Goal: Task Accomplishment & Management: Manage account settings

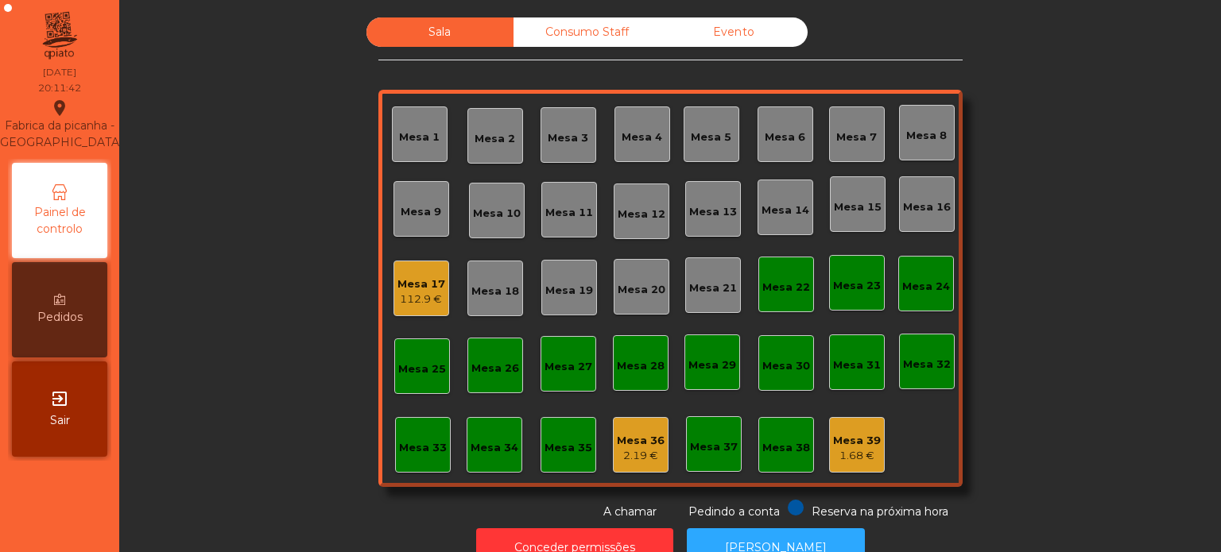
click at [693, 206] on div "Mesa 13" at bounding box center [713, 212] width 48 height 16
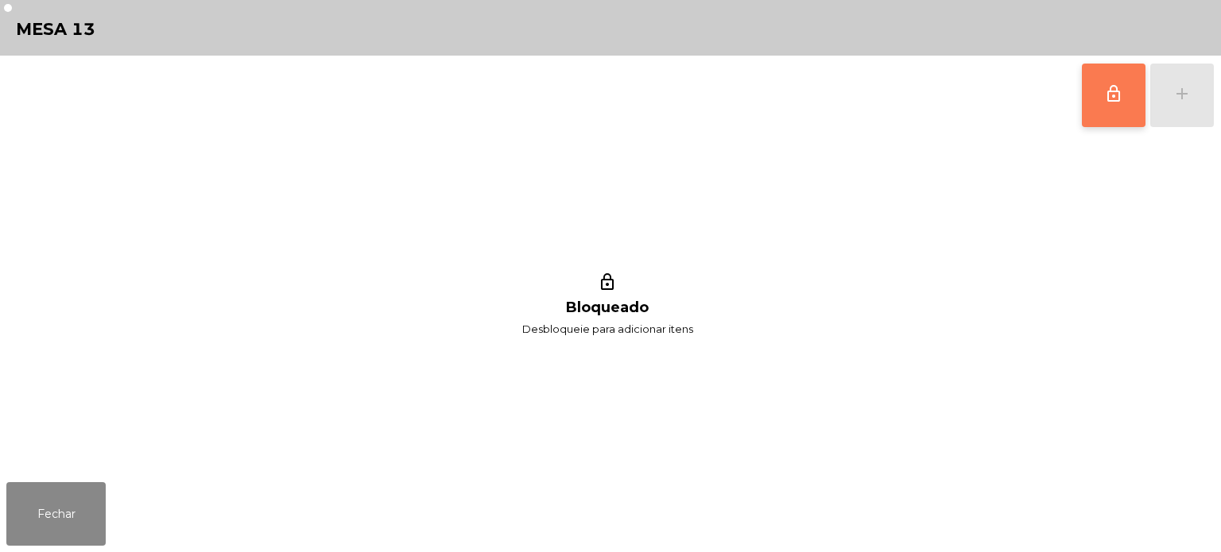
click at [1122, 124] on button "lock_outline" at bounding box center [1114, 96] width 64 height 64
click at [1194, 97] on button "add" at bounding box center [1182, 96] width 64 height 64
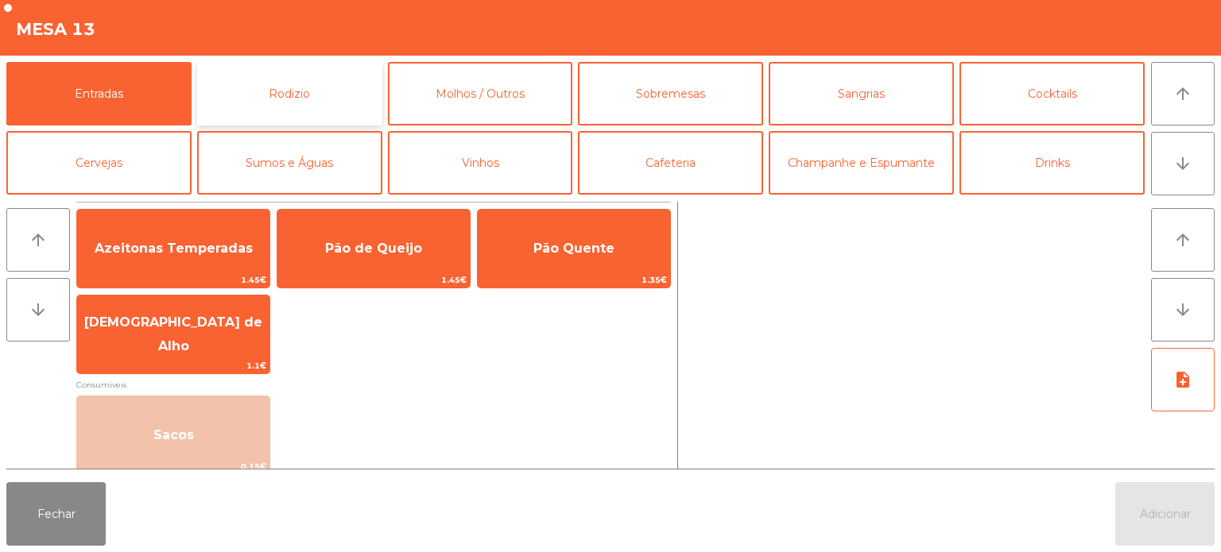
click at [302, 106] on button "Rodizio" at bounding box center [289, 94] width 185 height 64
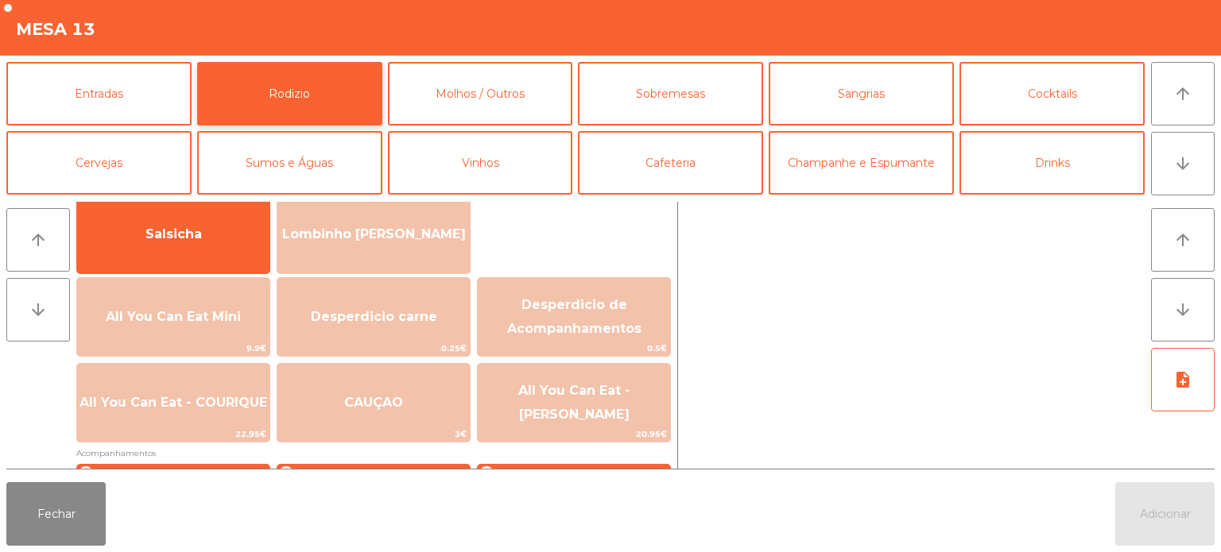
scroll to position [121, 0]
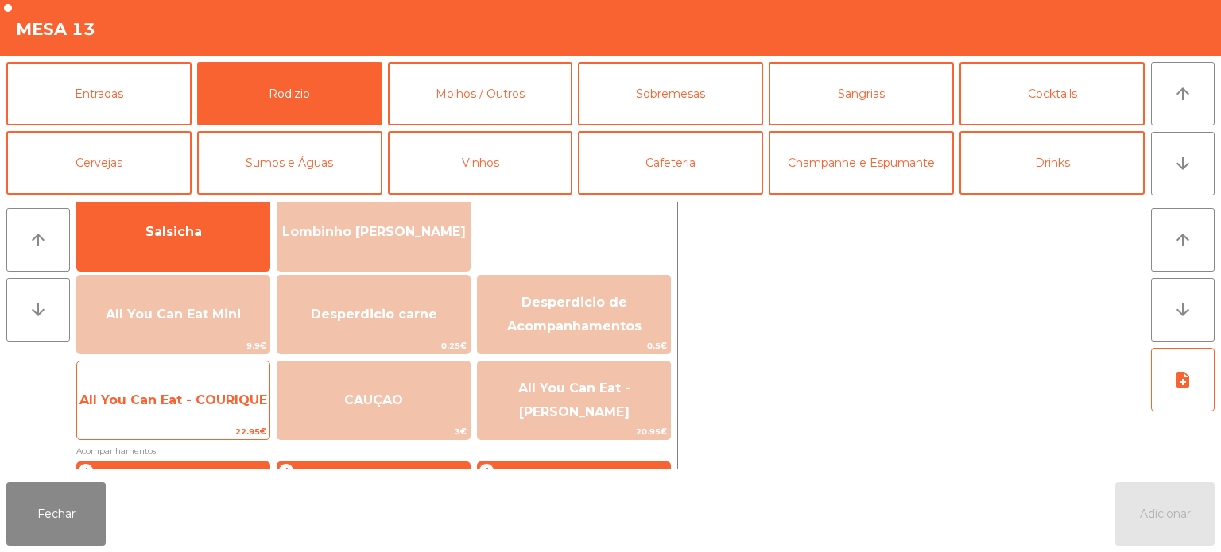
click at [196, 398] on span "All You Can Eat - COURIQUE" at bounding box center [173, 400] width 188 height 15
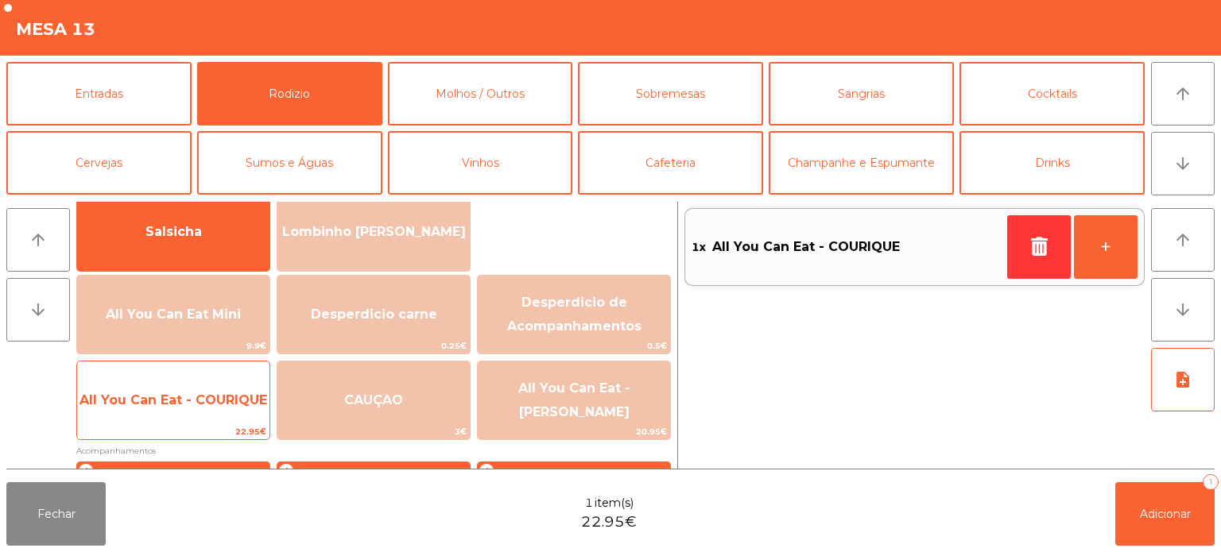
click at [182, 399] on span "All You Can Eat - COURIQUE" at bounding box center [173, 400] width 188 height 15
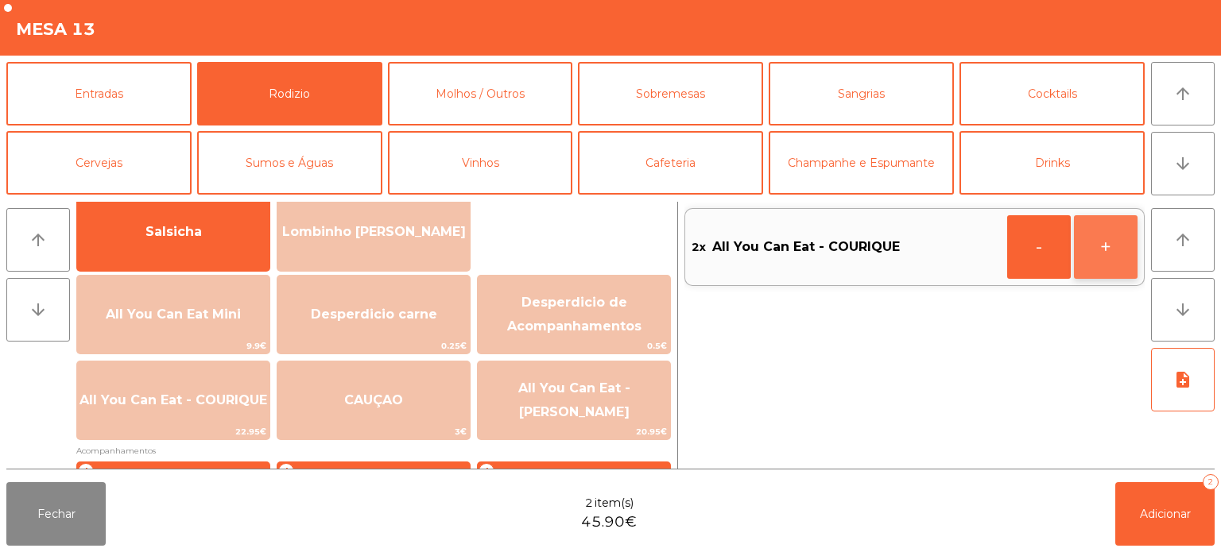
click at [1089, 242] on button "+" at bounding box center [1106, 247] width 64 height 64
click at [1105, 250] on button "+" at bounding box center [1106, 247] width 64 height 64
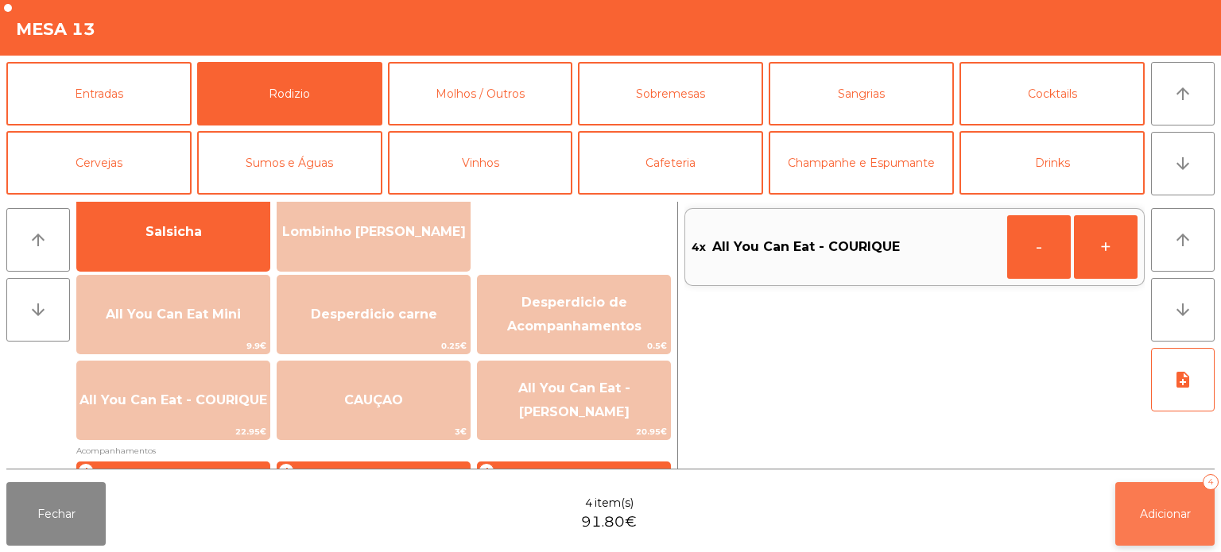
click at [1144, 514] on span "Adicionar" at bounding box center [1165, 514] width 51 height 14
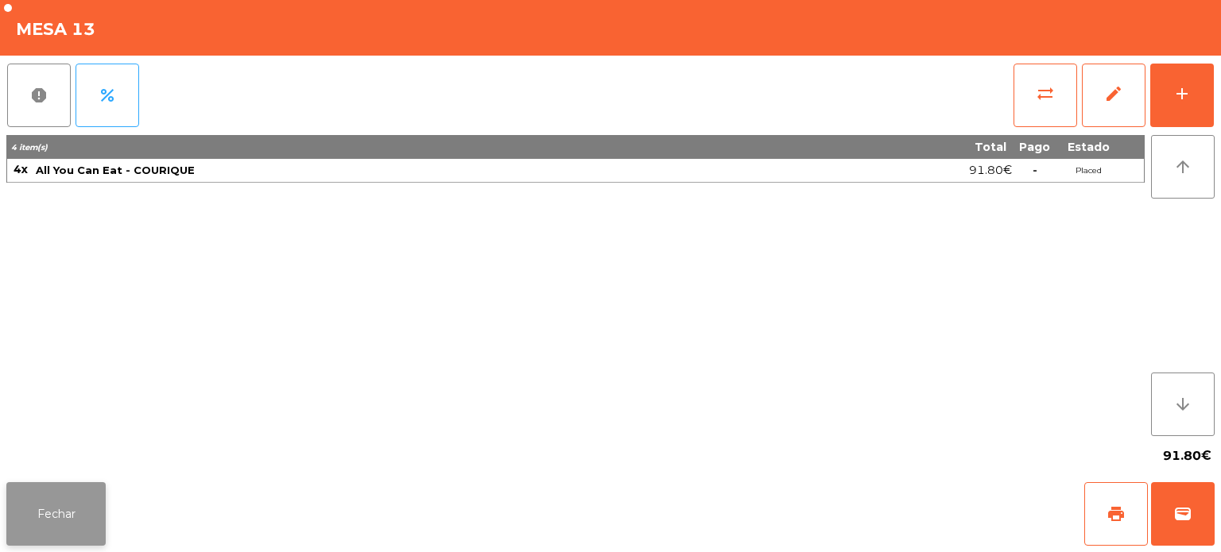
click at [27, 513] on button "Fechar" at bounding box center [55, 514] width 99 height 64
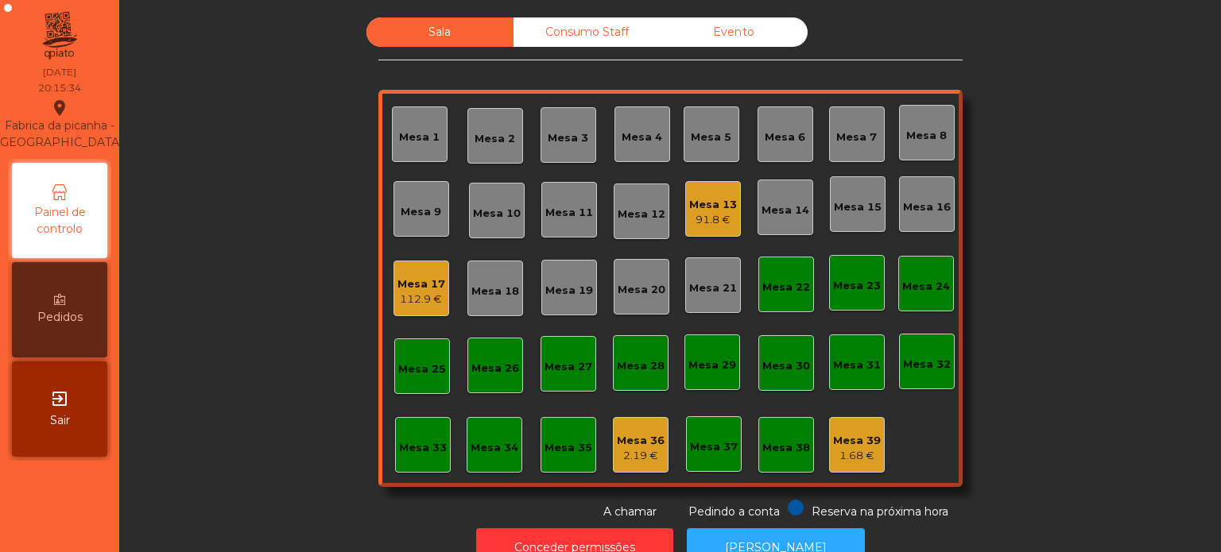
click at [493, 388] on div "Mesa 26" at bounding box center [495, 366] width 56 height 56
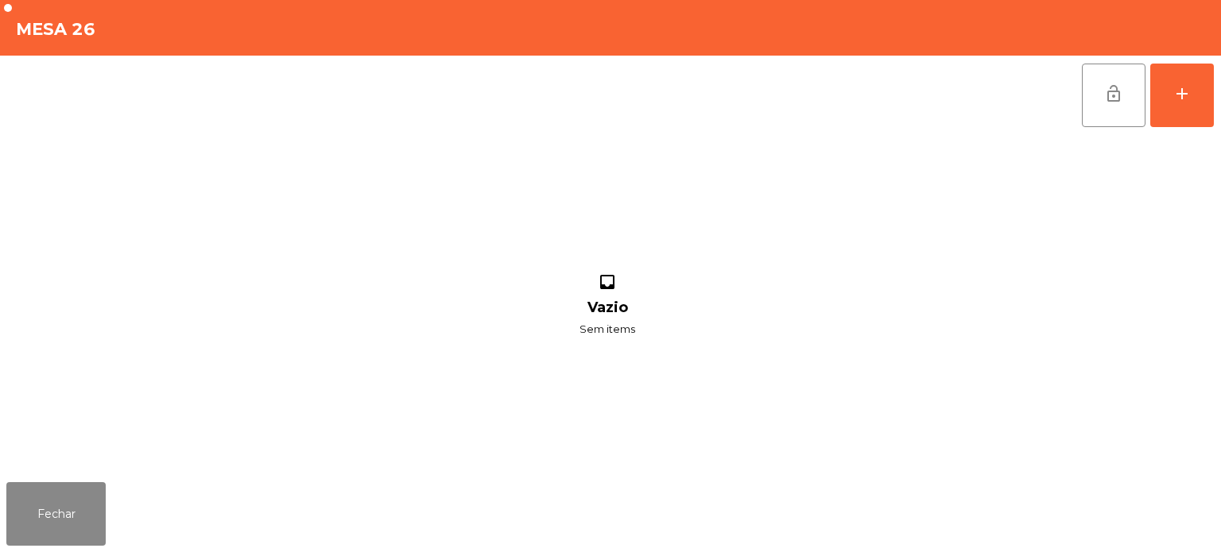
click at [1214, 95] on div "lock_open add inbox Vazio Sem items" at bounding box center [610, 266] width 1221 height 420
click at [1175, 89] on div "add" at bounding box center [1181, 93] width 19 height 19
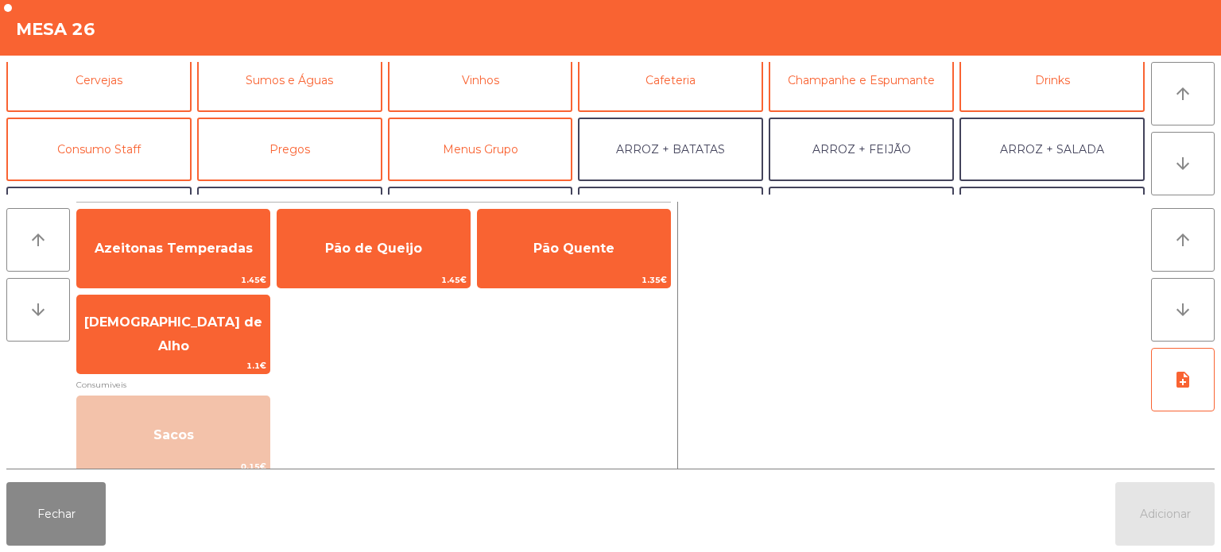
scroll to position [89, 0]
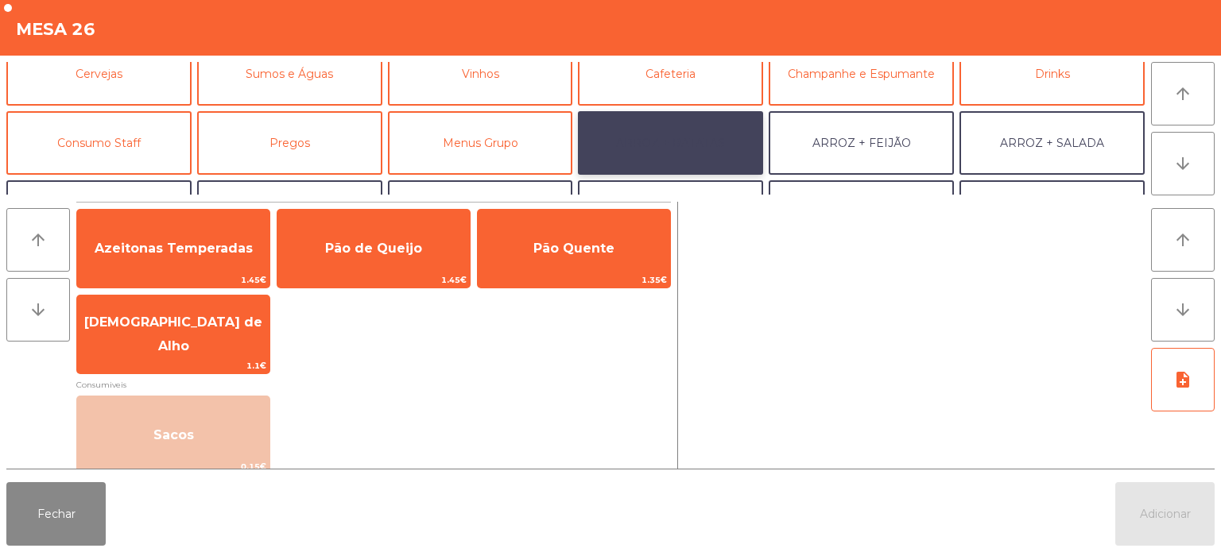
click at [680, 132] on button "ARROZ + BATATAS" at bounding box center [670, 143] width 185 height 64
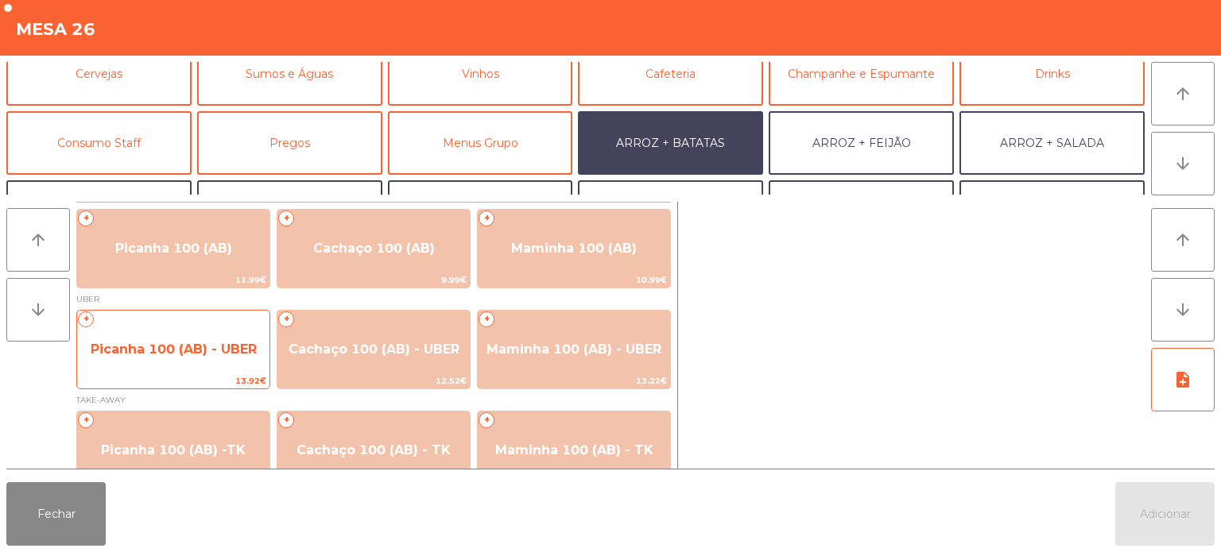
click at [184, 358] on span "Picanha 100 (AB) - UBER" at bounding box center [173, 349] width 192 height 43
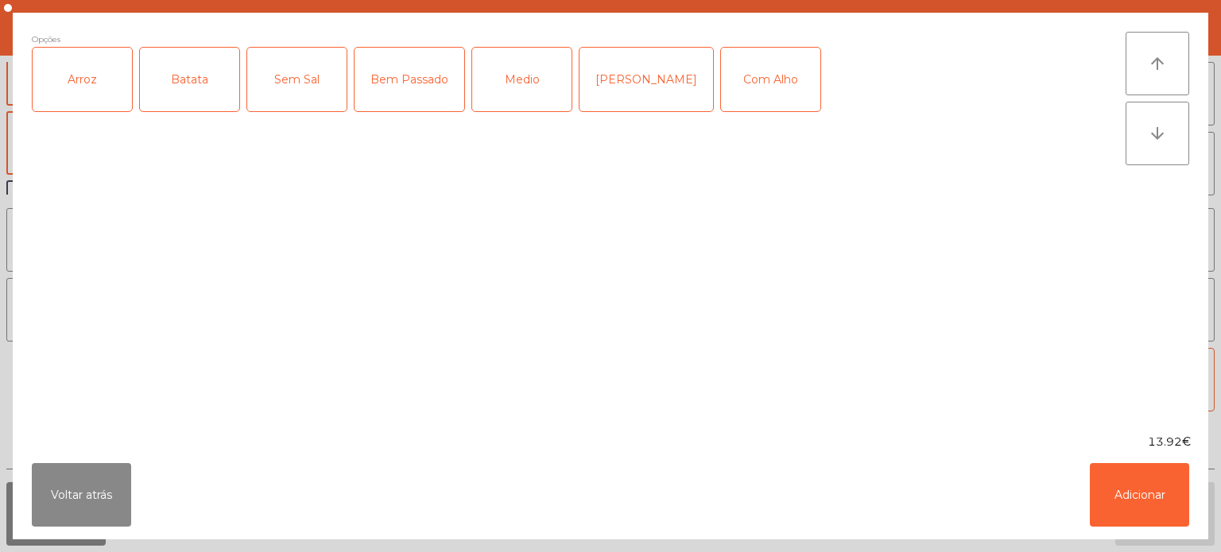
click at [103, 102] on div "Arroz" at bounding box center [82, 80] width 99 height 64
click at [191, 80] on div "Batata" at bounding box center [189, 80] width 99 height 64
click at [531, 74] on div "Medio" at bounding box center [521, 80] width 99 height 64
click at [1174, 483] on button "Adicionar" at bounding box center [1138, 495] width 99 height 64
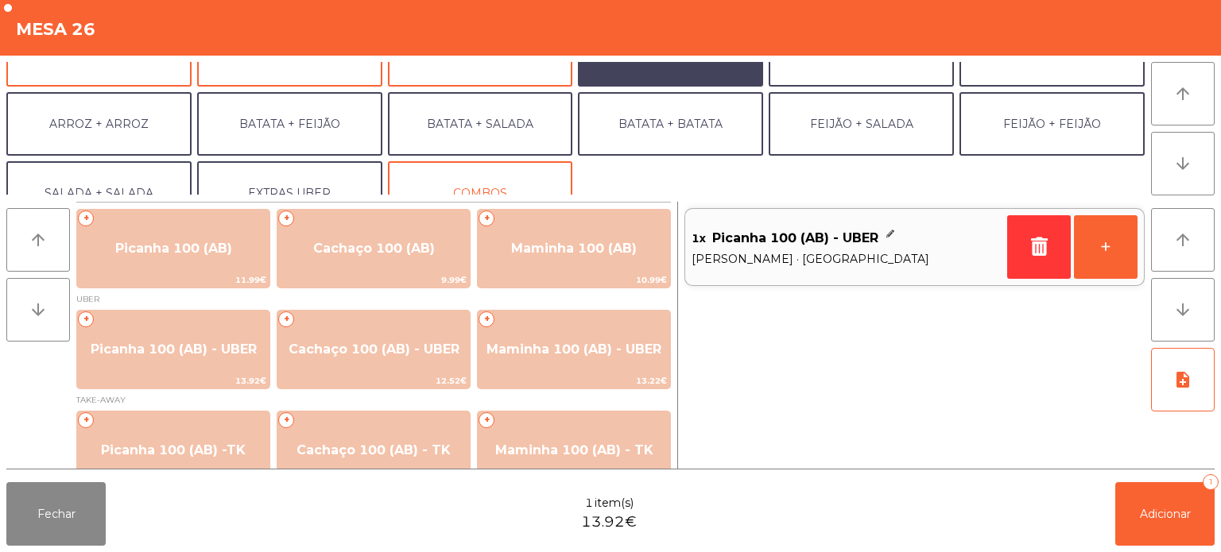
scroll to position [178, 0]
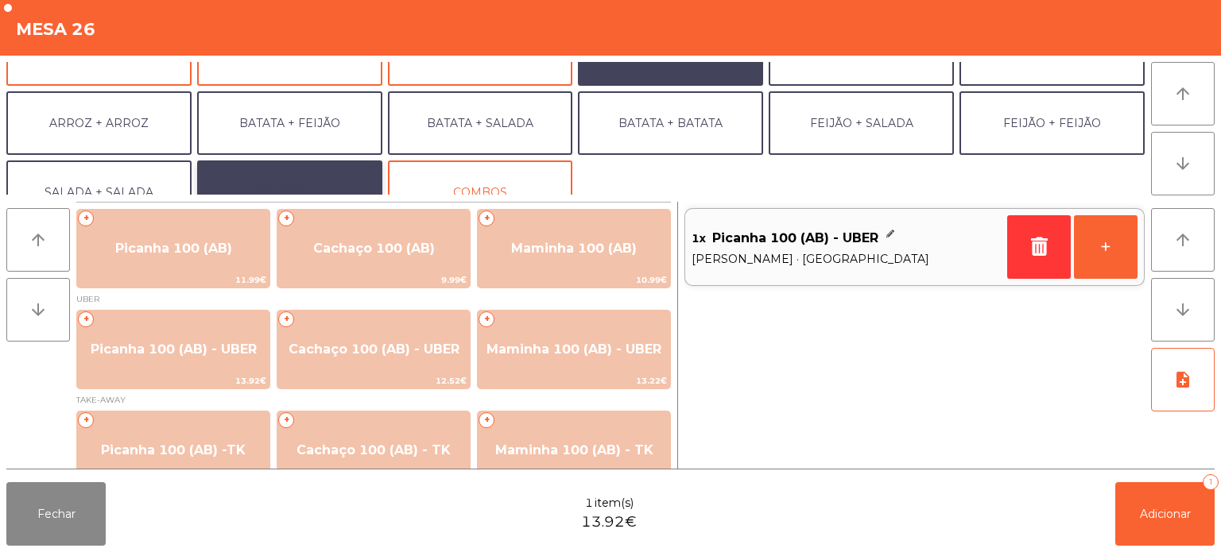
click at [320, 191] on button "EXTRAS UBER" at bounding box center [289, 193] width 185 height 64
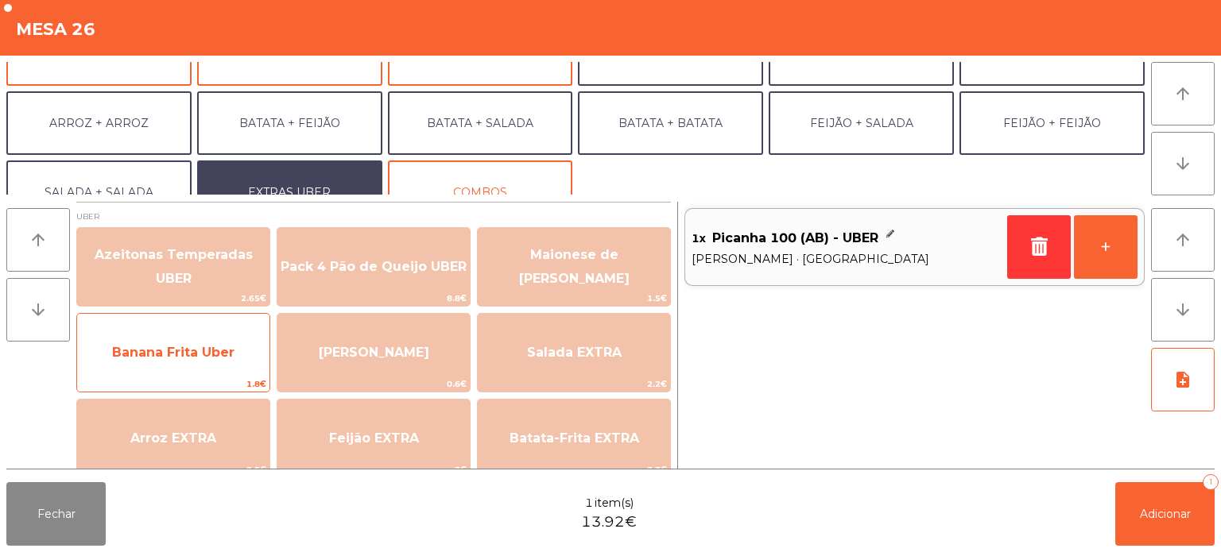
click at [239, 361] on span "Banana Frita Uber" at bounding box center [173, 352] width 192 height 43
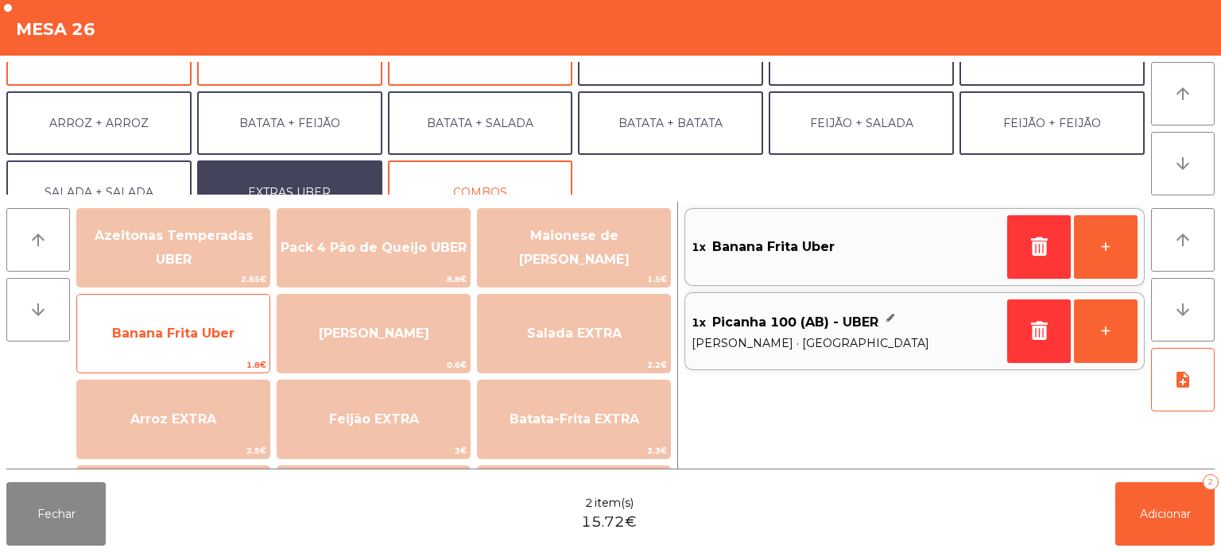
scroll to position [0, 0]
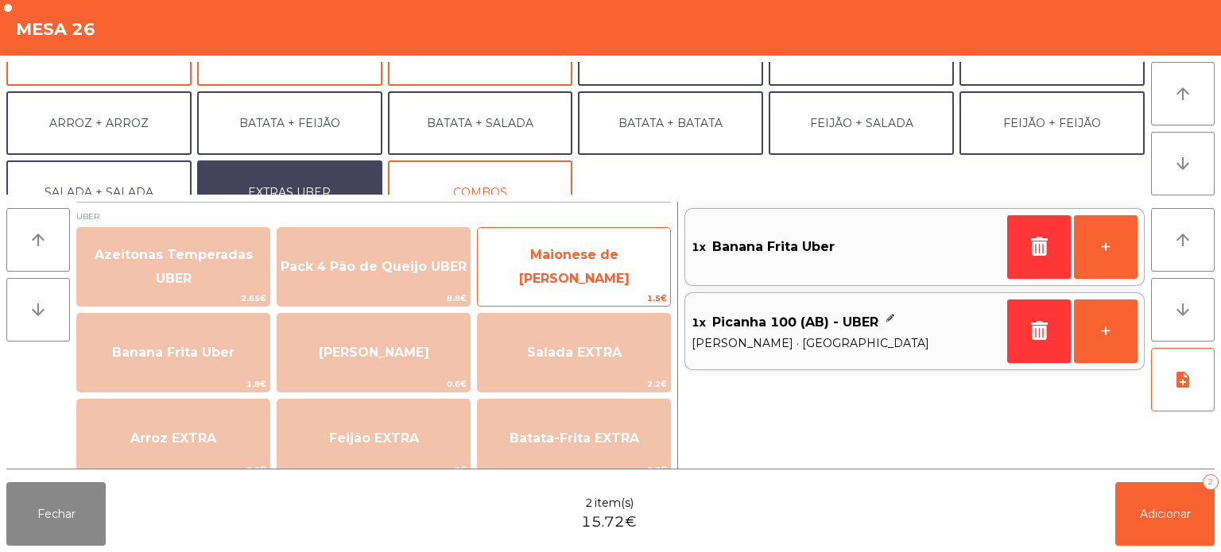
click at [550, 279] on span "Maionese de Alho UBER" at bounding box center [574, 268] width 192 height 68
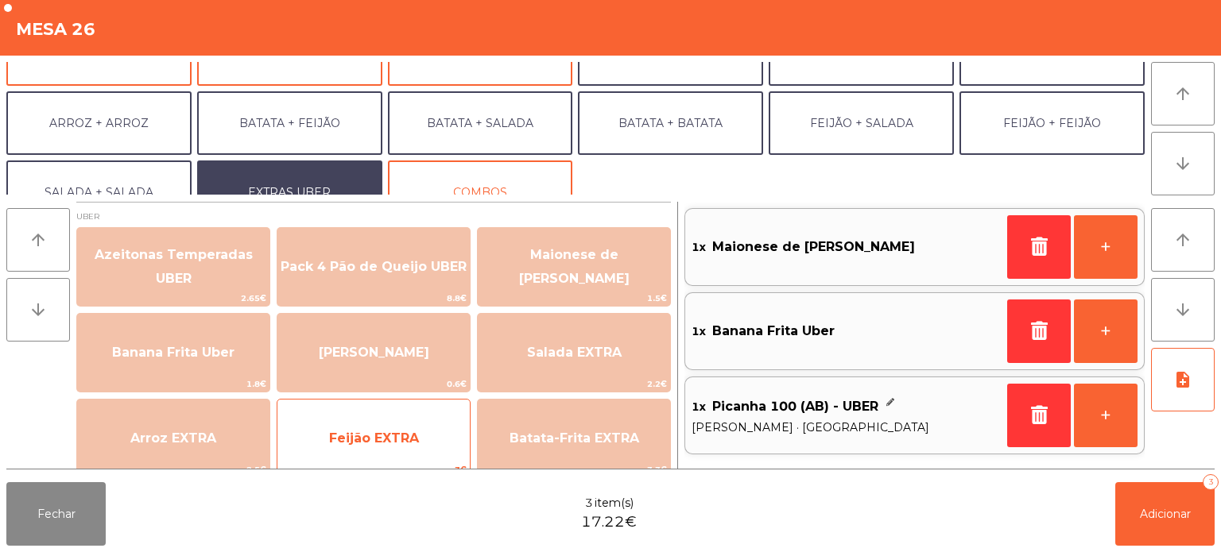
click at [404, 448] on span "Feijão EXTRA" at bounding box center [373, 438] width 192 height 43
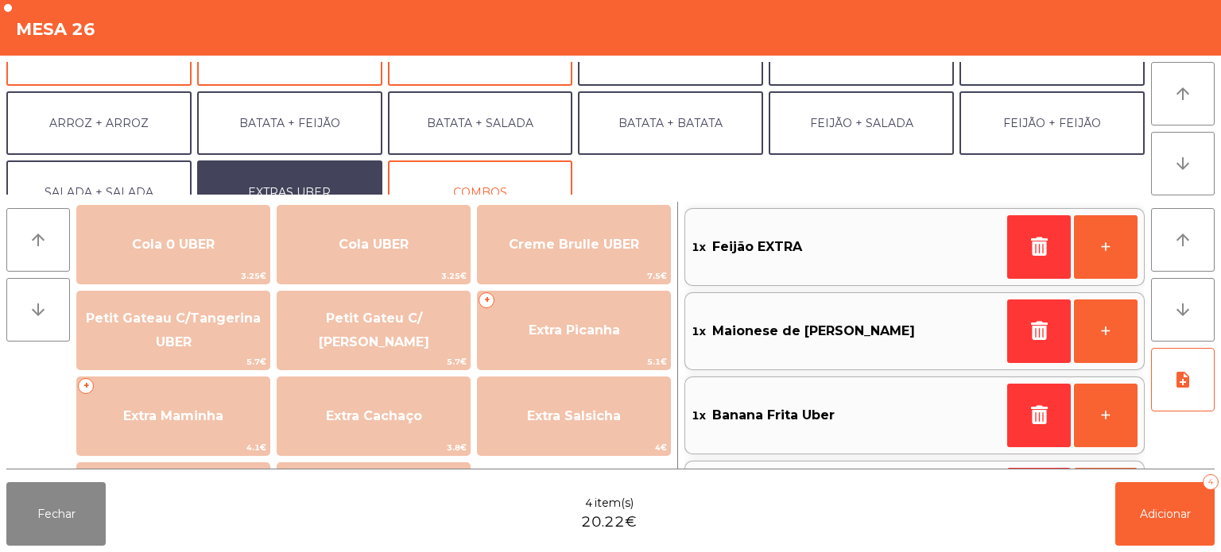
scroll to position [292, 0]
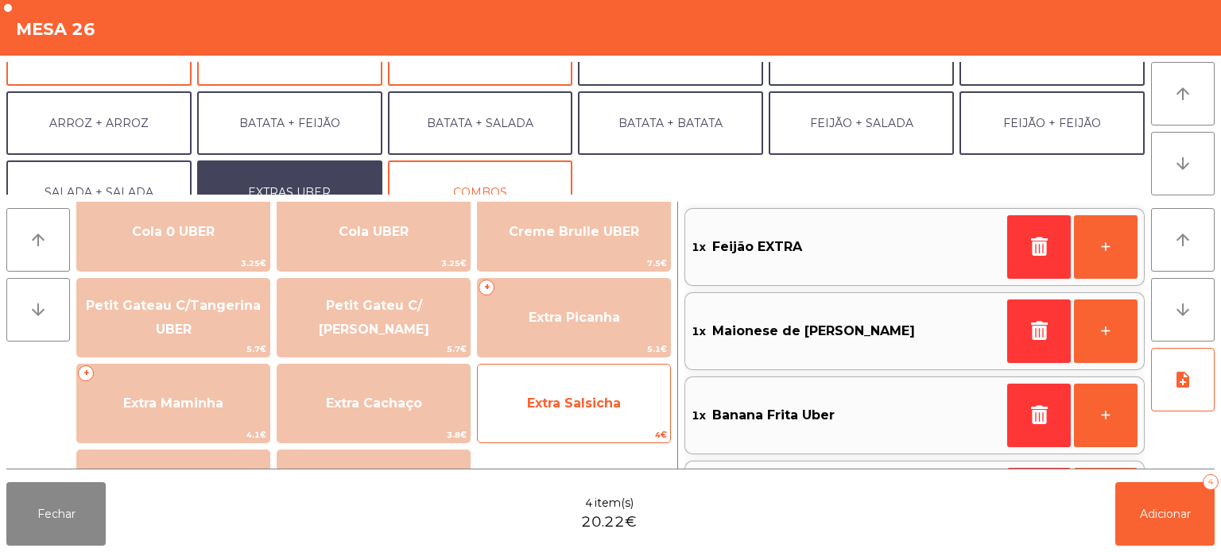
click at [598, 407] on span "Extra Salsicha" at bounding box center [574, 403] width 94 height 15
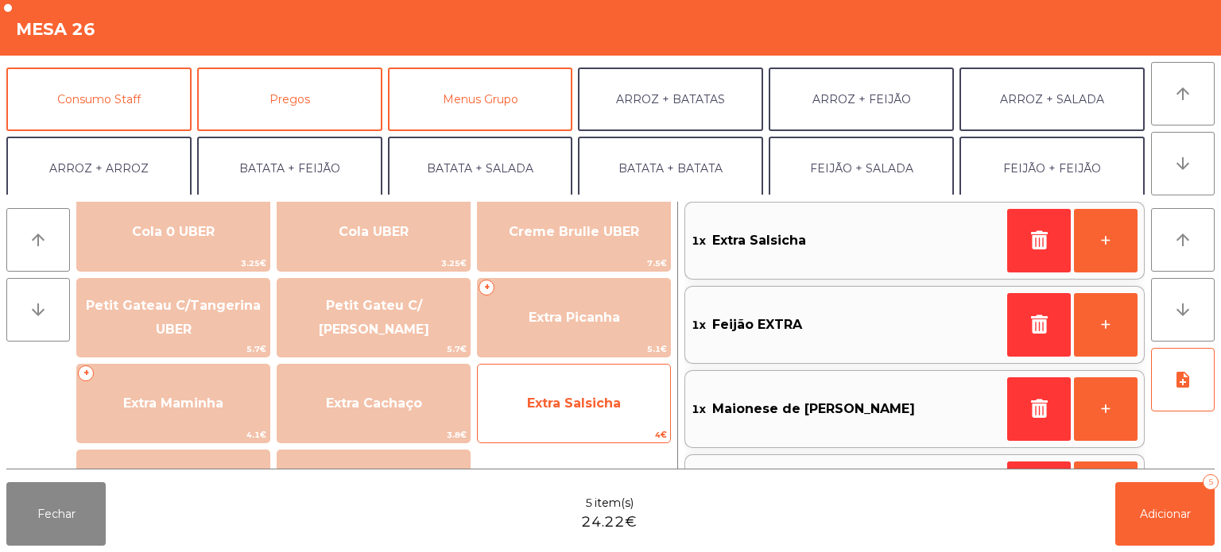
scroll to position [114, 0]
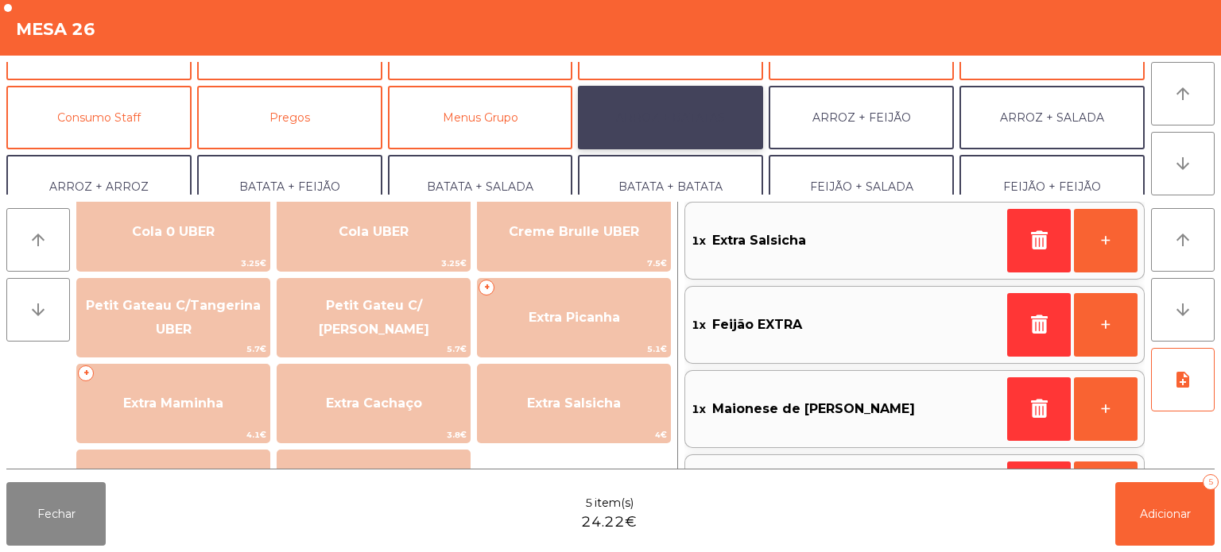
click at [688, 131] on button "ARROZ + BATATAS" at bounding box center [670, 118] width 185 height 64
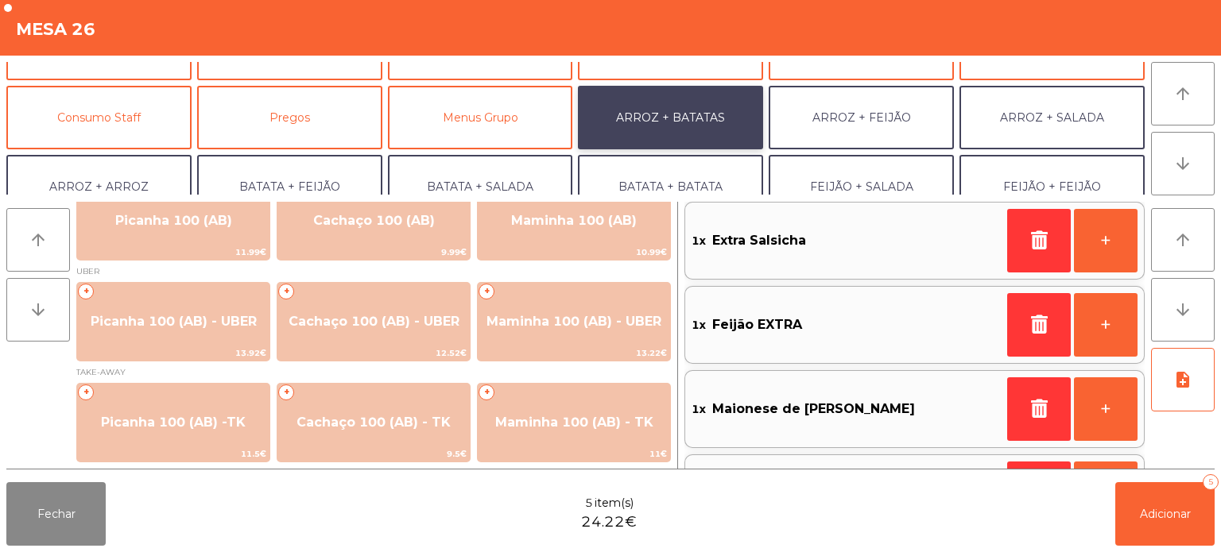
scroll to position [27, 0]
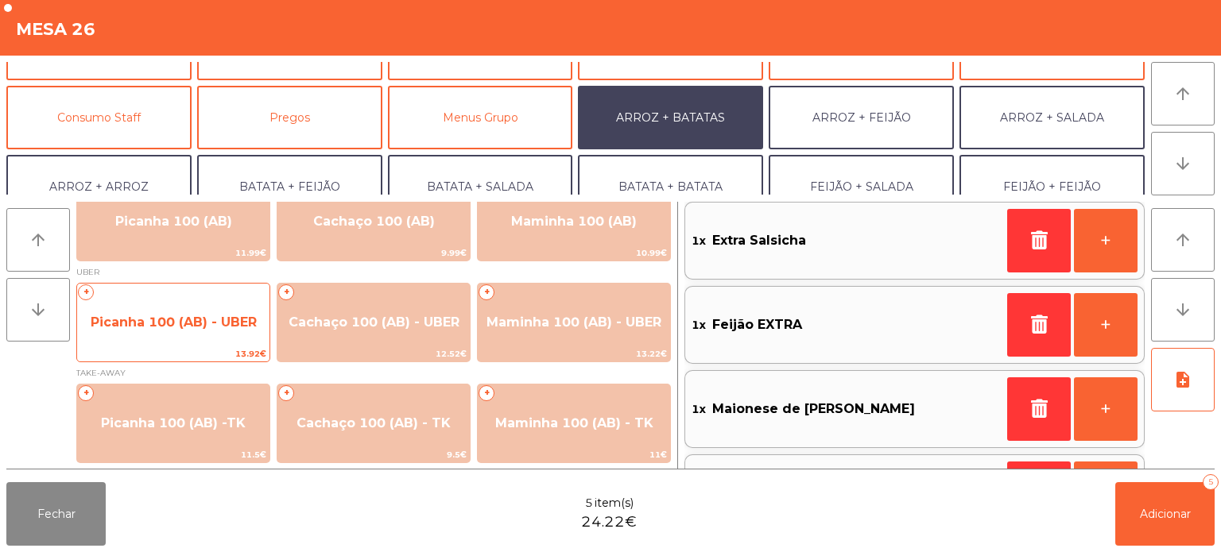
click at [200, 312] on span "Picanha 100 (AB) - UBER" at bounding box center [173, 322] width 192 height 43
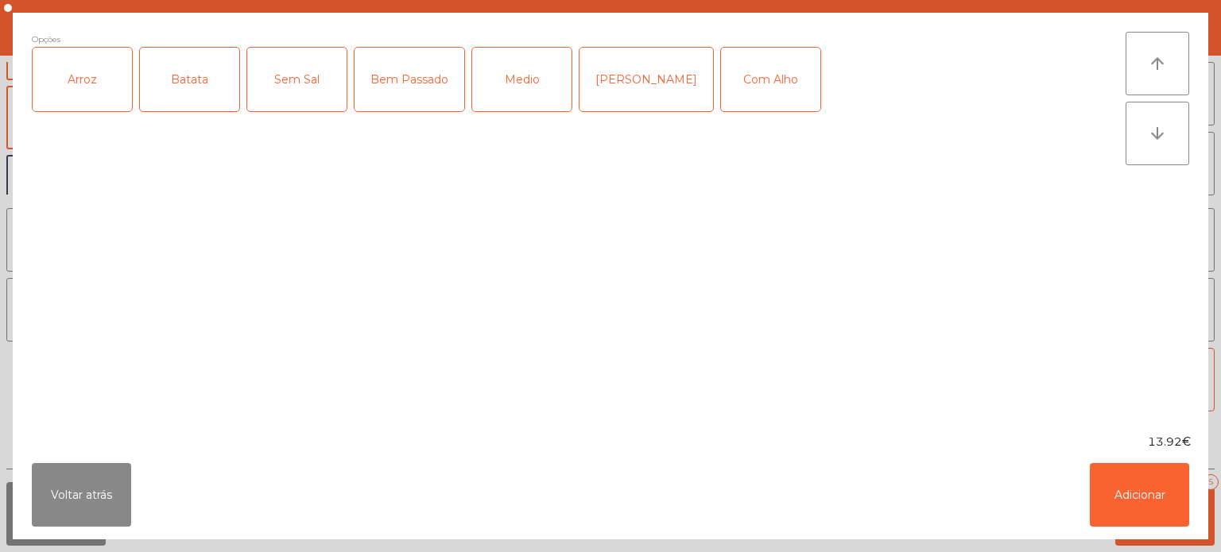
click at [108, 90] on div "Arroz" at bounding box center [82, 80] width 99 height 64
click at [184, 83] on div "Batata" at bounding box center [189, 80] width 99 height 64
click at [624, 75] on div "Mal Pssado" at bounding box center [646, 80] width 134 height 64
click at [1151, 484] on button "Adicionar" at bounding box center [1138, 495] width 99 height 64
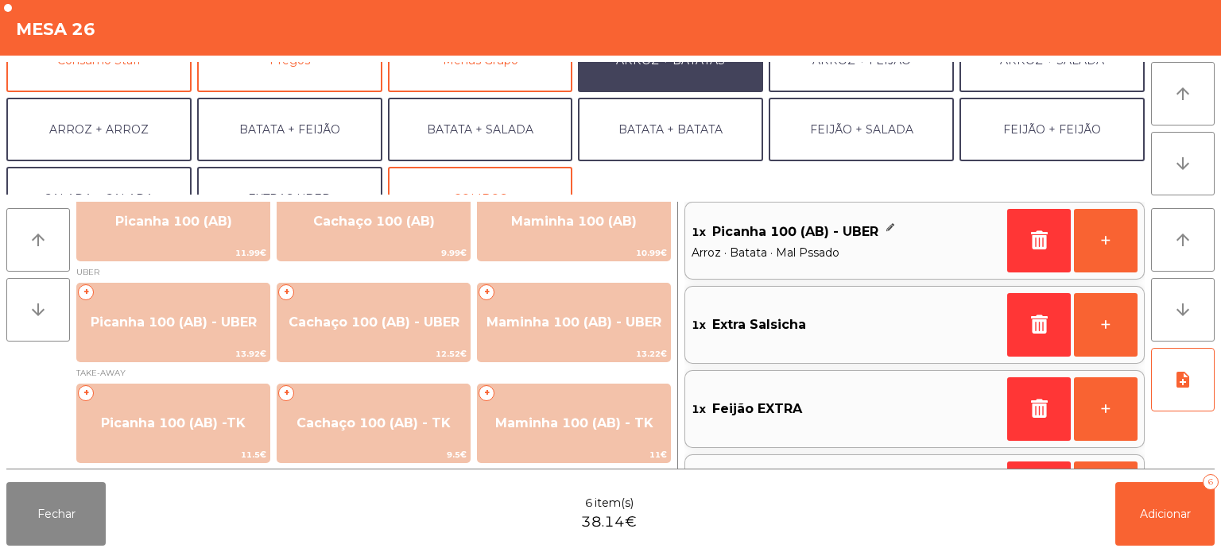
scroll to position [207, 0]
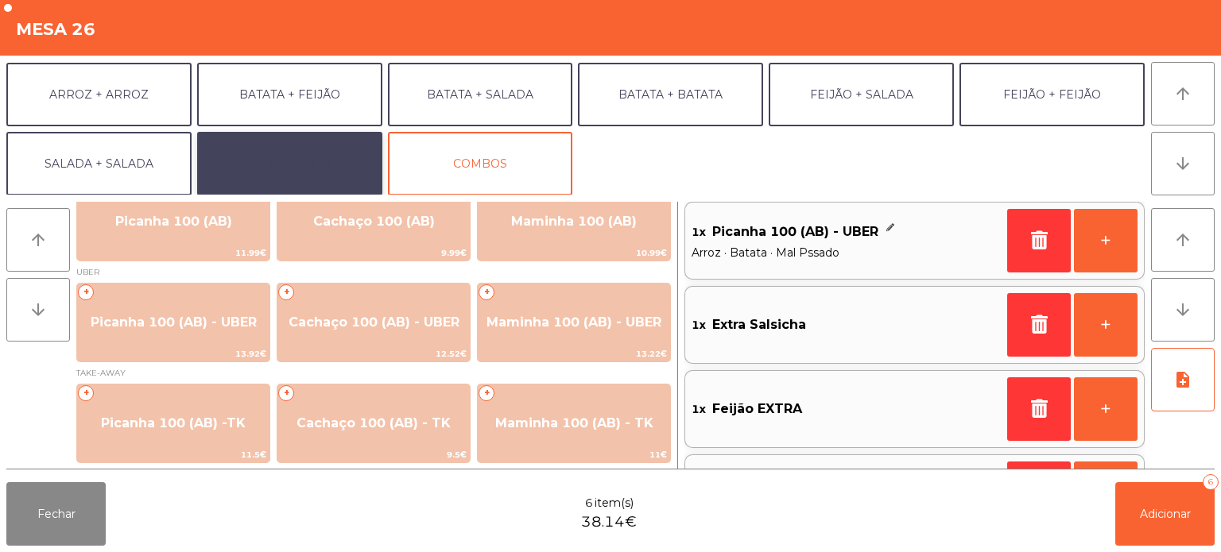
click at [330, 159] on button "EXTRAS UBER" at bounding box center [289, 164] width 185 height 64
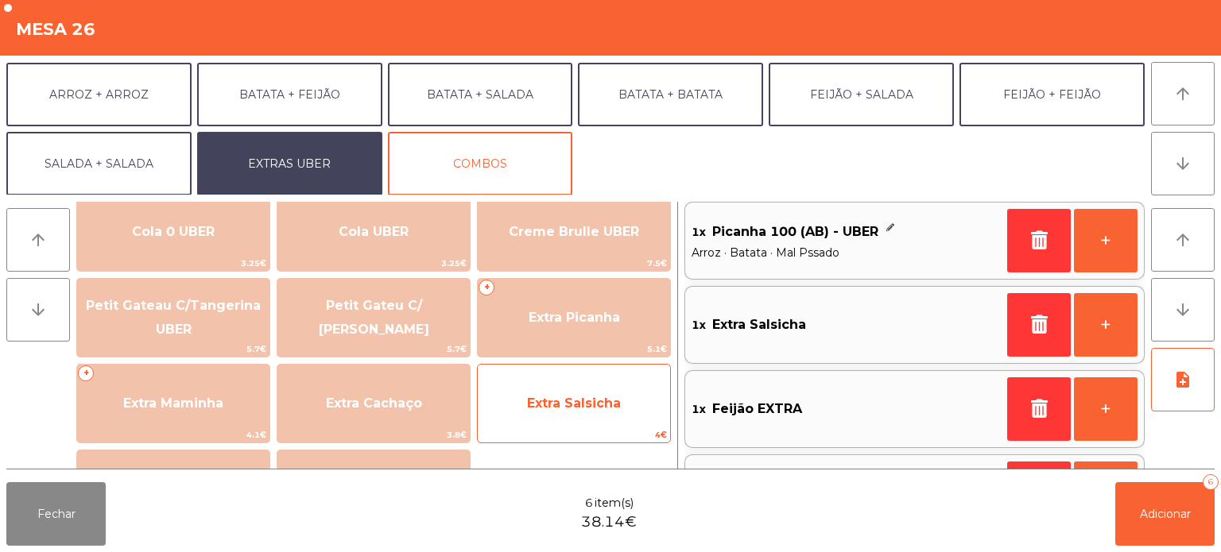
click at [583, 404] on span "Extra Salsicha" at bounding box center [574, 403] width 94 height 15
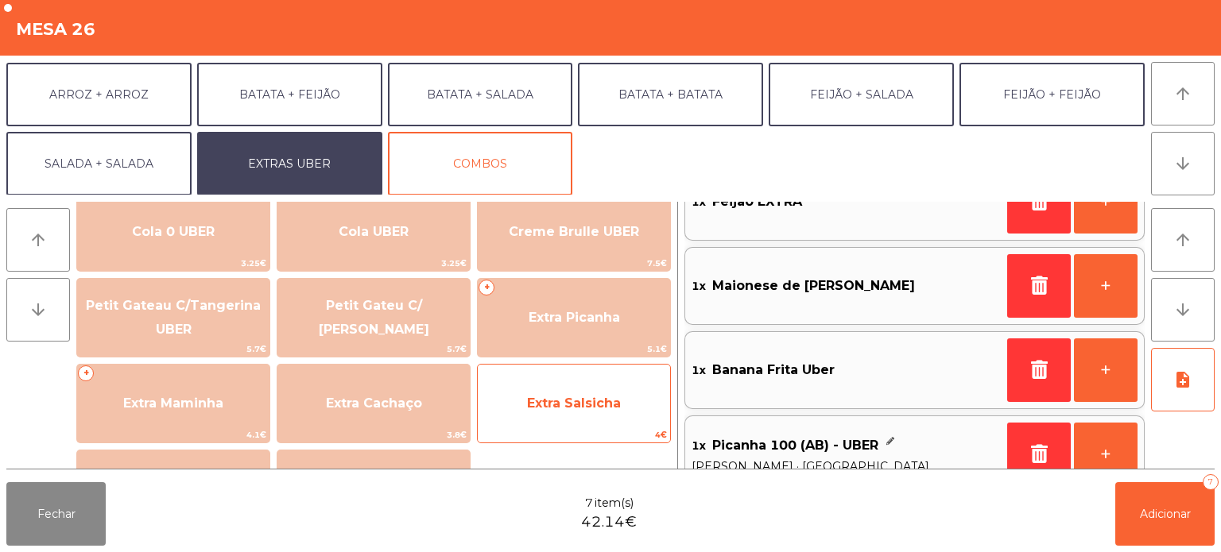
scroll to position [242, 0]
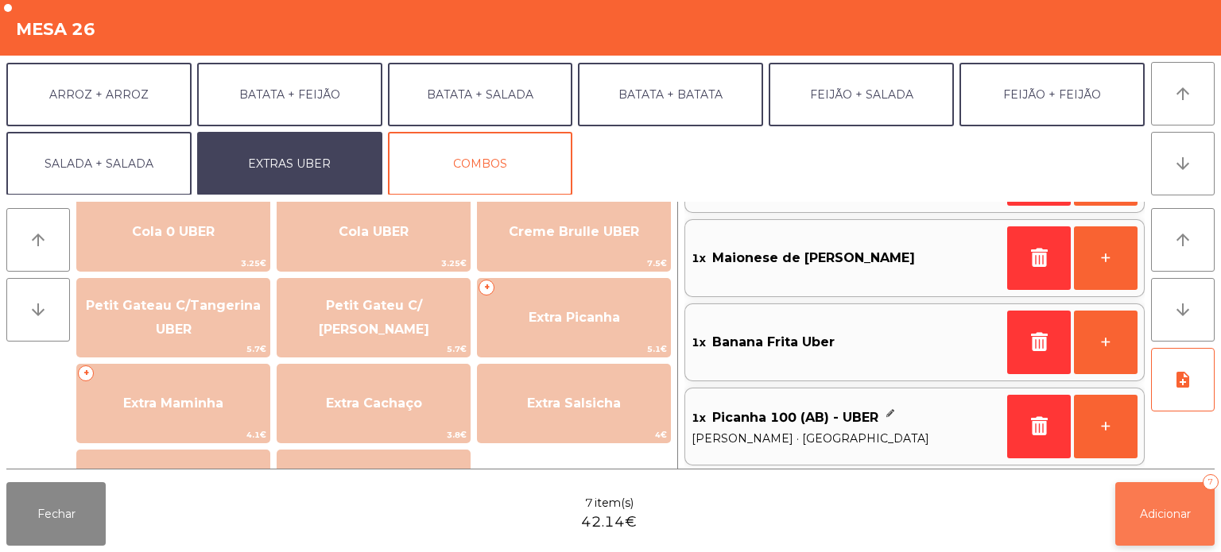
click at [1134, 513] on button "Adicionar 7" at bounding box center [1164, 514] width 99 height 64
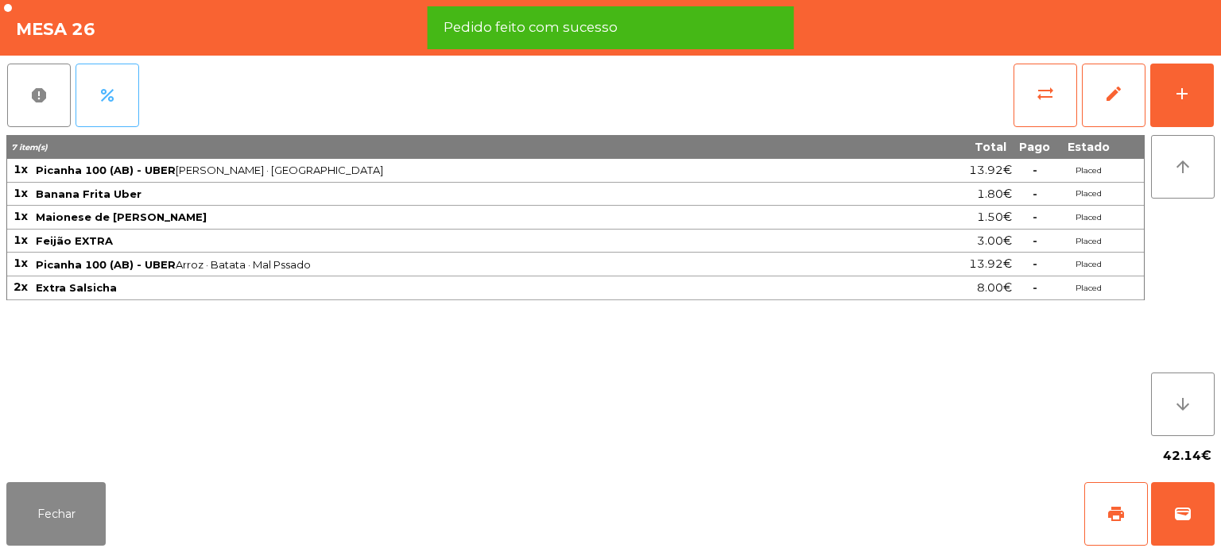
click at [115, 95] on span "percent" at bounding box center [107, 95] width 19 height 19
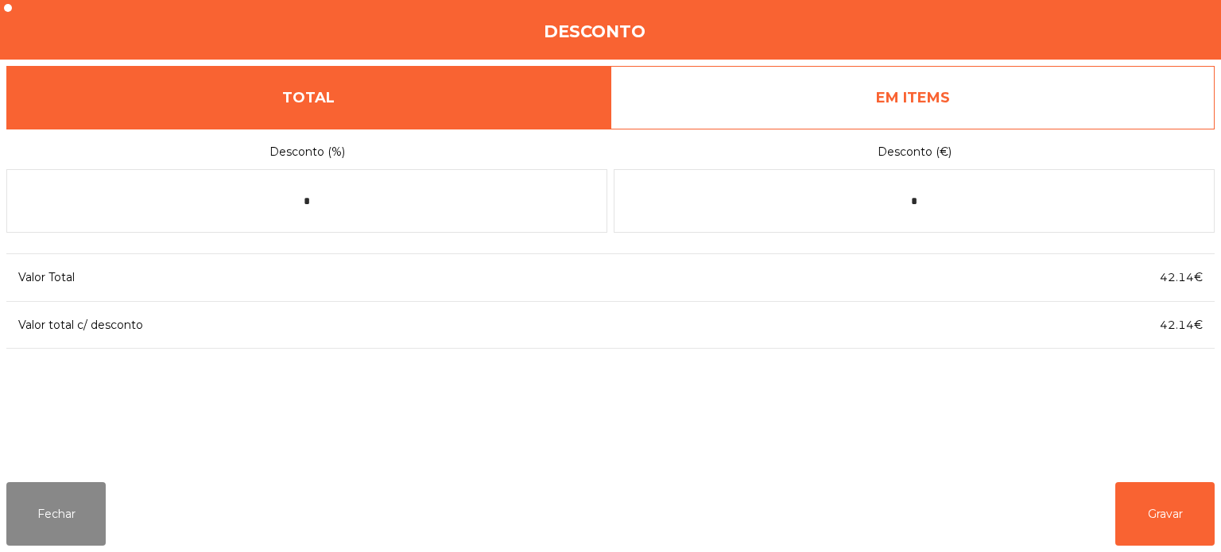
click at [772, 91] on link "EM ITEMS" at bounding box center [912, 98] width 604 height 64
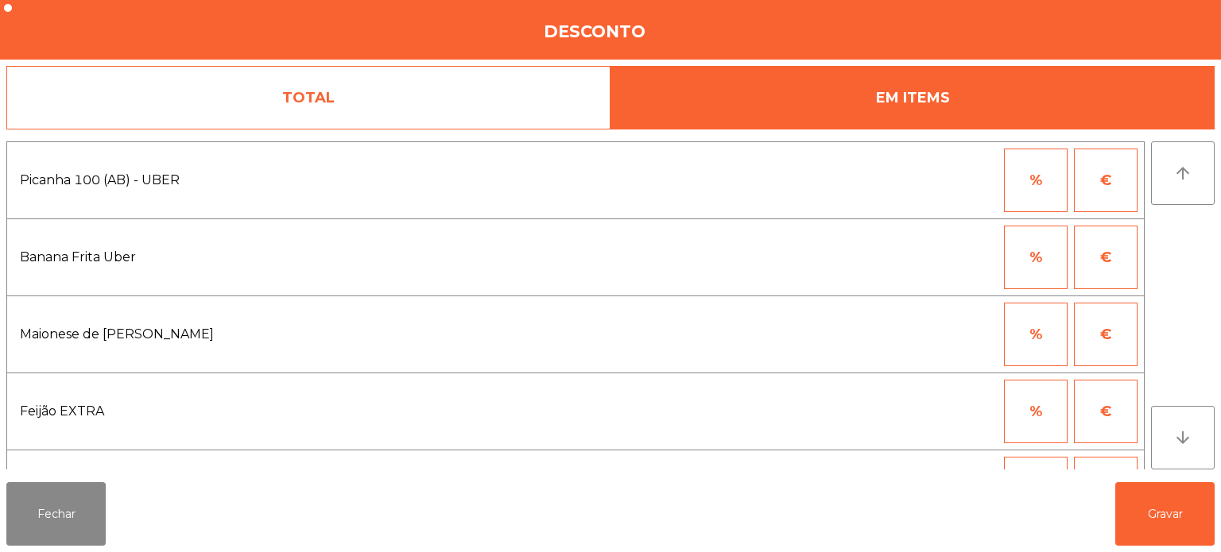
click at [1082, 261] on button "€" at bounding box center [1106, 258] width 64 height 64
click at [946, 253] on input "*" at bounding box center [957, 258] width 79 height 64
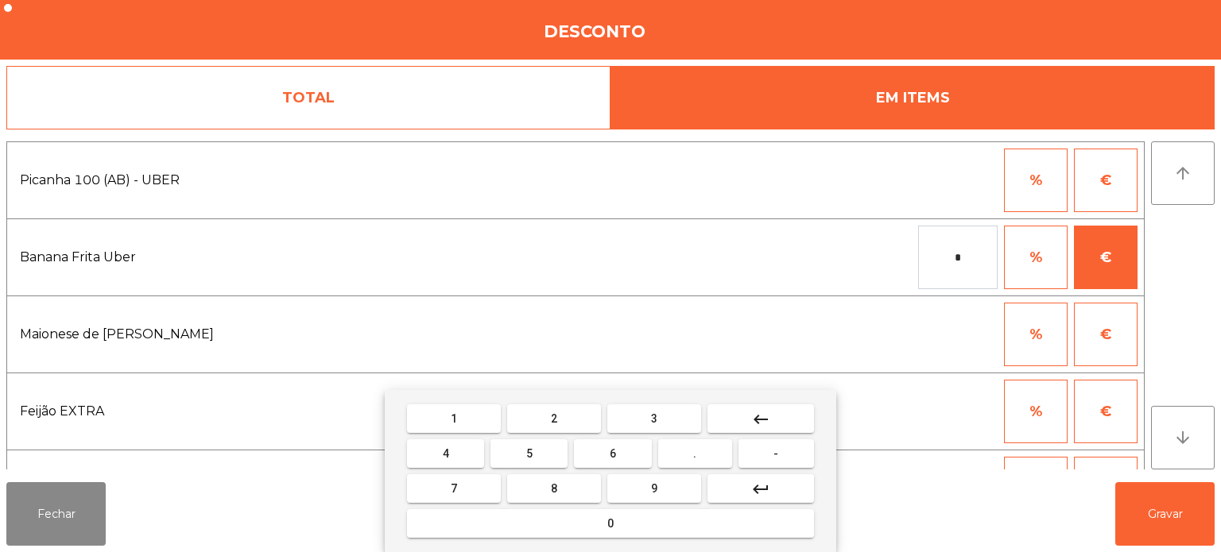
click at [645, 528] on button "0" at bounding box center [610, 523] width 407 height 29
click at [700, 452] on button "." at bounding box center [695, 453] width 74 height 29
click at [673, 408] on button "3" at bounding box center [654, 418] width 94 height 29
type input "***"
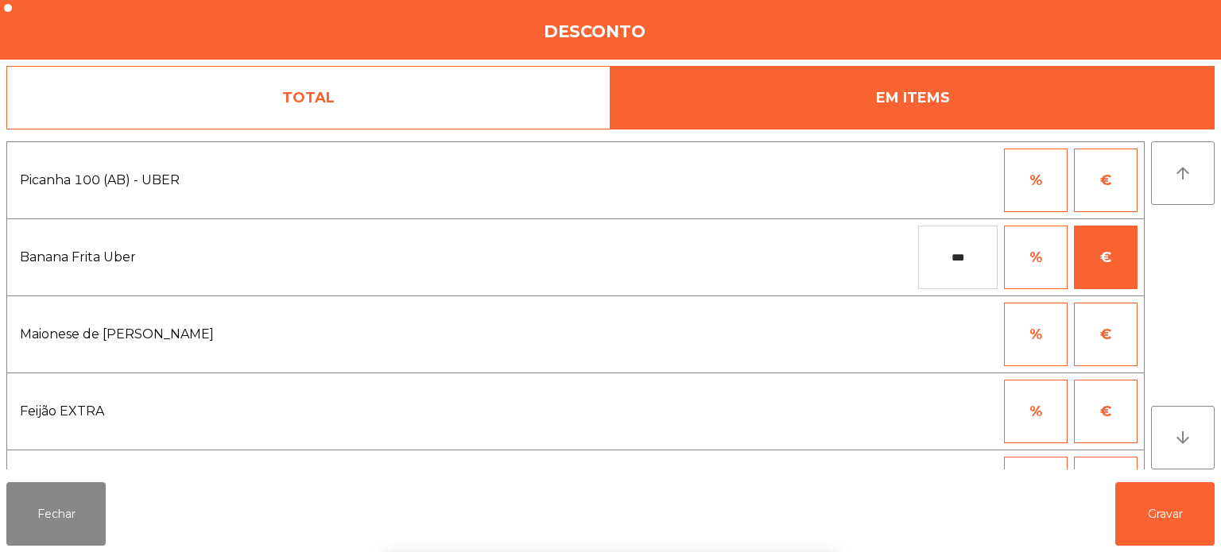
click at [796, 242] on div "*** % €" at bounding box center [835, 258] width 604 height 64
click at [1170, 505] on button "Gravar" at bounding box center [1164, 514] width 99 height 64
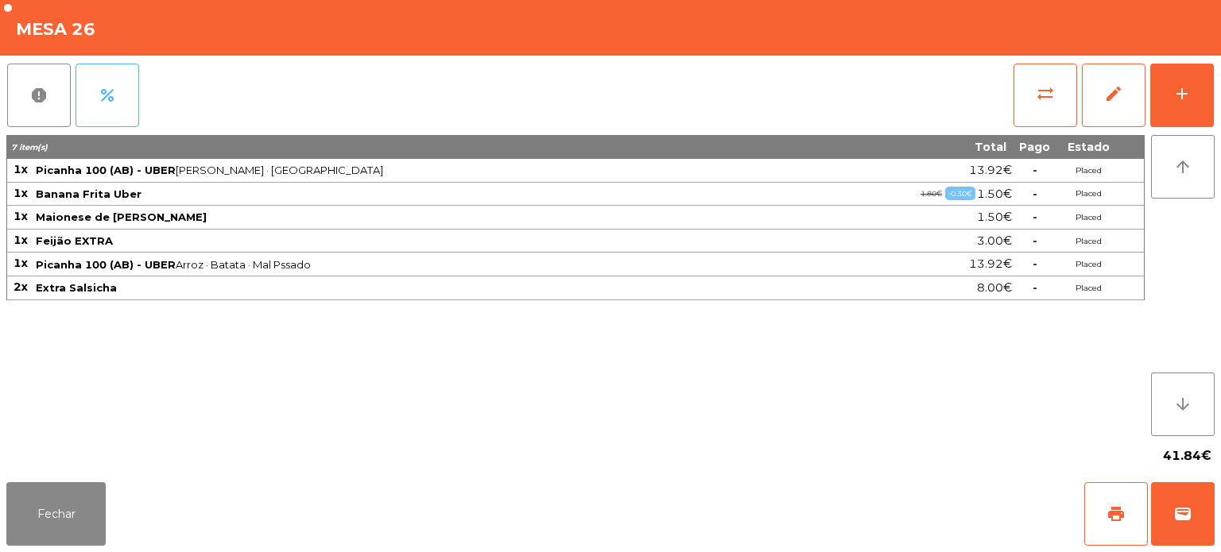
click at [114, 85] on button "percent" at bounding box center [107, 96] width 64 height 64
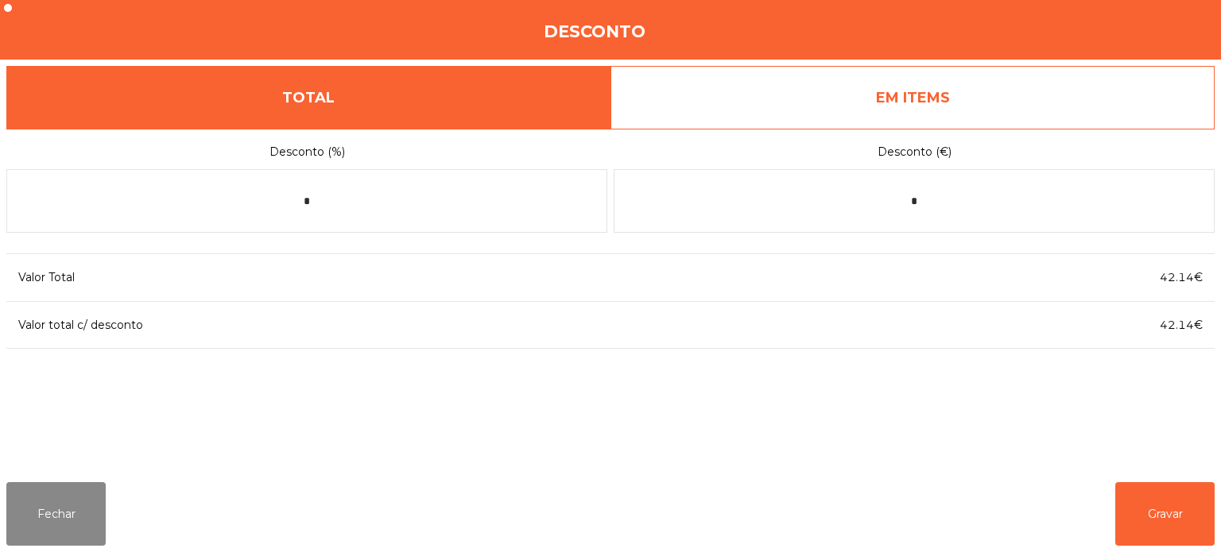
click at [991, 93] on link "EM ITEMS" at bounding box center [912, 98] width 604 height 64
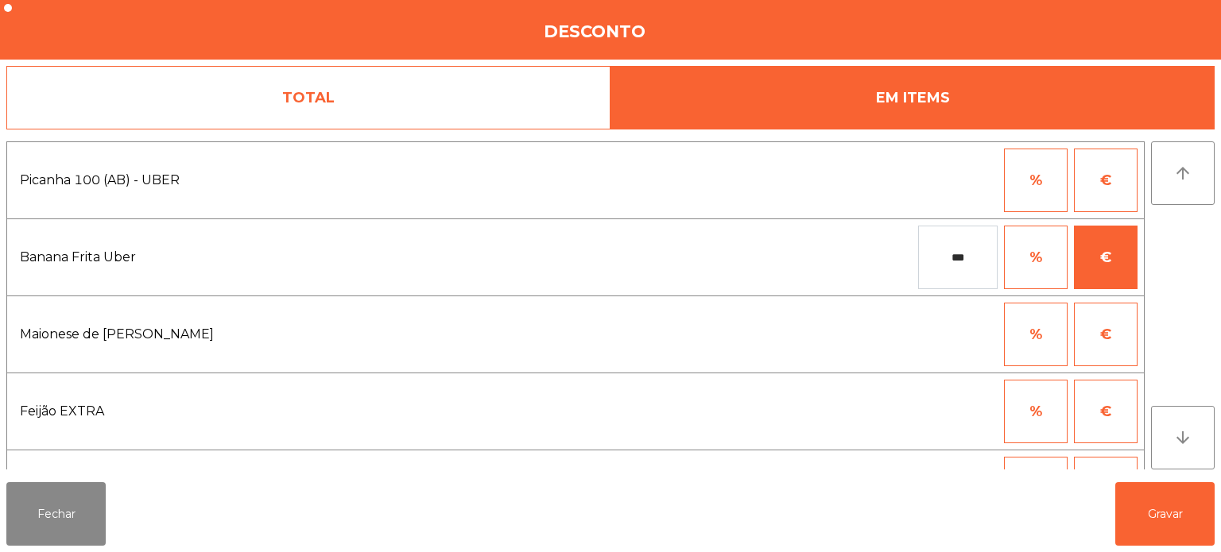
click at [1125, 334] on button "€" at bounding box center [1106, 335] width 64 height 64
click at [953, 340] on input "*" at bounding box center [957, 335] width 79 height 64
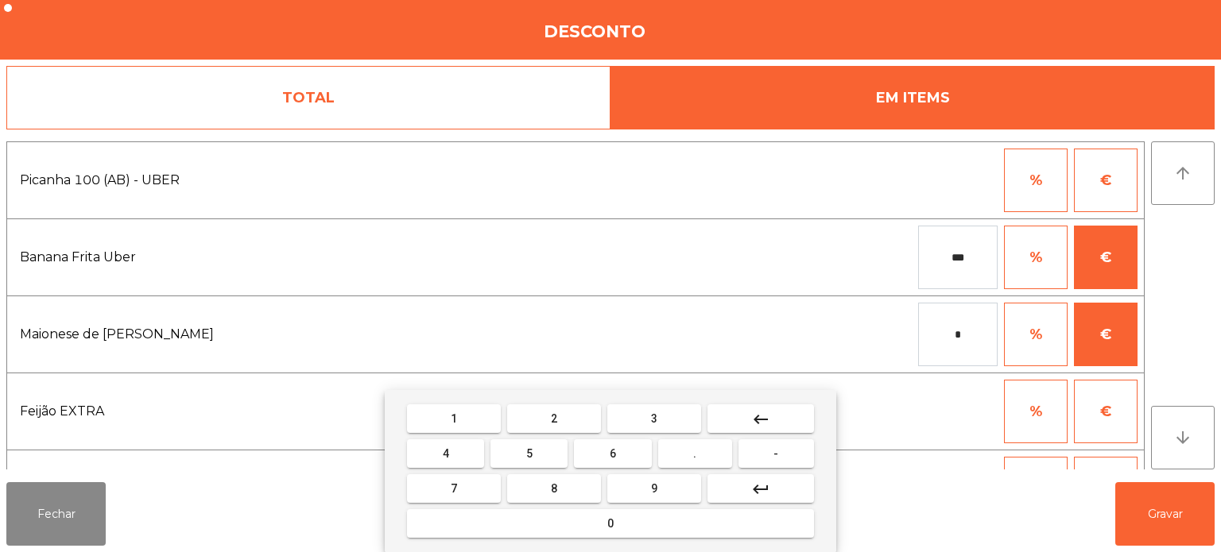
click at [788, 454] on button "-" at bounding box center [775, 453] width 75 height 29
click at [744, 522] on button "0" at bounding box center [610, 523] width 407 height 29
click at [467, 408] on button "1" at bounding box center [454, 418] width 94 height 29
click at [772, 413] on button "keyboard_backspace" at bounding box center [760, 418] width 106 height 29
click at [702, 451] on button "." at bounding box center [695, 453] width 74 height 29
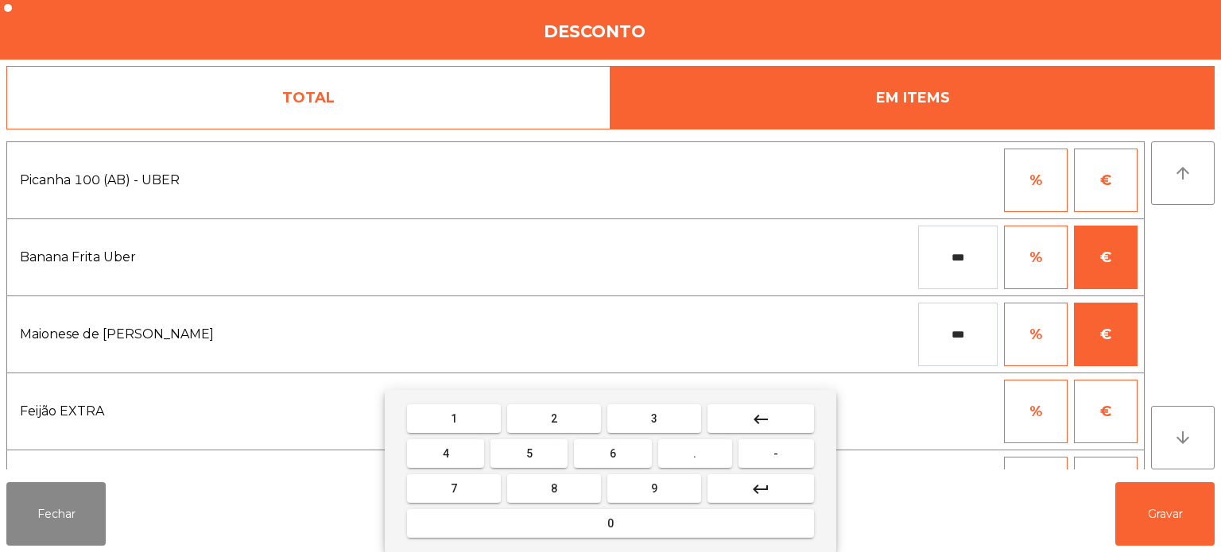
click at [486, 419] on button "1" at bounding box center [454, 418] width 94 height 29
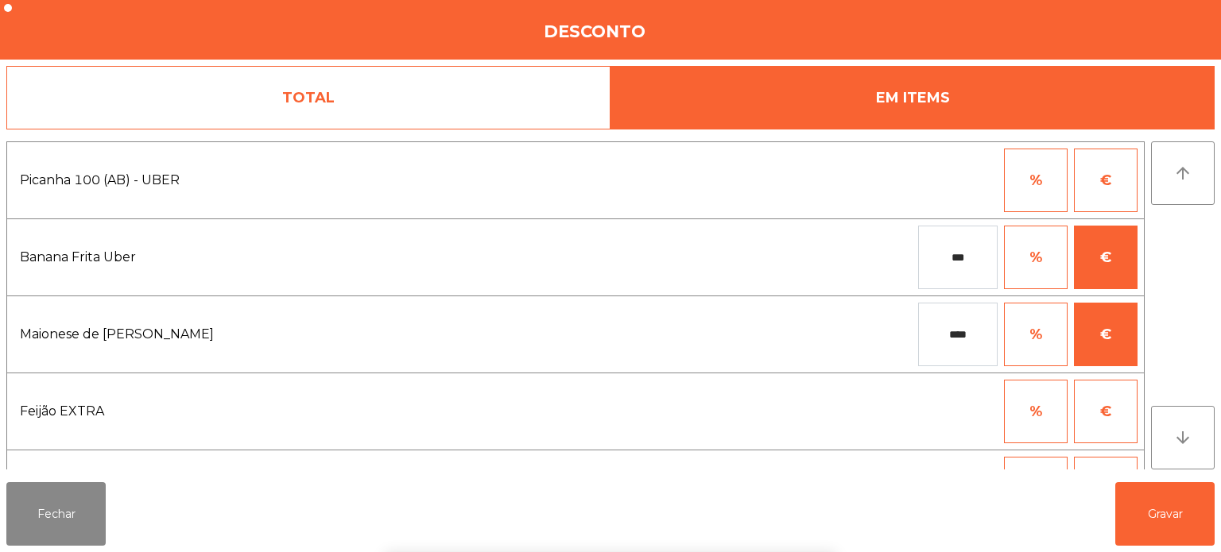
click at [629, 310] on div "**** % €" at bounding box center [854, 335] width 565 height 64
click at [973, 332] on input "****" at bounding box center [957, 335] width 79 height 64
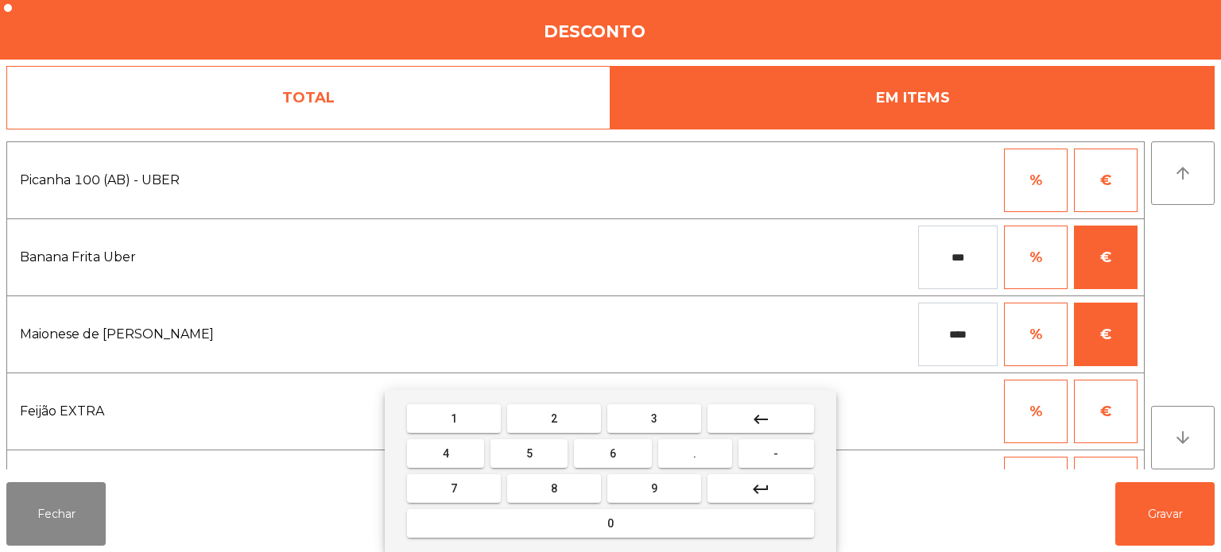
click at [784, 407] on button "keyboard_backspace" at bounding box center [760, 418] width 106 height 29
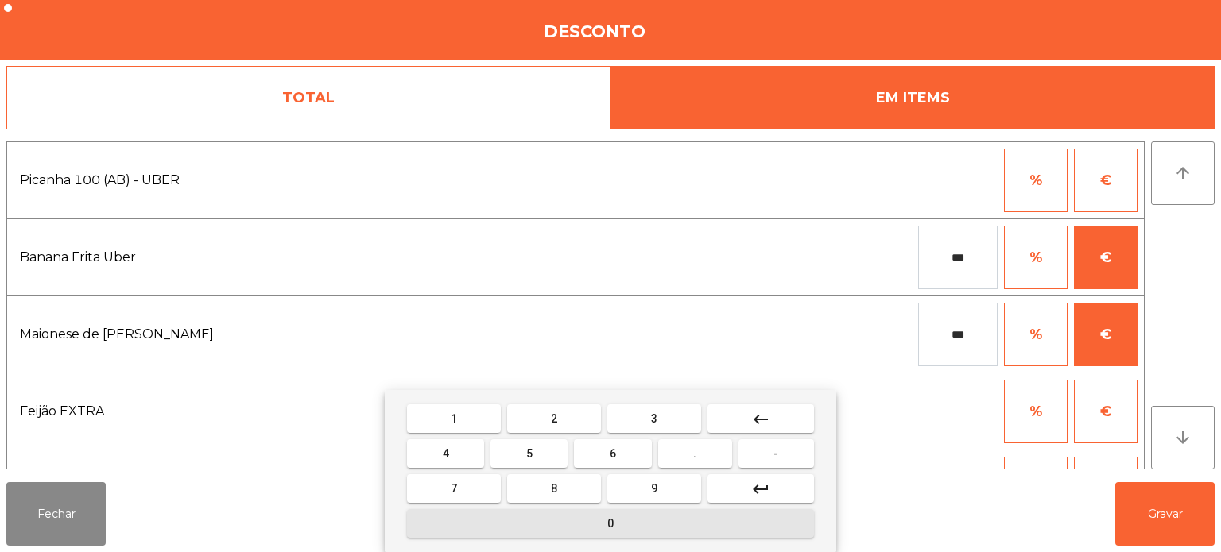
click at [690, 513] on button "0" at bounding box center [610, 523] width 407 height 29
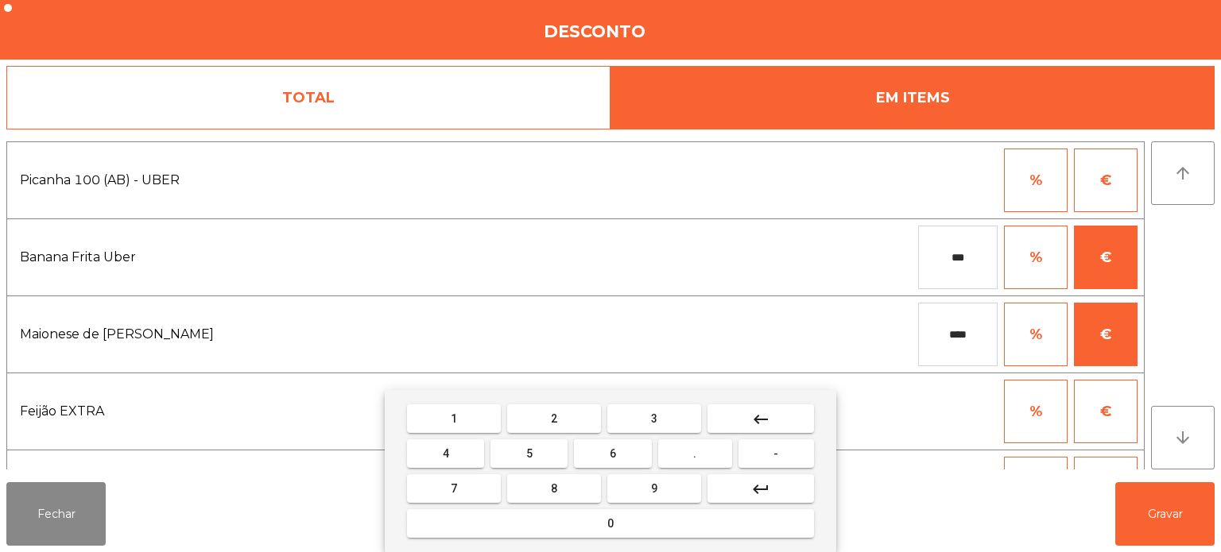
click at [556, 454] on button "5" at bounding box center [528, 453] width 77 height 29
type input "*****"
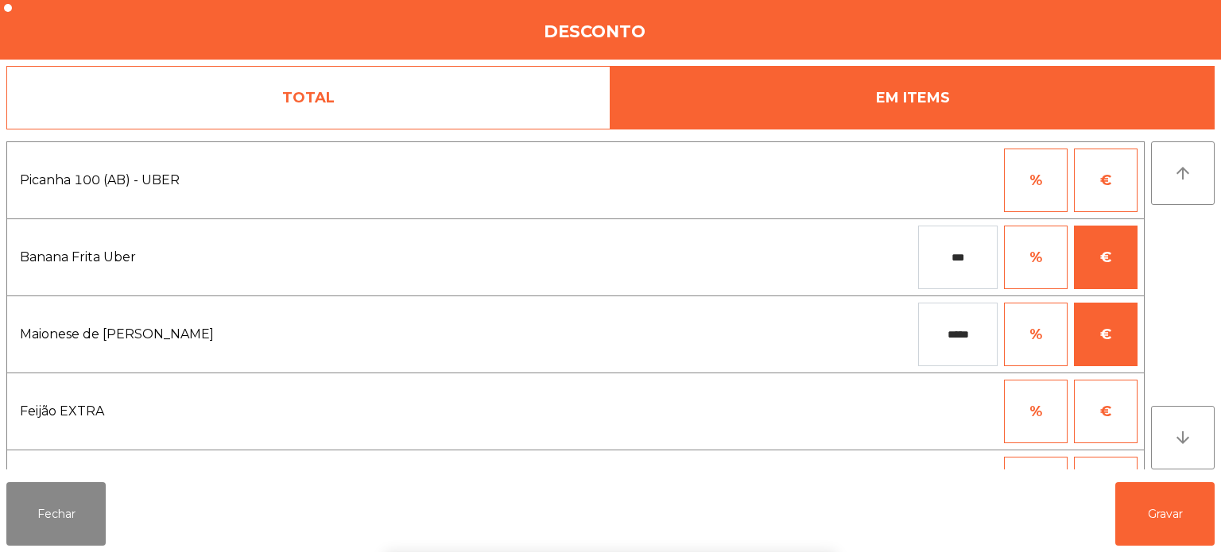
click at [740, 339] on div "***** % €" at bounding box center [854, 335] width 565 height 64
click at [1155, 517] on button "Gravar" at bounding box center [1164, 514] width 99 height 64
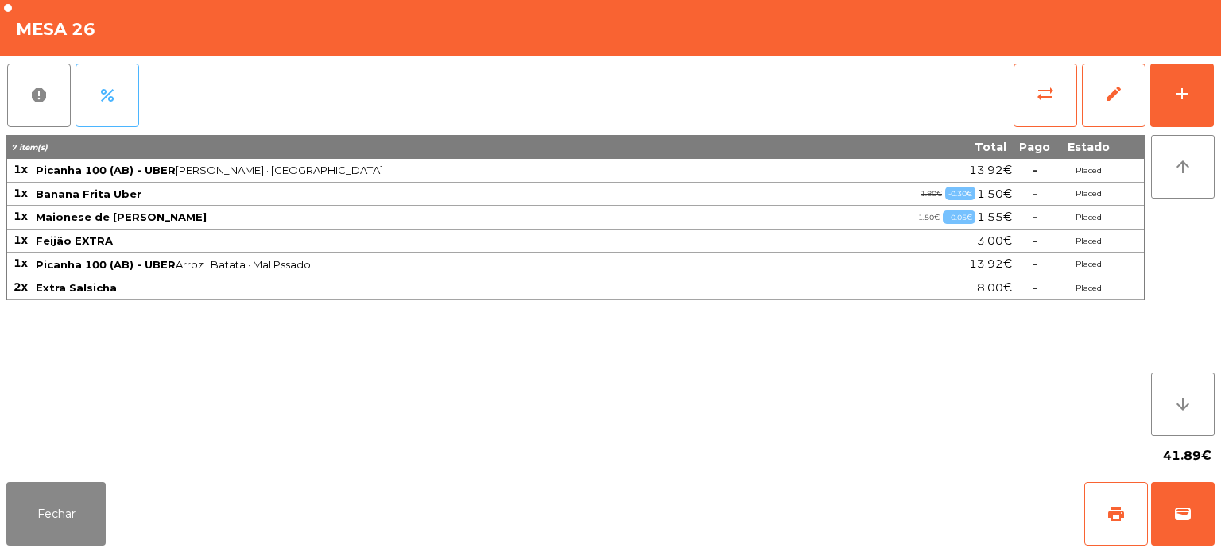
click at [106, 86] on span "percent" at bounding box center [107, 95] width 19 height 19
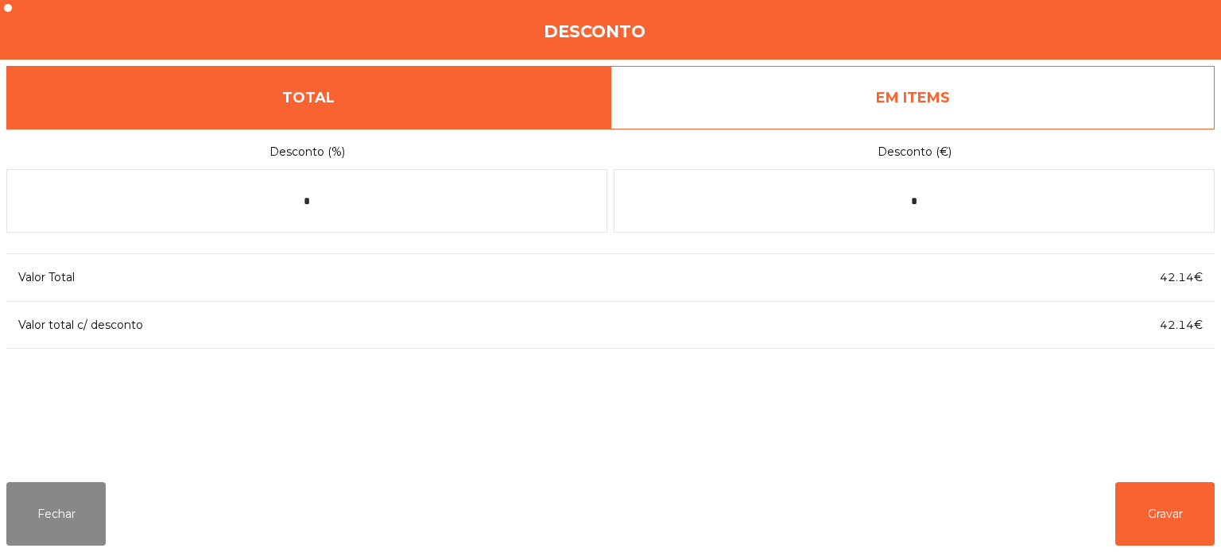
click at [928, 71] on link "EM ITEMS" at bounding box center [912, 98] width 604 height 64
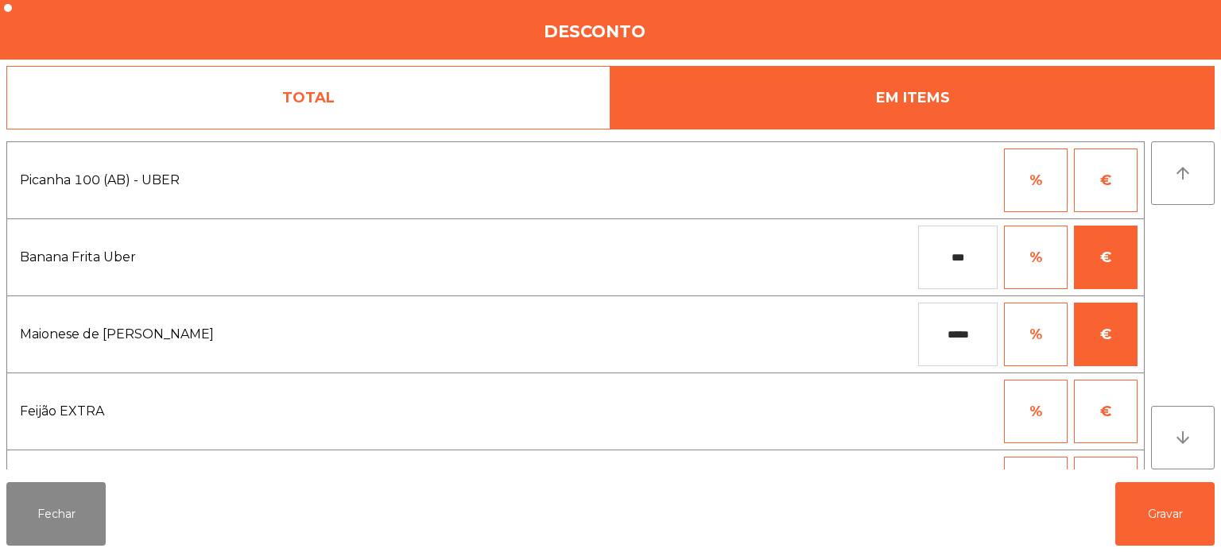
click at [966, 337] on input "*****" at bounding box center [957, 335] width 79 height 64
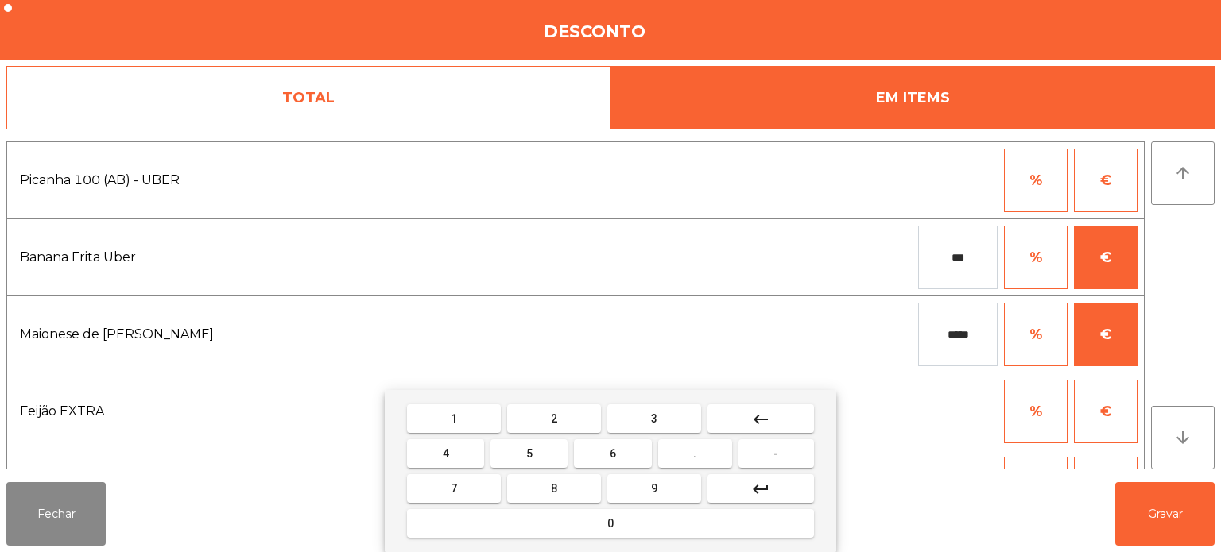
click at [950, 337] on input "*****" at bounding box center [957, 335] width 79 height 64
click at [791, 416] on button "keyboard_backspace" at bounding box center [760, 418] width 106 height 29
type input "****"
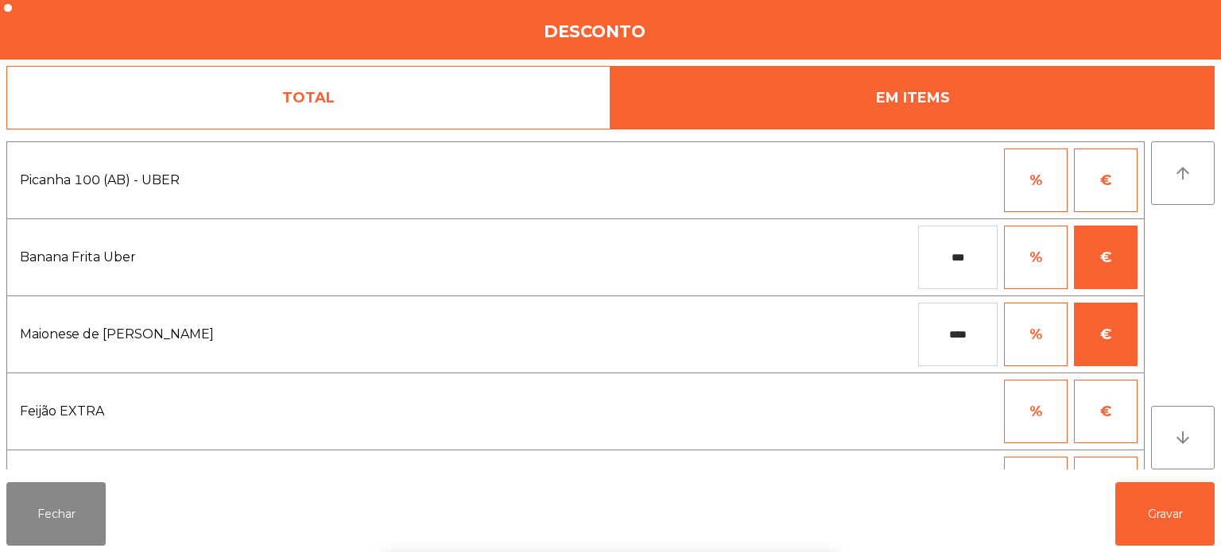
click at [788, 321] on div "**** % €" at bounding box center [854, 335] width 565 height 64
click at [1125, 515] on button "Gravar" at bounding box center [1164, 514] width 99 height 64
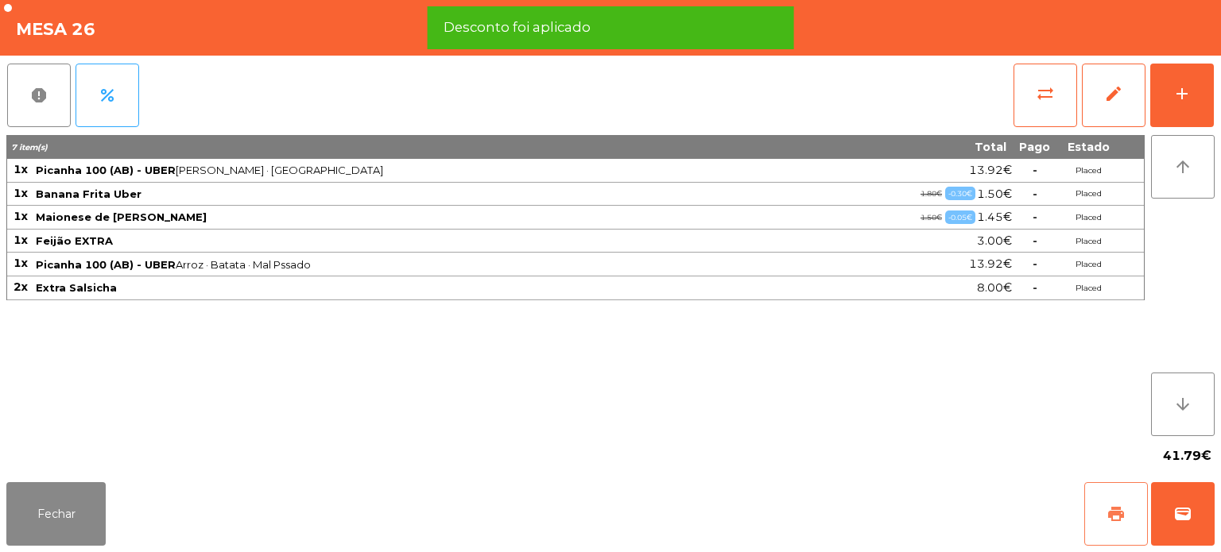
click at [1116, 516] on span "print" at bounding box center [1115, 514] width 19 height 19
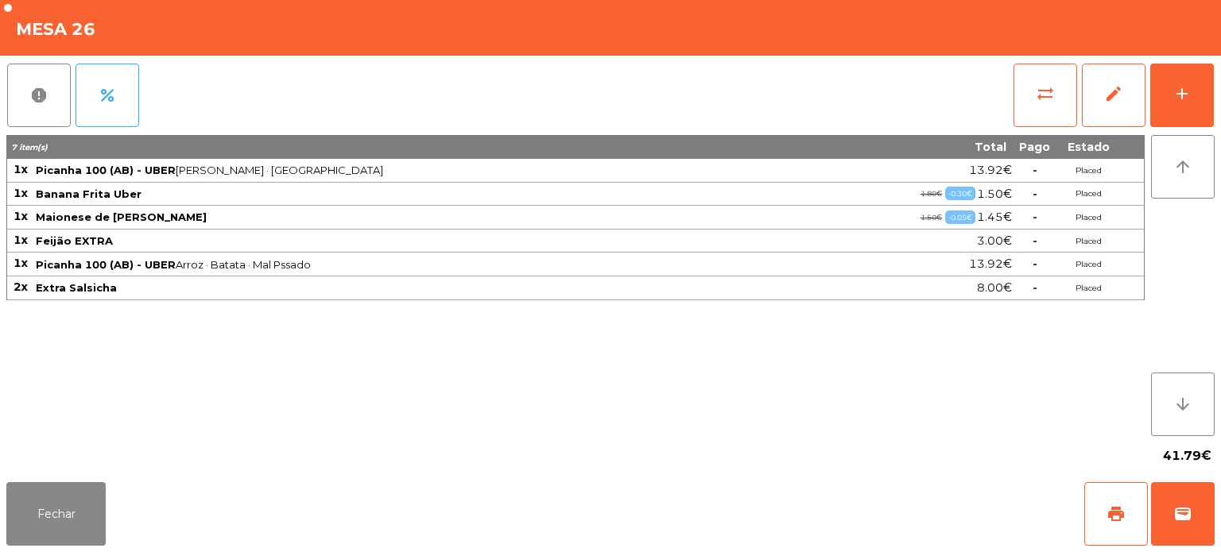
click at [1218, 520] on div "Fechar print wallet" at bounding box center [610, 514] width 1221 height 76
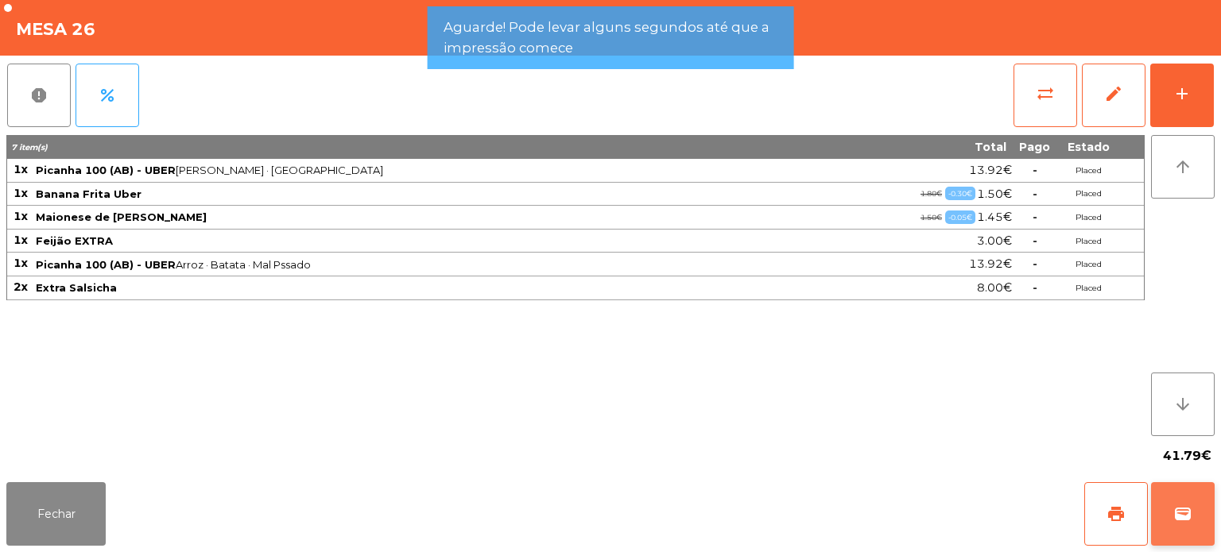
click at [1179, 517] on span "wallet" at bounding box center [1182, 514] width 19 height 19
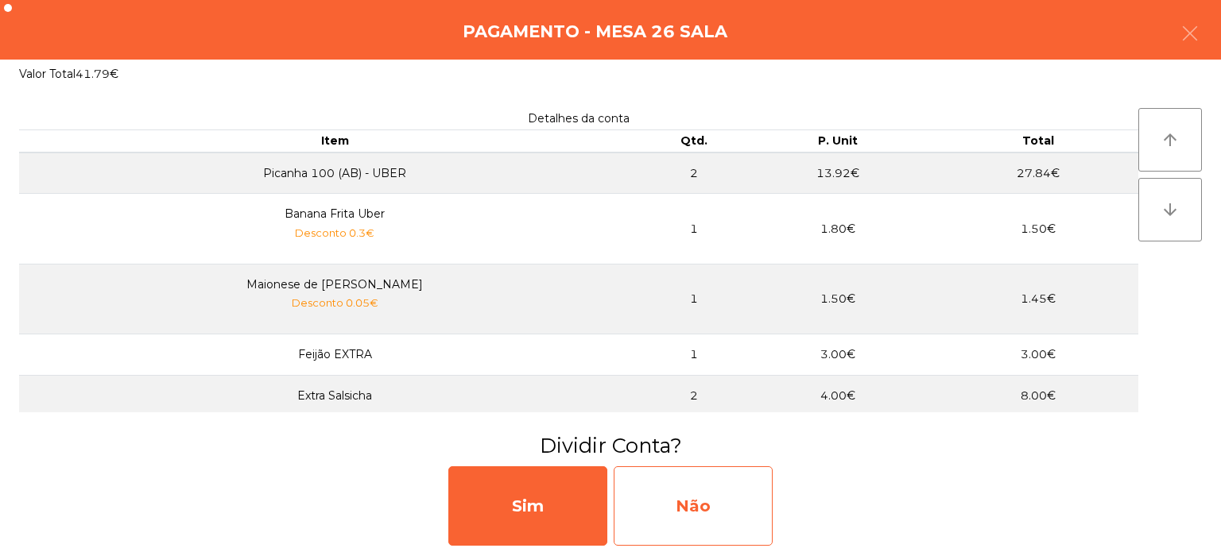
click at [712, 505] on div "Não" at bounding box center [692, 505] width 159 height 79
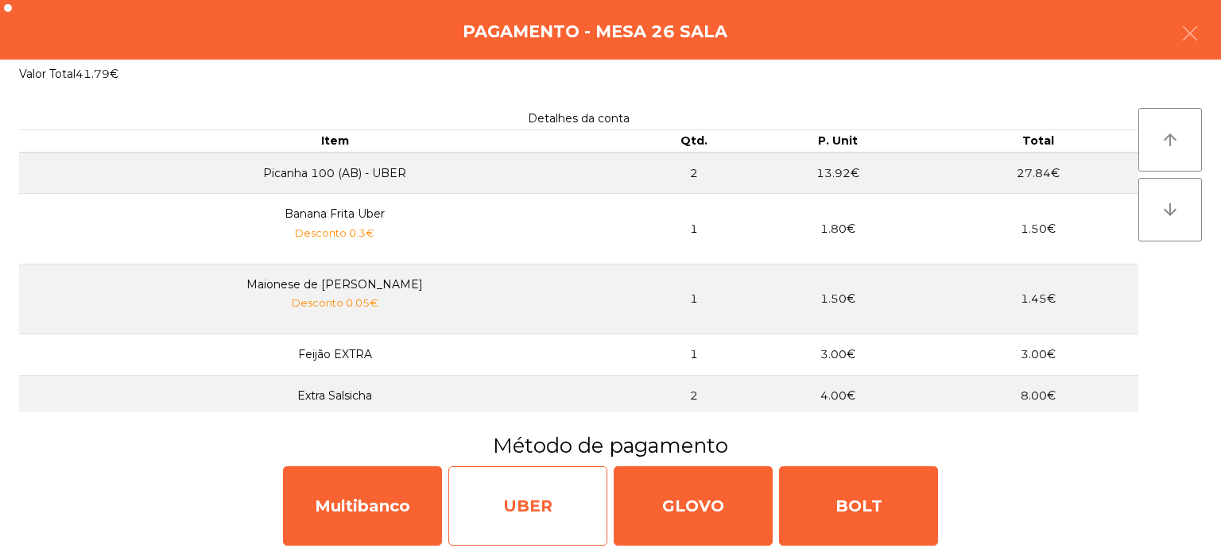
click at [542, 495] on div "UBER" at bounding box center [527, 505] width 159 height 79
select select "**"
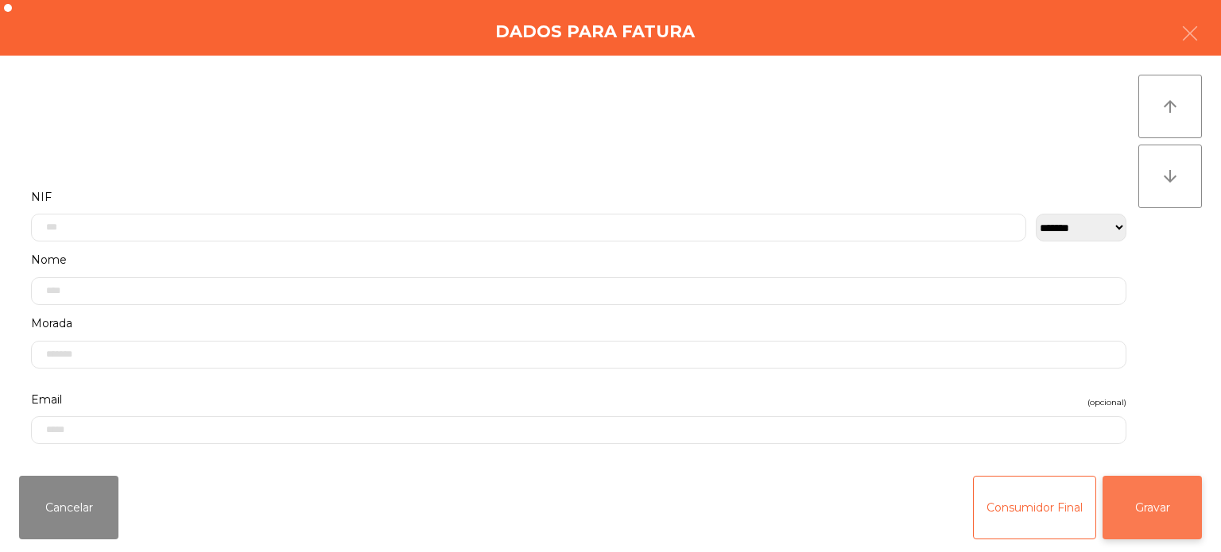
click at [1149, 511] on button "Gravar" at bounding box center [1151, 508] width 99 height 64
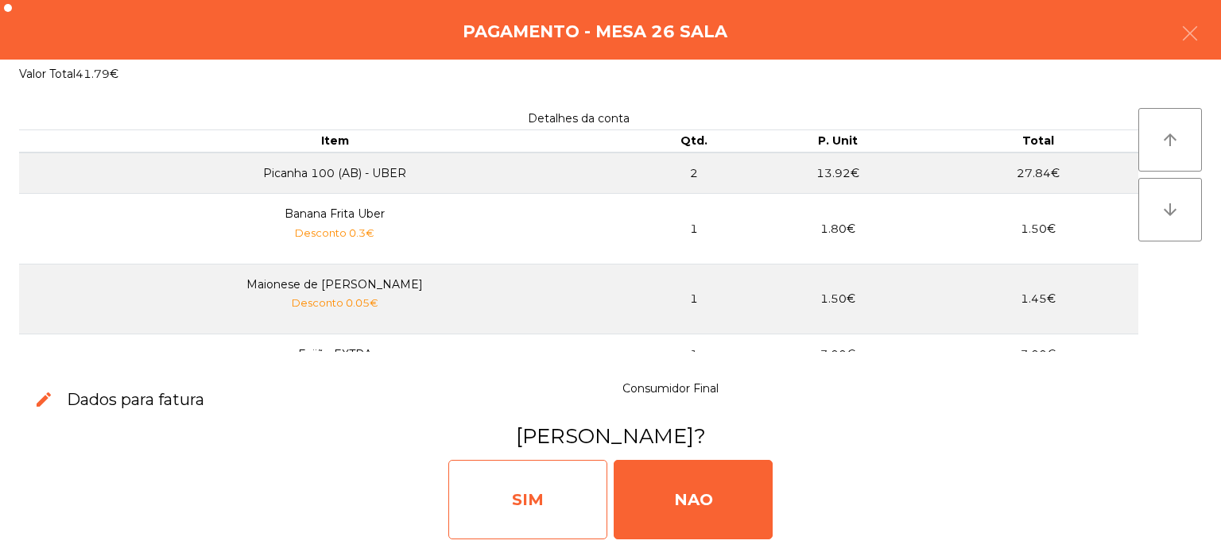
click at [534, 478] on div "SIM" at bounding box center [527, 499] width 159 height 79
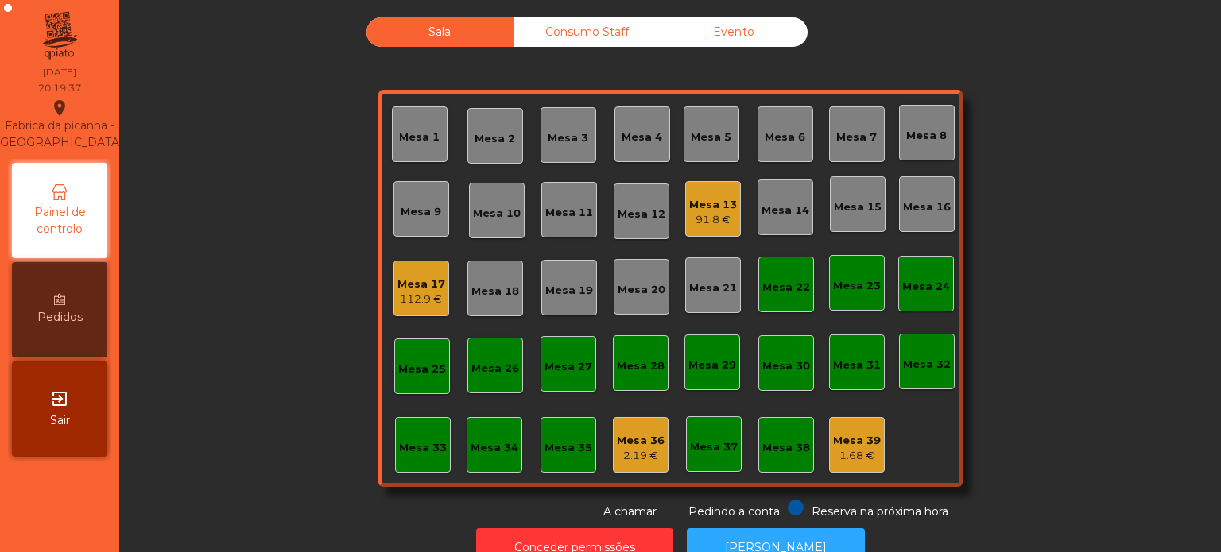
scroll to position [44, 0]
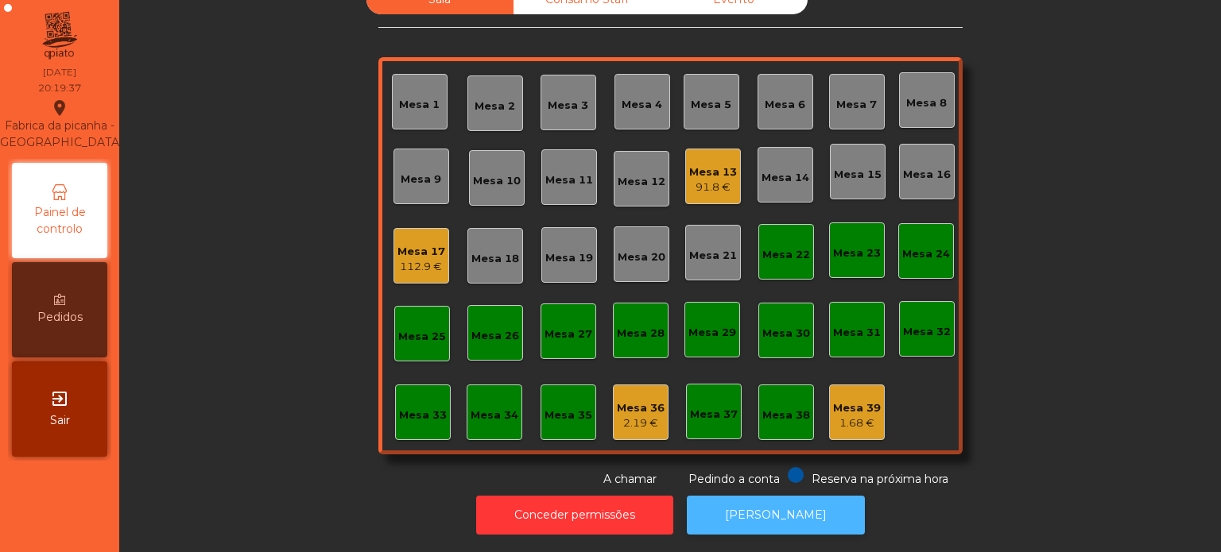
click at [797, 505] on button "[PERSON_NAME]" at bounding box center [776, 515] width 178 height 39
click at [487, 99] on div "Mesa 2" at bounding box center [494, 107] width 41 height 16
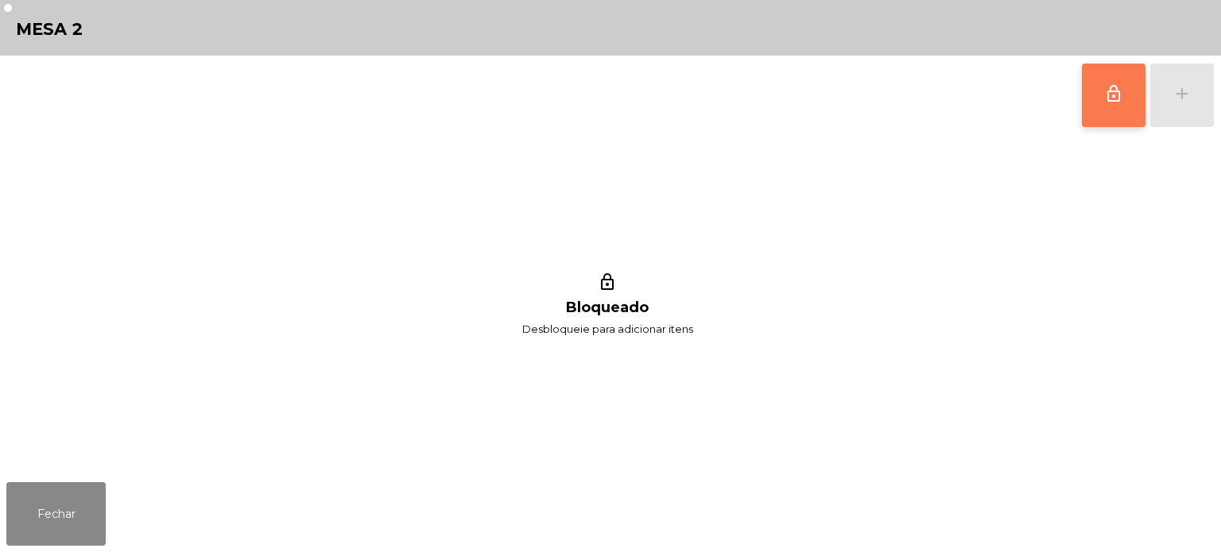
click at [1113, 95] on span "lock_outline" at bounding box center [1113, 93] width 19 height 19
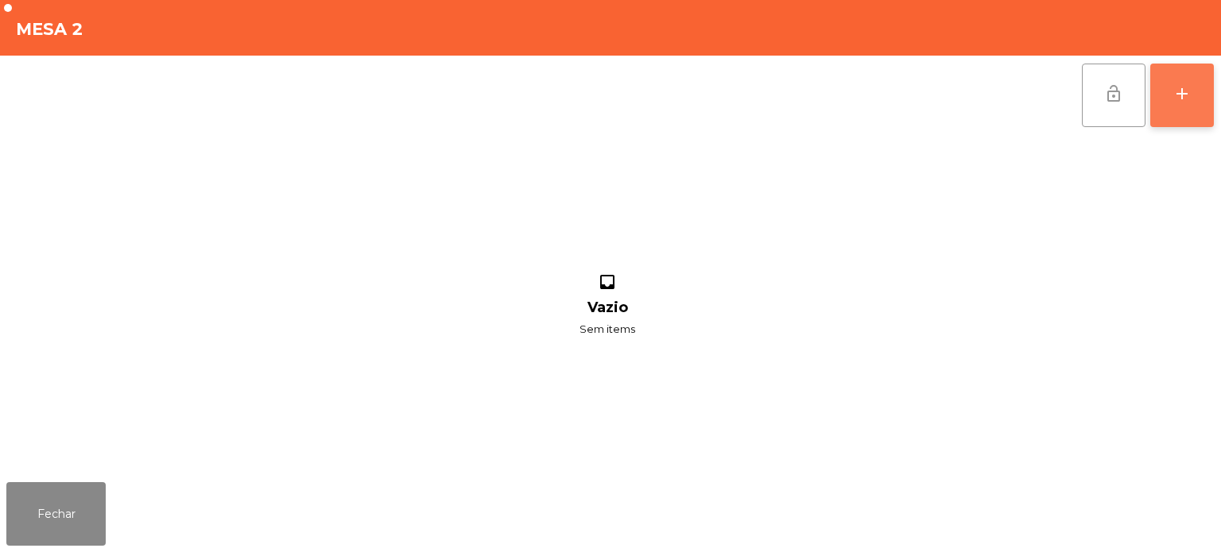
click at [1198, 95] on button "add" at bounding box center [1182, 96] width 64 height 64
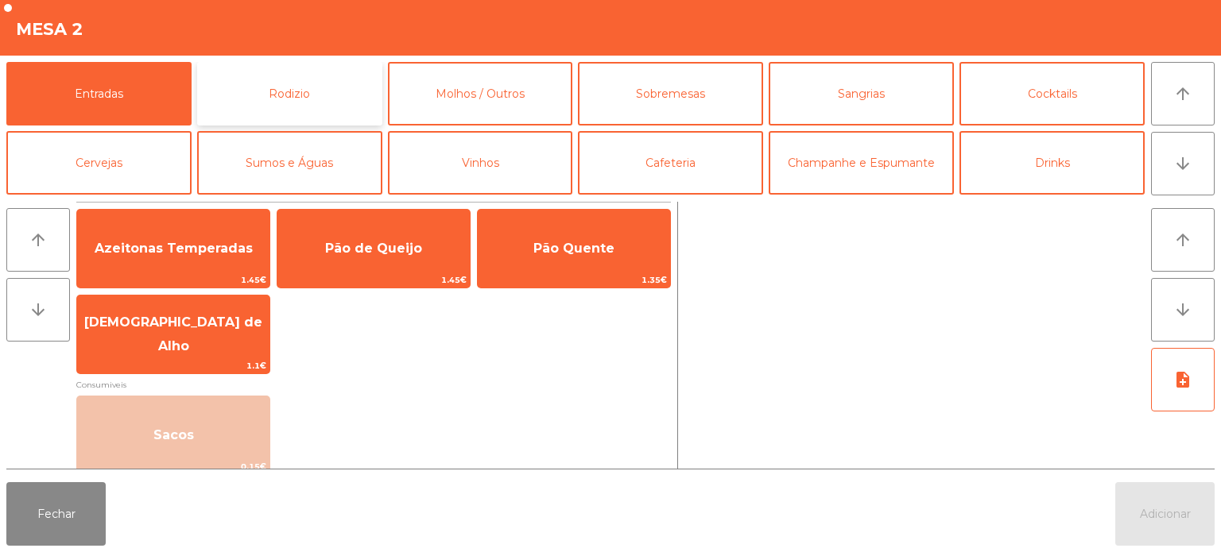
click at [286, 91] on button "Rodizio" at bounding box center [289, 94] width 185 height 64
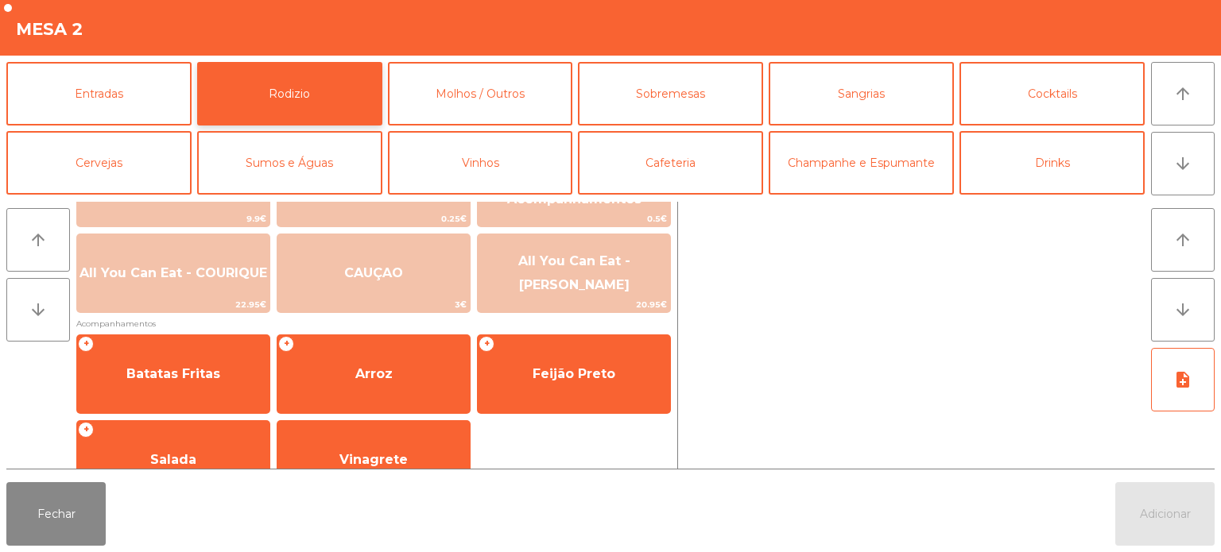
scroll to position [250, 0]
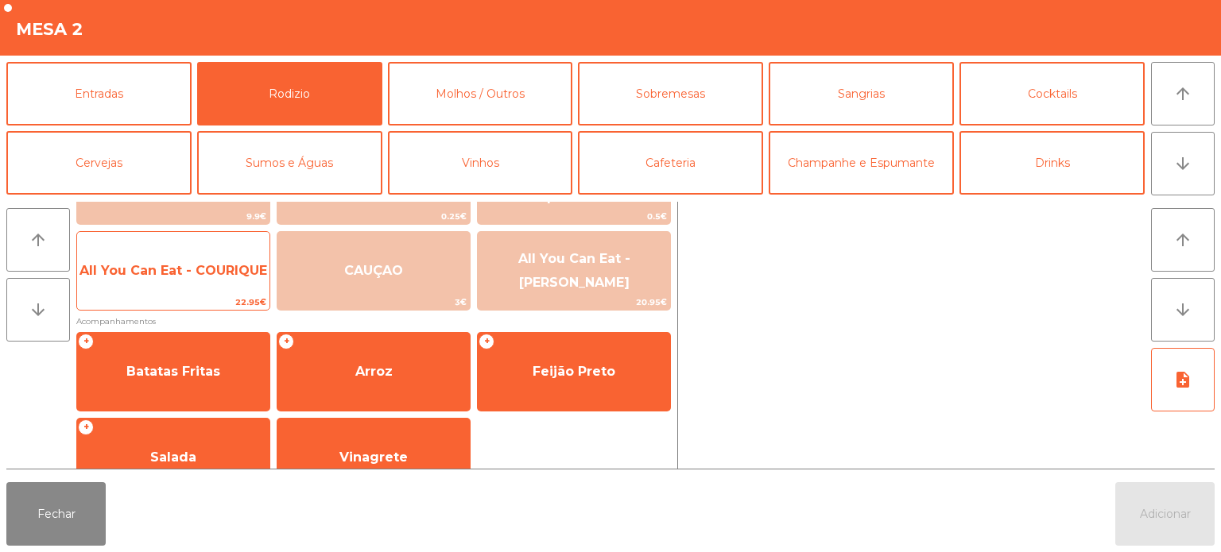
click at [200, 267] on span "All You Can Eat - COURIQUE" at bounding box center [173, 270] width 188 height 15
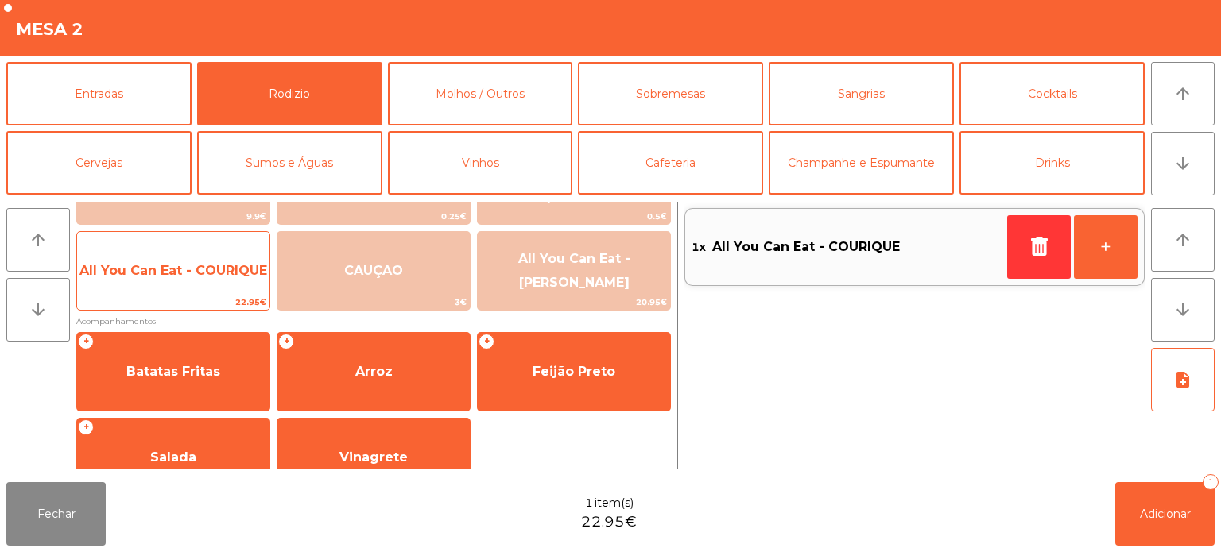
click at [194, 287] on span "All You Can Eat - COURIQUE" at bounding box center [173, 271] width 192 height 43
click at [201, 273] on span "All You Can Eat - COURIQUE" at bounding box center [173, 270] width 188 height 15
click at [206, 277] on span "All You Can Eat - COURIQUE" at bounding box center [173, 270] width 188 height 15
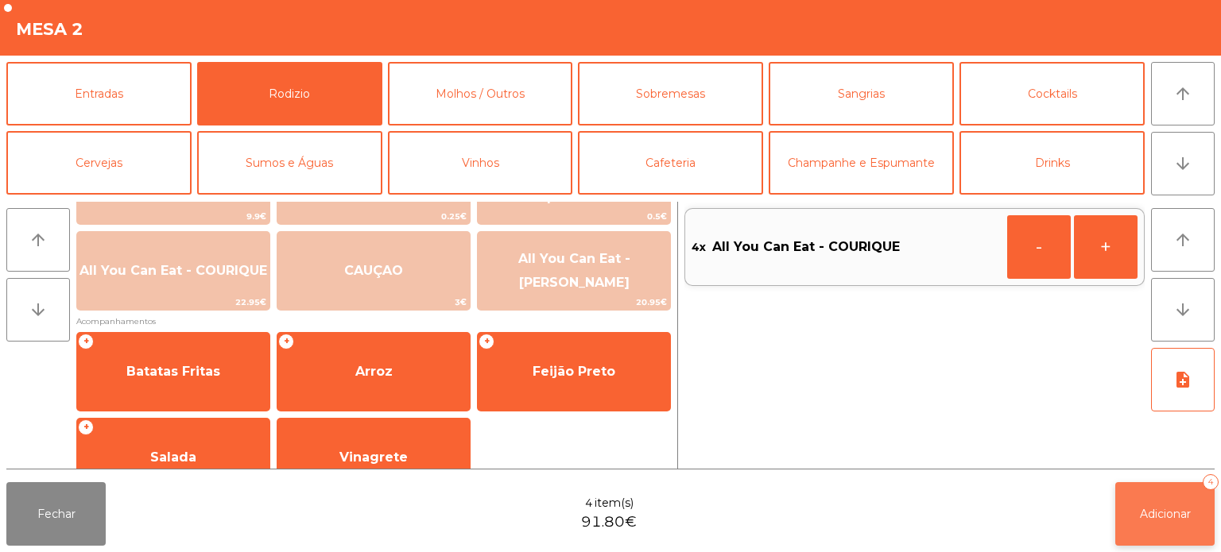
click at [1157, 509] on span "Adicionar" at bounding box center [1165, 514] width 51 height 14
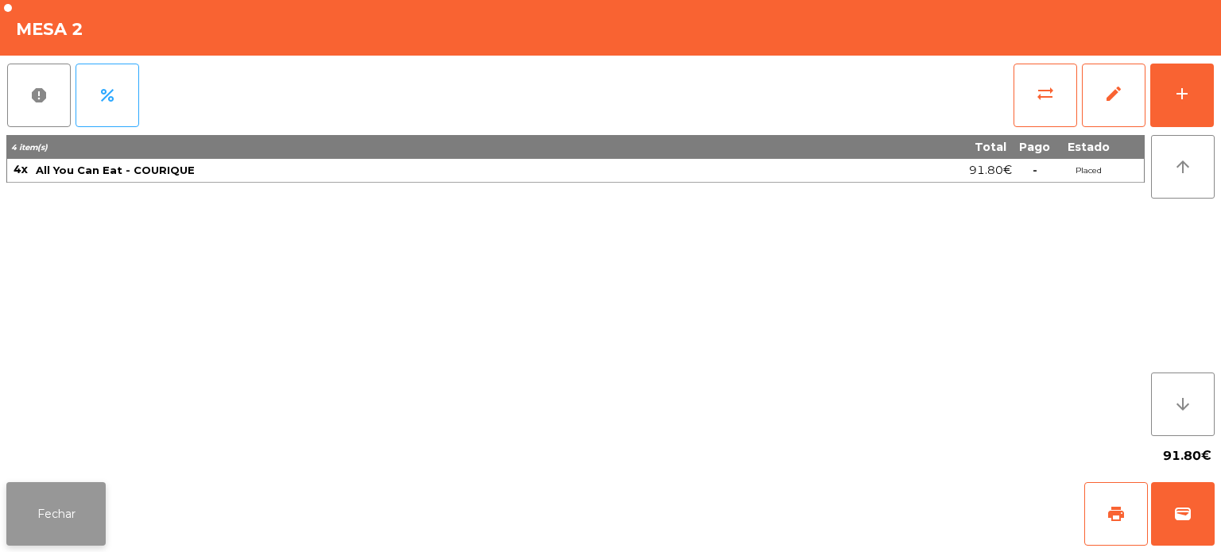
click at [32, 509] on button "Fechar" at bounding box center [55, 514] width 99 height 64
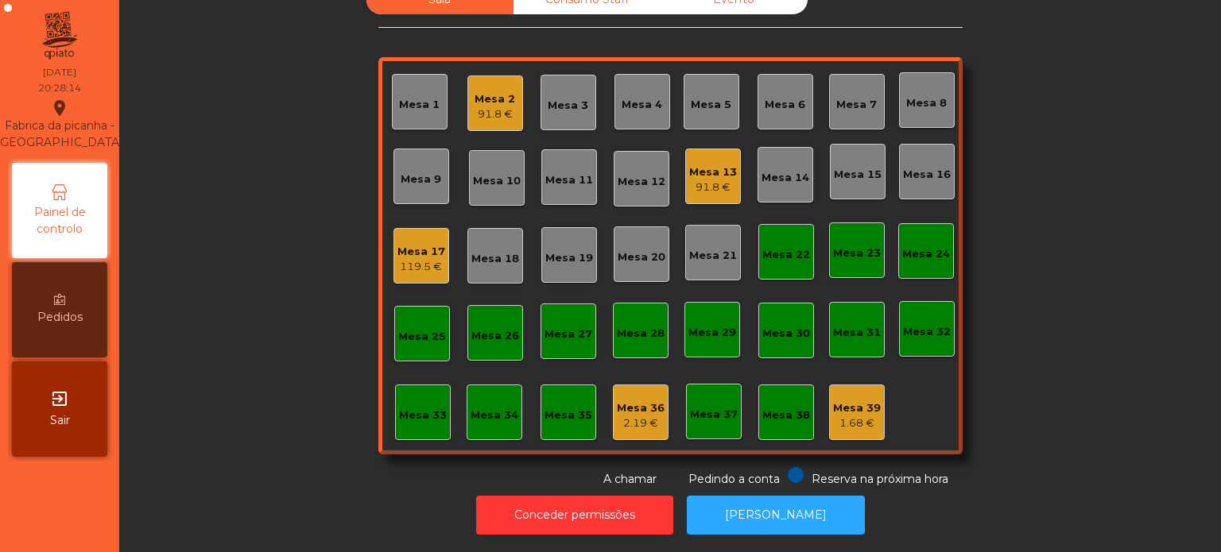
click at [909, 328] on div "Mesa 32" at bounding box center [927, 329] width 56 height 56
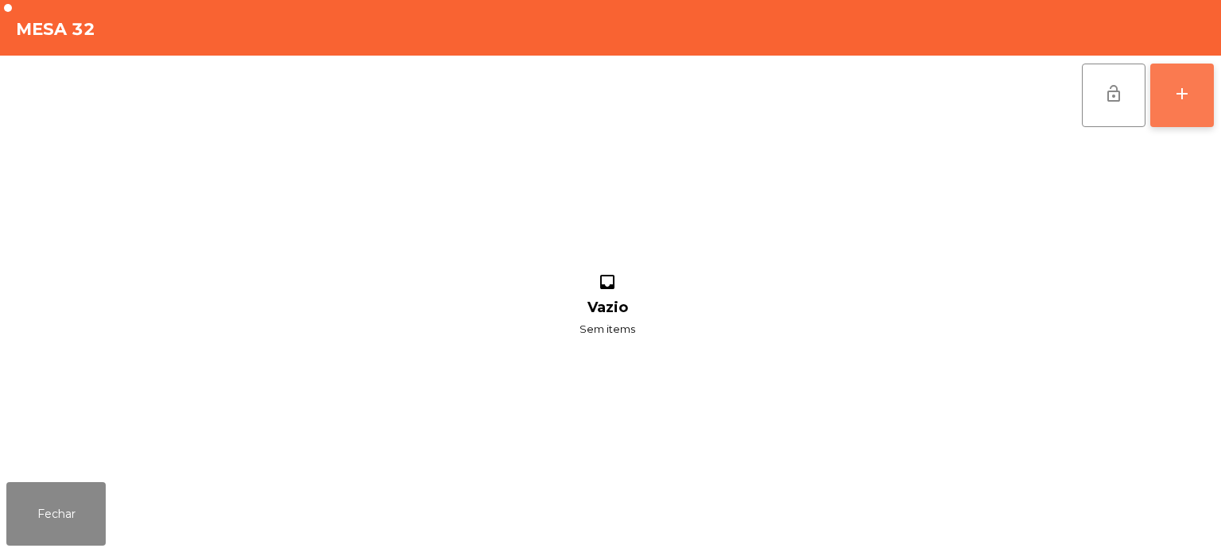
click at [1174, 88] on div "add" at bounding box center [1181, 93] width 19 height 19
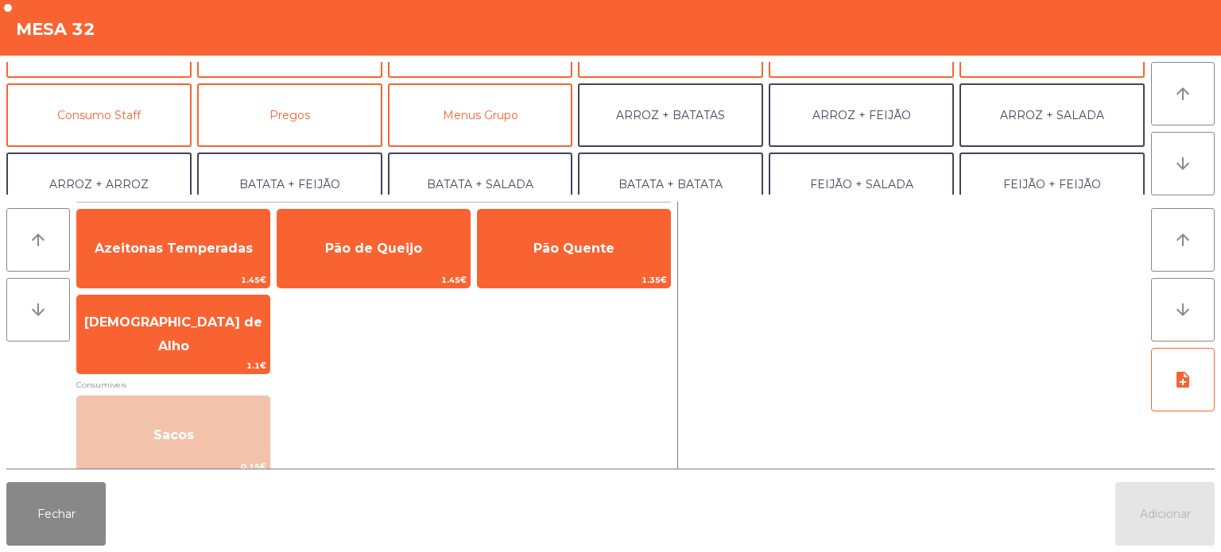
scroll to position [118, 0]
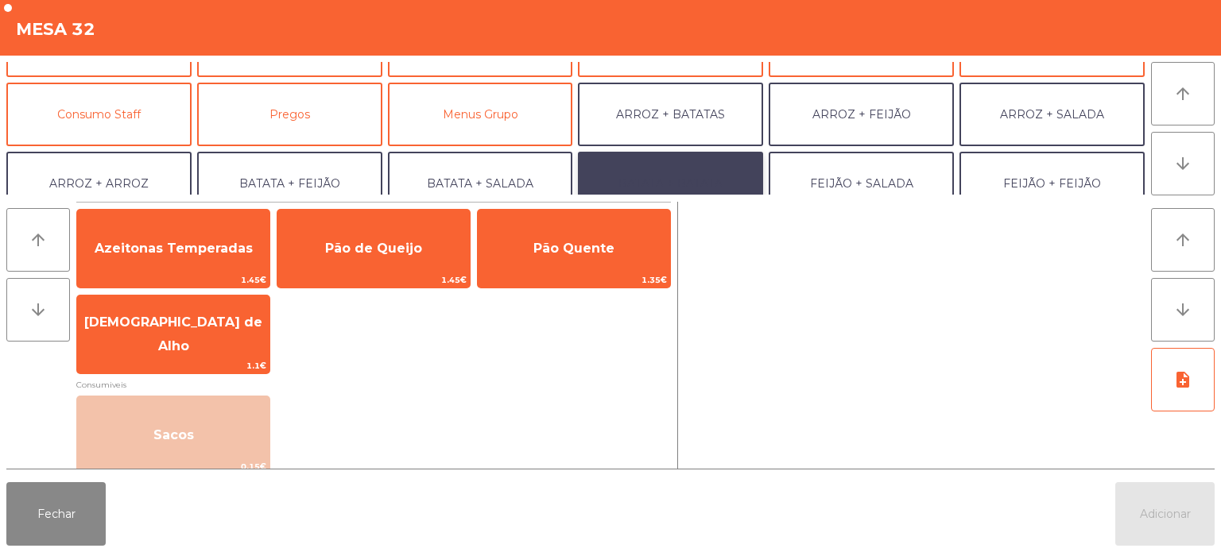
click at [705, 167] on button "BATATA + BATATA" at bounding box center [670, 184] width 185 height 64
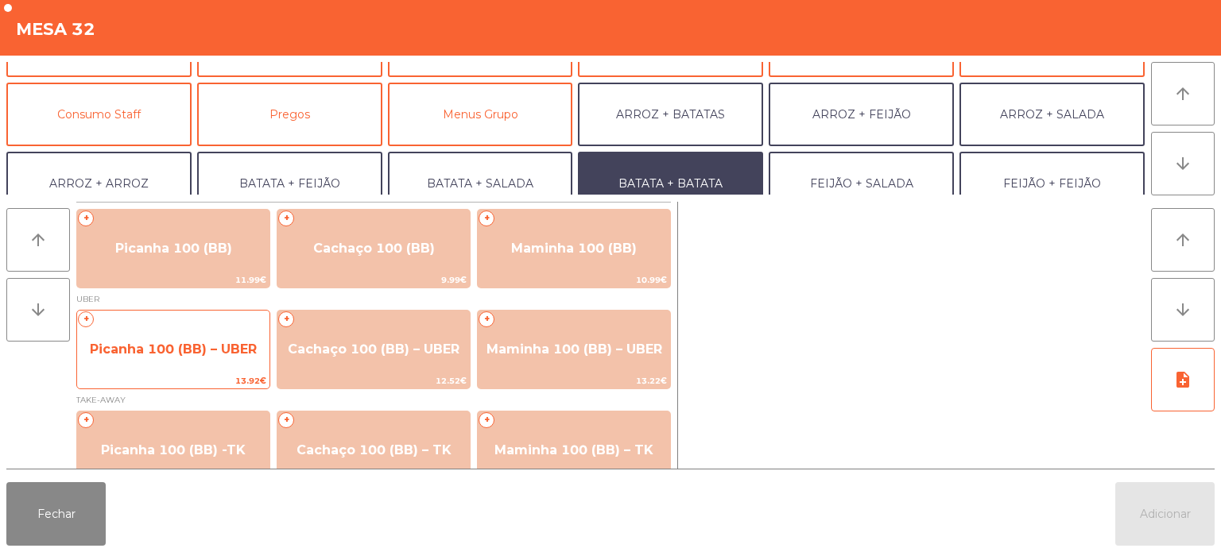
click at [210, 371] on div "+ Picanha 100 (BB) – UBER 13.92€" at bounding box center [173, 349] width 194 height 79
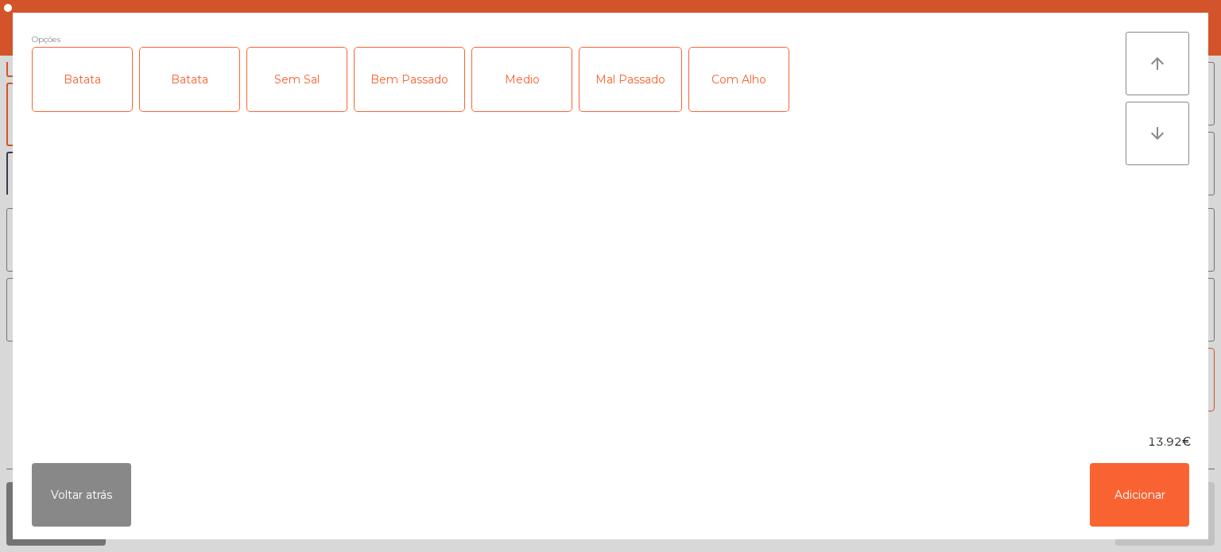
click at [108, 95] on div "Batata" at bounding box center [82, 80] width 99 height 64
click at [111, 486] on button "Voltar atrás" at bounding box center [81, 495] width 99 height 64
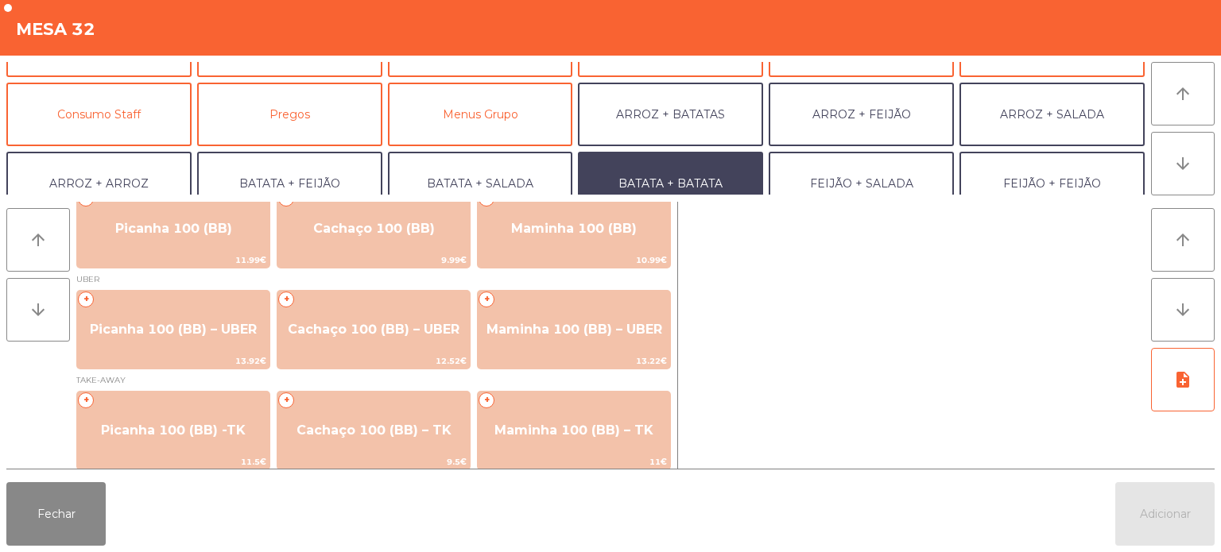
scroll to position [0, 0]
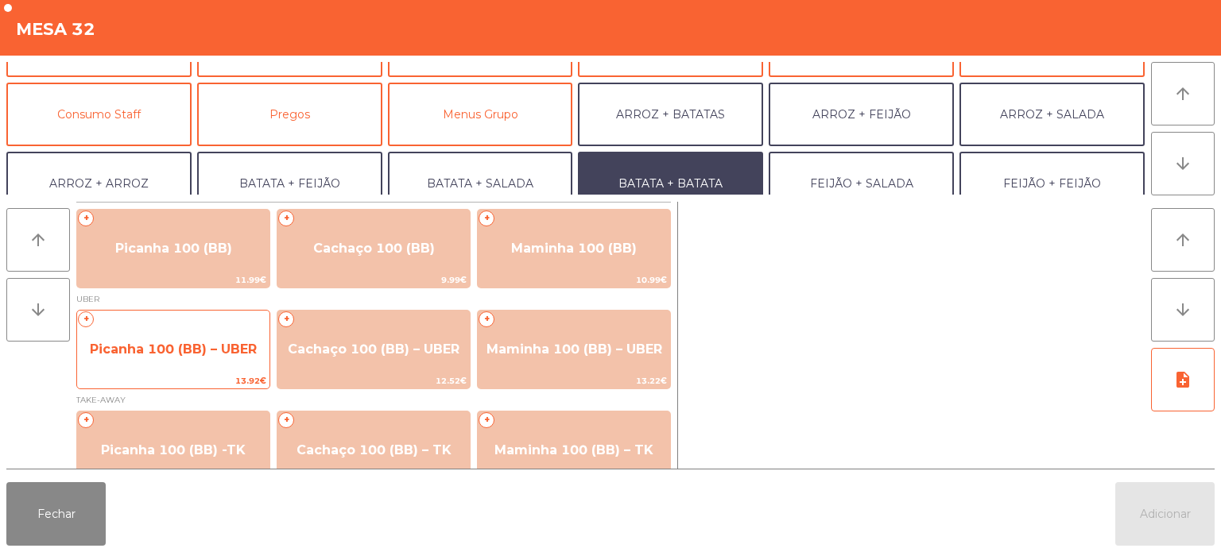
click at [247, 366] on span "Picanha 100 (BB) – UBER" at bounding box center [173, 349] width 192 height 43
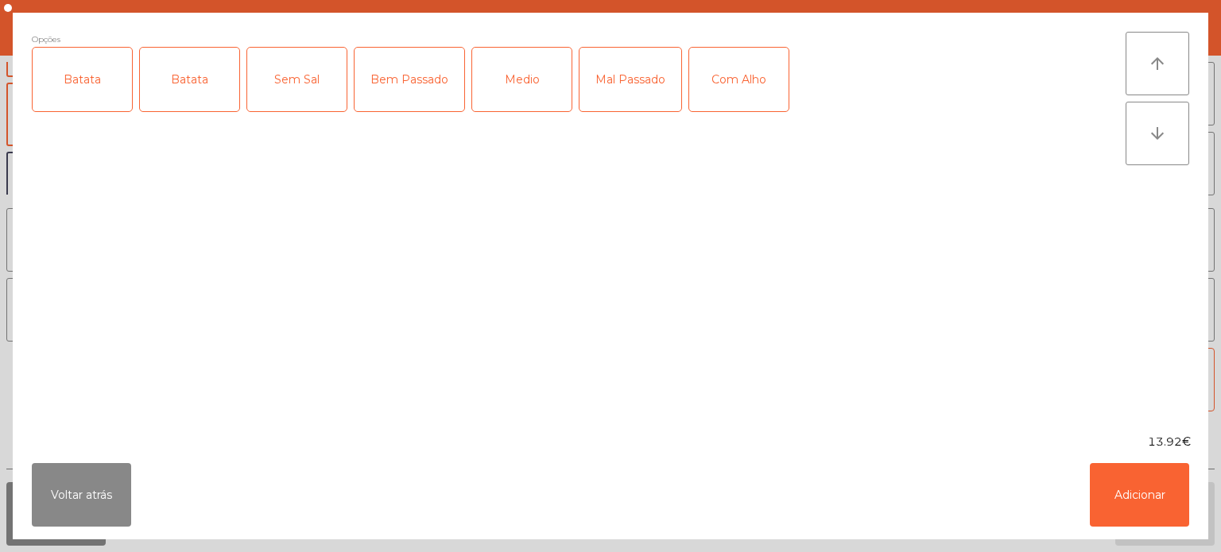
click at [99, 103] on div "Batata" at bounding box center [82, 80] width 99 height 64
click at [413, 90] on div "Bem Passado" at bounding box center [409, 80] width 110 height 64
click at [639, 83] on div "Mal Passado" at bounding box center [630, 80] width 102 height 64
click at [758, 92] on div "Com Alho" at bounding box center [738, 80] width 99 height 64
click at [636, 94] on div "Mal Passado" at bounding box center [630, 80] width 102 height 64
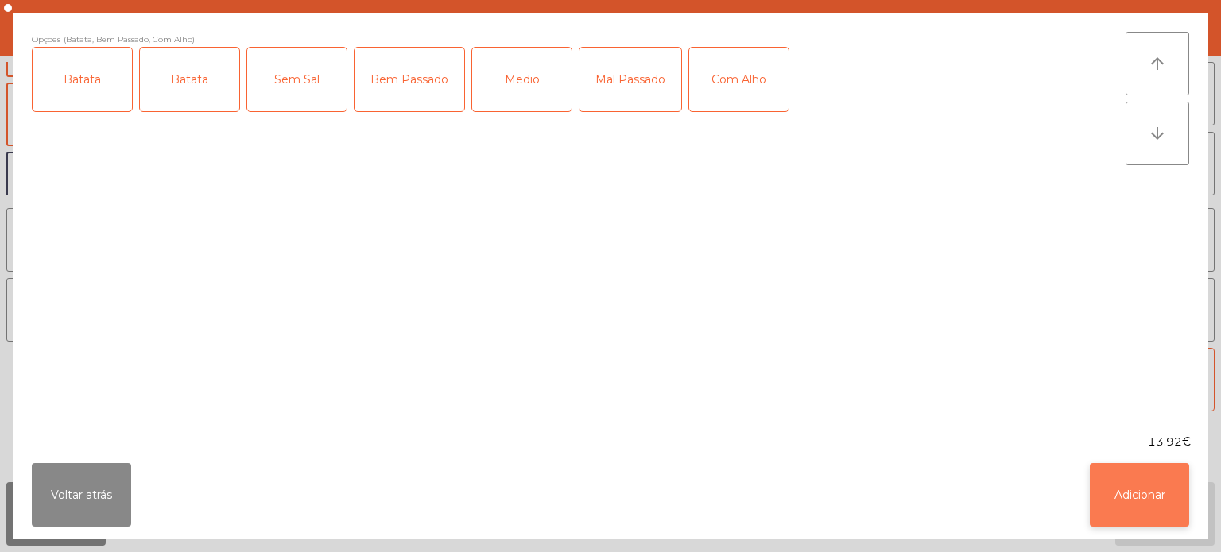
click at [1148, 501] on button "Adicionar" at bounding box center [1138, 495] width 99 height 64
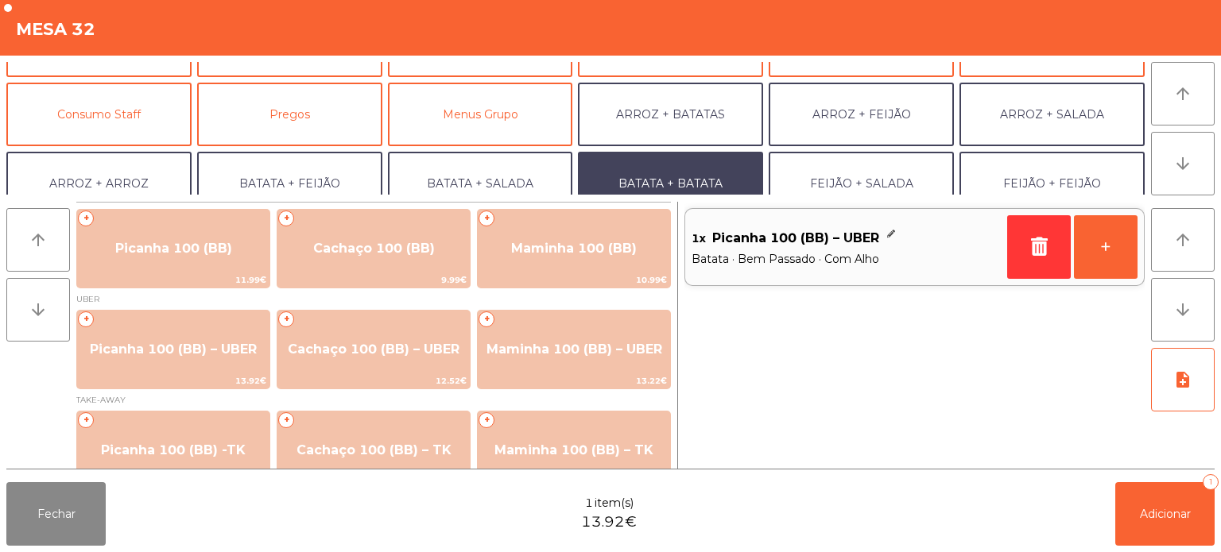
click at [849, 199] on div "arrow_upward arrow_downward + Picanha 100 (BB) 11.99€ + Cachaço 100 (BB) 9.99€ …" at bounding box center [610, 335] width 1221 height 281
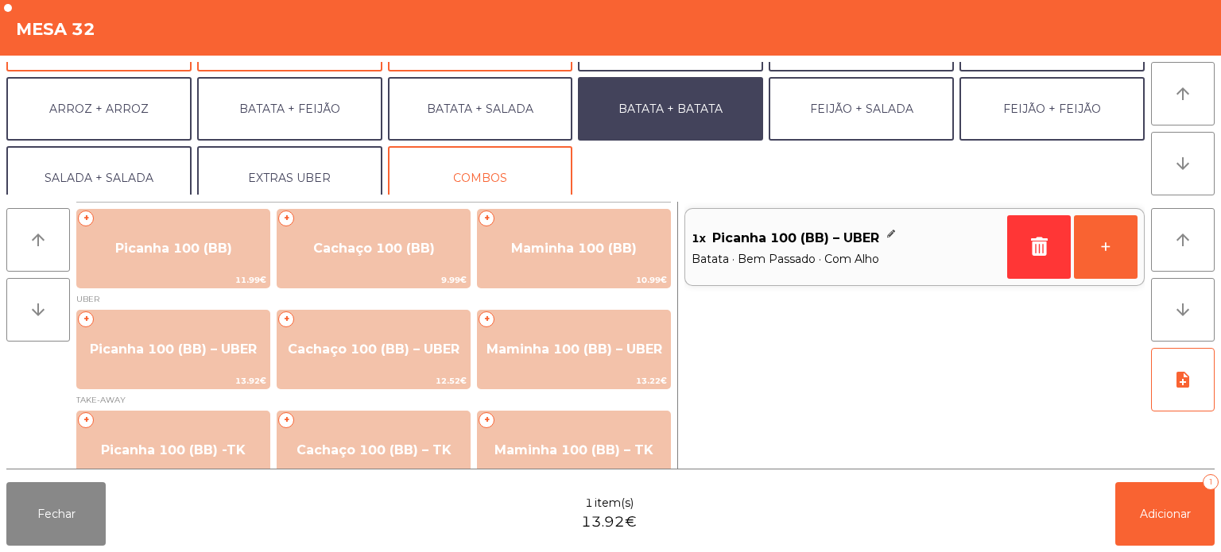
scroll to position [199, 0]
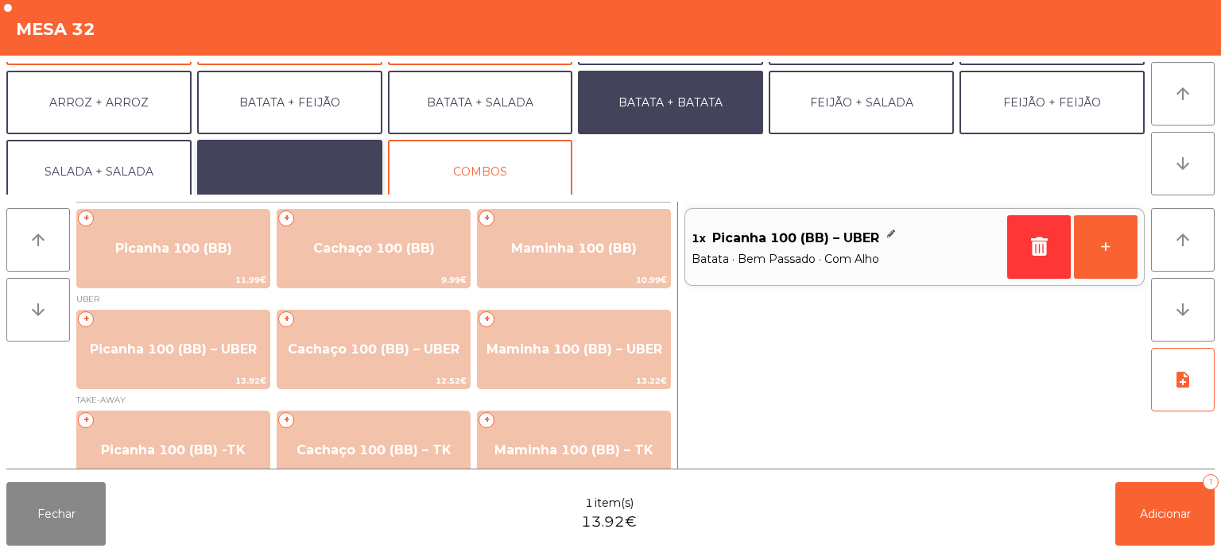
click at [340, 186] on button "EXTRAS UBER" at bounding box center [289, 172] width 185 height 64
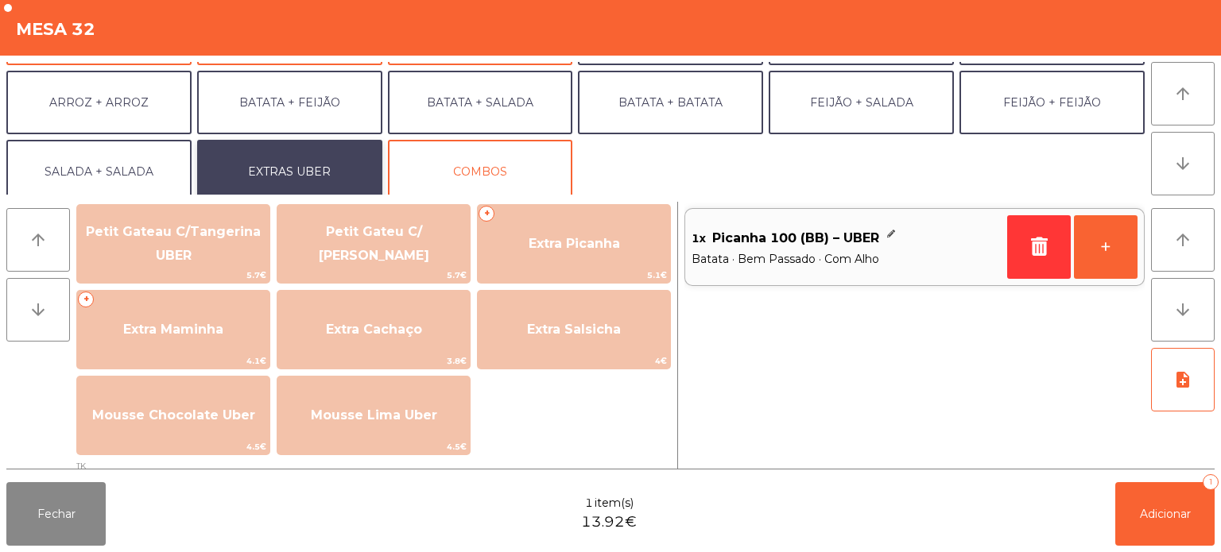
scroll to position [372, 0]
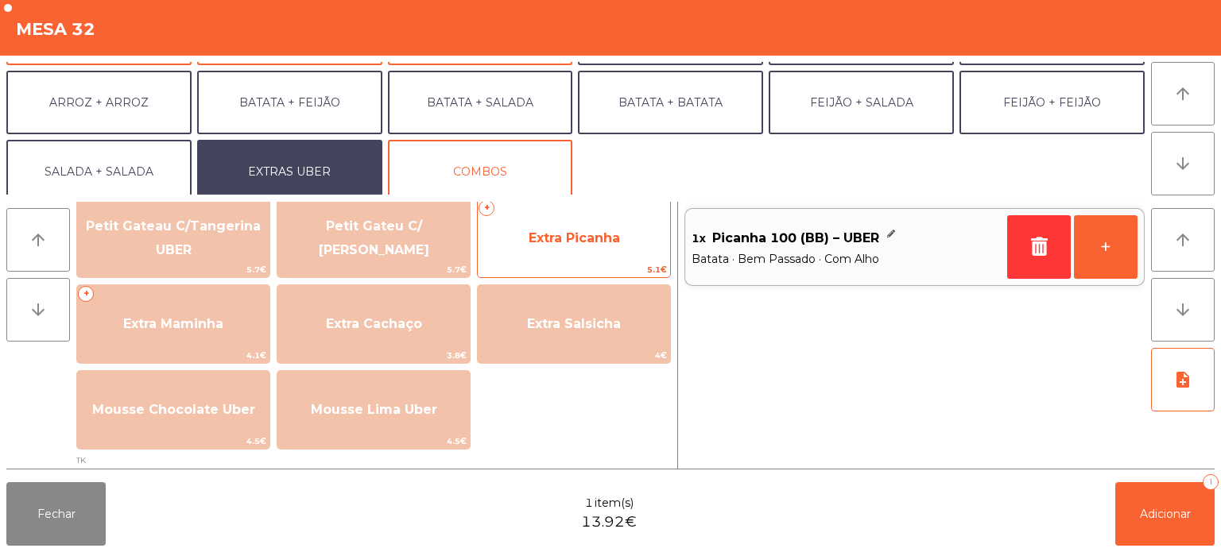
click at [606, 252] on span "Extra Picanha" at bounding box center [574, 238] width 192 height 43
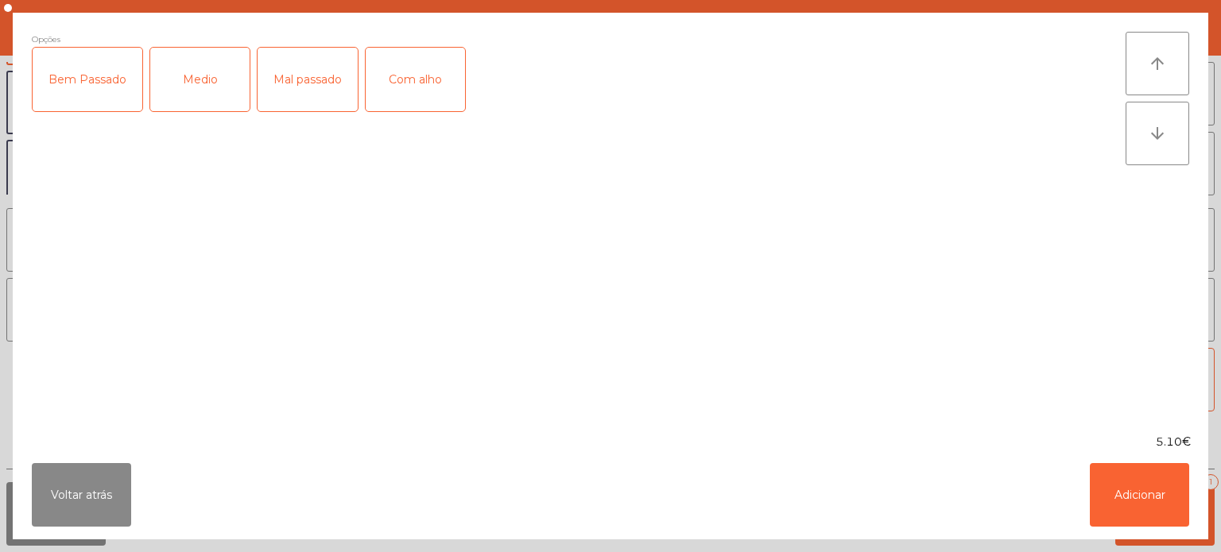
click at [102, 89] on div "Bem Passado" at bounding box center [88, 80] width 110 height 64
click at [401, 85] on div "Com alho" at bounding box center [415, 80] width 99 height 64
click at [1125, 488] on button "Adicionar" at bounding box center [1138, 495] width 99 height 64
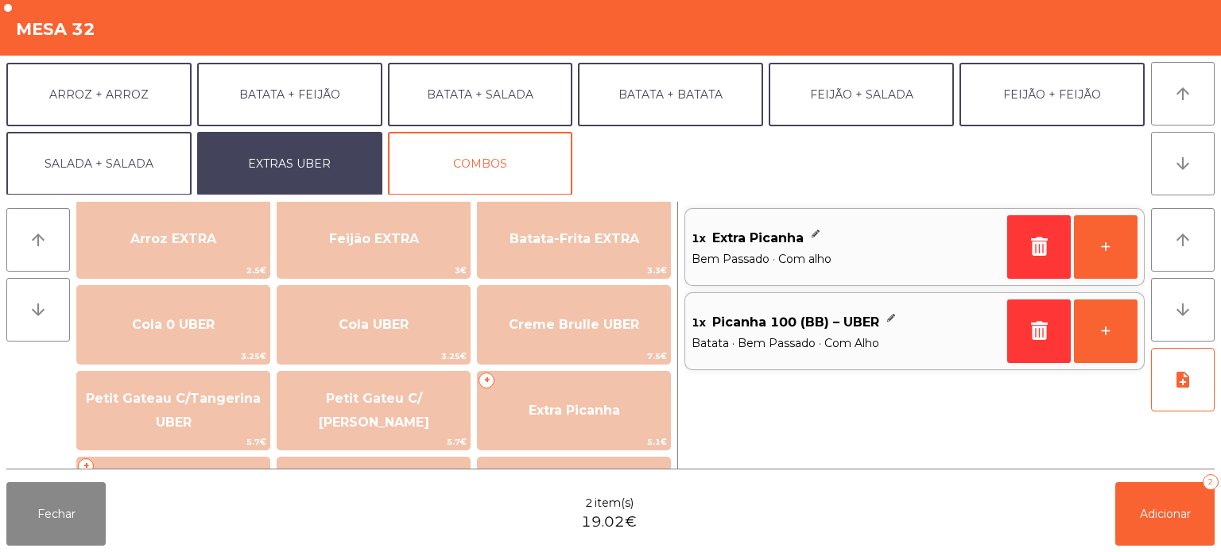
scroll to position [200, 0]
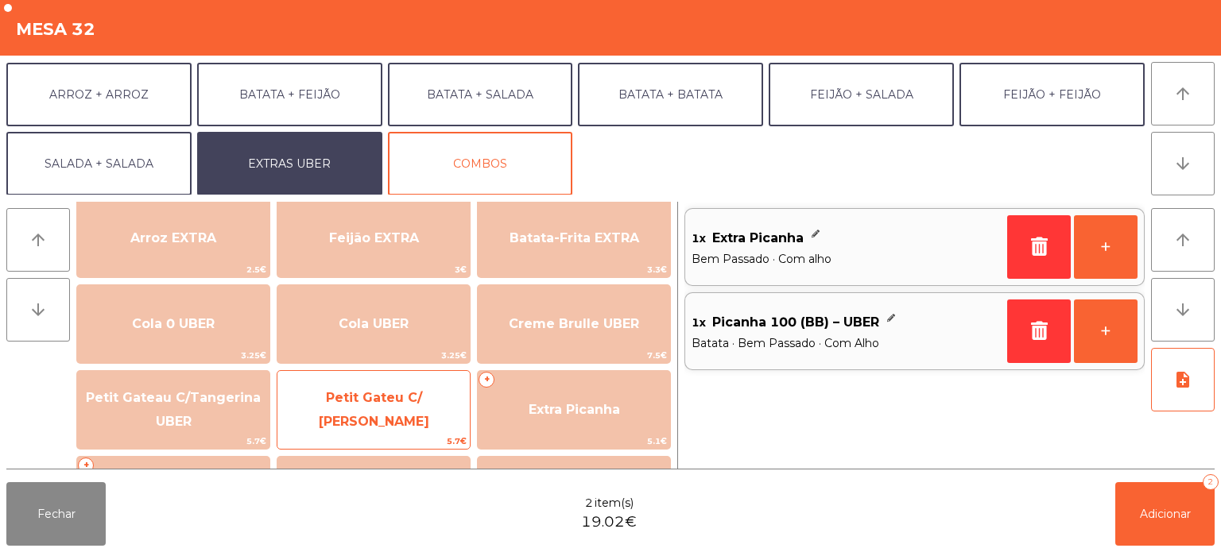
click at [429, 401] on span "Petit Gateu C/ [PERSON_NAME]" at bounding box center [374, 409] width 110 height 39
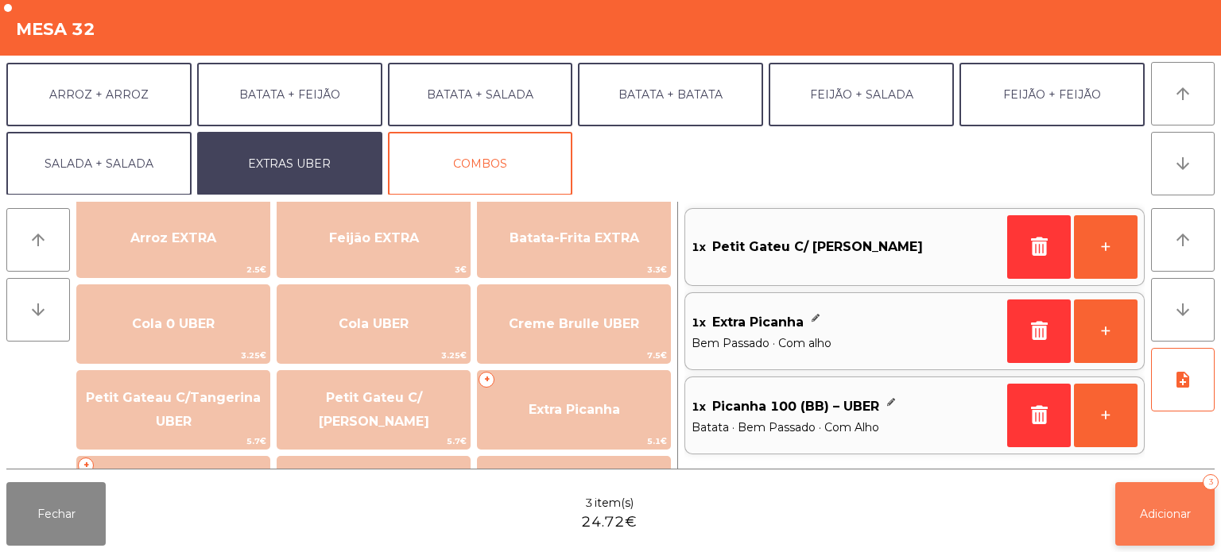
click at [1179, 524] on button "Adicionar 3" at bounding box center [1164, 514] width 99 height 64
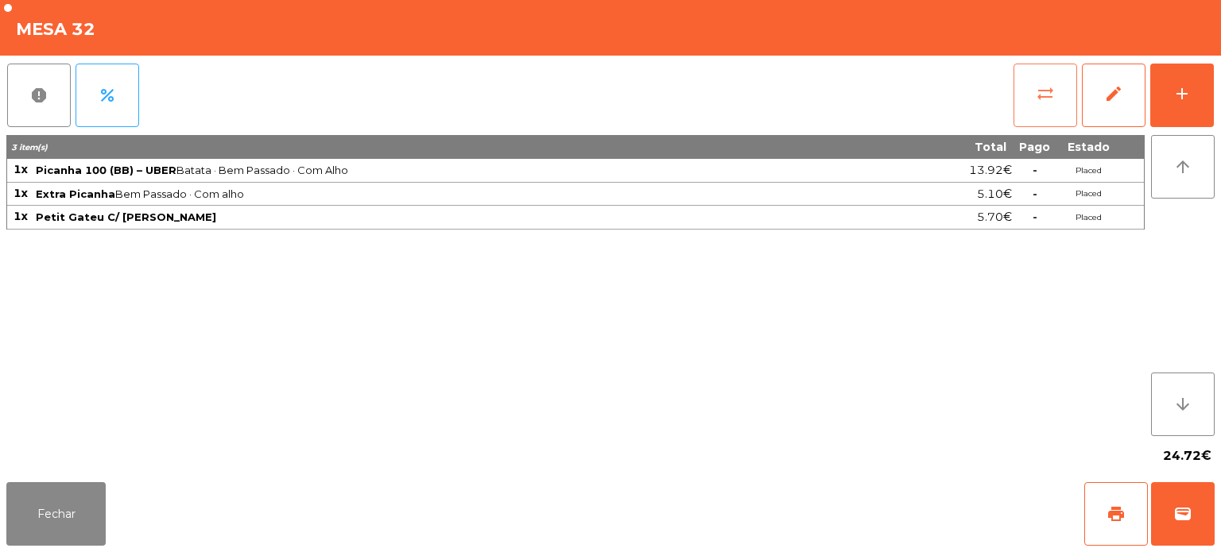
click at [1033, 115] on button "sync_alt" at bounding box center [1045, 96] width 64 height 64
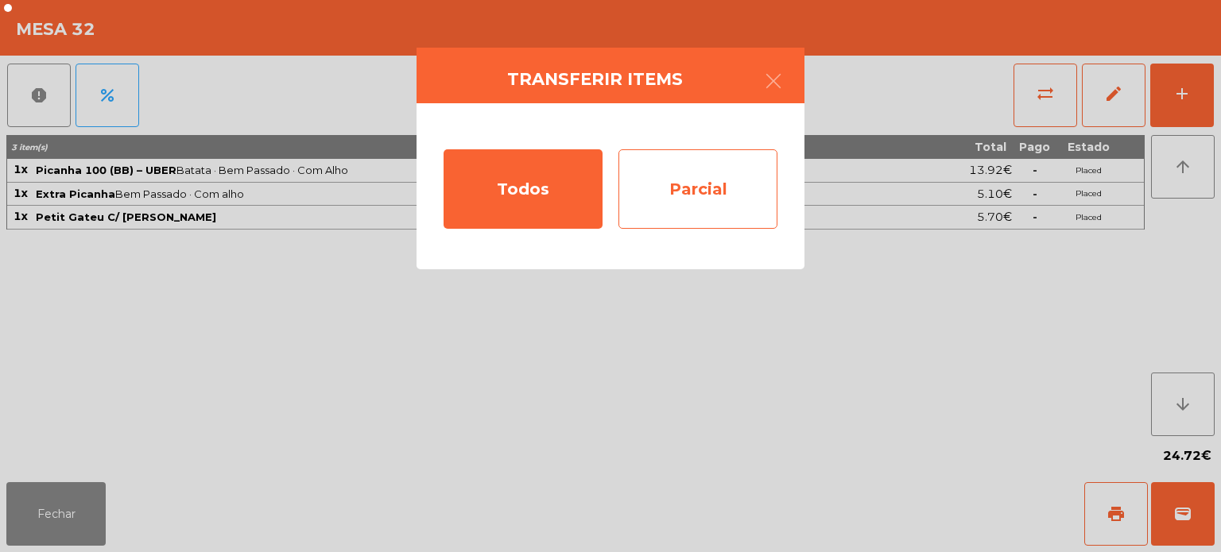
click at [671, 192] on div "Parcial" at bounding box center [697, 188] width 159 height 79
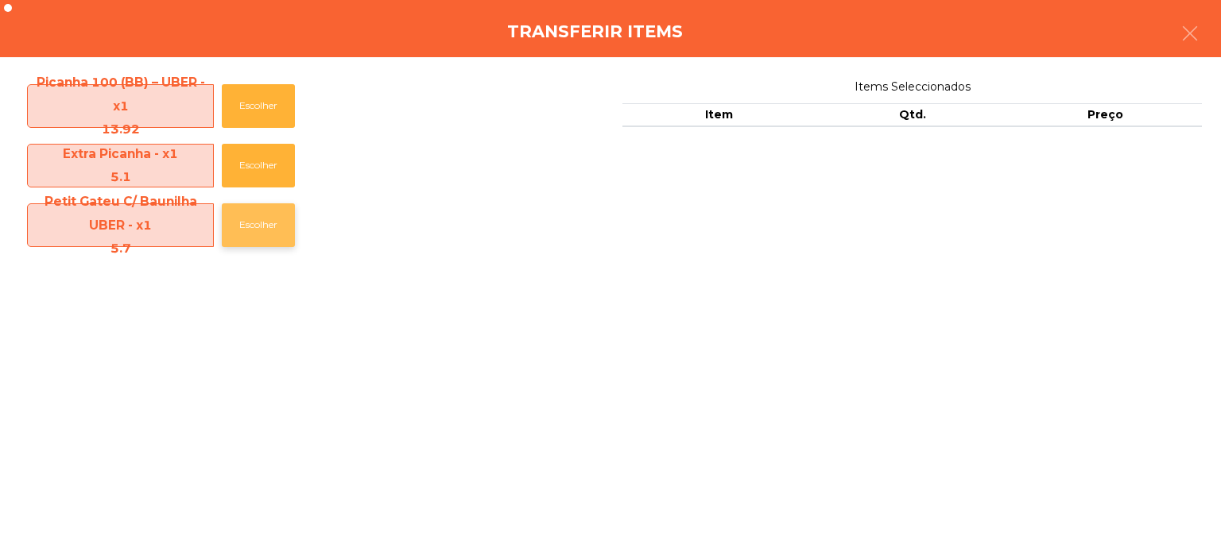
click at [277, 225] on button "Escolher" at bounding box center [258, 225] width 73 height 44
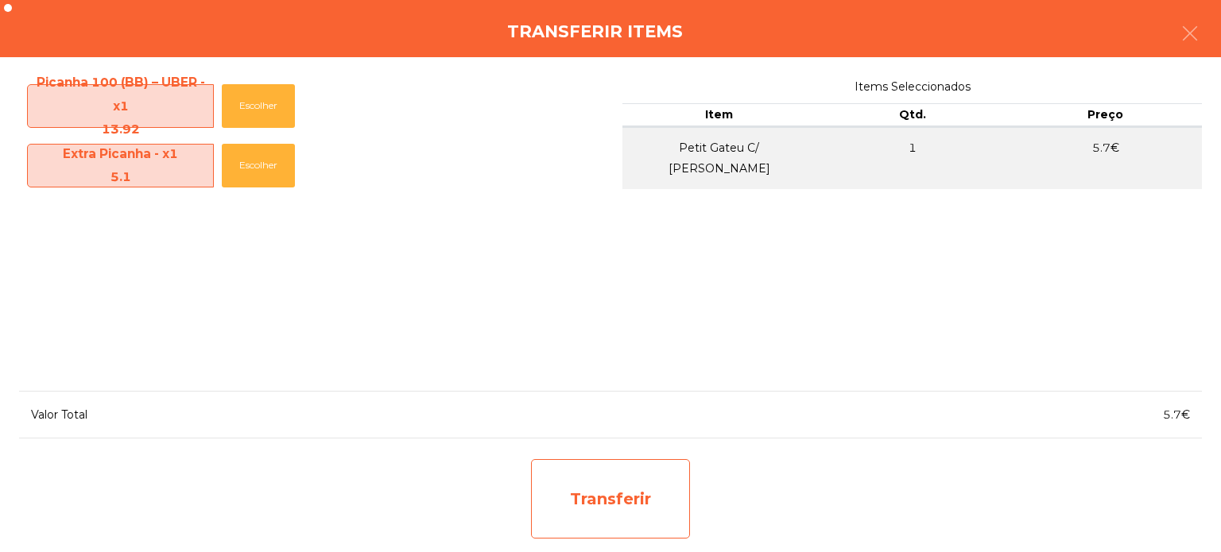
click at [637, 511] on div "Transferir" at bounding box center [610, 498] width 159 height 79
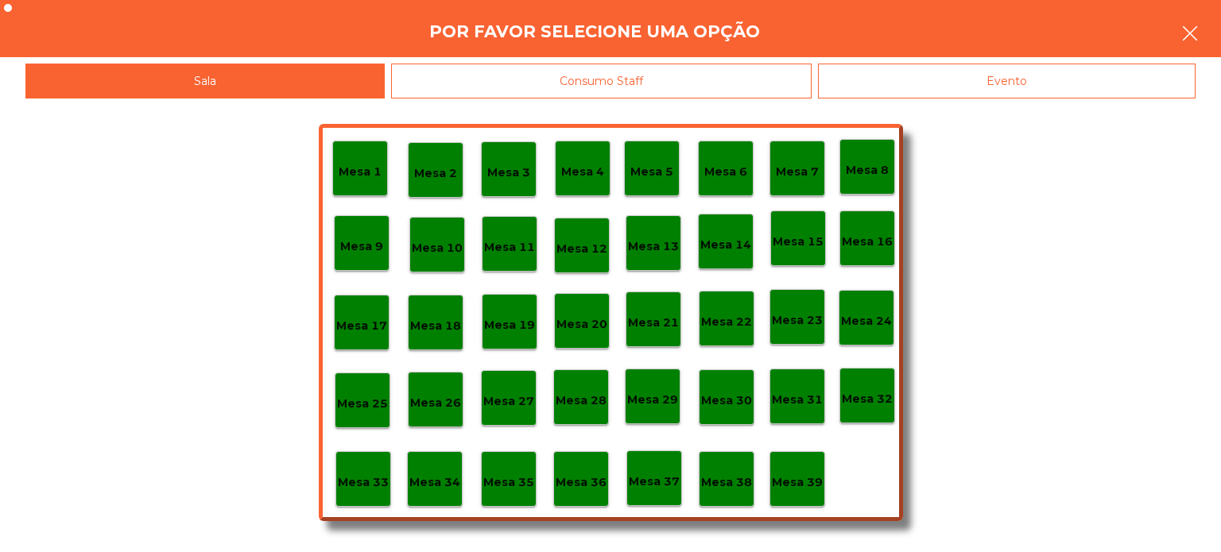
click at [1177, 46] on button "button" at bounding box center [1189, 35] width 45 height 48
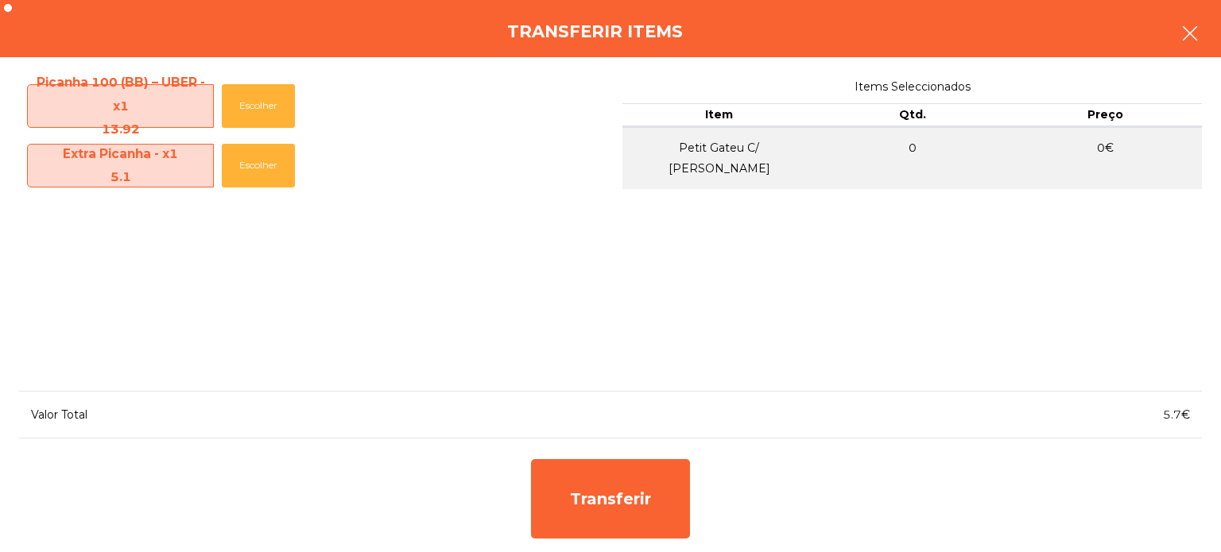
click at [1186, 53] on button "button" at bounding box center [1189, 35] width 45 height 48
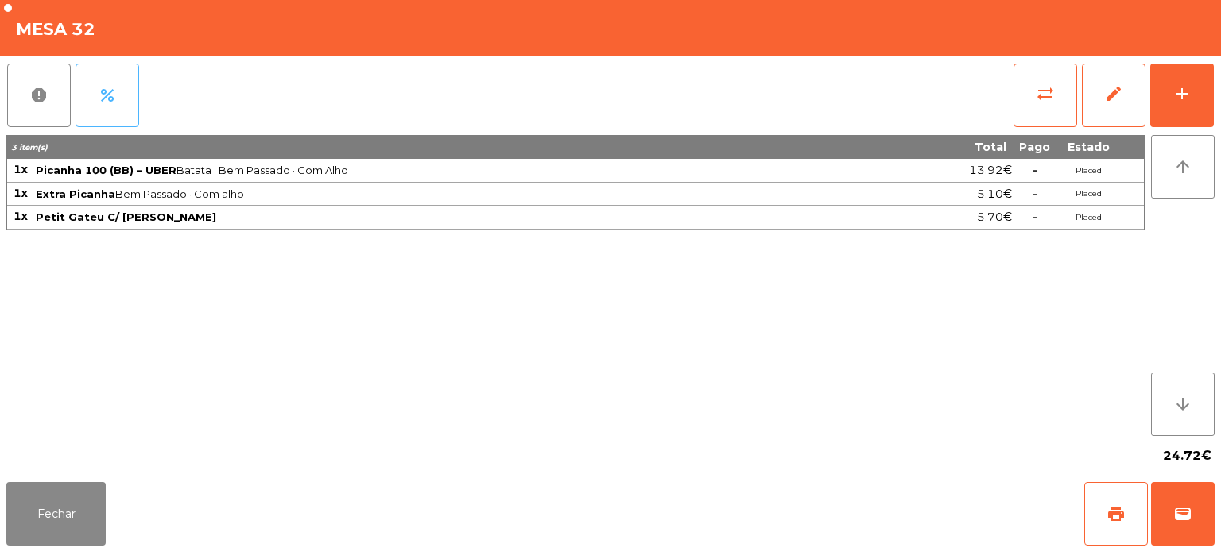
click at [130, 85] on button "percent" at bounding box center [107, 96] width 64 height 64
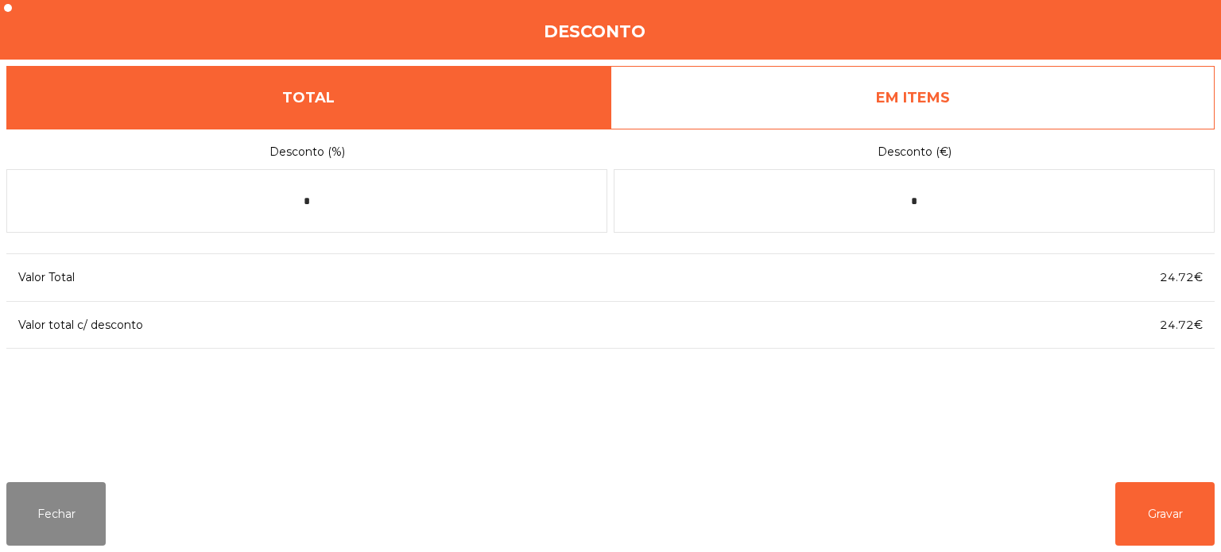
click at [1031, 118] on link "EM ITEMS" at bounding box center [912, 98] width 604 height 64
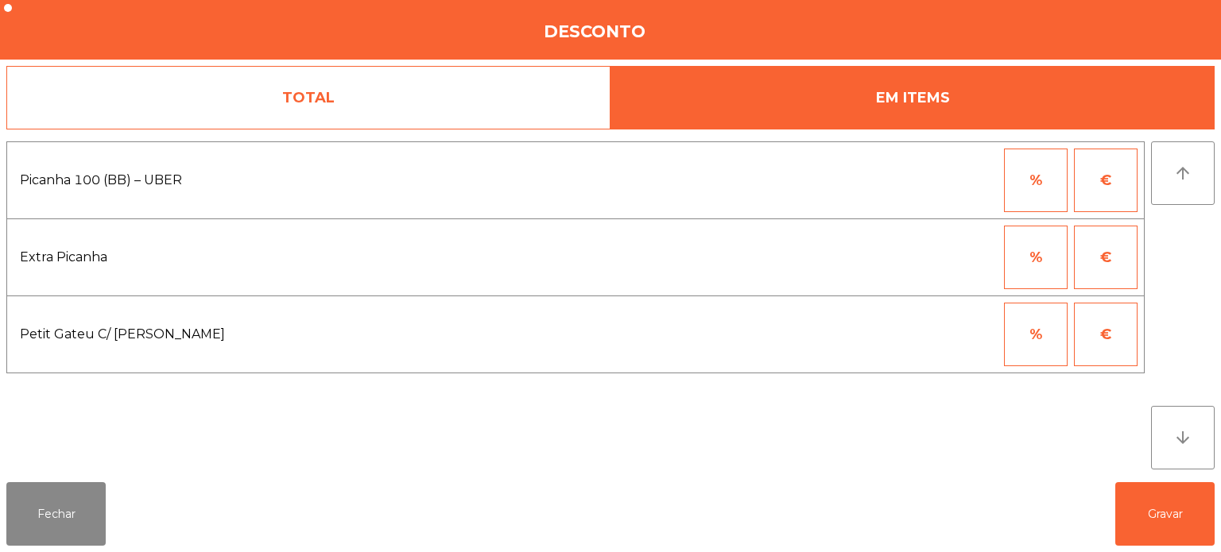
click at [1031, 343] on button "%" at bounding box center [1036, 335] width 64 height 64
click at [1097, 344] on button "€" at bounding box center [1106, 335] width 64 height 64
click at [1086, 188] on button "€" at bounding box center [1106, 181] width 64 height 64
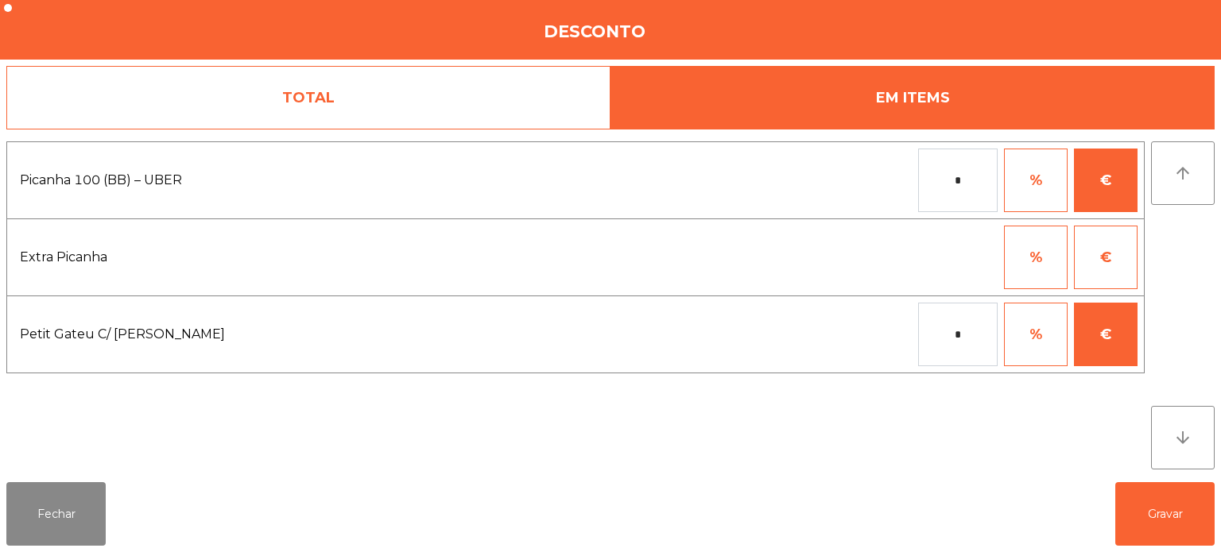
click at [1042, 187] on button "%" at bounding box center [1036, 181] width 64 height 64
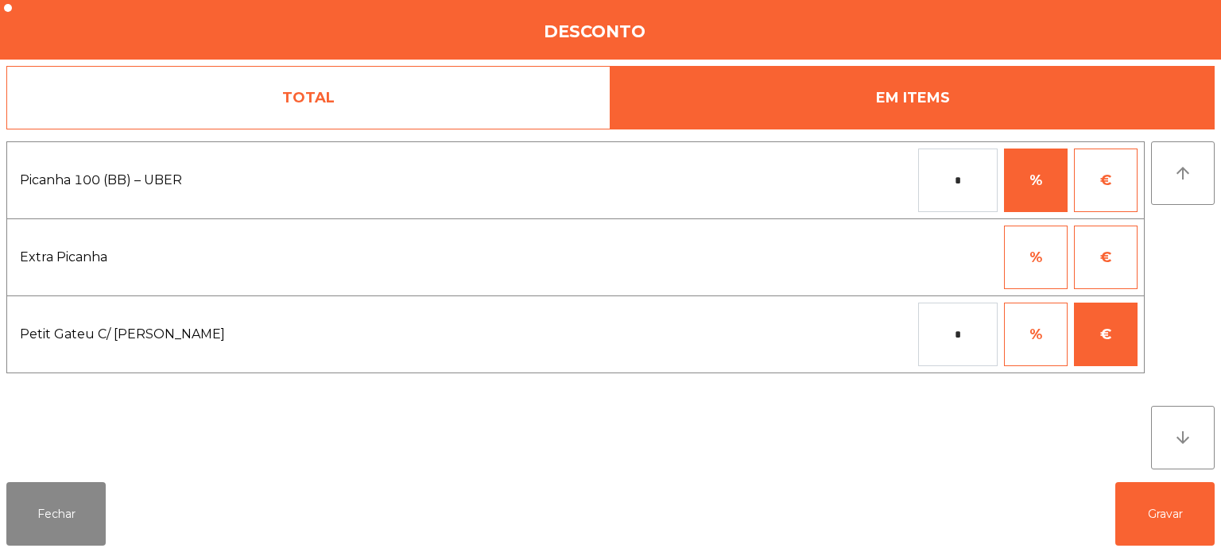
click at [1219, 178] on div "TOTAL EM ITEMS Picanha 100 (BB) – UBER * % € Extra Picanha % € Petit Gateu C/ B…" at bounding box center [610, 268] width 1221 height 416
click at [78, 515] on button "Fechar" at bounding box center [55, 514] width 99 height 64
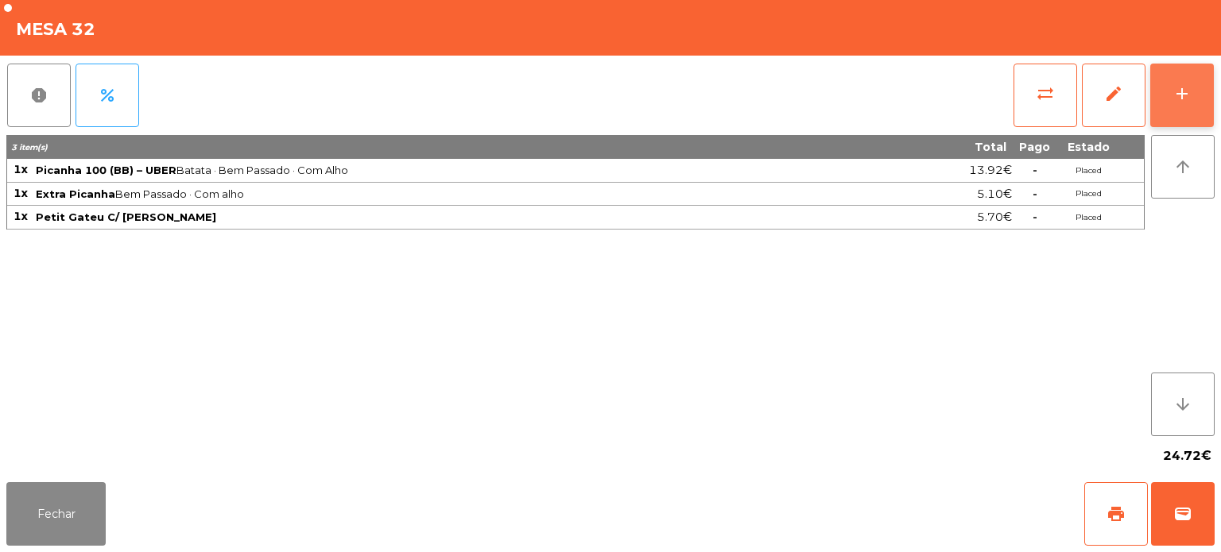
click at [1171, 90] on button "add" at bounding box center [1182, 96] width 64 height 64
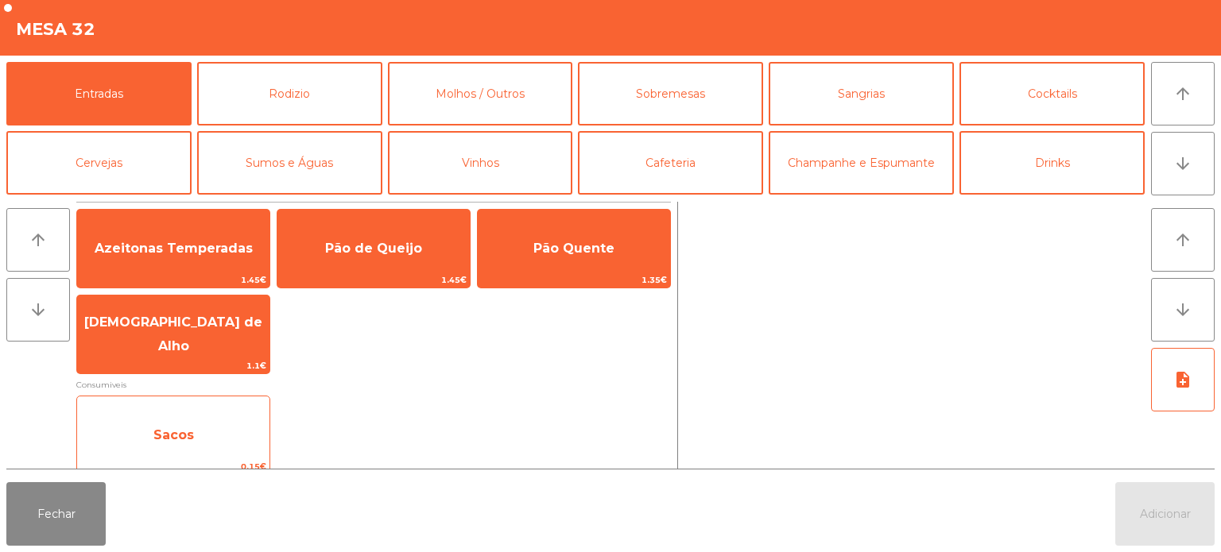
click at [249, 434] on span "Sacos" at bounding box center [173, 435] width 192 height 43
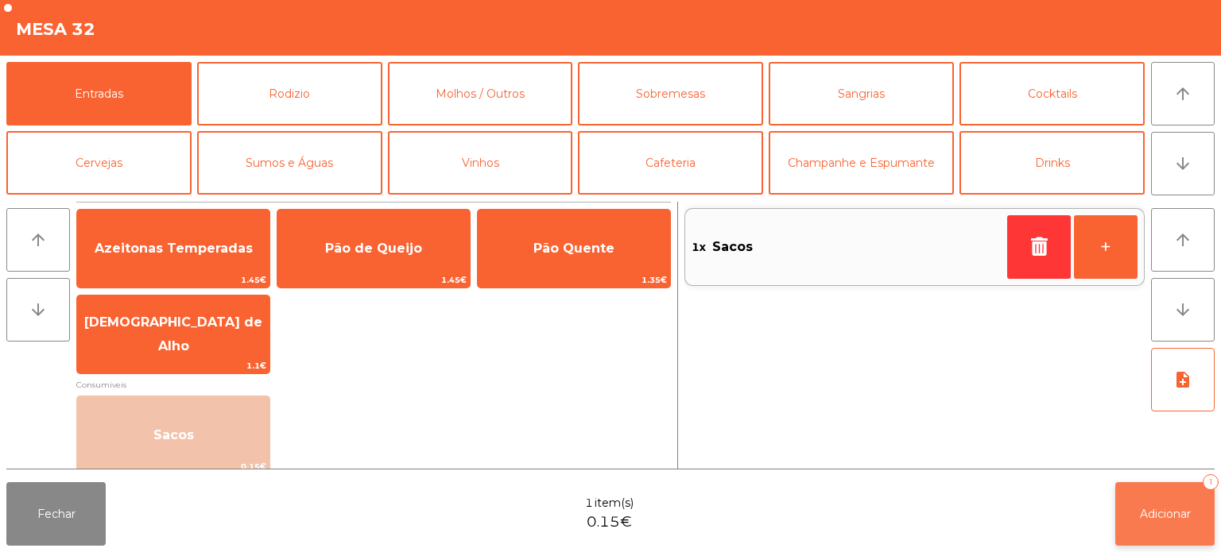
click at [1156, 526] on button "Adicionar 1" at bounding box center [1164, 514] width 99 height 64
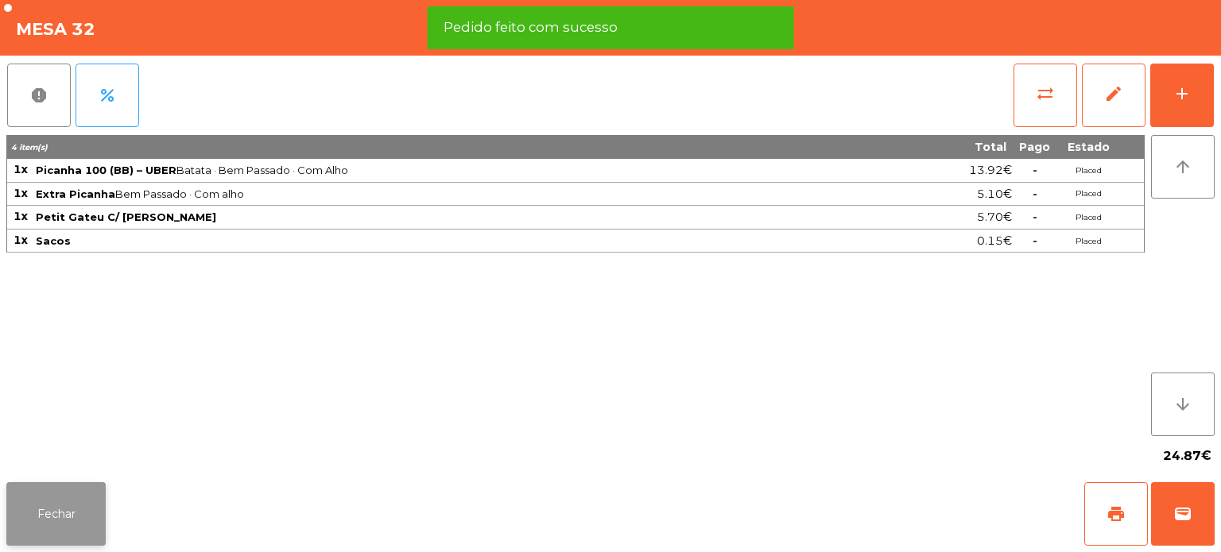
click at [102, 490] on button "Fechar" at bounding box center [55, 514] width 99 height 64
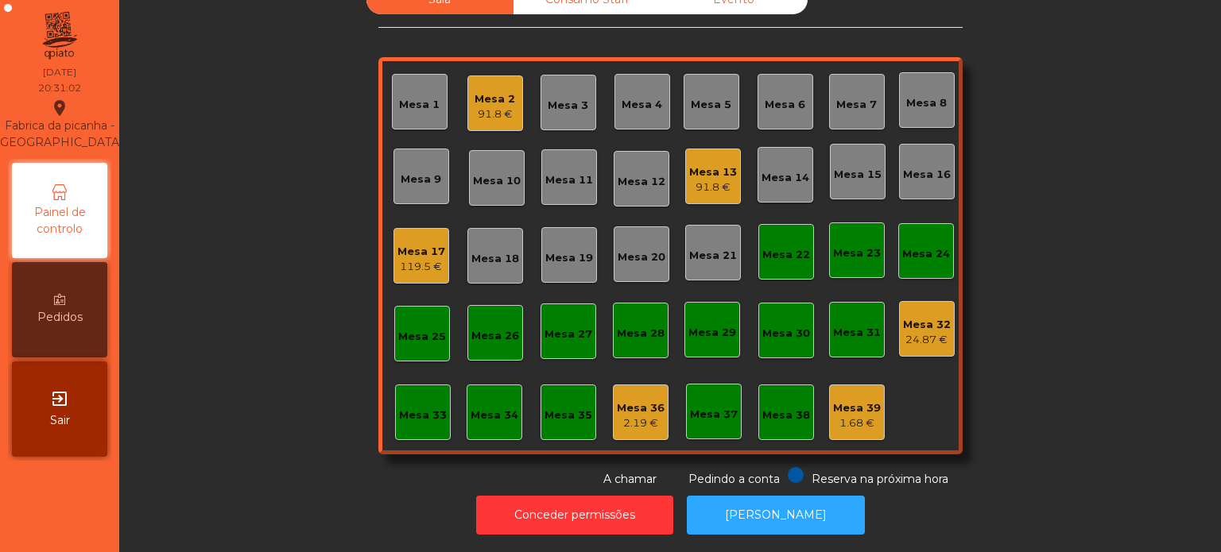
scroll to position [0, 0]
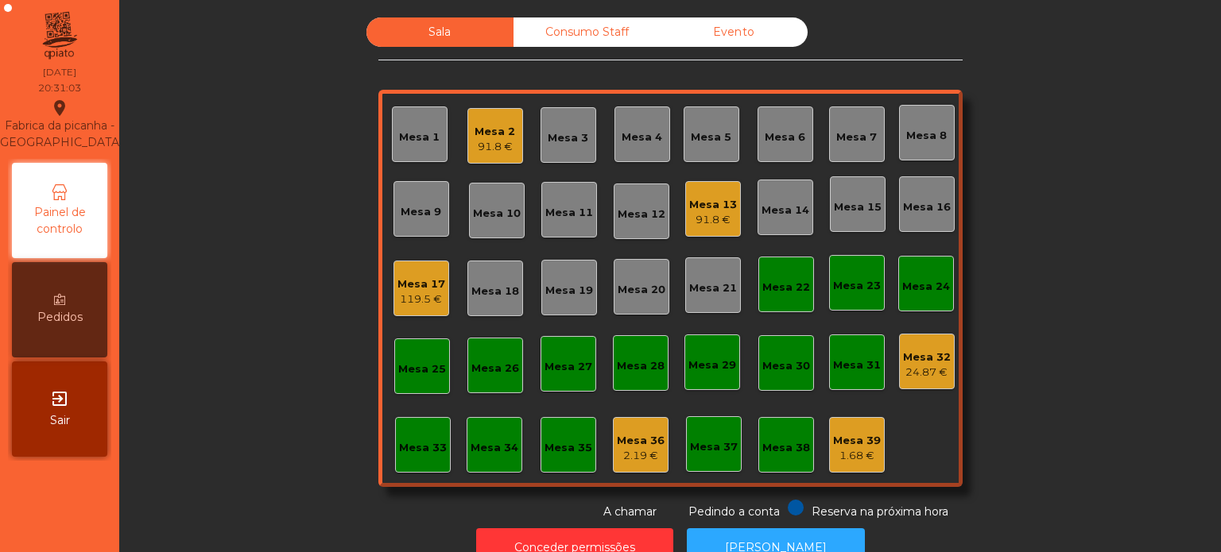
click at [706, 215] on div "91.8 €" at bounding box center [713, 220] width 48 height 16
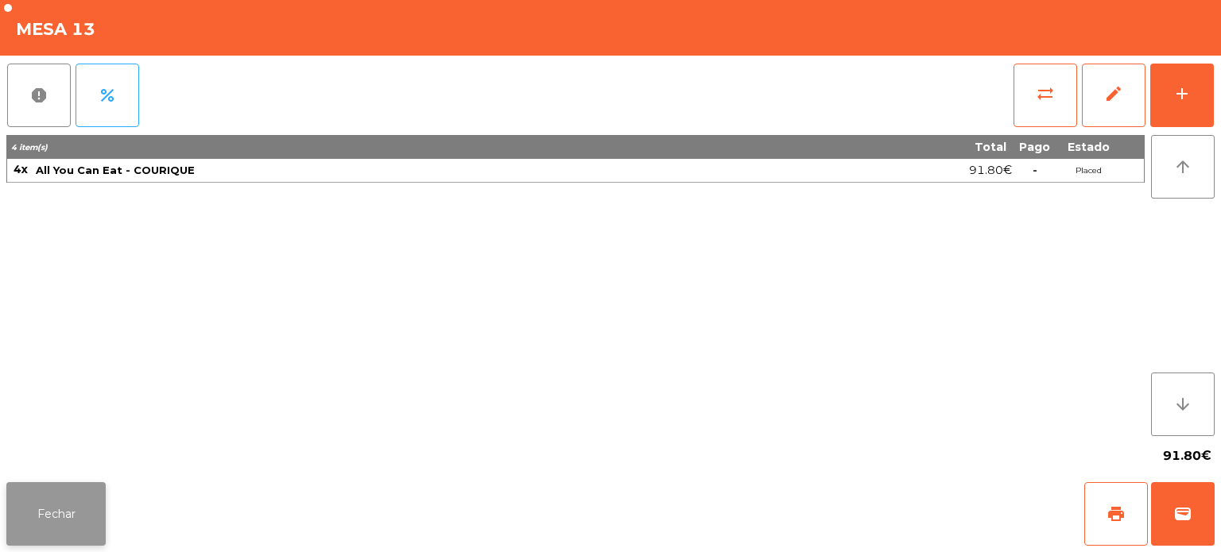
click at [64, 505] on button "Fechar" at bounding box center [55, 514] width 99 height 64
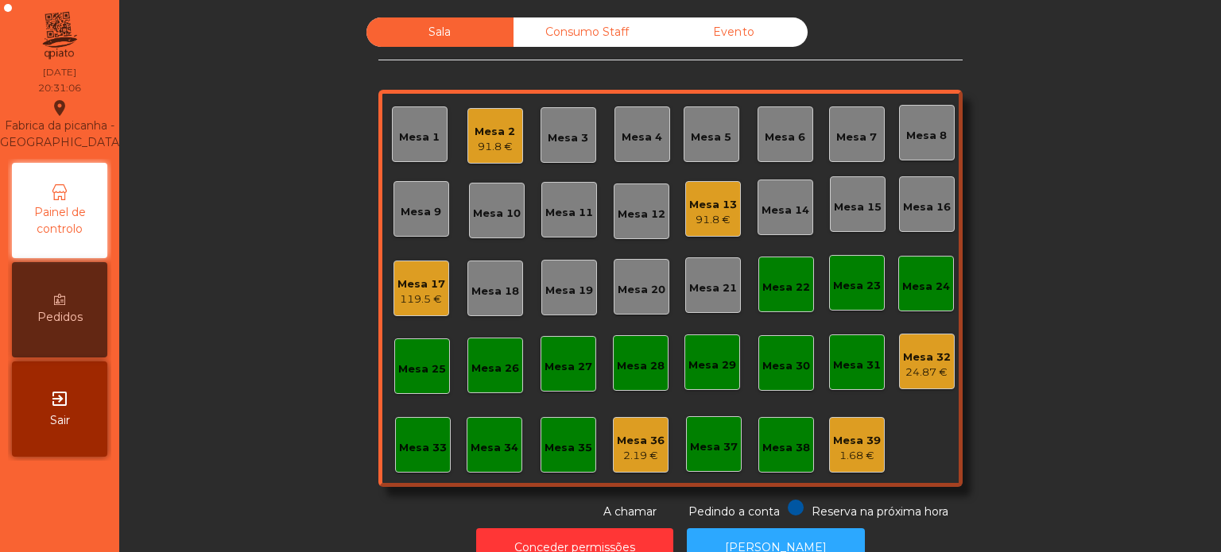
click at [903, 356] on div "Mesa 32" at bounding box center [927, 358] width 48 height 16
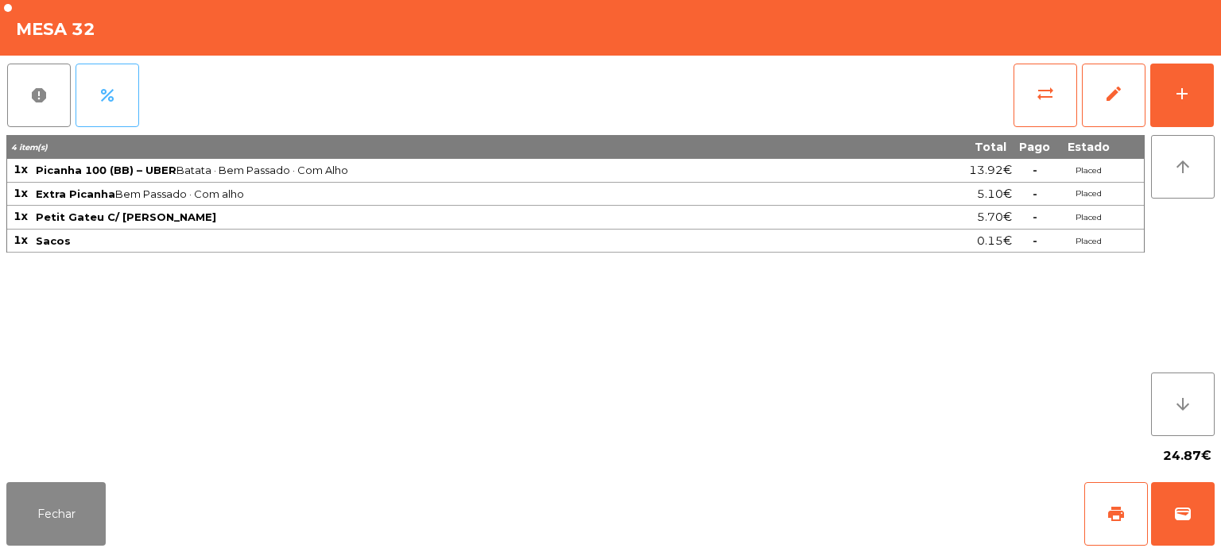
click at [125, 88] on button "percent" at bounding box center [107, 96] width 64 height 64
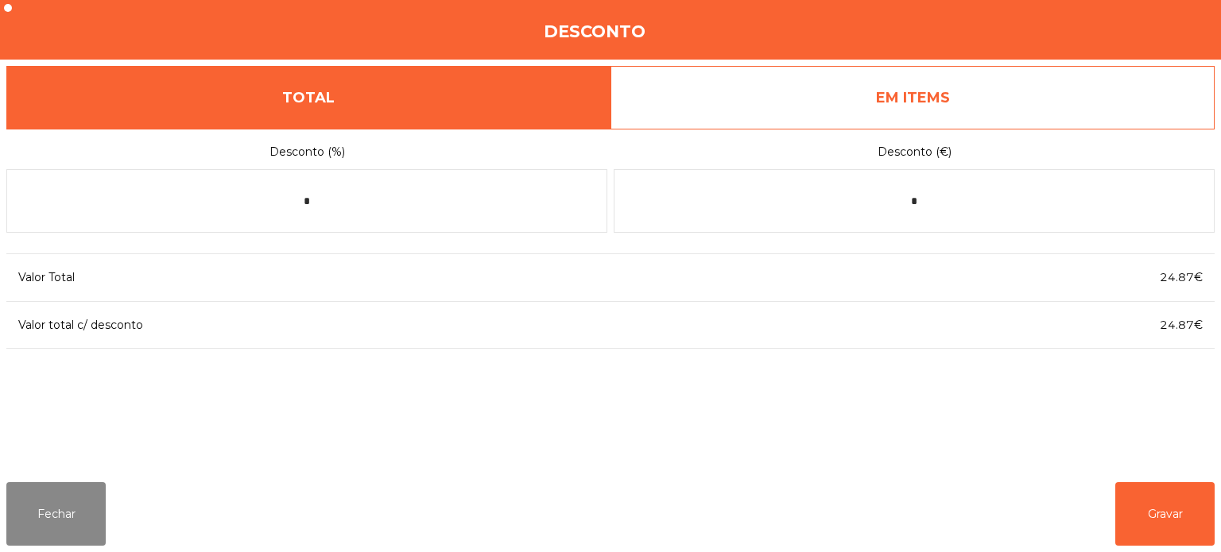
click at [942, 126] on link "EM ITEMS" at bounding box center [912, 98] width 604 height 64
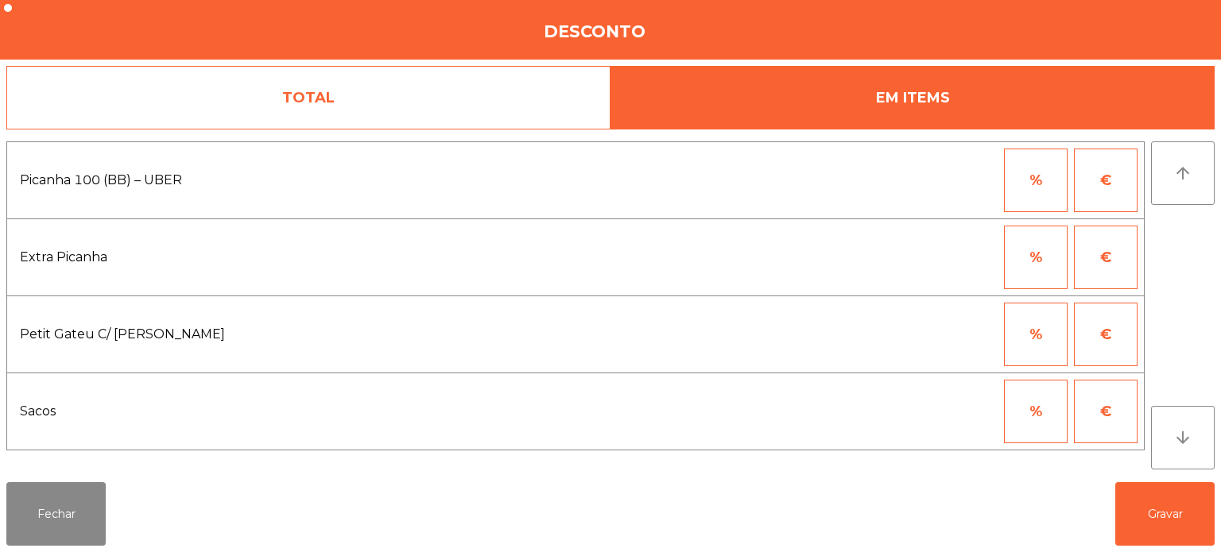
click at [486, 125] on link "TOTAL" at bounding box center [308, 98] width 604 height 64
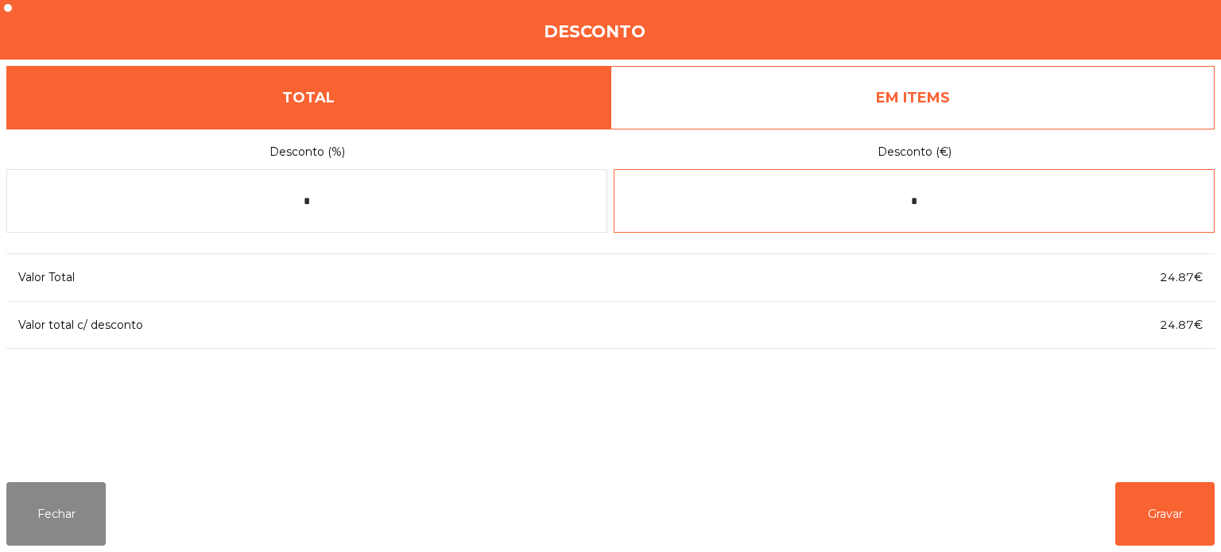
click at [963, 206] on input "*" at bounding box center [913, 201] width 601 height 64
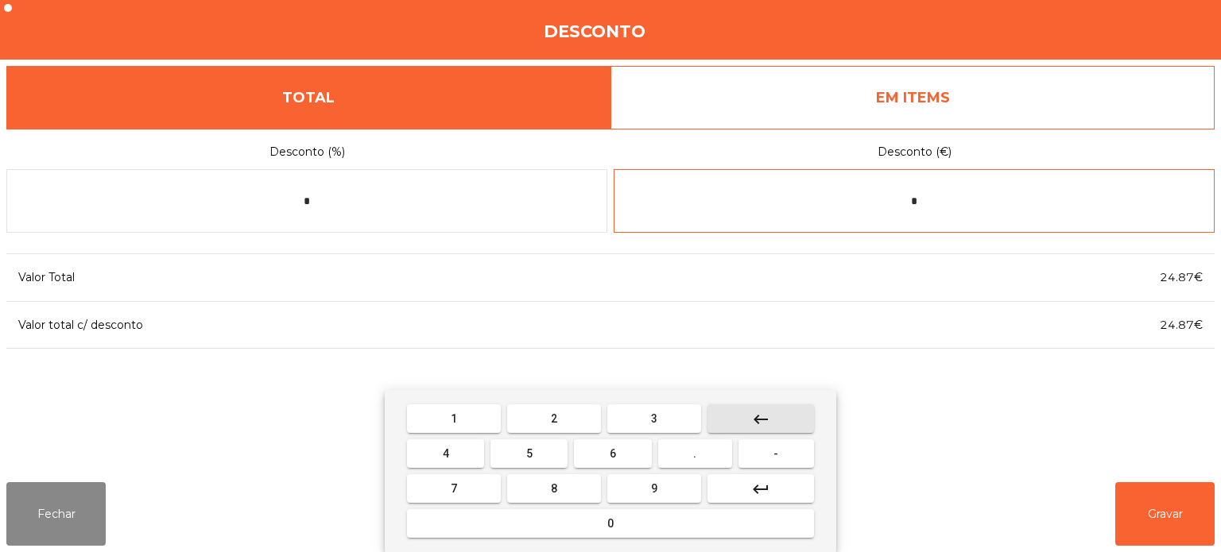
click at [788, 416] on button "keyboard_backspace" at bounding box center [760, 418] width 106 height 29
click at [563, 429] on button "2" at bounding box center [554, 418] width 94 height 29
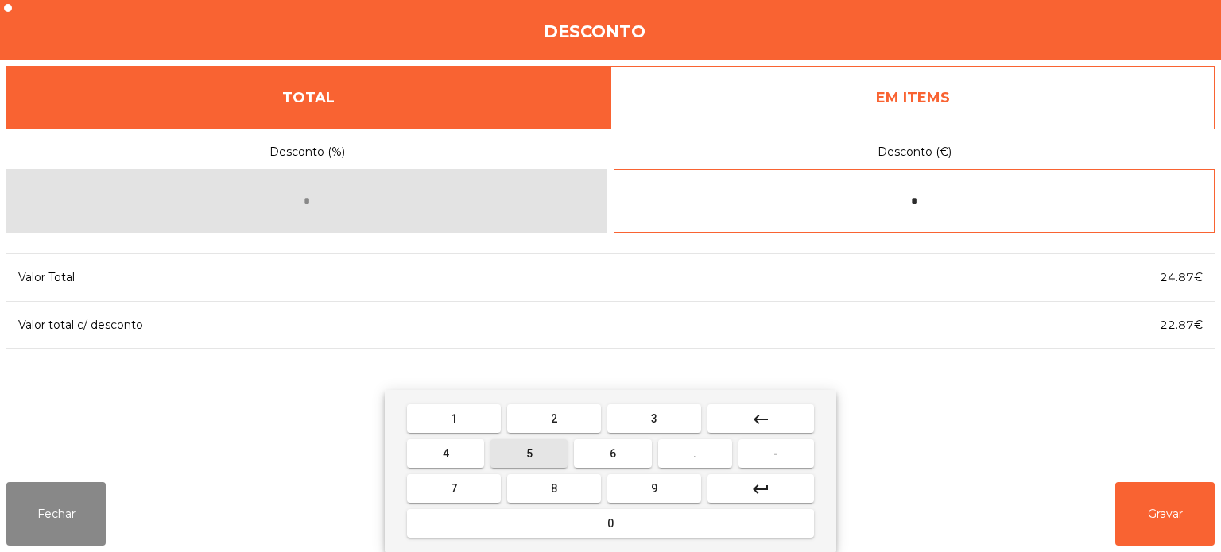
click at [528, 454] on span "5" at bounding box center [529, 453] width 6 height 13
click at [704, 456] on button "." at bounding box center [695, 453] width 74 height 29
click at [759, 424] on mat-icon "keyboard_backspace" at bounding box center [760, 419] width 19 height 19
click at [768, 424] on mat-icon "keyboard_backspace" at bounding box center [760, 419] width 19 height 19
type input "*"
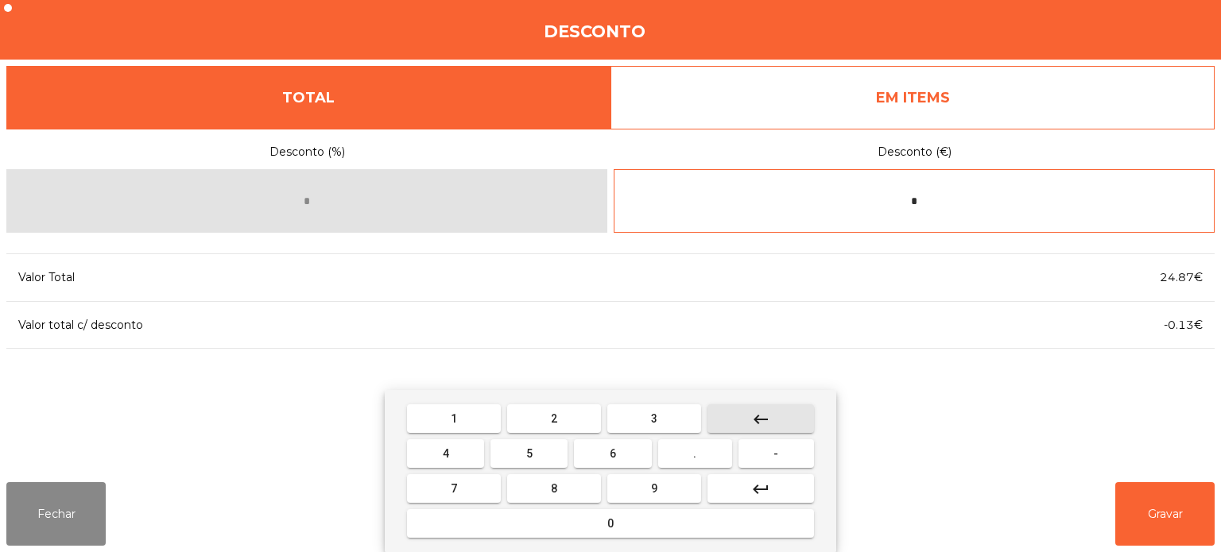
click at [760, 419] on mat-icon "keyboard_backspace" at bounding box center [760, 419] width 19 height 19
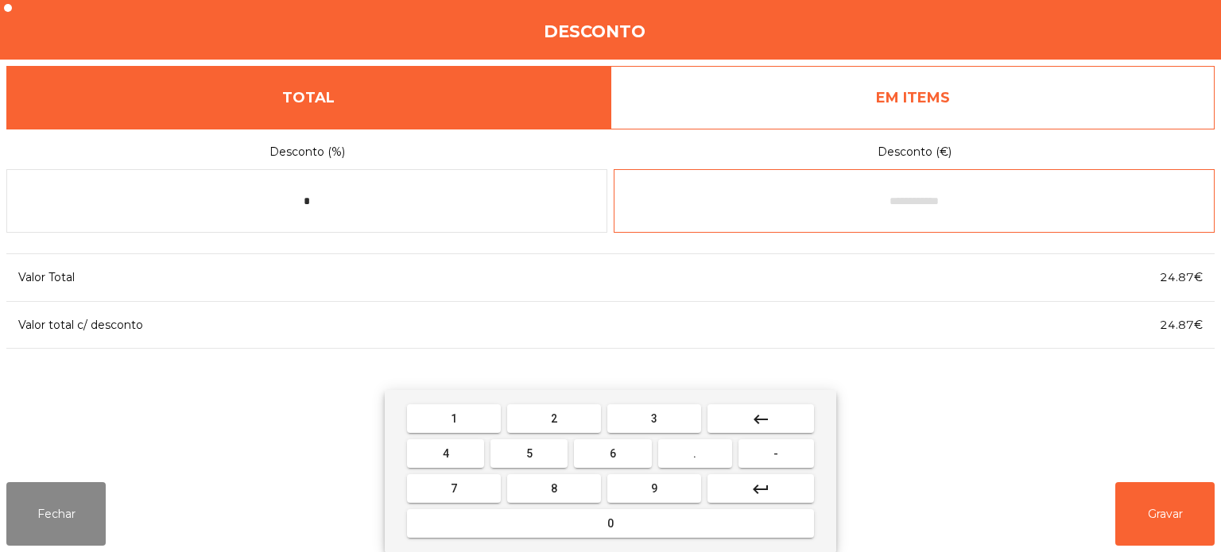
click at [663, 523] on button "0" at bounding box center [610, 523] width 407 height 29
click at [695, 459] on span "." at bounding box center [694, 453] width 3 height 13
click at [551, 423] on span "2" at bounding box center [554, 418] width 6 height 13
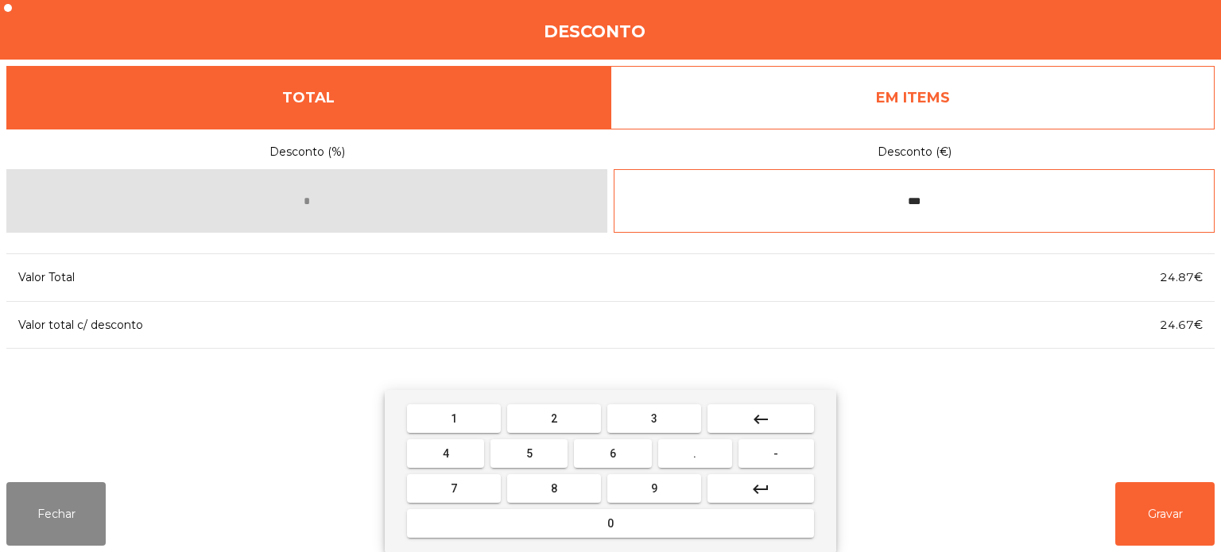
click at [616, 452] on span "6" at bounding box center [613, 453] width 6 height 13
type input "****"
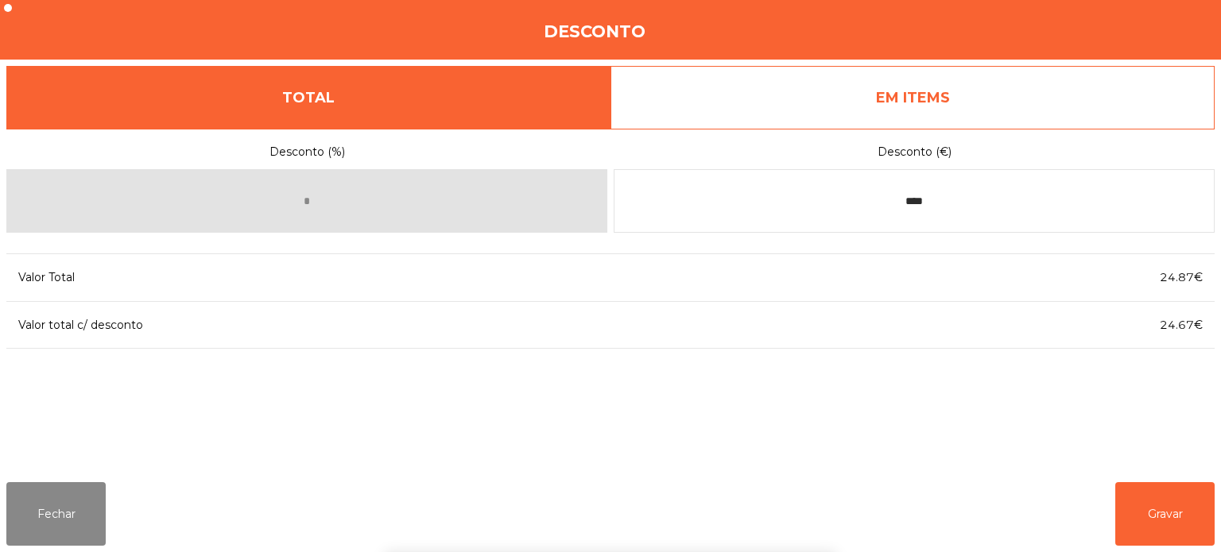
click at [1001, 379] on div "Desconto (%) * Desconto (€) **** Valor Total 24.87€ Valor total c/ desconto 24.…" at bounding box center [610, 299] width 1208 height 341
click at [1179, 513] on button "Gravar" at bounding box center [1164, 514] width 99 height 64
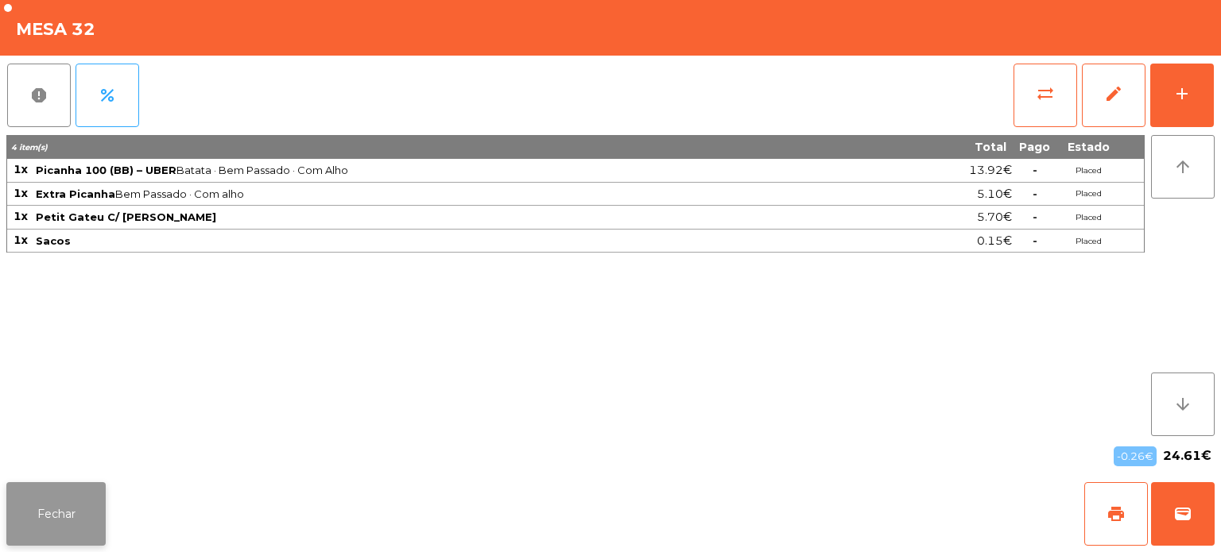
click at [63, 499] on button "Fechar" at bounding box center [55, 514] width 99 height 64
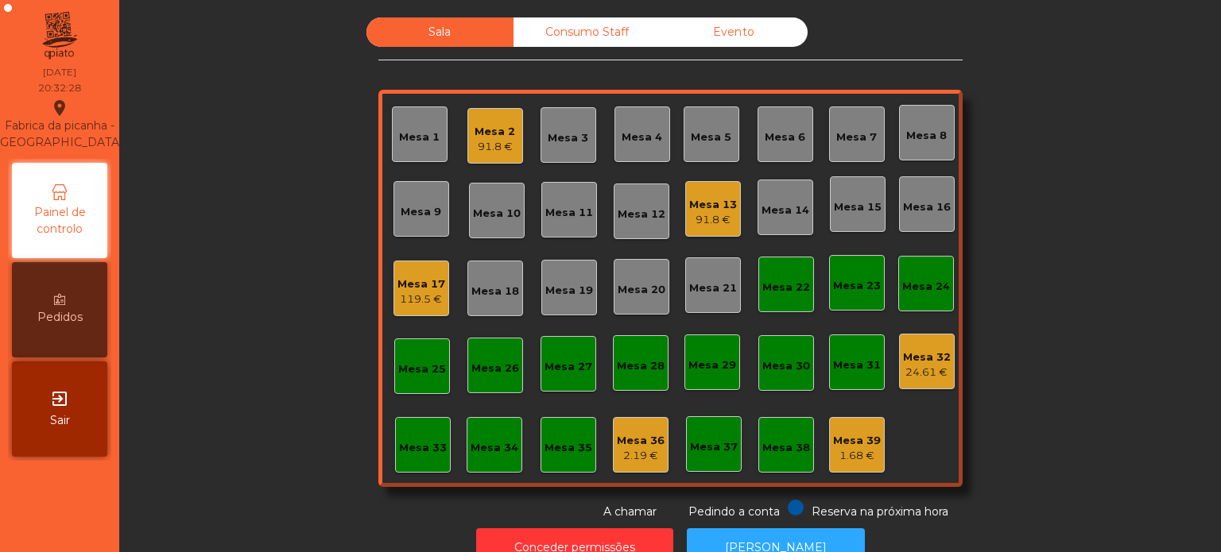
click at [426, 307] on div "Mesa 17 119.5 €" at bounding box center [421, 289] width 56 height 56
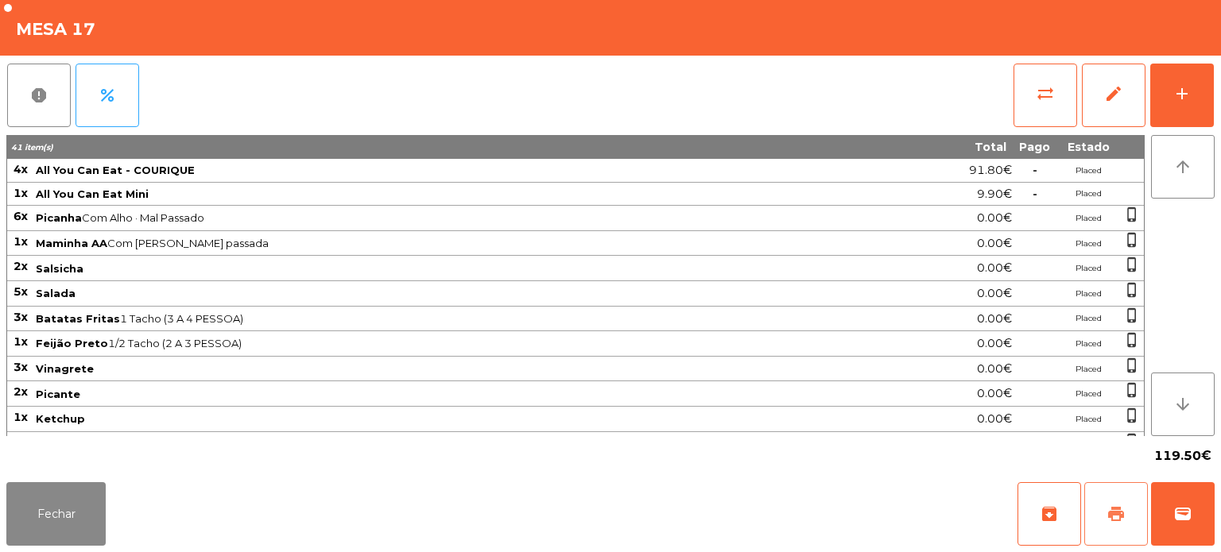
click at [1100, 538] on button "print" at bounding box center [1116, 514] width 64 height 64
click at [1193, 498] on button "wallet" at bounding box center [1183, 514] width 64 height 64
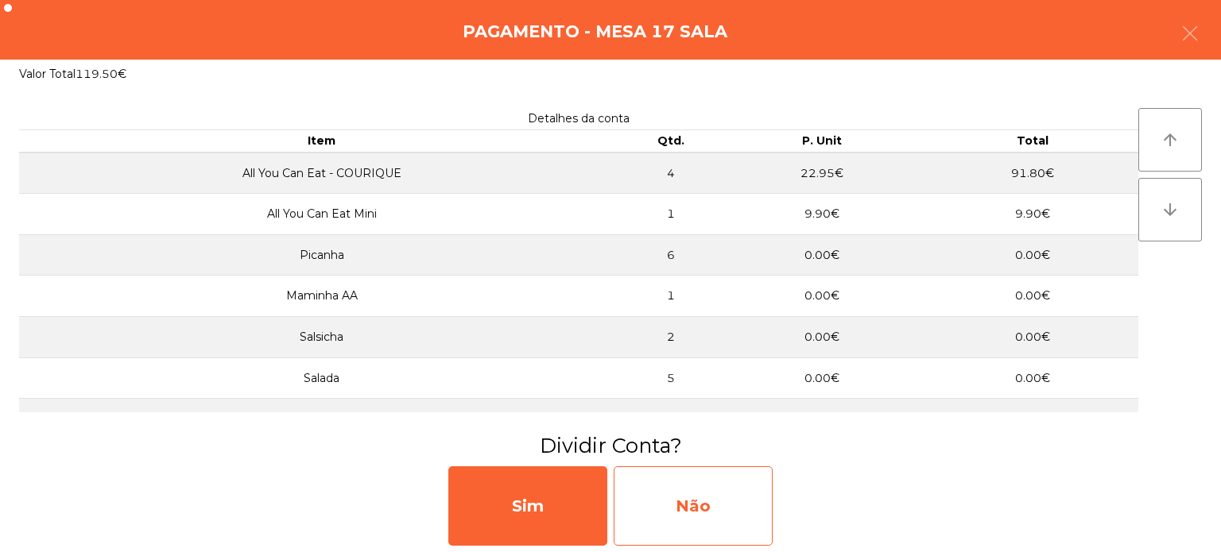
click at [723, 501] on div "Não" at bounding box center [692, 505] width 159 height 79
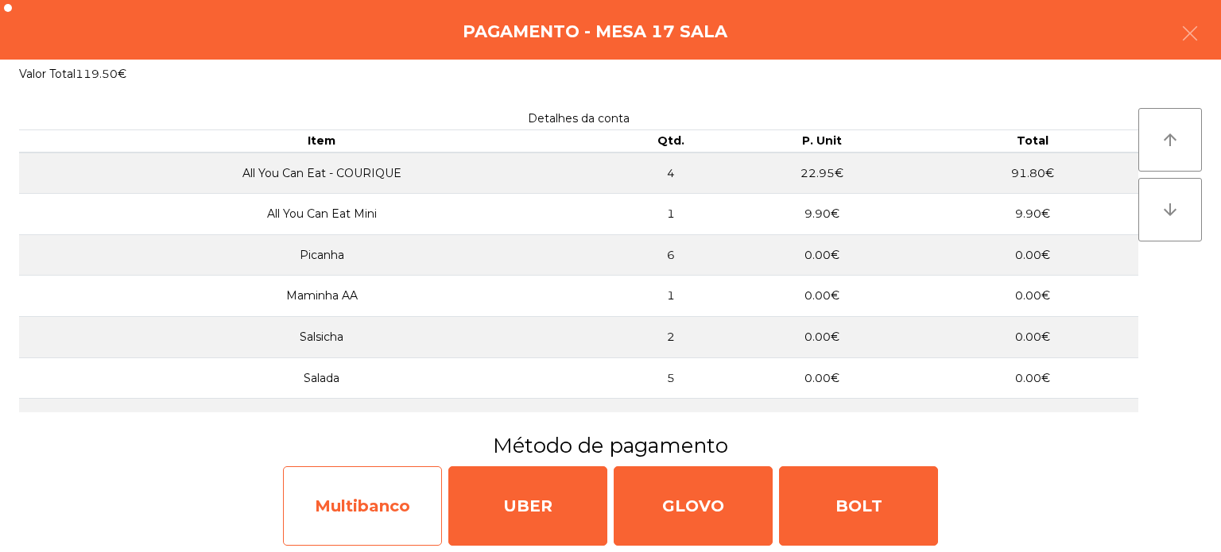
click at [367, 520] on div "Multibanco" at bounding box center [362, 505] width 159 height 79
select select "**"
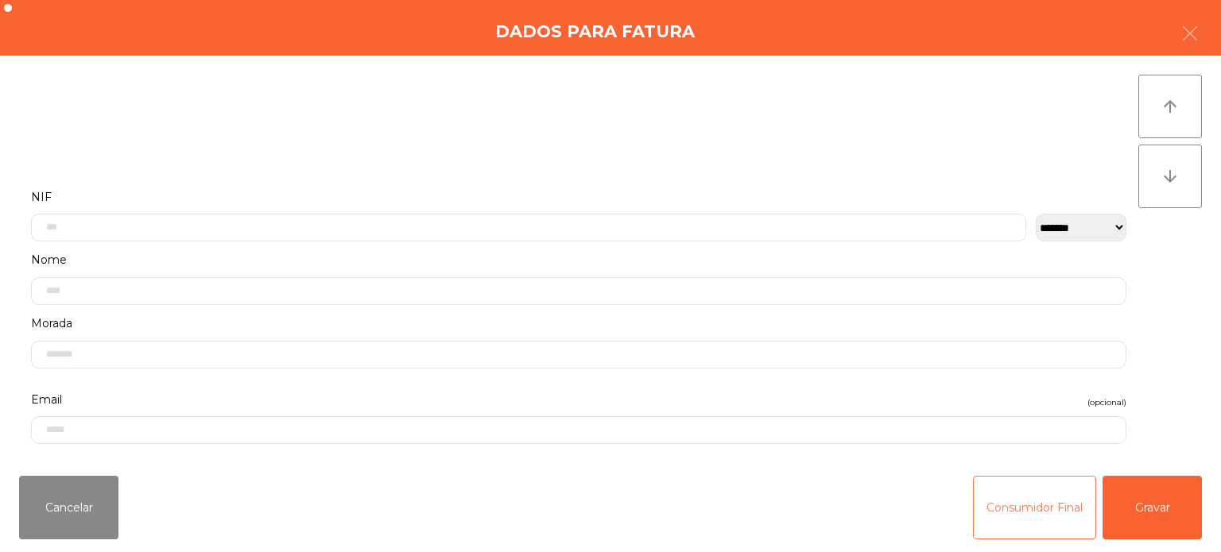
click at [1020, 522] on button "Consumidor Final" at bounding box center [1034, 508] width 123 height 64
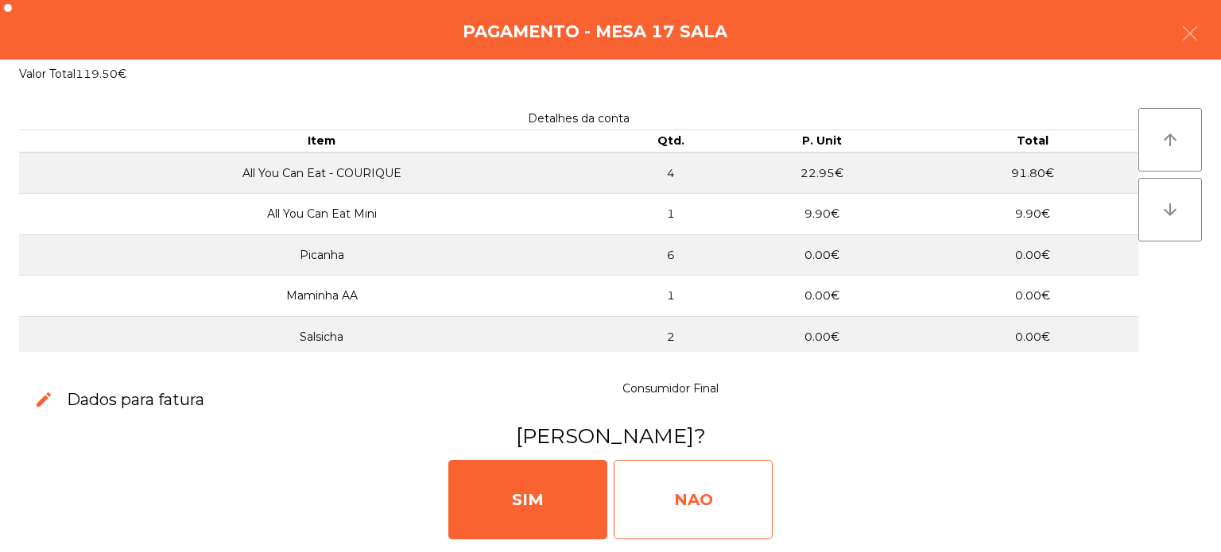
click at [730, 493] on div "NAO" at bounding box center [692, 499] width 159 height 79
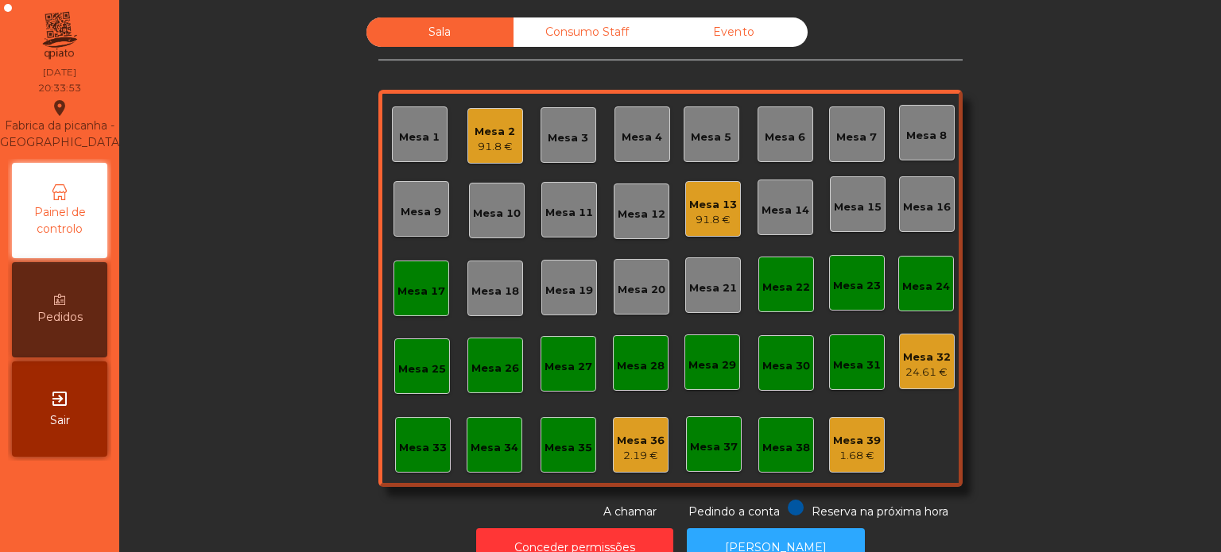
click at [919, 366] on div "24.61 €" at bounding box center [927, 373] width 48 height 16
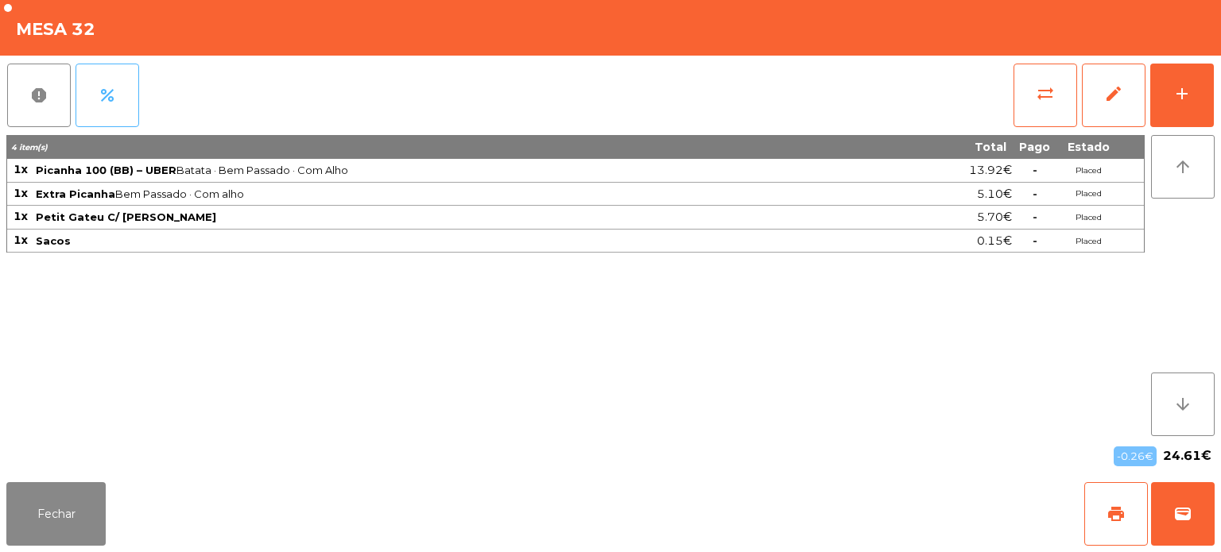
click at [99, 102] on span "percent" at bounding box center [107, 95] width 19 height 19
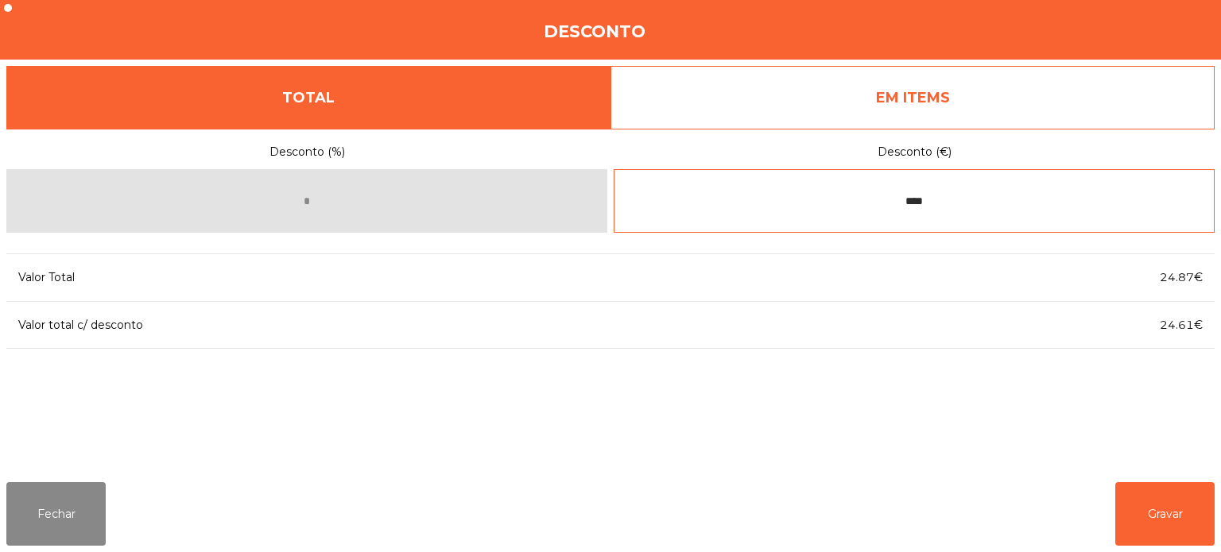
click at [975, 203] on input "****" at bounding box center [913, 201] width 601 height 64
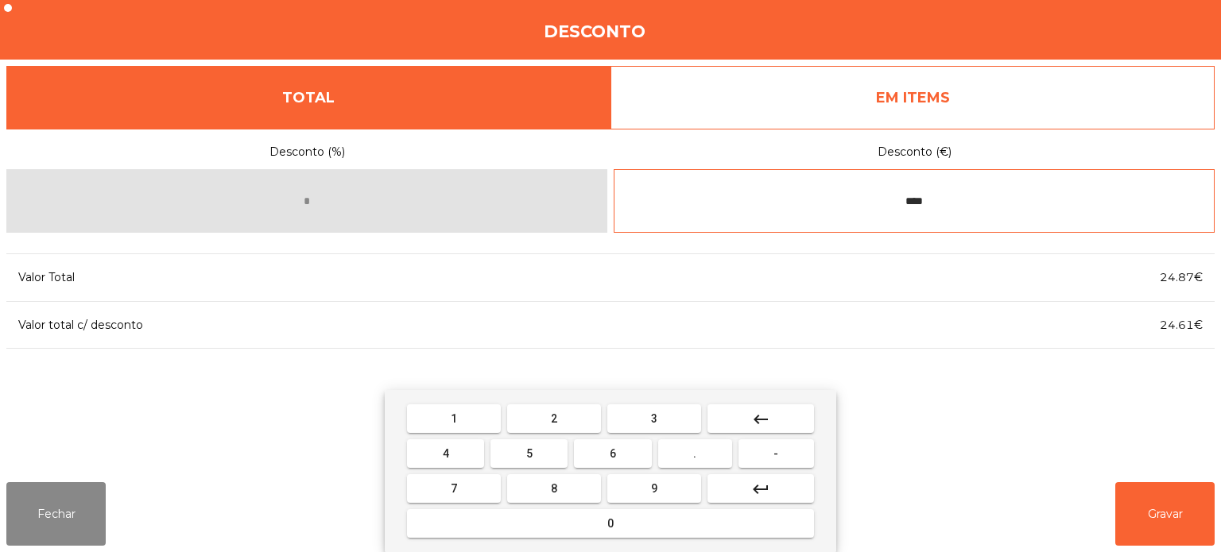
click at [776, 410] on button "keyboard_backspace" at bounding box center [760, 418] width 106 height 29
click at [774, 423] on button "keyboard_backspace" at bounding box center [760, 418] width 106 height 29
click at [776, 420] on button "keyboard_backspace" at bounding box center [760, 418] width 106 height 29
type input "*"
click at [777, 421] on button "keyboard_backspace" at bounding box center [760, 418] width 106 height 29
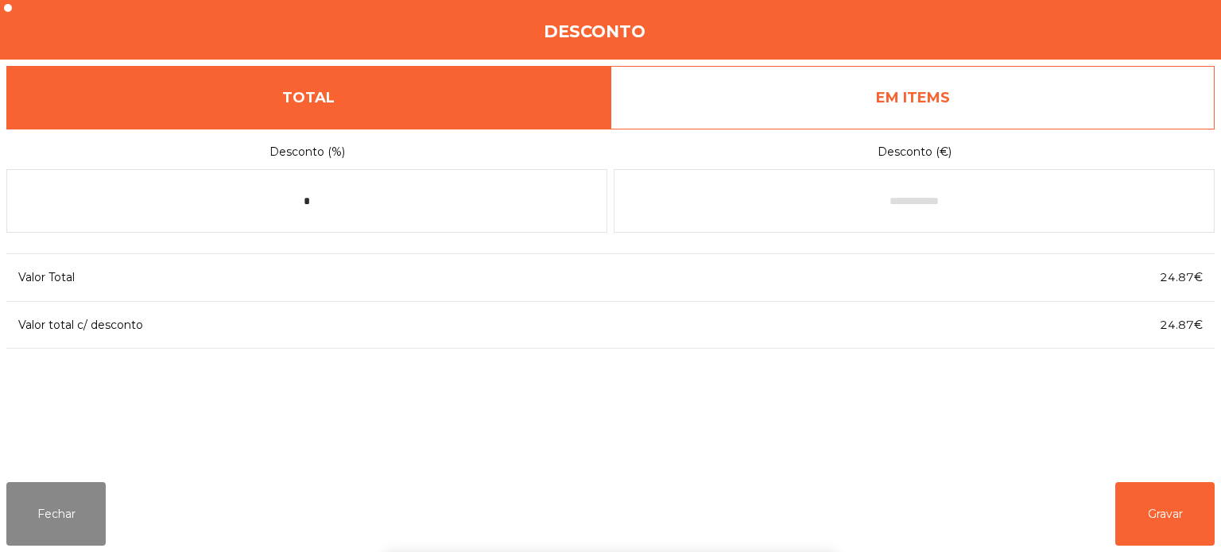
click at [947, 377] on div "Desconto (%) * Desconto (€) Valor Total 24.87€ Valor total c/ desconto 24.87€" at bounding box center [610, 299] width 1208 height 341
click at [70, 512] on button "Fechar" at bounding box center [55, 514] width 99 height 64
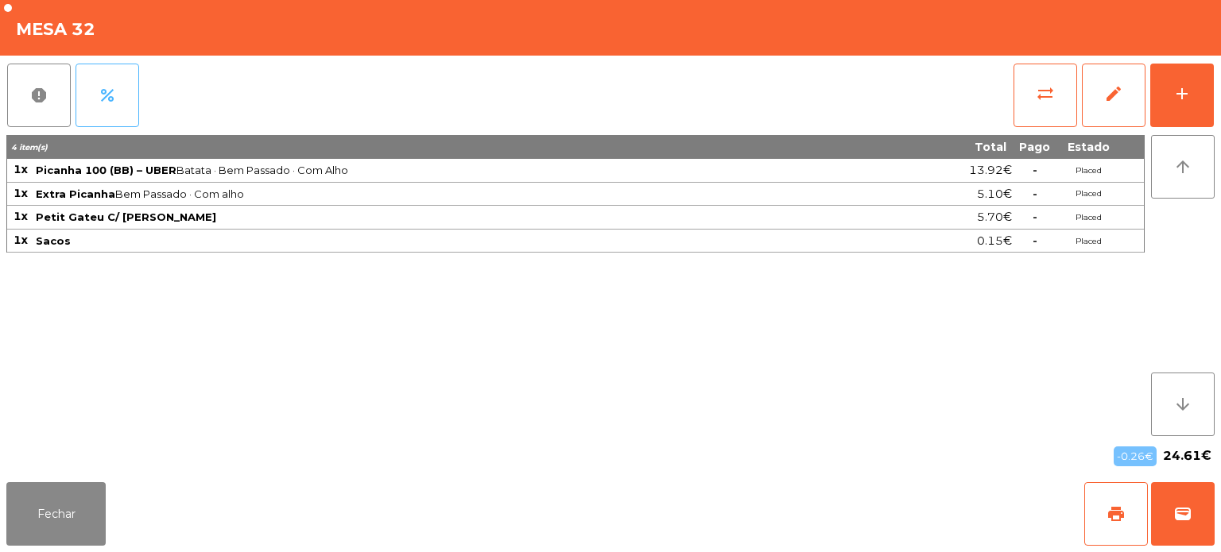
click at [102, 91] on span "percent" at bounding box center [107, 95] width 19 height 19
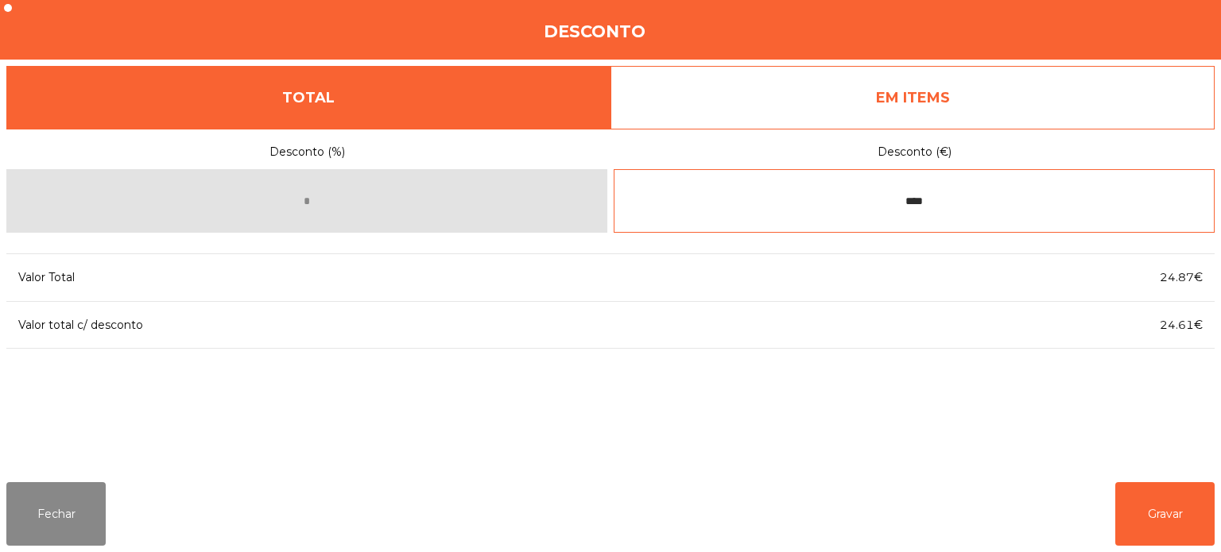
click at [996, 203] on input "****" at bounding box center [913, 201] width 601 height 64
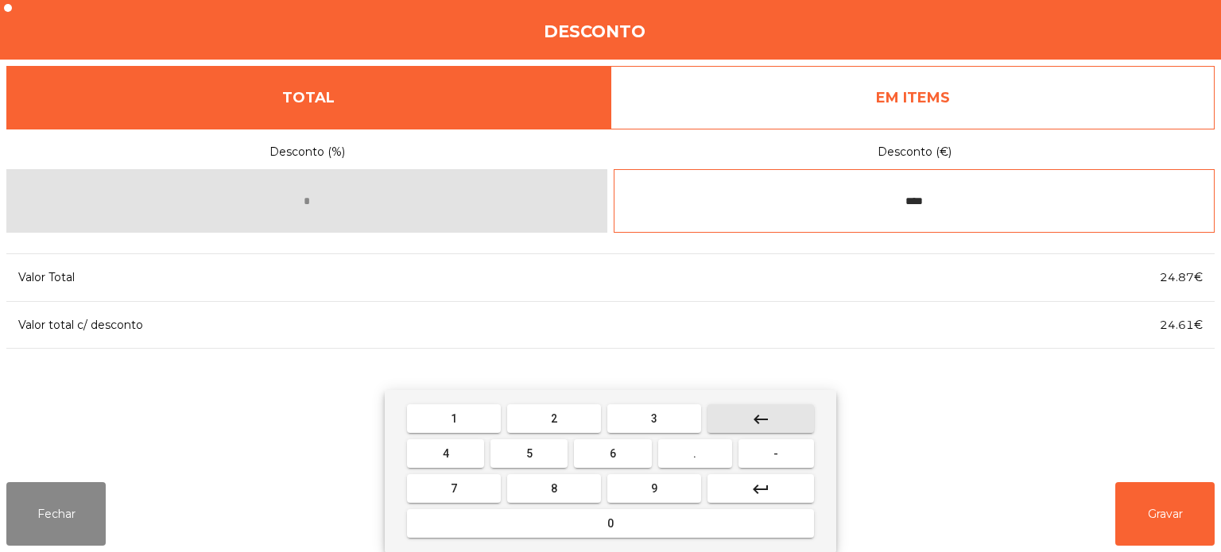
click at [767, 407] on button "keyboard_backspace" at bounding box center [760, 418] width 106 height 29
click at [774, 410] on button "keyboard_backspace" at bounding box center [760, 418] width 106 height 29
click at [772, 406] on button "keyboard_backspace" at bounding box center [760, 418] width 106 height 29
type input "*"
click at [774, 409] on button "keyboard_backspace" at bounding box center [760, 418] width 106 height 29
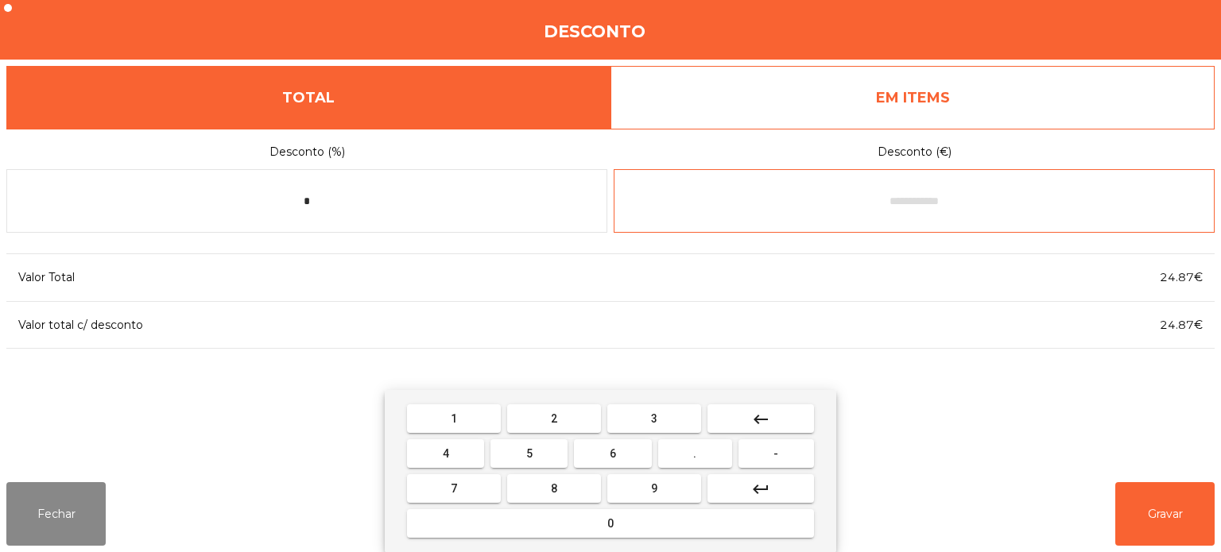
click at [789, 450] on button "-" at bounding box center [775, 453] width 75 height 29
click at [709, 448] on button "." at bounding box center [695, 453] width 74 height 29
click at [795, 410] on button "keyboard_backspace" at bounding box center [760, 418] width 106 height 29
click at [706, 518] on button "0" at bounding box center [610, 523] width 407 height 29
click at [722, 449] on button "." at bounding box center [695, 453] width 74 height 29
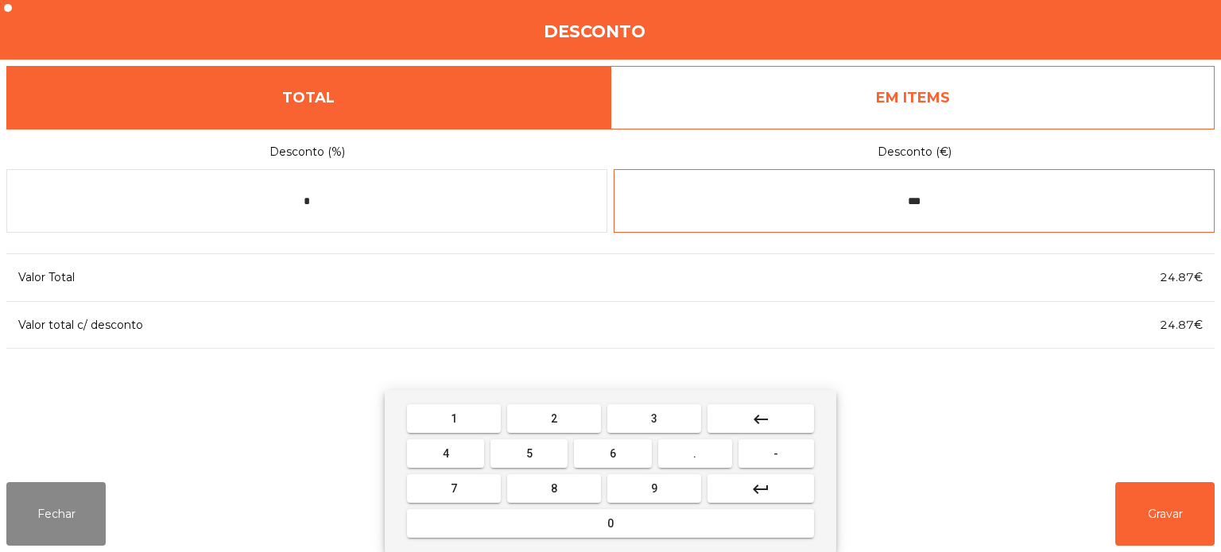
click at [575, 421] on button "2" at bounding box center [554, 418] width 94 height 29
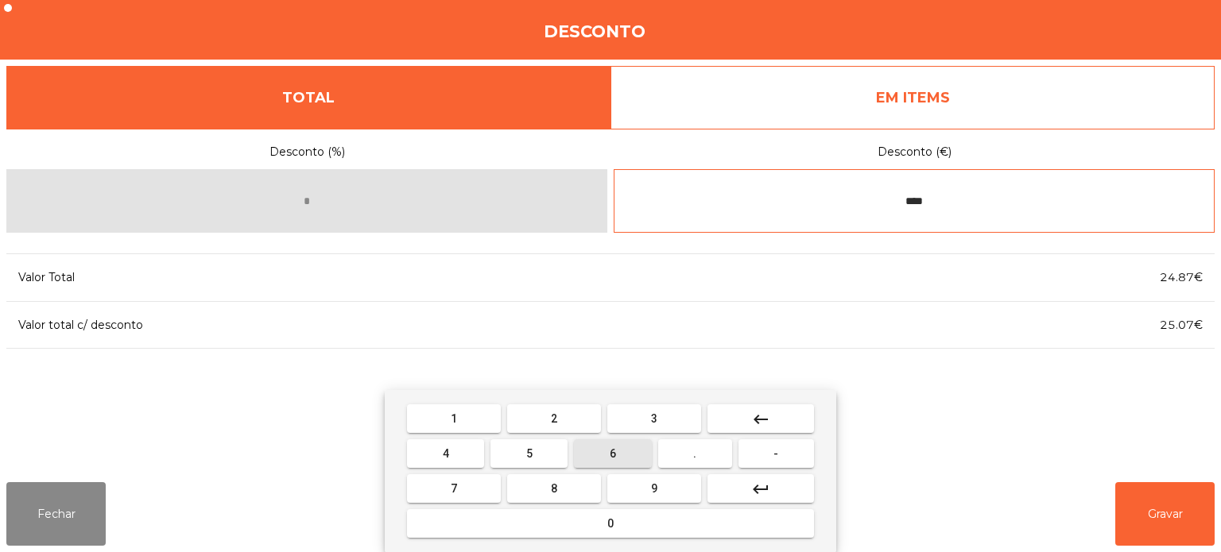
click at [633, 459] on button "6" at bounding box center [612, 453] width 77 height 29
type input "*****"
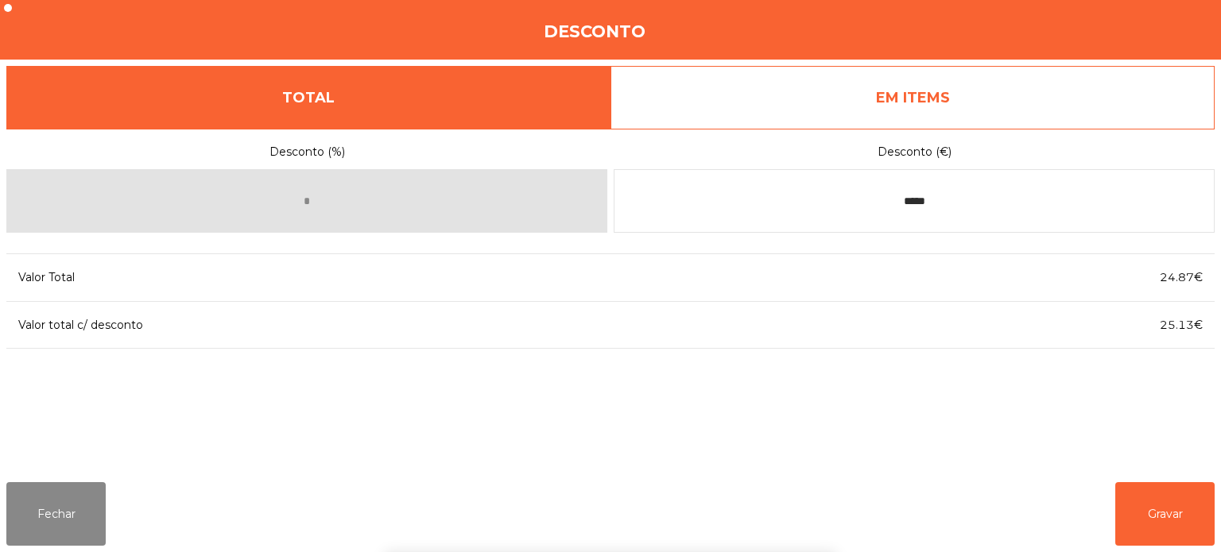
click at [1151, 508] on div "1 2 3 keyboard_backspace 4 5 6 . - 7 8 9 keyboard_return 0" at bounding box center [610, 471] width 1221 height 162
click at [1159, 518] on button "Gravar" at bounding box center [1164, 514] width 99 height 64
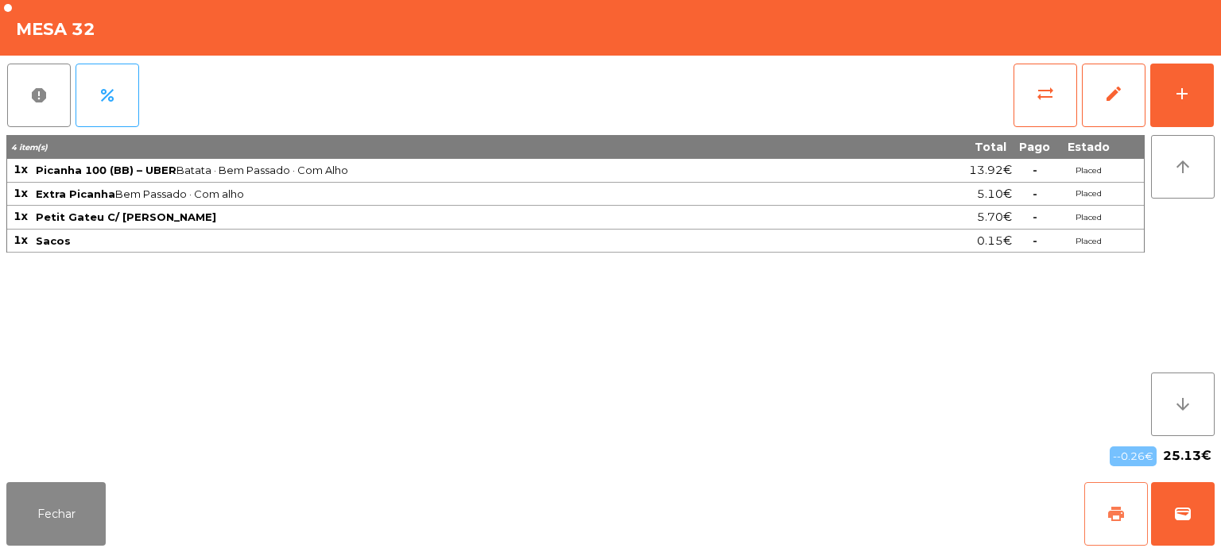
click at [1105, 515] on button "print" at bounding box center [1116, 514] width 64 height 64
click at [1183, 524] on button "wallet" at bounding box center [1183, 514] width 64 height 64
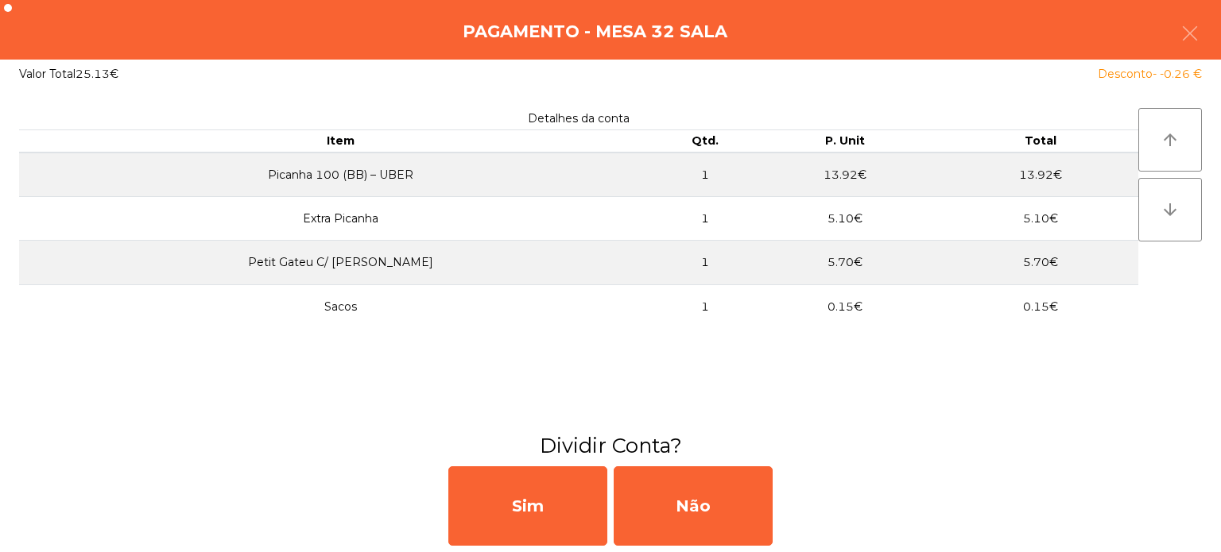
click at [2, 432] on app-modal-body-template "Detalhes da conta Item Qtd. P. Unit Total Picanha 100 (BB) – UBER 1 13.92€ 13.9…" at bounding box center [610, 260] width 1221 height 343
click at [1182, 45] on button "button" at bounding box center [1189, 35] width 45 height 48
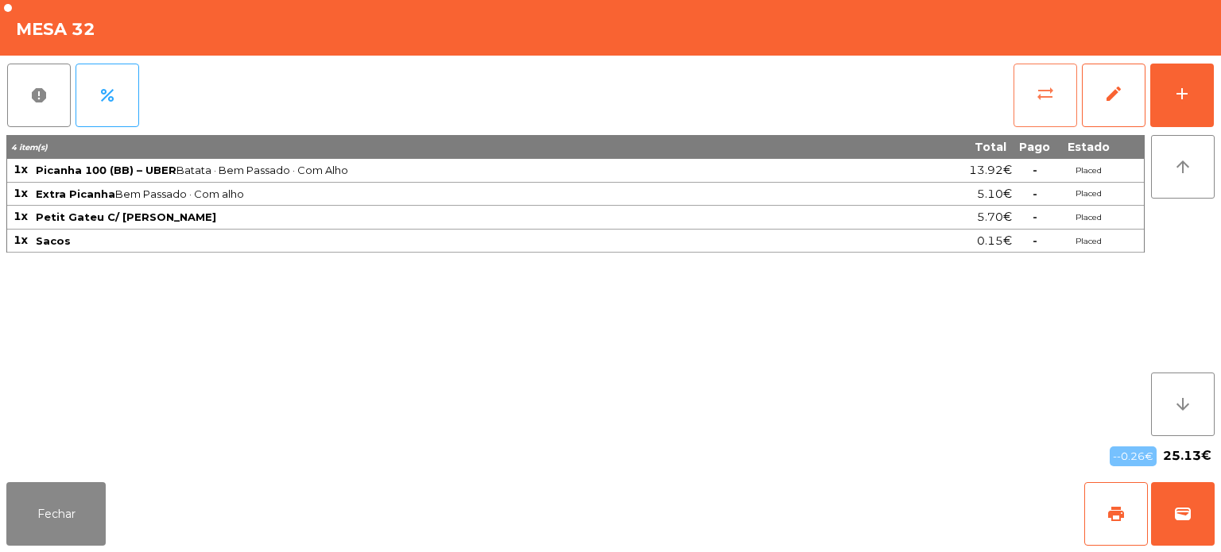
click at [1035, 102] on span "sync_alt" at bounding box center [1044, 93] width 19 height 19
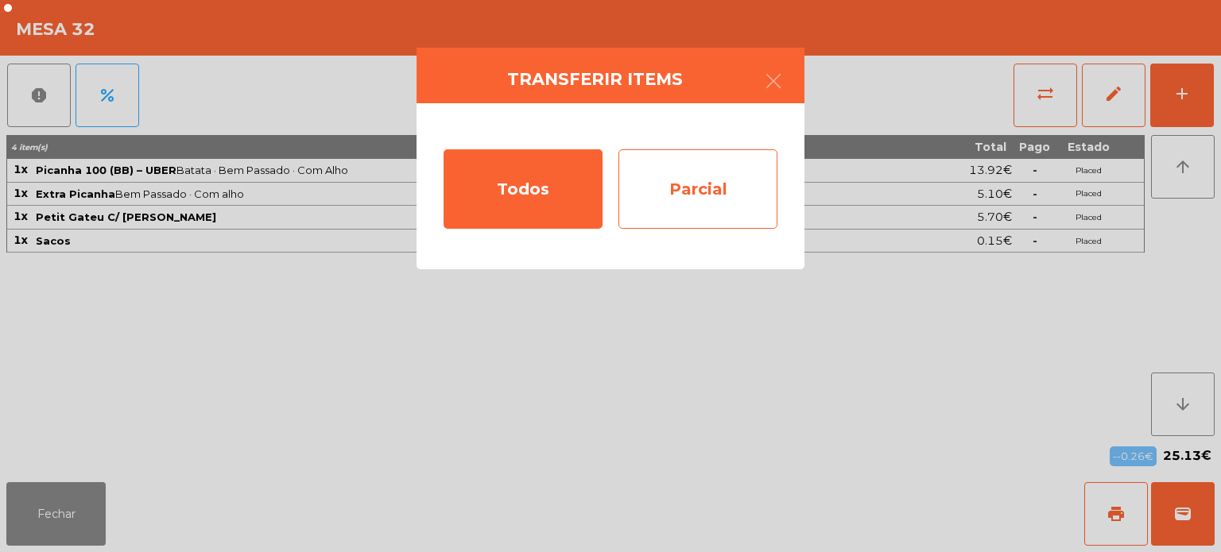
click at [672, 219] on div "Parcial" at bounding box center [697, 188] width 159 height 79
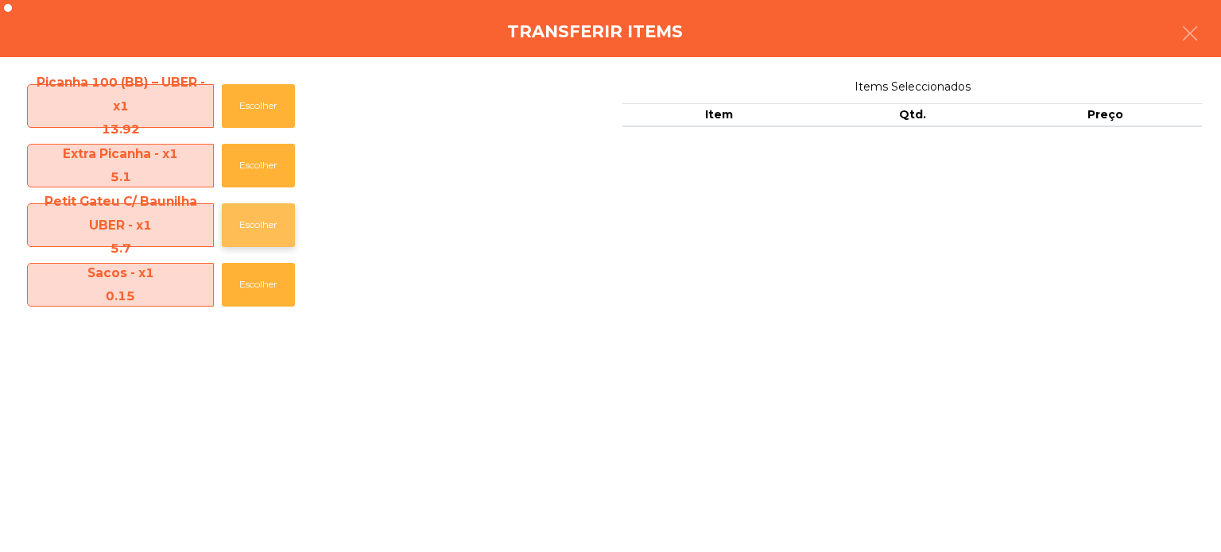
click at [236, 229] on button "Escolher" at bounding box center [258, 225] width 73 height 44
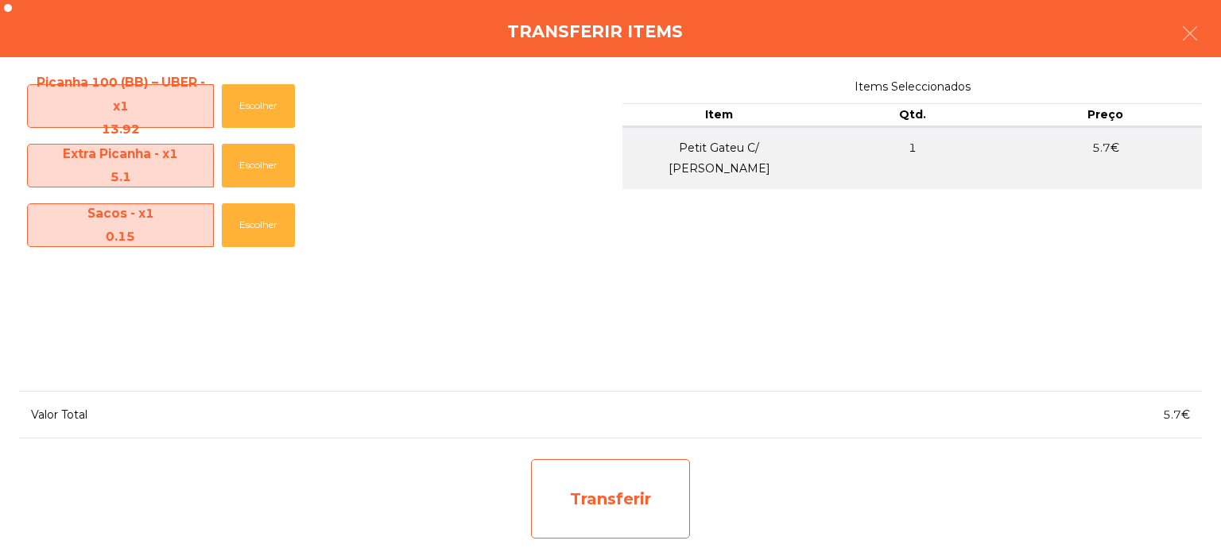
click at [629, 524] on div "Transferir" at bounding box center [610, 498] width 159 height 79
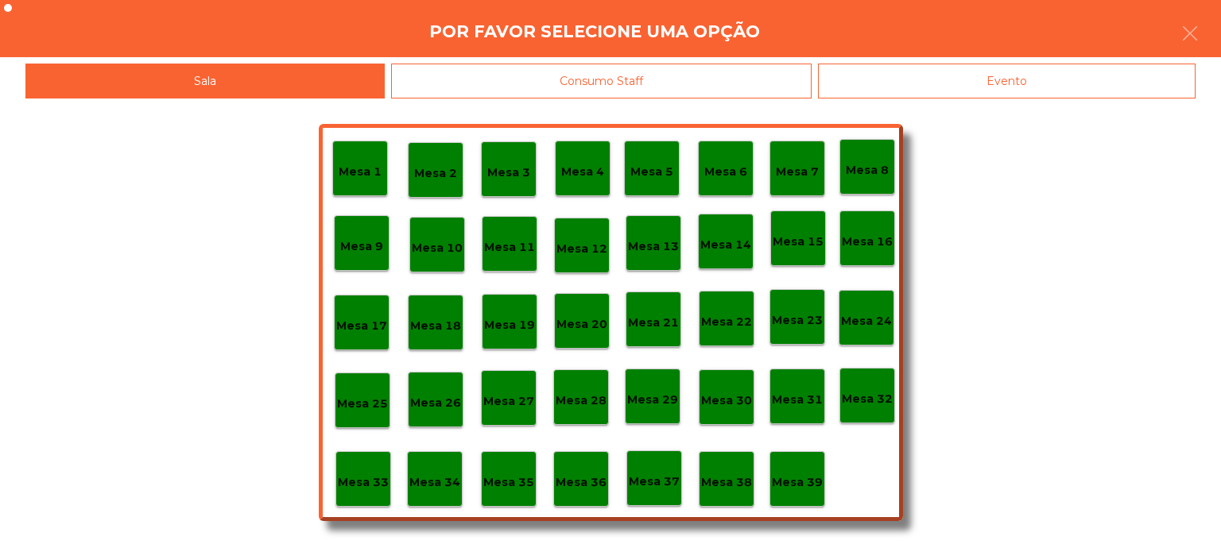
click at [734, 490] on p "Mesa 38" at bounding box center [726, 483] width 51 height 18
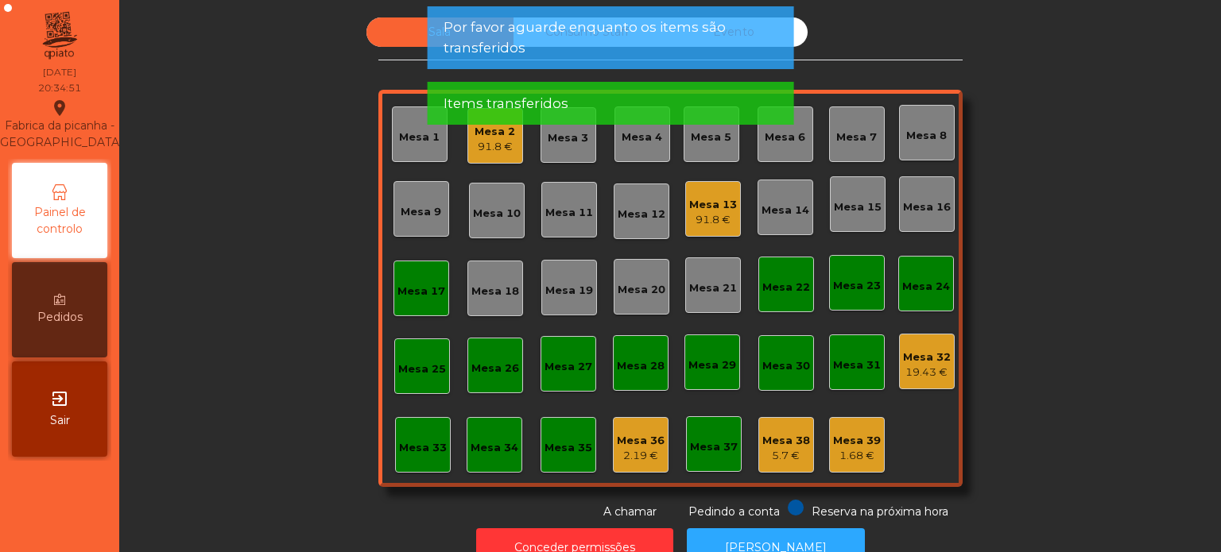
click at [785, 462] on div "5.7 €" at bounding box center [786, 456] width 48 height 16
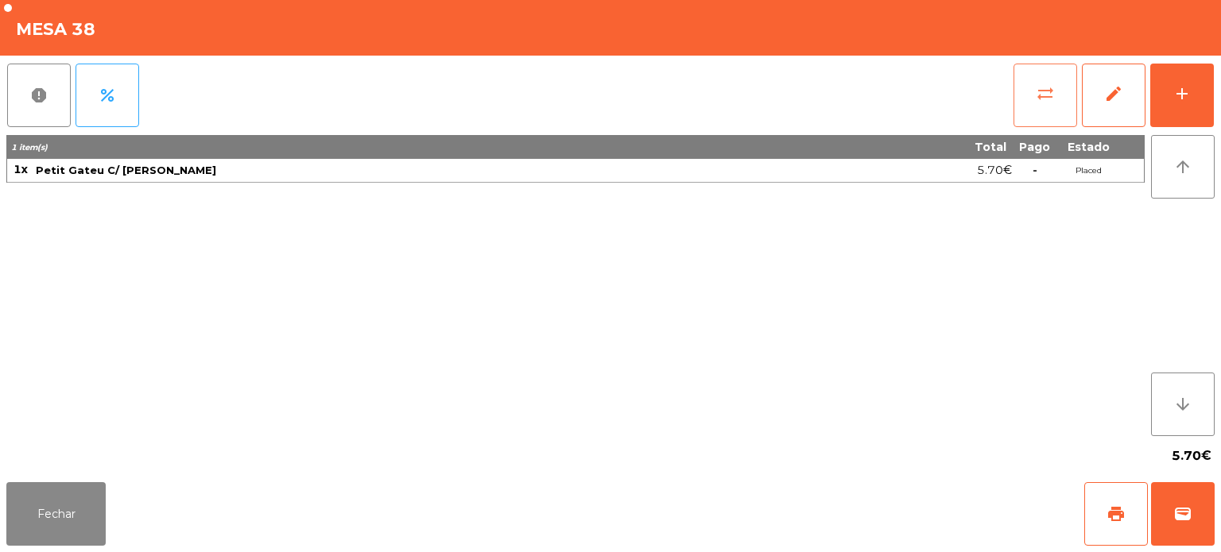
click at [1020, 67] on button "sync_alt" at bounding box center [1045, 96] width 64 height 64
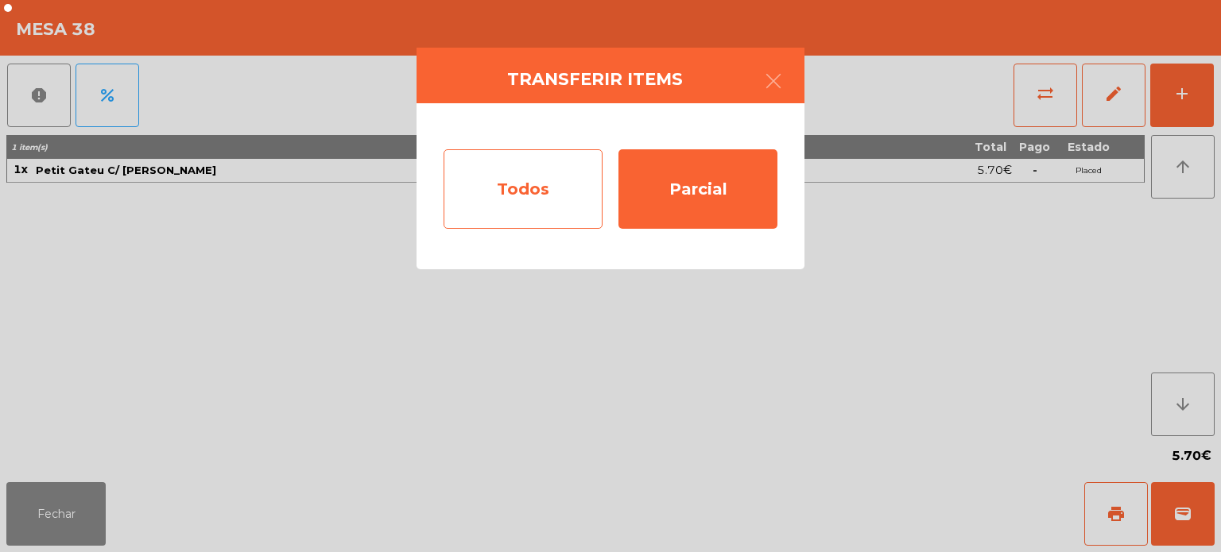
click at [566, 162] on div "Todos" at bounding box center [522, 188] width 159 height 79
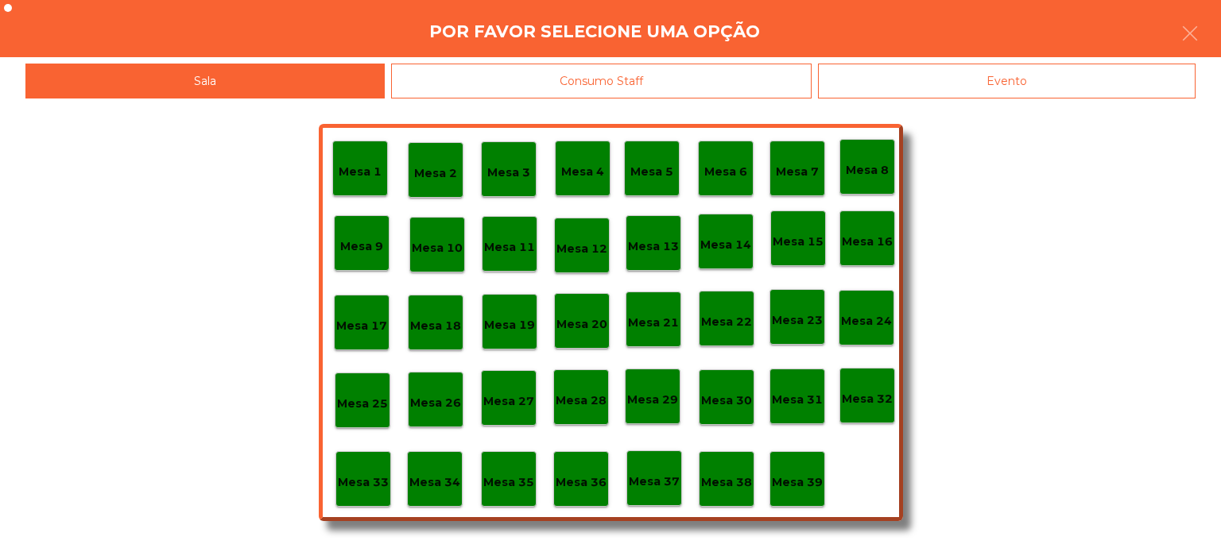
click at [795, 476] on p "Mesa 39" at bounding box center [797, 483] width 51 height 18
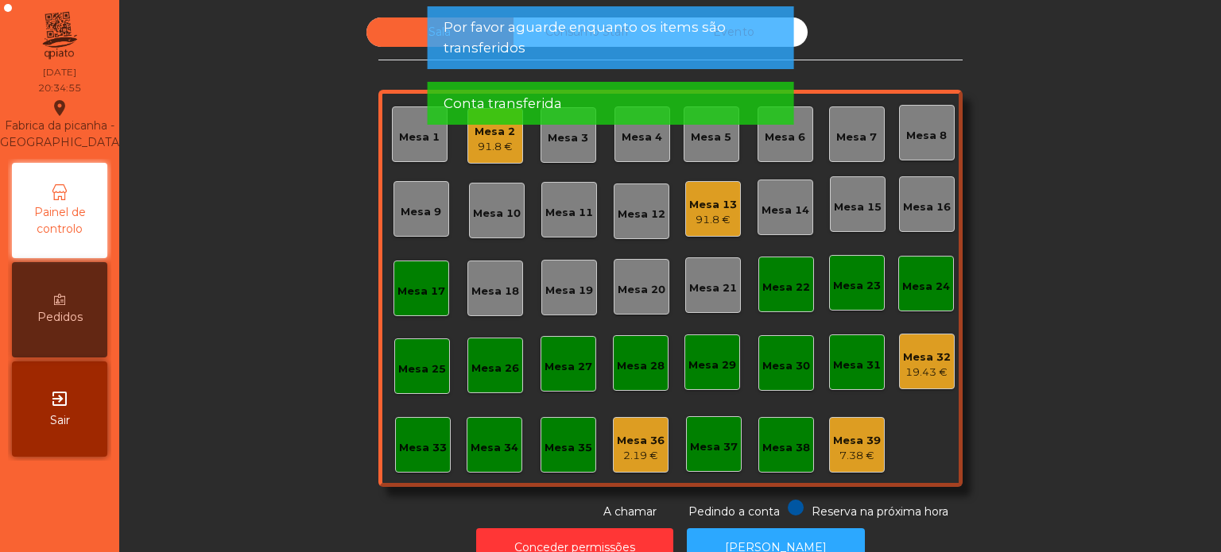
click at [904, 375] on div "19.43 €" at bounding box center [927, 373] width 48 height 16
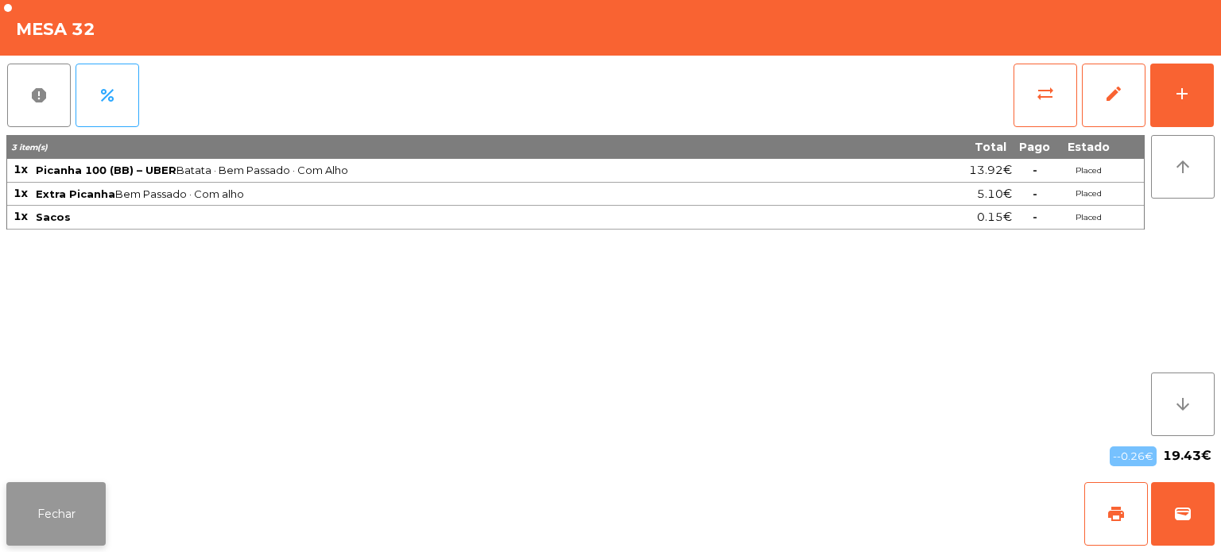
click at [75, 490] on button "Fechar" at bounding box center [55, 514] width 99 height 64
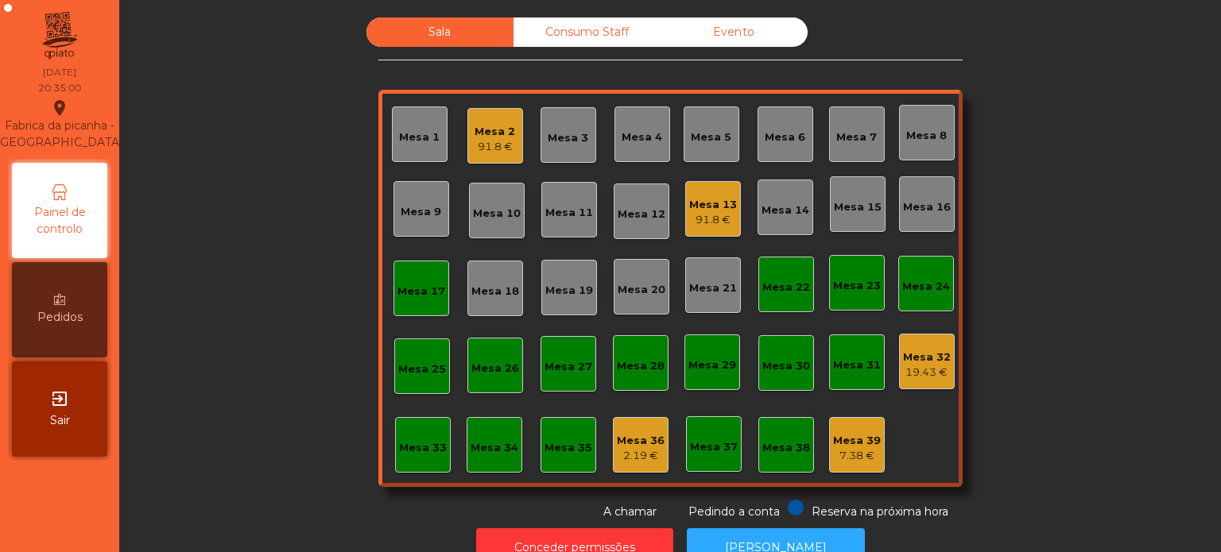
click at [702, 216] on div "91.8 €" at bounding box center [713, 220] width 48 height 16
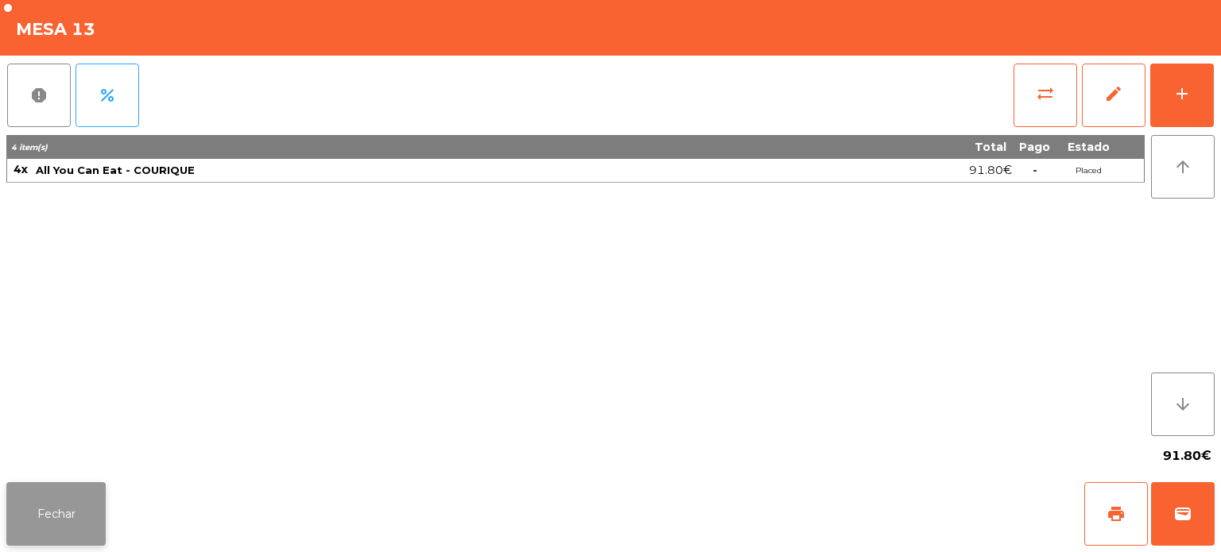
click at [43, 512] on button "Fechar" at bounding box center [55, 514] width 99 height 64
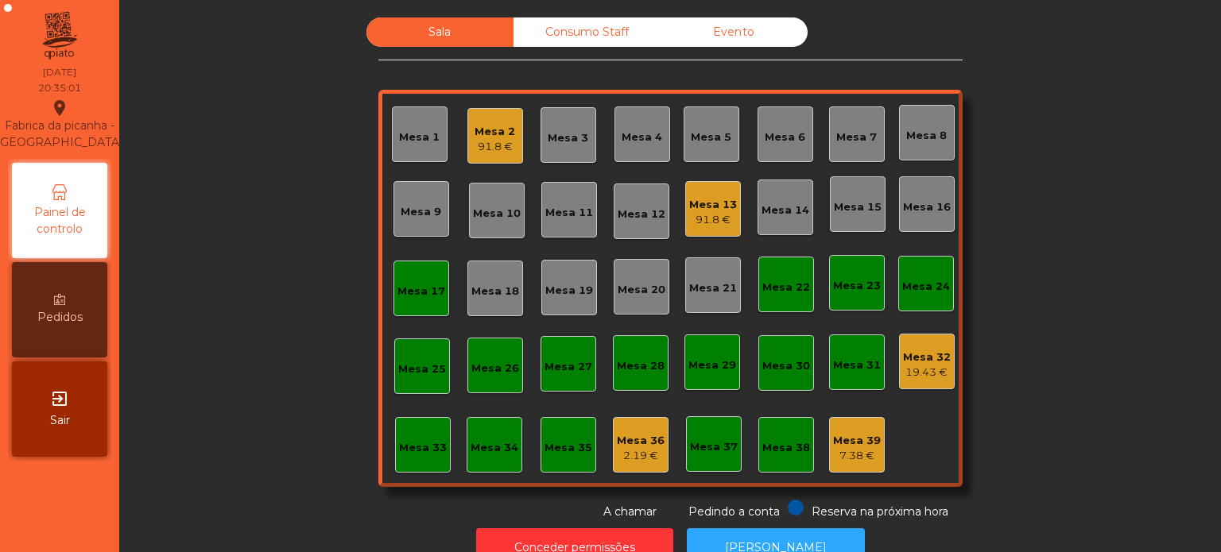
click at [913, 361] on div "Mesa 32" at bounding box center [927, 358] width 48 height 16
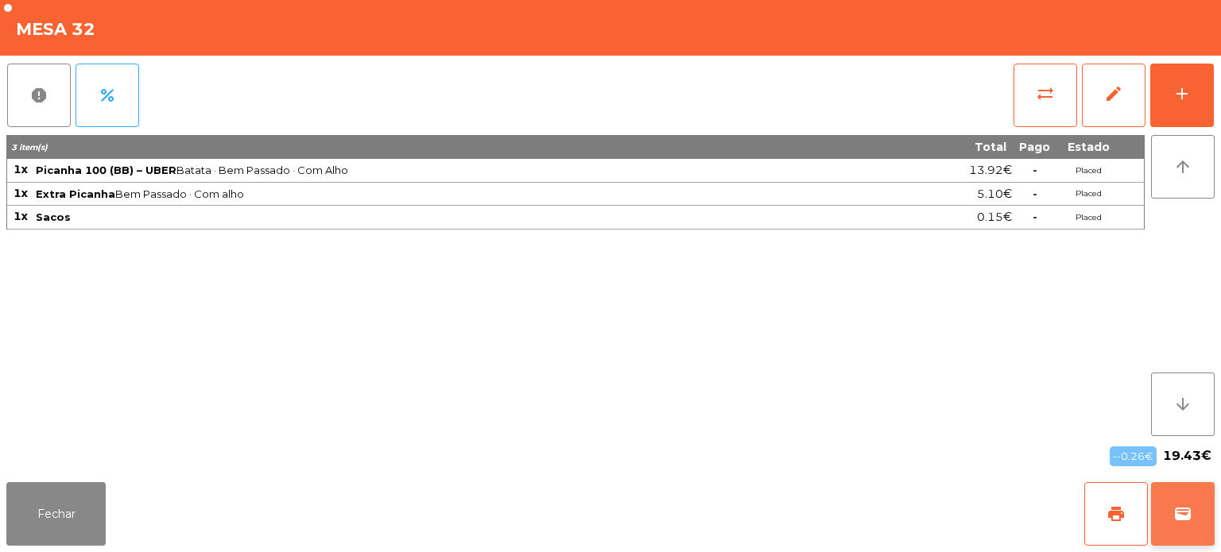
click at [1182, 524] on button "wallet" at bounding box center [1183, 514] width 64 height 64
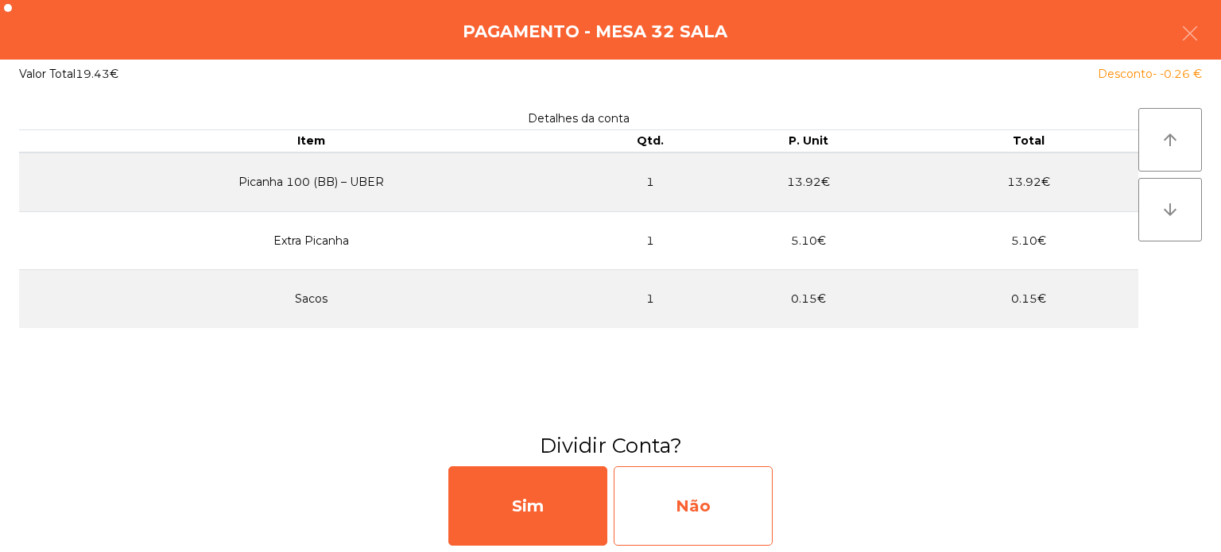
click at [687, 487] on div "Não" at bounding box center [692, 505] width 159 height 79
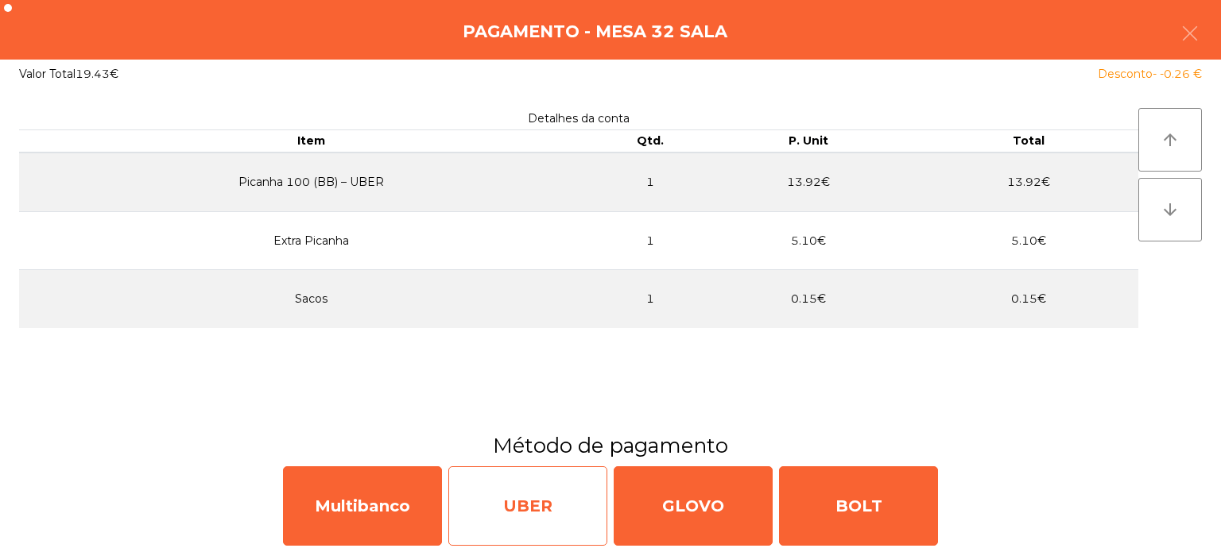
click at [534, 522] on div "UBER" at bounding box center [527, 505] width 159 height 79
select select "**"
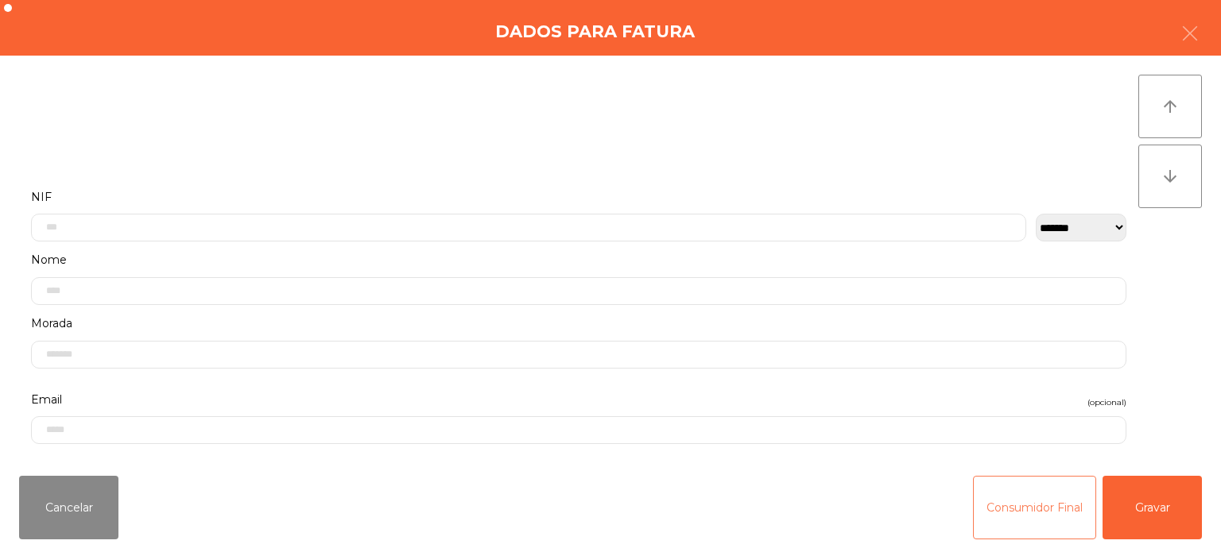
click at [998, 524] on button "Consumidor Final" at bounding box center [1034, 508] width 123 height 64
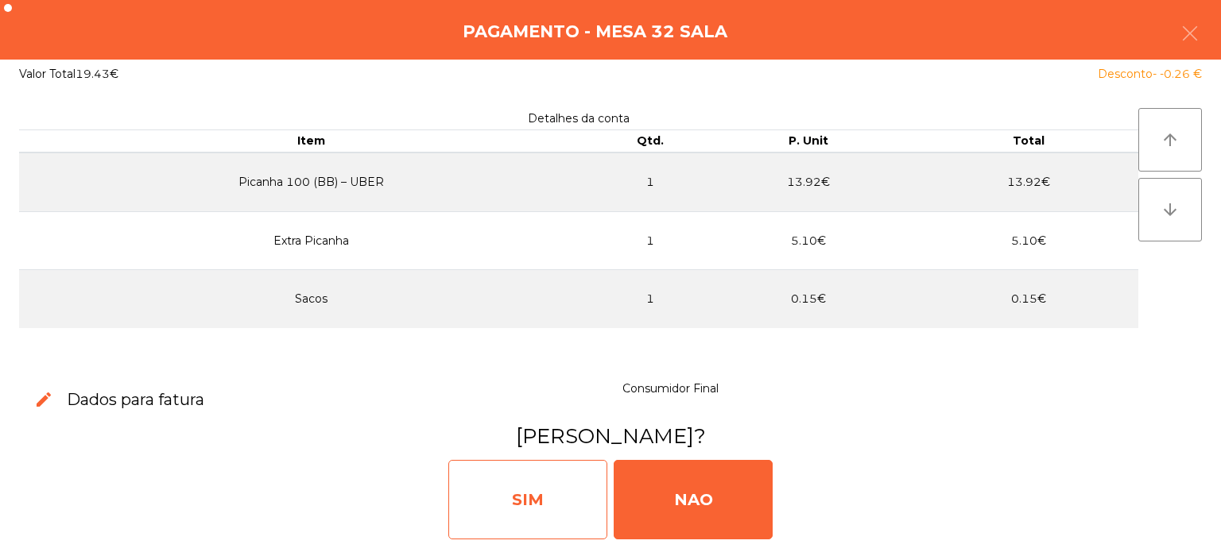
click at [555, 518] on div "SIM" at bounding box center [527, 499] width 159 height 79
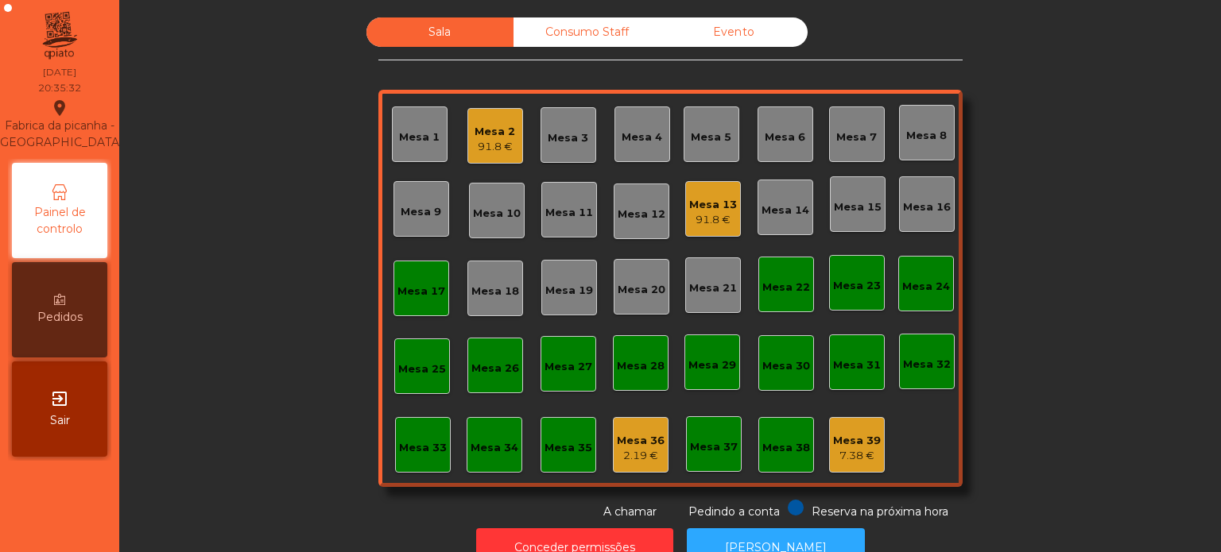
click at [400, 283] on div "Mesa 17" at bounding box center [421, 288] width 48 height 22
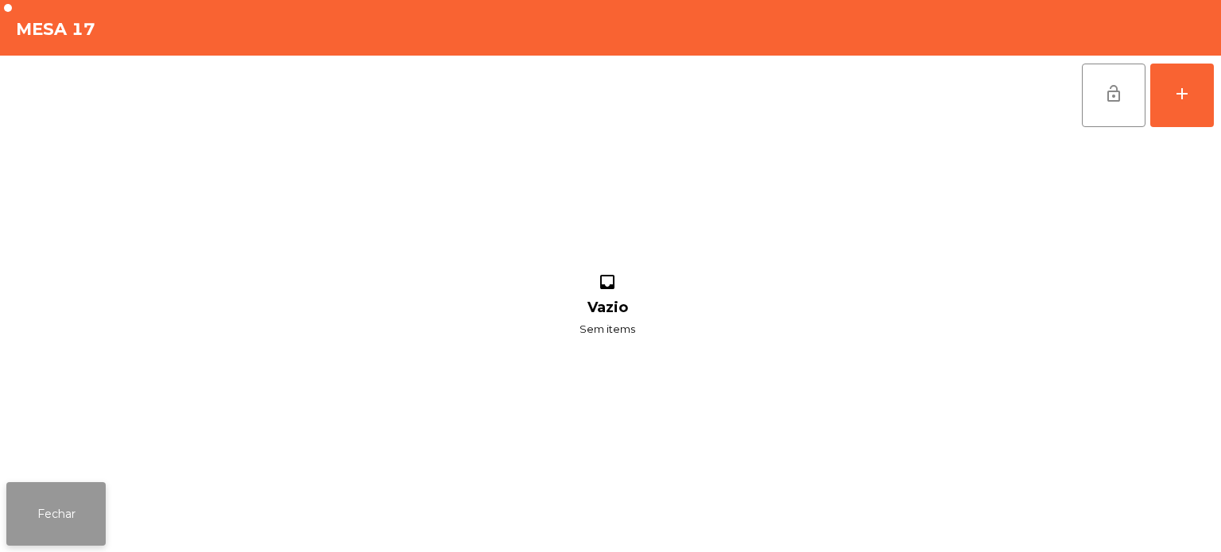
click at [38, 541] on button "Fechar" at bounding box center [55, 514] width 99 height 64
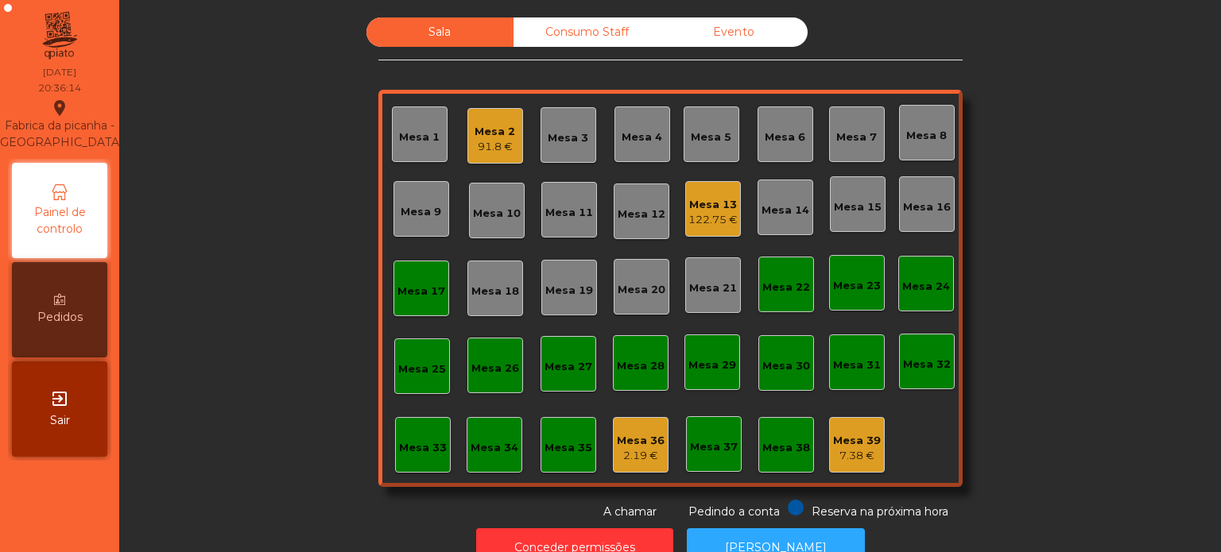
click at [988, 469] on div "Sala Consumo Staff Evento Mesa 1 Mesa 2 91.8 € Mesa 3 Mesa 4 Mesa 5 Mesa 6 Mesa…" at bounding box center [670, 268] width 1059 height 503
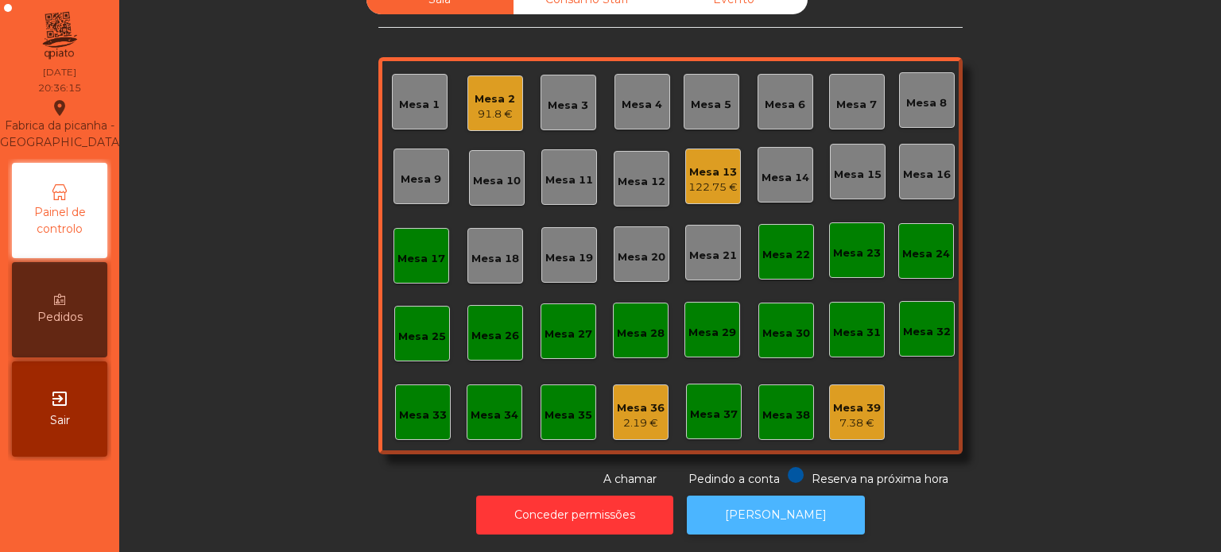
click at [816, 509] on button "[PERSON_NAME]" at bounding box center [776, 515] width 178 height 39
click at [428, 251] on div "Mesa 17" at bounding box center [421, 259] width 48 height 16
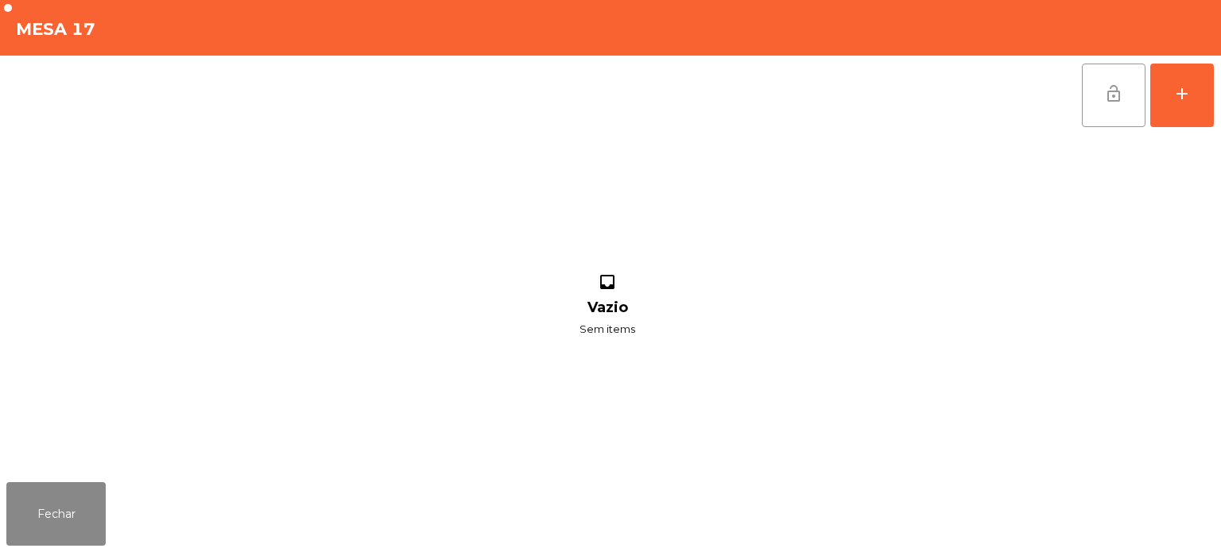
click at [1082, 119] on button "lock_open" at bounding box center [1114, 96] width 64 height 64
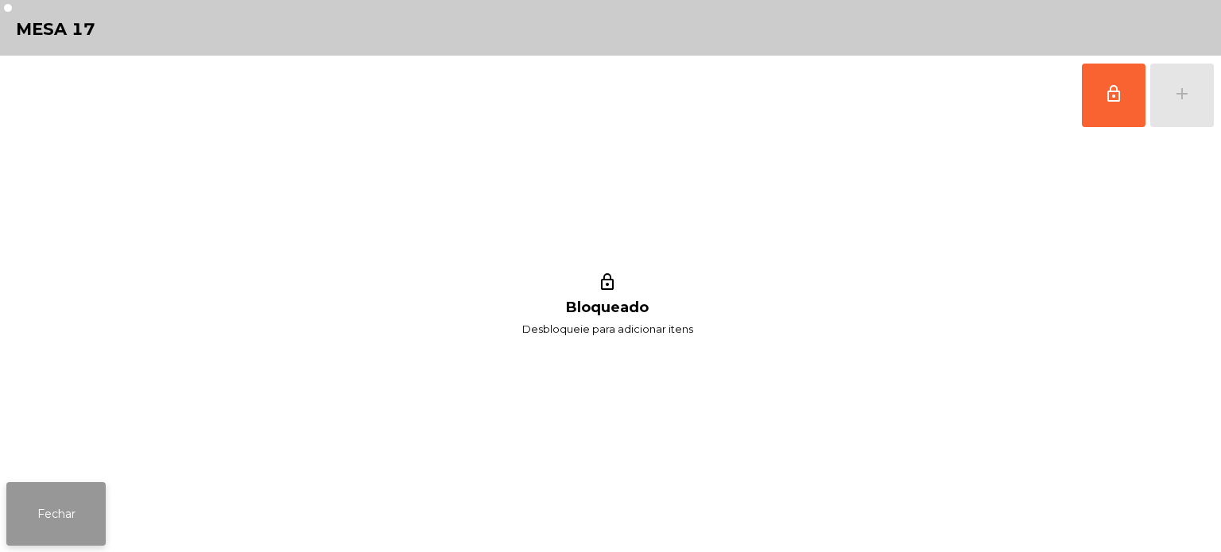
click at [95, 521] on button "Fechar" at bounding box center [55, 514] width 99 height 64
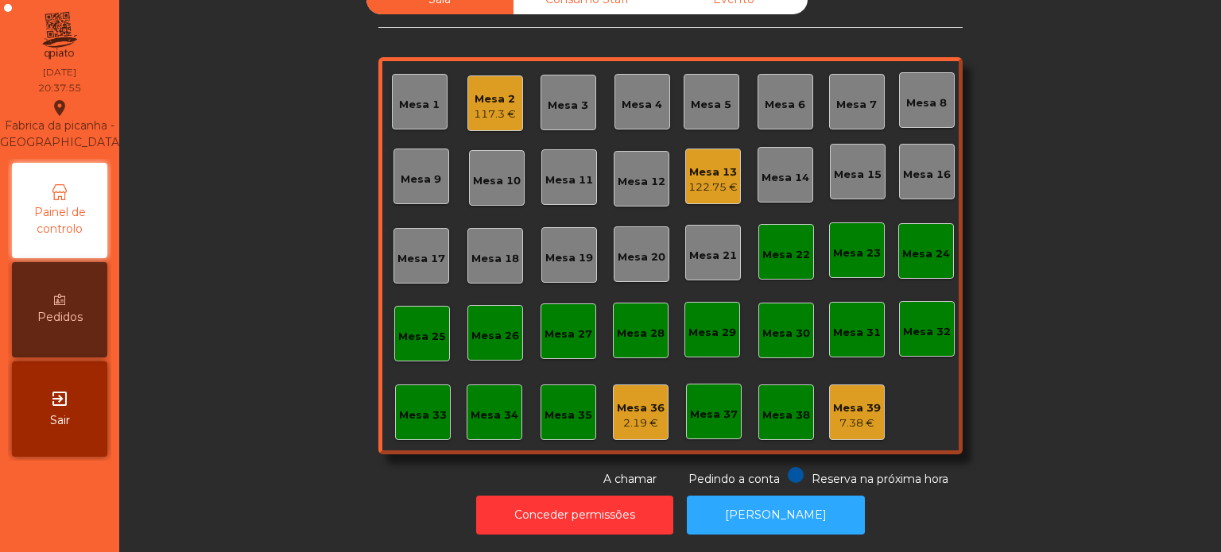
click at [721, 184] on div "Mesa 13 122.75 €" at bounding box center [713, 177] width 56 height 56
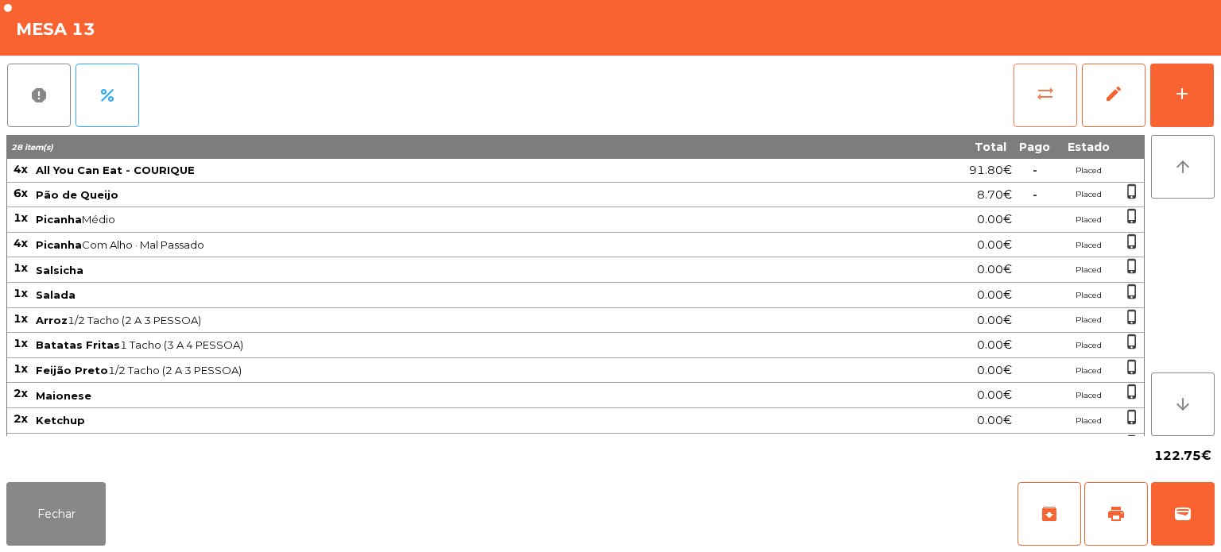
click at [1044, 92] on span "sync_alt" at bounding box center [1044, 93] width 19 height 19
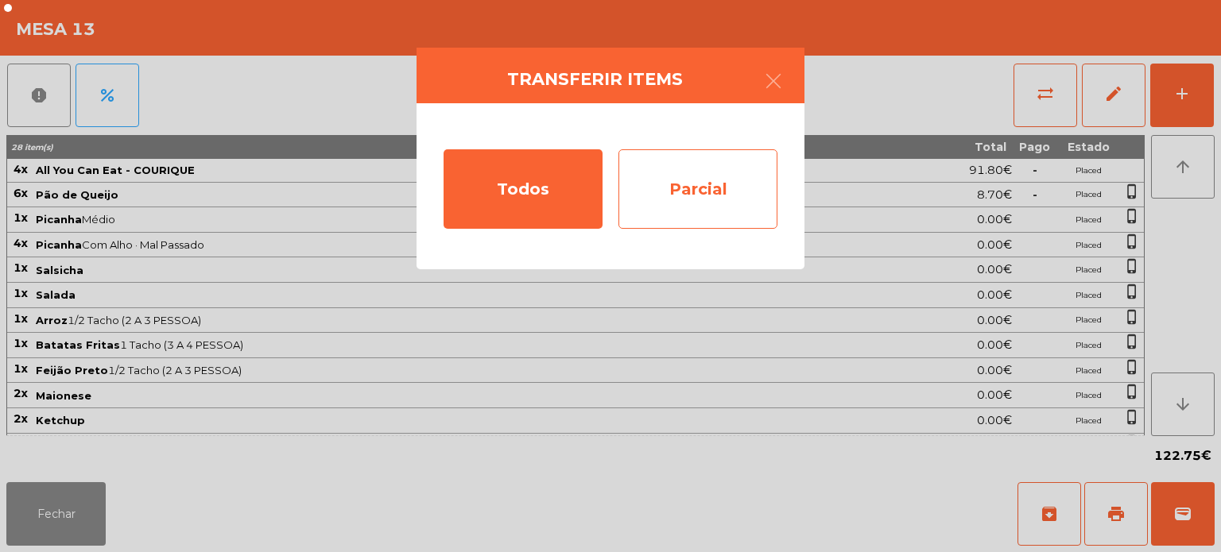
click at [702, 188] on div "Parcial" at bounding box center [697, 188] width 159 height 79
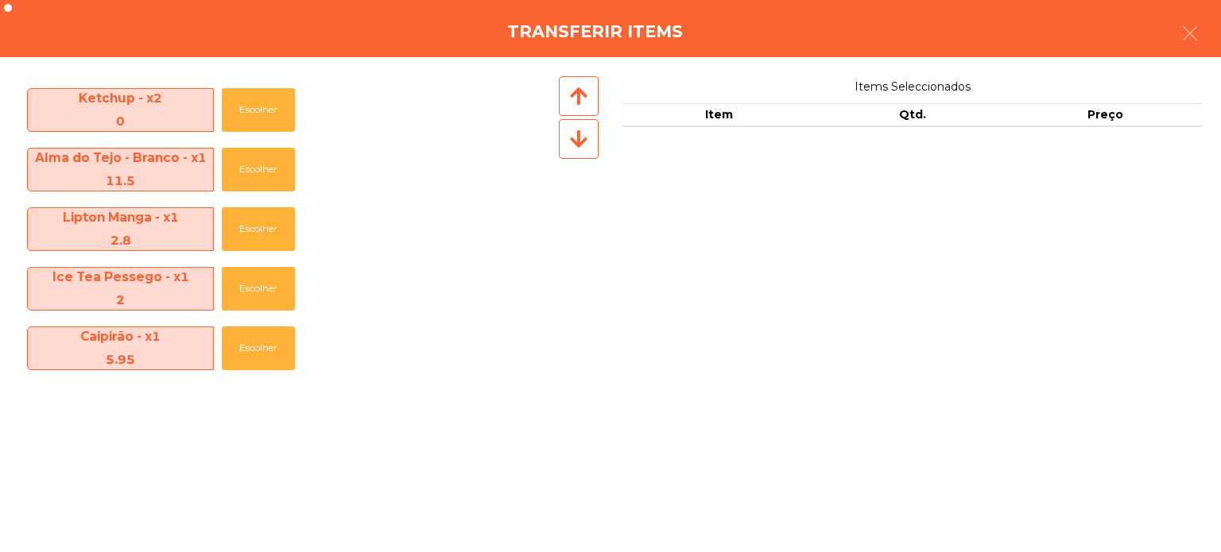
scroll to position [531, 0]
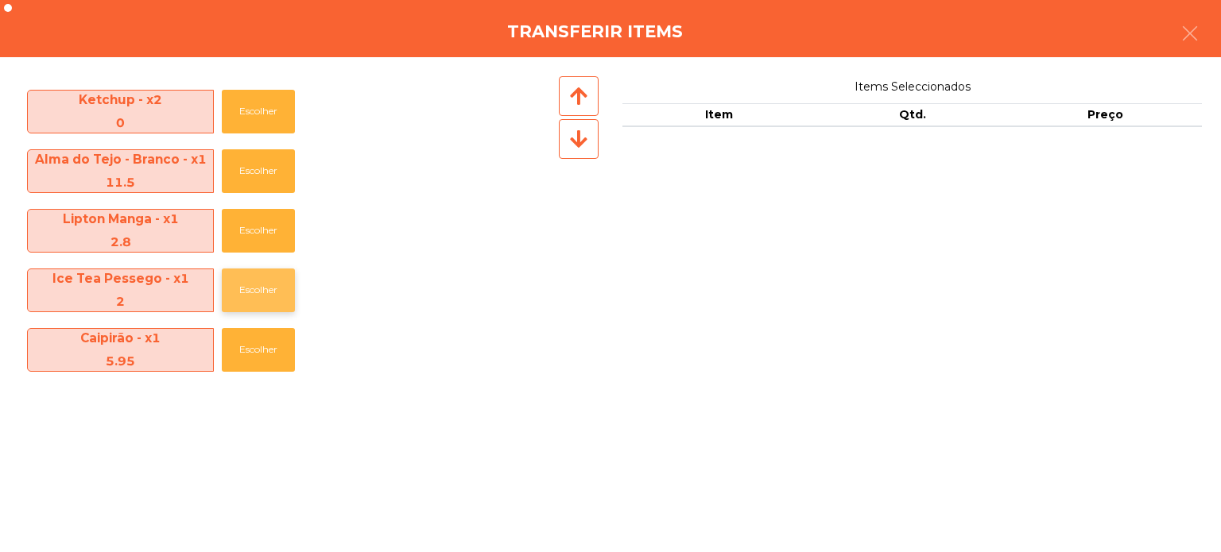
click at [258, 283] on button "Escolher" at bounding box center [258, 291] width 73 height 44
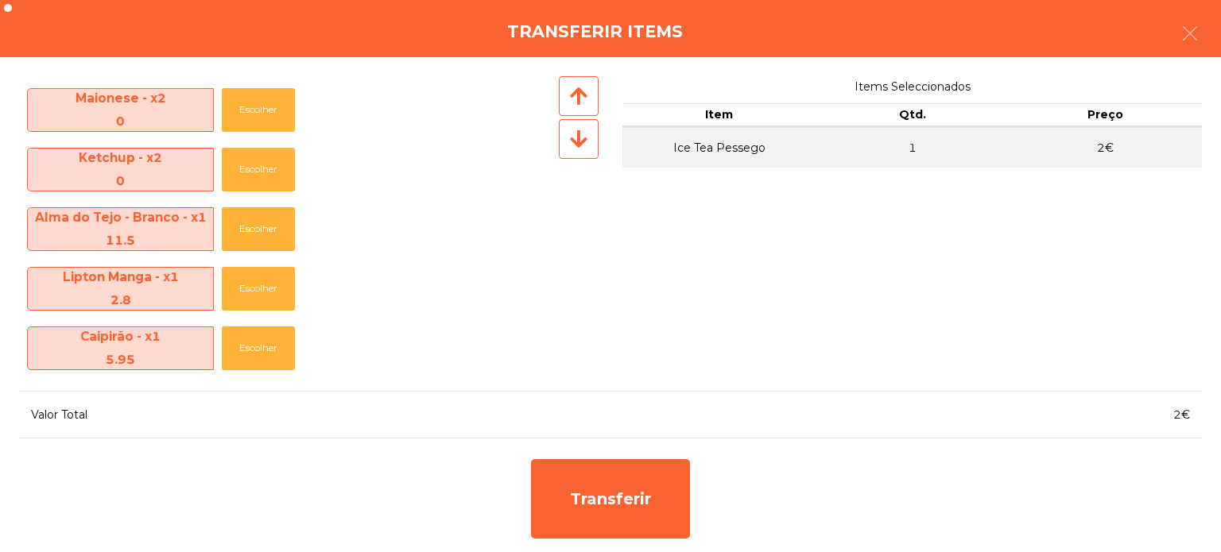
scroll to position [473, 0]
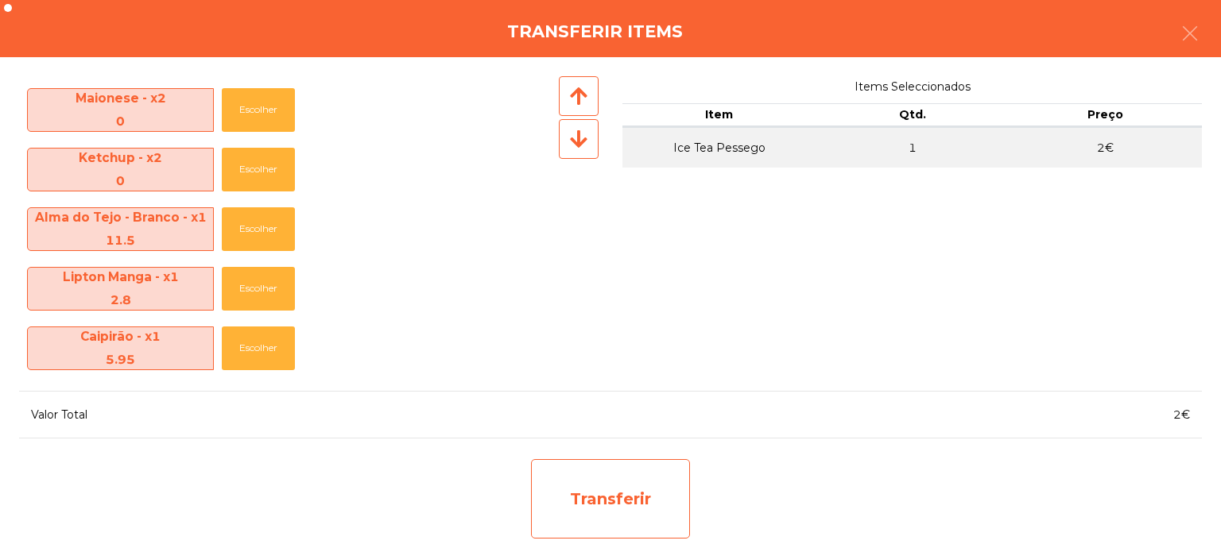
click at [652, 520] on div "Transferir" at bounding box center [610, 498] width 159 height 79
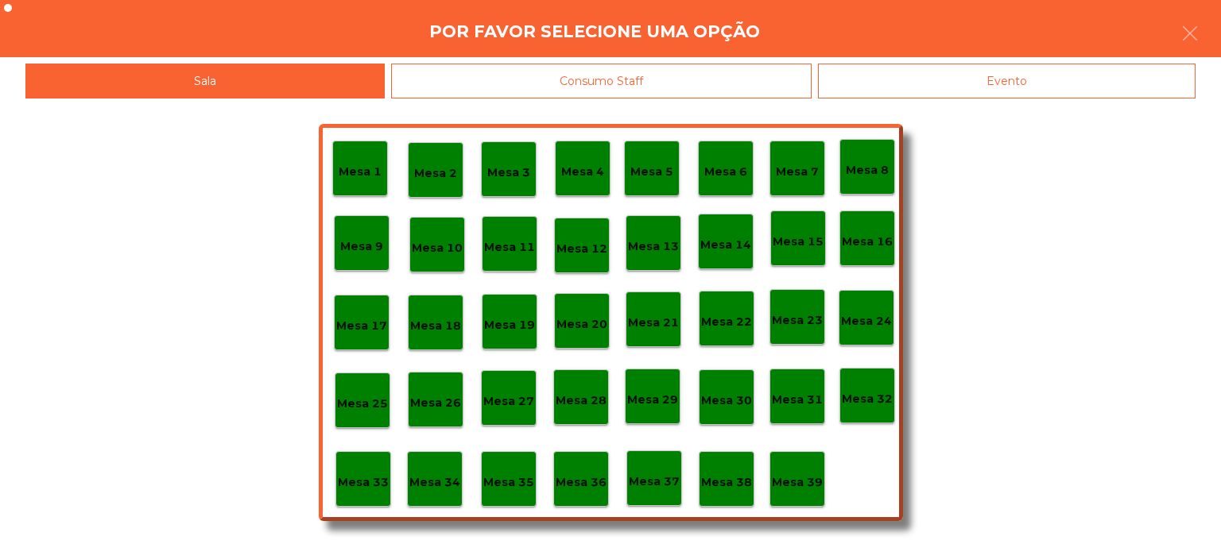
click at [658, 490] on p "Mesa 37" at bounding box center [654, 482] width 51 height 18
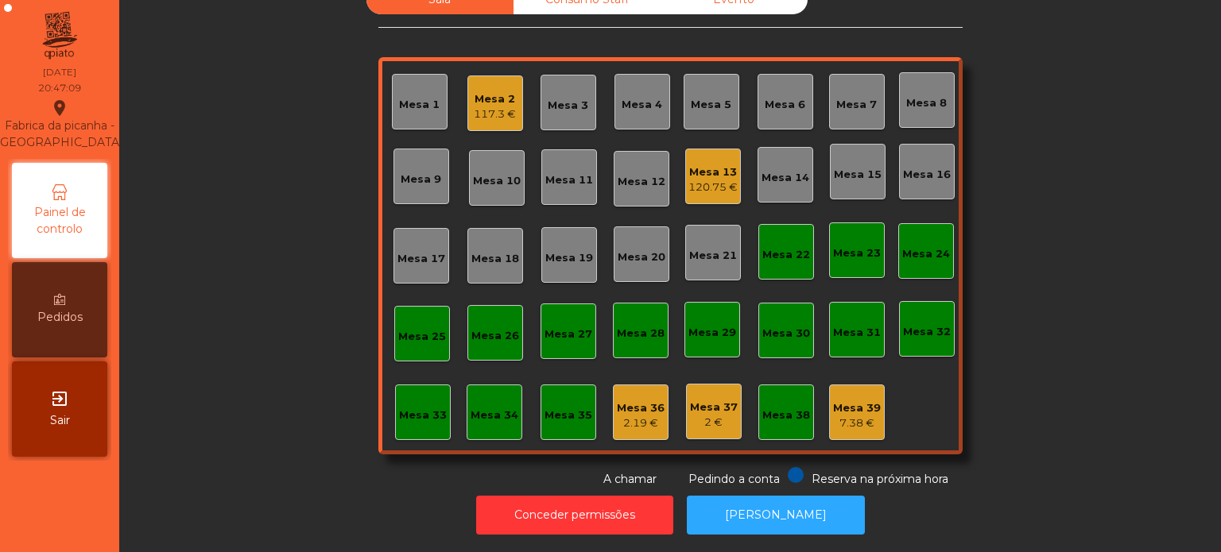
click at [730, 164] on div "Mesa 13" at bounding box center [712, 172] width 49 height 16
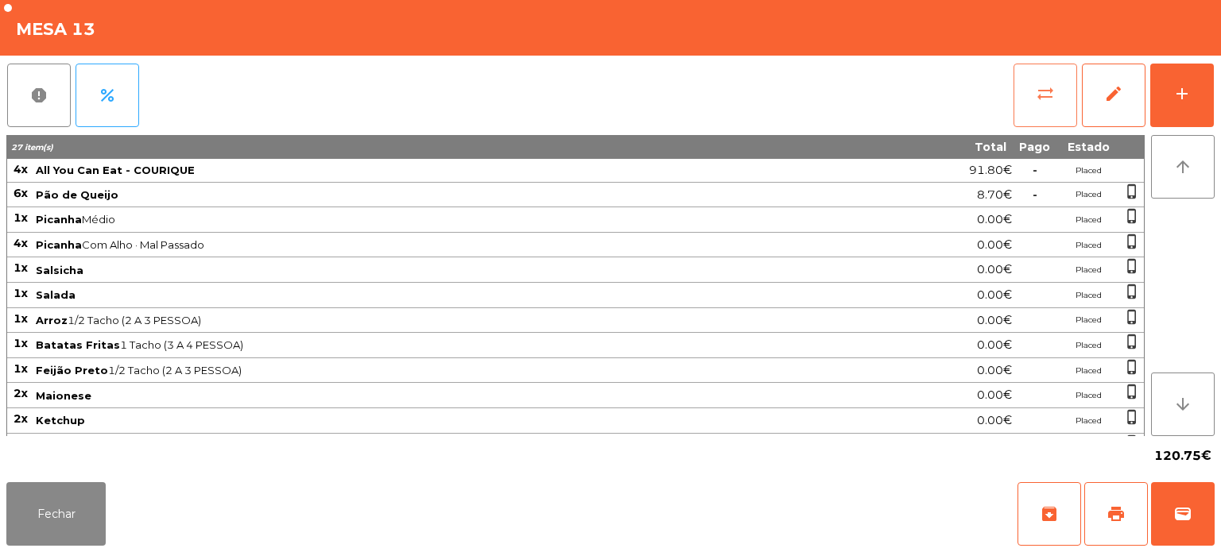
click at [1027, 98] on button "sync_alt" at bounding box center [1045, 96] width 64 height 64
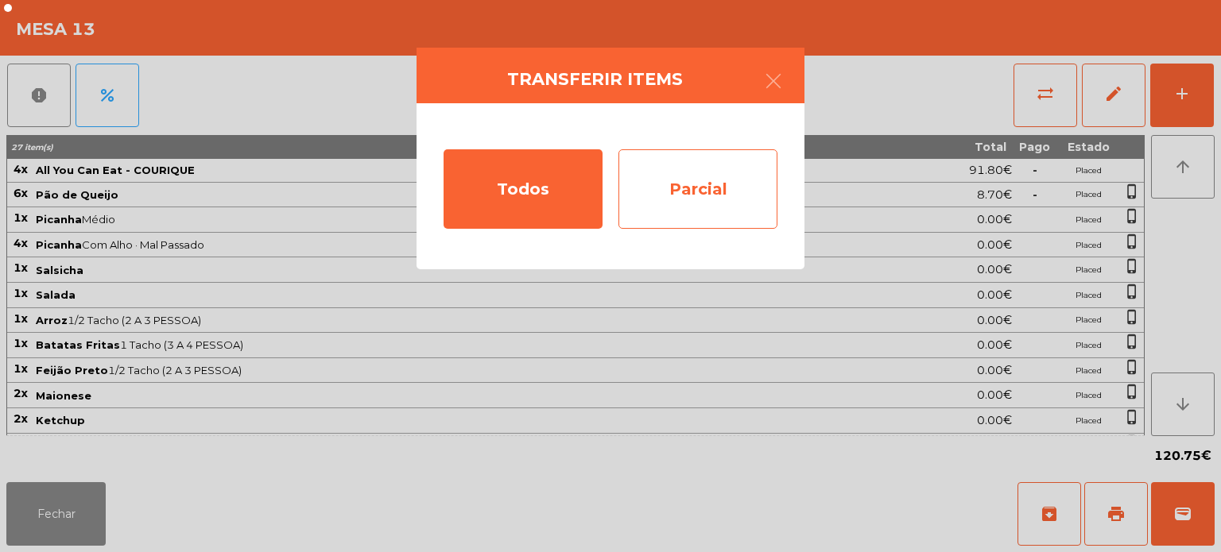
click at [699, 165] on div "Parcial" at bounding box center [697, 188] width 159 height 79
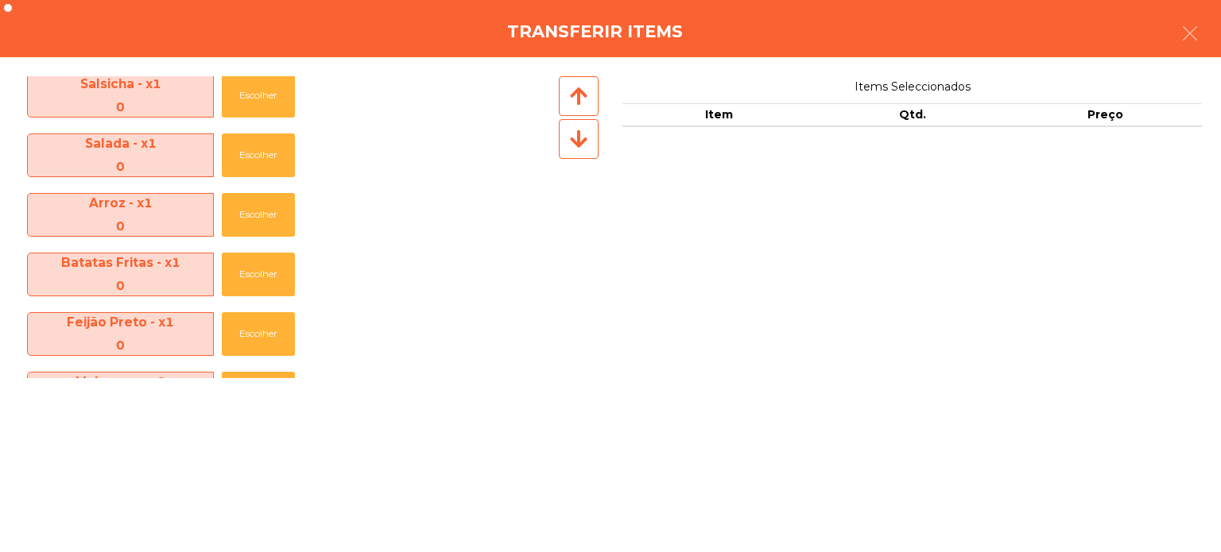
scroll to position [0, 0]
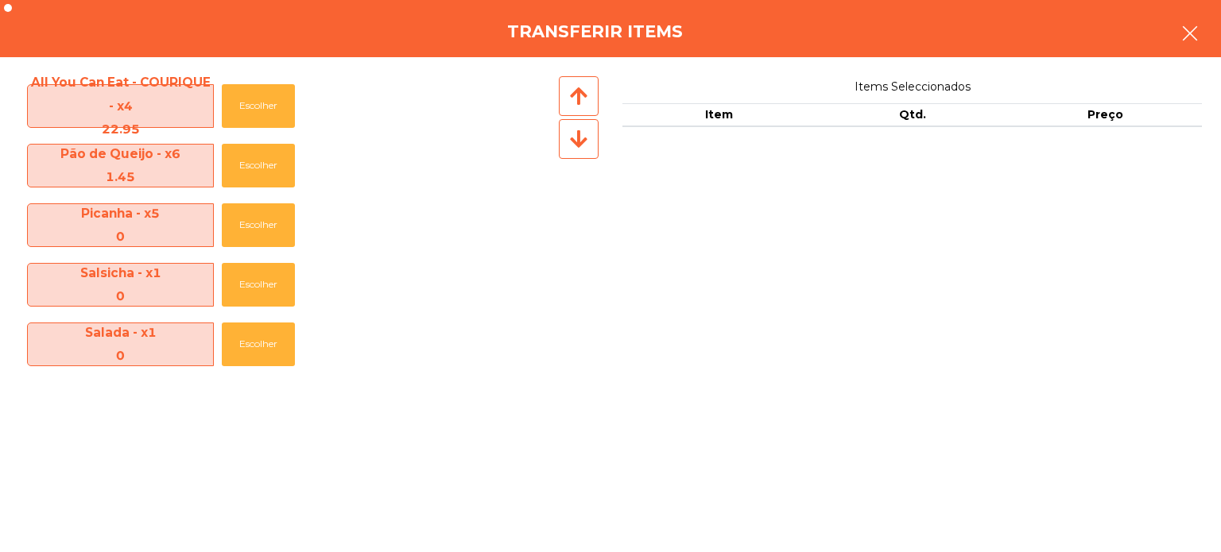
click at [1182, 30] on icon "button" at bounding box center [1189, 33] width 19 height 19
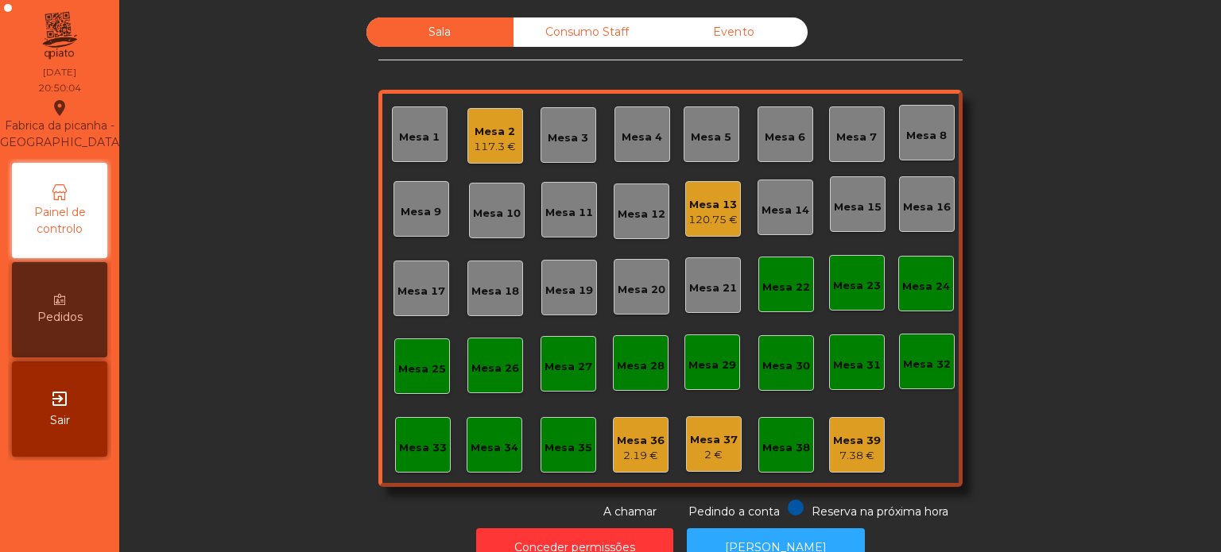
click at [497, 146] on div "117.3 €" at bounding box center [495, 147] width 42 height 16
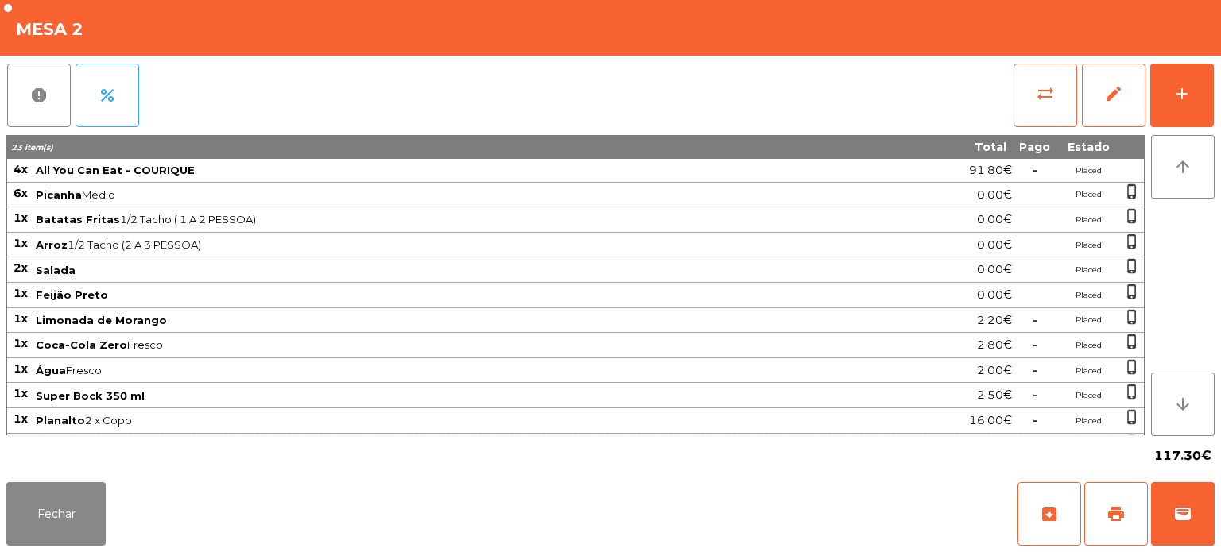
scroll to position [41, 0]
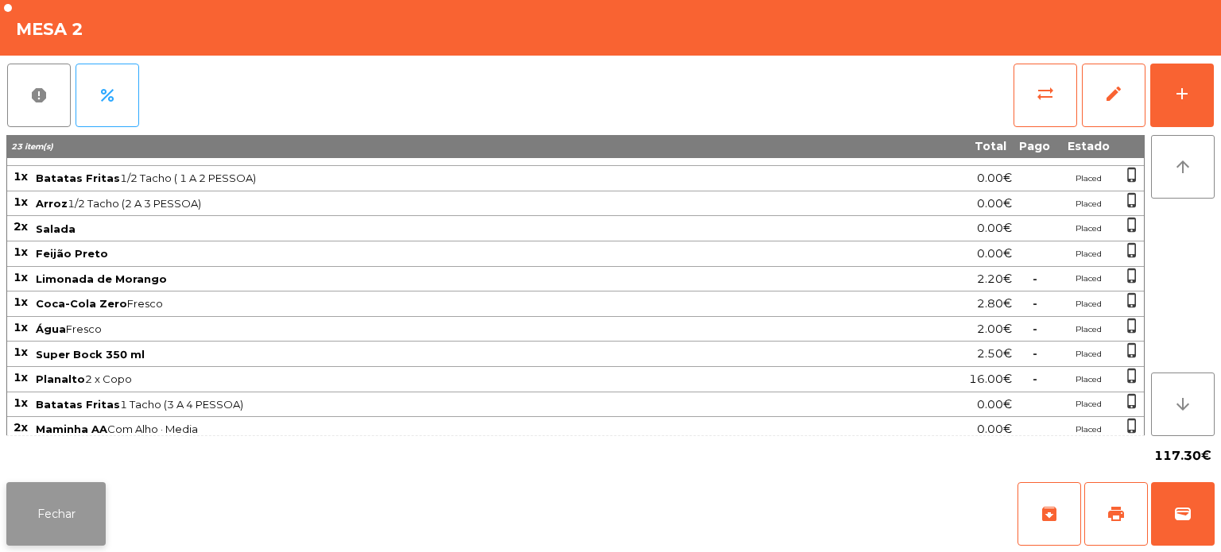
click at [45, 516] on button "Fechar" at bounding box center [55, 514] width 99 height 64
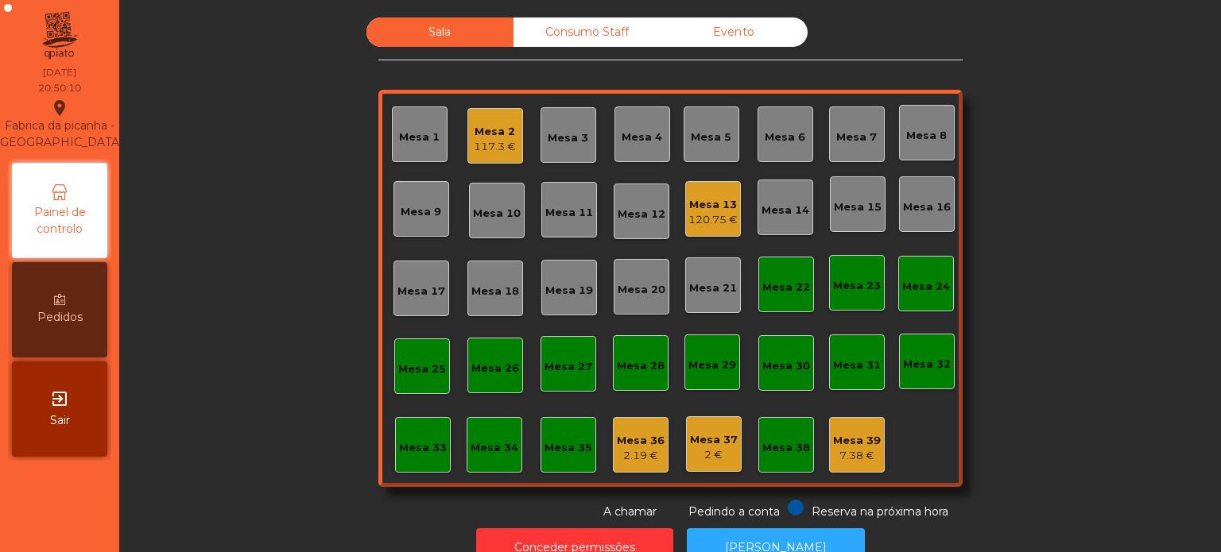
click at [712, 215] on div "120.75 €" at bounding box center [712, 220] width 49 height 16
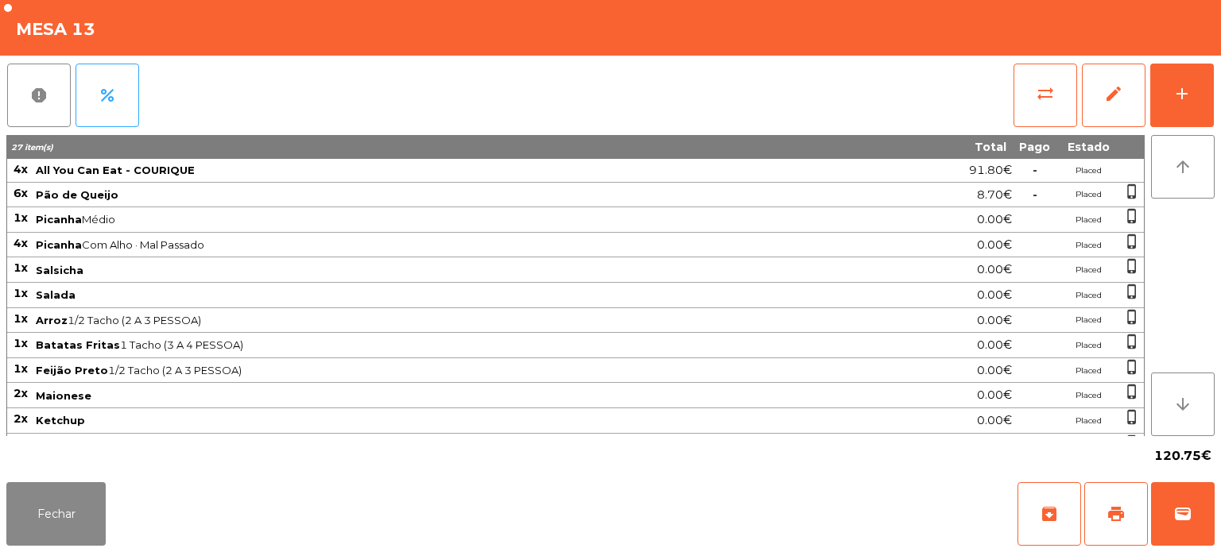
scroll to position [66, 0]
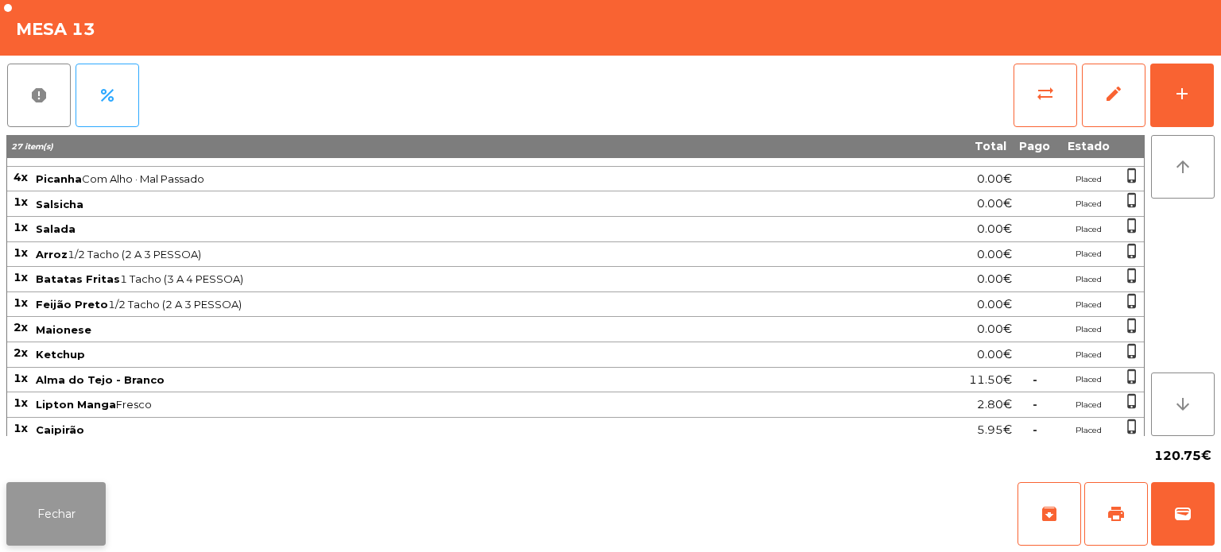
click at [48, 520] on button "Fechar" at bounding box center [55, 514] width 99 height 64
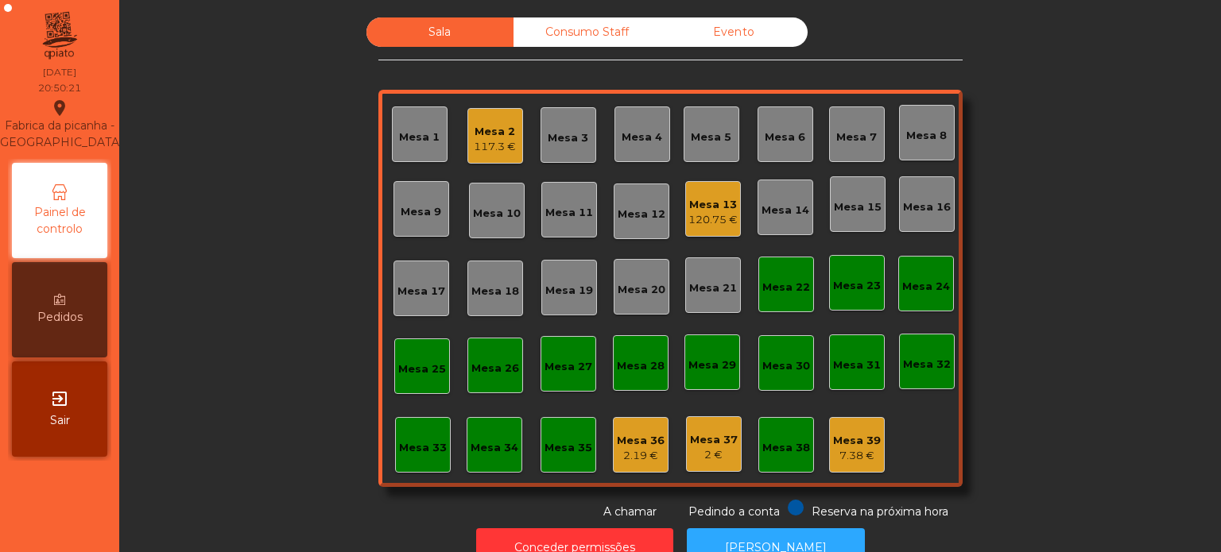
click at [709, 203] on div "Mesa 13" at bounding box center [712, 205] width 49 height 16
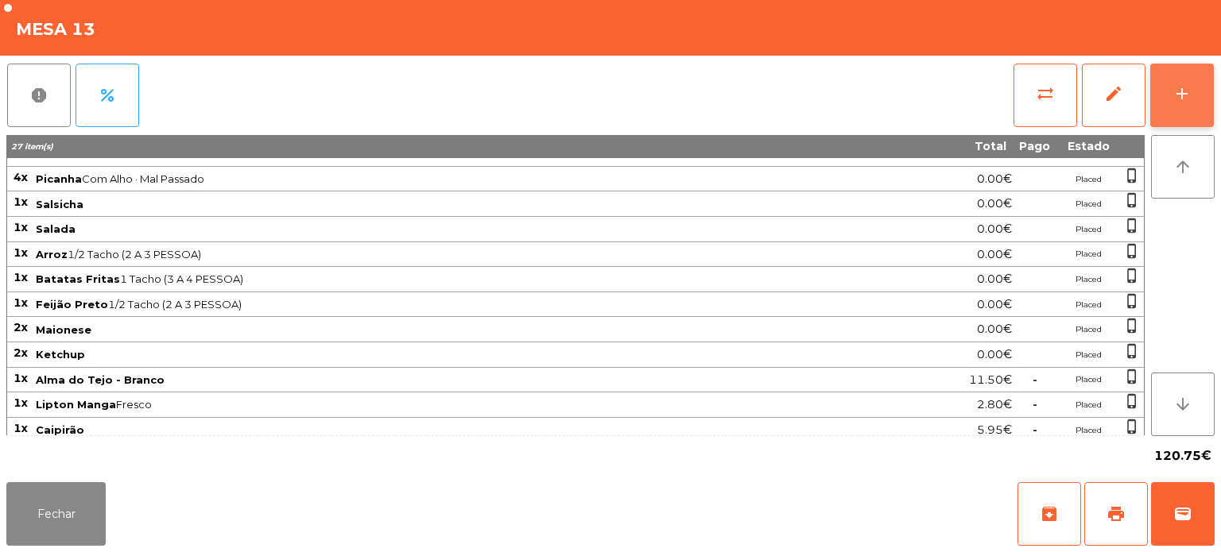
click at [1184, 88] on div "add" at bounding box center [1181, 93] width 19 height 19
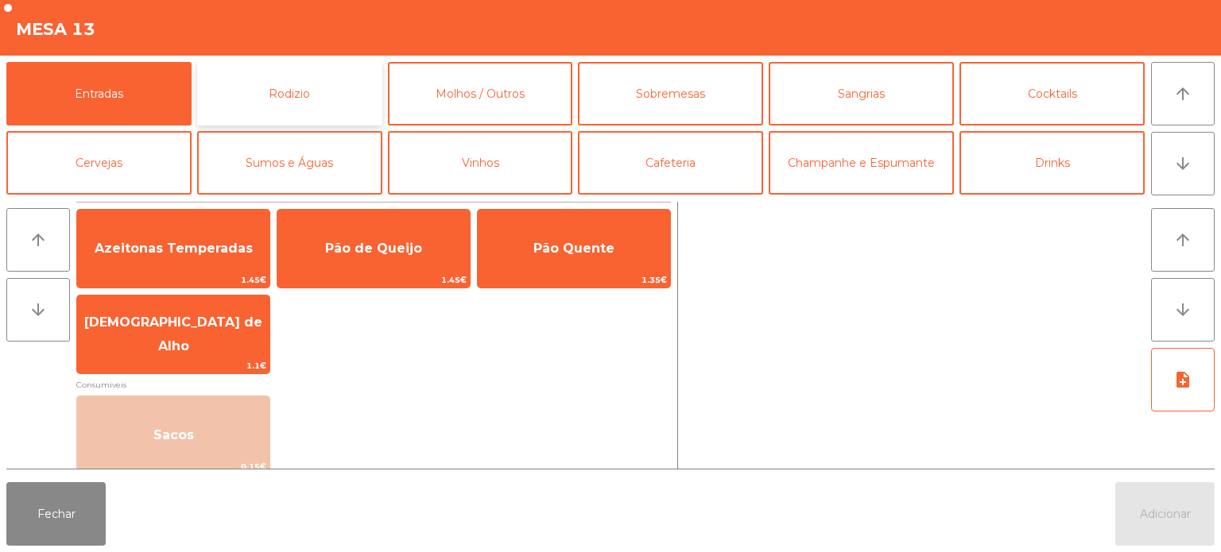
click at [306, 74] on button "Rodizio" at bounding box center [289, 94] width 185 height 64
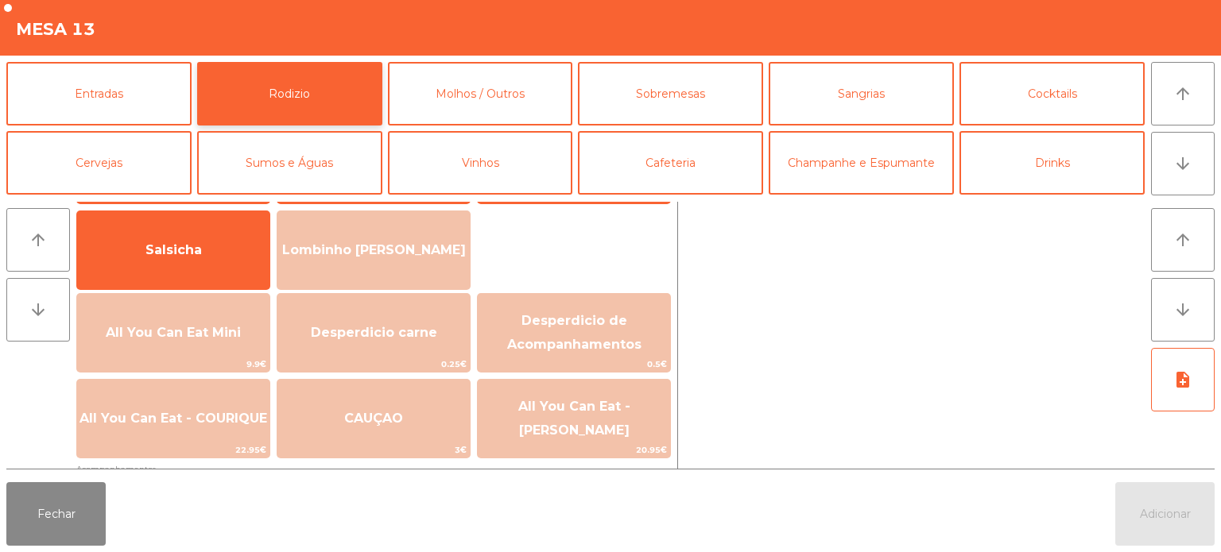
scroll to position [113, 0]
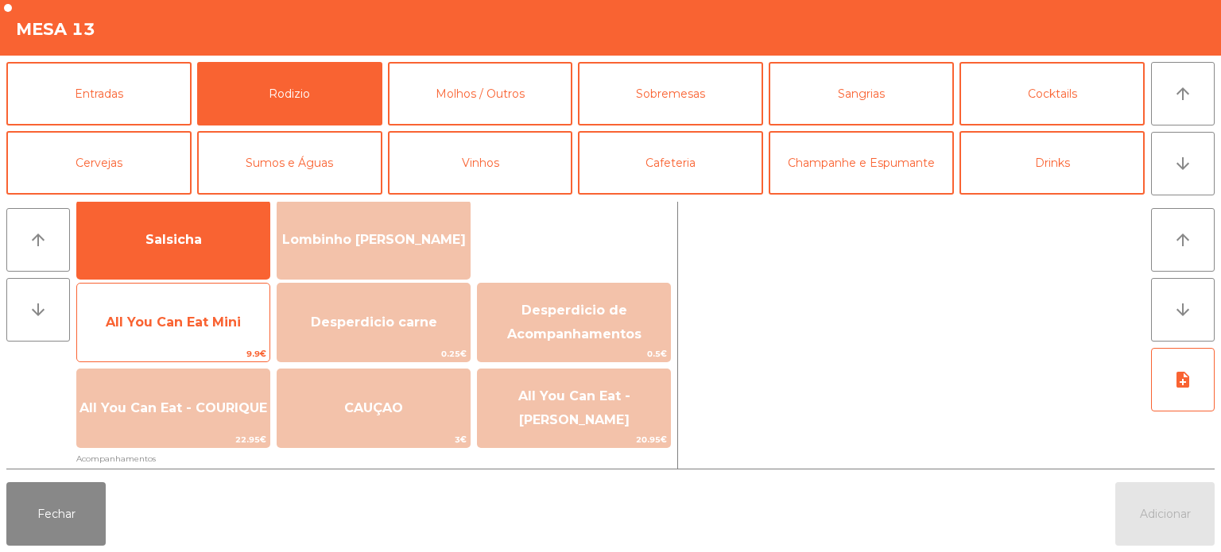
click at [224, 301] on span "All You Can Eat Mini" at bounding box center [173, 322] width 192 height 43
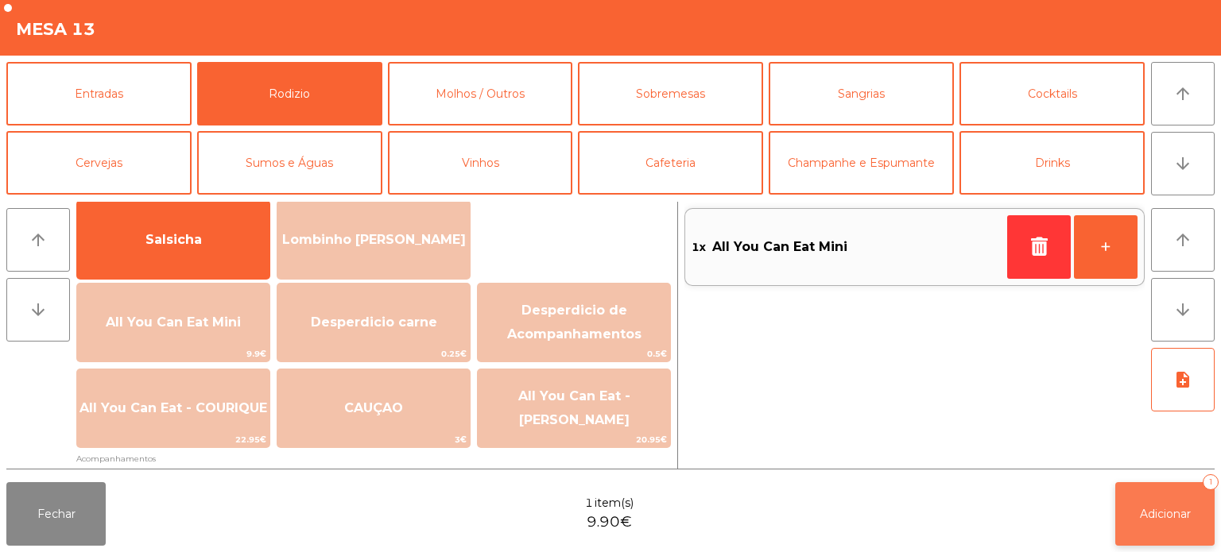
click at [1179, 492] on button "Adicionar 1" at bounding box center [1164, 514] width 99 height 64
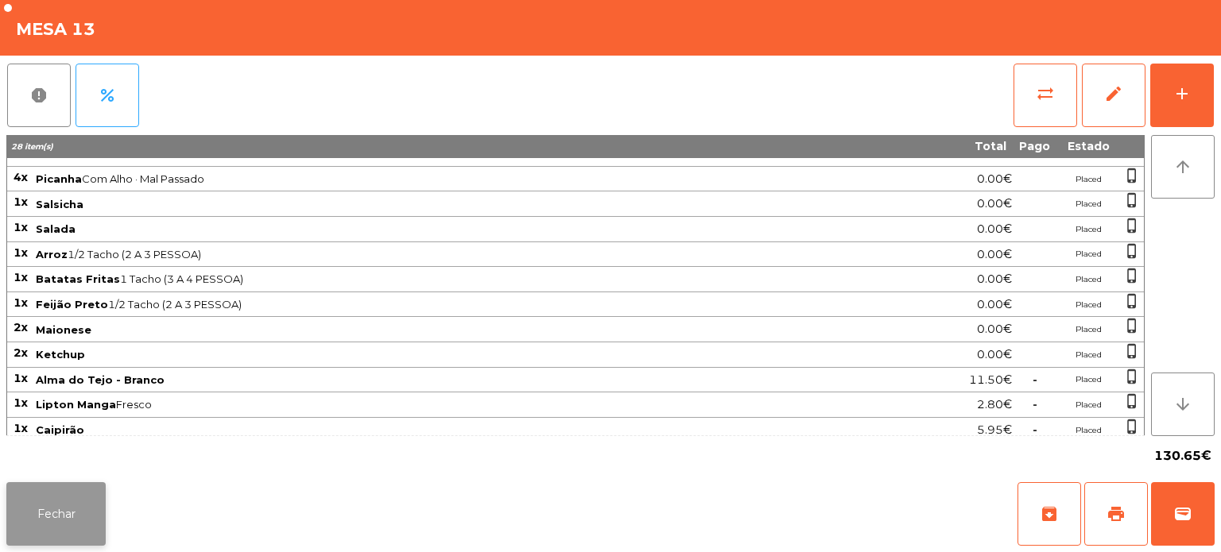
click at [21, 537] on button "Fechar" at bounding box center [55, 514] width 99 height 64
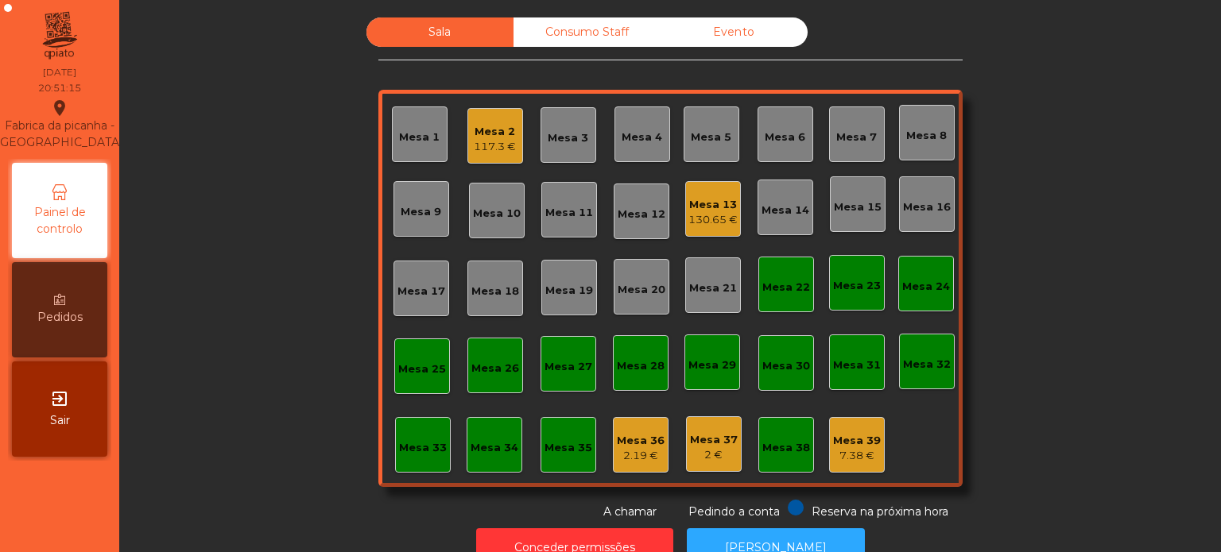
click at [279, 242] on div "Sala Consumo Staff Evento Mesa 1 Mesa 2 117.3 € Mesa 3 Mesa 4 Mesa 5 Mesa 6 Mes…" at bounding box center [670, 268] width 1059 height 503
click at [404, 287] on div "Mesa 17" at bounding box center [421, 292] width 48 height 16
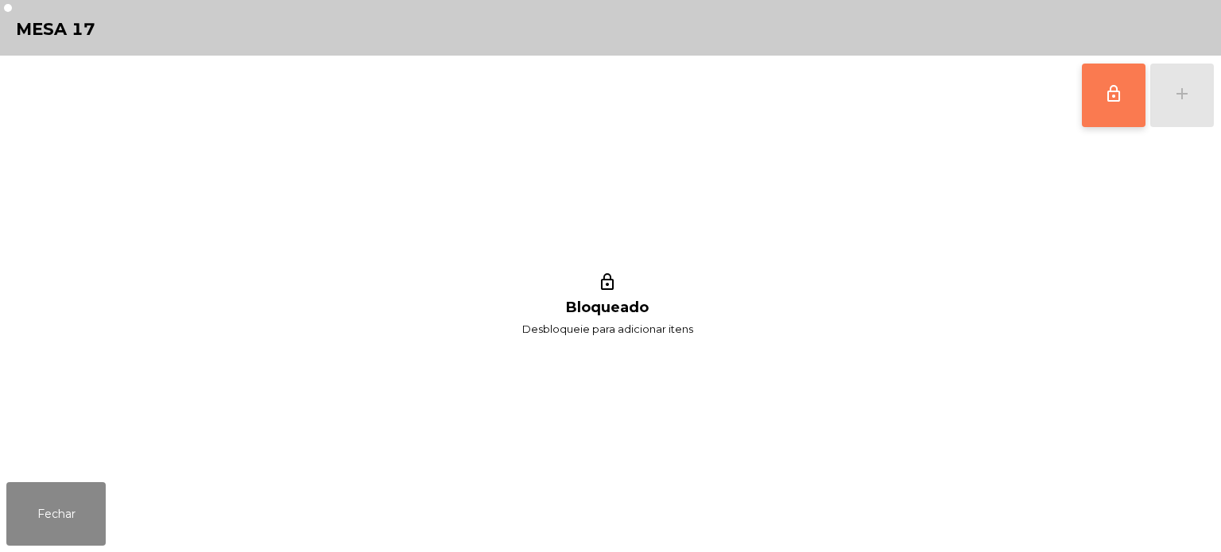
click at [1097, 100] on button "lock_outline" at bounding box center [1114, 96] width 64 height 64
click at [1175, 105] on button "add" at bounding box center [1182, 96] width 64 height 64
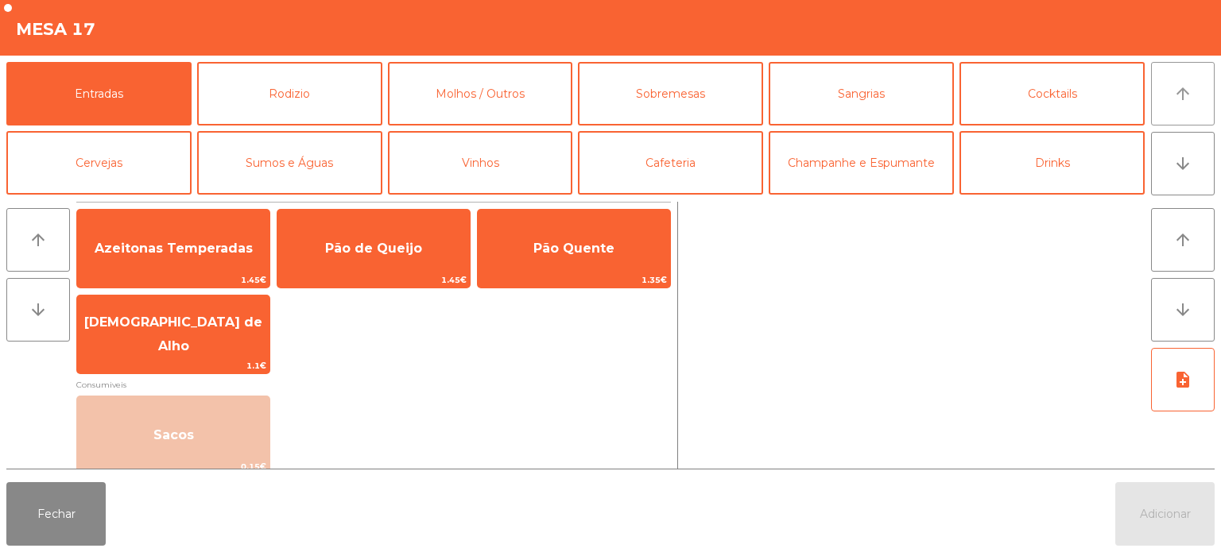
click at [1178, 102] on icon "arrow_upward" at bounding box center [1182, 93] width 19 height 19
click at [302, 105] on button "Rodizio" at bounding box center [289, 94] width 185 height 64
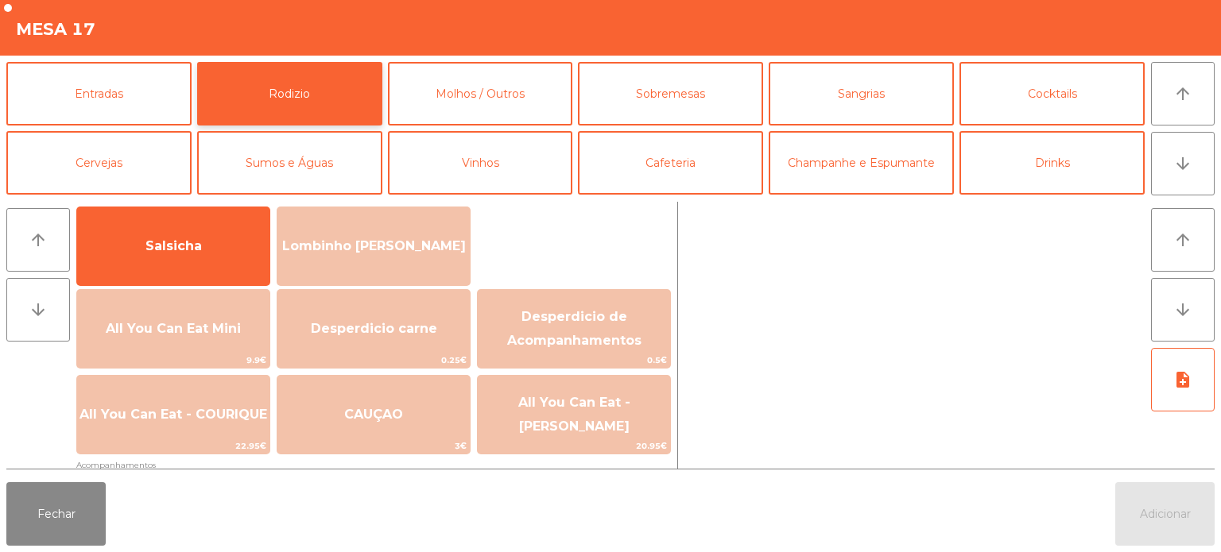
scroll to position [122, 0]
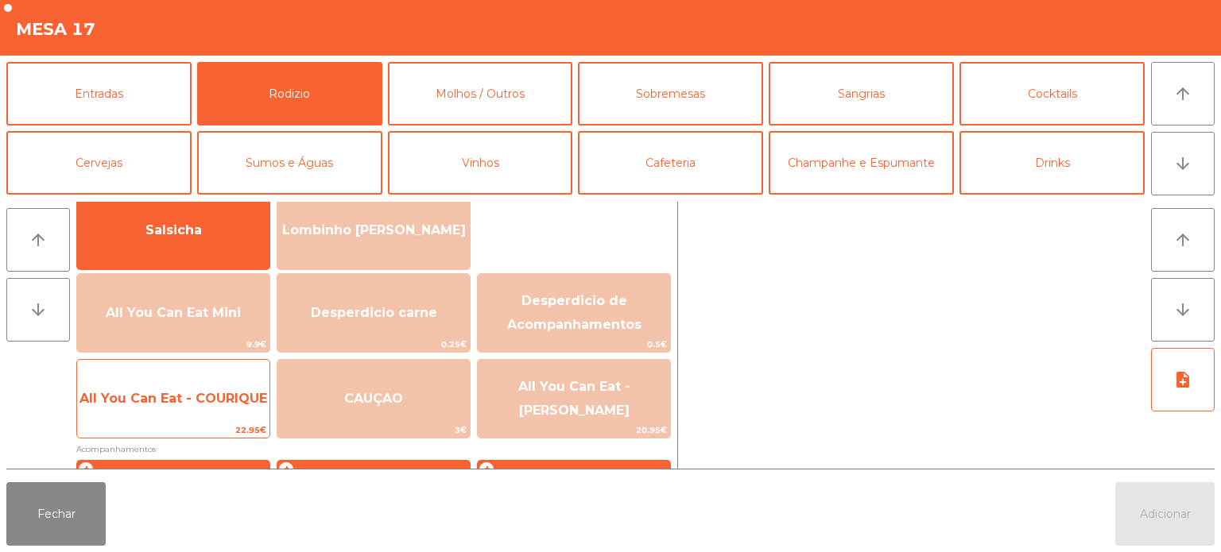
click at [199, 407] on span "All You Can Eat - COURIQUE" at bounding box center [173, 398] width 192 height 43
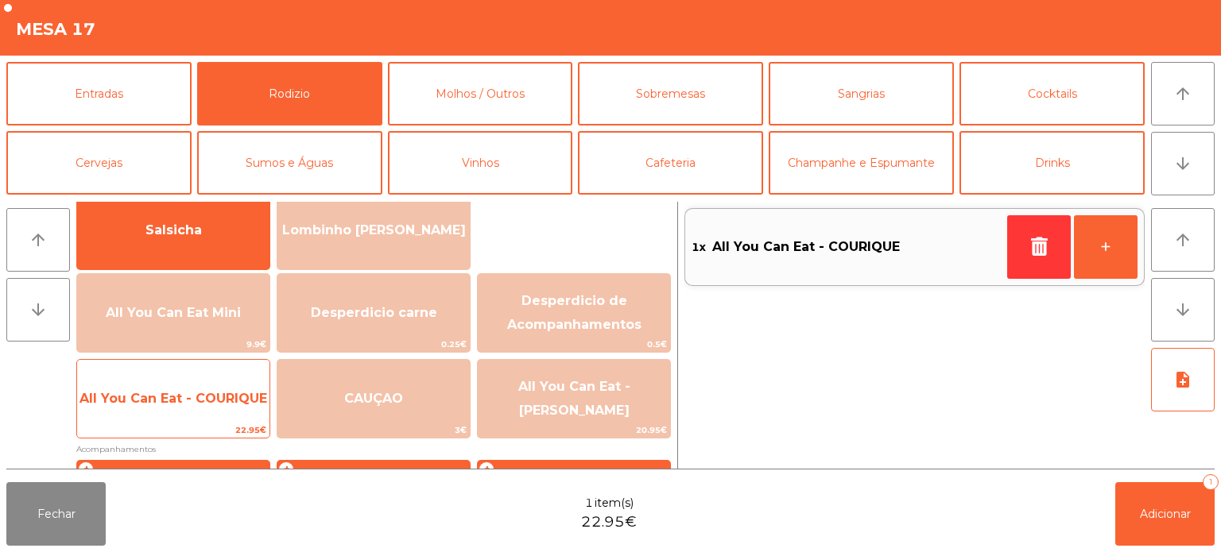
click at [189, 404] on span "All You Can Eat - COURIQUE" at bounding box center [173, 398] width 188 height 15
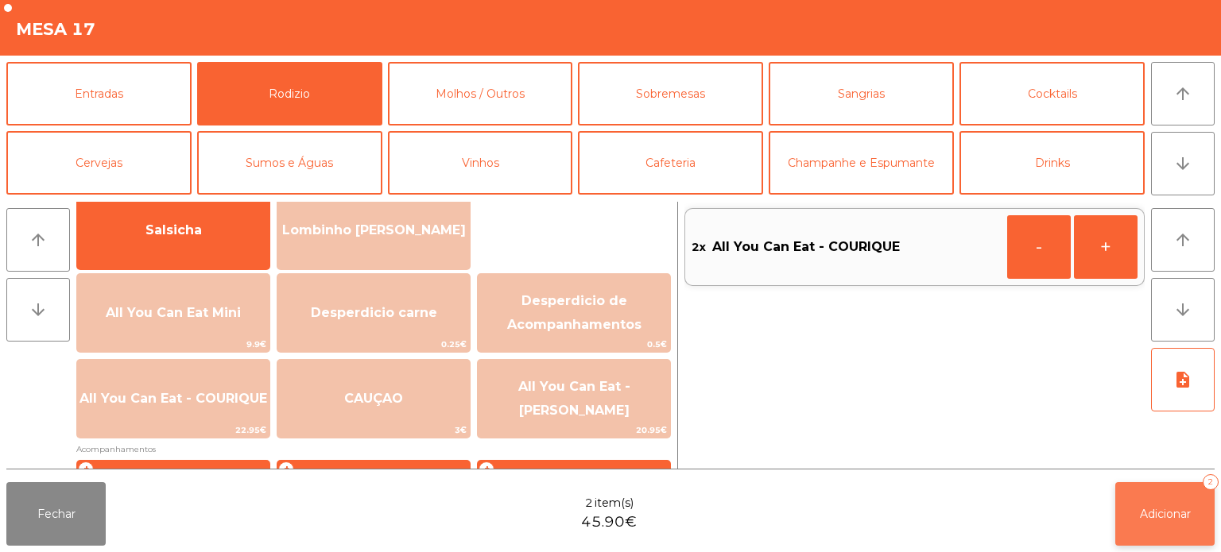
click at [1174, 511] on span "Adicionar" at bounding box center [1165, 514] width 51 height 14
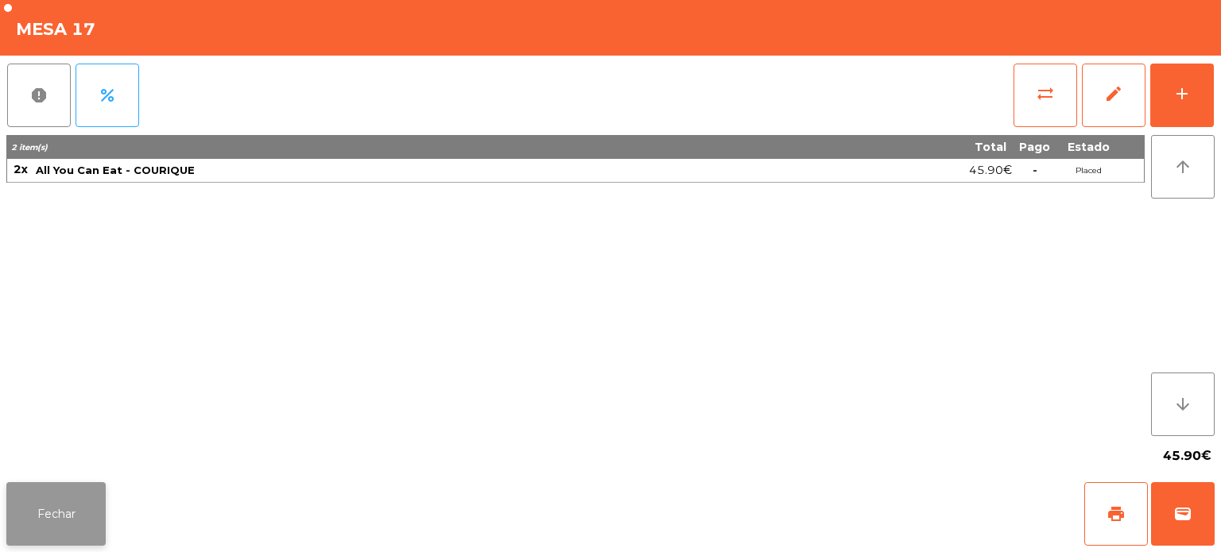
click at [68, 497] on button "Fechar" at bounding box center [55, 514] width 99 height 64
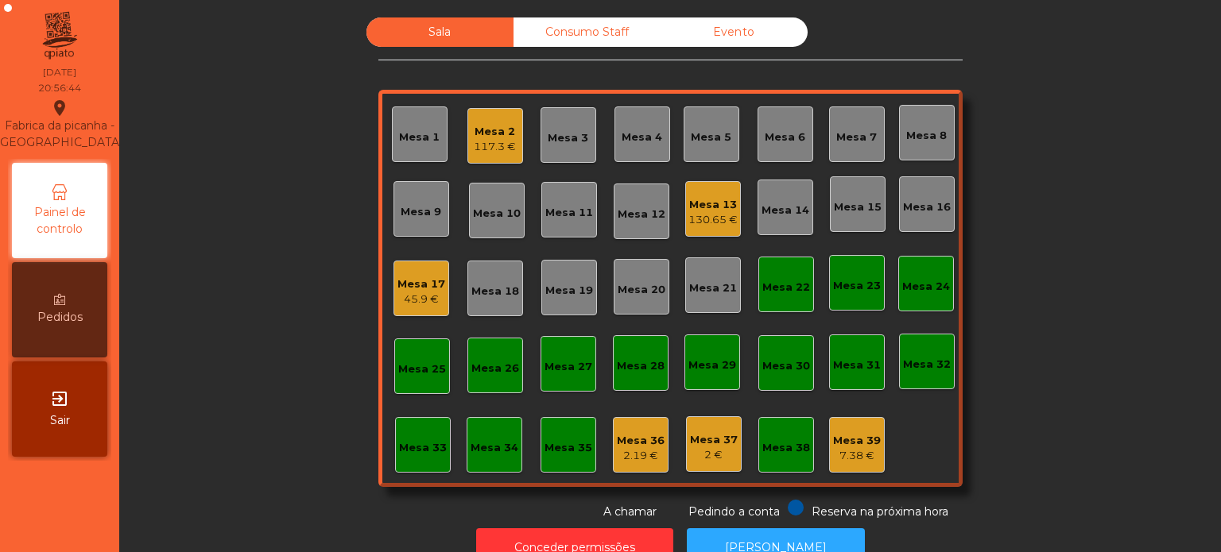
click at [242, 293] on div "Sala Consumo Staff Evento Mesa 1 Mesa 2 117.3 € Mesa 3 Mesa 4 Mesa 5 Mesa 6 Mes…" at bounding box center [670, 268] width 1059 height 503
click at [836, 134] on div "Mesa 7" at bounding box center [856, 138] width 41 height 16
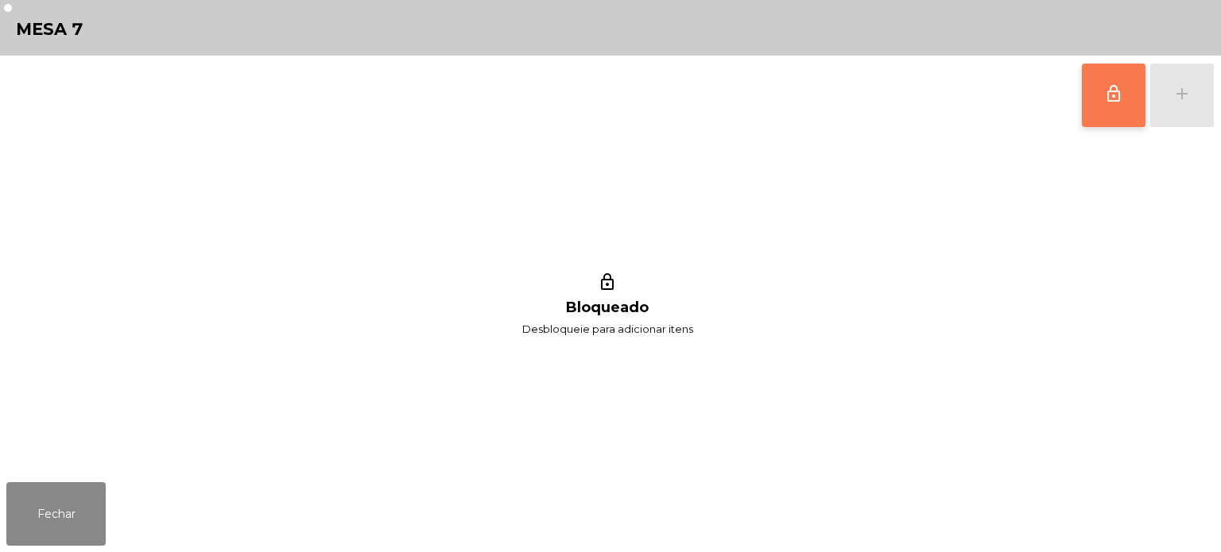
click at [1112, 84] on span "lock_outline" at bounding box center [1113, 93] width 19 height 19
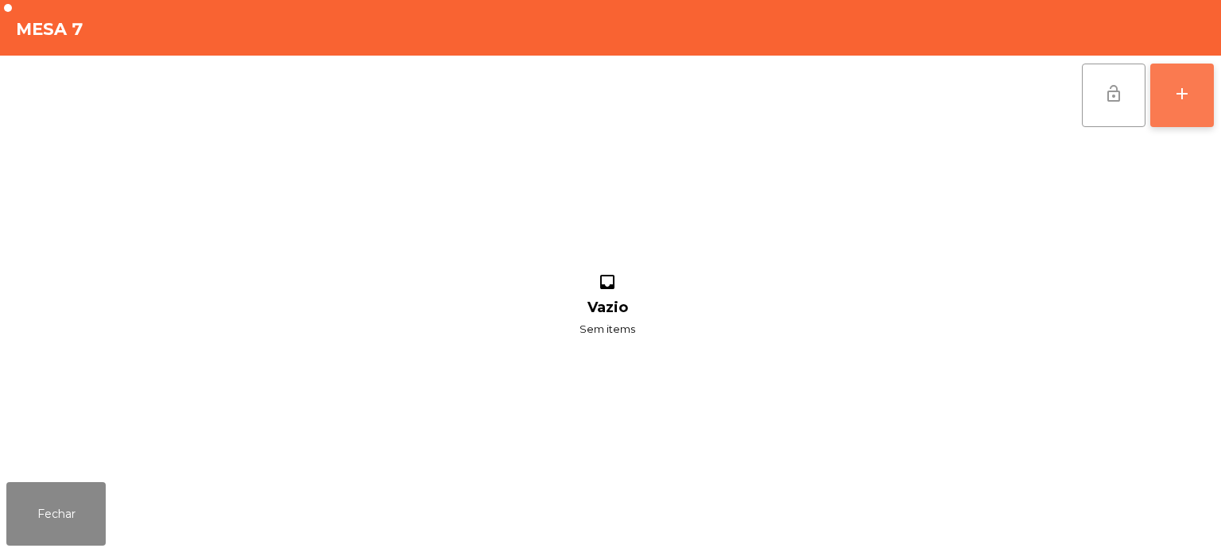
click at [1199, 86] on button "add" at bounding box center [1182, 96] width 64 height 64
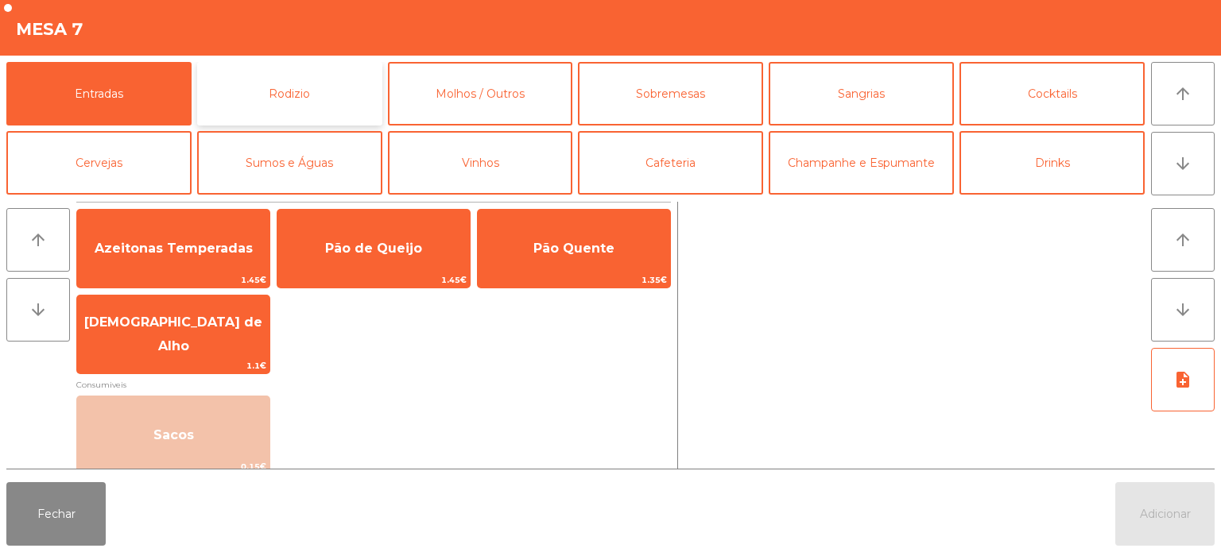
click at [230, 114] on button "Rodizio" at bounding box center [289, 94] width 185 height 64
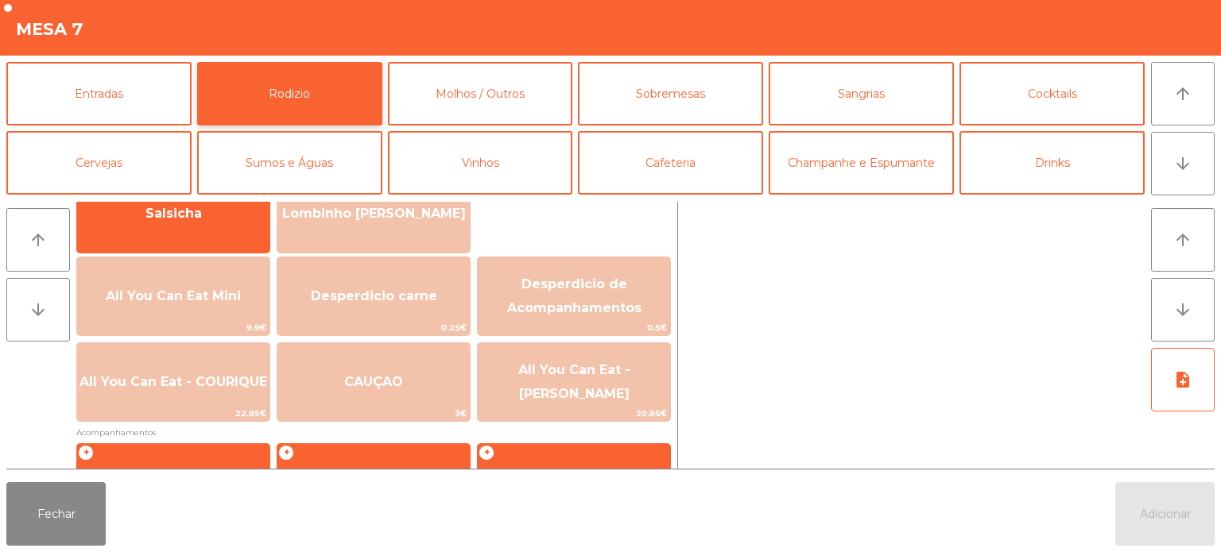
scroll to position [134, 0]
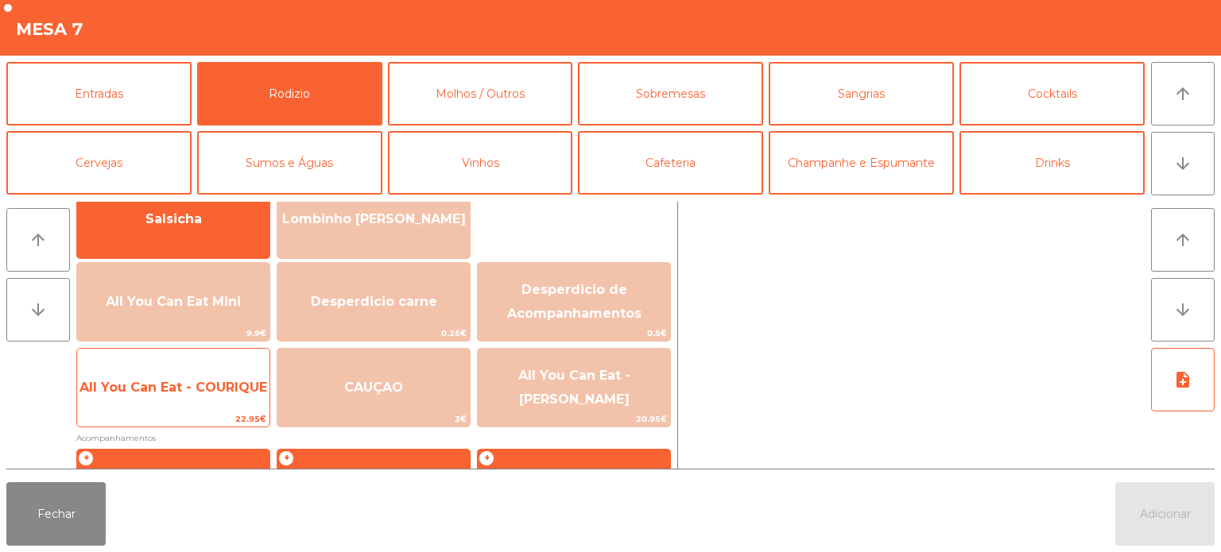
click at [124, 400] on span "All You Can Eat - COURIQUE" at bounding box center [173, 387] width 192 height 43
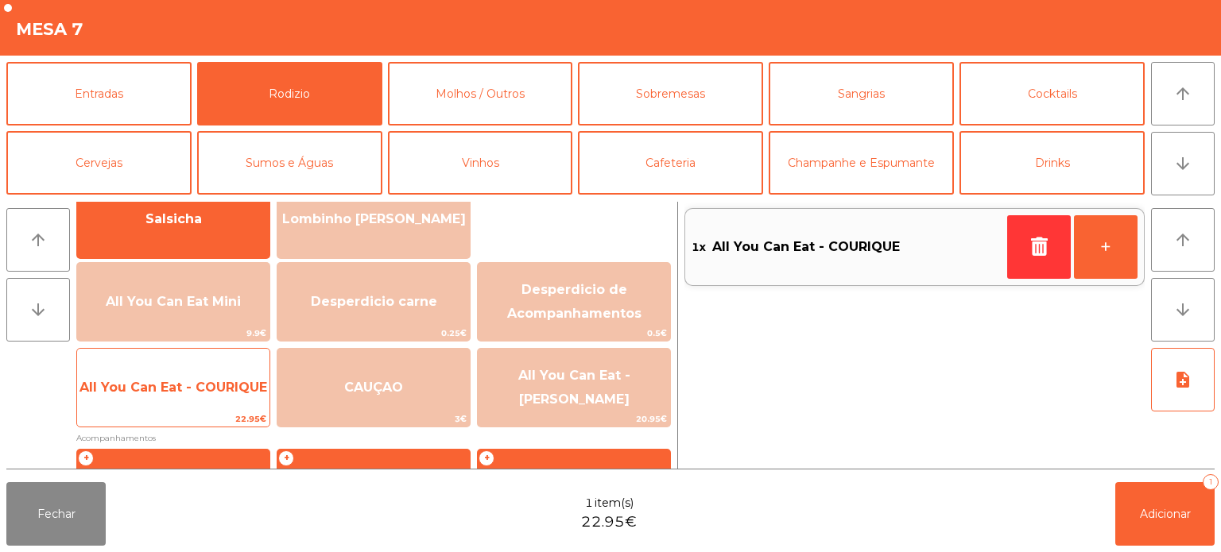
click at [117, 388] on span "All You Can Eat - COURIQUE" at bounding box center [173, 387] width 188 height 15
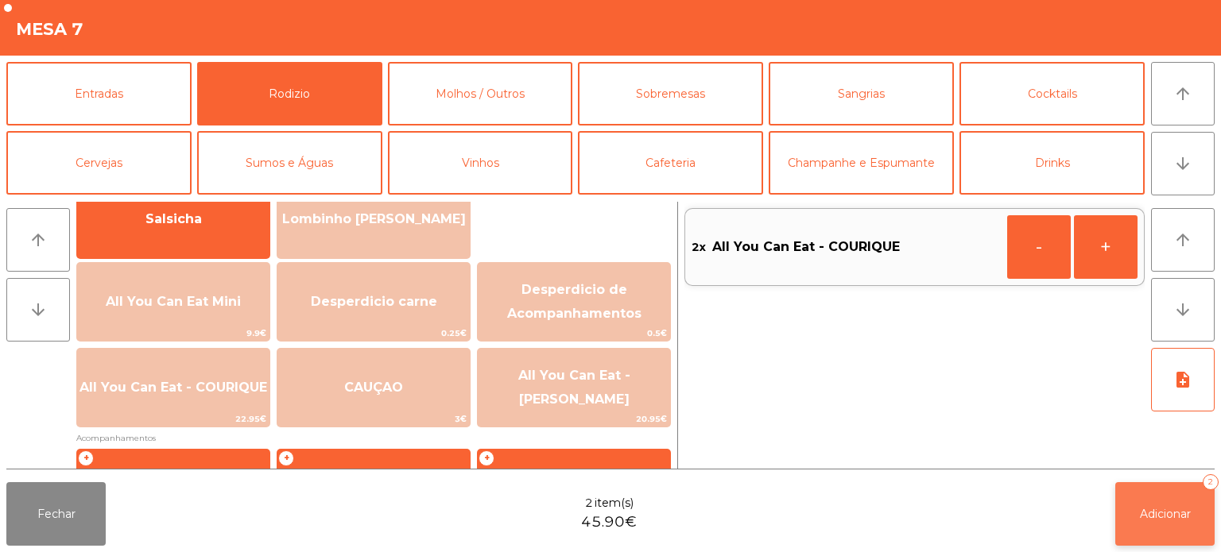
click at [1155, 495] on button "Adicionar 2" at bounding box center [1164, 514] width 99 height 64
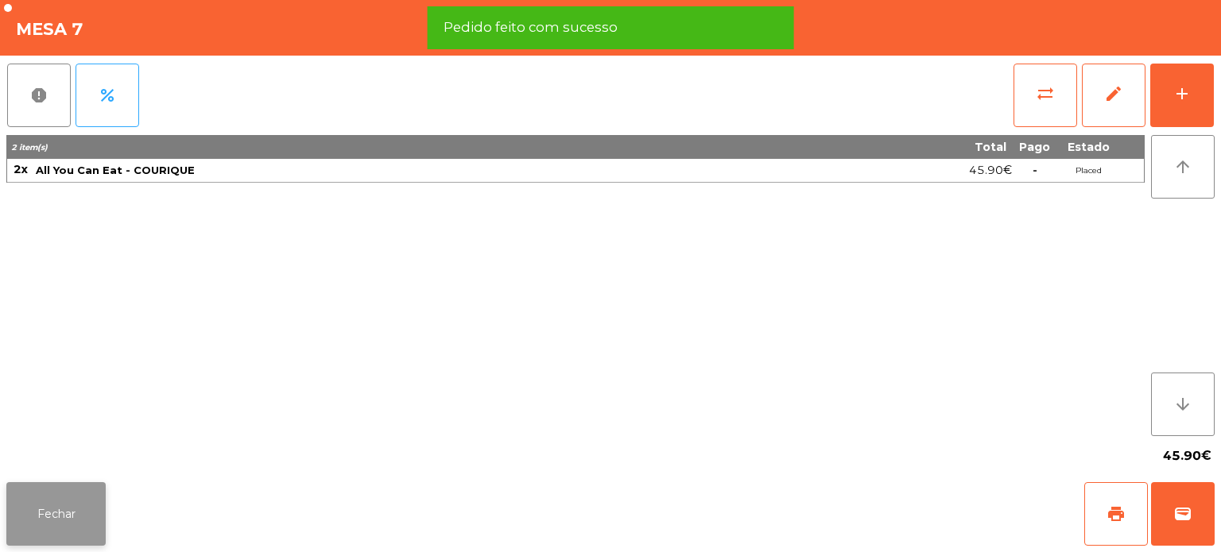
click at [32, 531] on button "Fechar" at bounding box center [55, 514] width 99 height 64
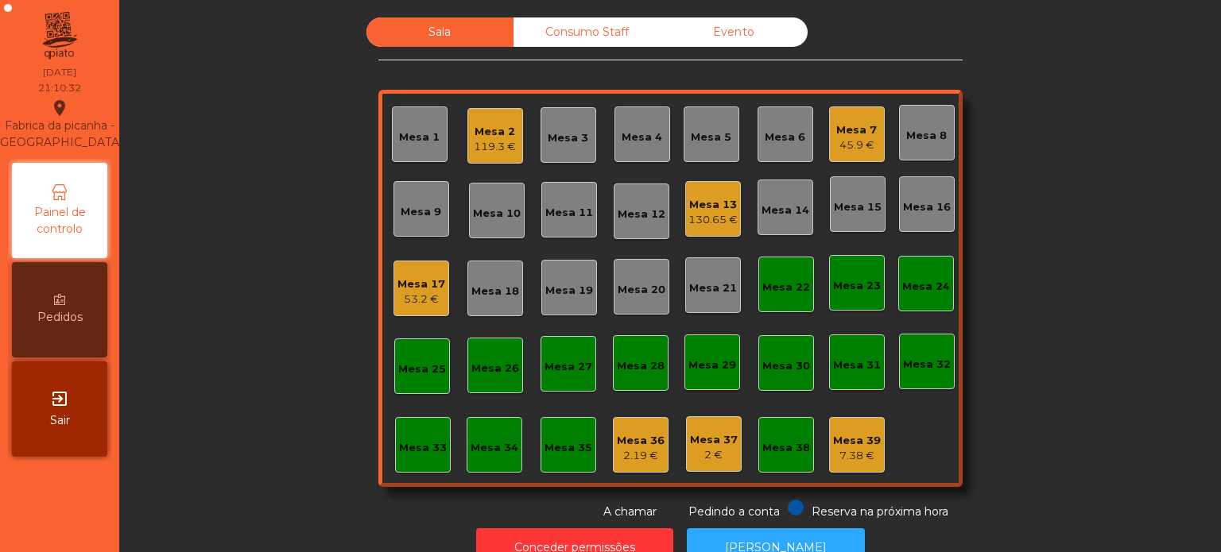
click at [764, 124] on div "Mesa 6" at bounding box center [784, 134] width 41 height 22
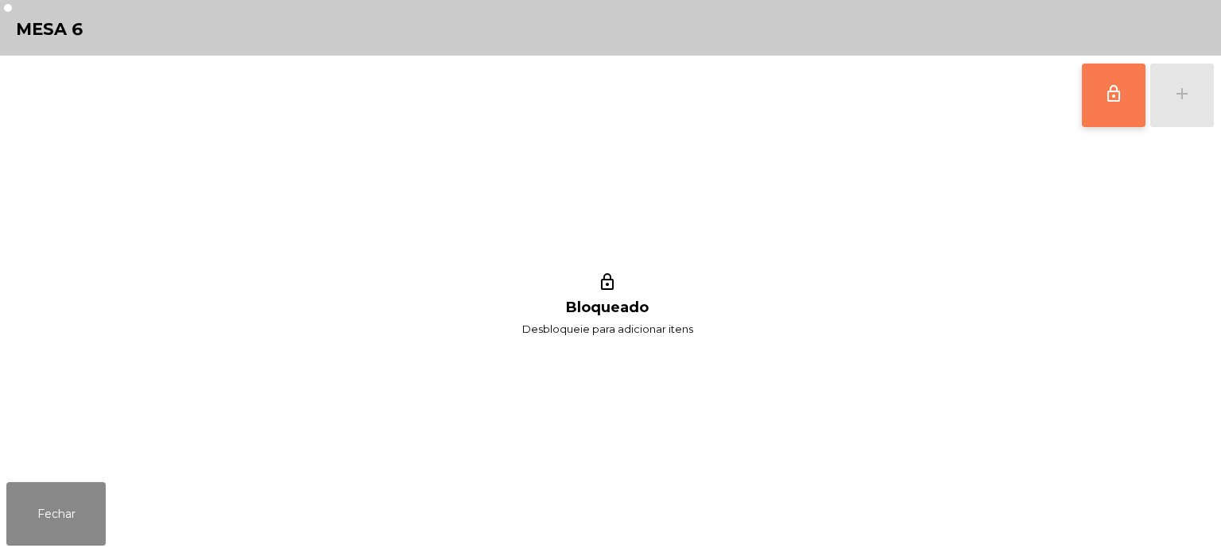
click at [1110, 95] on span "lock_outline" at bounding box center [1113, 93] width 19 height 19
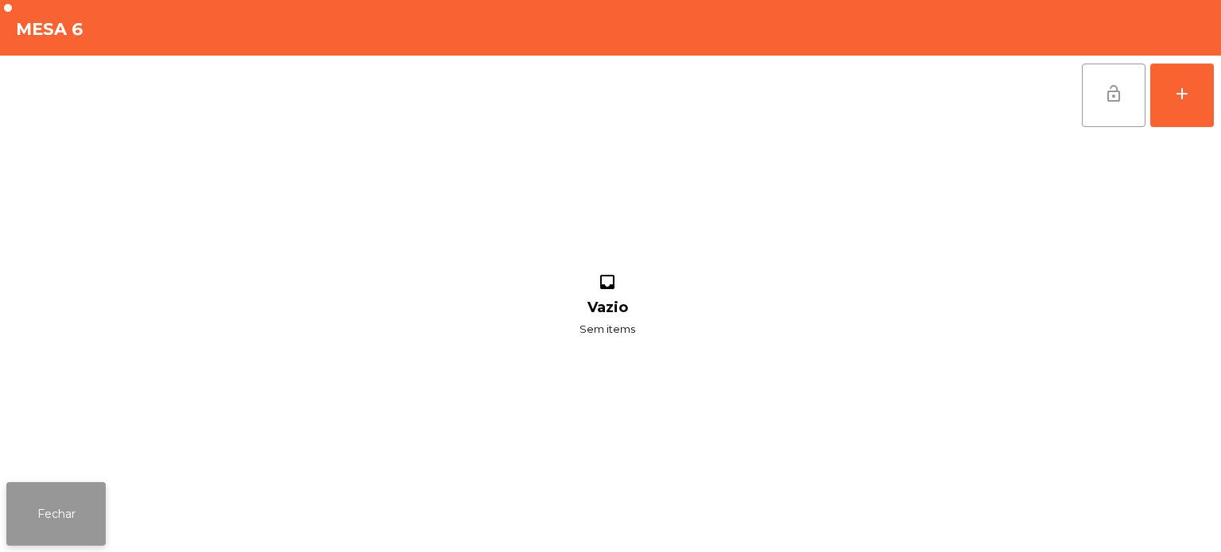
click at [78, 508] on button "Fechar" at bounding box center [55, 514] width 99 height 64
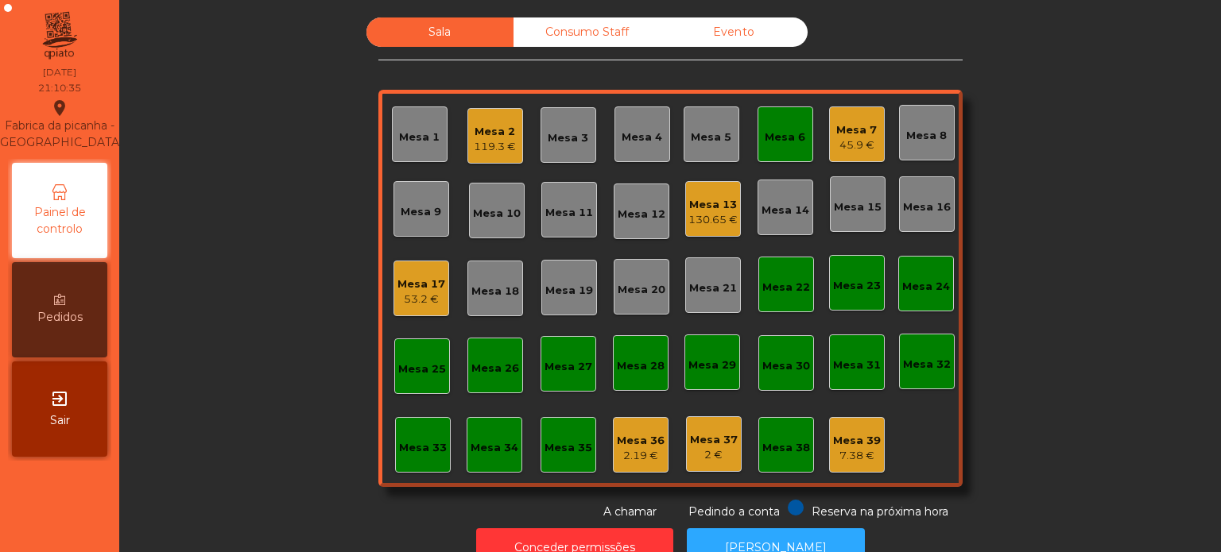
click at [857, 149] on div "45.9 €" at bounding box center [856, 145] width 41 height 16
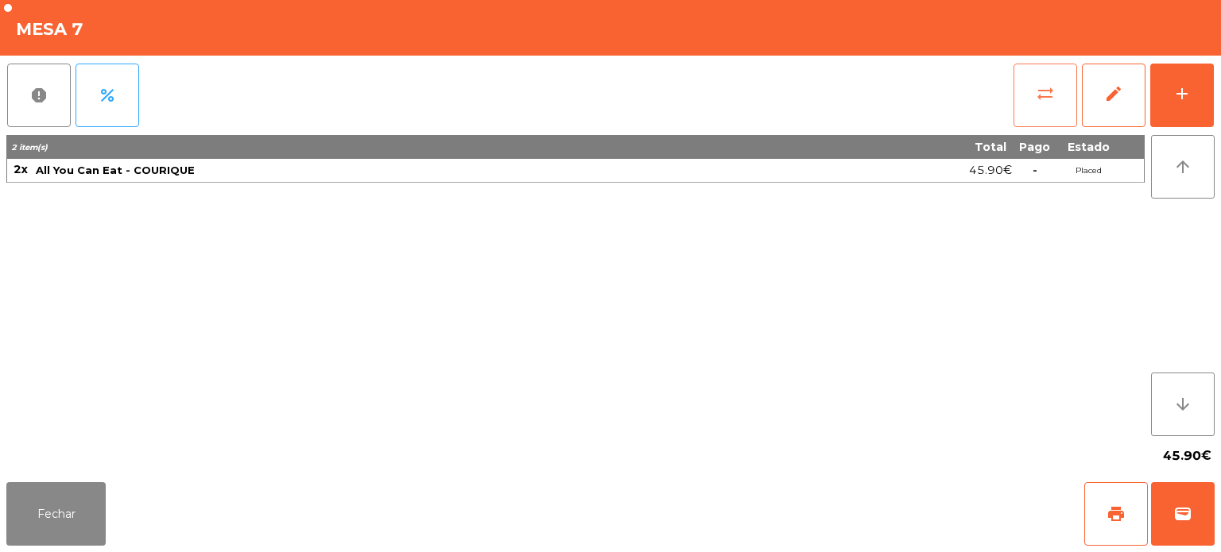
click at [1071, 74] on button "sync_alt" at bounding box center [1045, 96] width 64 height 64
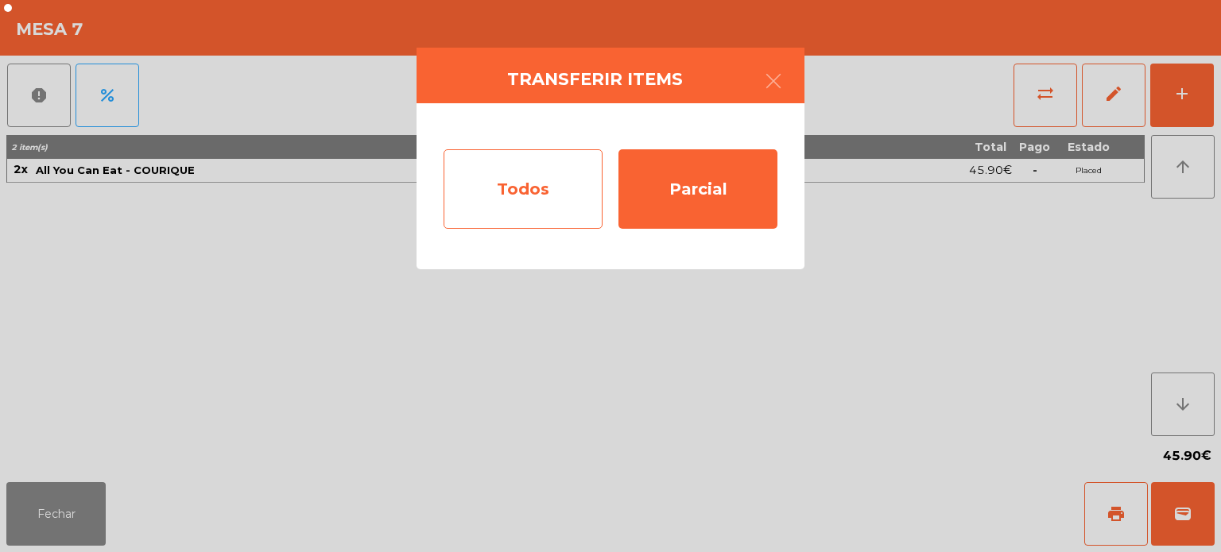
click at [553, 191] on div "Todos" at bounding box center [522, 188] width 159 height 79
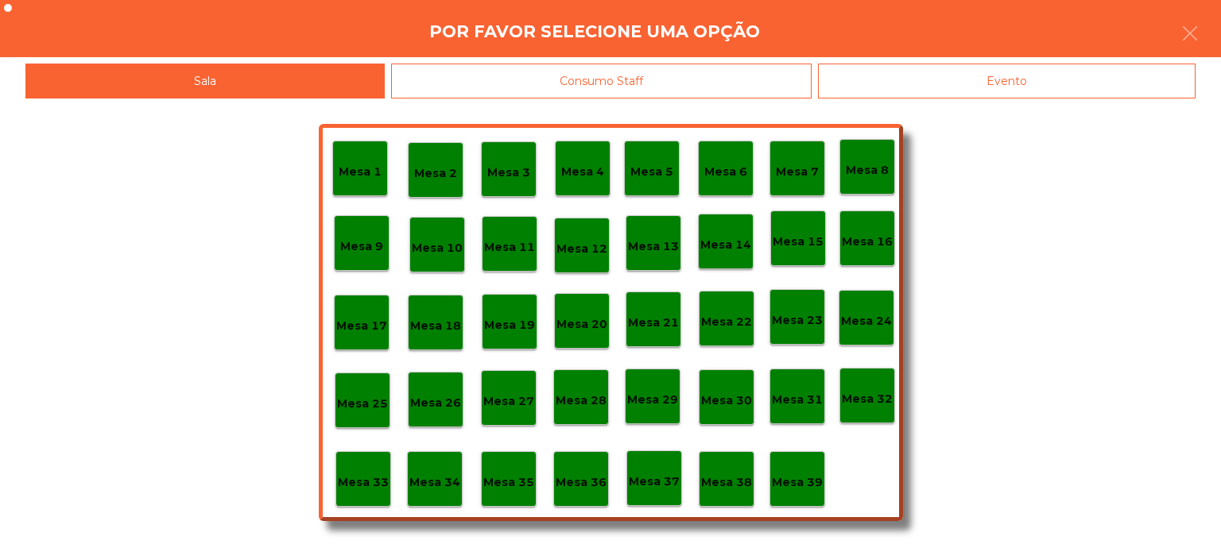
click at [702, 183] on div "Mesa 6" at bounding box center [726, 169] width 56 height 56
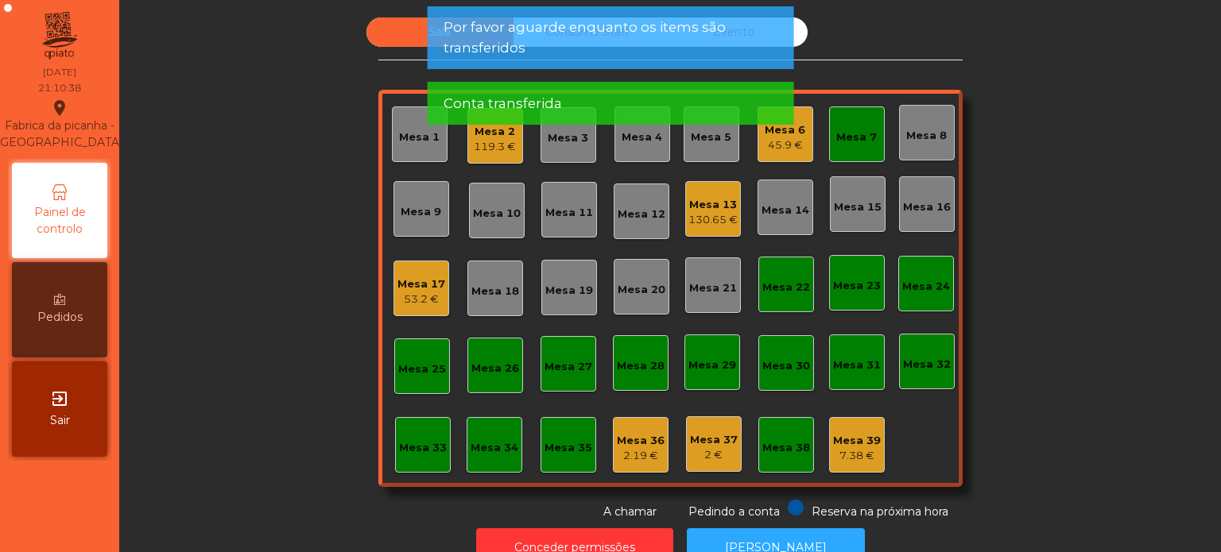
click at [834, 156] on div "Mesa 7" at bounding box center [857, 134] width 56 height 56
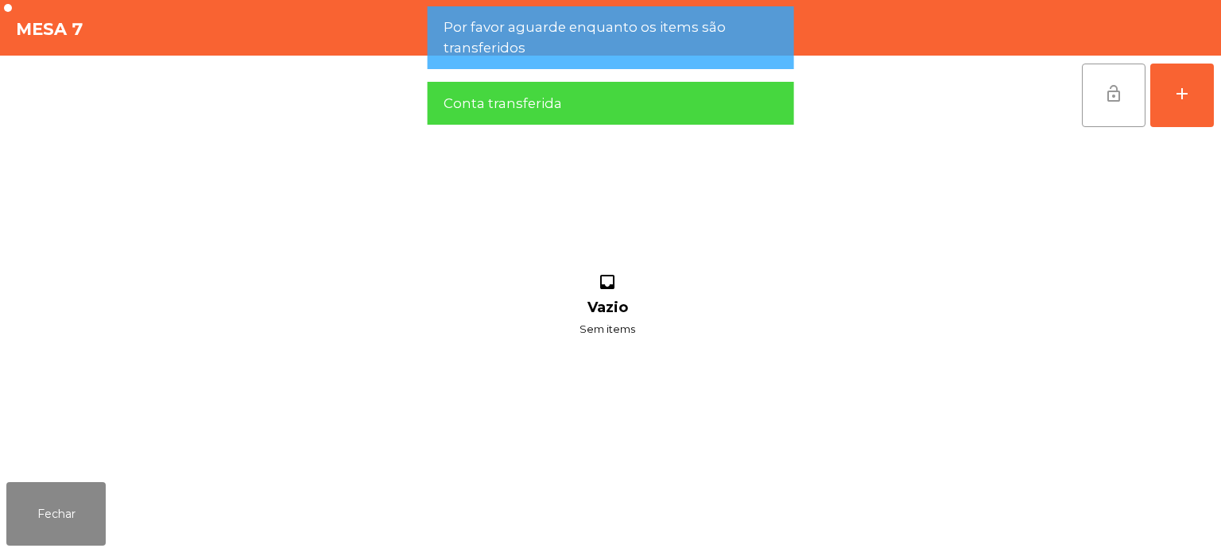
click at [1113, 100] on span "lock_open" at bounding box center [1113, 93] width 19 height 19
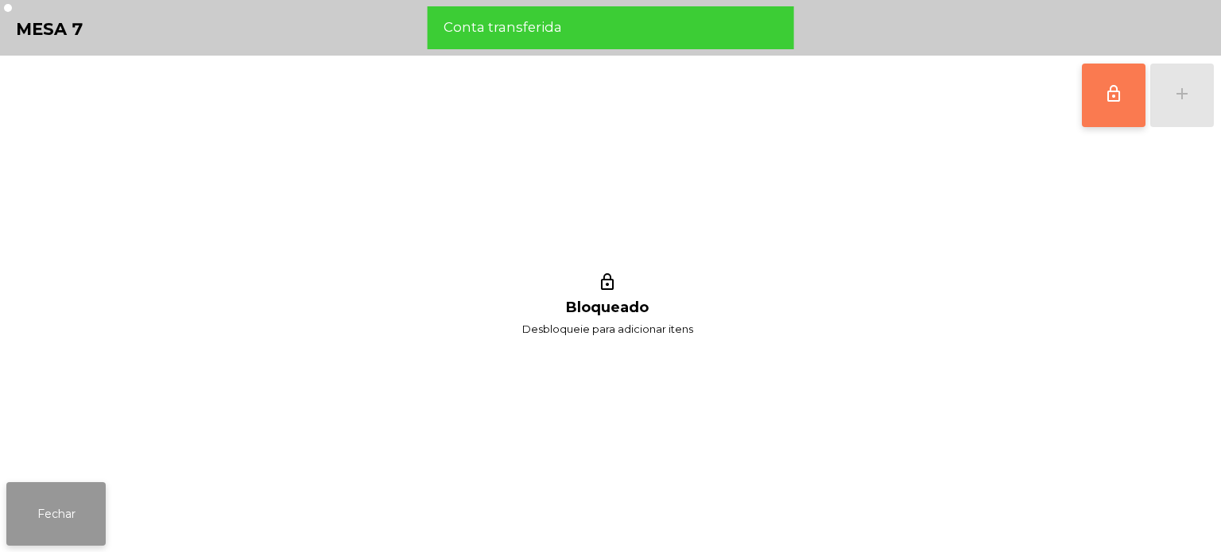
click at [67, 489] on button "Fechar" at bounding box center [55, 514] width 99 height 64
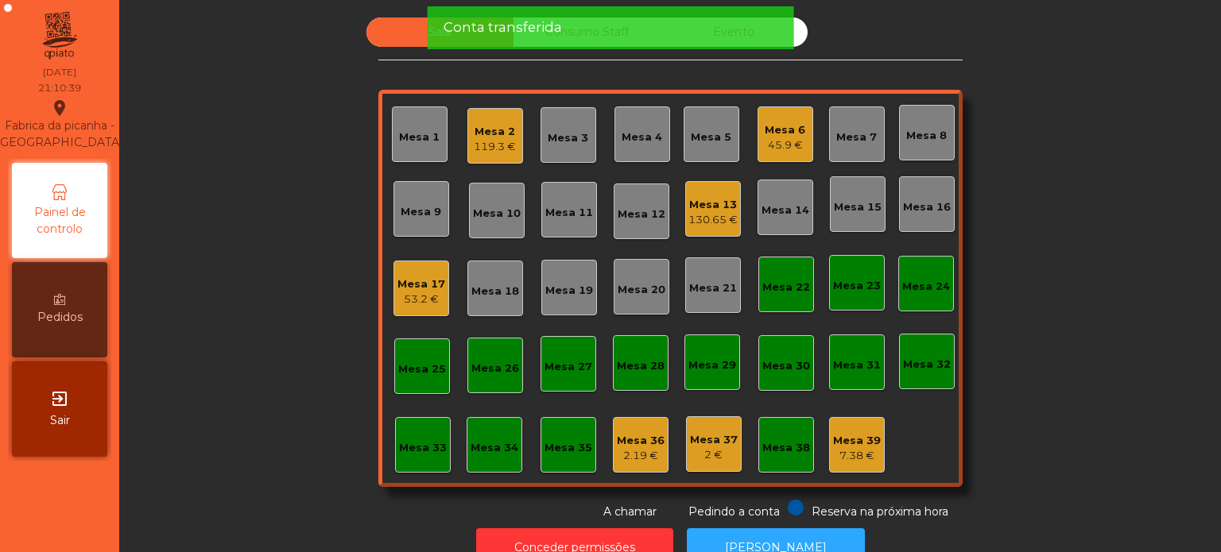
click at [245, 230] on div "Sala Consumo Staff Evento Mesa 1 Mesa 2 119.3 € Mesa 3 Mesa 4 Mesa 5 Mesa 6 45.…" at bounding box center [670, 268] width 1059 height 503
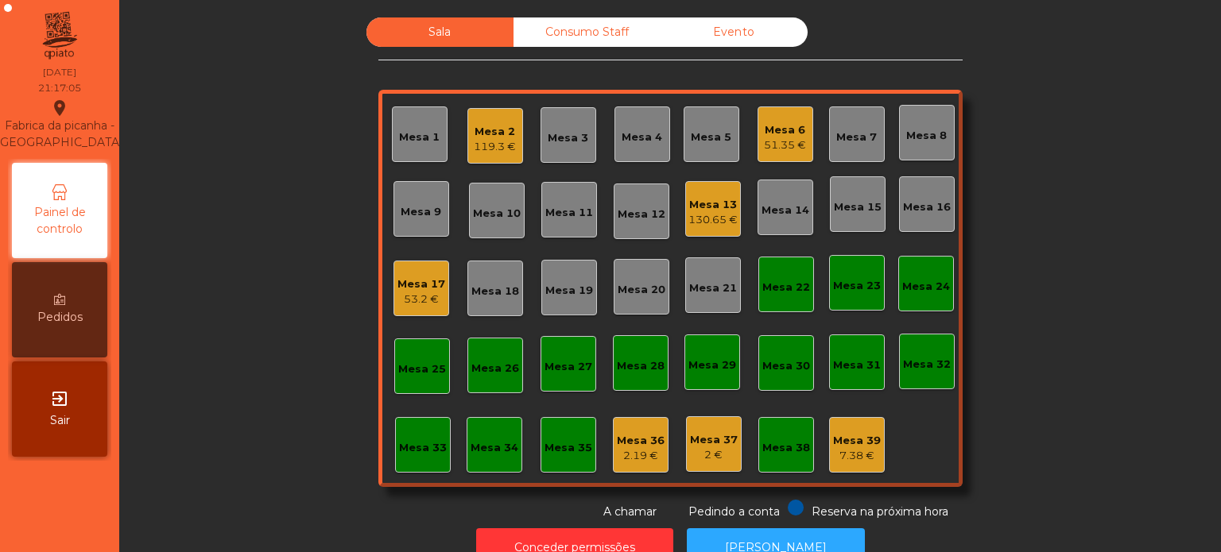
click at [940, 133] on div "Mesa 8" at bounding box center [927, 133] width 56 height 56
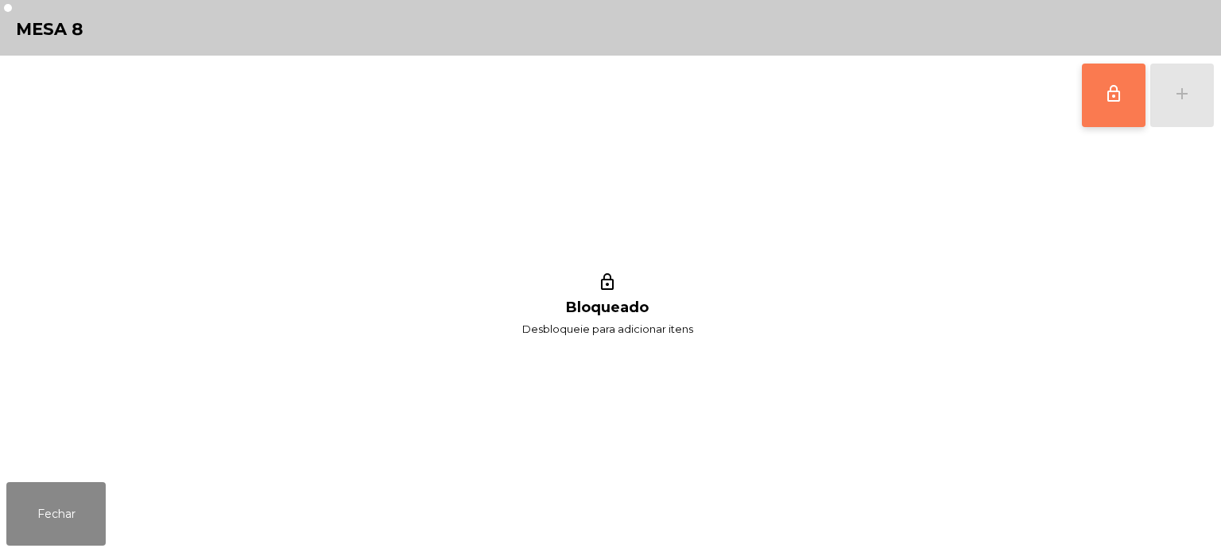
click at [1119, 83] on button "lock_outline" at bounding box center [1114, 96] width 64 height 64
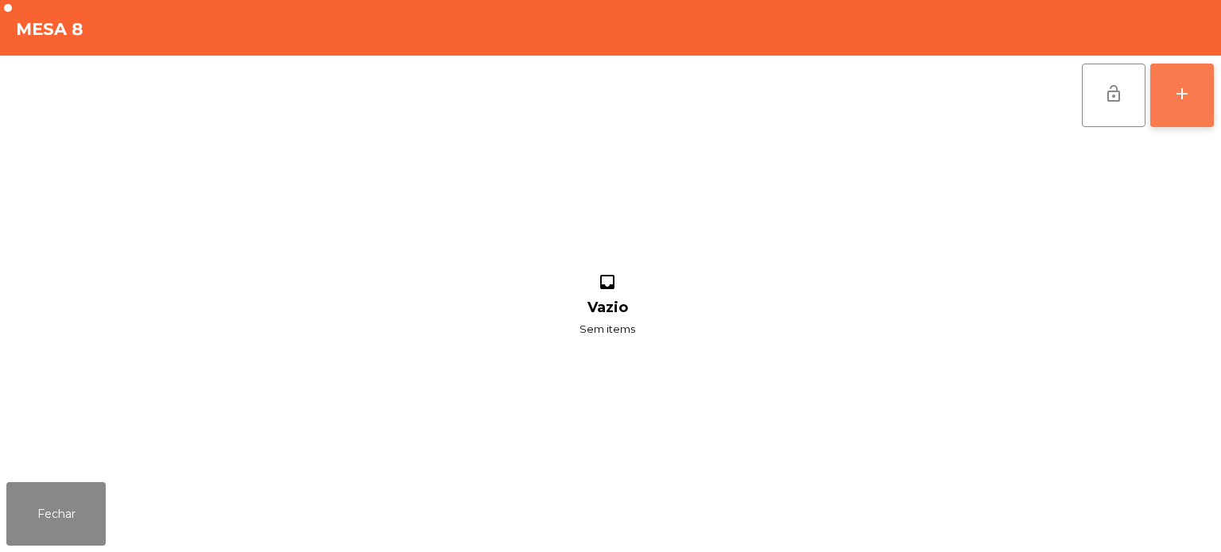
click at [1176, 102] on div "add" at bounding box center [1181, 93] width 19 height 19
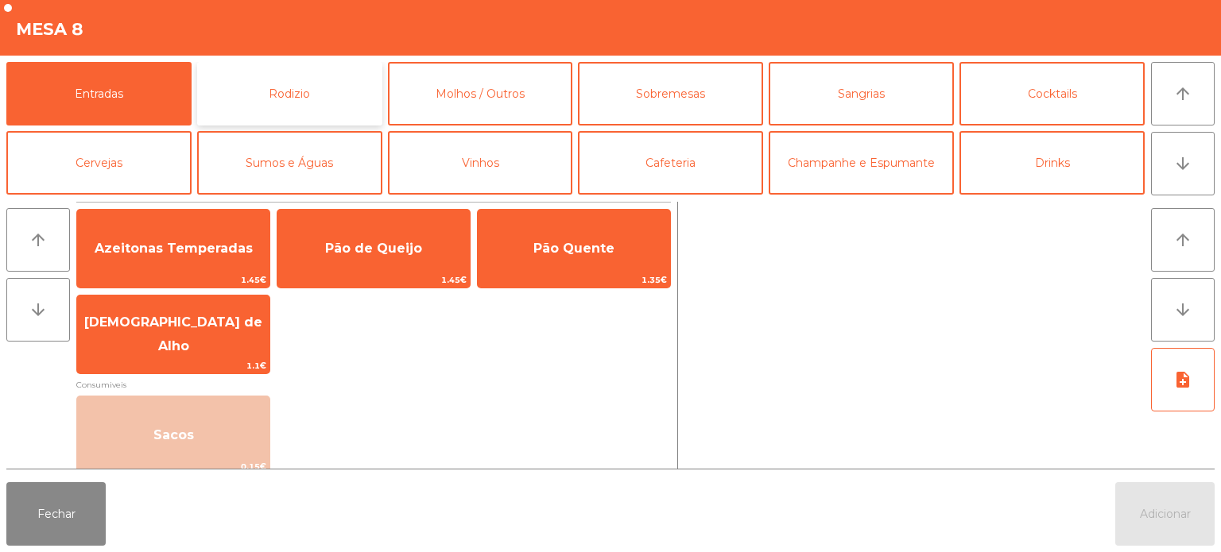
click at [308, 89] on button "Rodizio" at bounding box center [289, 94] width 185 height 64
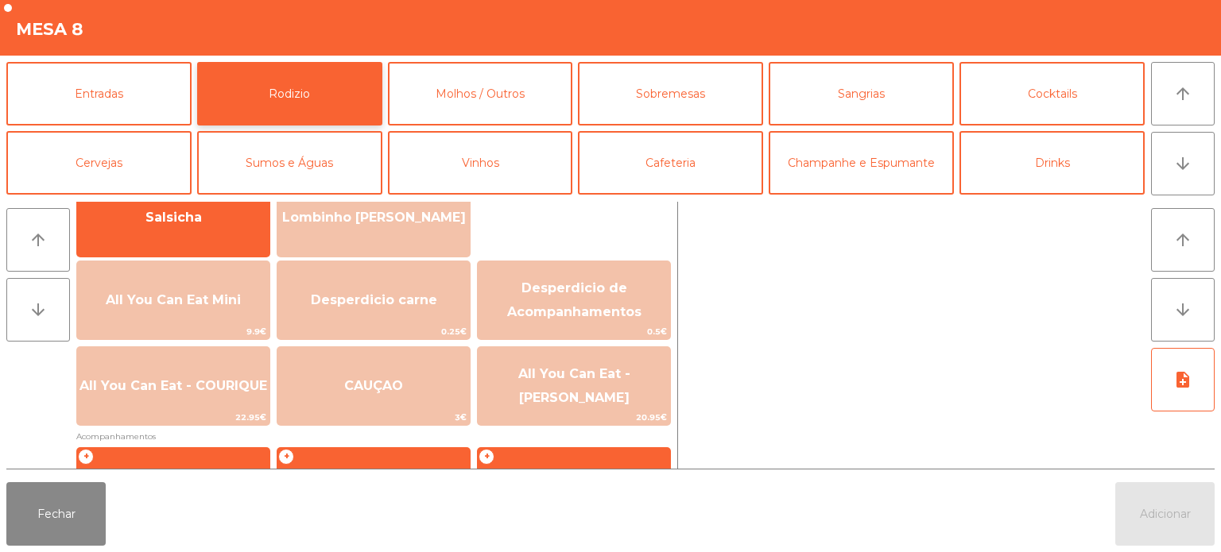
scroll to position [215, 0]
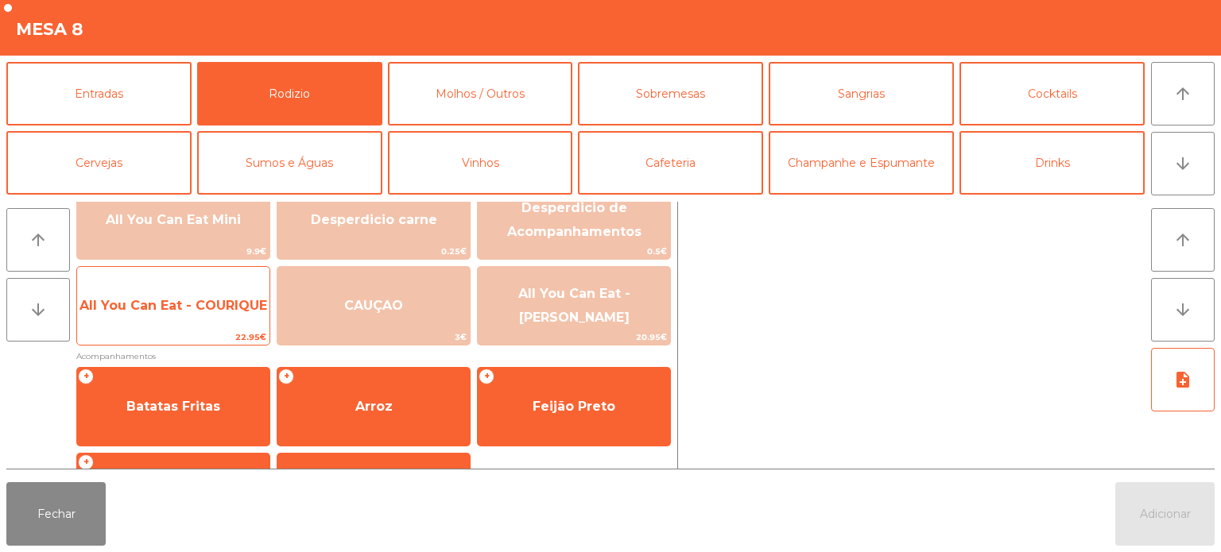
click at [215, 312] on span "All You Can Eat - COURIQUE" at bounding box center [173, 305] width 188 height 15
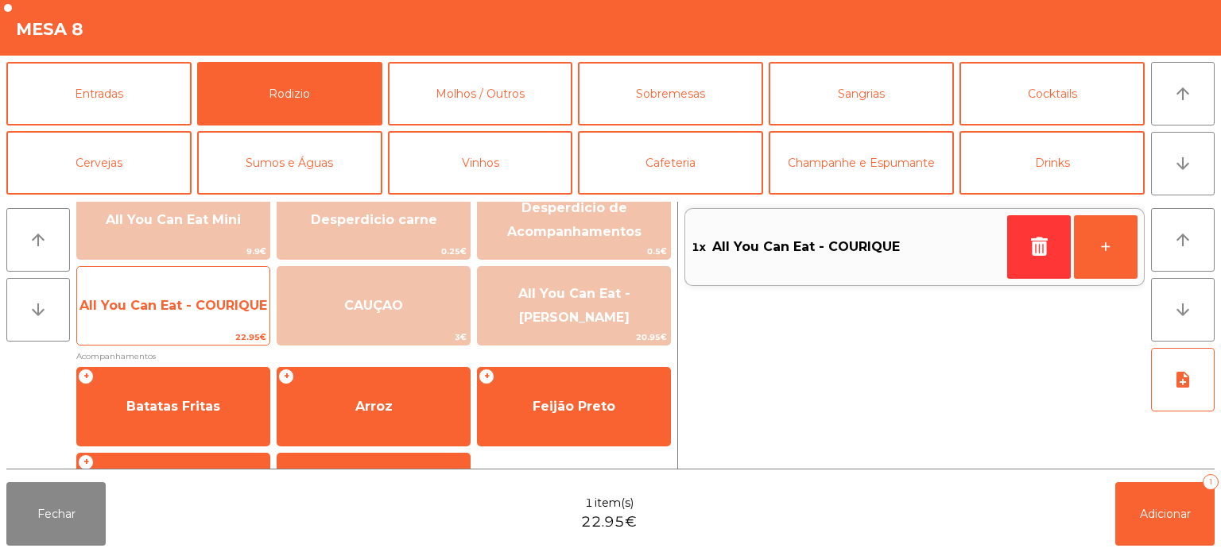
click at [213, 315] on span "All You Can Eat - COURIQUE" at bounding box center [173, 305] width 192 height 43
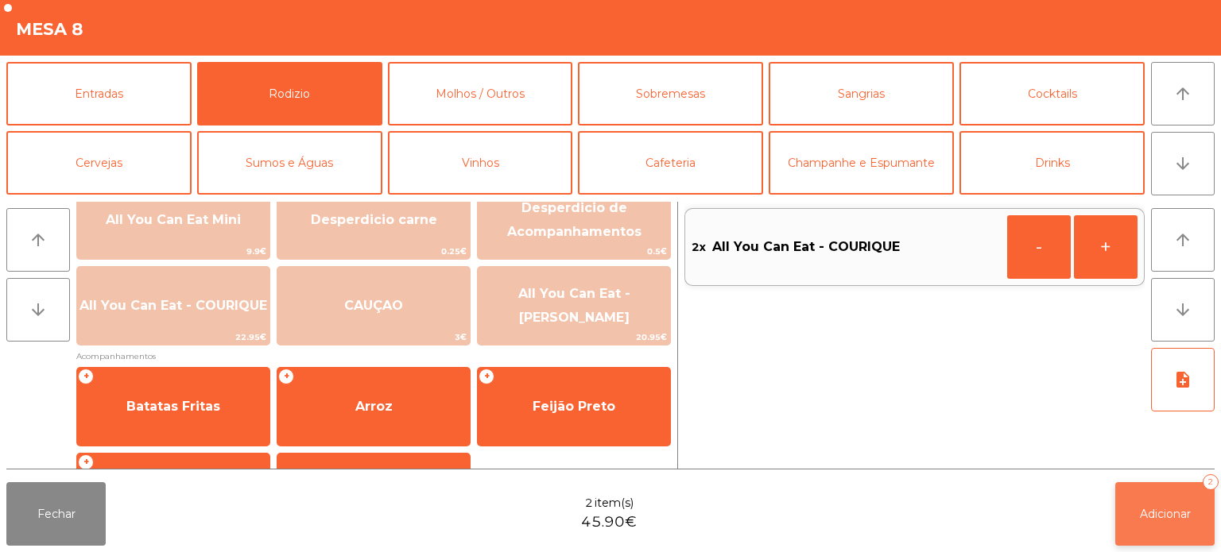
click at [1174, 524] on button "Adicionar 2" at bounding box center [1164, 514] width 99 height 64
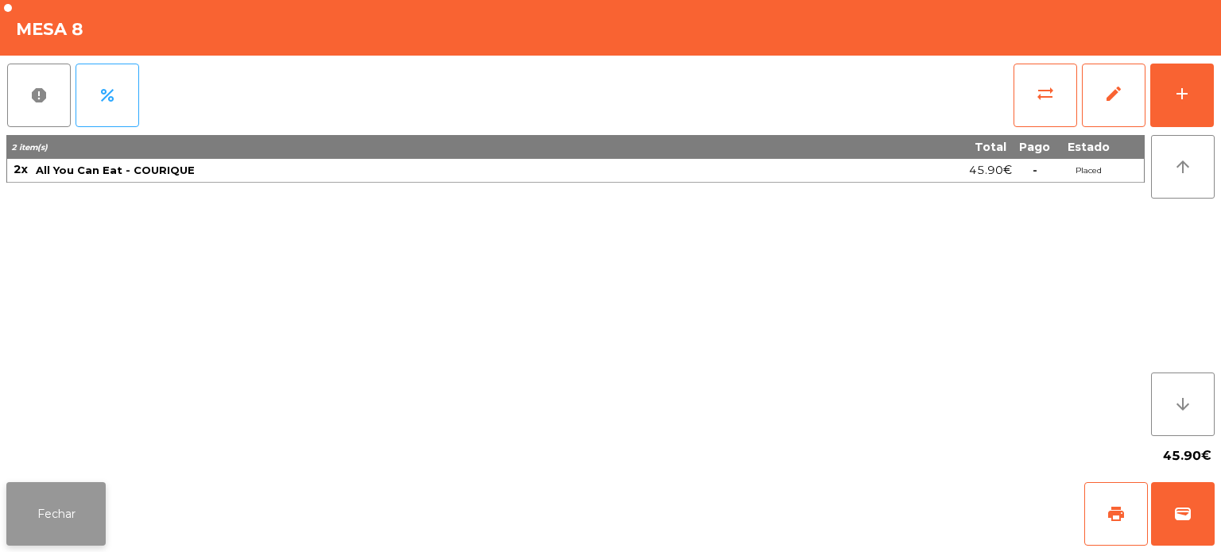
click at [68, 505] on button "Fechar" at bounding box center [55, 514] width 99 height 64
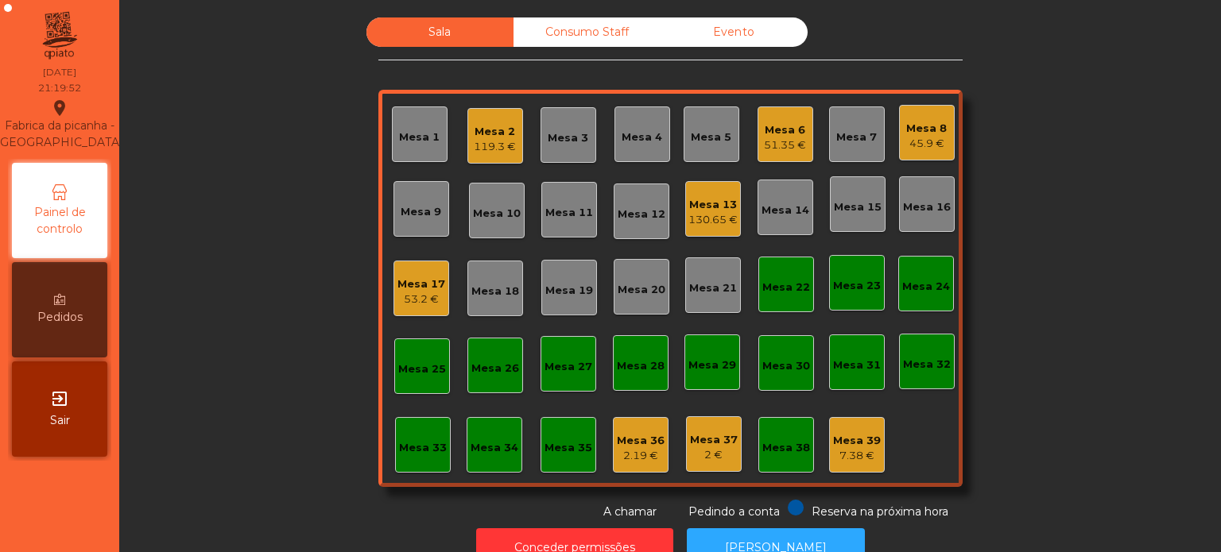
click at [489, 197] on div "Mesa 10" at bounding box center [497, 211] width 56 height 56
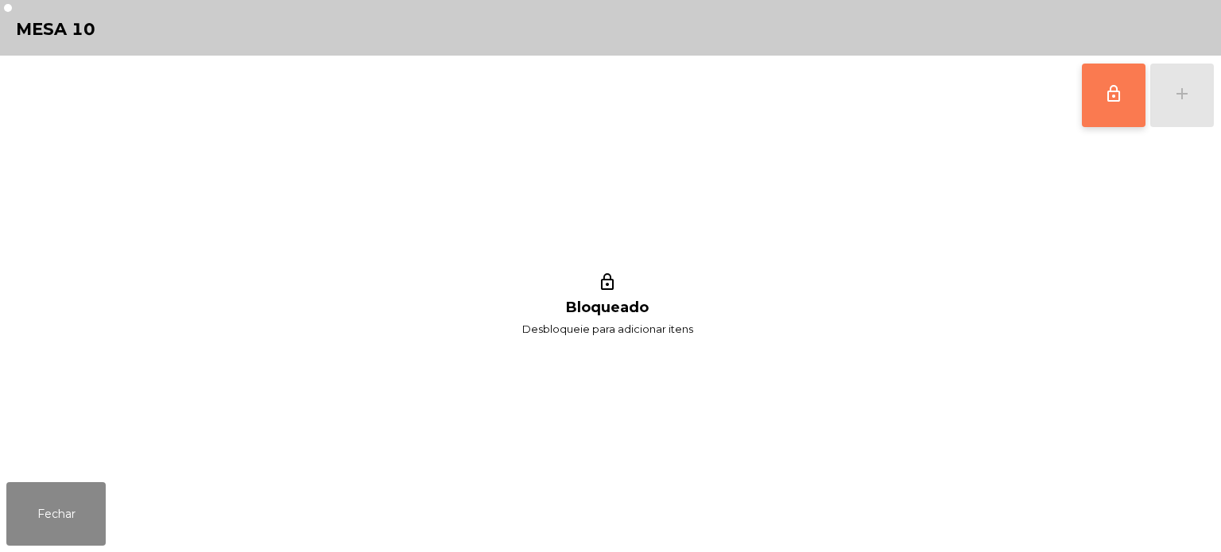
click at [1090, 89] on button "lock_outline" at bounding box center [1114, 96] width 64 height 64
click at [1179, 102] on div "add" at bounding box center [1181, 93] width 19 height 19
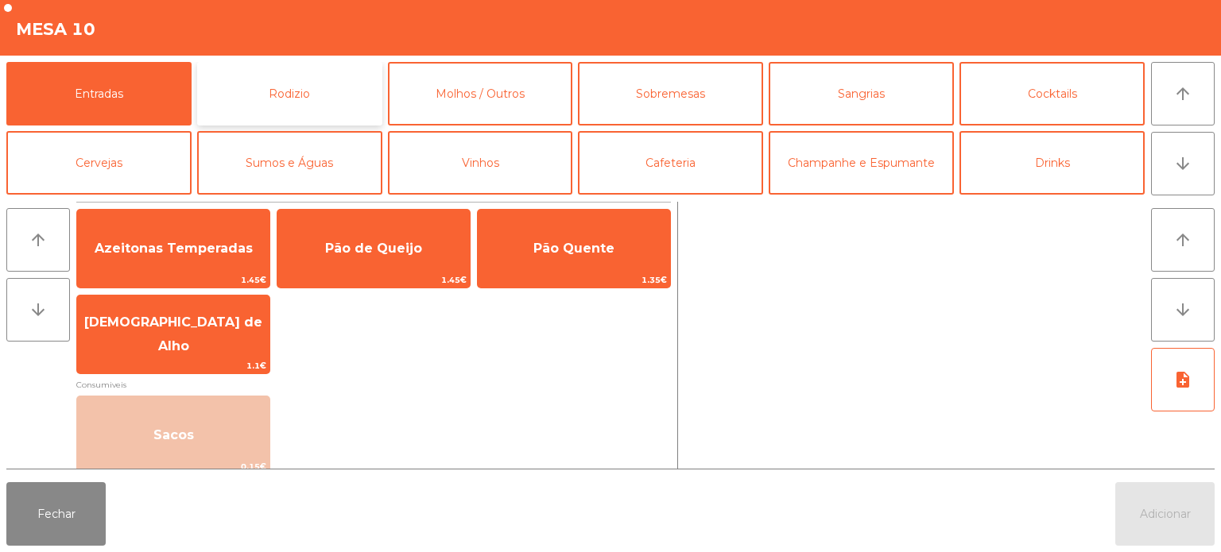
click at [310, 77] on button "Rodizio" at bounding box center [289, 94] width 185 height 64
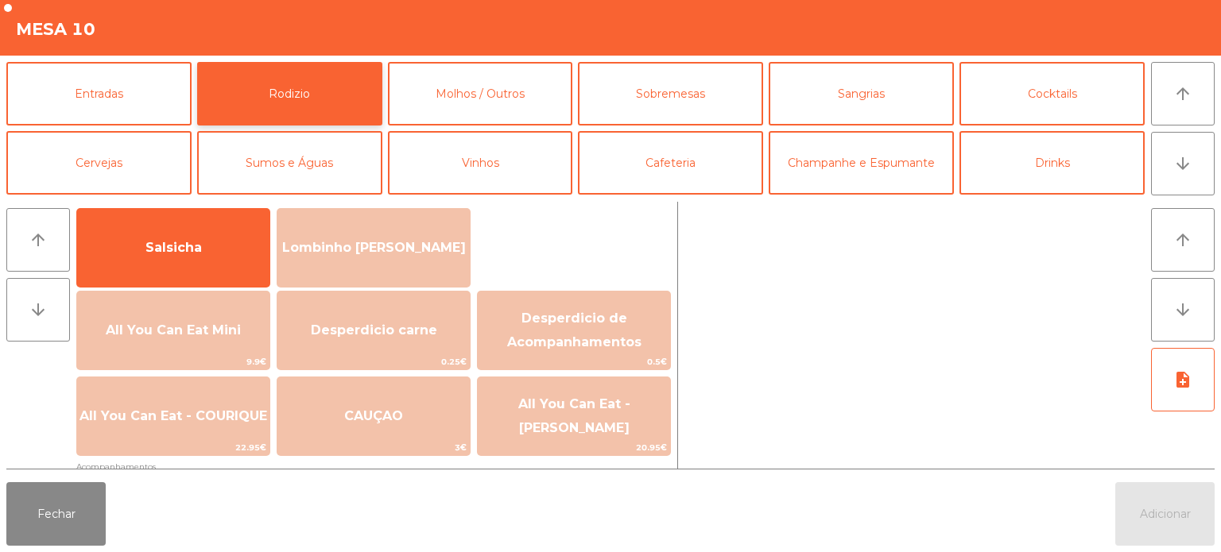
scroll to position [124, 0]
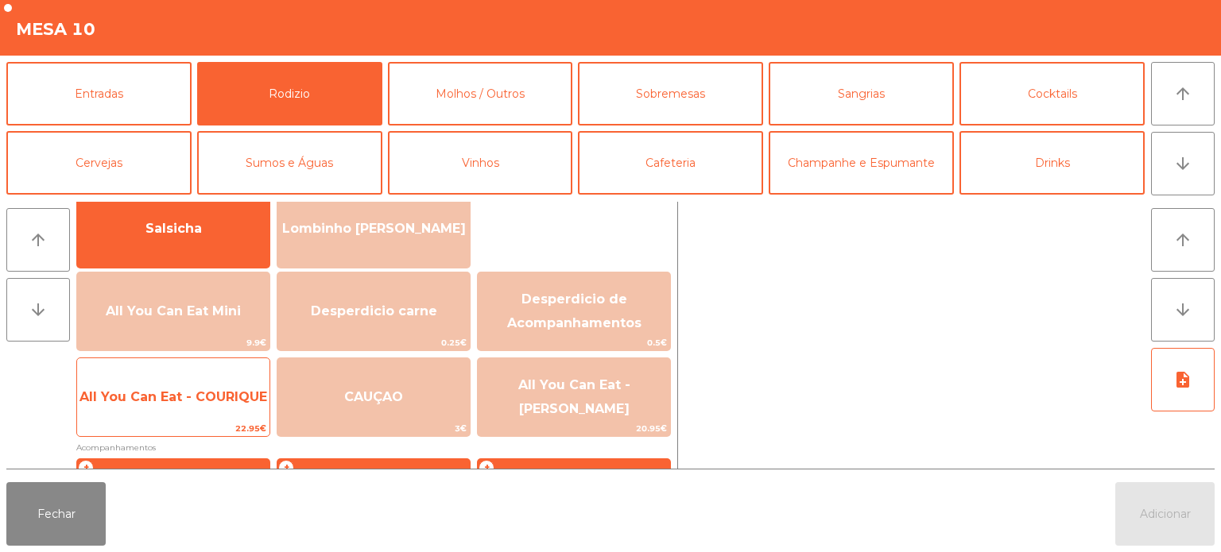
click at [214, 404] on span "All You Can Eat - COURIQUE" at bounding box center [173, 396] width 188 height 15
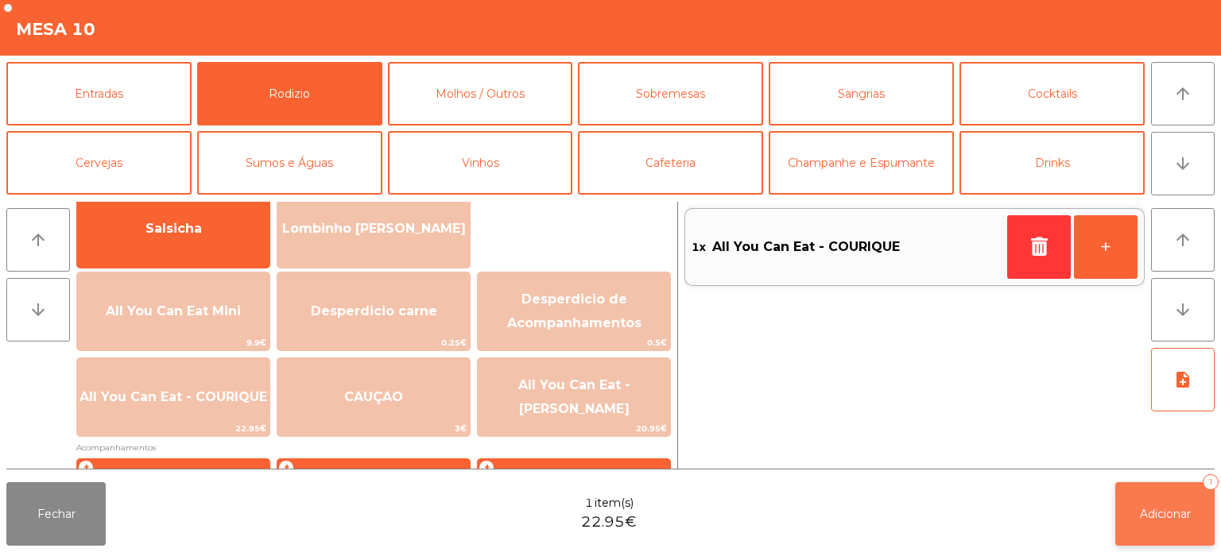
click at [1209, 482] on div "1" at bounding box center [1210, 482] width 16 height 16
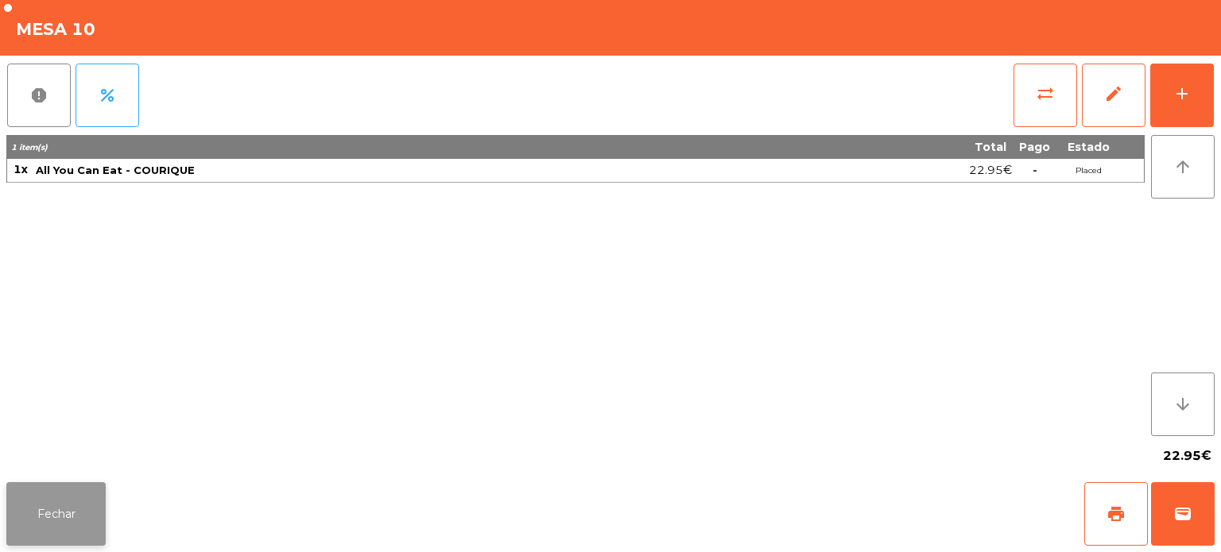
click at [79, 513] on button "Fechar" at bounding box center [55, 514] width 99 height 64
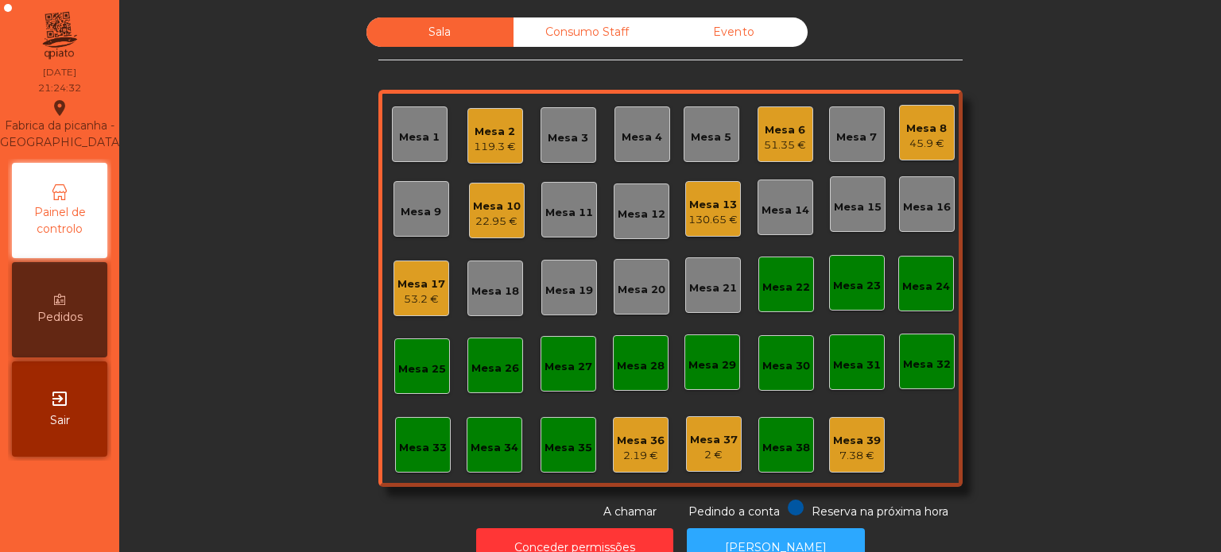
click at [925, 143] on div "45.9 €" at bounding box center [926, 144] width 41 height 16
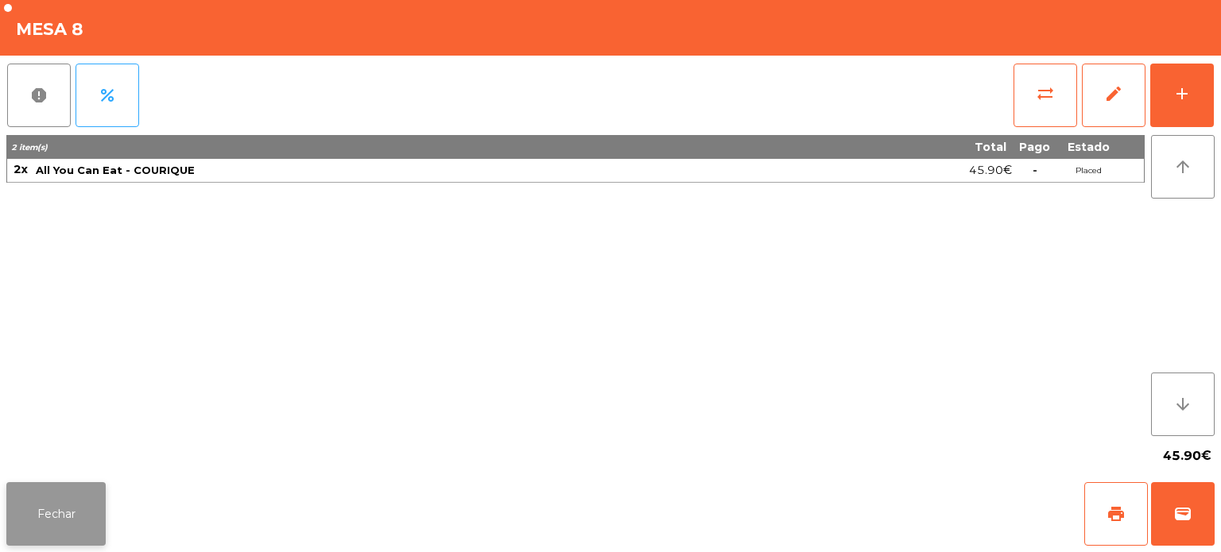
click at [12, 482] on button "Fechar" at bounding box center [55, 514] width 99 height 64
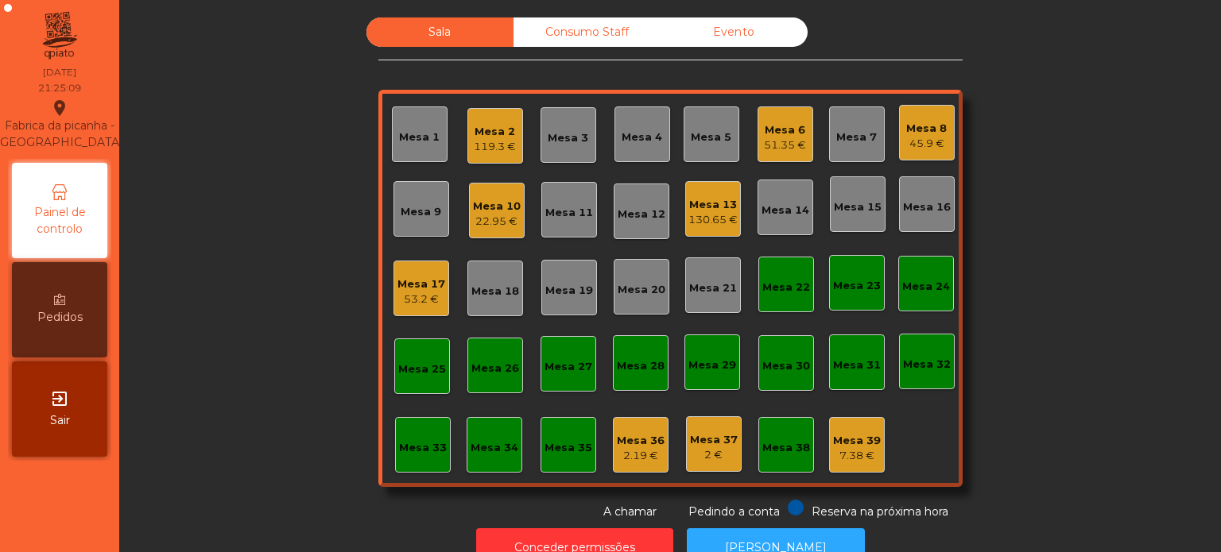
click at [485, 223] on div "22.95 €" at bounding box center [497, 222] width 48 height 16
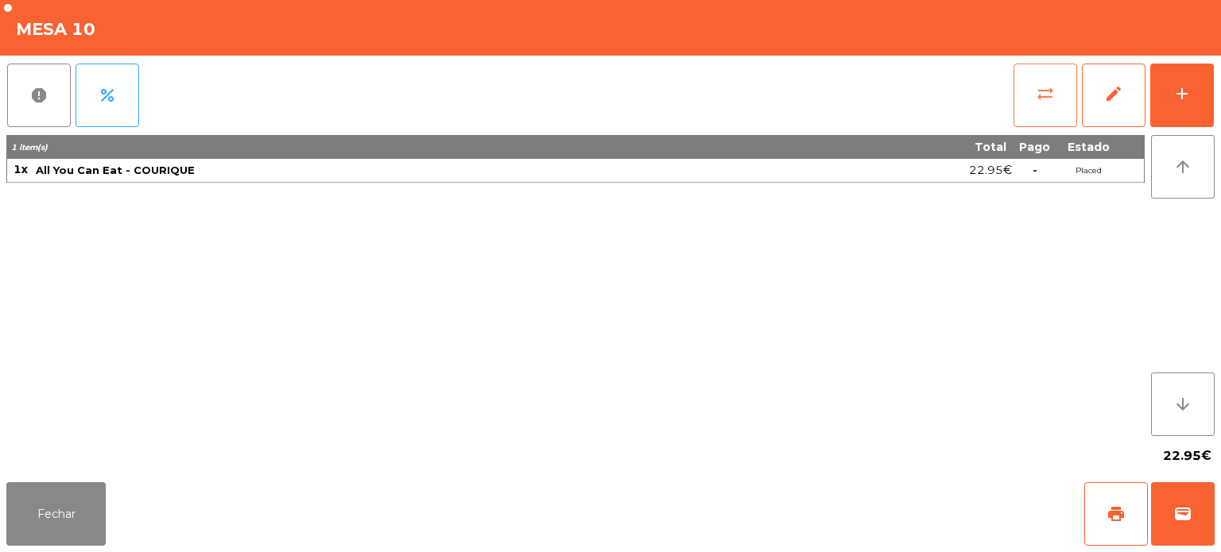
click at [1030, 102] on button "sync_alt" at bounding box center [1045, 96] width 64 height 64
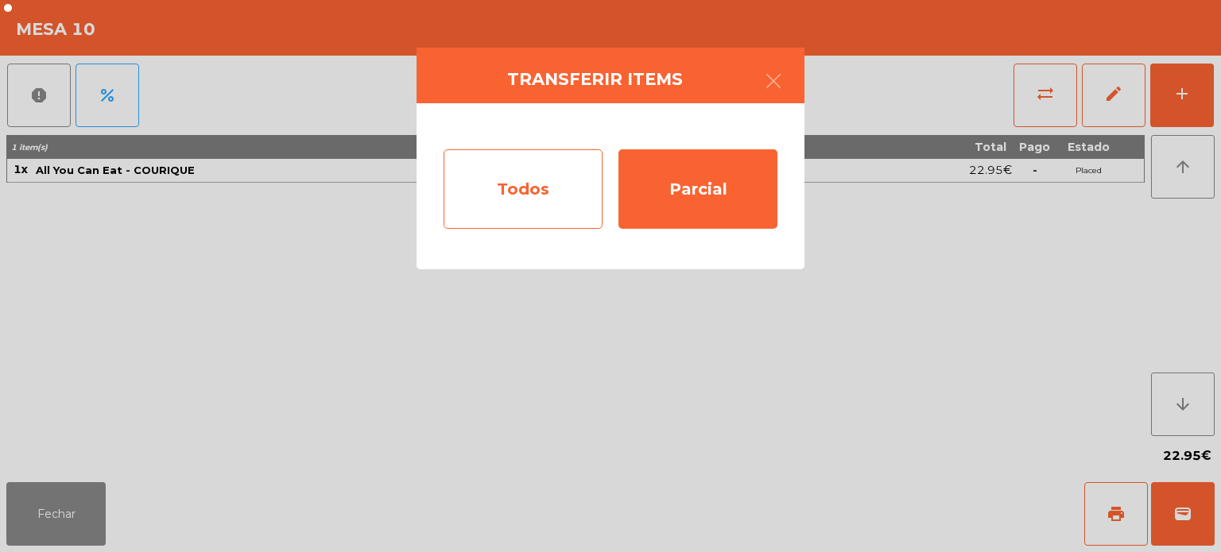
click at [548, 184] on div "Todos" at bounding box center [522, 188] width 159 height 79
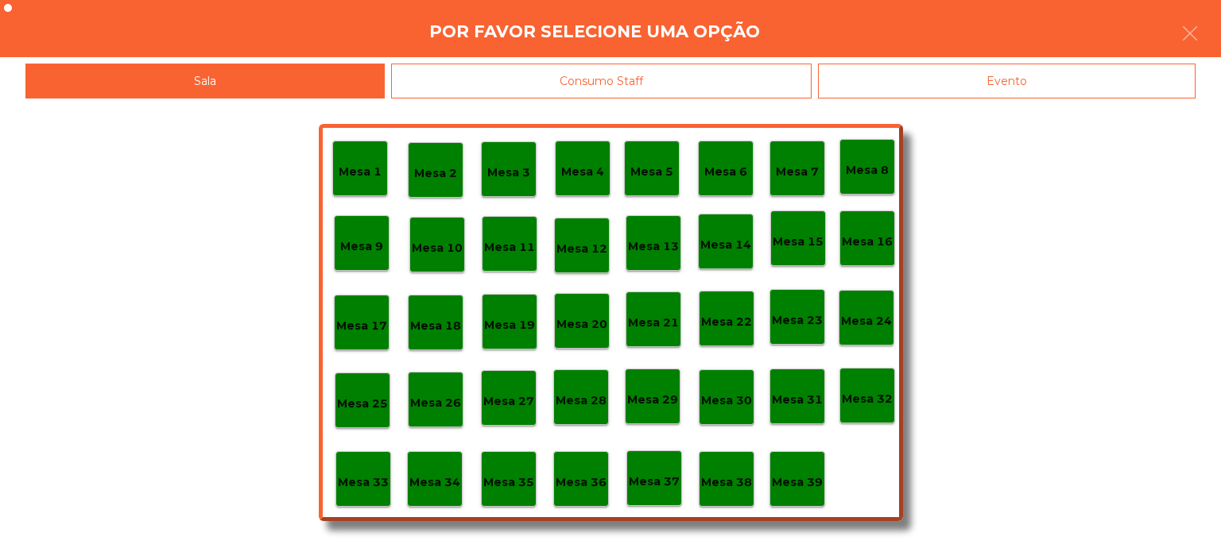
click at [669, 483] on p "Mesa 37" at bounding box center [654, 482] width 51 height 18
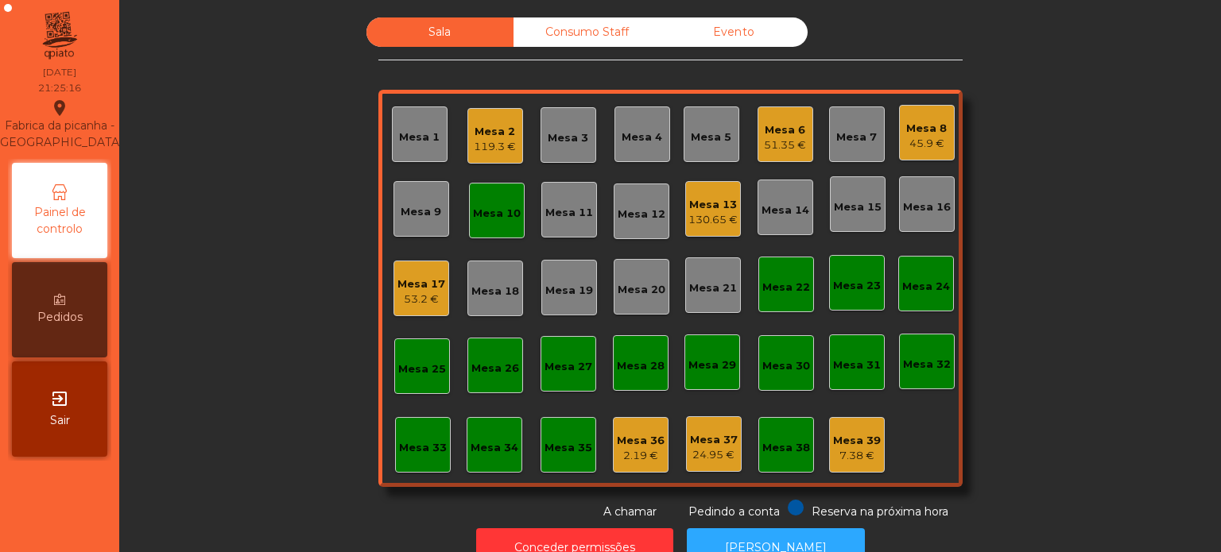
click at [491, 213] on div "Mesa 10" at bounding box center [497, 214] width 48 height 16
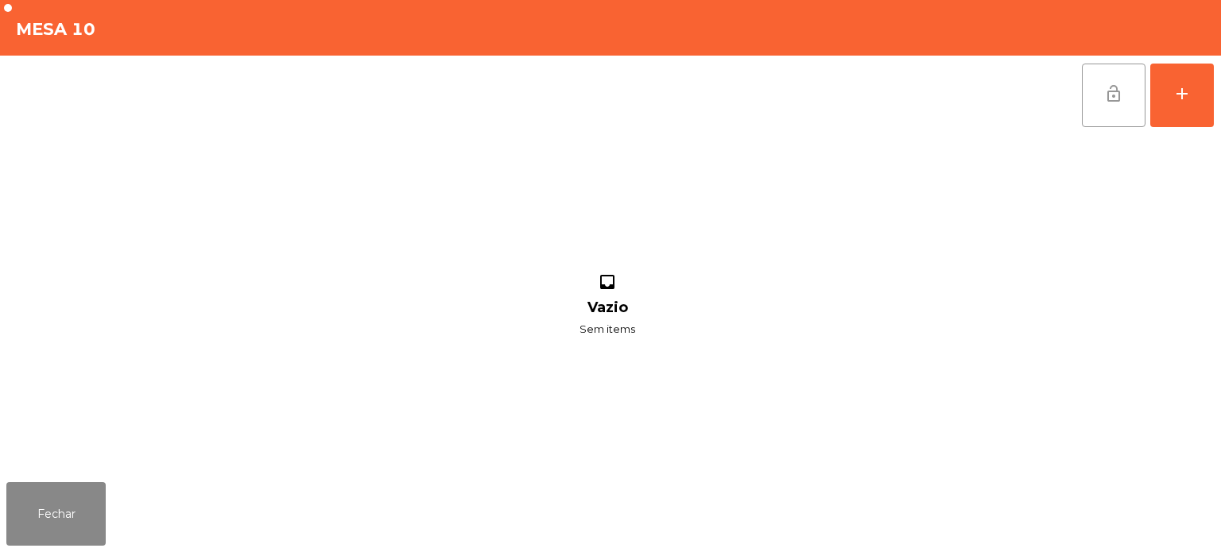
click at [1114, 72] on button "lock_open" at bounding box center [1114, 96] width 64 height 64
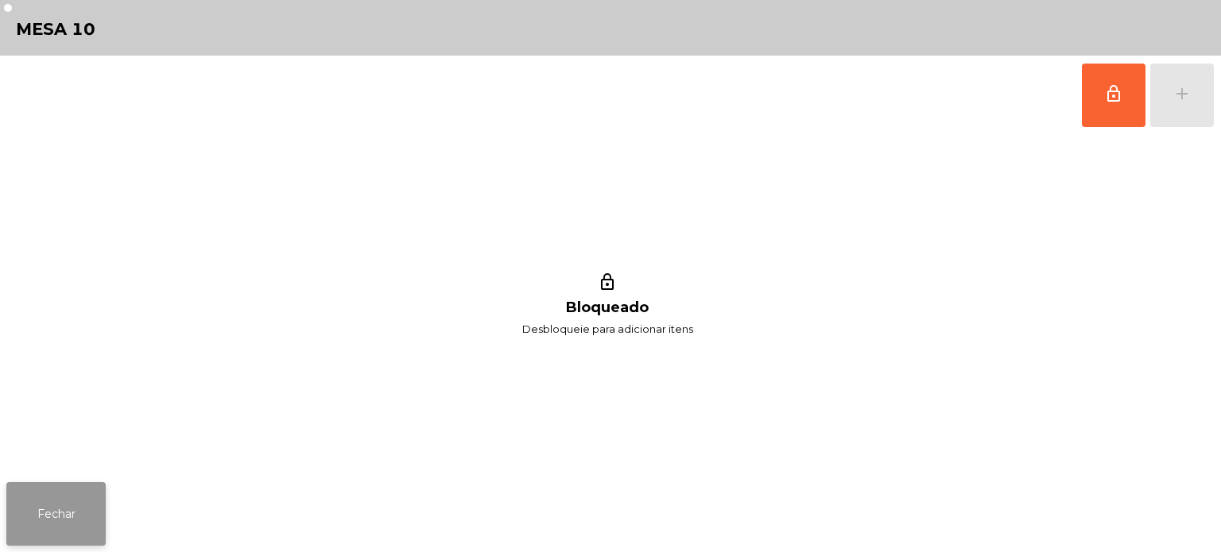
click at [91, 501] on button "Fechar" at bounding box center [55, 514] width 99 height 64
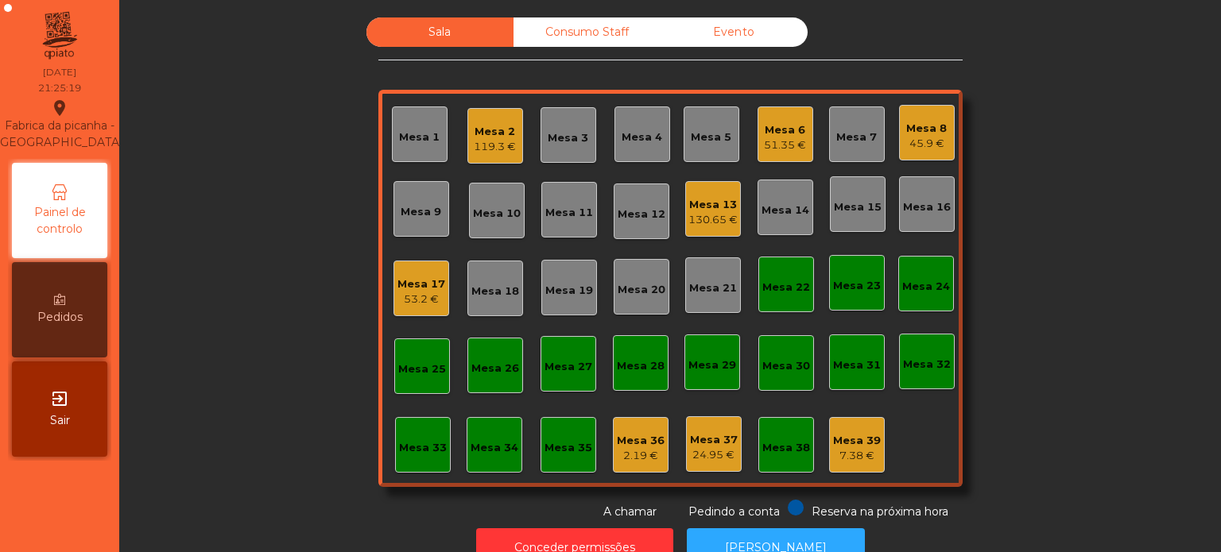
click at [966, 130] on div "Sala Consumo Staff Evento Mesa 1 Mesa 2 119.3 € Mesa 3 Mesa 4 Mesa 5 Mesa 6 51.…" at bounding box center [670, 268] width 1059 height 503
click at [934, 129] on div "Mesa 8" at bounding box center [926, 129] width 41 height 16
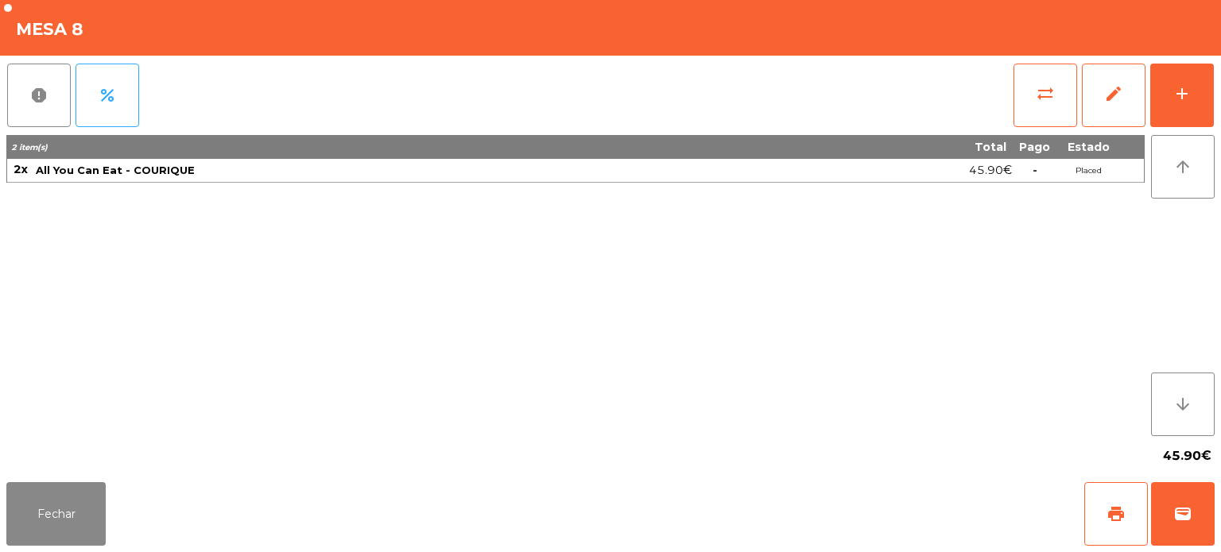
click at [613, 308] on div "2 item(s) Total Pago Estado 2x All You Can Eat - COURIQUE 45.90€ - Placed" at bounding box center [575, 285] width 1138 height 301
click at [119, 486] on div "Fechar print wallet" at bounding box center [610, 514] width 1221 height 76
click at [47, 537] on button "Fechar" at bounding box center [55, 514] width 99 height 64
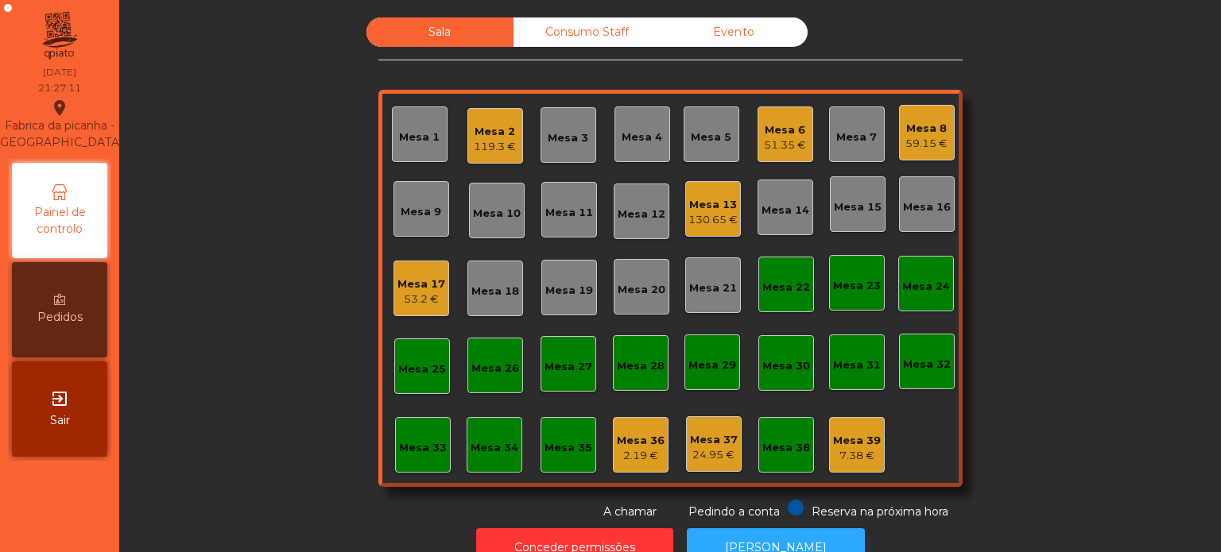
click at [401, 302] on div "53.2 €" at bounding box center [421, 300] width 48 height 16
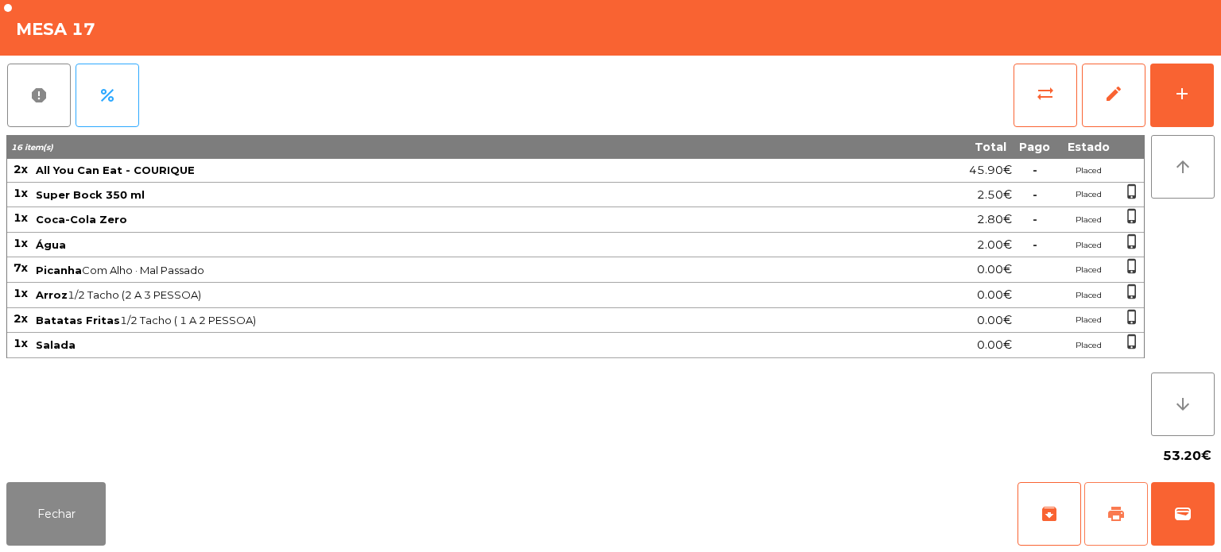
click at [1086, 492] on button "print" at bounding box center [1116, 514] width 64 height 64
click at [223, 16] on div "Pedindo a conta" at bounding box center [197, 28] width 115 height 32
click at [64, 493] on button "Fechar" at bounding box center [55, 514] width 99 height 64
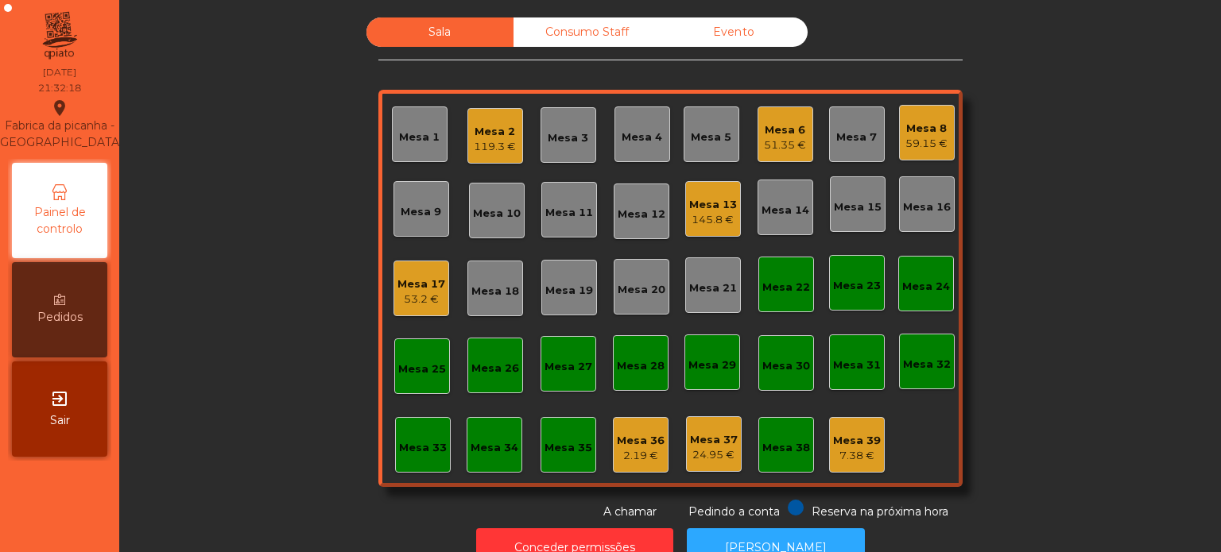
click at [406, 285] on div "Mesa 17" at bounding box center [421, 285] width 48 height 16
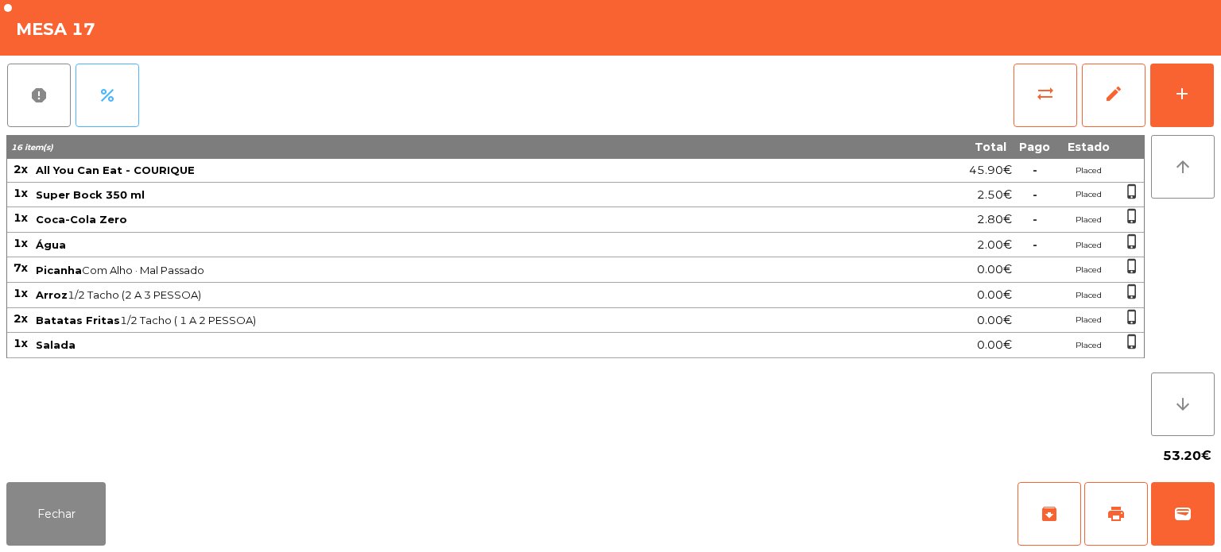
click at [110, 91] on span "percent" at bounding box center [107, 95] width 19 height 19
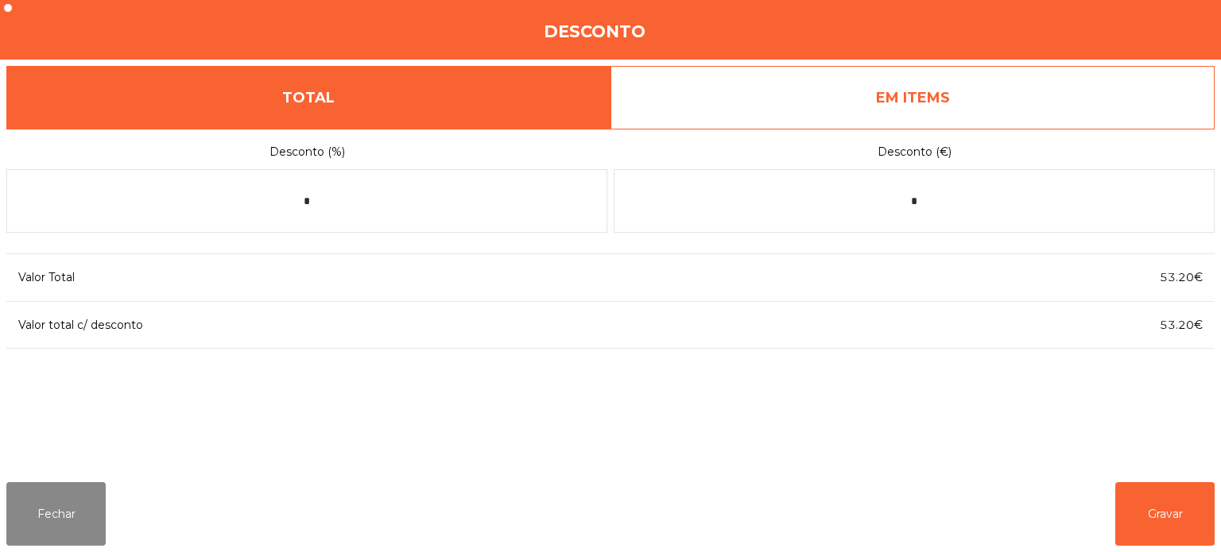
click at [998, 95] on link "EM ITEMS" at bounding box center [912, 98] width 604 height 64
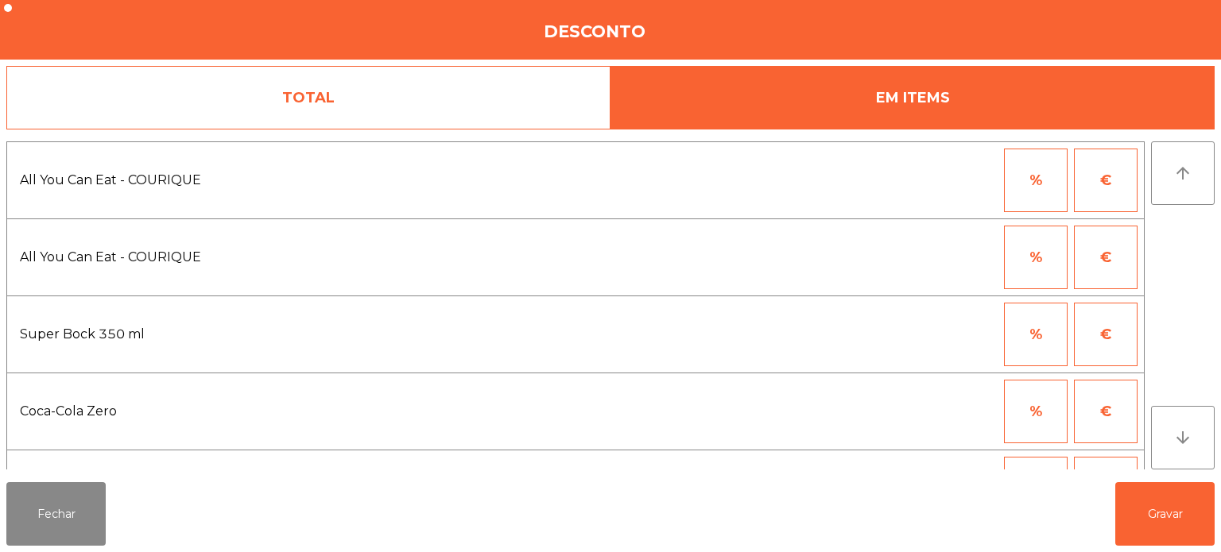
click at [422, 89] on link "TOTAL" at bounding box center [308, 98] width 604 height 64
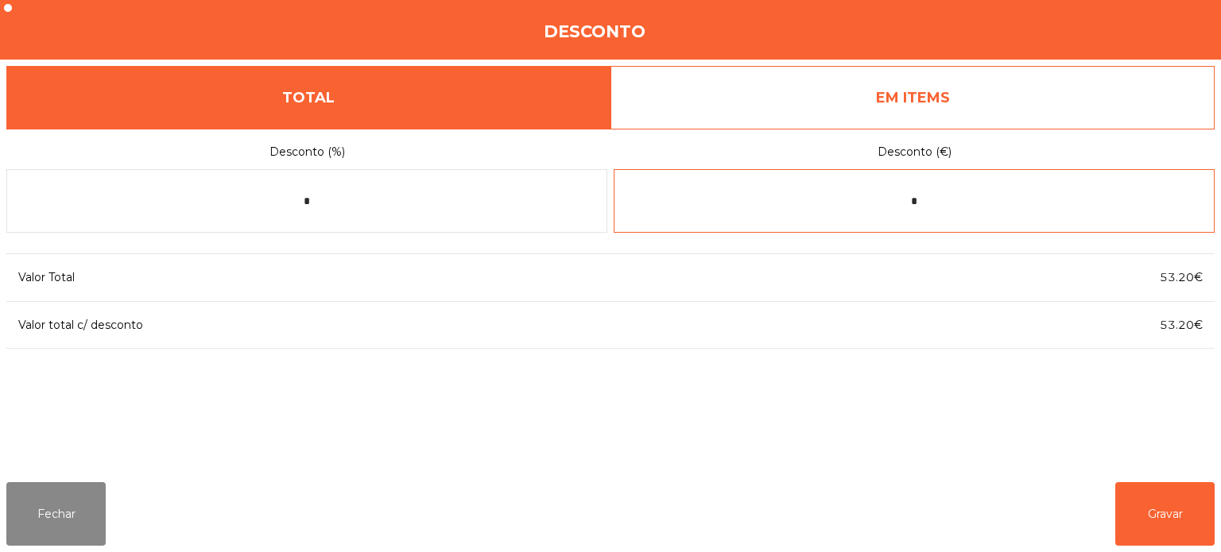
click at [972, 197] on input "*" at bounding box center [913, 201] width 601 height 64
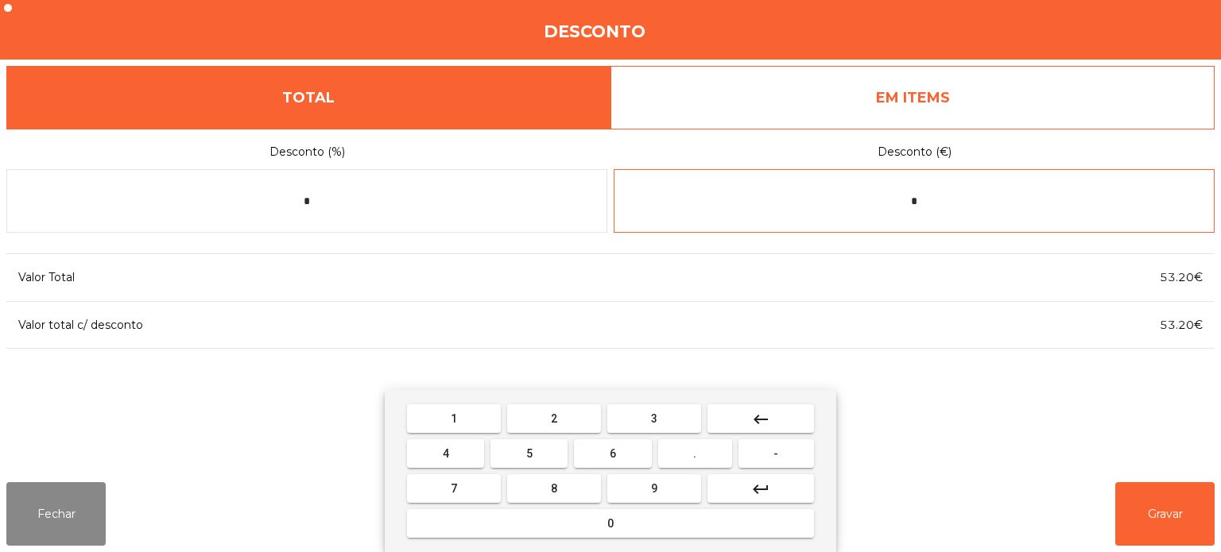
click at [764, 399] on div "1 2 3 keyboard_backspace 4 5 6 . - 7 8 9 keyboard_return 0" at bounding box center [610, 471] width 451 height 162
click at [760, 414] on mat-icon "keyboard_backspace" at bounding box center [760, 419] width 19 height 19
click at [553, 416] on span "2" at bounding box center [554, 418] width 6 height 13
click at [552, 420] on span "2" at bounding box center [554, 418] width 6 height 13
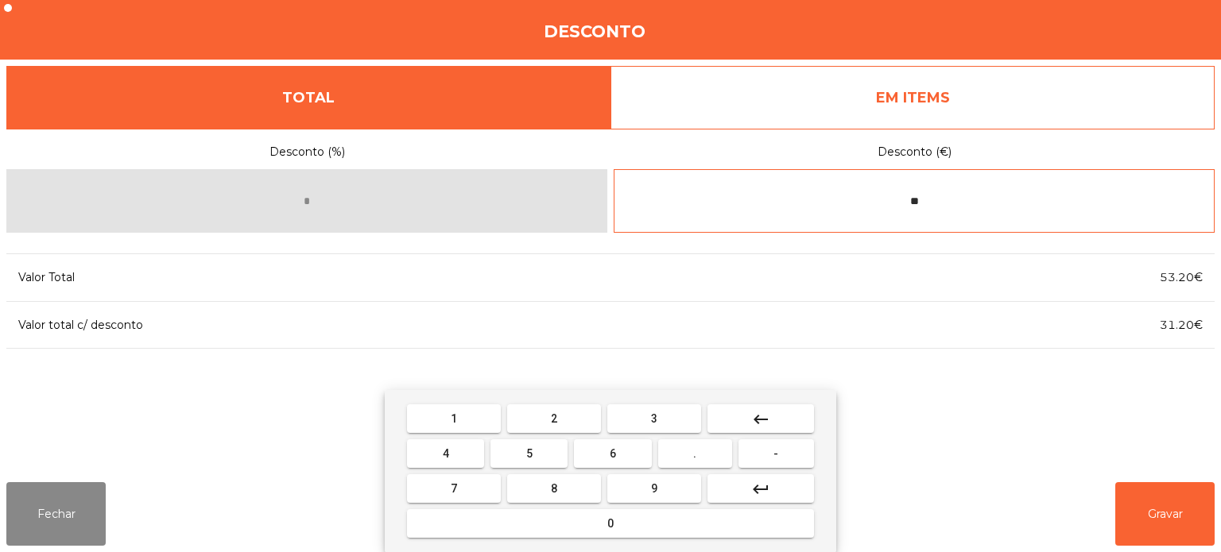
click at [701, 452] on button "." at bounding box center [695, 453] width 74 height 29
click at [664, 485] on button "9" at bounding box center [654, 488] width 94 height 29
click at [544, 461] on button "5" at bounding box center [528, 453] width 77 height 29
type input "*****"
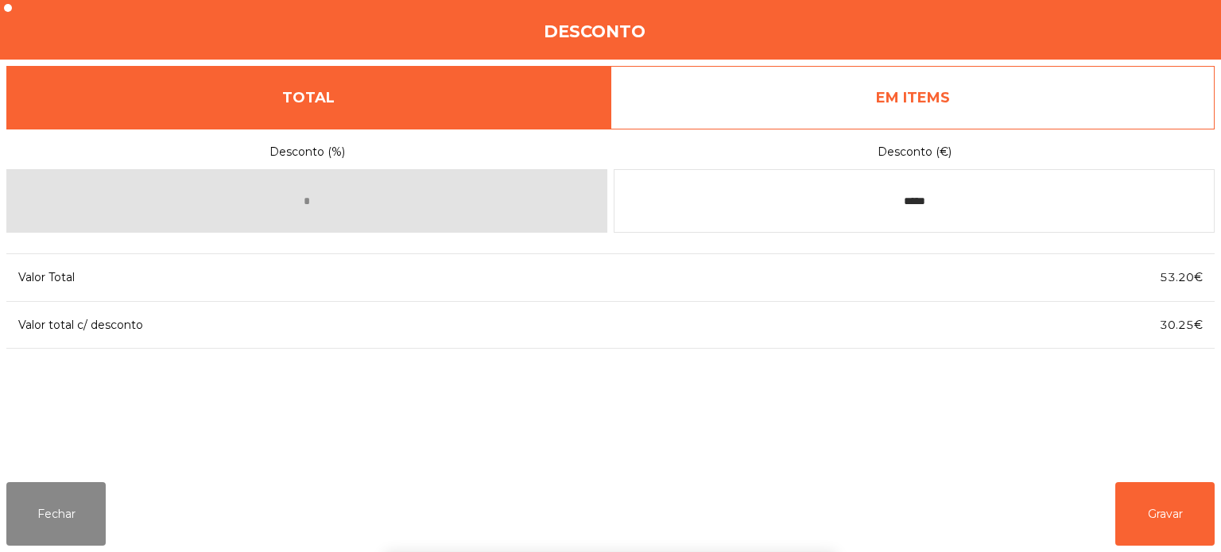
click at [1158, 512] on div "1 2 3 keyboard_backspace 4 5 6 . - 7 8 9 keyboard_return 0" at bounding box center [610, 471] width 1221 height 162
click at [1187, 503] on button "Gravar" at bounding box center [1164, 514] width 99 height 64
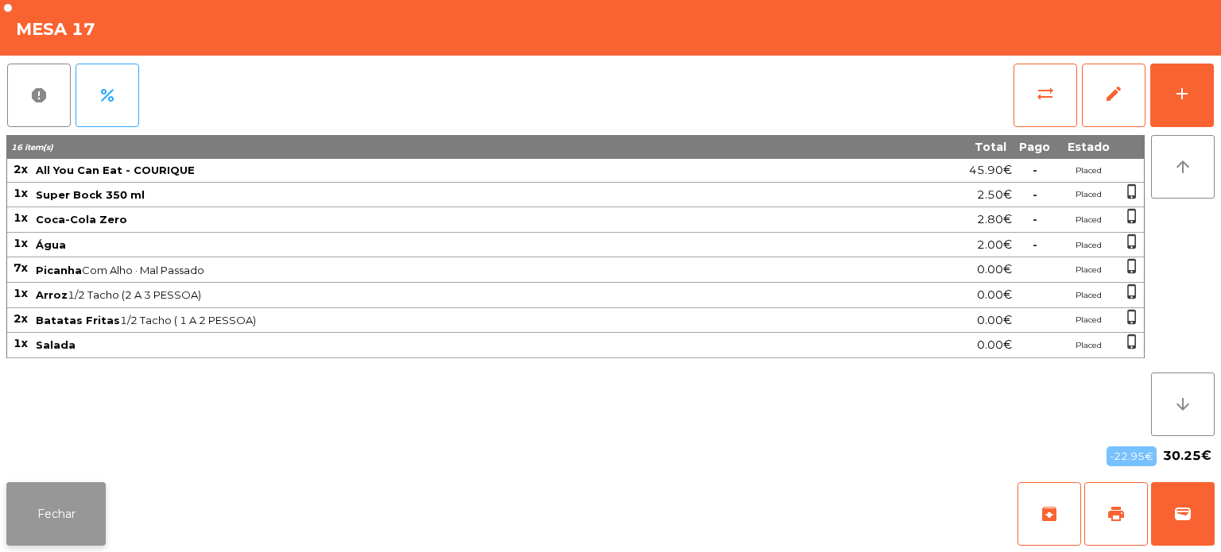
click at [33, 528] on button "Fechar" at bounding box center [55, 514] width 99 height 64
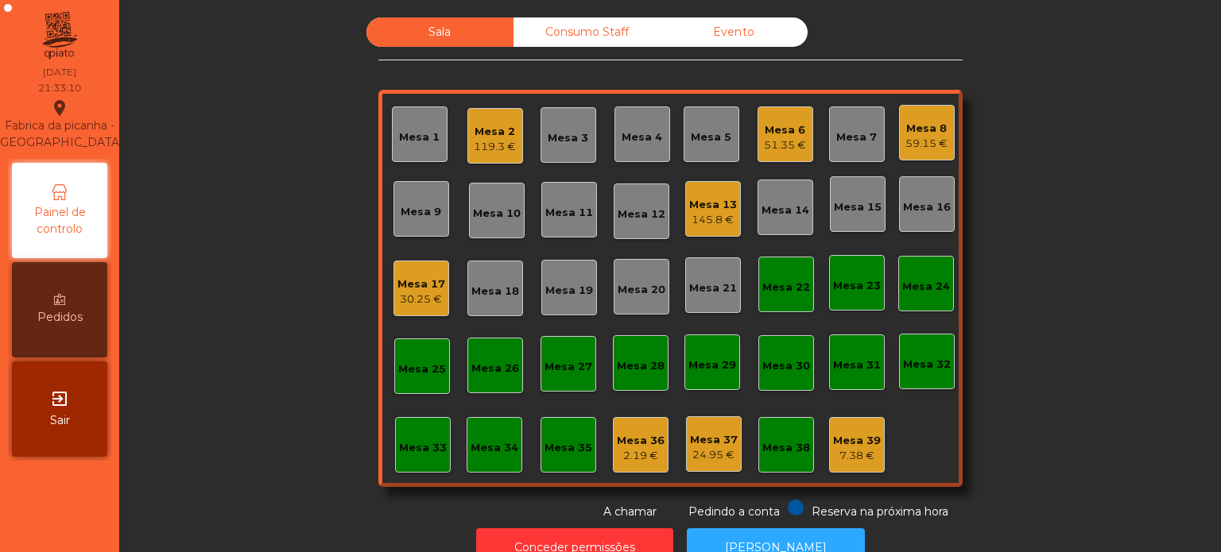
click at [410, 299] on div "30.25 €" at bounding box center [421, 300] width 48 height 16
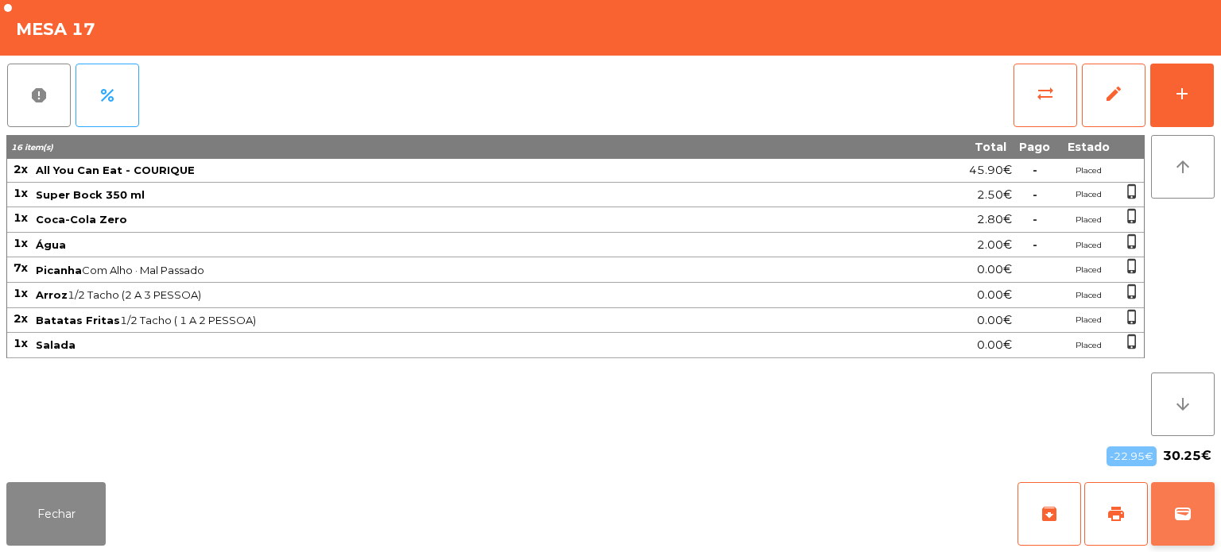
click at [1182, 509] on span "wallet" at bounding box center [1182, 514] width 19 height 19
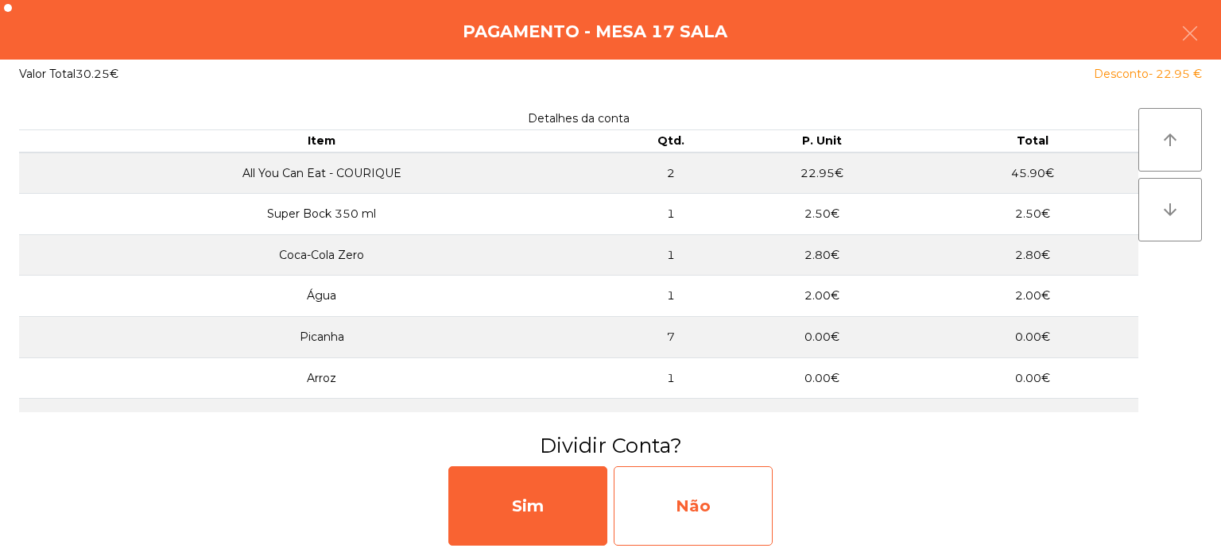
click at [694, 476] on div "Não" at bounding box center [692, 505] width 159 height 79
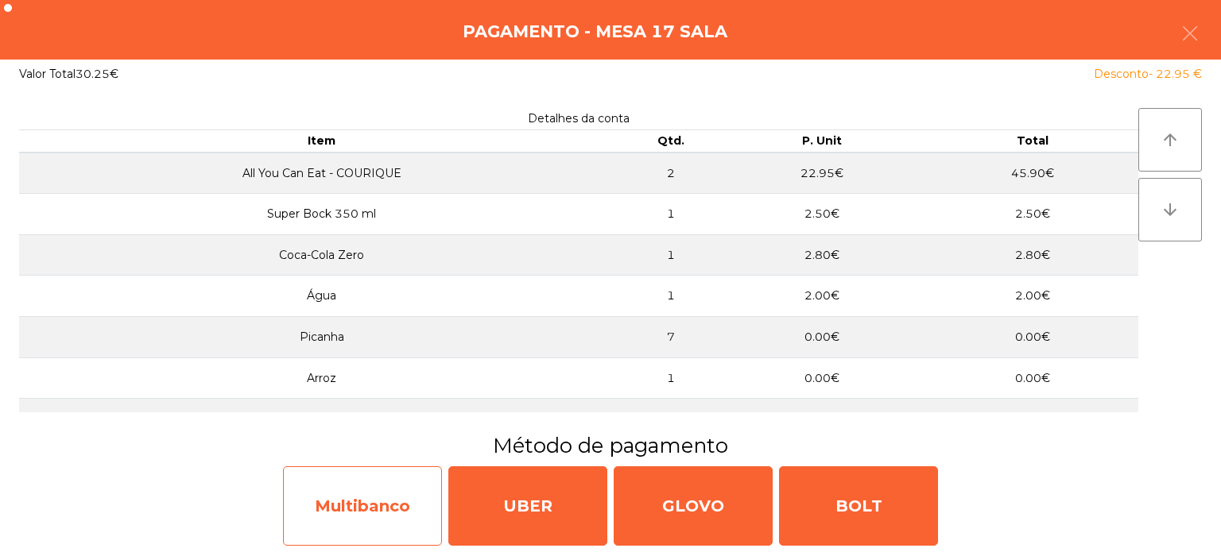
click at [389, 491] on div "Multibanco" at bounding box center [362, 505] width 159 height 79
select select "**"
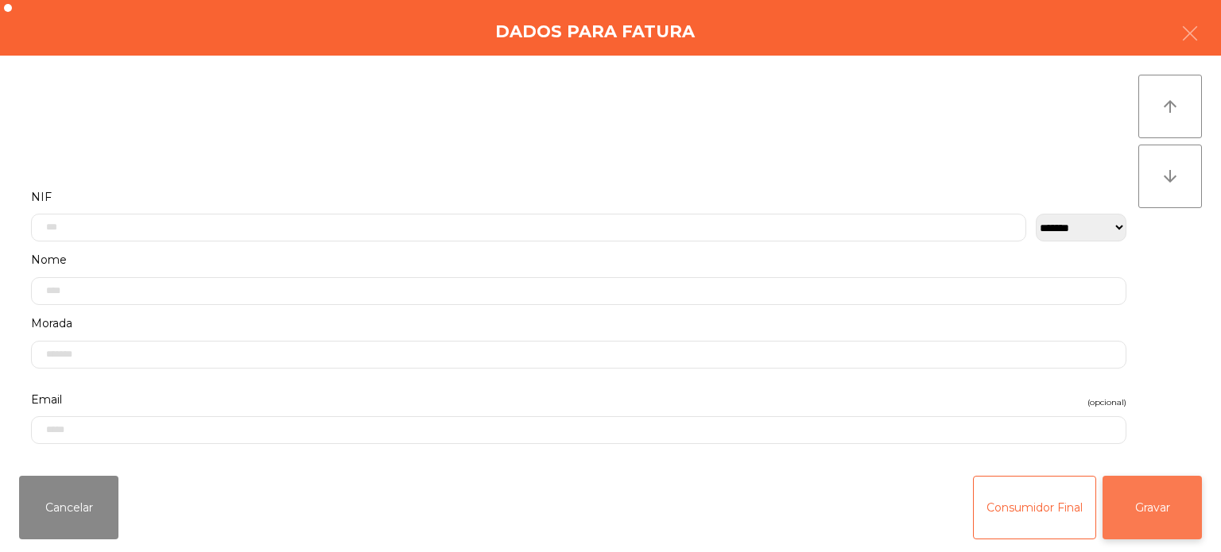
click at [1157, 513] on button "Gravar" at bounding box center [1151, 508] width 99 height 64
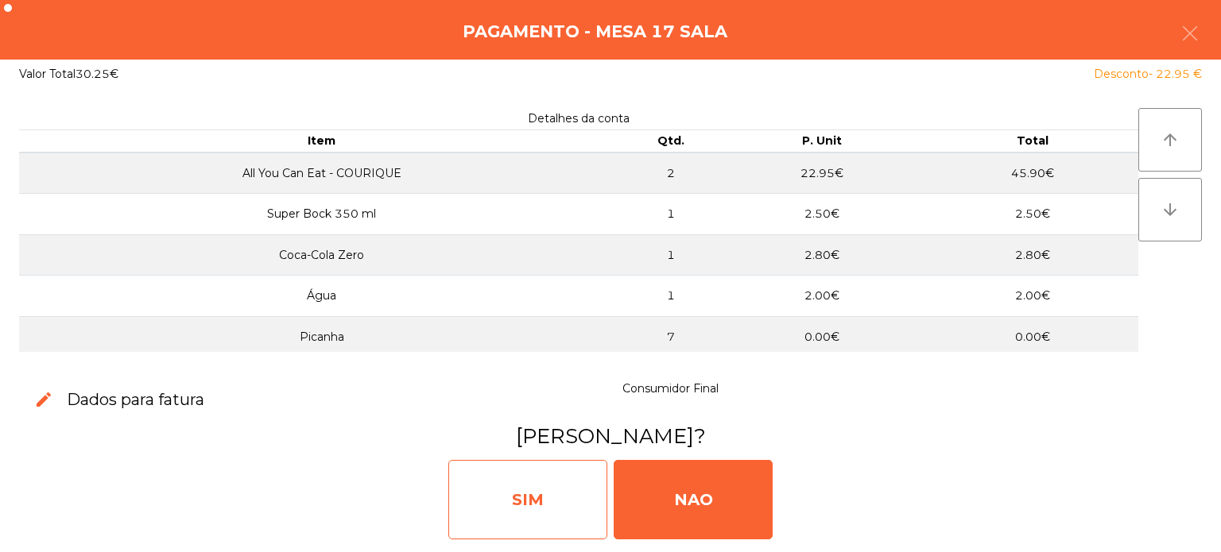
click at [519, 497] on div "SIM" at bounding box center [527, 499] width 159 height 79
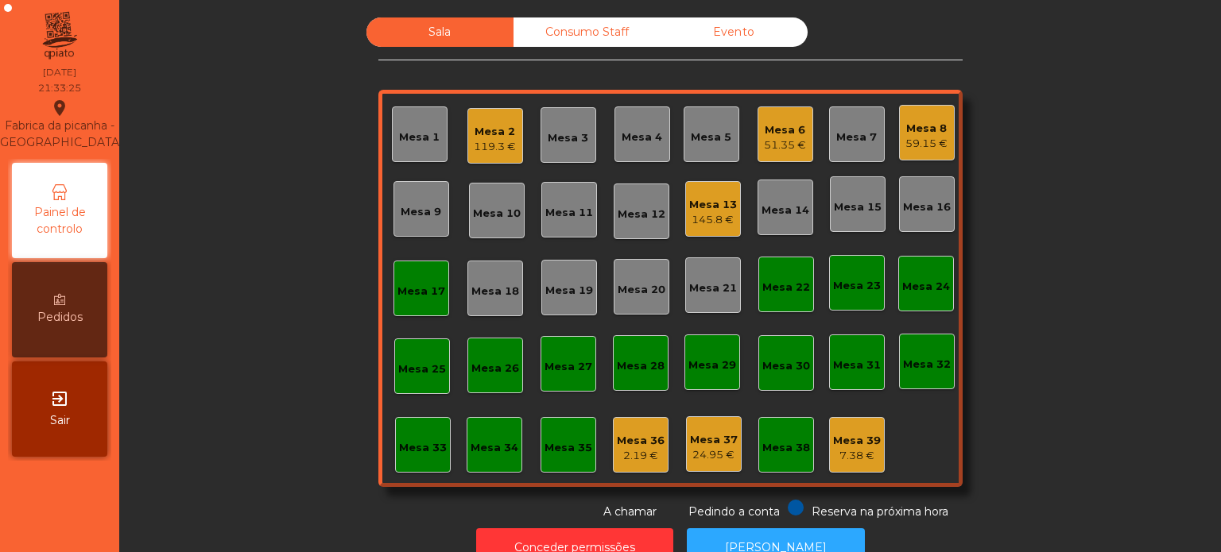
click at [395, 263] on div "Mesa 17" at bounding box center [421, 289] width 56 height 56
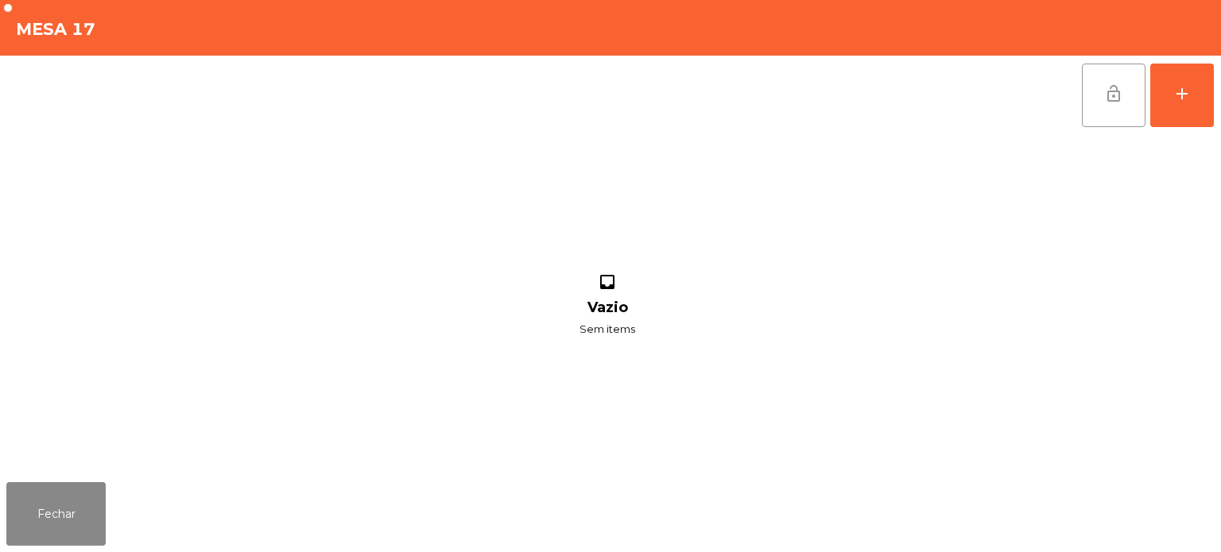
click at [1086, 90] on button "lock_open" at bounding box center [1114, 96] width 64 height 64
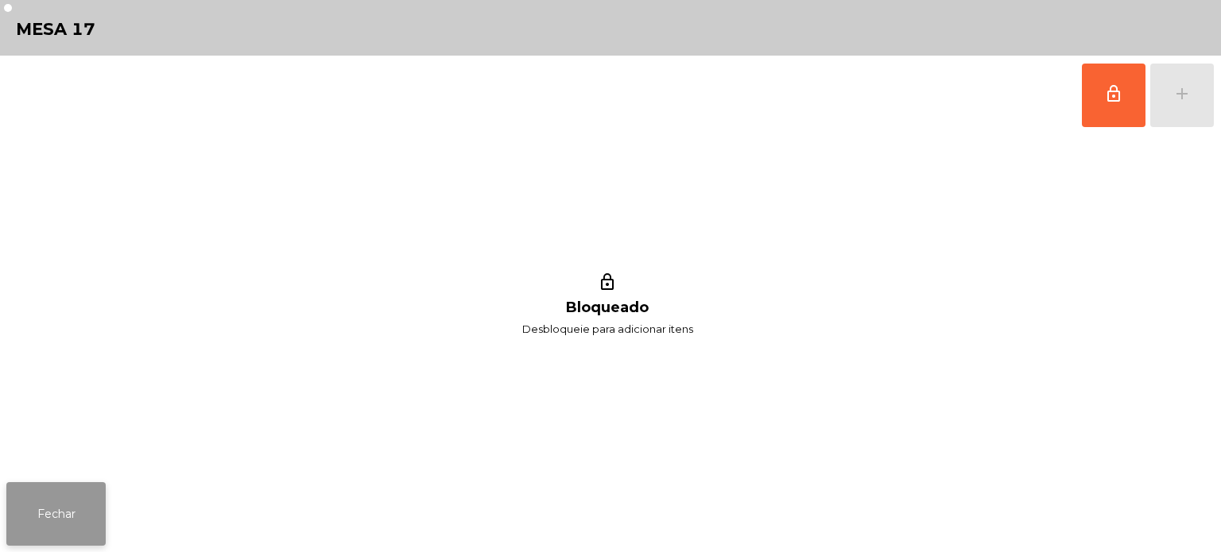
click at [47, 509] on button "Fechar" at bounding box center [55, 514] width 99 height 64
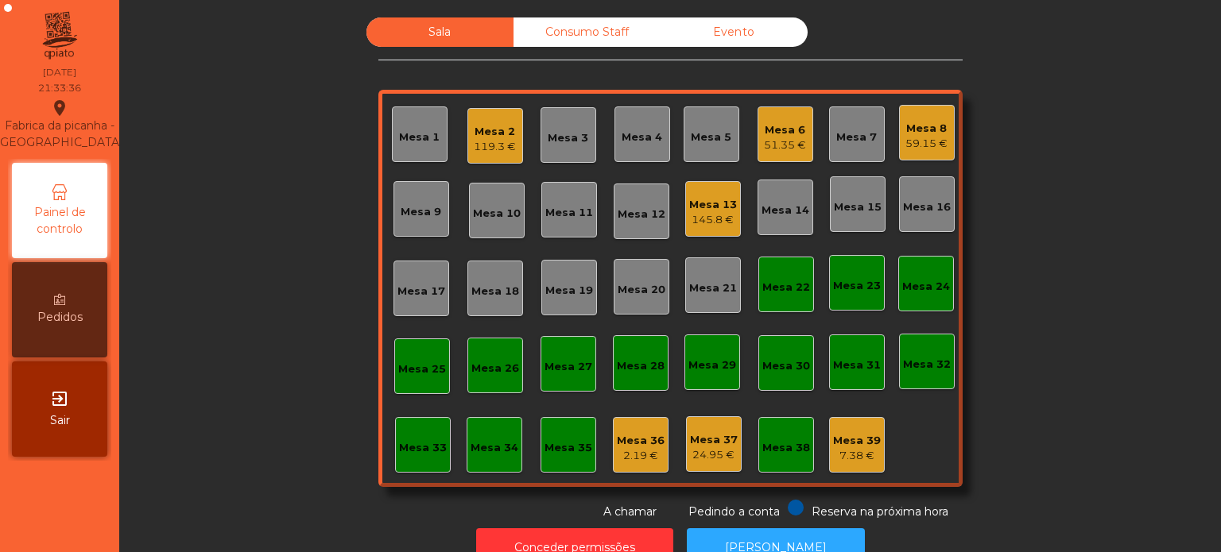
click at [1086, 304] on div "Sala Consumo Staff Evento Mesa 1 Mesa 2 119.3 € Mesa 3 Mesa 4 Mesa 5 Mesa 6 51.…" at bounding box center [670, 268] width 1059 height 503
click at [1065, 110] on div "Sala Consumo Staff Evento Mesa 1 Mesa 2 119.3 € Mesa 3 Mesa 4 Mesa 5 Mesa 6 51.…" at bounding box center [670, 268] width 1059 height 503
click at [637, 123] on div "Mesa 4" at bounding box center [641, 134] width 41 height 22
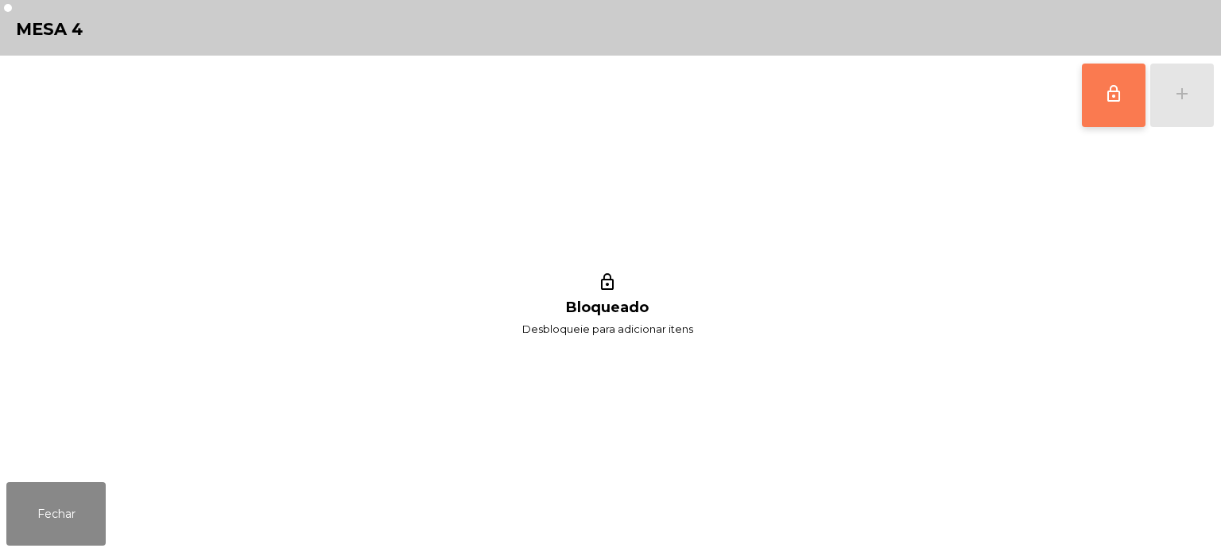
click at [1096, 88] on button "lock_outline" at bounding box center [1114, 96] width 64 height 64
click at [1182, 93] on div "add" at bounding box center [1181, 93] width 19 height 19
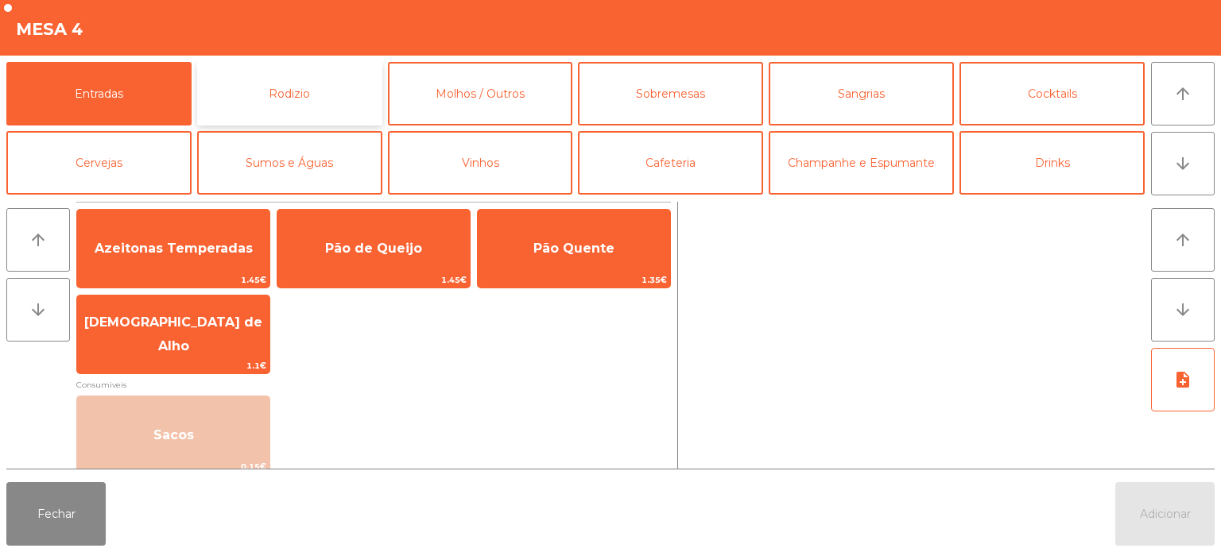
click at [299, 105] on button "Rodizio" at bounding box center [289, 94] width 185 height 64
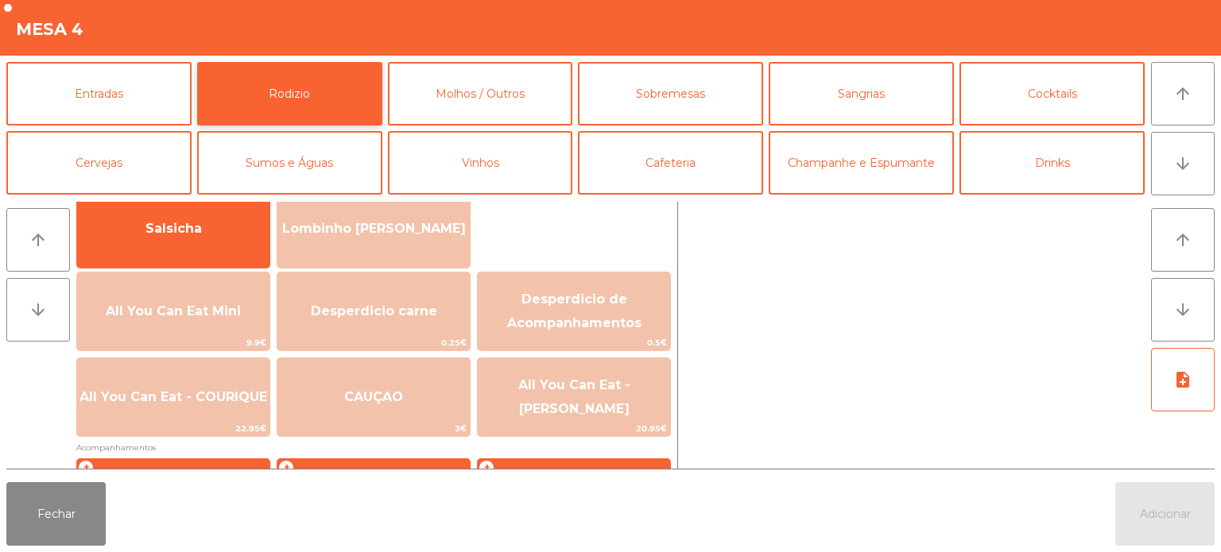
scroll to position [134, 0]
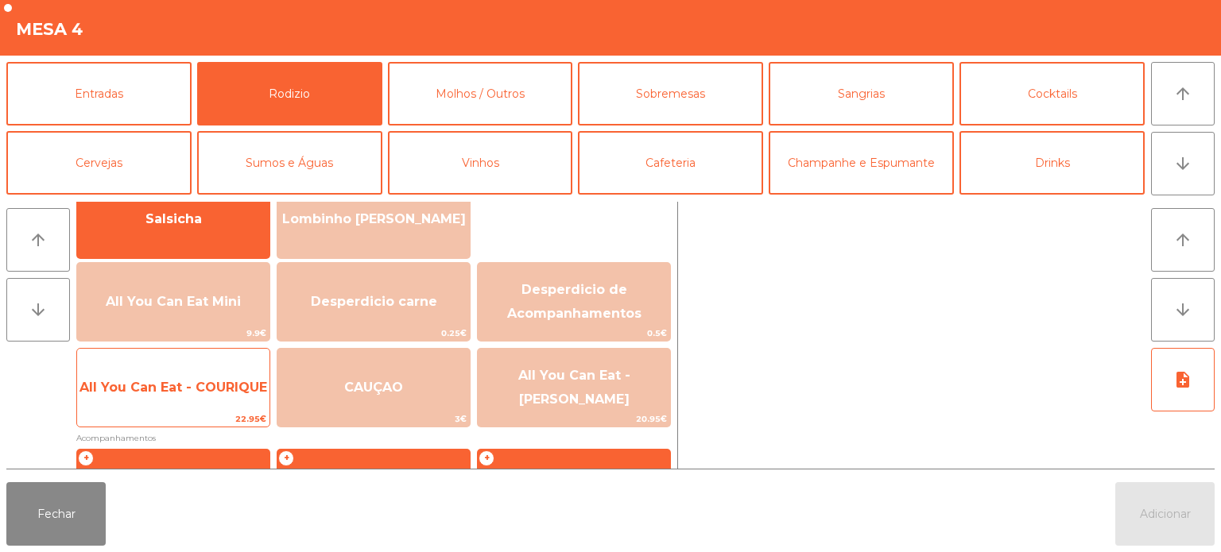
click at [213, 397] on span "All You Can Eat - COURIQUE" at bounding box center [173, 387] width 192 height 43
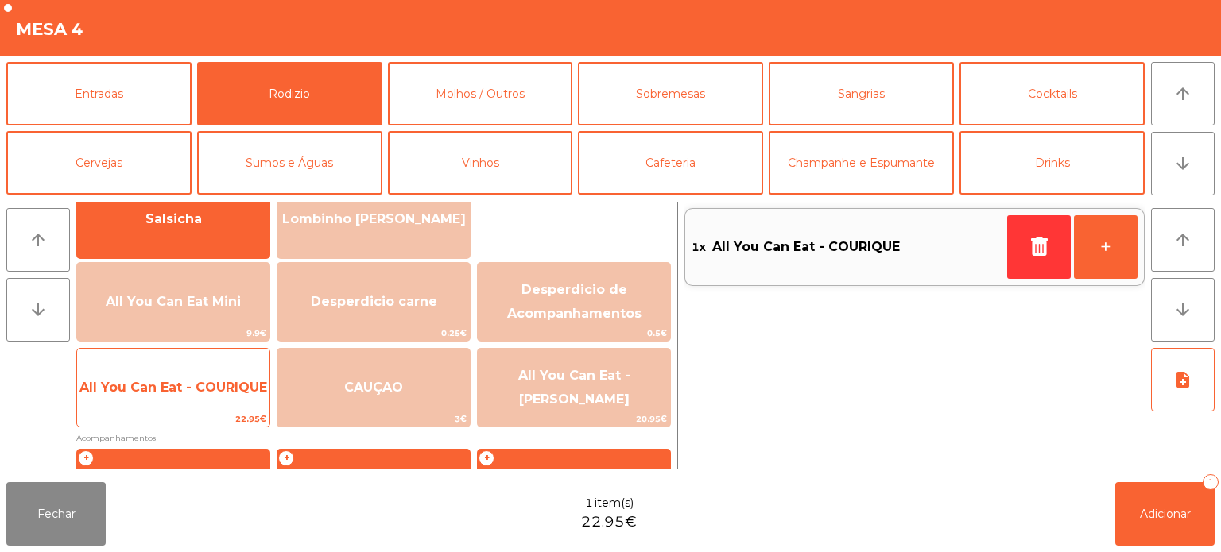
click at [216, 394] on span "All You Can Eat - COURIQUE" at bounding box center [173, 387] width 192 height 43
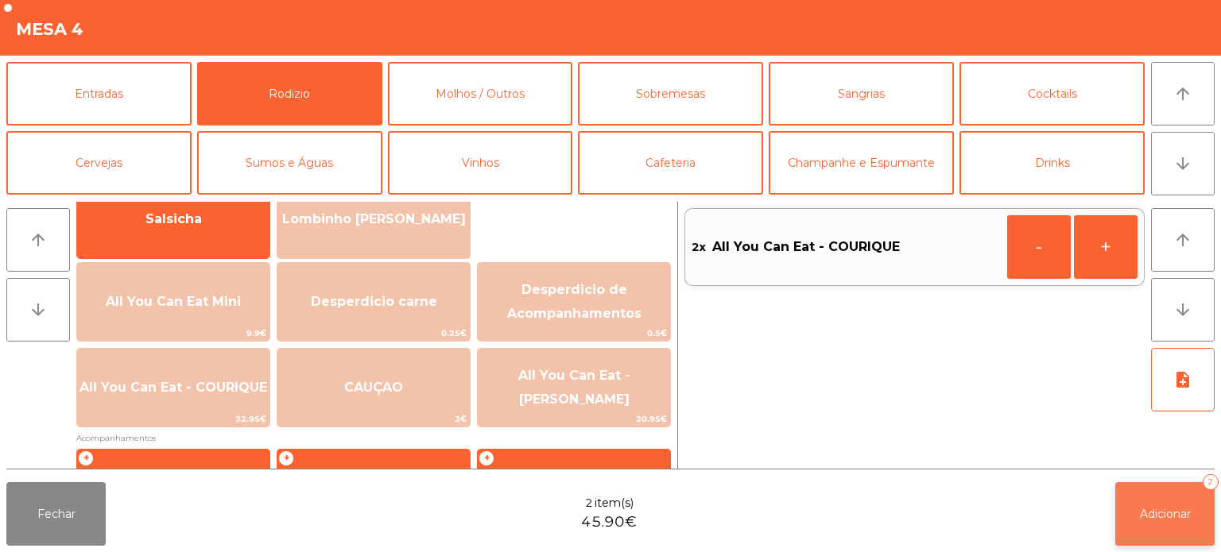
click at [1148, 505] on button "Adicionar 2" at bounding box center [1164, 514] width 99 height 64
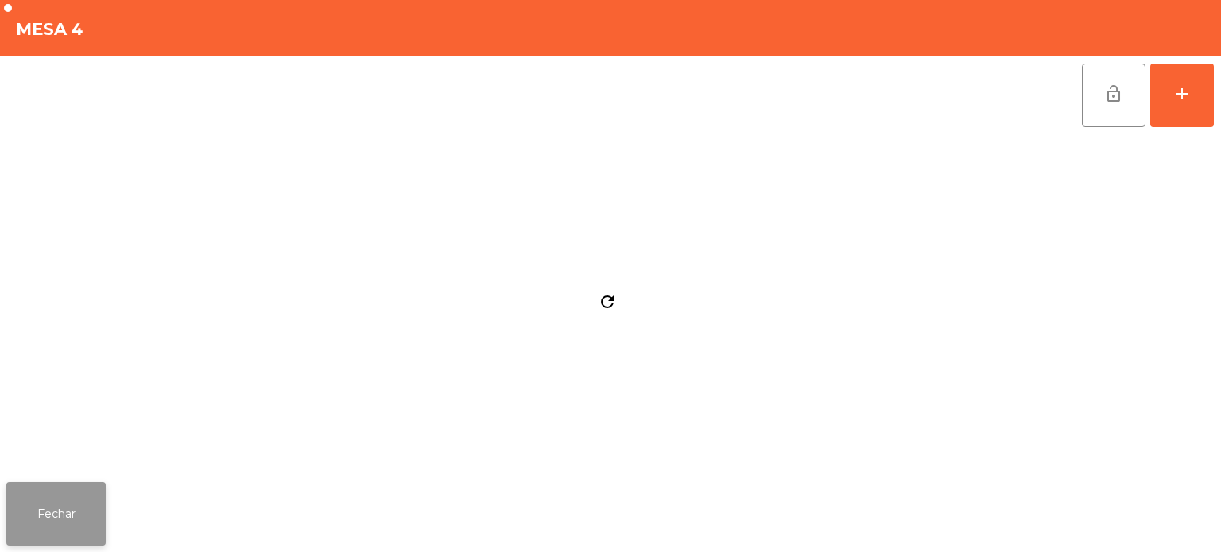
click at [68, 521] on button "Fechar" at bounding box center [55, 514] width 99 height 64
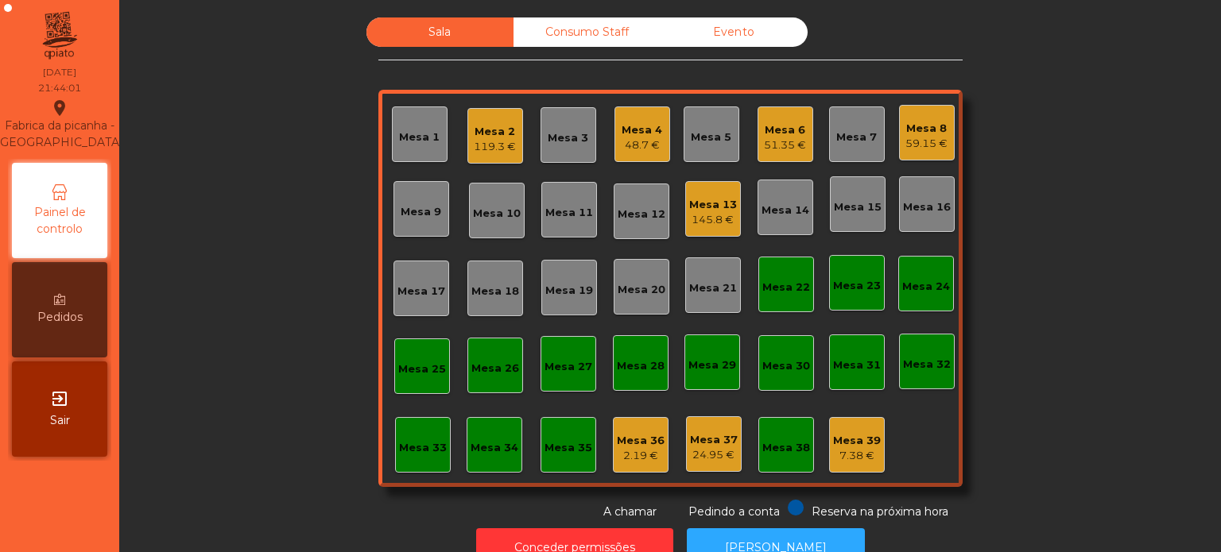
click at [1055, 257] on div "Sala Consumo Staff Evento Mesa 1 Mesa 2 119.3 € Mesa 3 Mesa 4 48.7 € Mesa 5 Mes…" at bounding box center [670, 268] width 1059 height 503
click at [711, 206] on div "Mesa 13" at bounding box center [713, 205] width 48 height 16
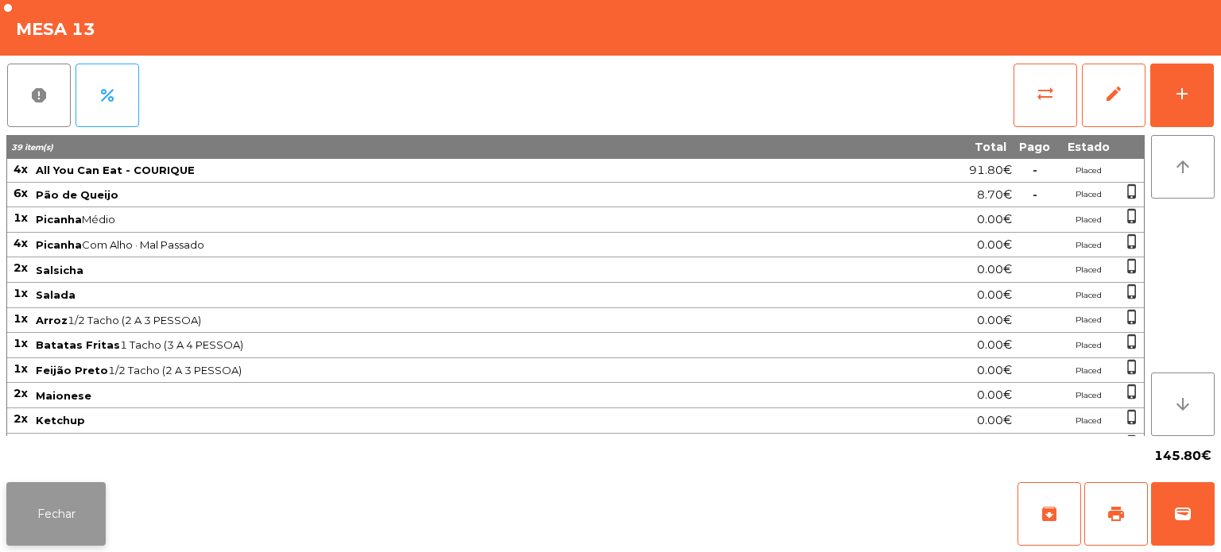
click at [41, 507] on button "Fechar" at bounding box center [55, 514] width 99 height 64
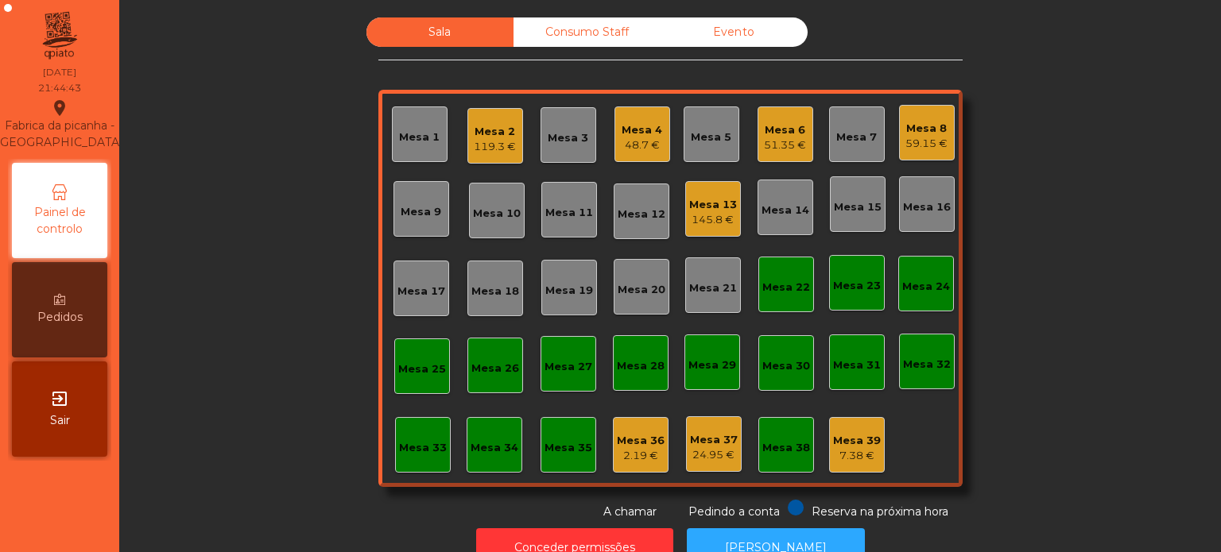
click at [501, 146] on div "119.3 €" at bounding box center [495, 147] width 42 height 16
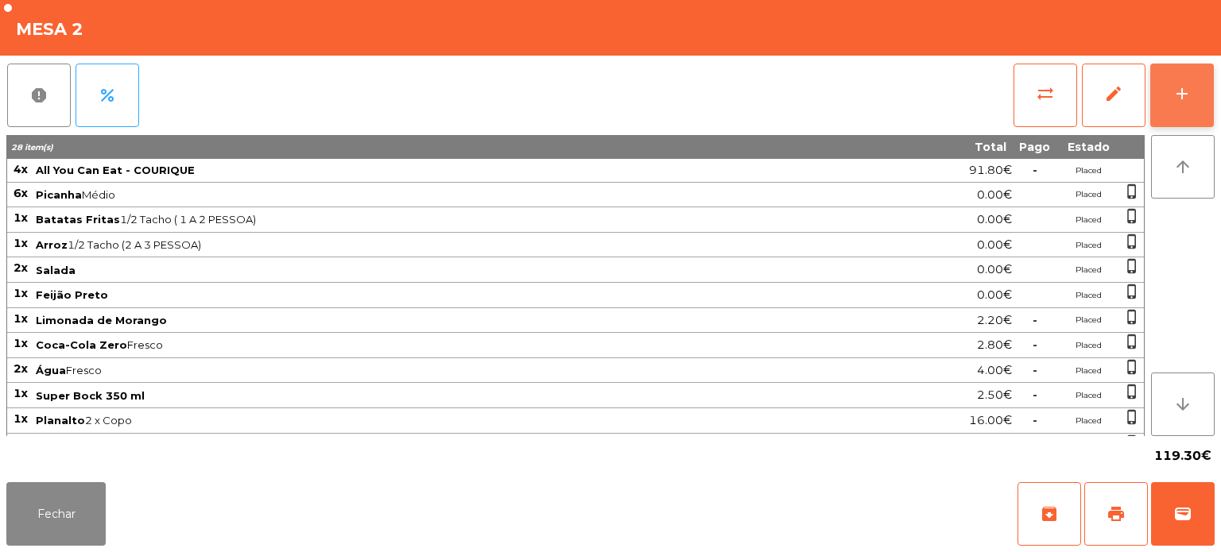
click at [1190, 102] on div "add" at bounding box center [1181, 93] width 19 height 19
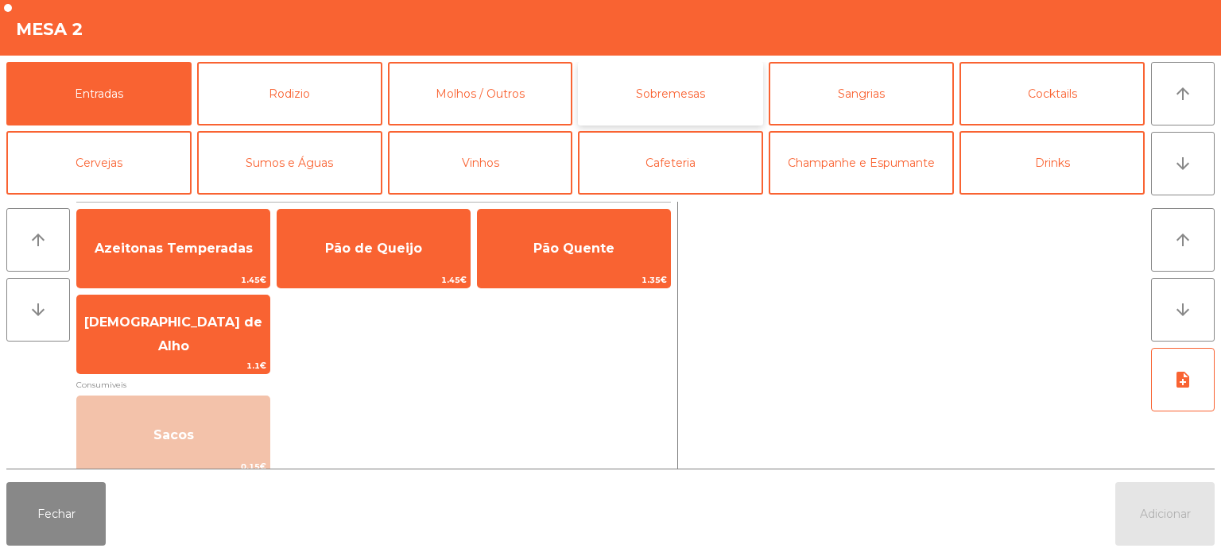
click at [688, 88] on button "Sobremesas" at bounding box center [670, 94] width 185 height 64
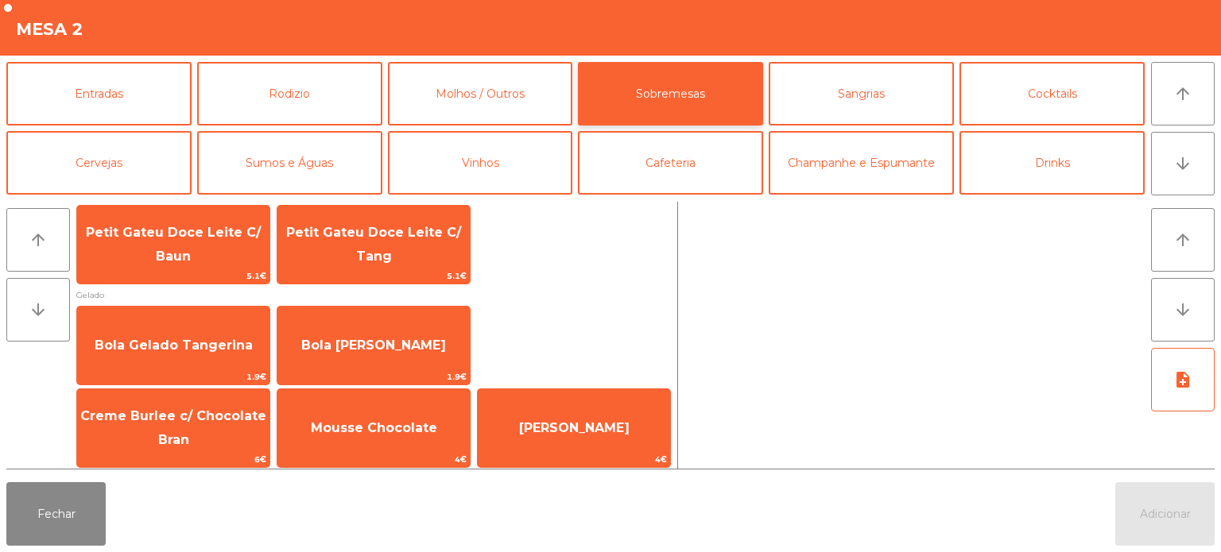
scroll to position [27, 0]
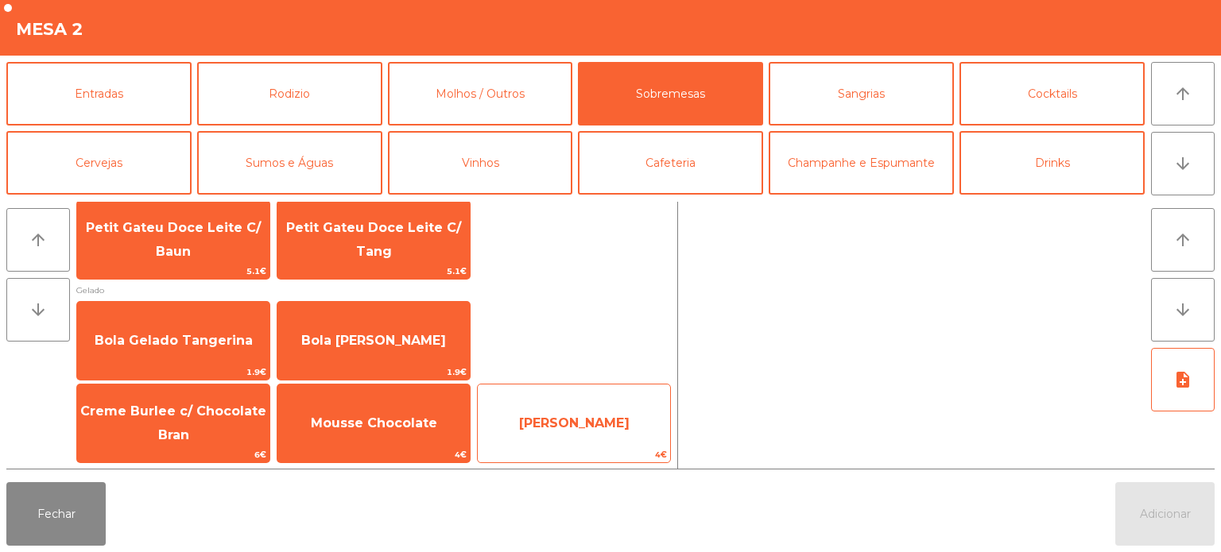
click at [602, 432] on span "[PERSON_NAME]" at bounding box center [574, 423] width 192 height 43
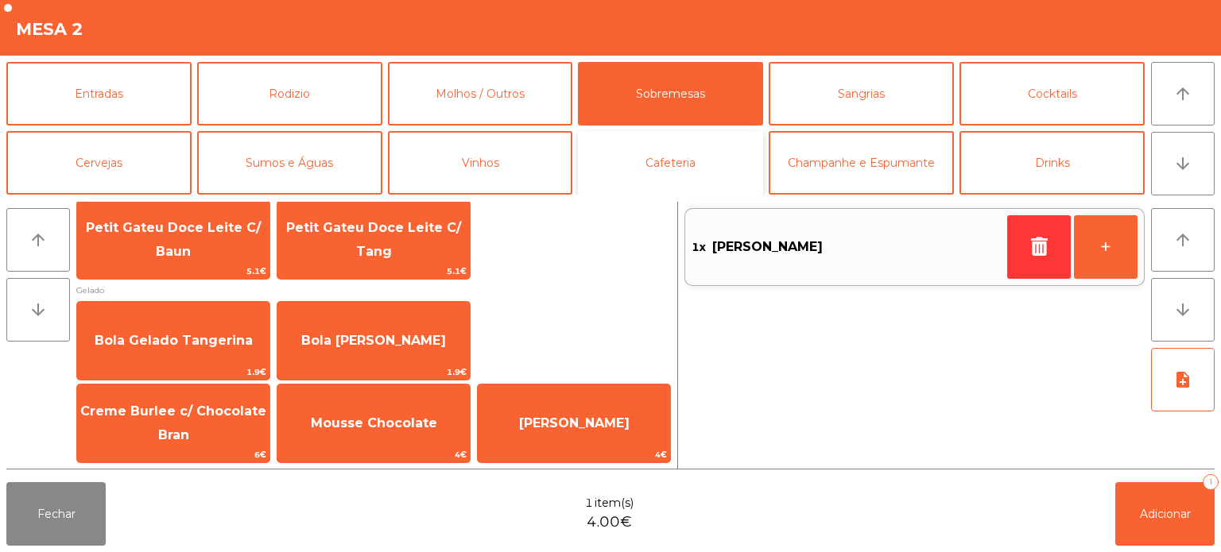
click at [668, 184] on button "Cafeteria" at bounding box center [670, 163] width 185 height 64
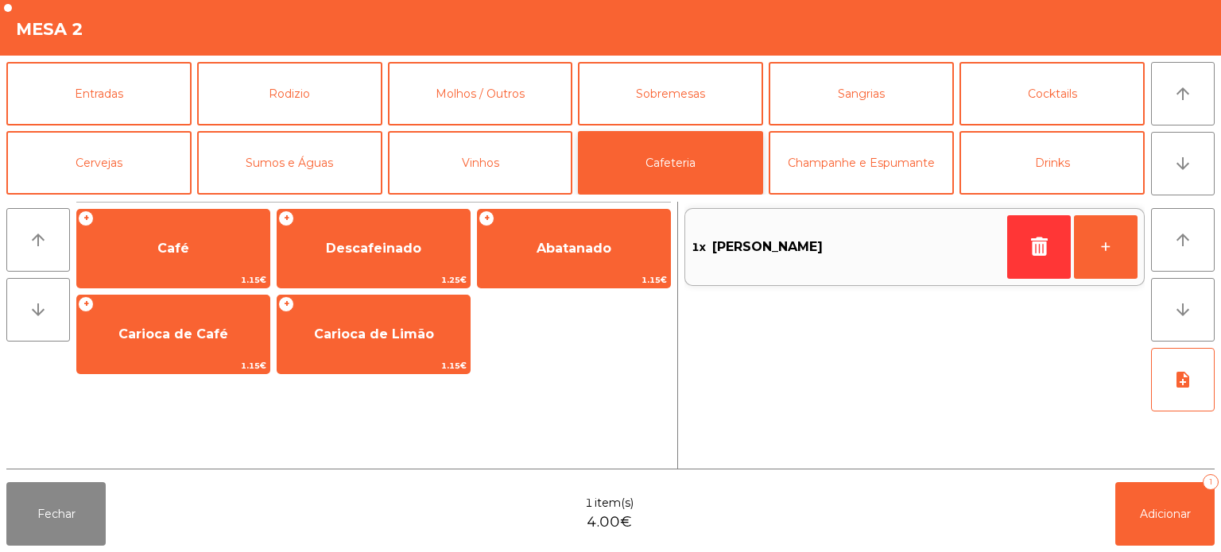
scroll to position [0, 0]
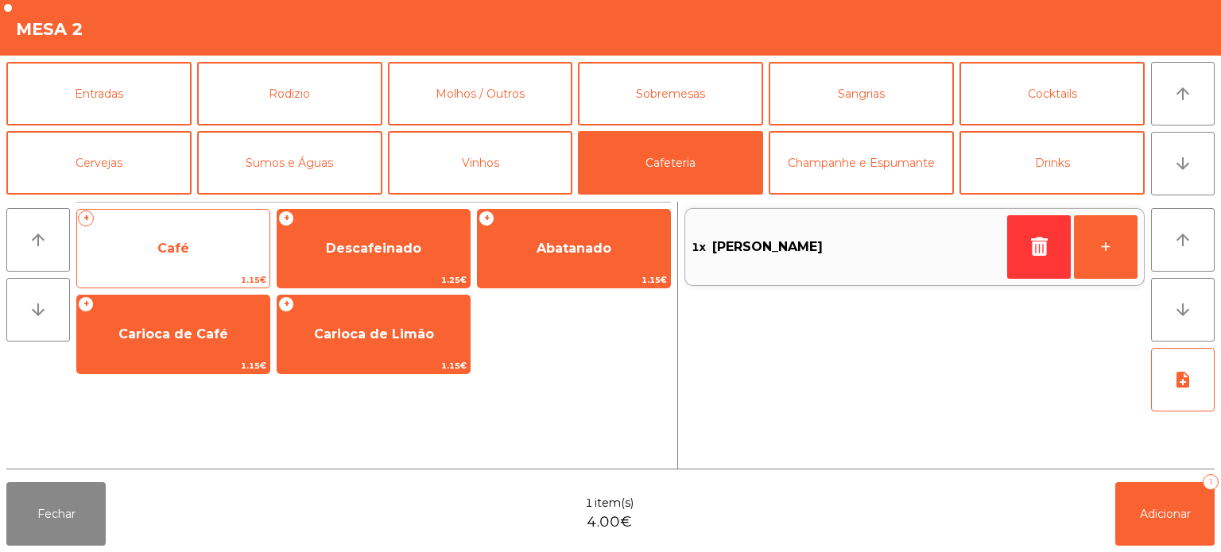
click at [233, 250] on span "Café" at bounding box center [173, 248] width 192 height 43
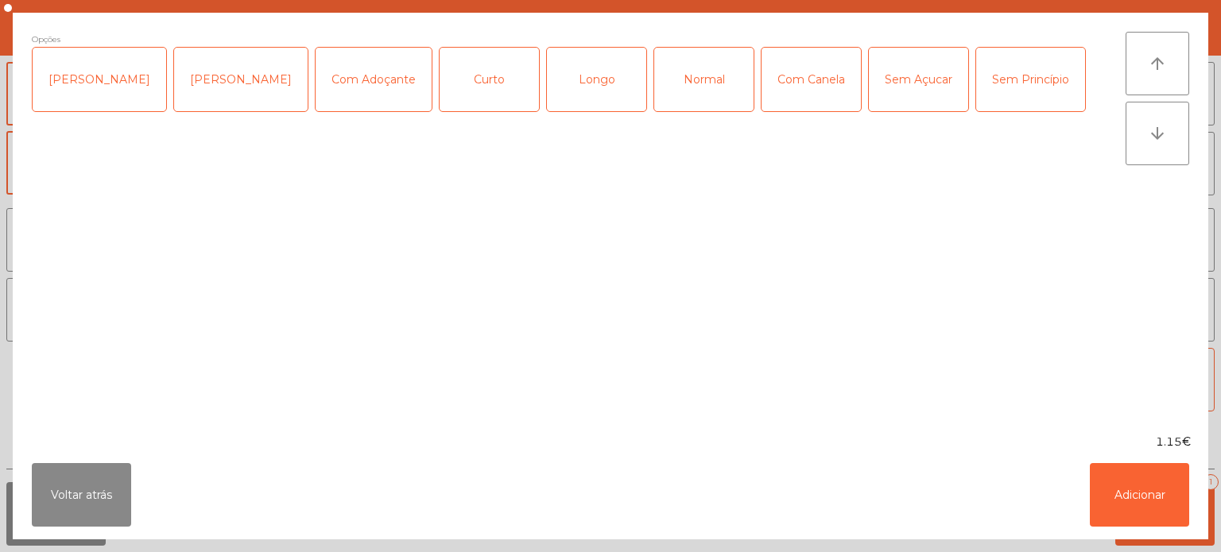
click at [695, 73] on div "Normal" at bounding box center [703, 80] width 99 height 64
click at [1137, 521] on button "Adicionar" at bounding box center [1138, 495] width 99 height 64
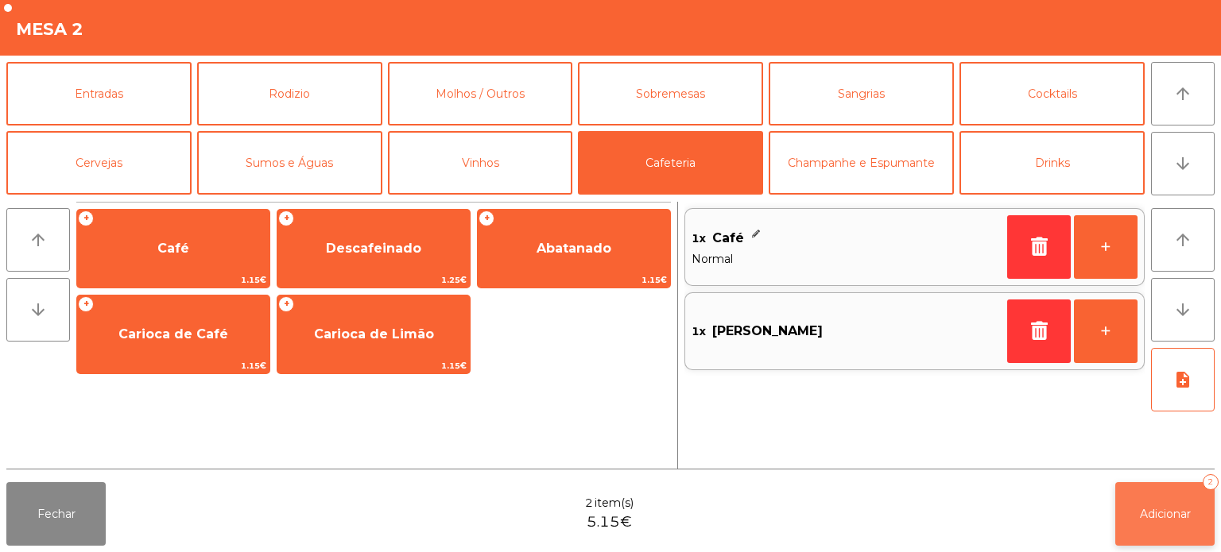
click at [1168, 521] on button "Adicionar 2" at bounding box center [1164, 514] width 99 height 64
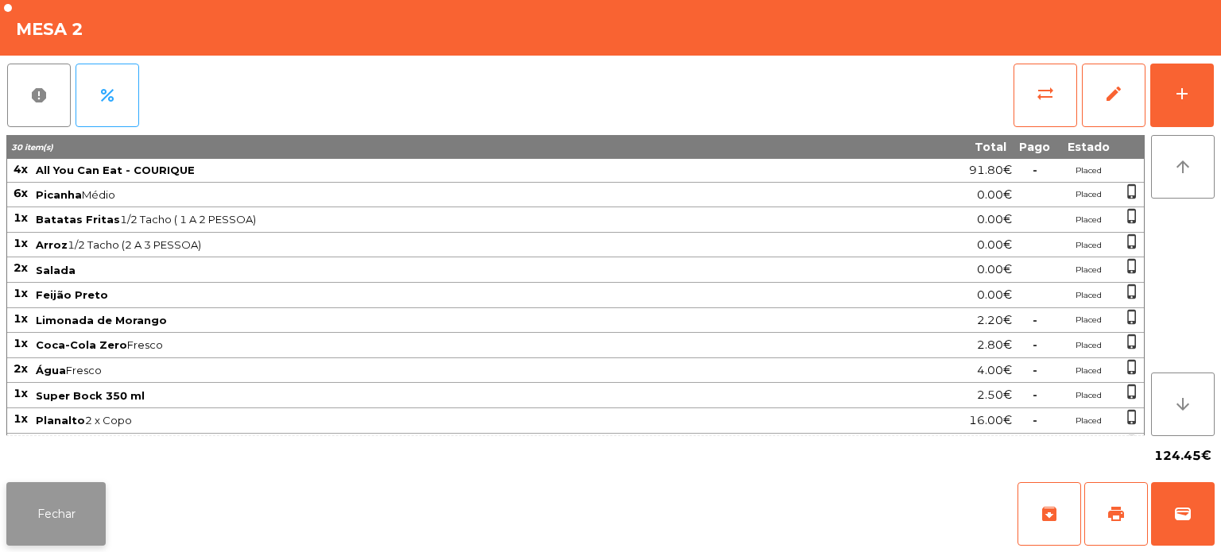
click at [60, 540] on button "Fechar" at bounding box center [55, 514] width 99 height 64
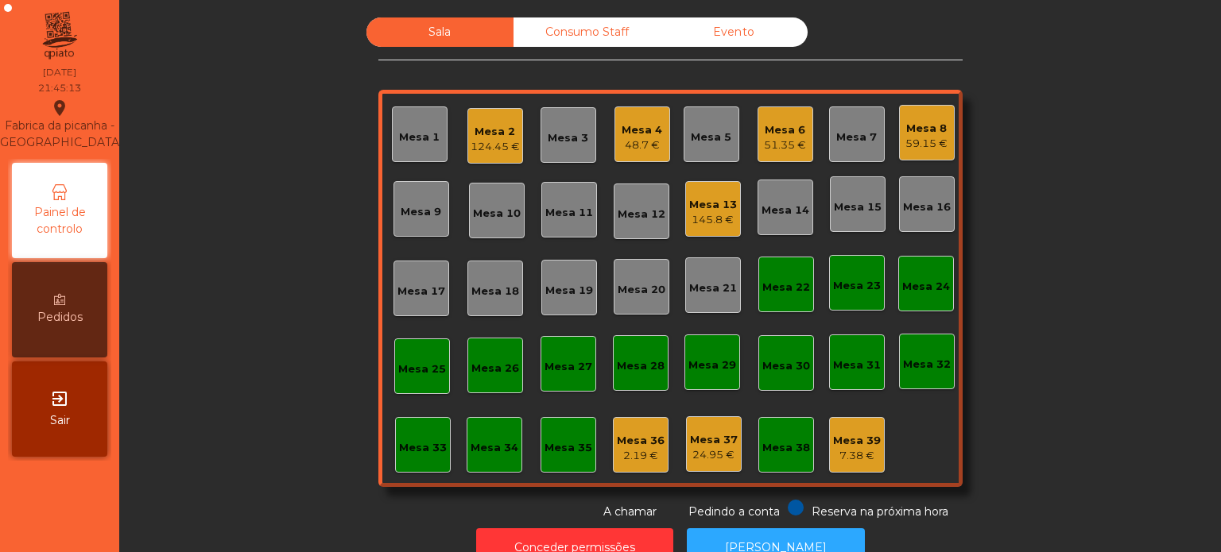
click at [718, 219] on div "145.8 €" at bounding box center [713, 220] width 48 height 16
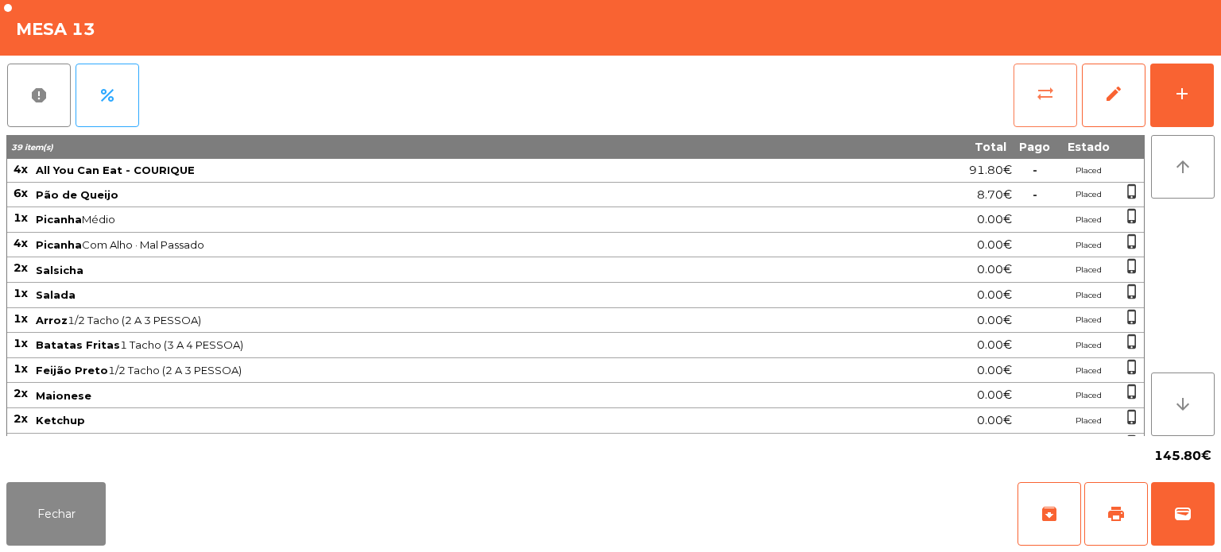
click at [1062, 95] on button "sync_alt" at bounding box center [1045, 96] width 64 height 64
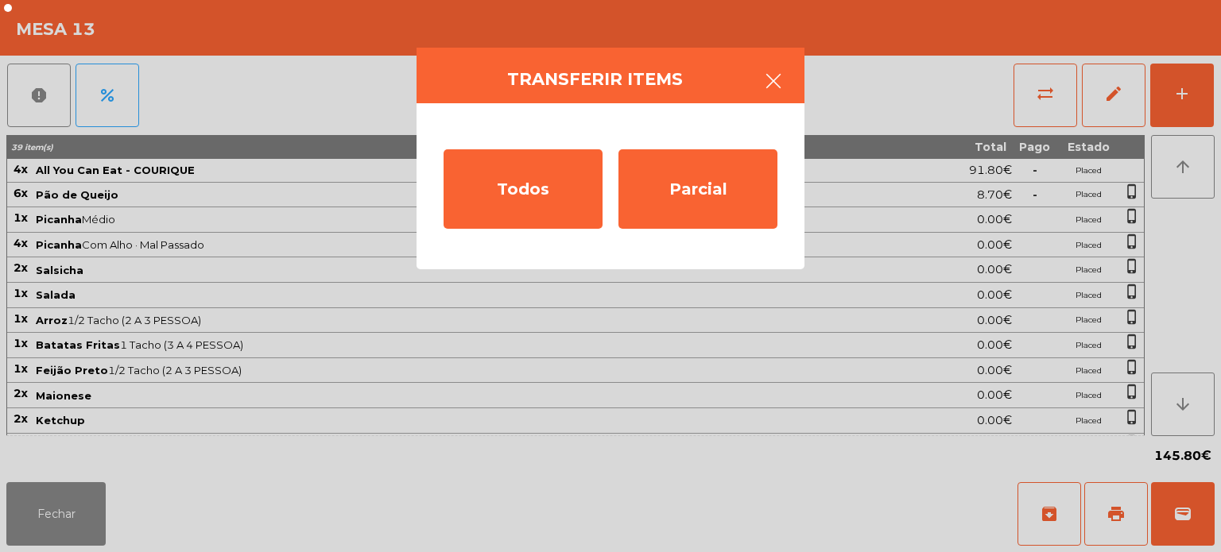
click at [768, 66] on button "button" at bounding box center [773, 83] width 45 height 48
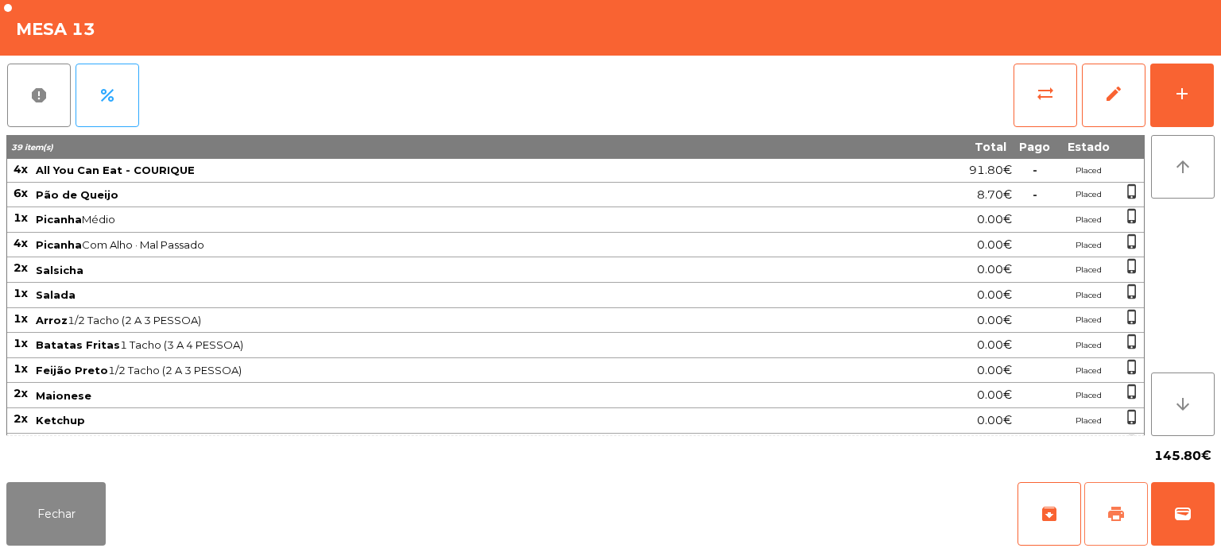
click at [1122, 528] on button "print" at bounding box center [1116, 514] width 64 height 64
click at [44, 520] on button "Fechar" at bounding box center [55, 514] width 99 height 64
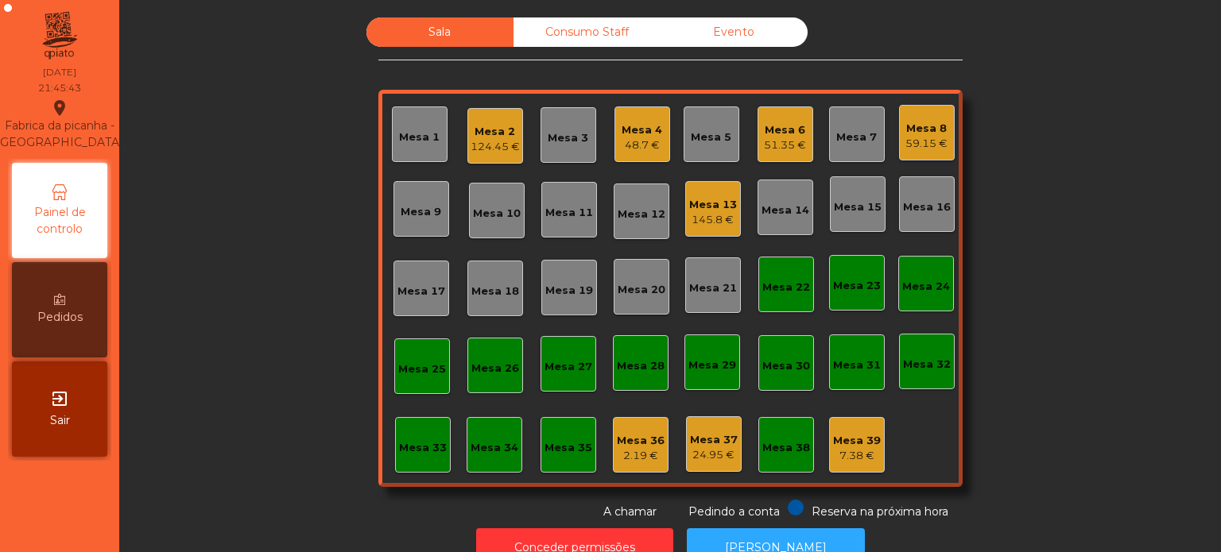
click at [490, 151] on div "124.45 €" at bounding box center [494, 147] width 49 height 16
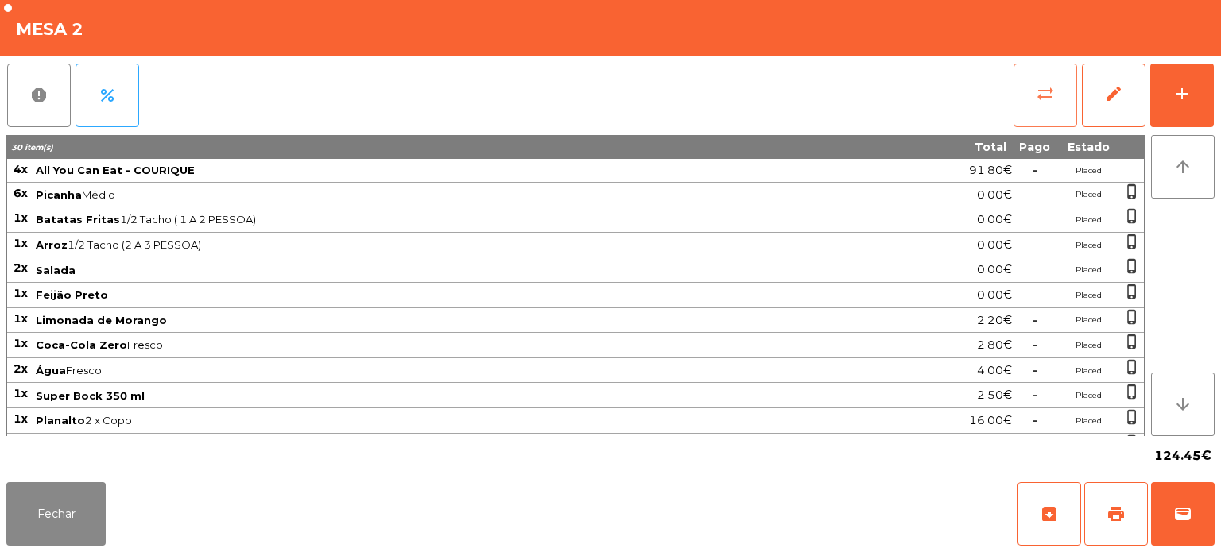
click at [1034, 98] on button "sync_alt" at bounding box center [1045, 96] width 64 height 64
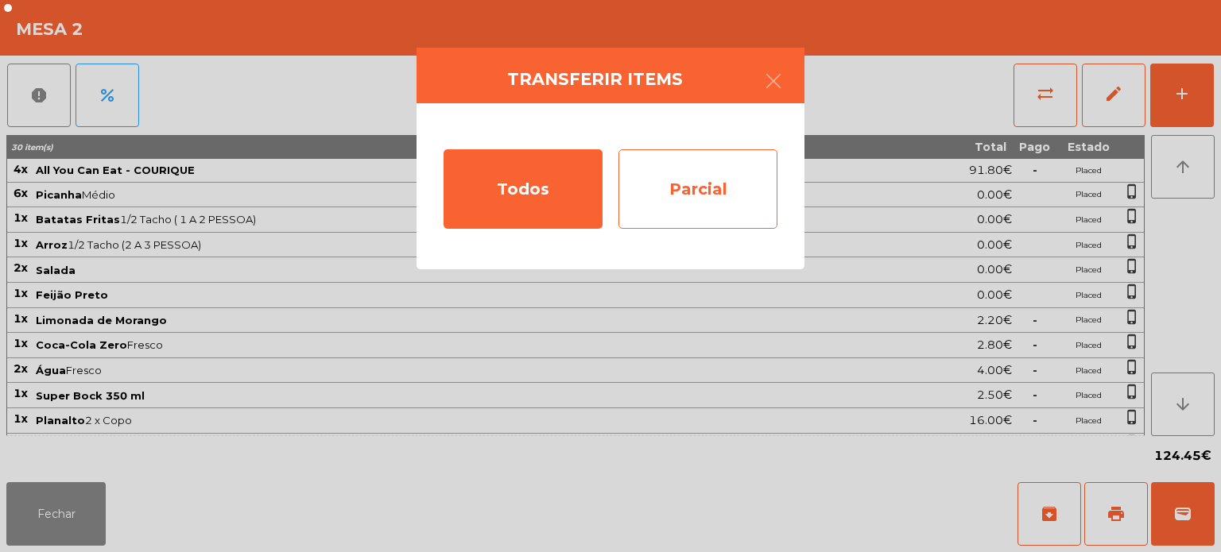
click at [701, 178] on div "Parcial" at bounding box center [697, 188] width 159 height 79
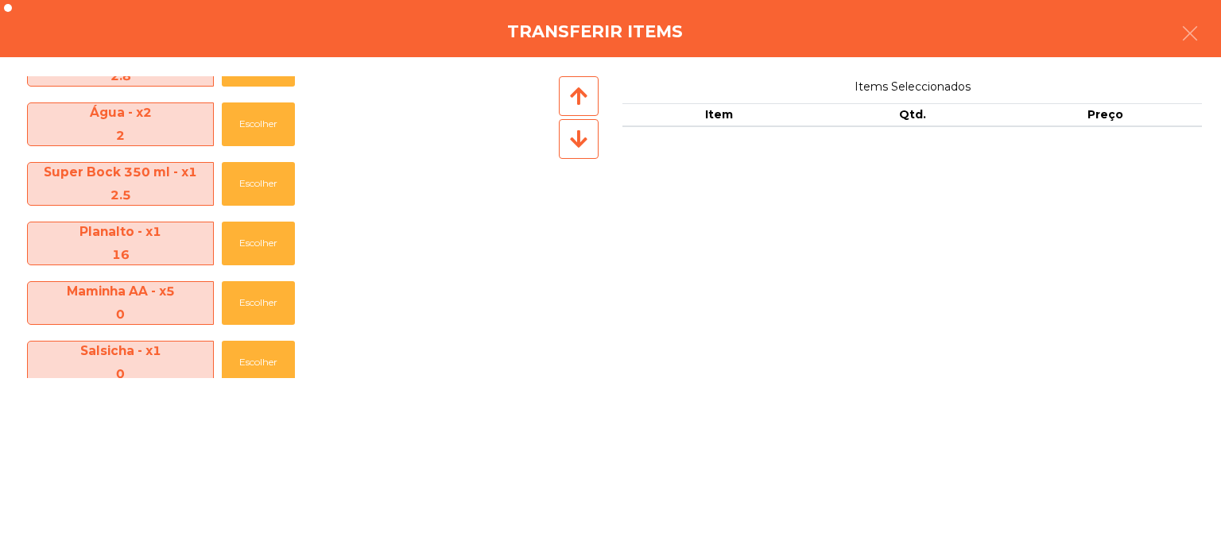
scroll to position [467, 0]
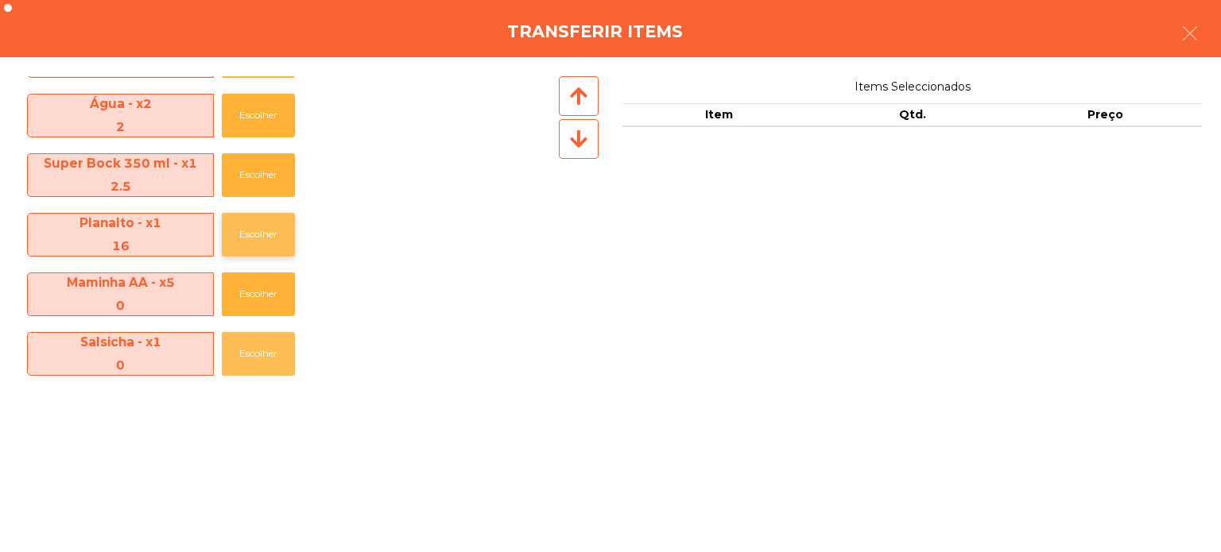
click at [222, 332] on button "Escolher" at bounding box center [258, 354] width 73 height 44
click at [255, 216] on button "Escolher" at bounding box center [258, 235] width 73 height 44
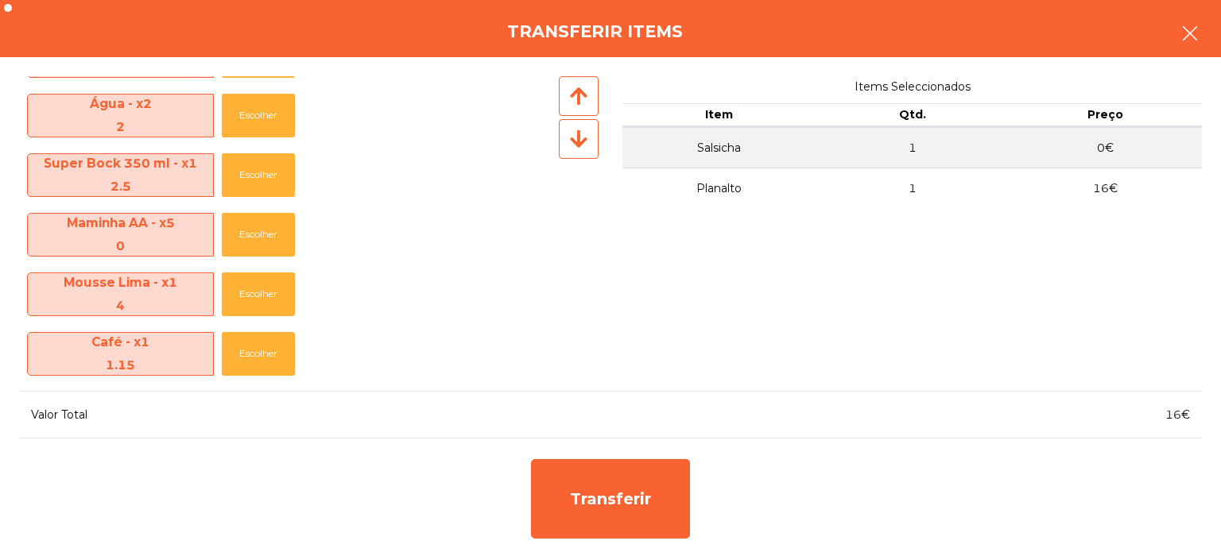
click at [1179, 47] on button "button" at bounding box center [1189, 35] width 45 height 48
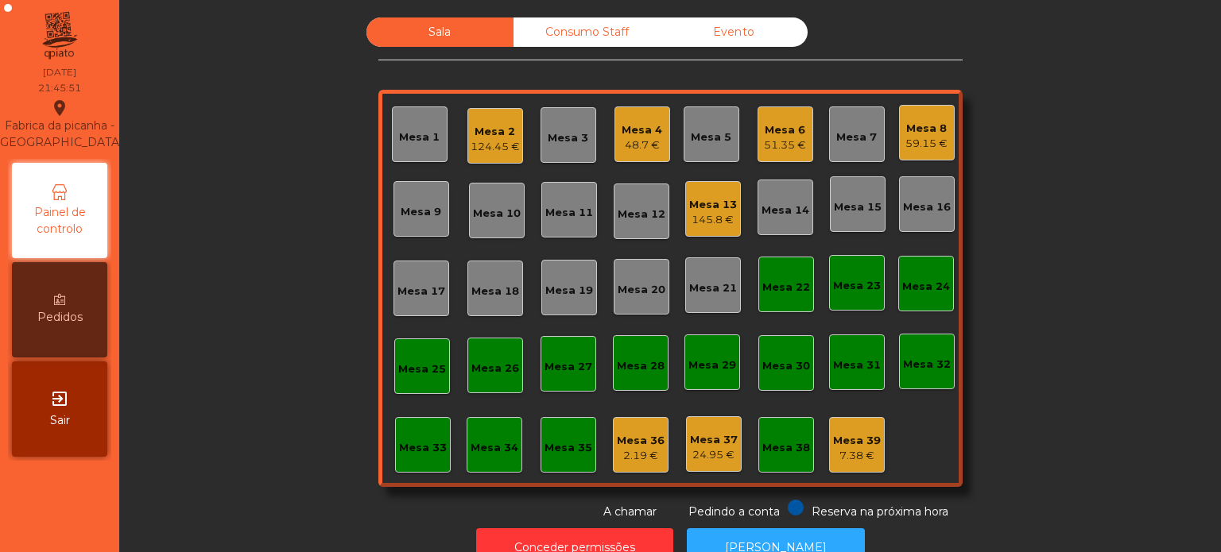
click at [498, 118] on div "Mesa 2 124.45 €" at bounding box center [494, 136] width 49 height 37
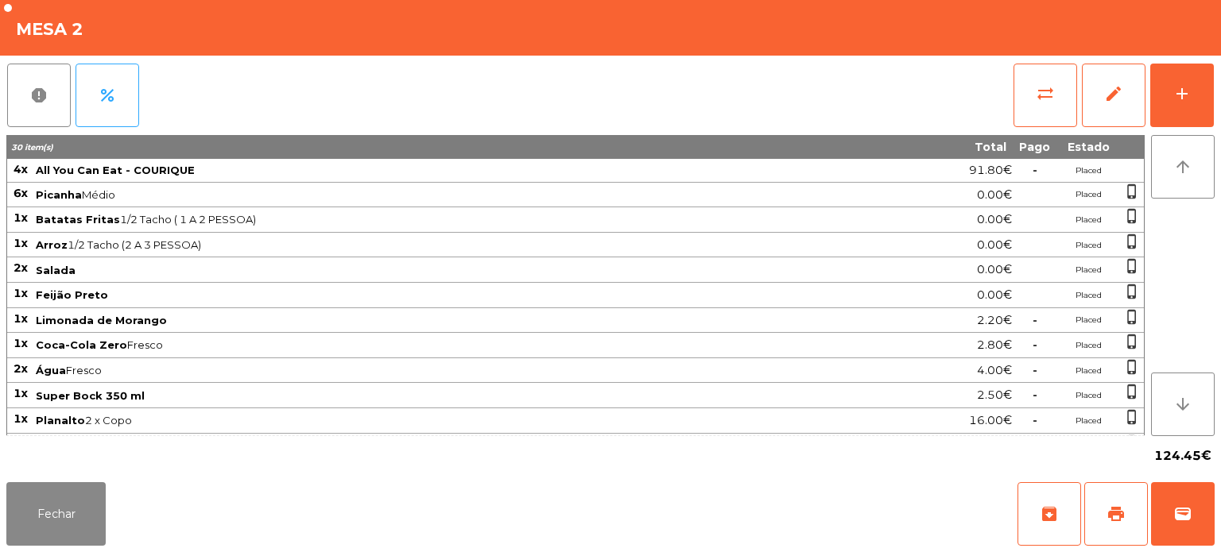
scroll to position [137, 0]
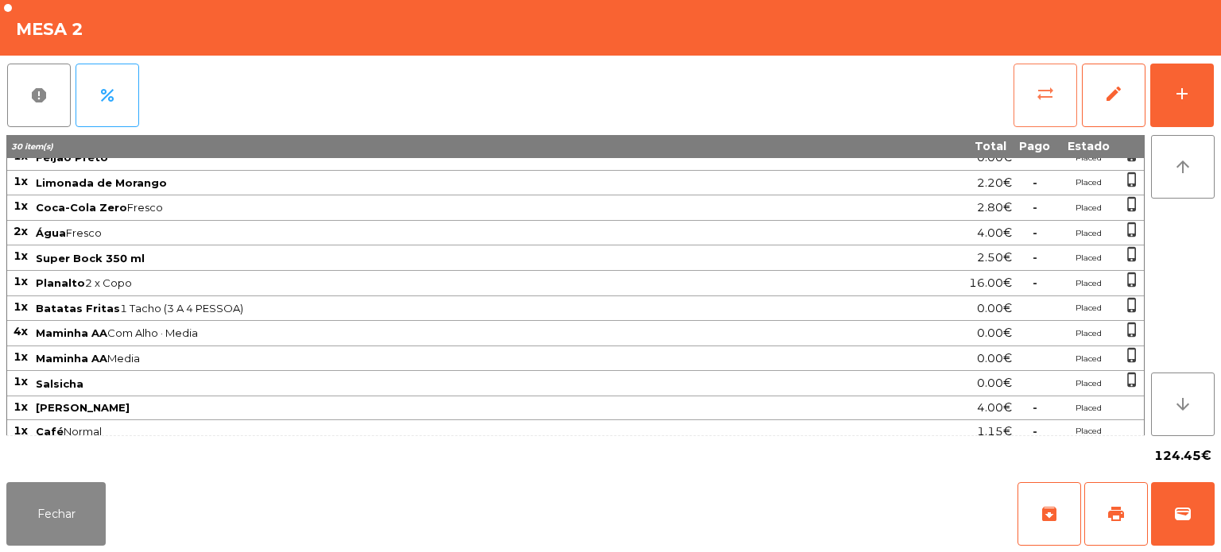
click at [1020, 126] on button "sync_alt" at bounding box center [1045, 96] width 64 height 64
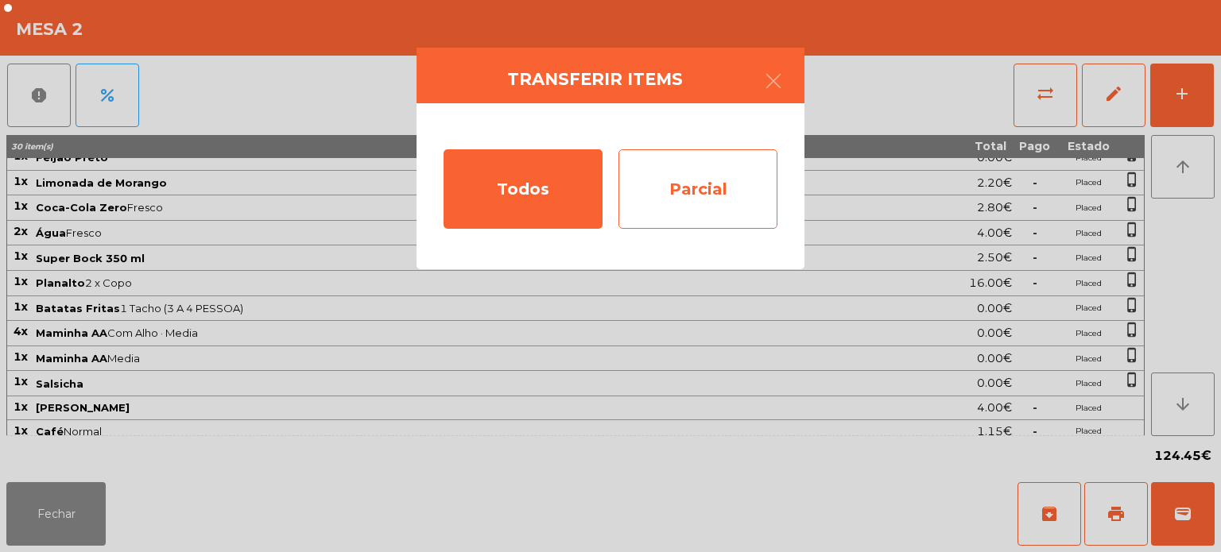
click at [725, 184] on div "Parcial" at bounding box center [697, 188] width 159 height 79
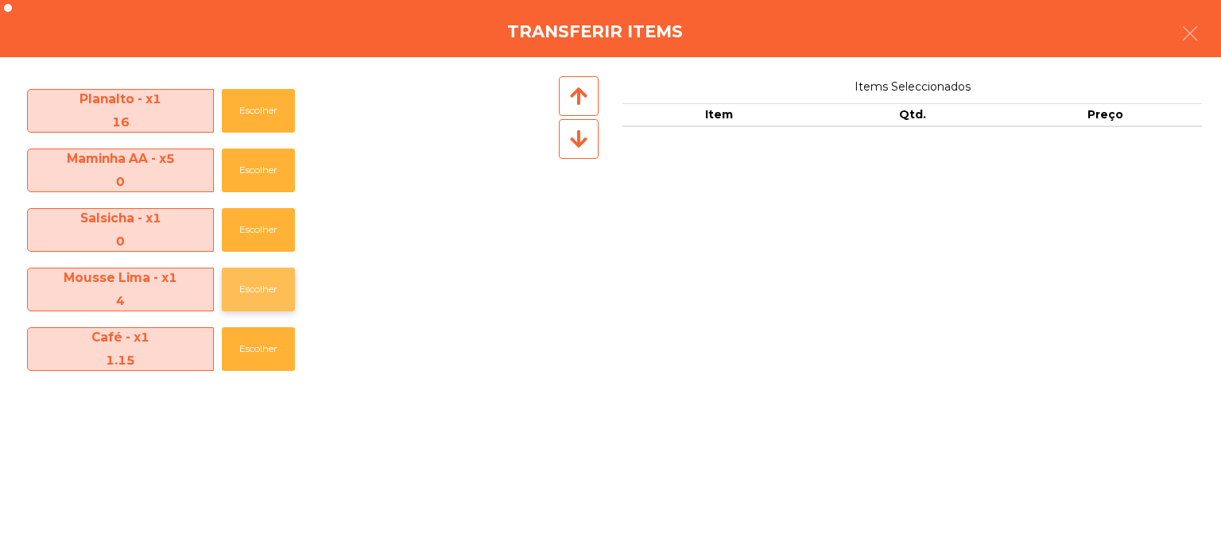
click at [285, 299] on button "Escolher" at bounding box center [258, 290] width 73 height 44
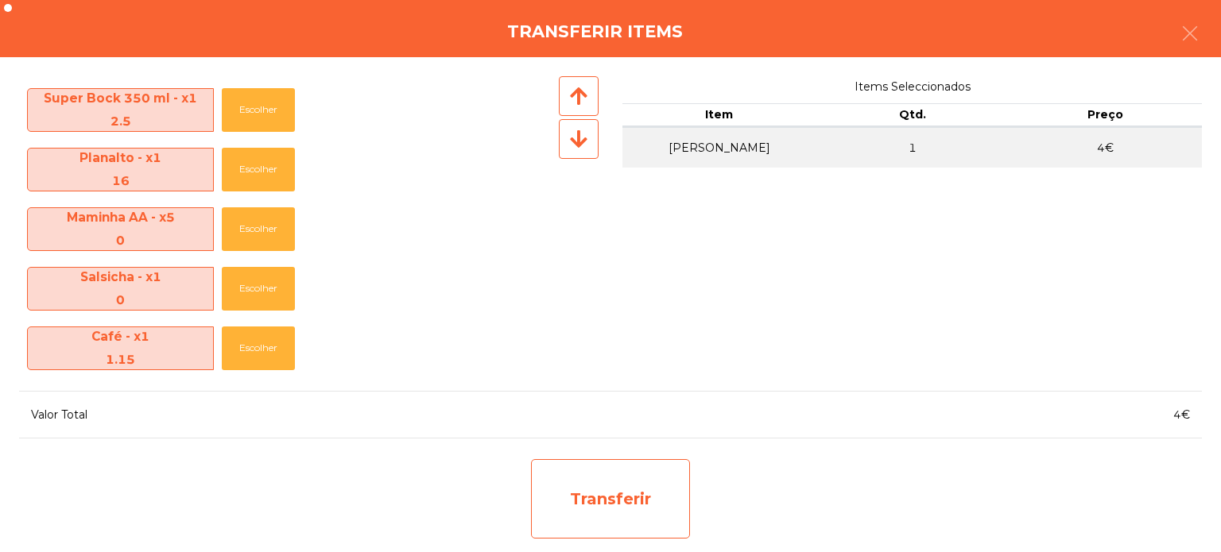
click at [644, 506] on div "Transferir" at bounding box center [610, 498] width 159 height 79
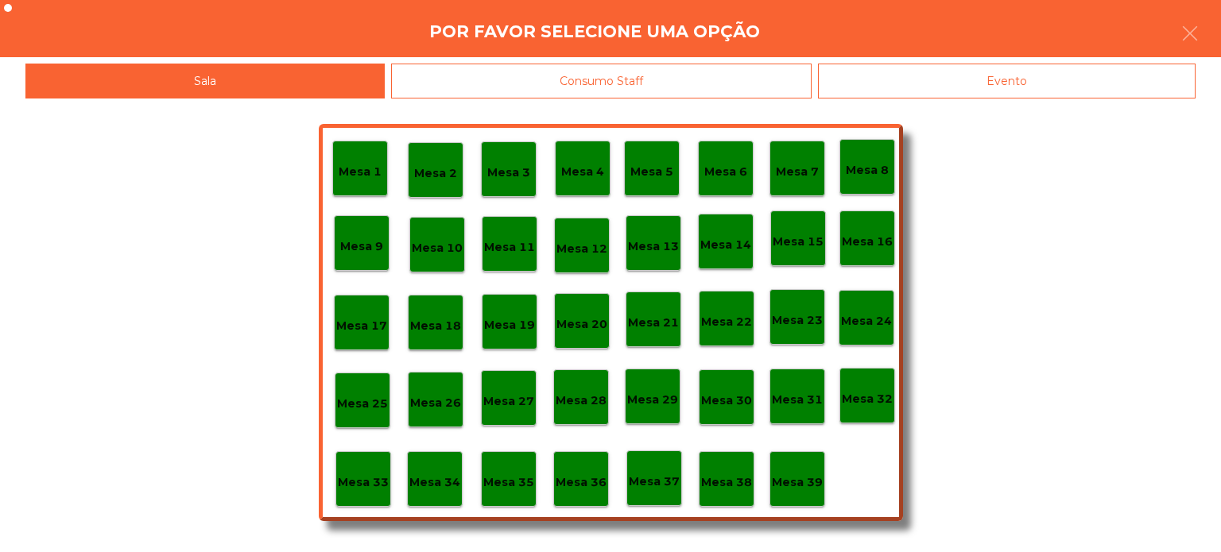
click at [823, 486] on div "Mesa 39" at bounding box center [797, 479] width 56 height 56
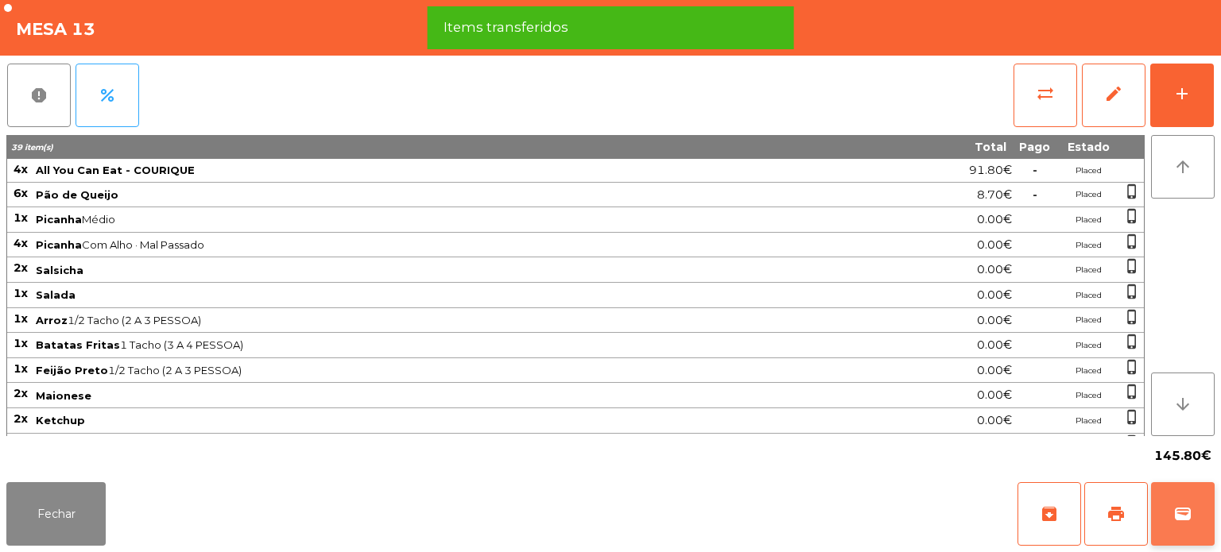
click at [1196, 483] on button "wallet" at bounding box center [1183, 514] width 64 height 64
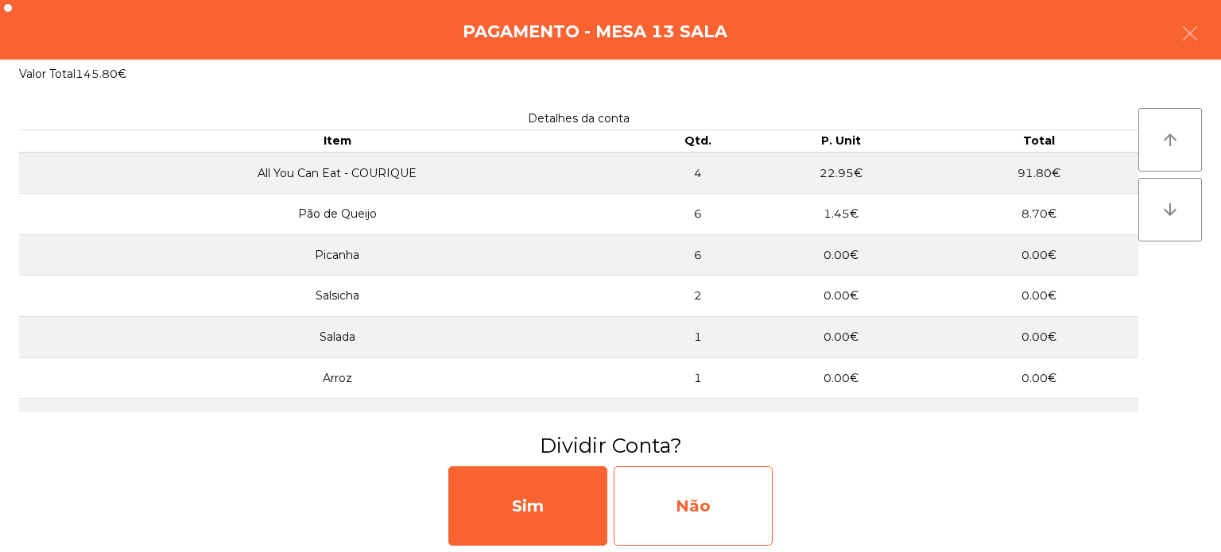
click at [761, 492] on div "Não" at bounding box center [692, 505] width 159 height 79
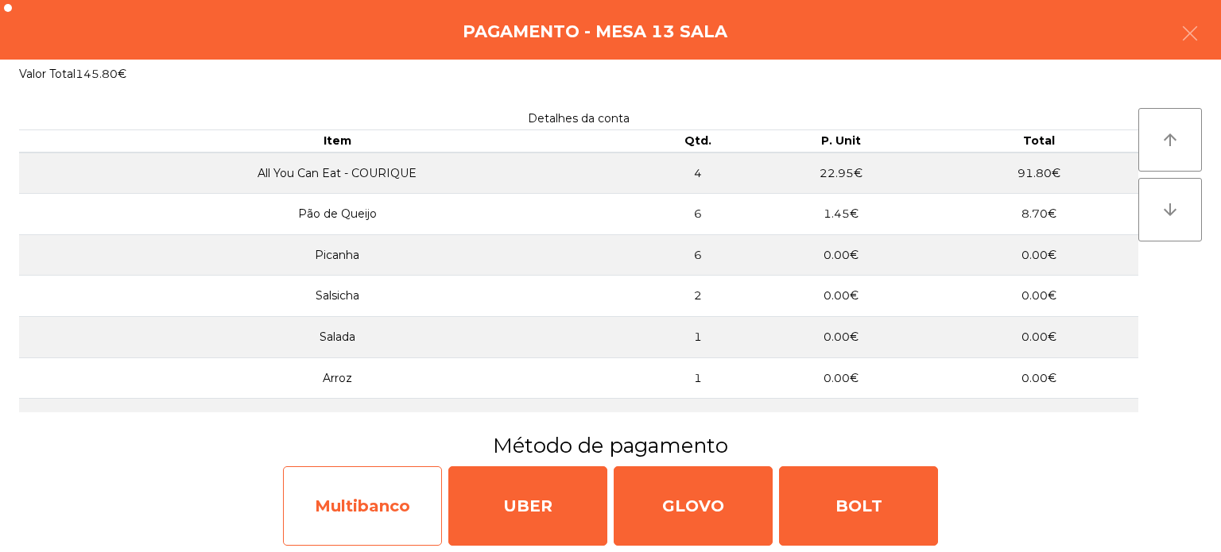
click at [360, 497] on div "Multibanco" at bounding box center [362, 505] width 159 height 79
select select "**"
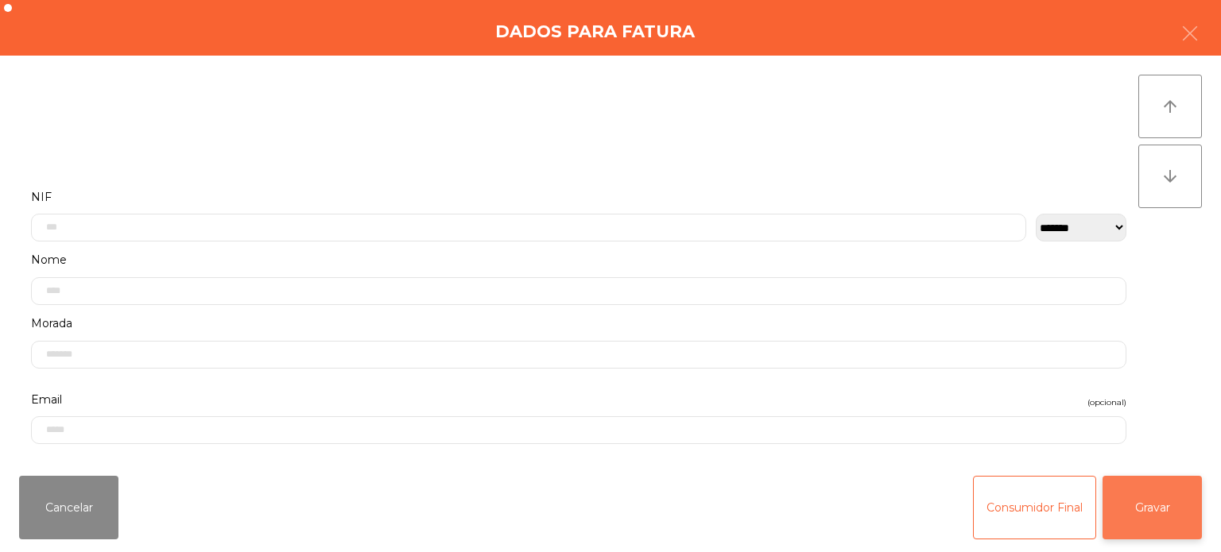
click at [1170, 515] on button "Gravar" at bounding box center [1151, 508] width 99 height 64
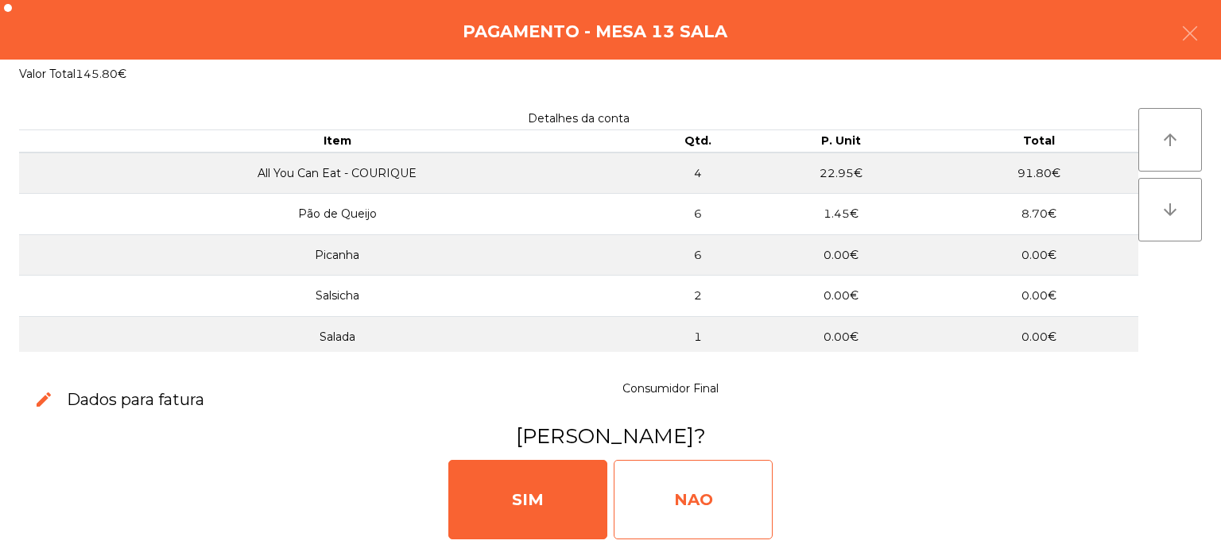
click at [718, 503] on div "NAO" at bounding box center [692, 499] width 159 height 79
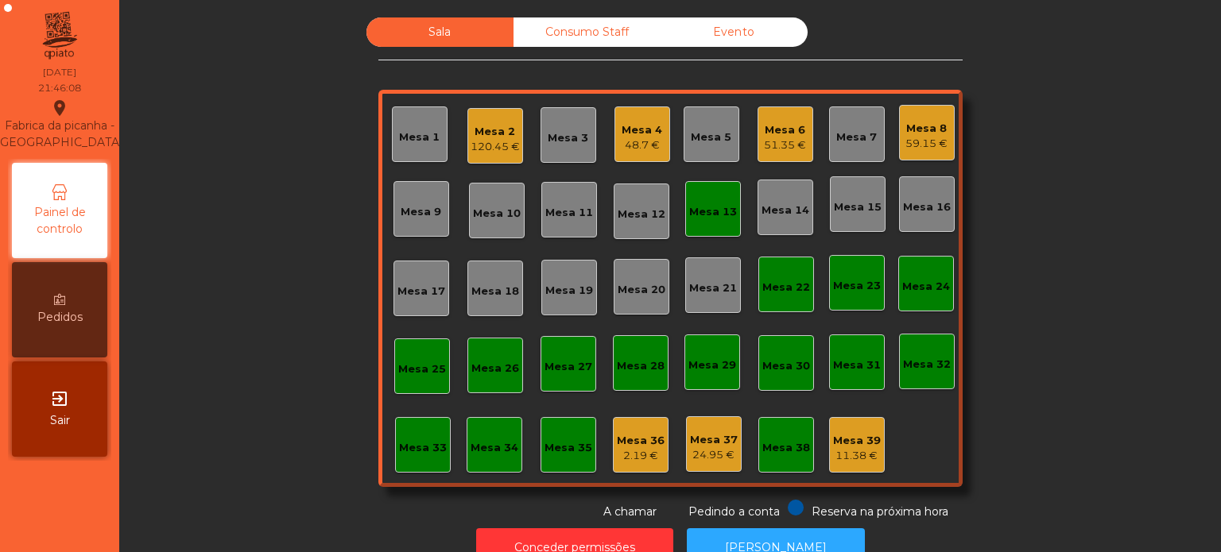
click at [709, 215] on div "Mesa 13" at bounding box center [713, 212] width 48 height 16
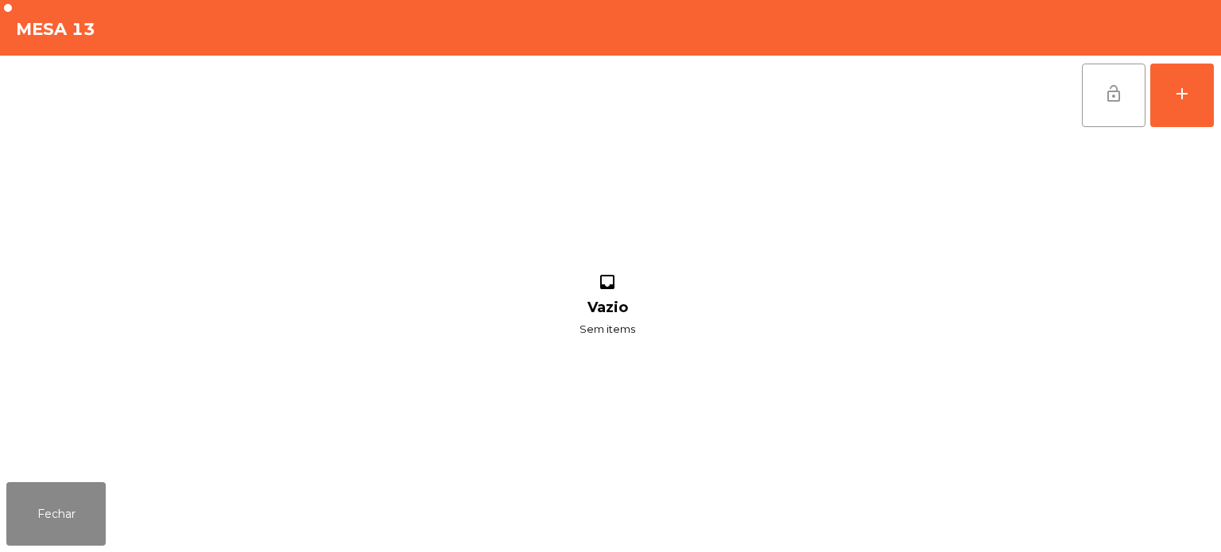
click at [1105, 95] on span "lock_open" at bounding box center [1113, 93] width 19 height 19
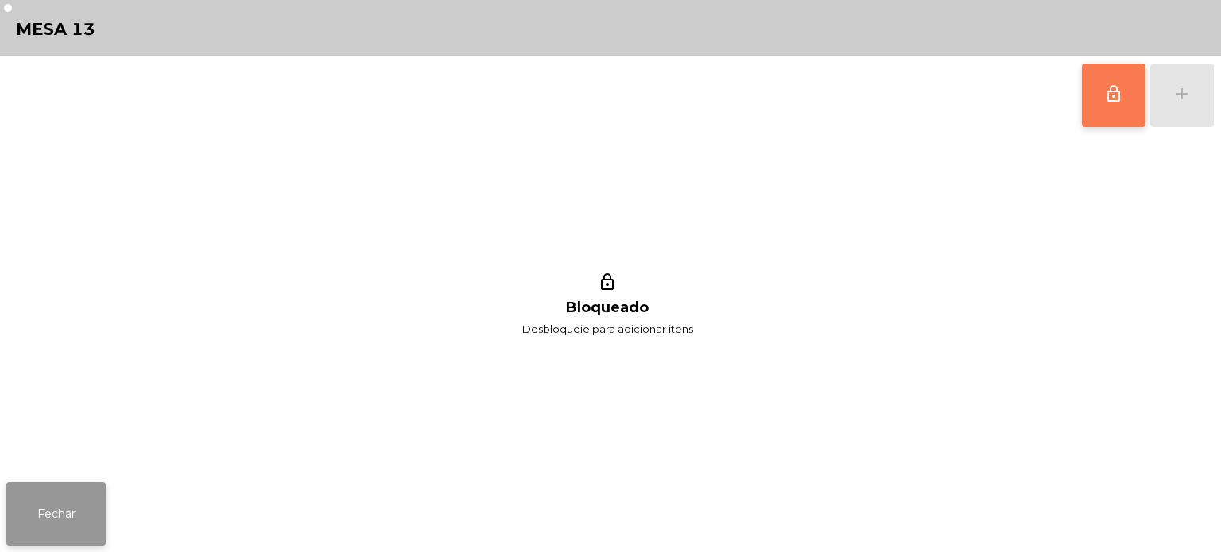
click at [94, 490] on button "Fechar" at bounding box center [55, 514] width 99 height 64
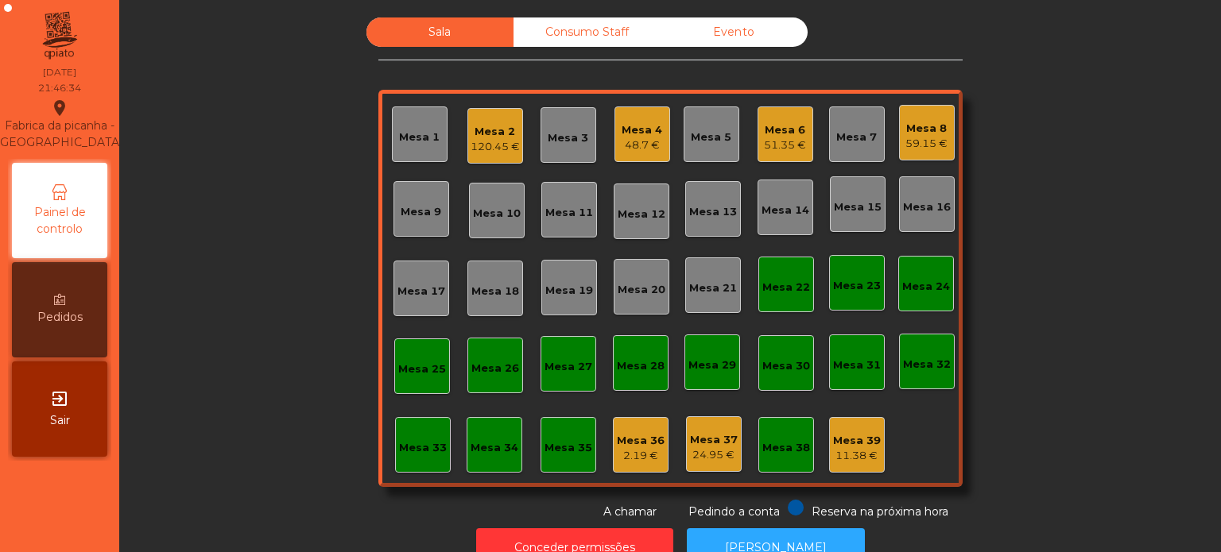
click at [340, 307] on div "Sala Consumo Staff Evento Mesa 1 Mesa 2 120.45 € Mesa 3 Mesa 4 48.7 € Mesa 5 Me…" at bounding box center [670, 268] width 1059 height 503
click at [633, 154] on div "Mesa 4 55.1 €" at bounding box center [642, 134] width 56 height 56
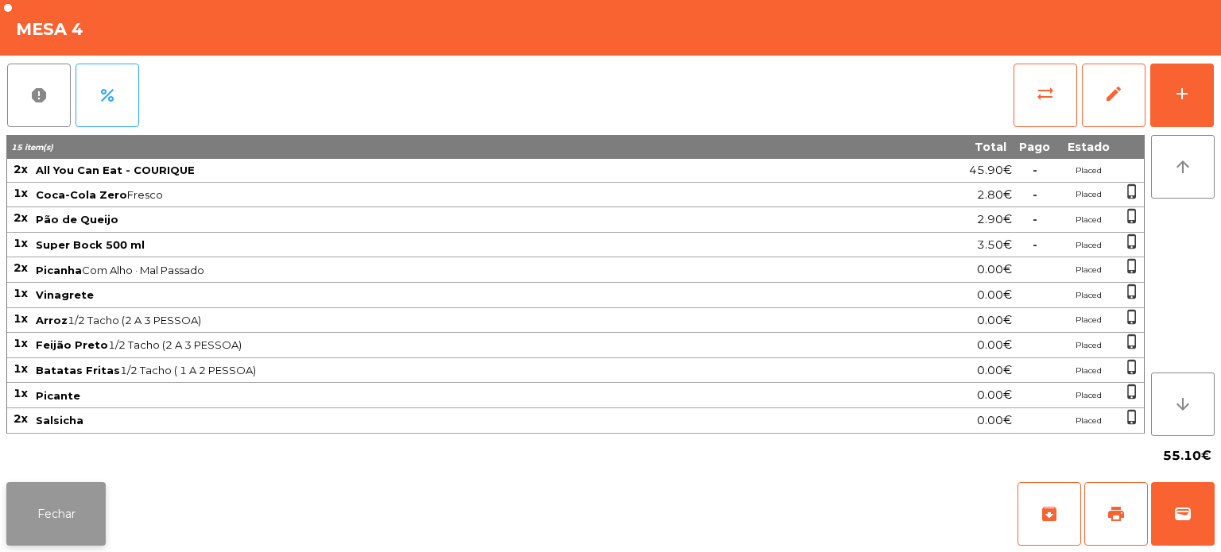
click at [60, 521] on button "Fechar" at bounding box center [55, 514] width 99 height 64
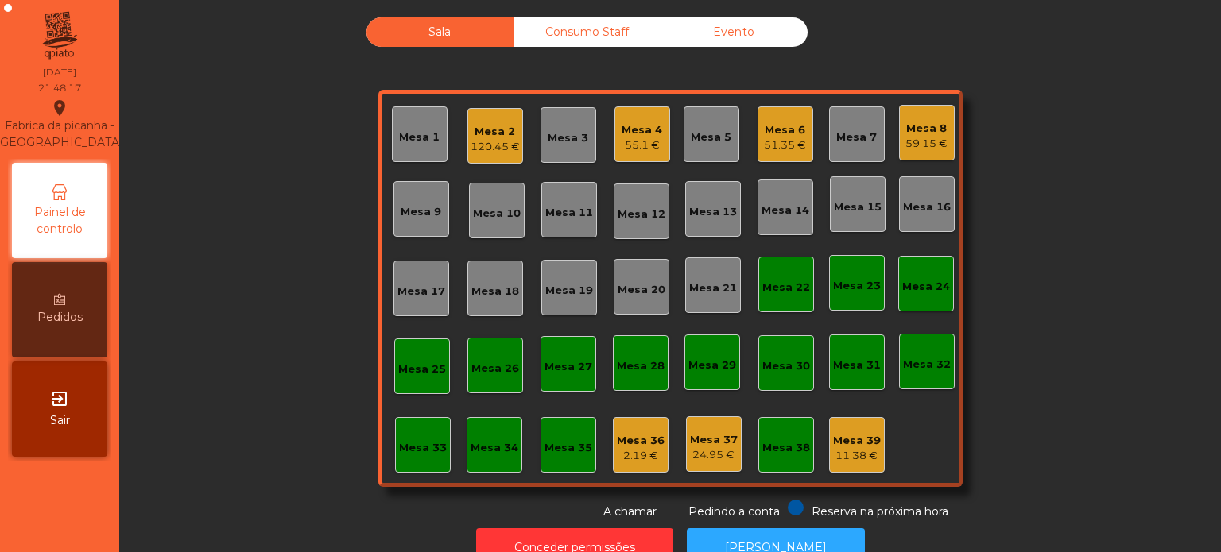
click at [293, 307] on div "Sala Consumo Staff Evento Mesa 1 Mesa 2 120.45 € Mesa 3 Mesa 4 55.1 € Mesa 5 Me…" at bounding box center [670, 268] width 1059 height 503
click at [501, 134] on div "Mesa 2" at bounding box center [494, 132] width 49 height 16
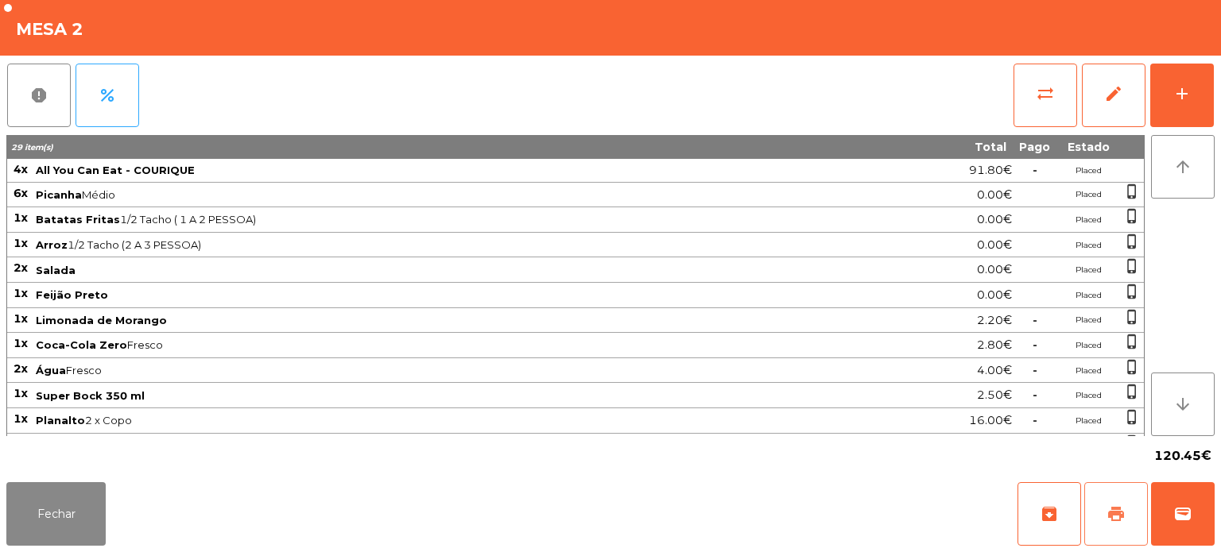
click at [1105, 515] on button "print" at bounding box center [1116, 514] width 64 height 64
click at [44, 496] on button "Fechar" at bounding box center [55, 514] width 99 height 64
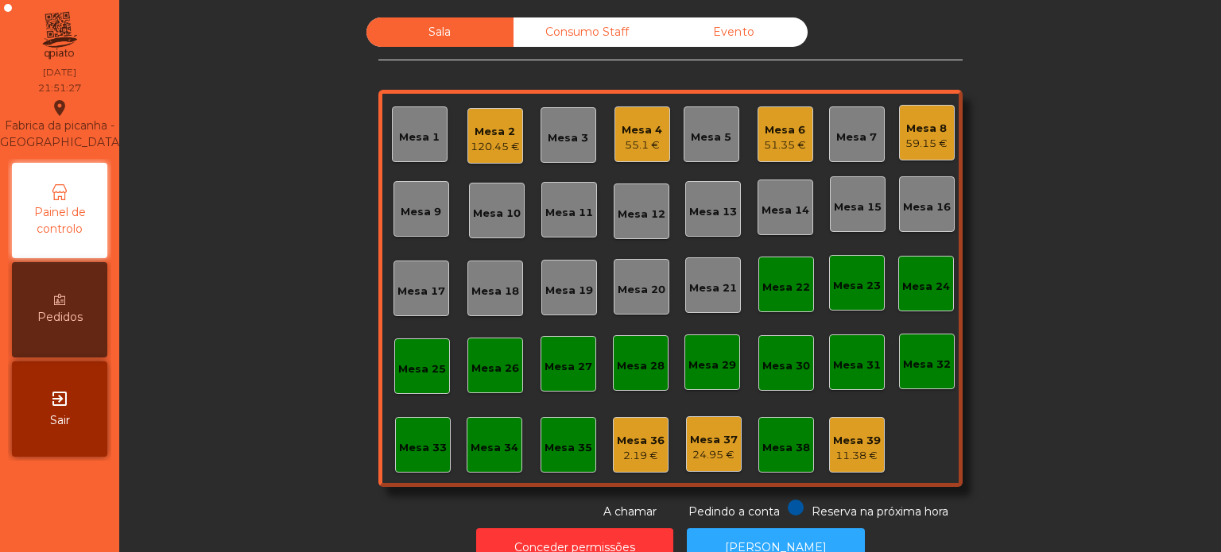
scroll to position [44, 0]
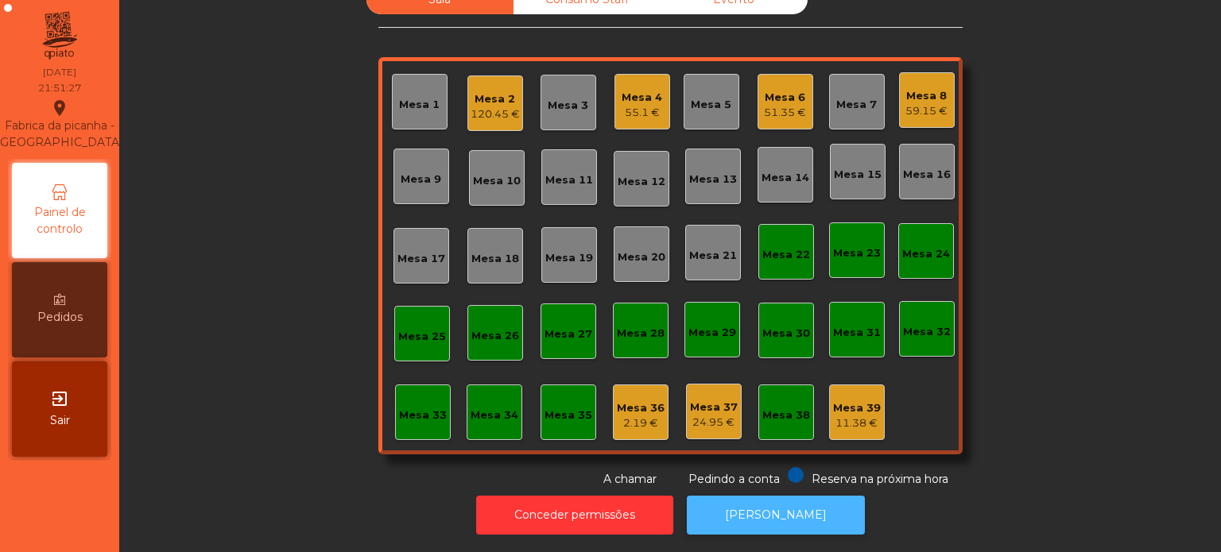
click at [783, 519] on button "[PERSON_NAME]" at bounding box center [776, 515] width 178 height 39
click at [470, 91] on div "Mesa 2" at bounding box center [494, 99] width 49 height 16
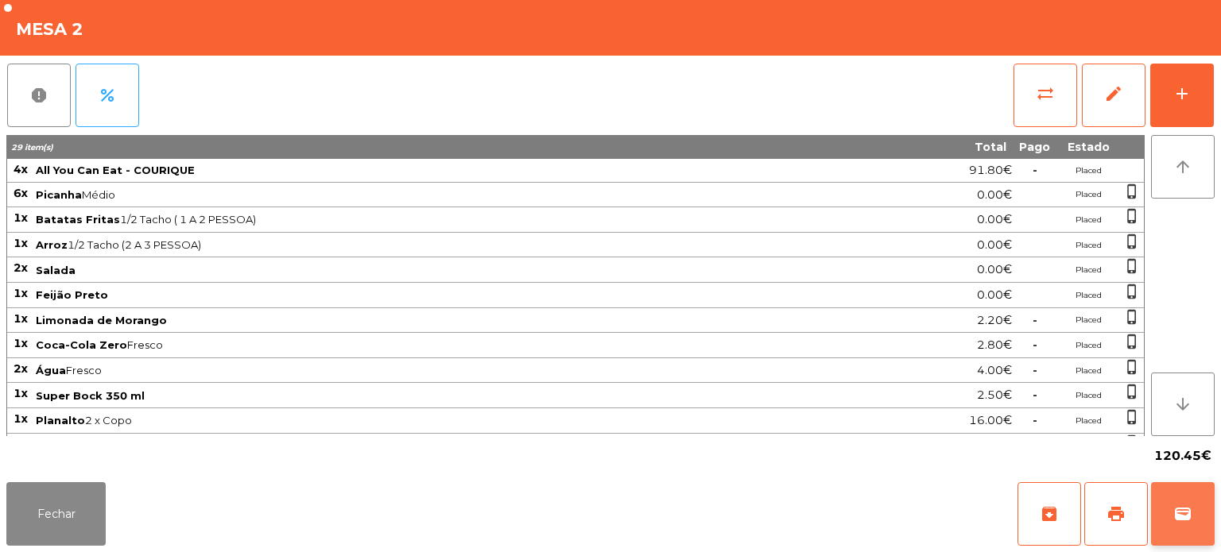
click at [1186, 497] on button "wallet" at bounding box center [1183, 514] width 64 height 64
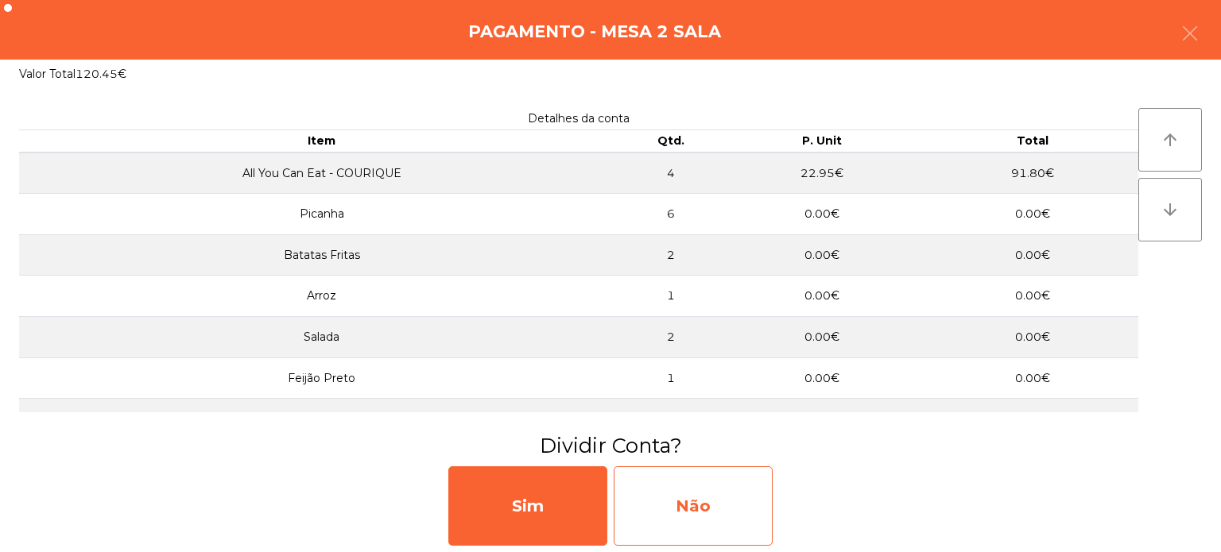
click at [722, 513] on div "Não" at bounding box center [692, 505] width 159 height 79
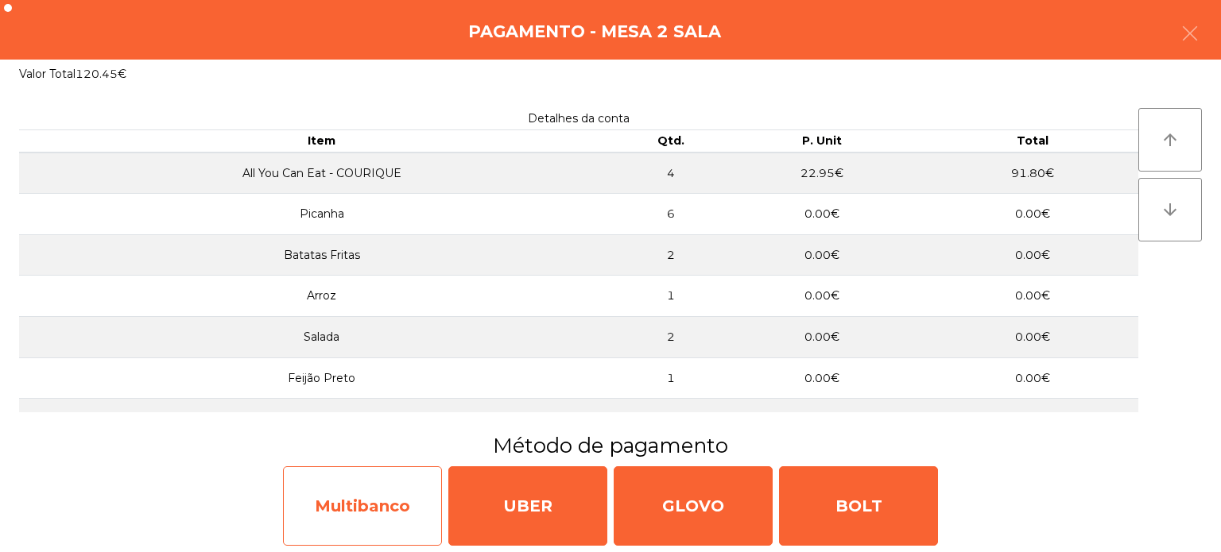
click at [423, 486] on div "Multibanco" at bounding box center [362, 505] width 159 height 79
select select "**"
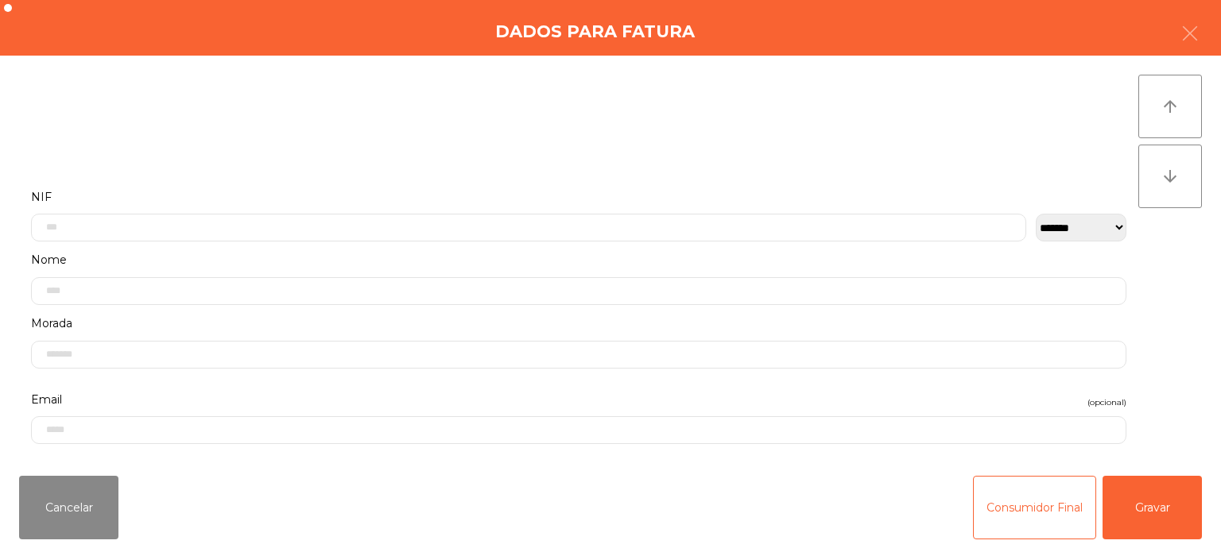
click at [522, 192] on label "NIF" at bounding box center [578, 197] width 1095 height 21
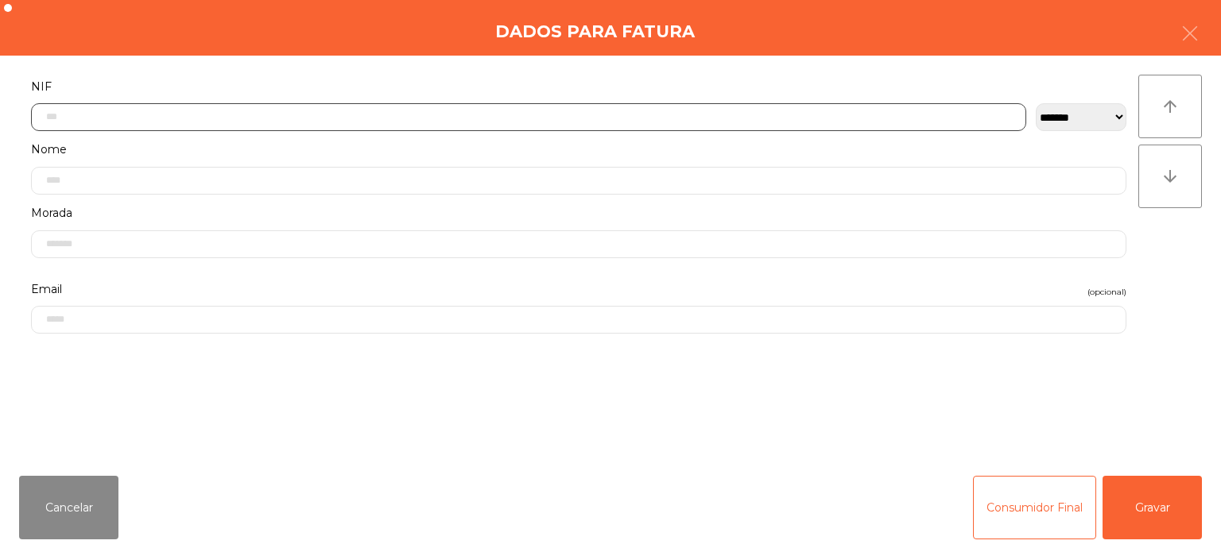
click at [249, 118] on input "text" at bounding box center [528, 117] width 995 height 28
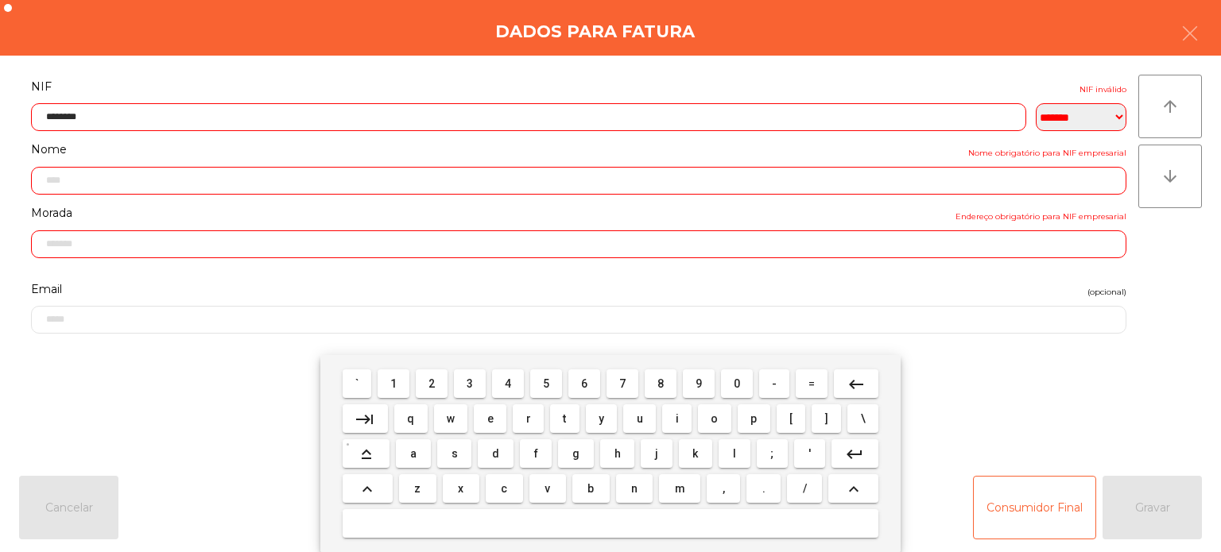
type input "*********"
type input "**********"
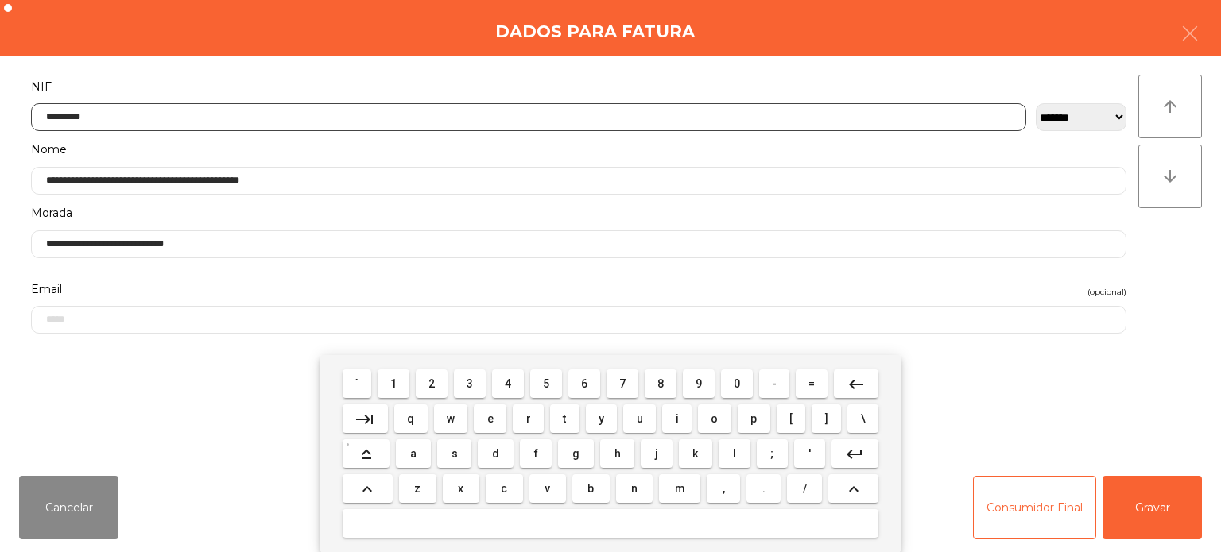
type input "*********"
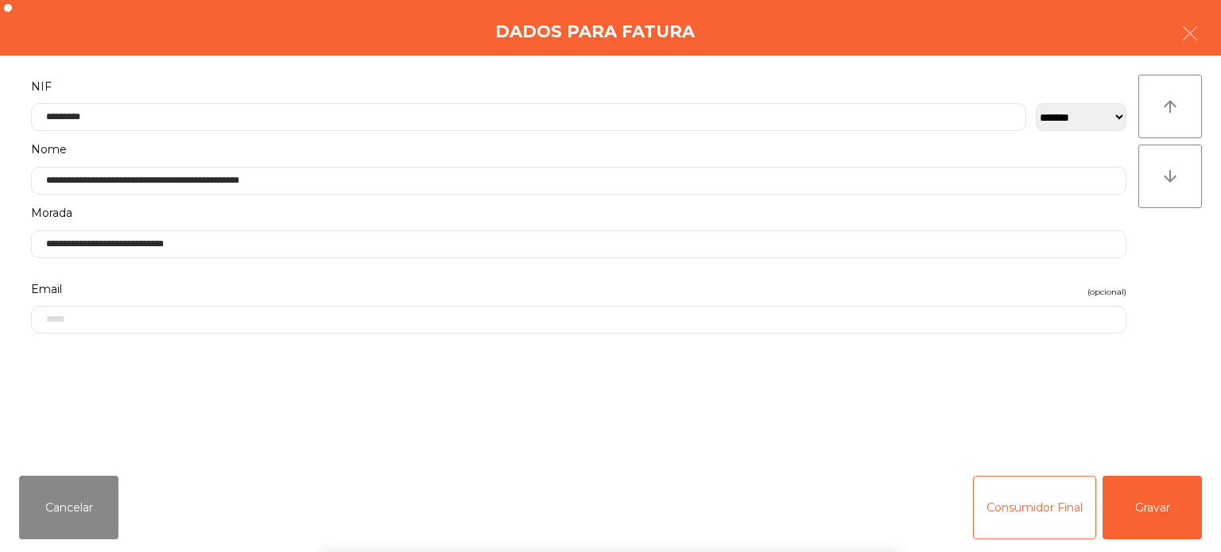
click at [1187, 267] on div "arrow_upward arrow_downward" at bounding box center [1170, 260] width 64 height 370
click at [1139, 501] on button "Gravar" at bounding box center [1151, 508] width 99 height 64
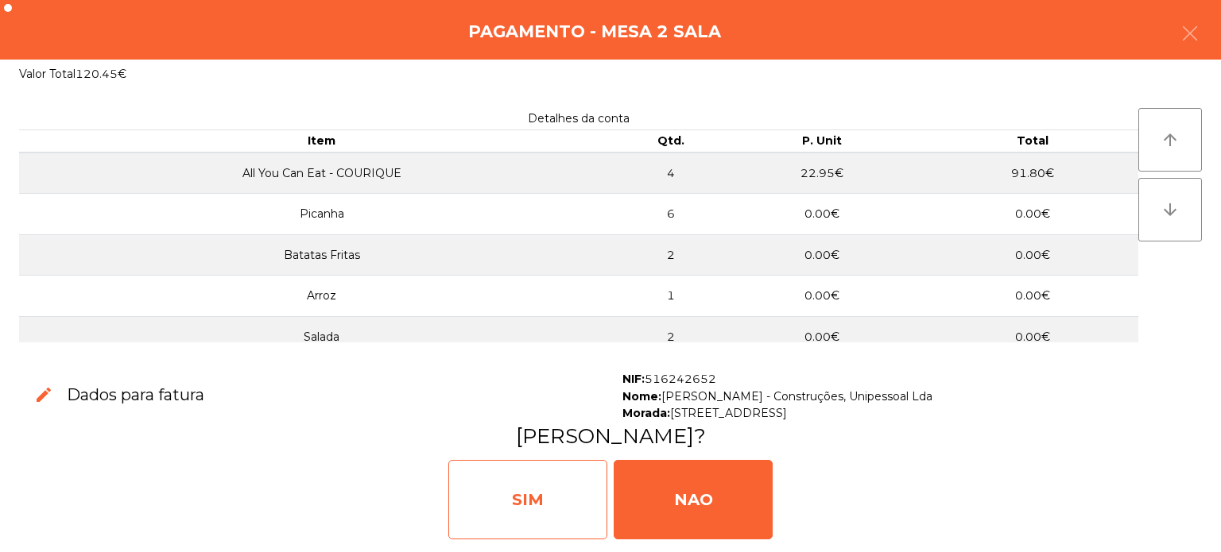
click at [547, 477] on div "SIM" at bounding box center [527, 499] width 159 height 79
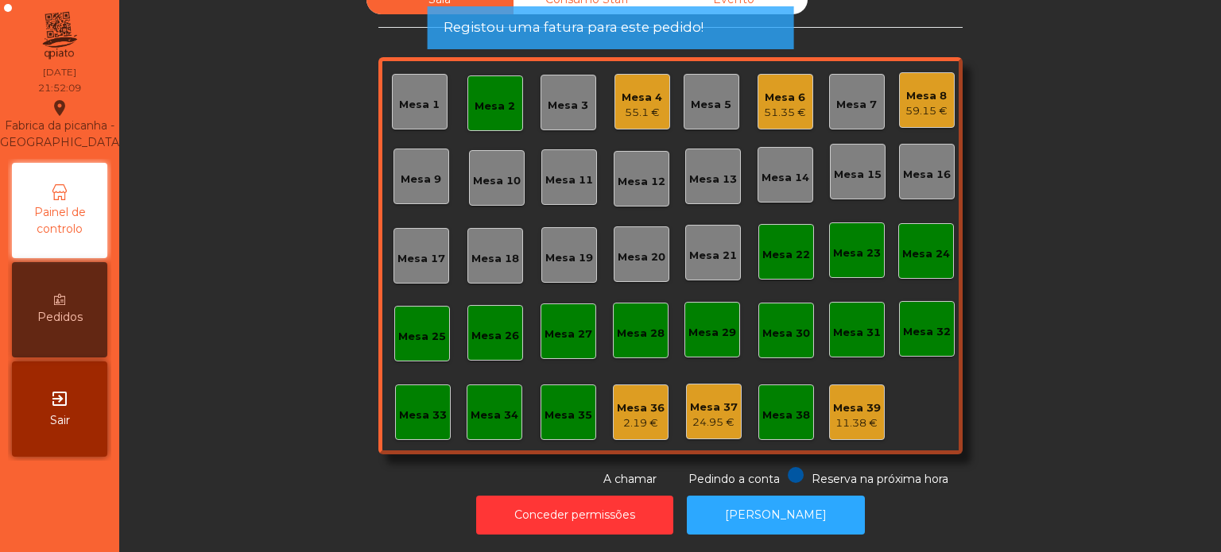
click at [502, 113] on div "Mesa 2" at bounding box center [495, 103] width 56 height 56
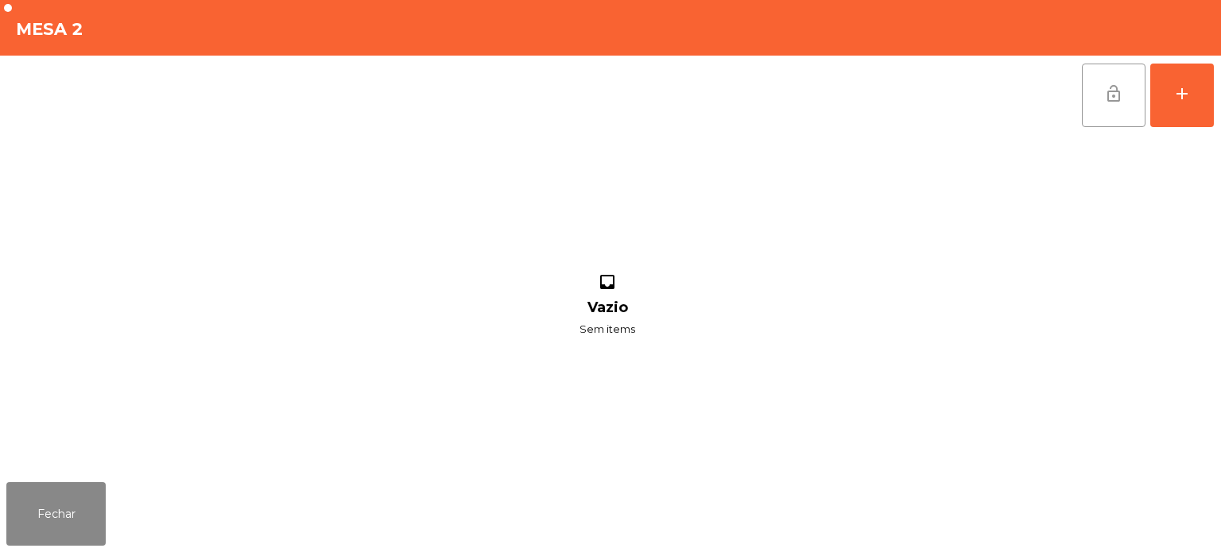
click at [1085, 93] on button "lock_open" at bounding box center [1114, 96] width 64 height 64
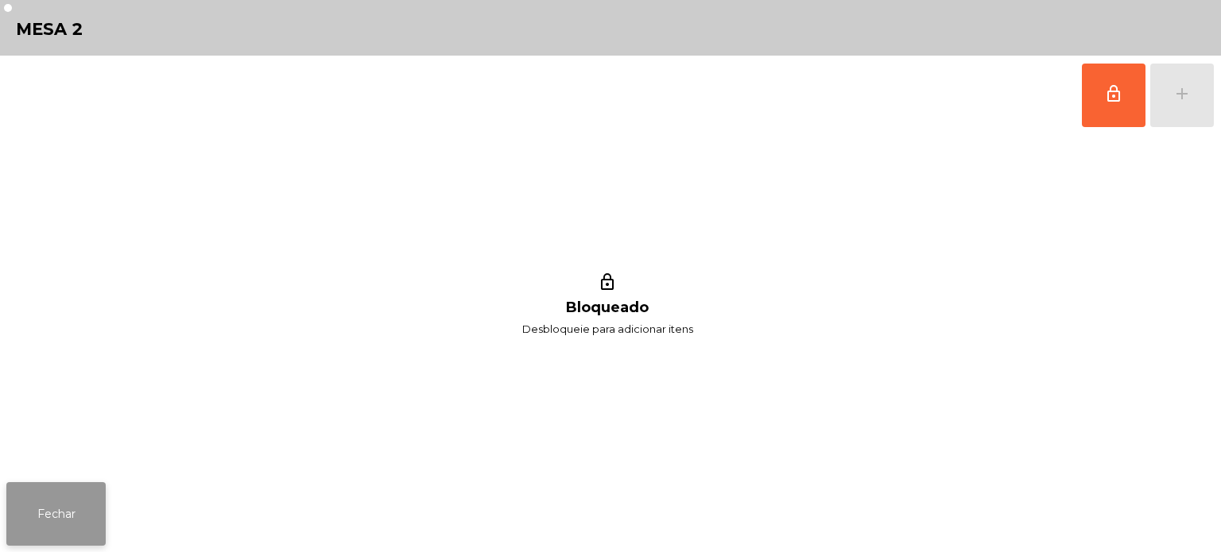
click at [47, 515] on button "Fechar" at bounding box center [55, 514] width 99 height 64
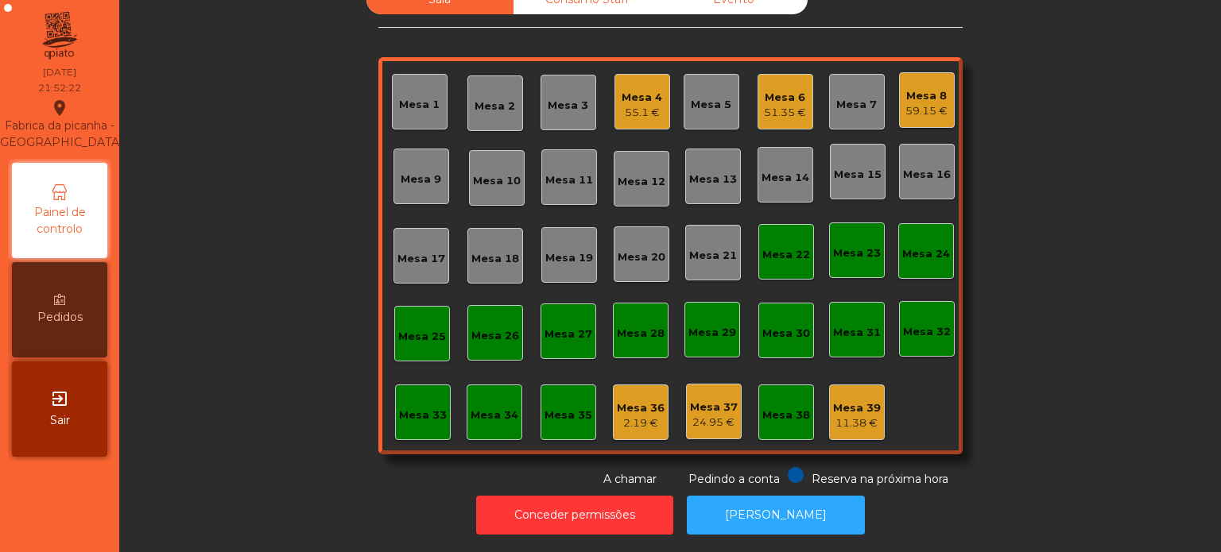
click at [480, 251] on div "Mesa 18" at bounding box center [495, 259] width 48 height 16
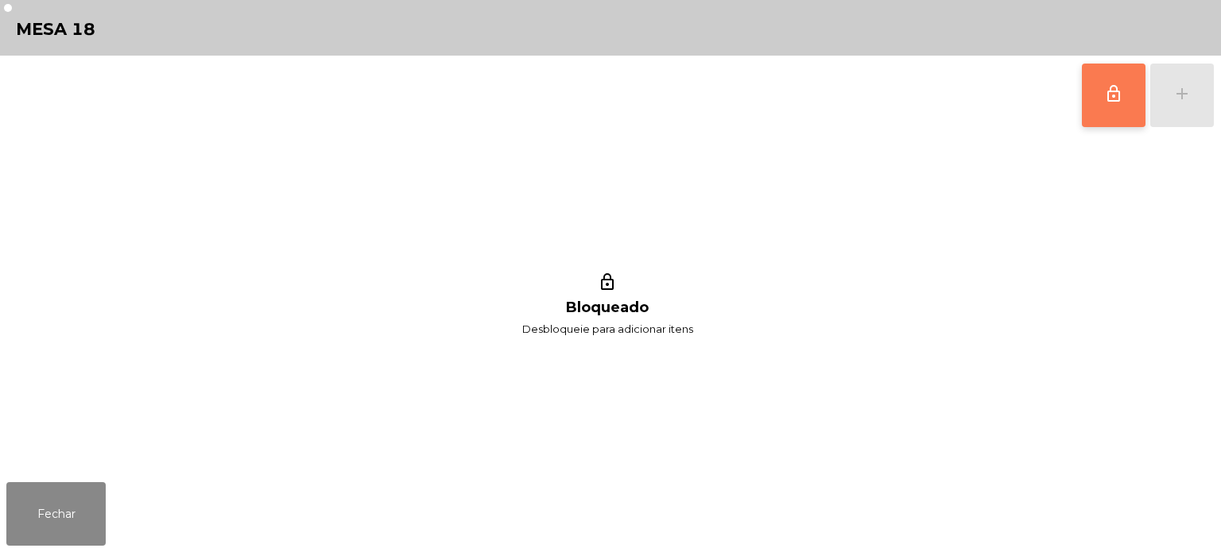
click at [1105, 91] on span "lock_outline" at bounding box center [1113, 93] width 19 height 19
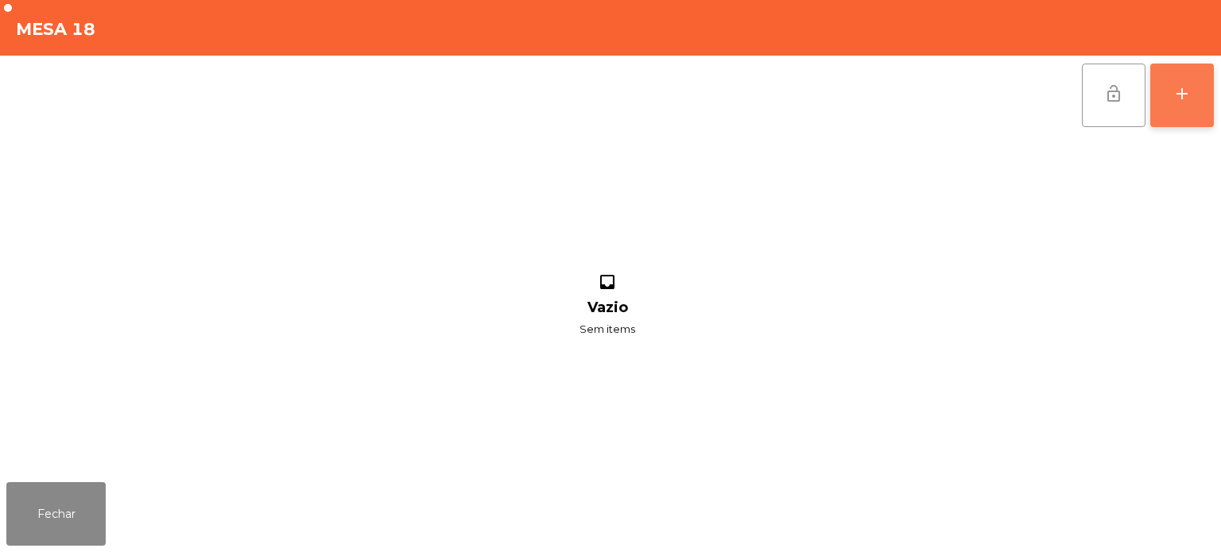
click at [1180, 103] on button "add" at bounding box center [1182, 96] width 64 height 64
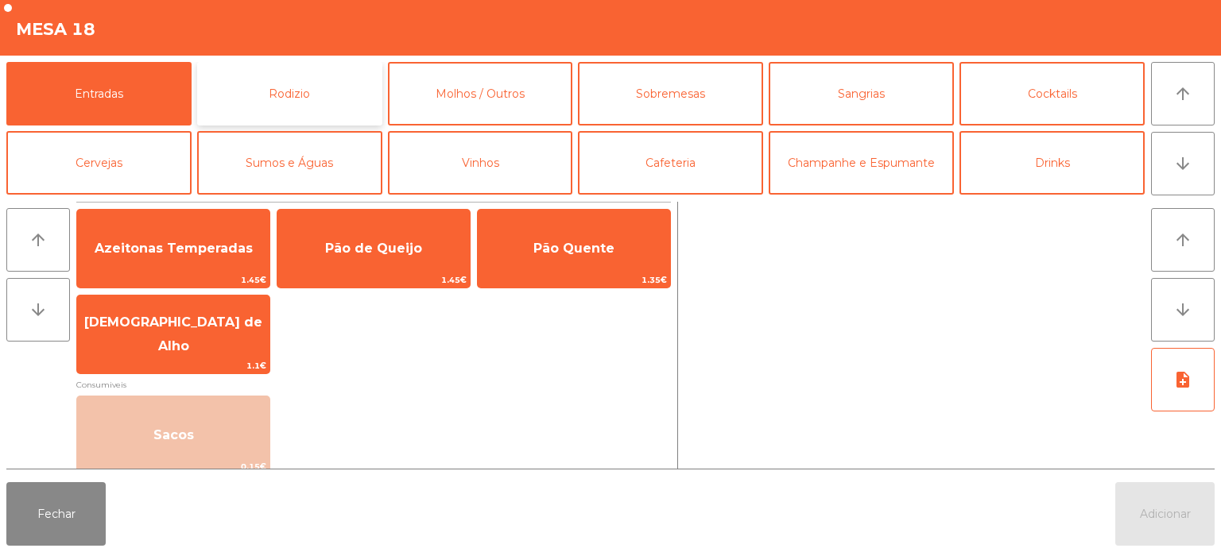
click at [306, 98] on button "Rodizio" at bounding box center [289, 94] width 185 height 64
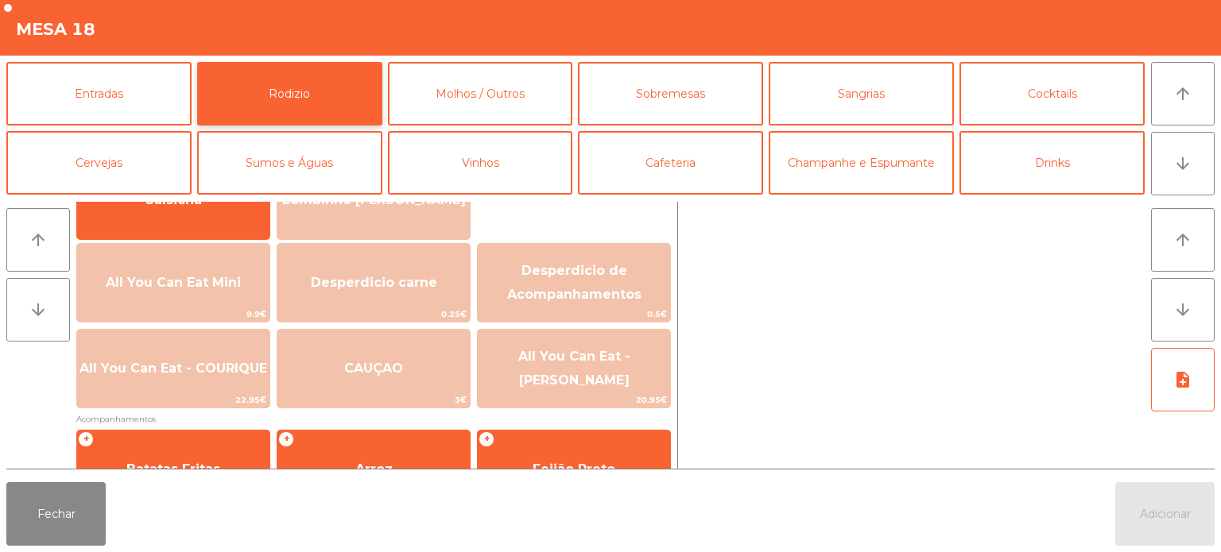
scroll to position [168, 0]
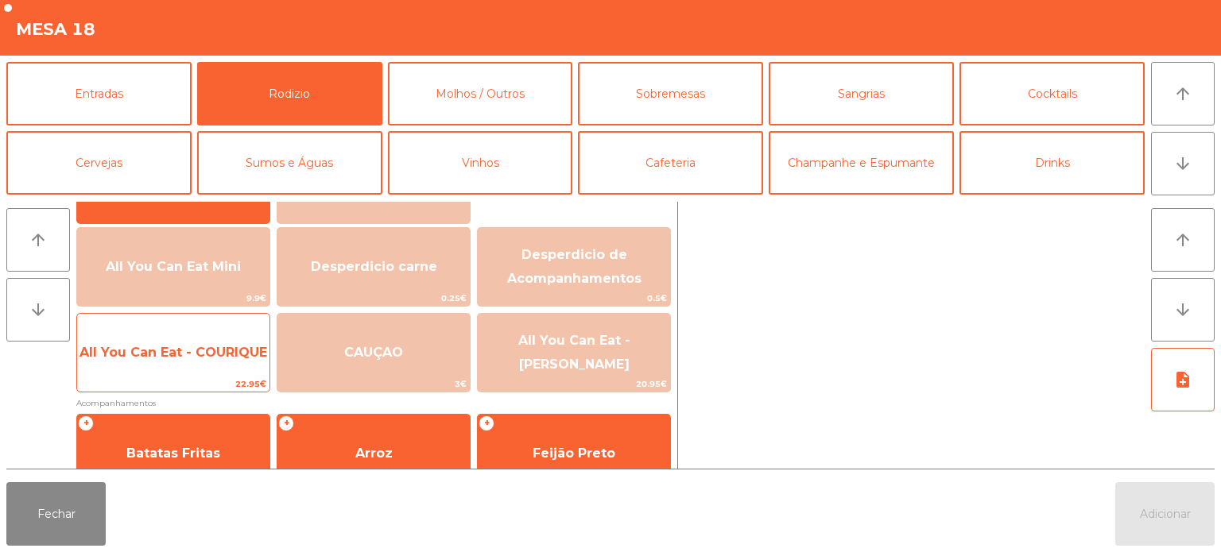
click at [211, 365] on span "All You Can Eat - COURIQUE" at bounding box center [173, 352] width 192 height 43
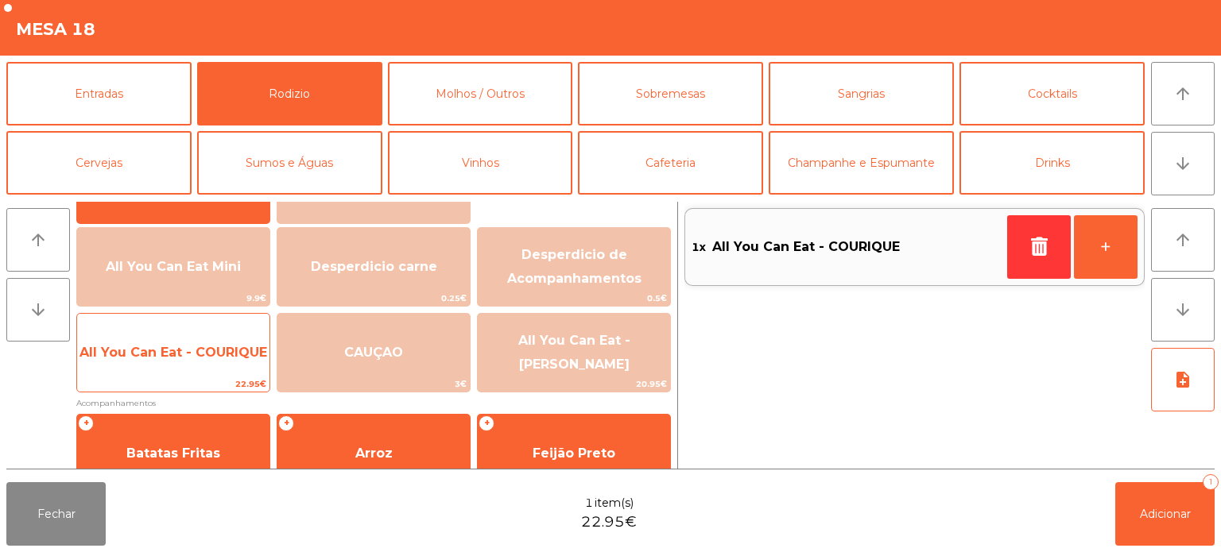
click at [208, 359] on span "All You Can Eat - COURIQUE" at bounding box center [173, 352] width 188 height 15
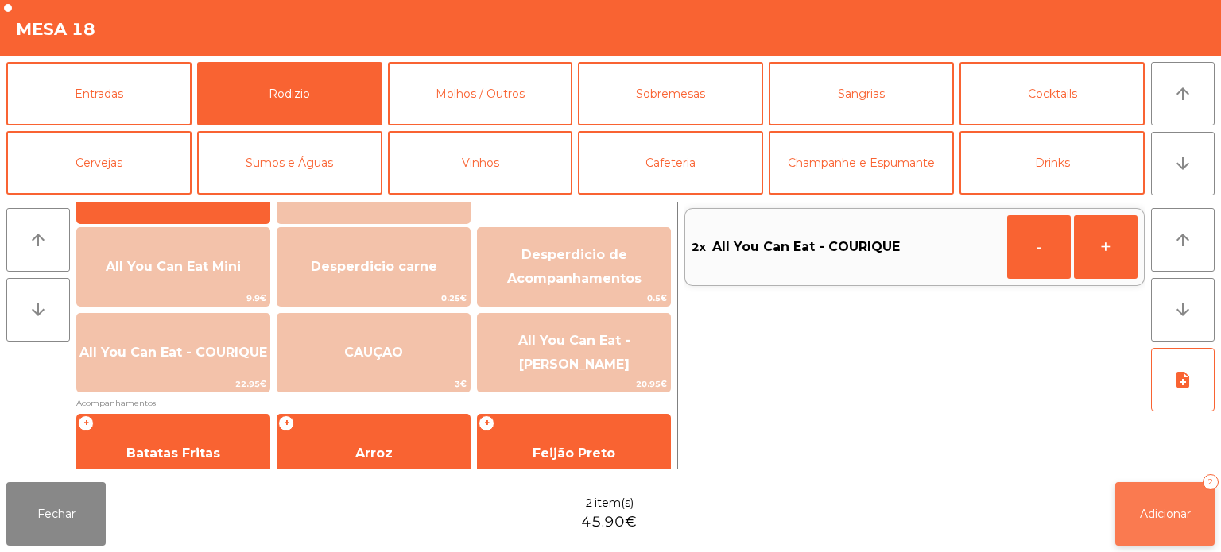
click at [1202, 521] on button "Adicionar 2" at bounding box center [1164, 514] width 99 height 64
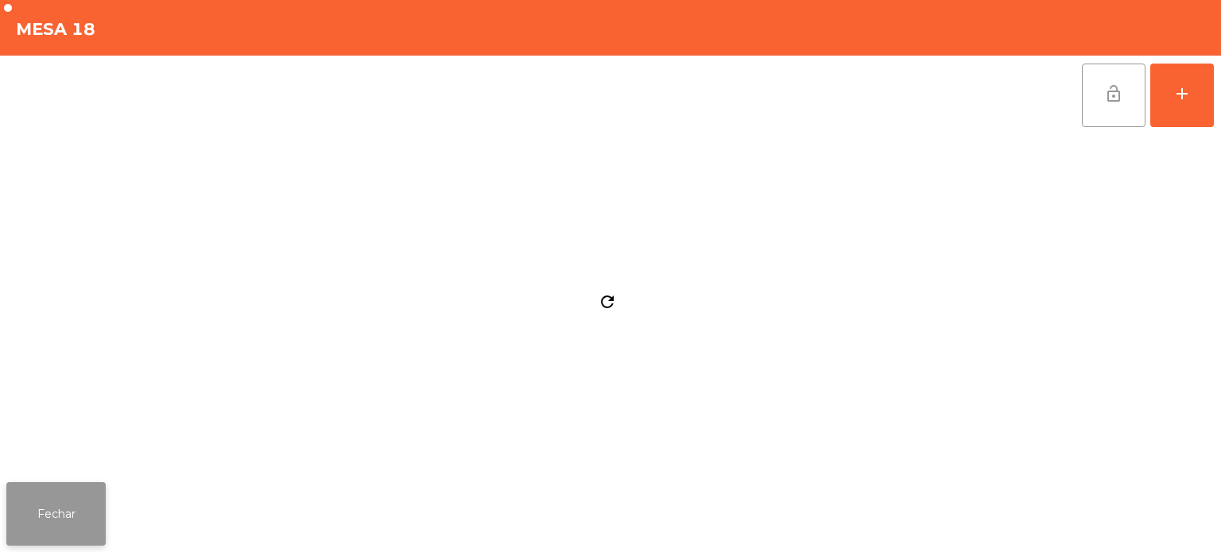
click at [72, 493] on button "Fechar" at bounding box center [55, 514] width 99 height 64
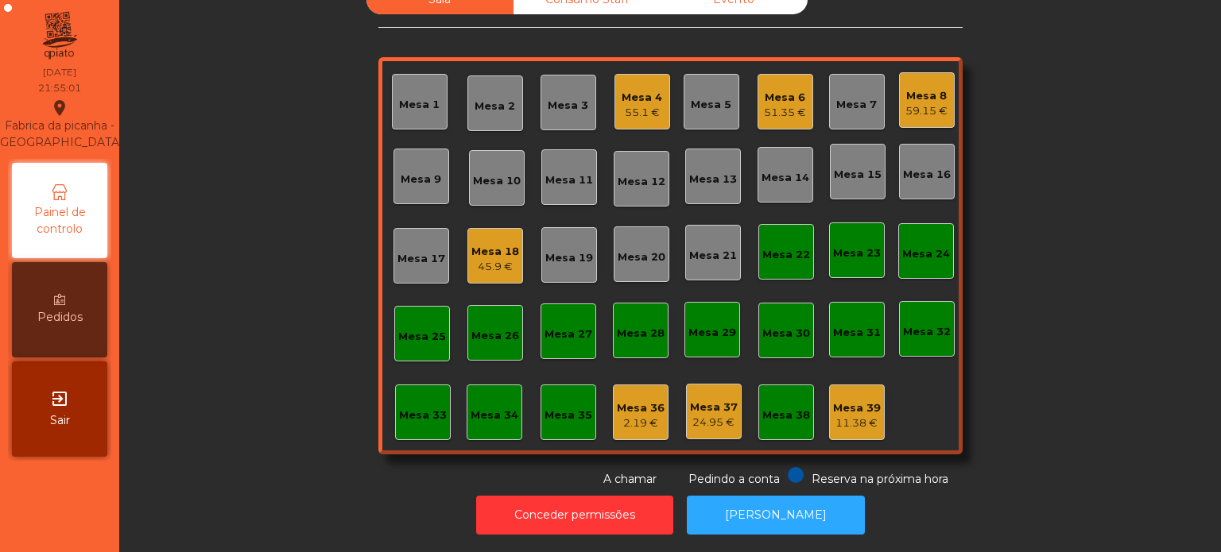
click at [426, 259] on div "Mesa 17" at bounding box center [421, 256] width 56 height 56
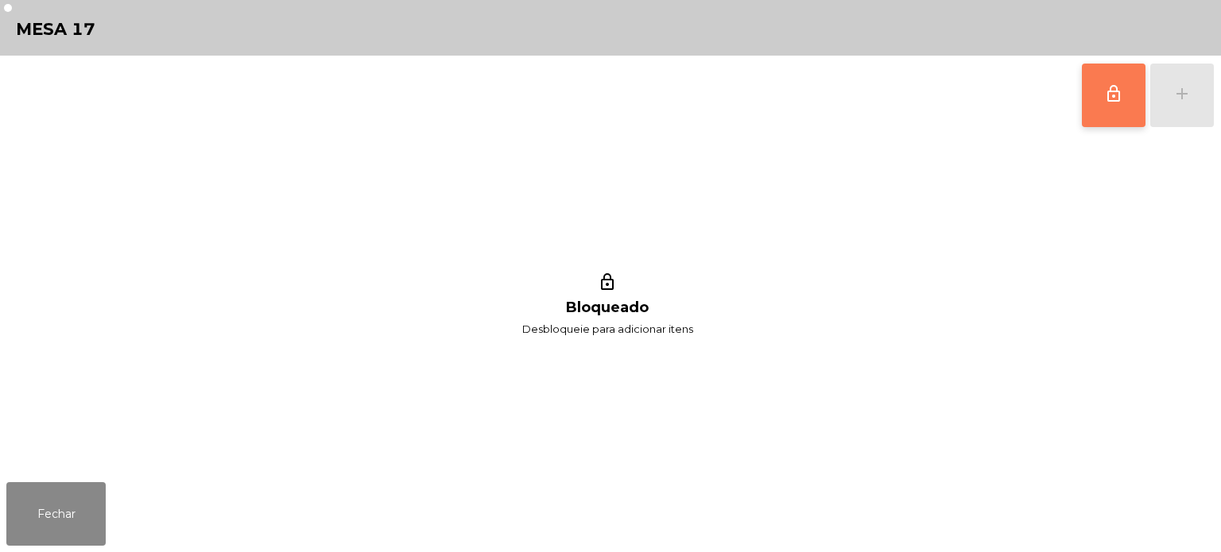
click at [1132, 102] on button "lock_outline" at bounding box center [1114, 96] width 64 height 64
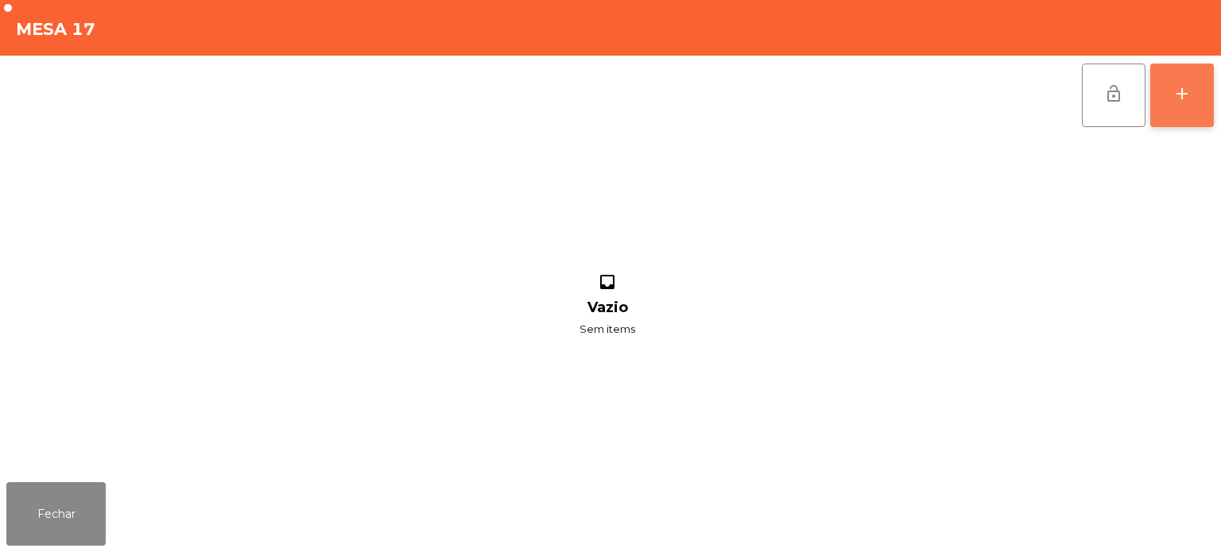
click at [1198, 95] on button "add" at bounding box center [1182, 96] width 64 height 64
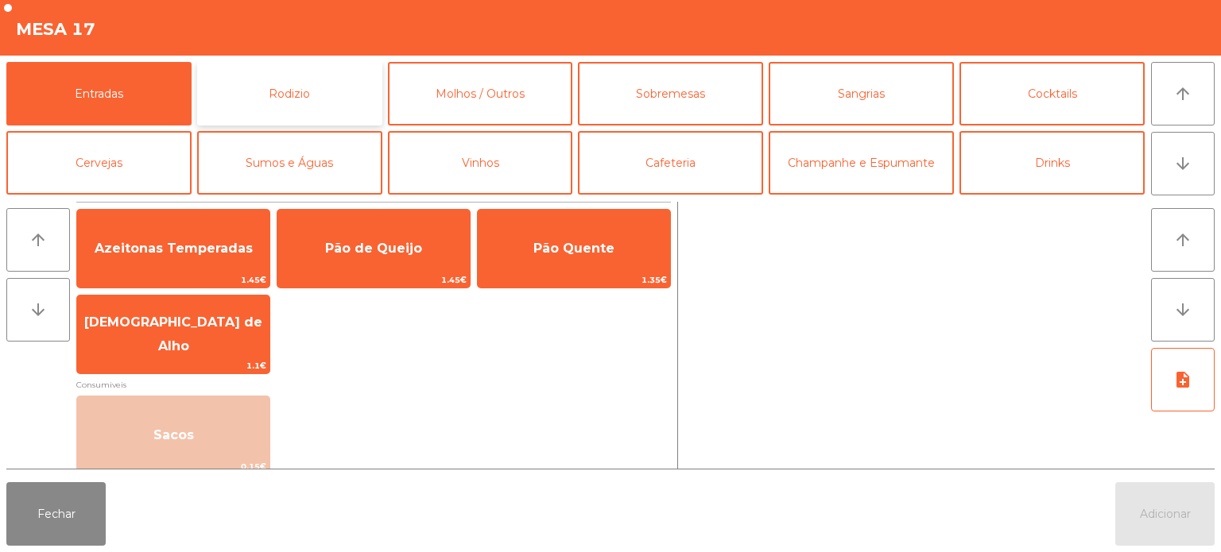
click at [340, 93] on button "Rodizio" at bounding box center [289, 94] width 185 height 64
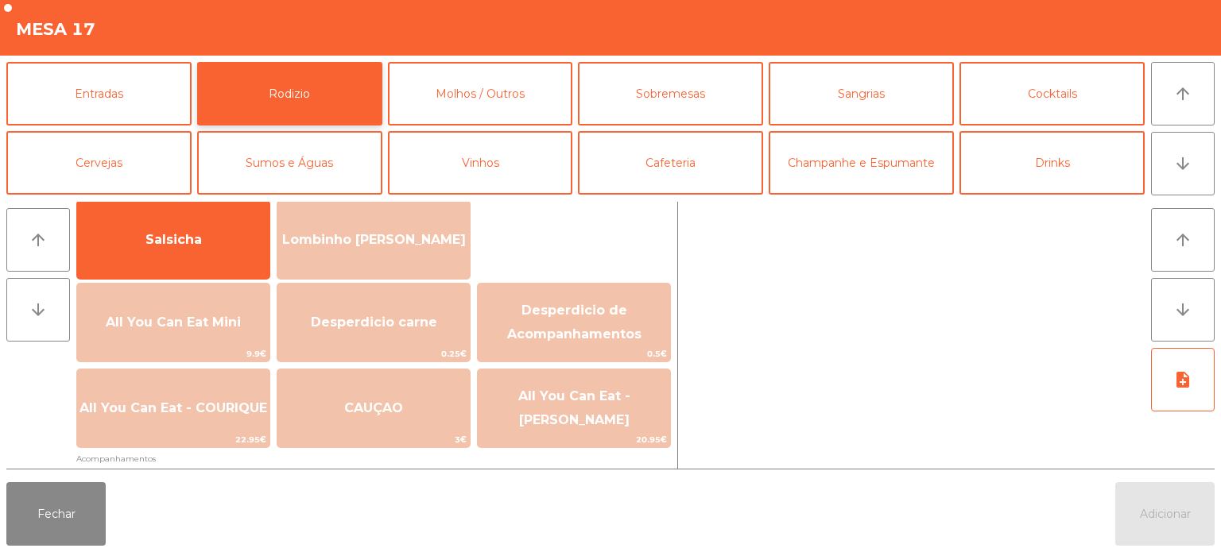
scroll to position [115, 0]
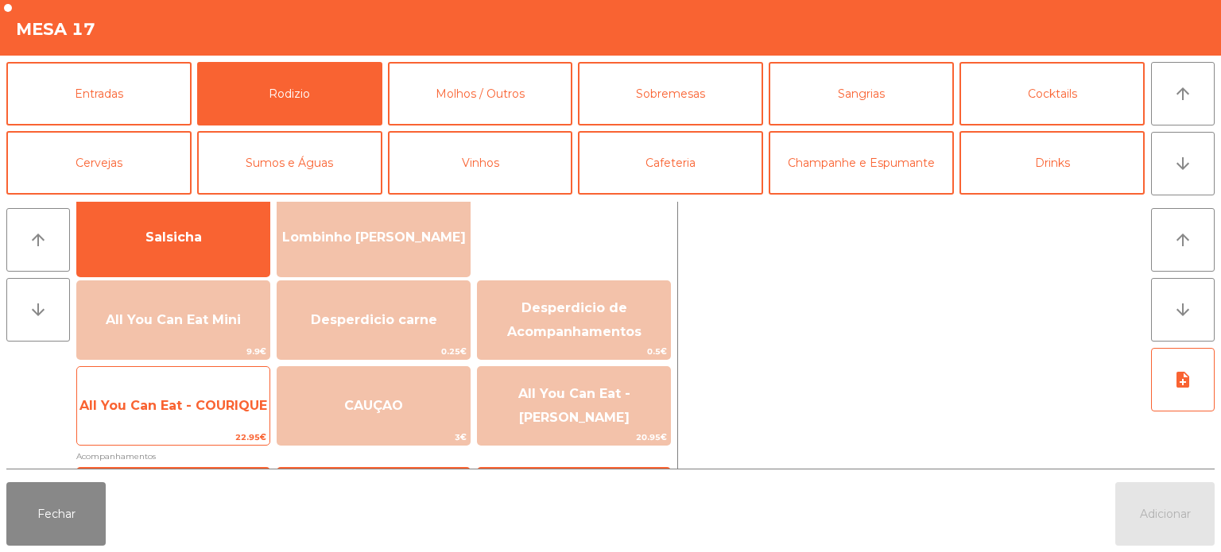
click at [213, 401] on span "All You Can Eat - COURIQUE" at bounding box center [173, 405] width 188 height 15
click at [219, 396] on span "All You Can Eat - COURIQUE" at bounding box center [173, 406] width 192 height 43
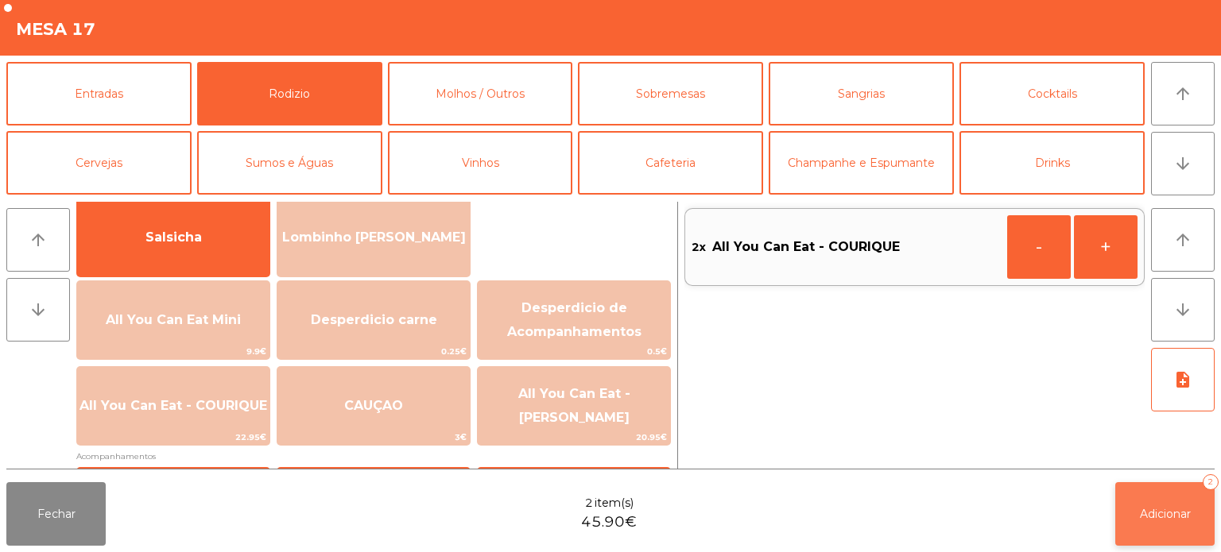
click at [1158, 488] on button "Adicionar 2" at bounding box center [1164, 514] width 99 height 64
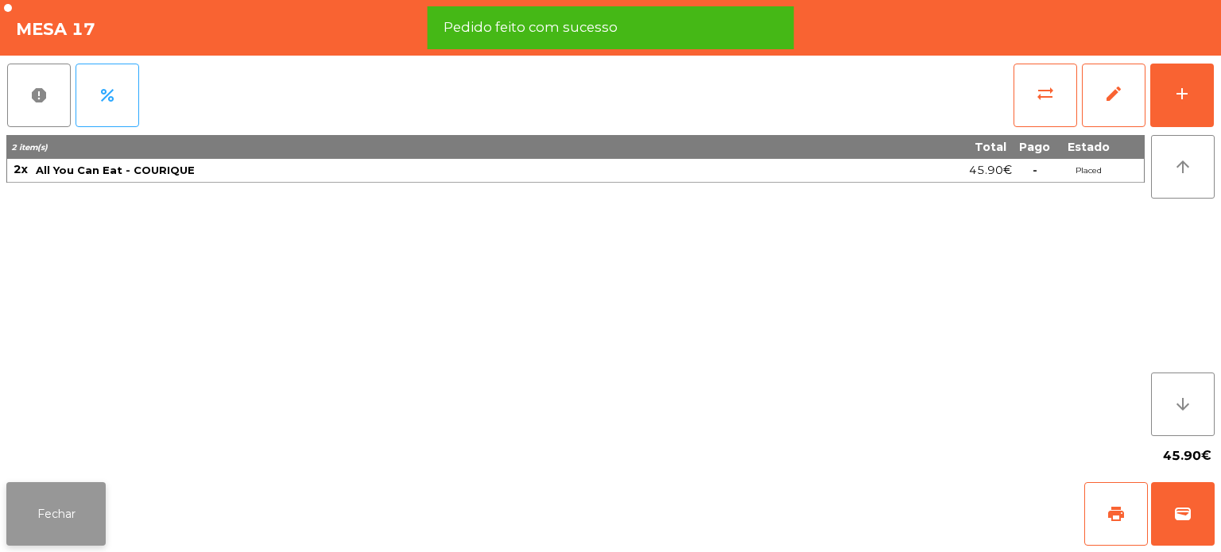
click at [87, 511] on button "Fechar" at bounding box center [55, 514] width 99 height 64
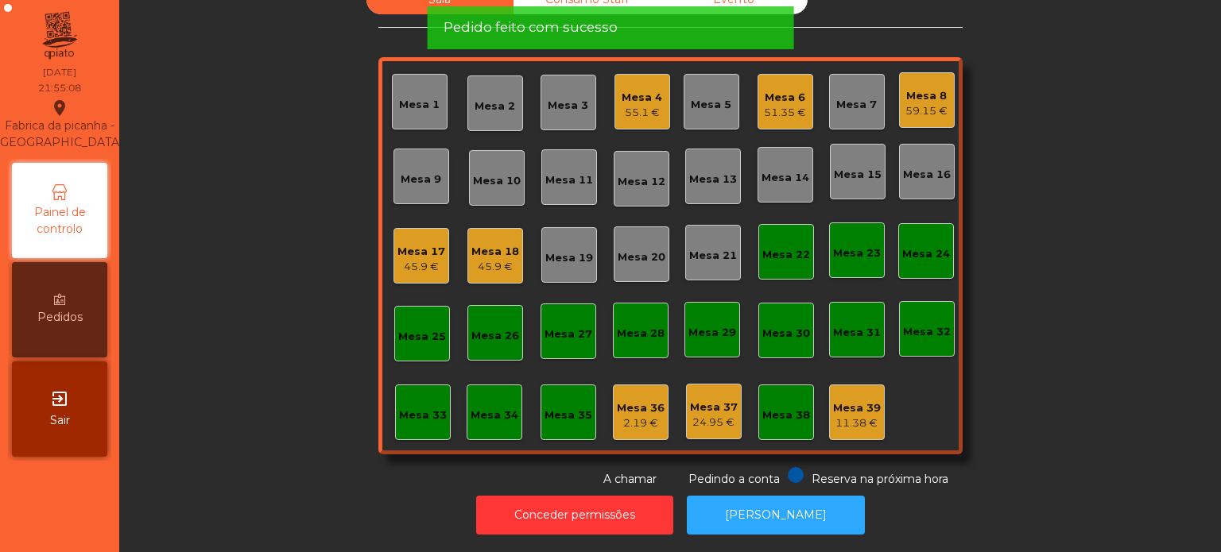
click at [257, 359] on div "Sala Consumo Staff Evento Mesa 1 Mesa 2 Mesa 3 Mesa 4 55.1 € Mesa 5 Mesa 6 51.3…" at bounding box center [670, 236] width 1059 height 503
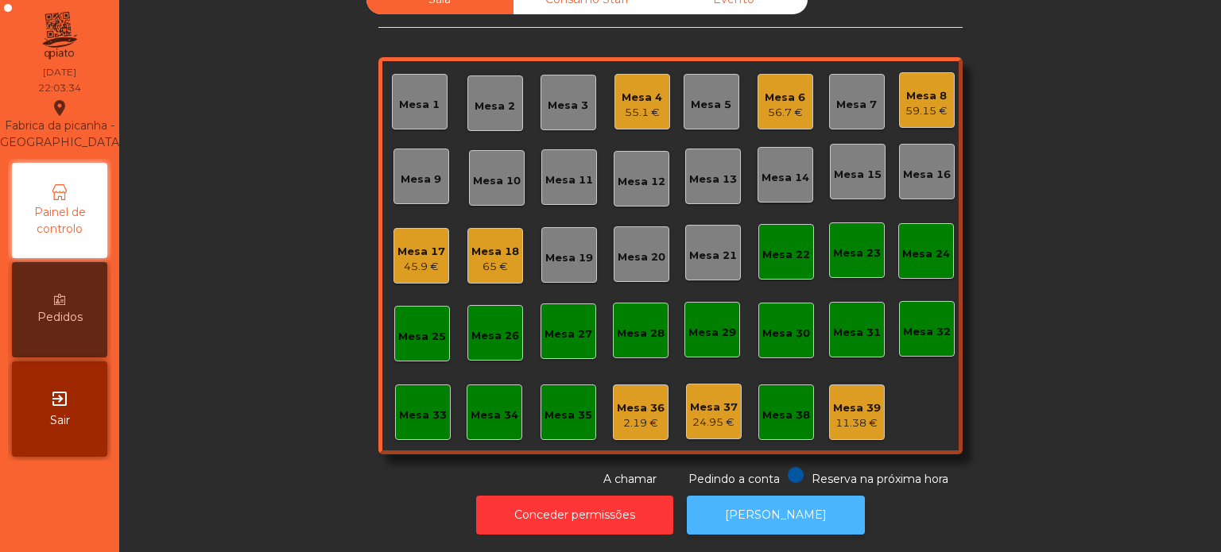
click at [764, 496] on button "[PERSON_NAME]" at bounding box center [776, 515] width 178 height 39
click at [776, 90] on div "Mesa 6" at bounding box center [784, 98] width 41 height 16
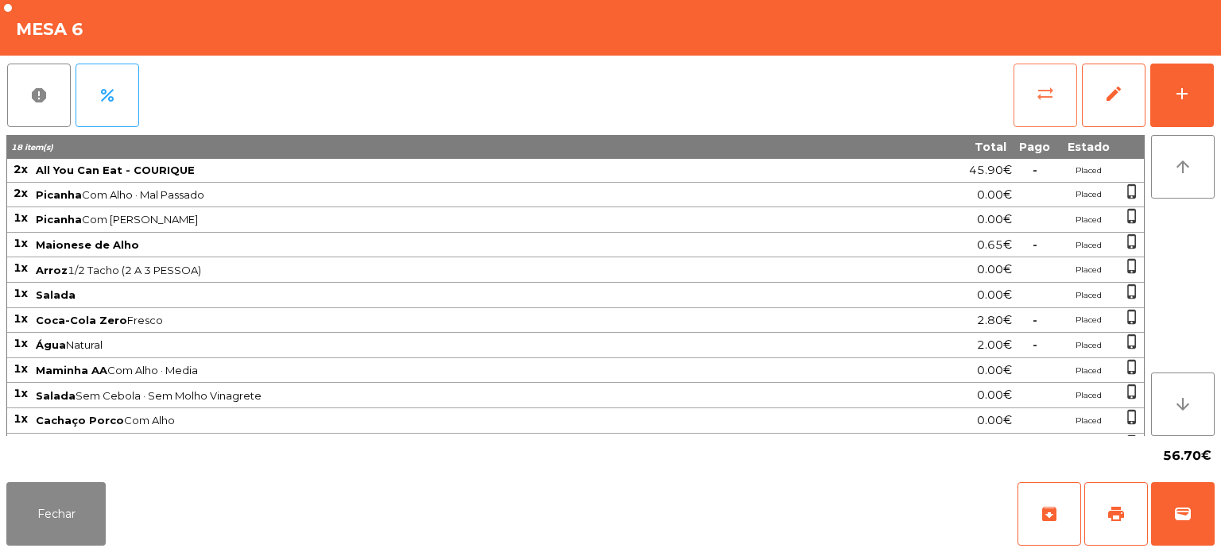
click at [1062, 69] on button "sync_alt" at bounding box center [1045, 96] width 64 height 64
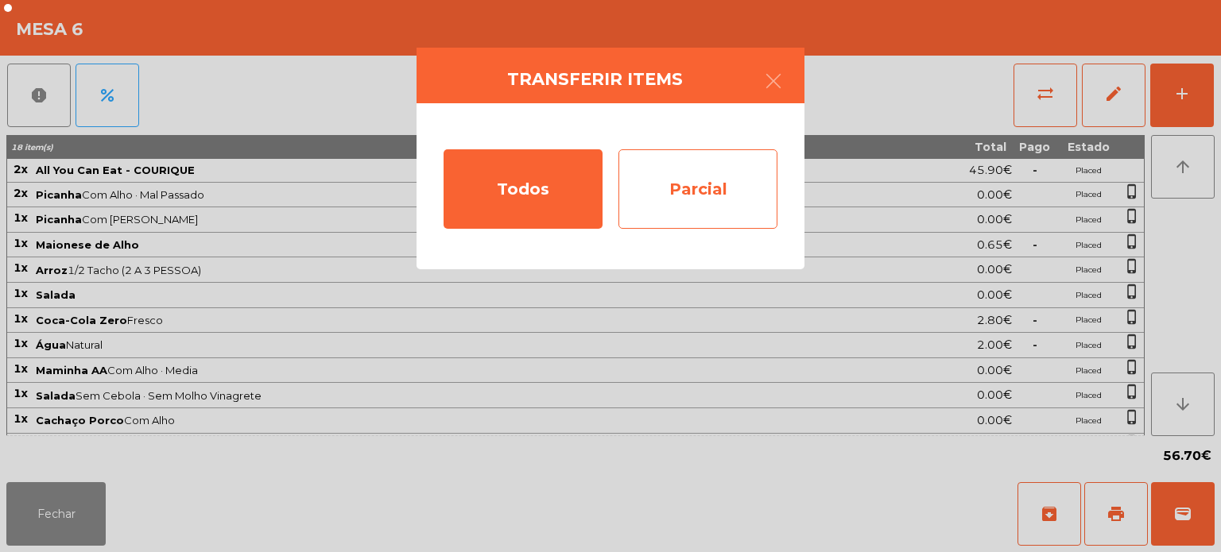
click at [707, 187] on div "Parcial" at bounding box center [697, 188] width 159 height 79
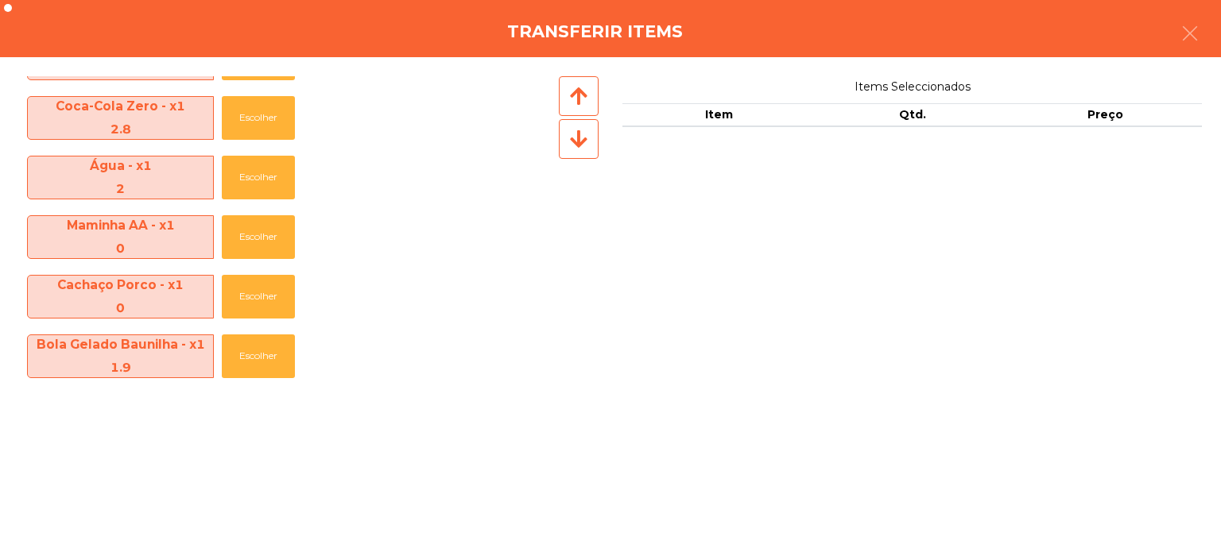
scroll to position [353, 0]
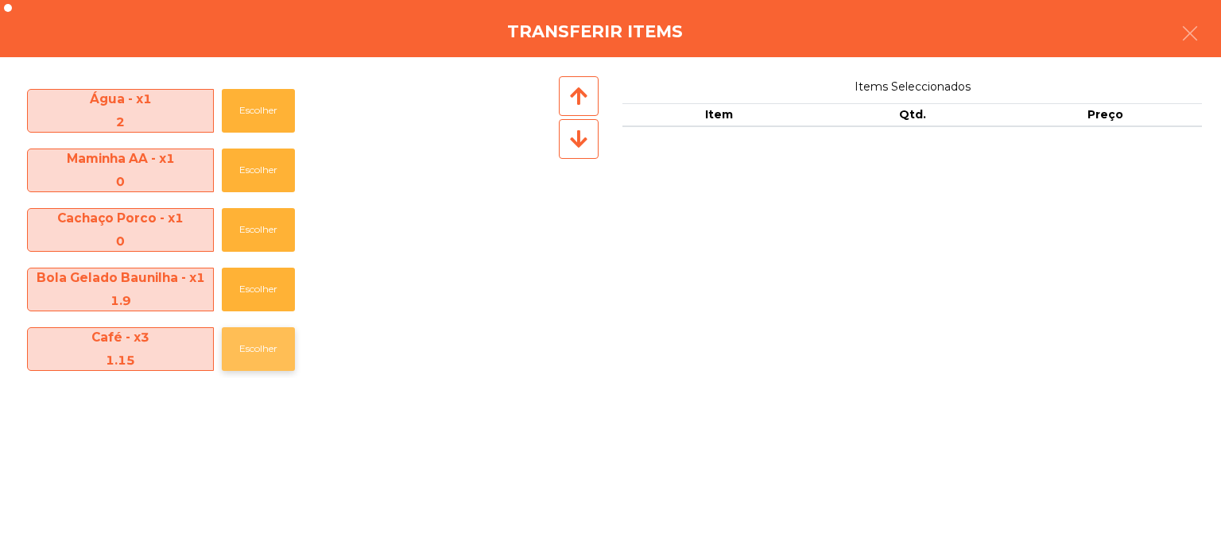
click at [290, 340] on button "Escolher" at bounding box center [258, 349] width 73 height 44
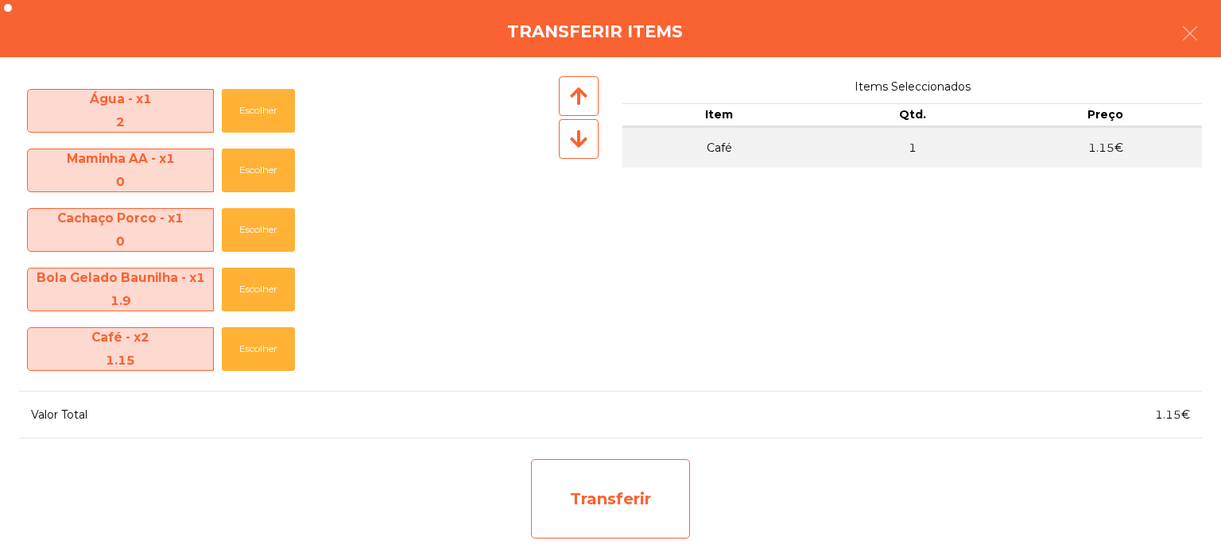
click at [655, 493] on div "Transferir" at bounding box center [610, 498] width 159 height 79
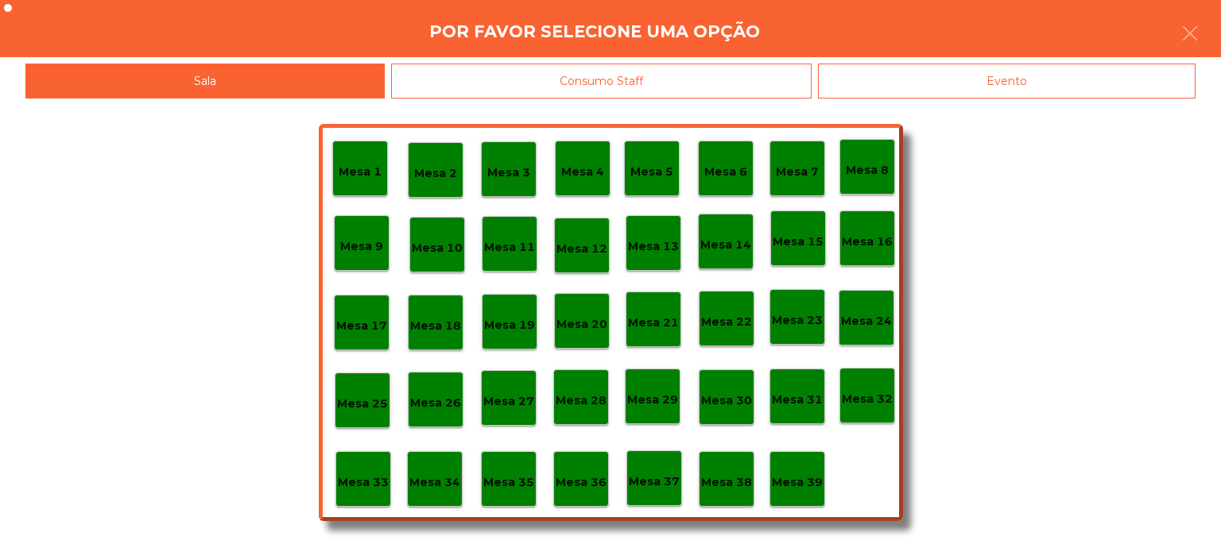
click at [813, 486] on p "Mesa 39" at bounding box center [797, 483] width 51 height 18
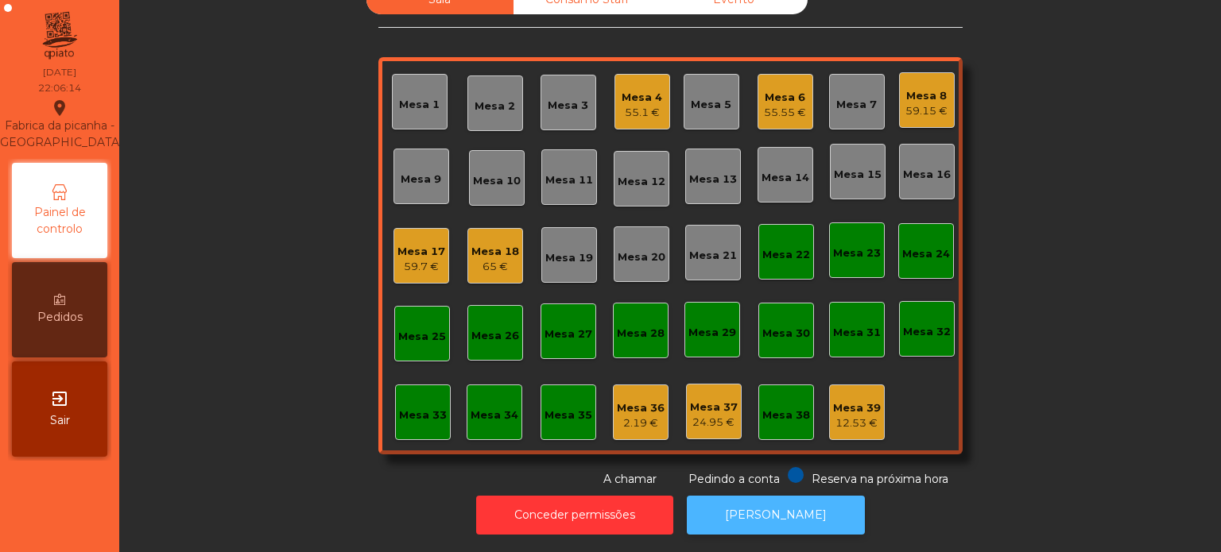
click at [788, 496] on button "[PERSON_NAME]" at bounding box center [776, 515] width 178 height 39
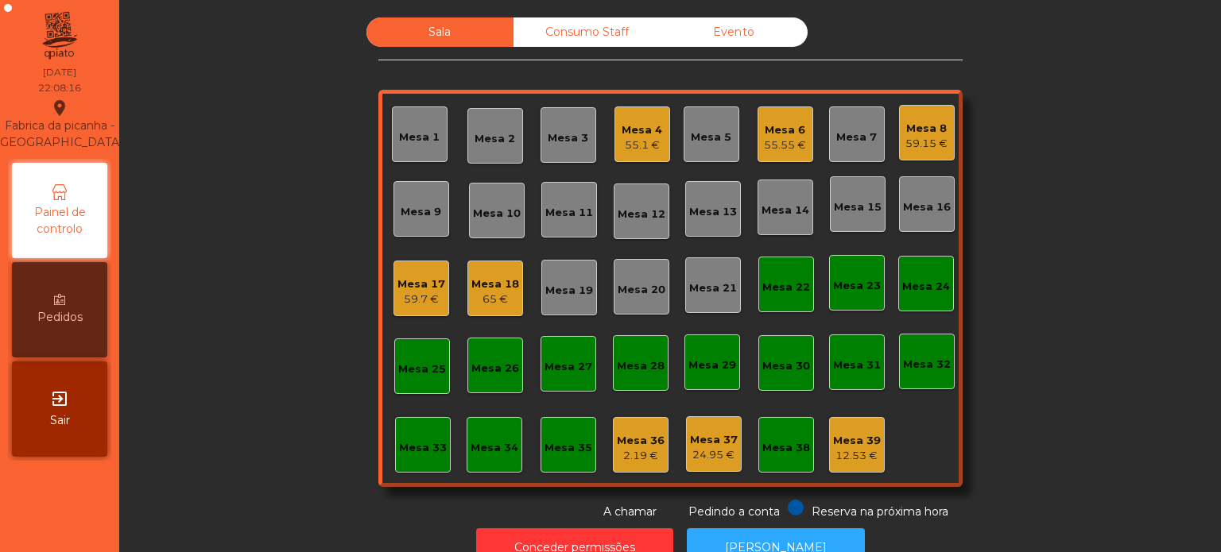
click at [584, 44] on div "Consumo Staff" at bounding box center [586, 31] width 147 height 29
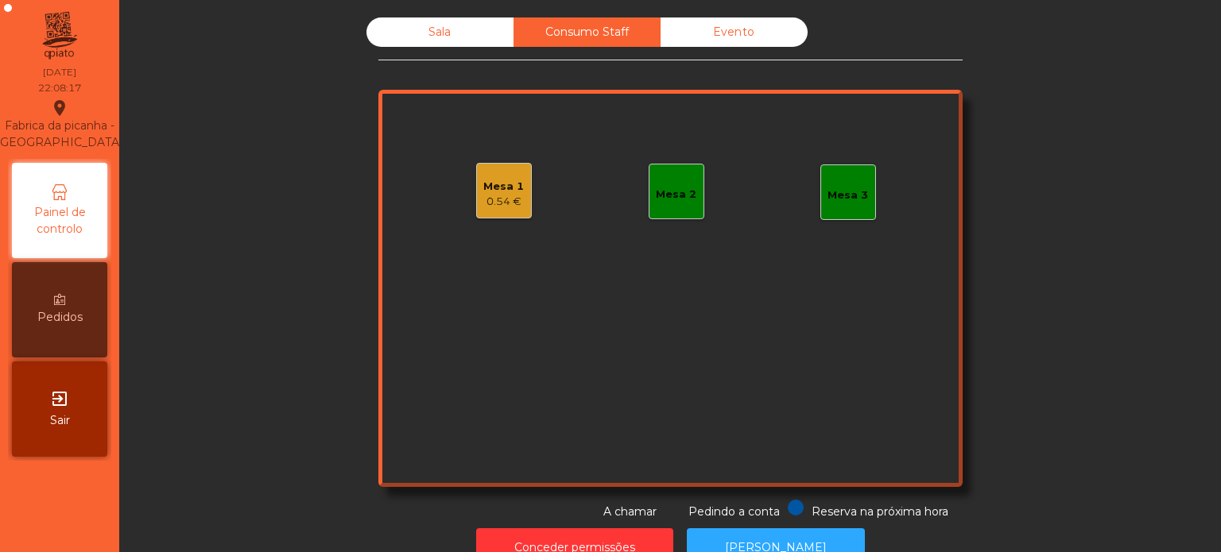
click at [495, 182] on div "Mesa 1" at bounding box center [503, 187] width 41 height 16
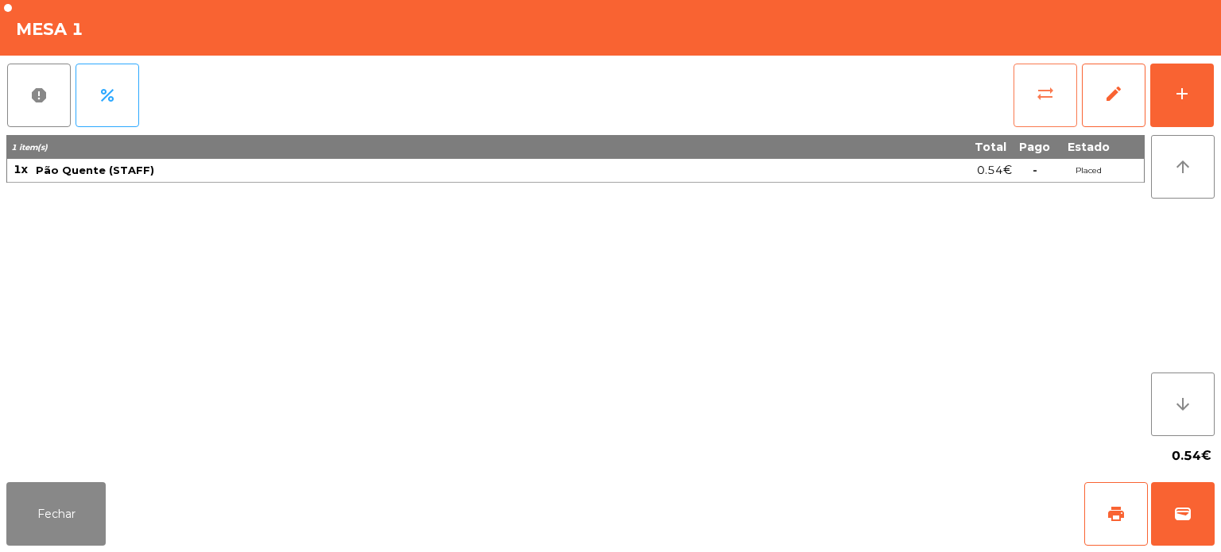
click at [1046, 69] on button "sync_alt" at bounding box center [1045, 96] width 64 height 64
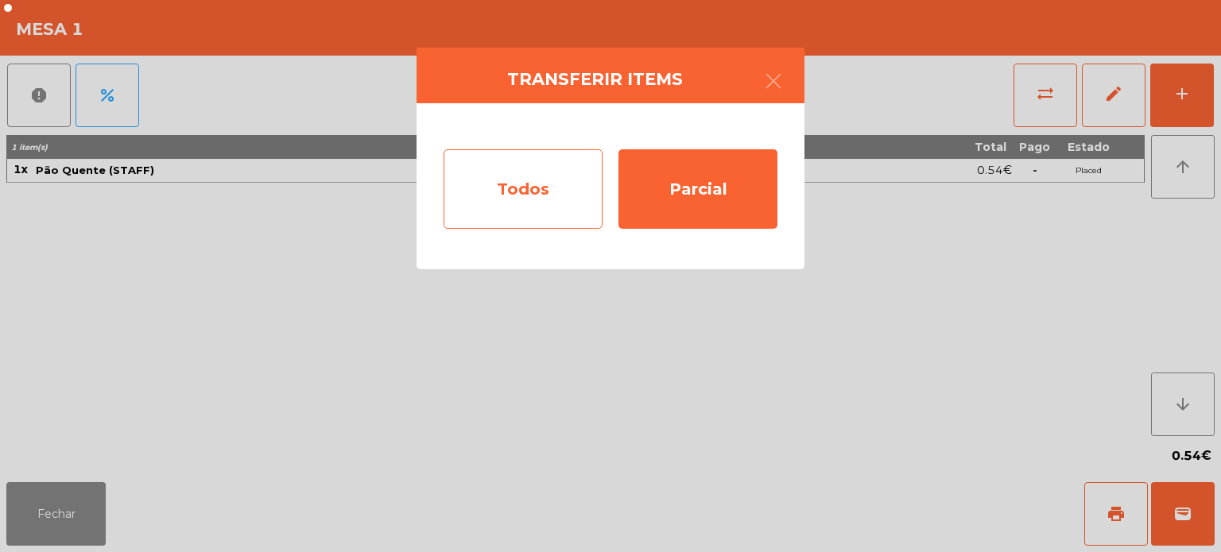
click at [490, 154] on div "Todos" at bounding box center [522, 188] width 159 height 79
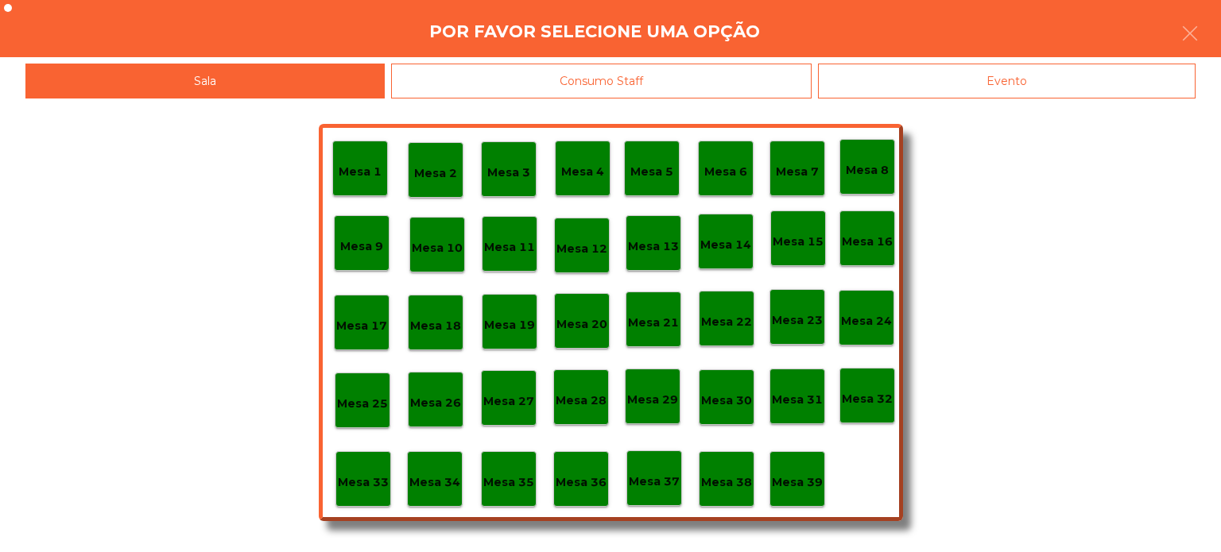
click at [592, 470] on div "Mesa 36" at bounding box center [580, 479] width 51 height 25
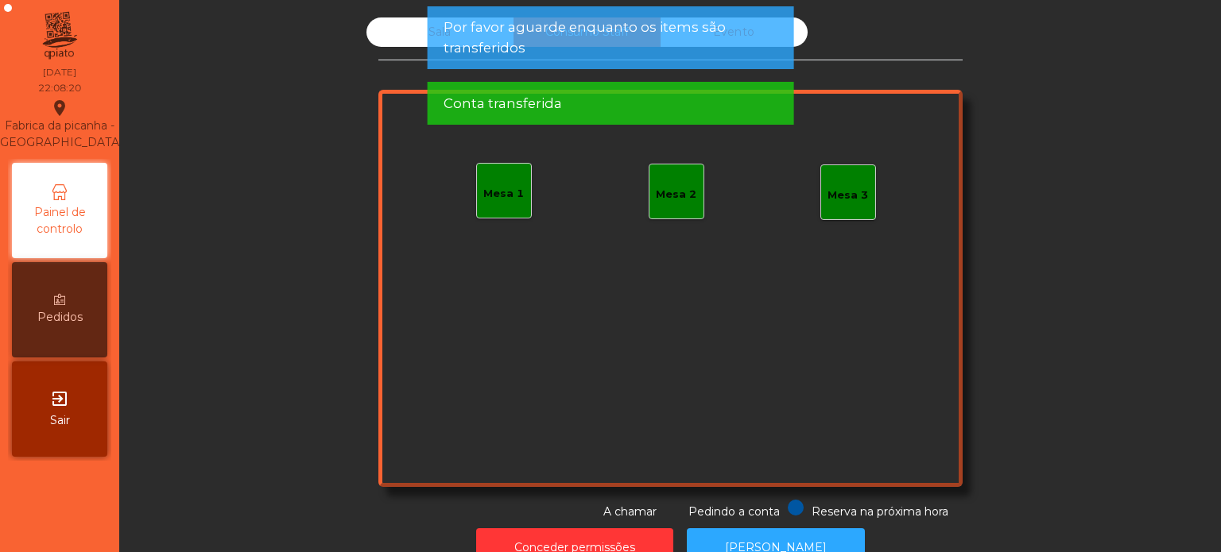
click at [1113, 393] on div "Sala Consumo Staff Evento Mesa 1 Mesa 2 Mesa 3 Reserva na próxima hora Pedindo …" at bounding box center [670, 268] width 1059 height 503
click at [1093, 343] on div "Sala Consumo Staff Evento Mesa 1 Mesa 2 Mesa 3 Reserva na próxima hora Pedindo …" at bounding box center [670, 268] width 1059 height 503
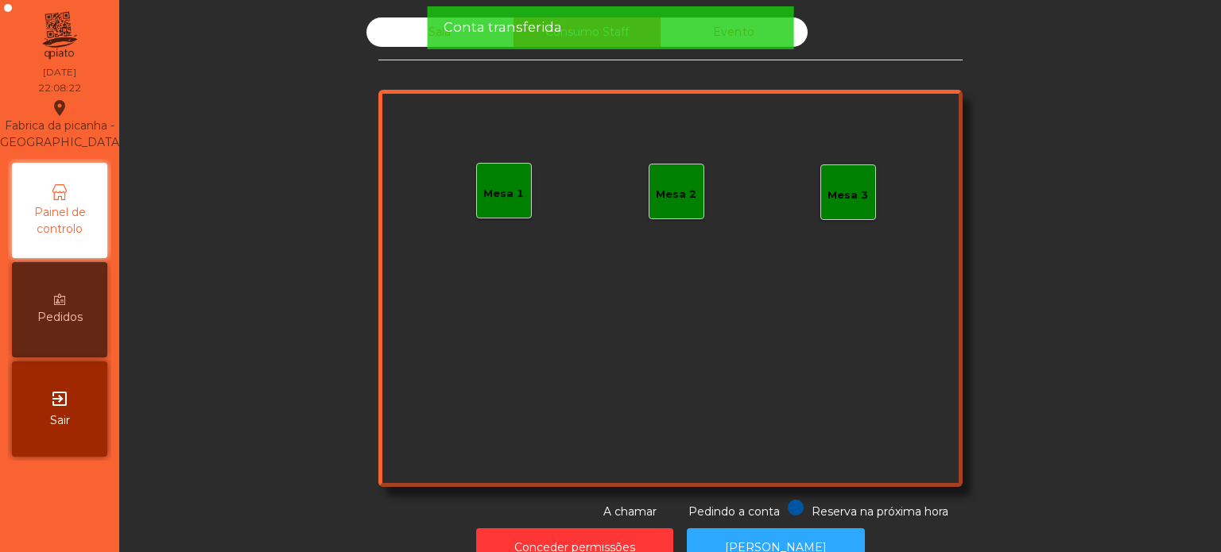
click at [661, 127] on div "Mesa 1 Mesa 2 Mesa 3" at bounding box center [670, 288] width 584 height 397
click at [641, 34] on div "Conta transferida" at bounding box center [610, 27] width 335 height 20
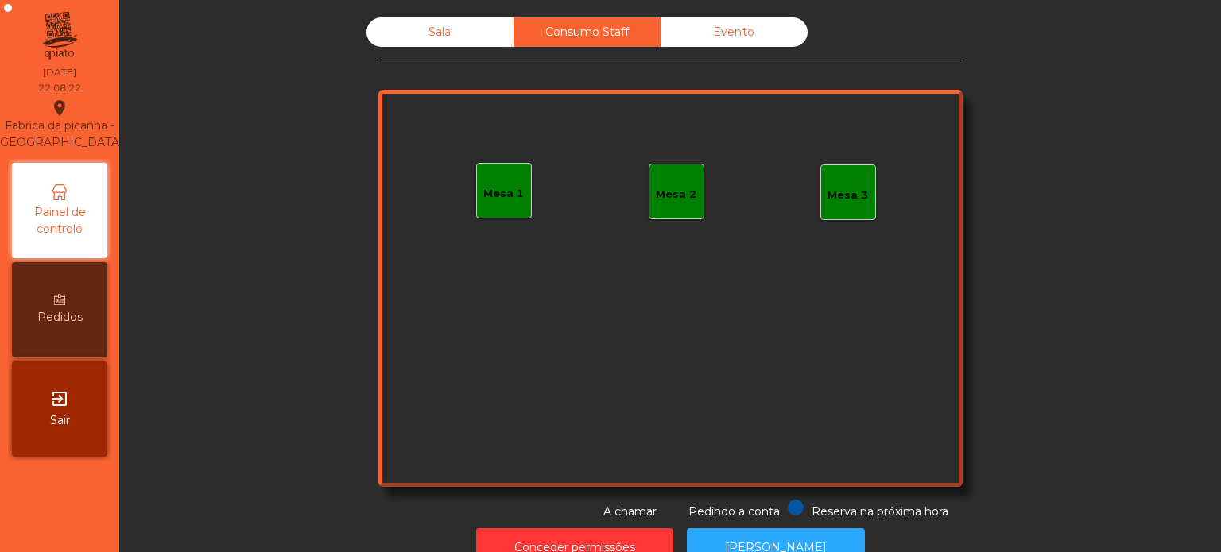
click at [459, 43] on div "Sala" at bounding box center [439, 31] width 147 height 29
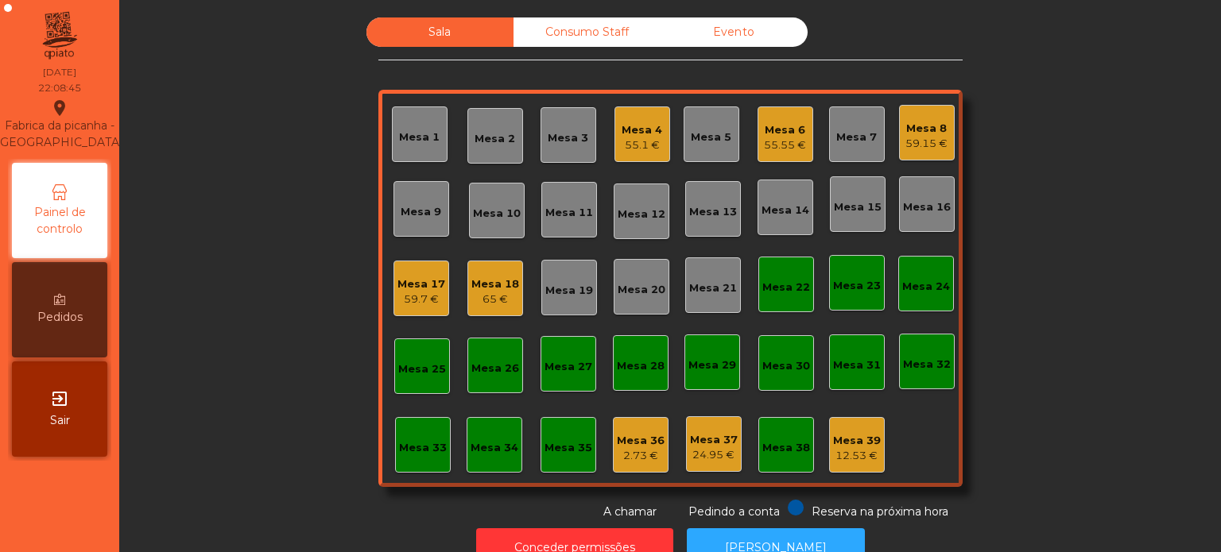
scroll to position [44, 0]
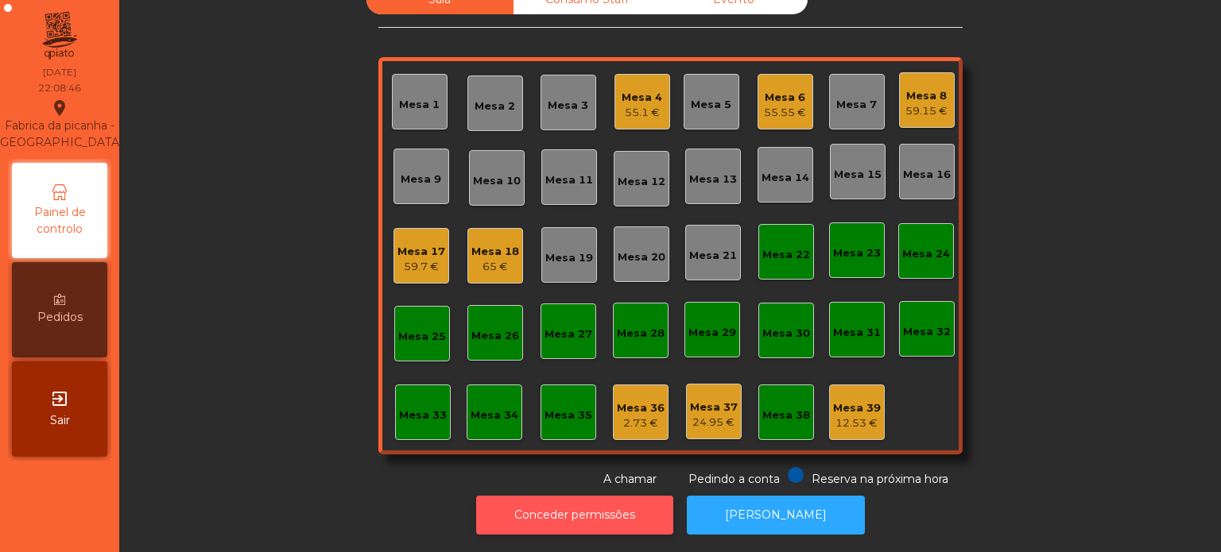
click at [606, 505] on button "Conceder permissões" at bounding box center [574, 515] width 197 height 39
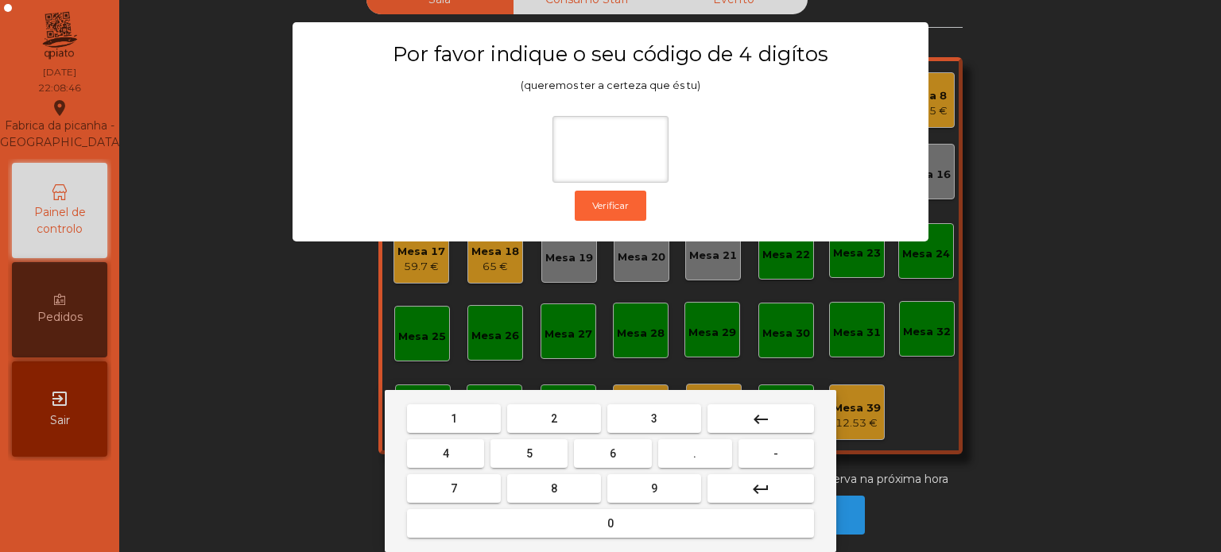
click at [453, 420] on span "1" at bounding box center [454, 418] width 6 height 13
click at [670, 407] on button "3" at bounding box center [654, 418] width 94 height 29
click at [526, 455] on span "5" at bounding box center [529, 453] width 6 height 13
click at [582, 525] on button "0" at bounding box center [610, 523] width 407 height 29
type input "****"
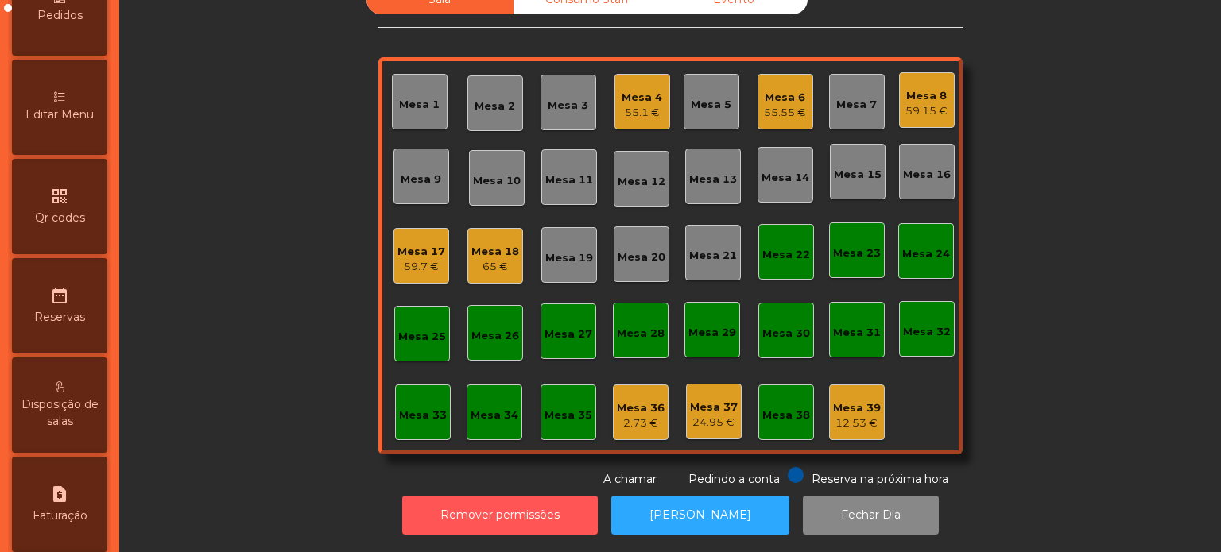
scroll to position [280, 0]
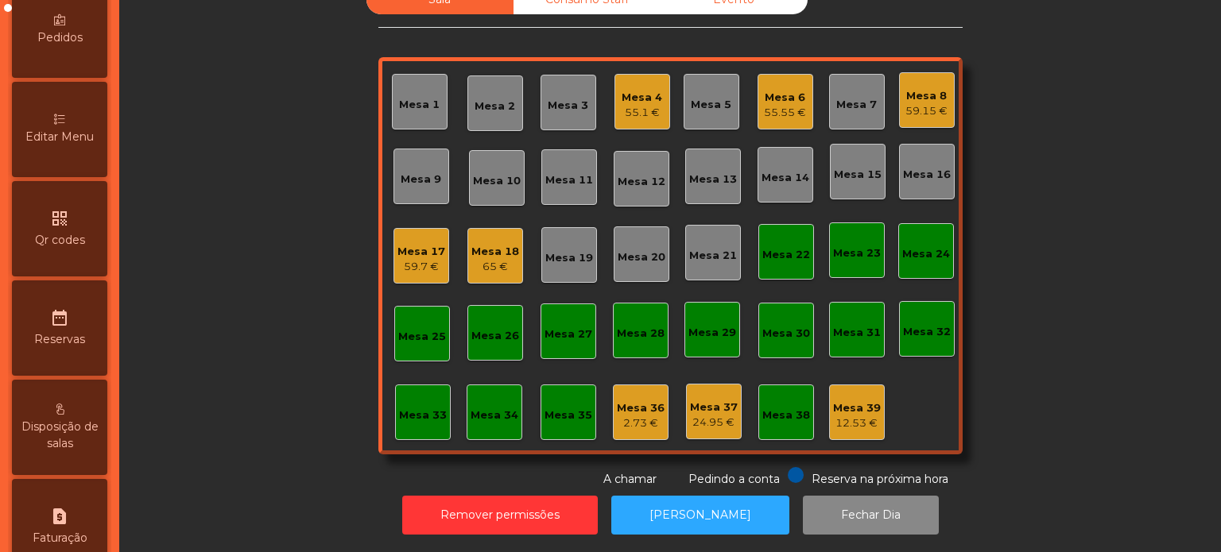
click at [75, 145] on span "Editar Menu" at bounding box center [59, 137] width 68 height 17
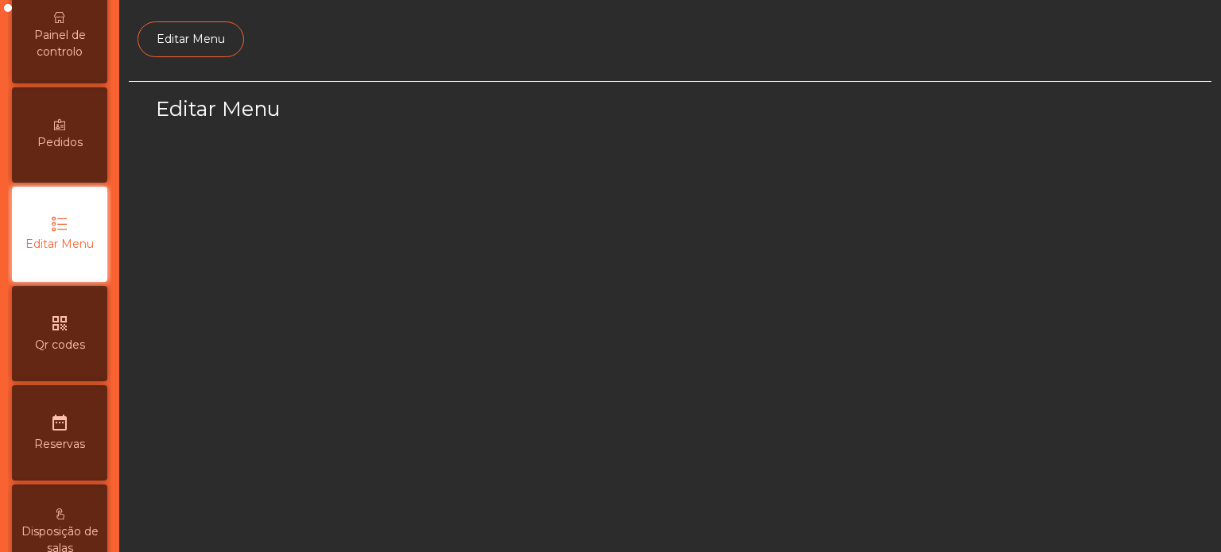
scroll to position [149, 0]
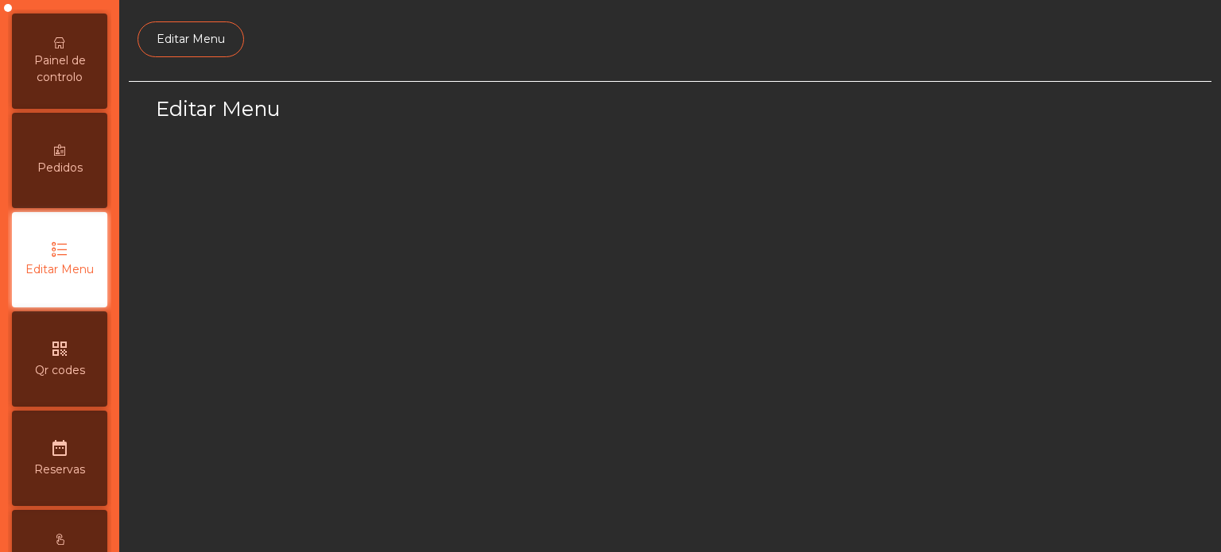
select select "*"
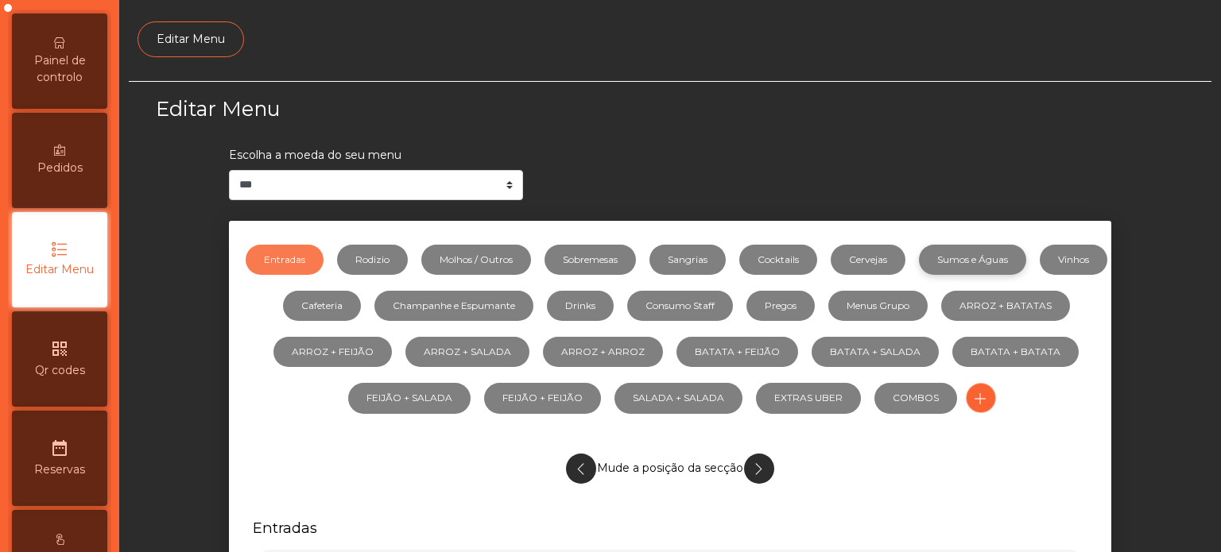
click at [1000, 257] on link "Sumos e Águas" at bounding box center [972, 260] width 107 height 30
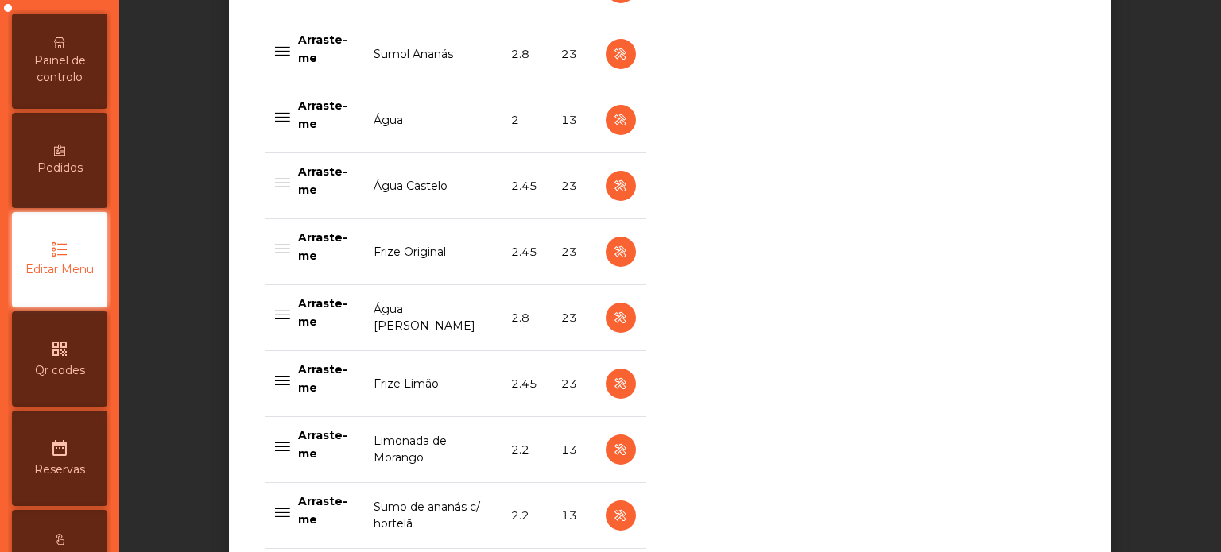
scroll to position [1291, 0]
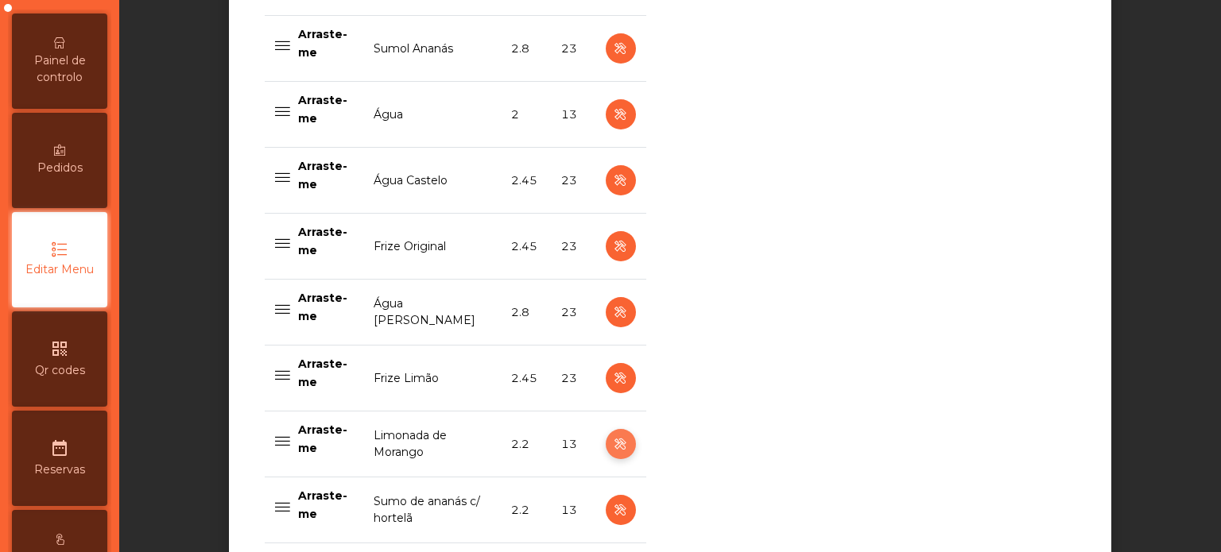
click at [613, 441] on icon "button" at bounding box center [620, 445] width 18 height 20
select select "***"
select select "**"
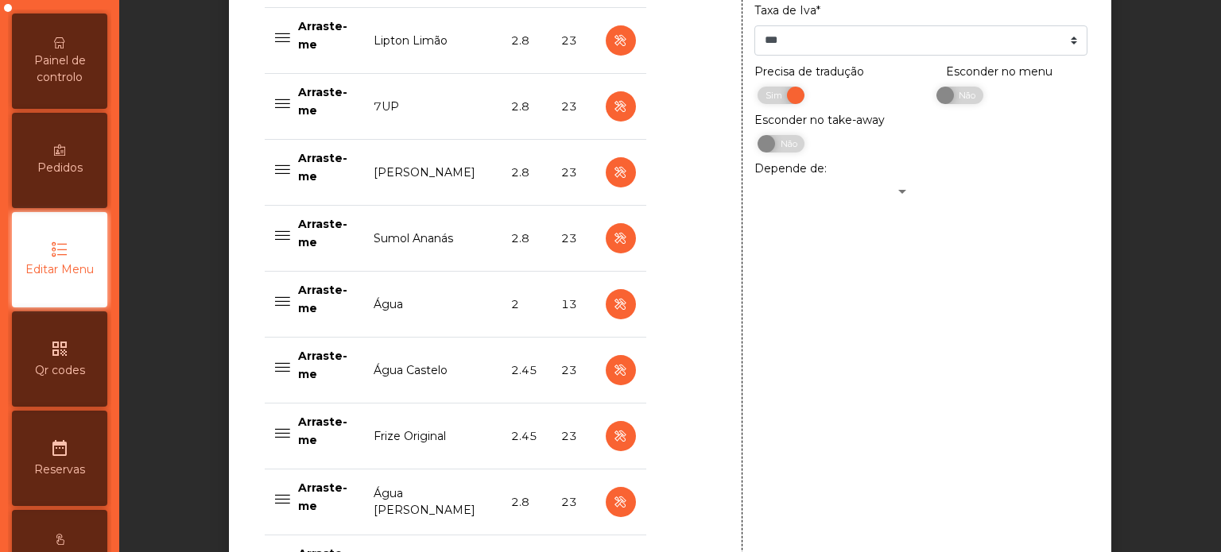
scroll to position [915, 0]
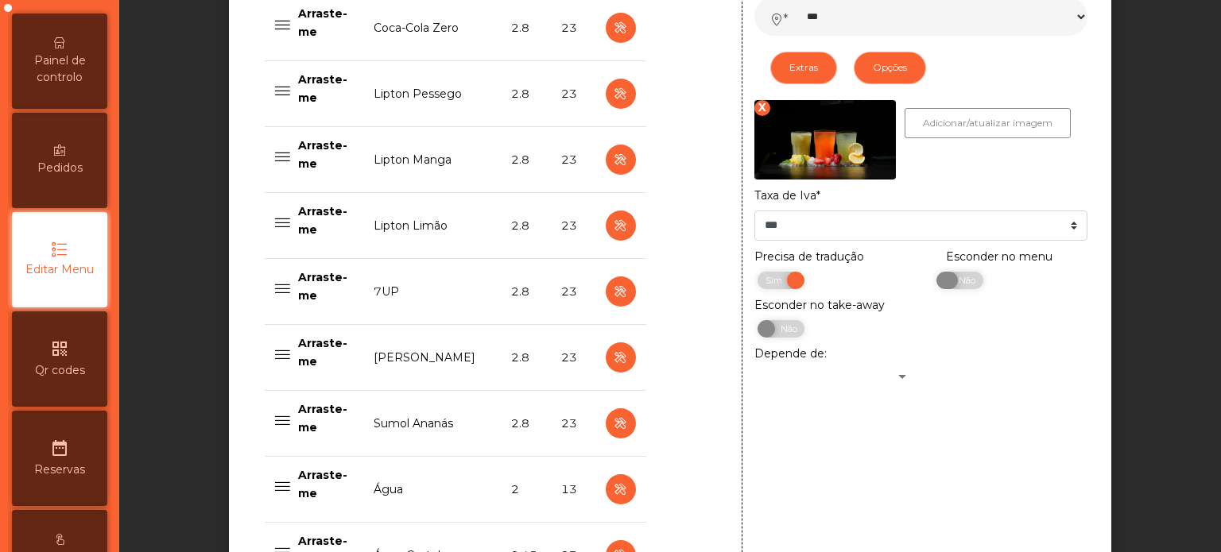
click at [966, 286] on span "Não" at bounding box center [965, 280] width 40 height 17
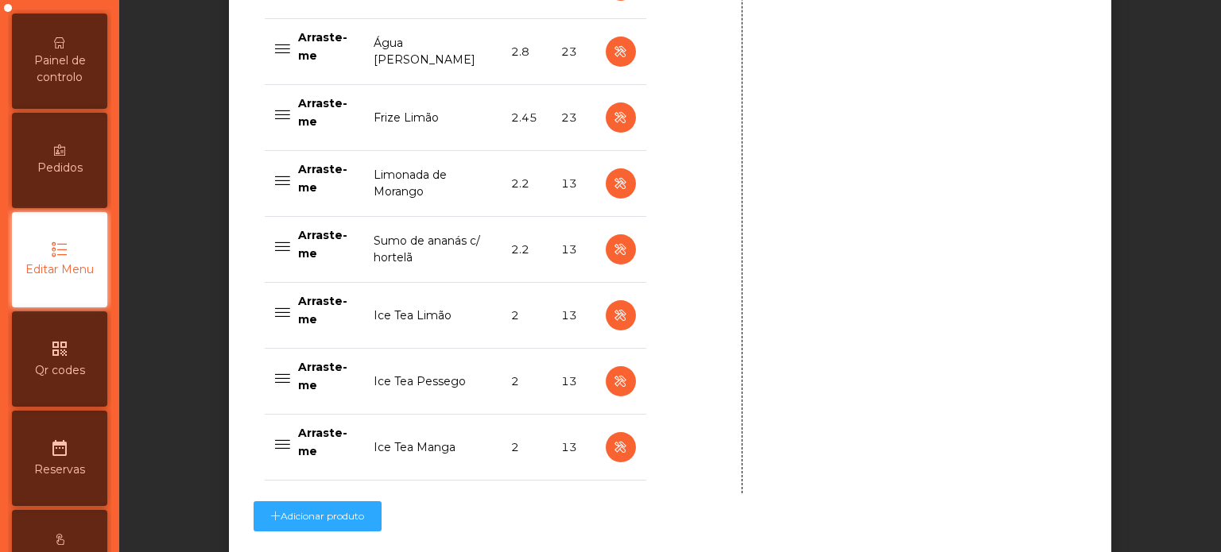
scroll to position [1674, 0]
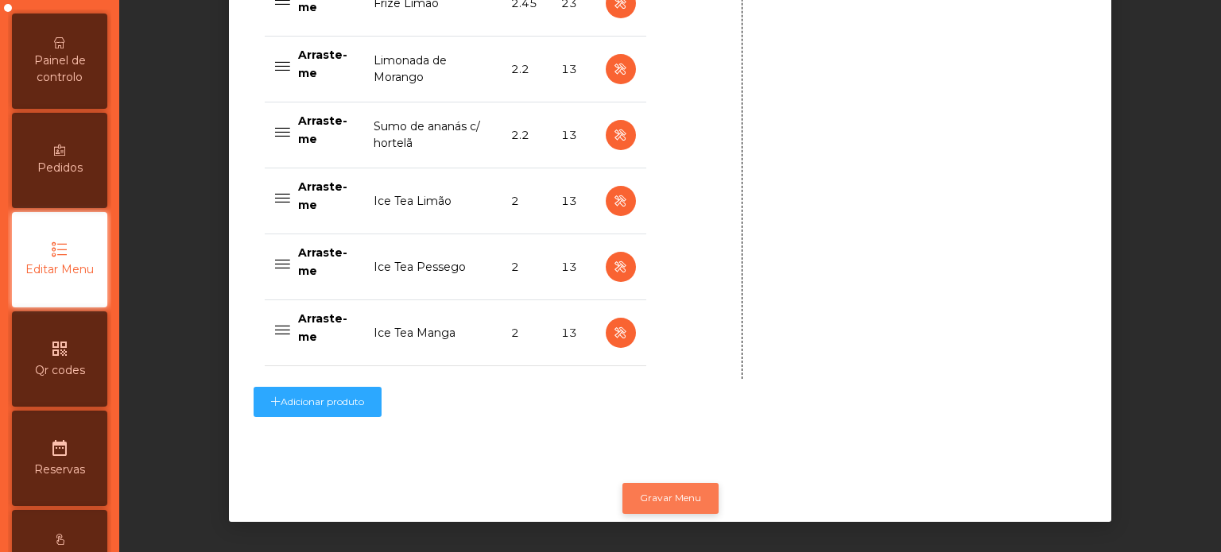
click at [682, 486] on button "Gravar Menu" at bounding box center [670, 498] width 96 height 30
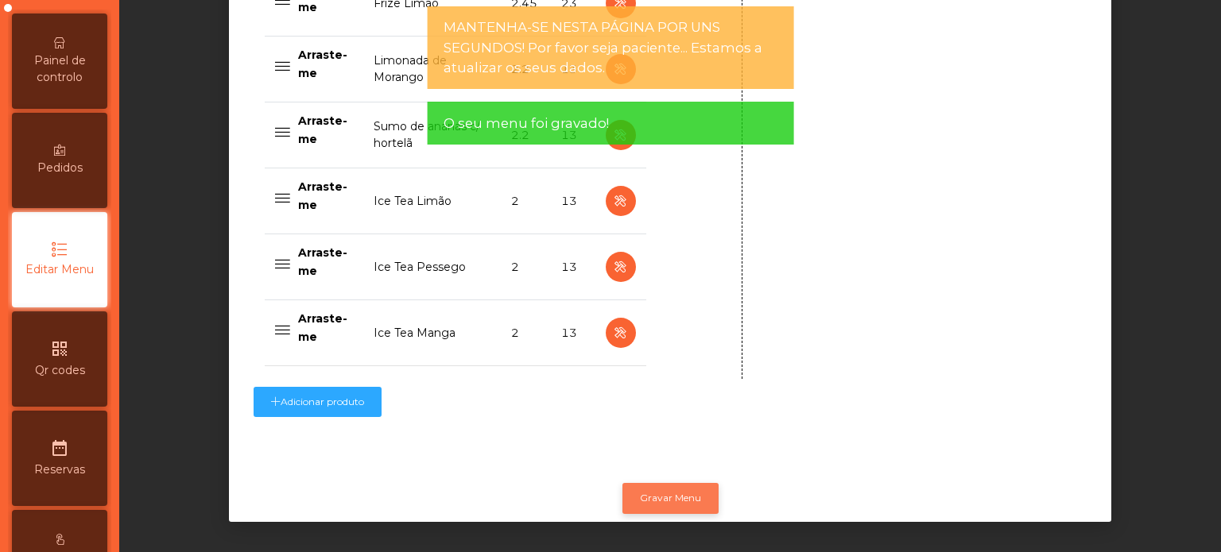
scroll to position [0, 0]
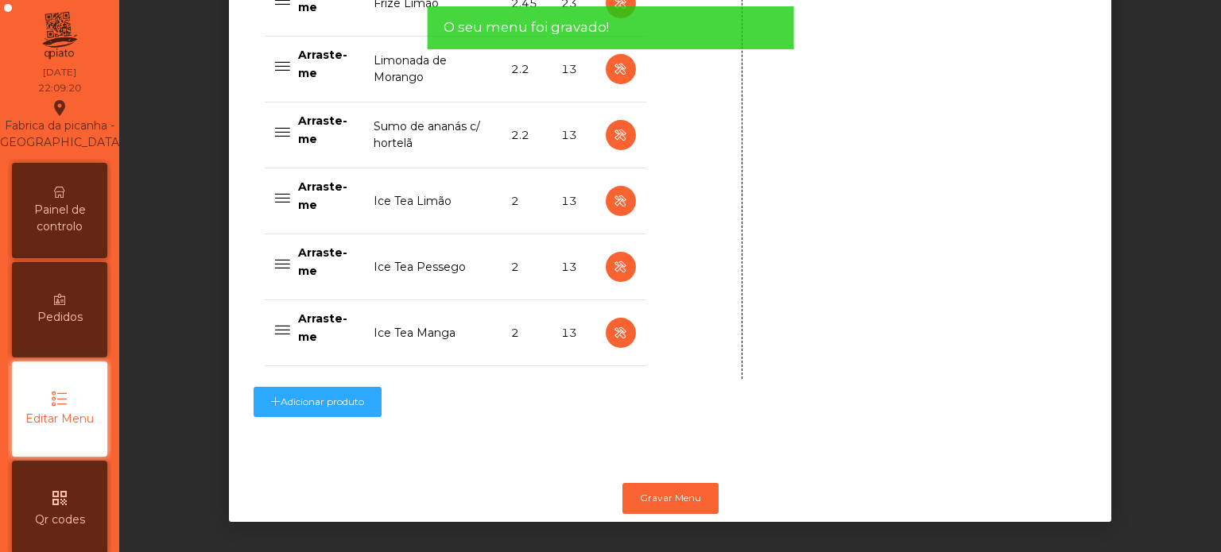
click at [75, 211] on div "Painel de controlo" at bounding box center [59, 210] width 95 height 95
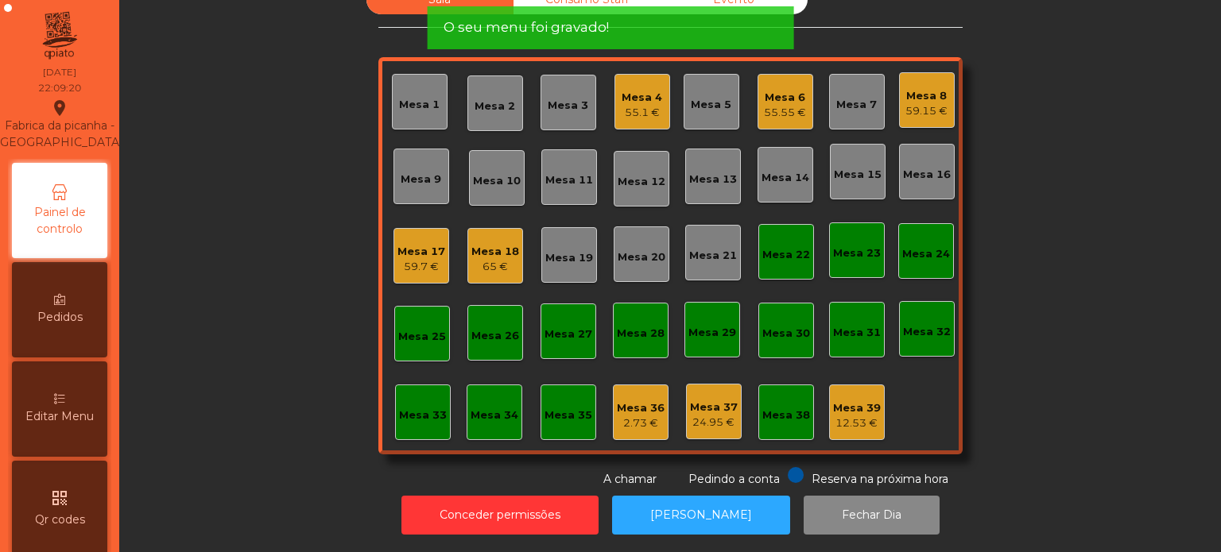
scroll to position [44, 0]
click at [328, 373] on div "Sala Consumo Staff Evento Mesa 1 Mesa 2 Mesa 3 Mesa 4 55.1 € Mesa 5 Mesa 6 55.5…" at bounding box center [670, 236] width 1059 height 503
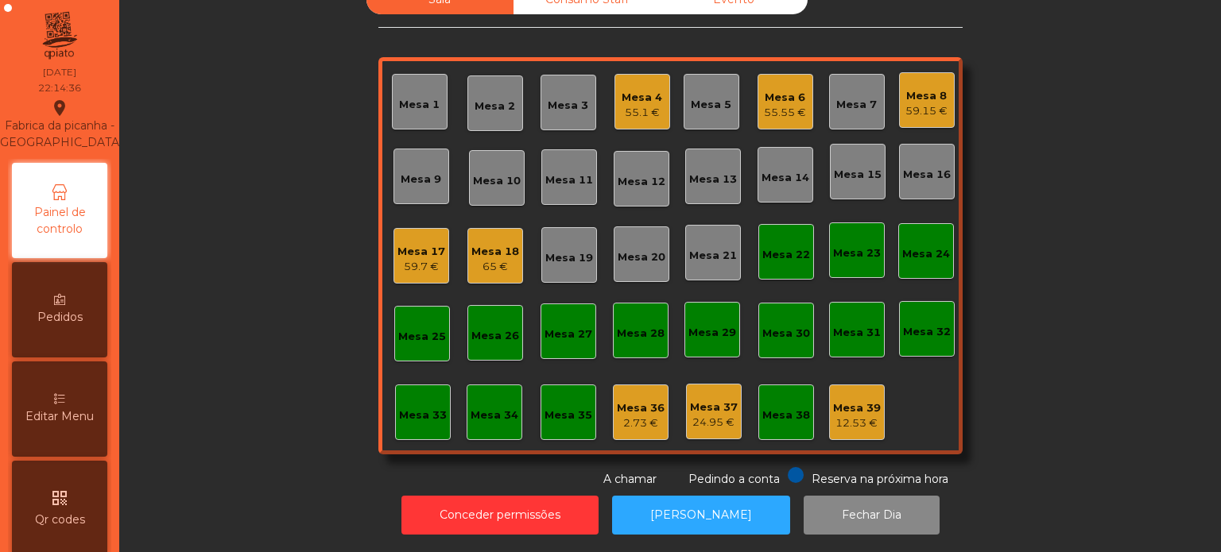
click at [279, 295] on div "Sala Consumo Staff Evento Mesa 1 Mesa 2 Mesa 3 Mesa 4 55.1 € Mesa 5 Mesa 6 55.5…" at bounding box center [670, 236] width 1059 height 503
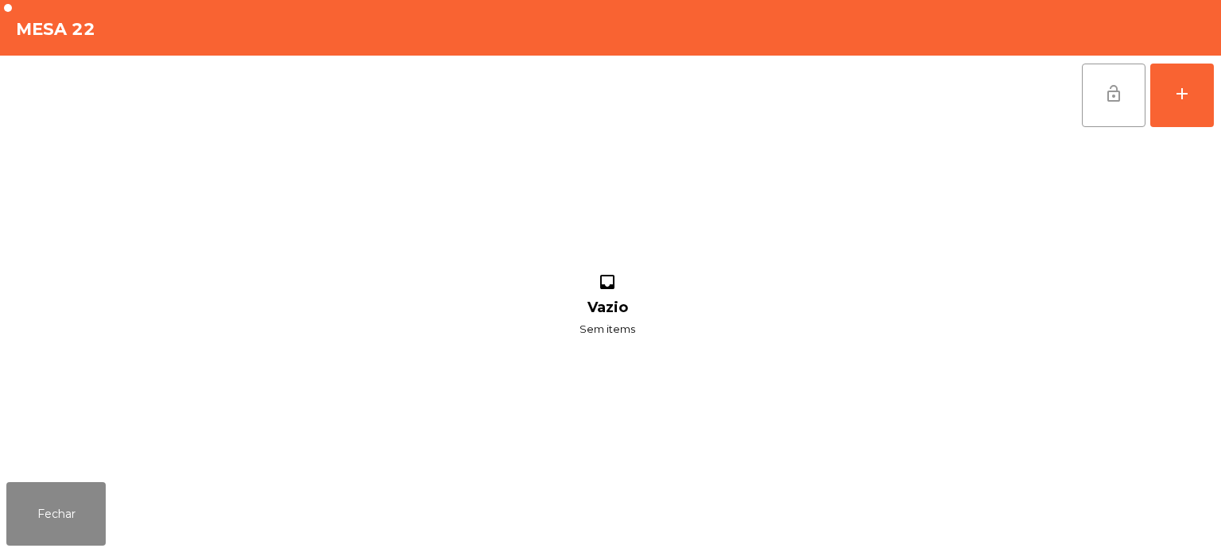
click at [1116, 94] on span "lock_open" at bounding box center [1113, 93] width 19 height 19
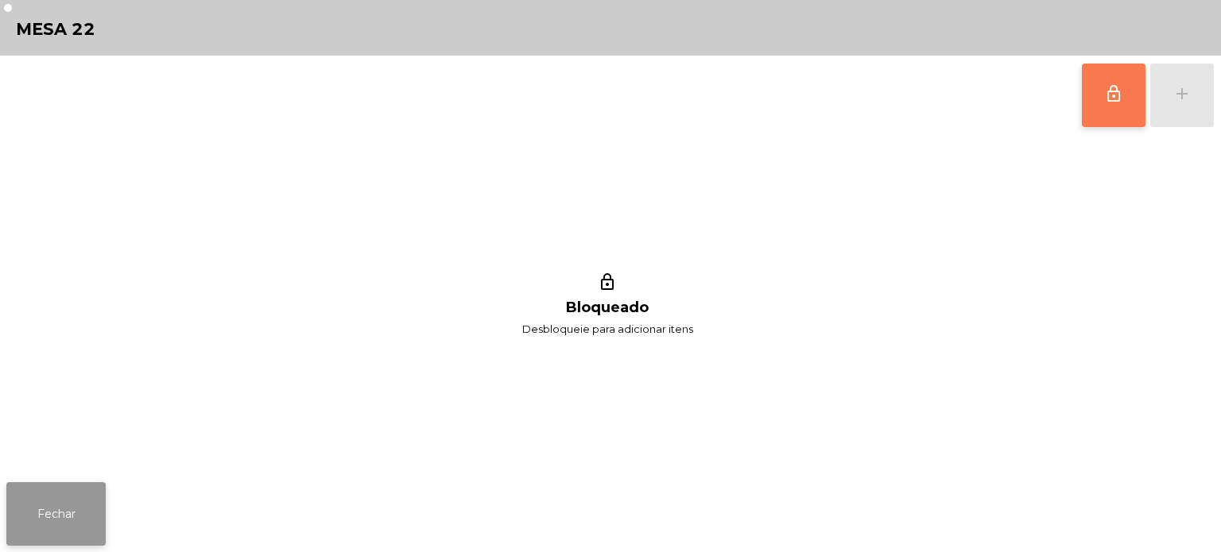
click at [100, 521] on button "Fechar" at bounding box center [55, 514] width 99 height 64
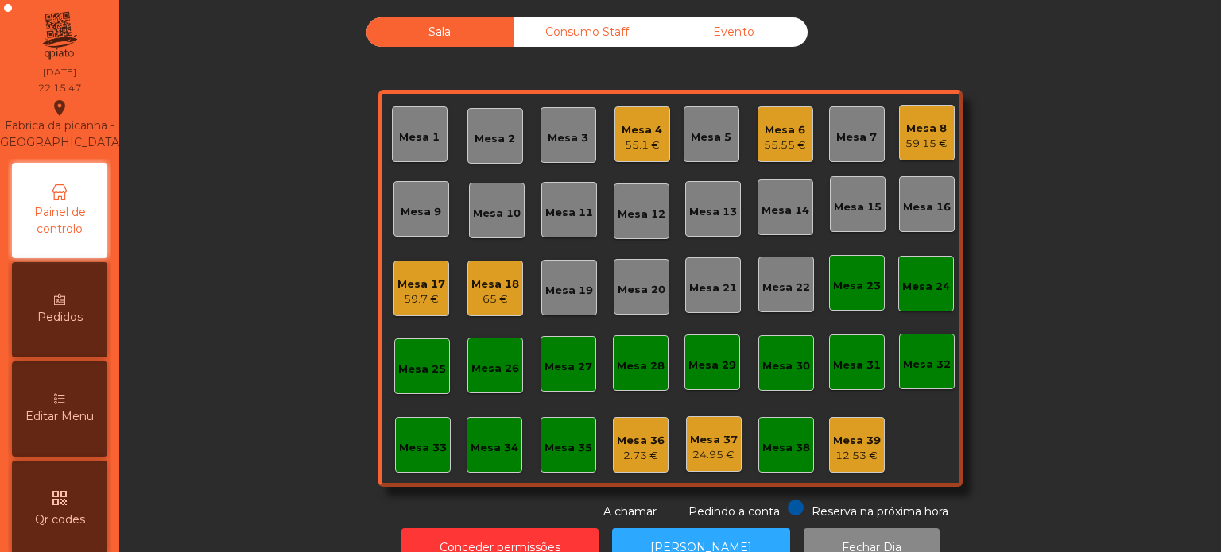
scroll to position [44, 0]
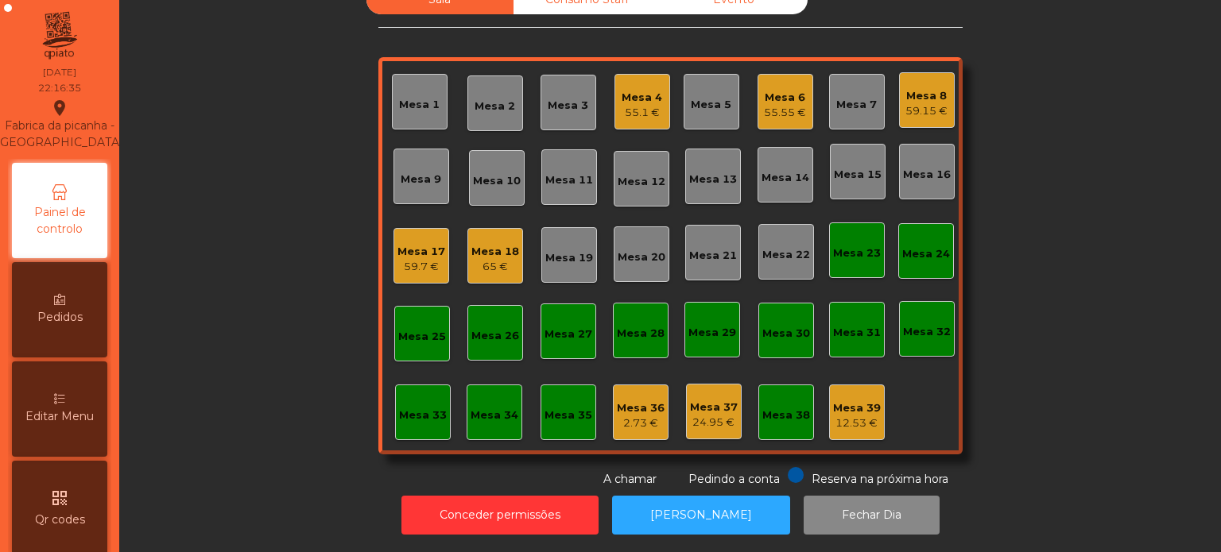
click at [765, 109] on div "Mesa 6 55.55 €" at bounding box center [785, 102] width 56 height 56
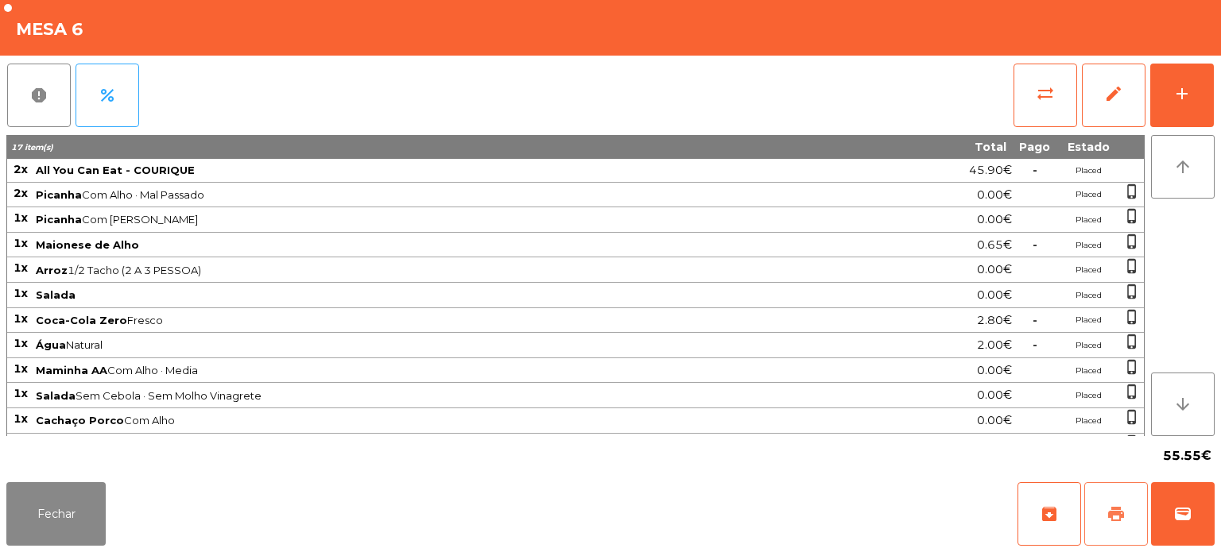
click at [1122, 507] on span "print" at bounding box center [1115, 514] width 19 height 19
click at [70, 525] on button "Fechar" at bounding box center [55, 514] width 99 height 64
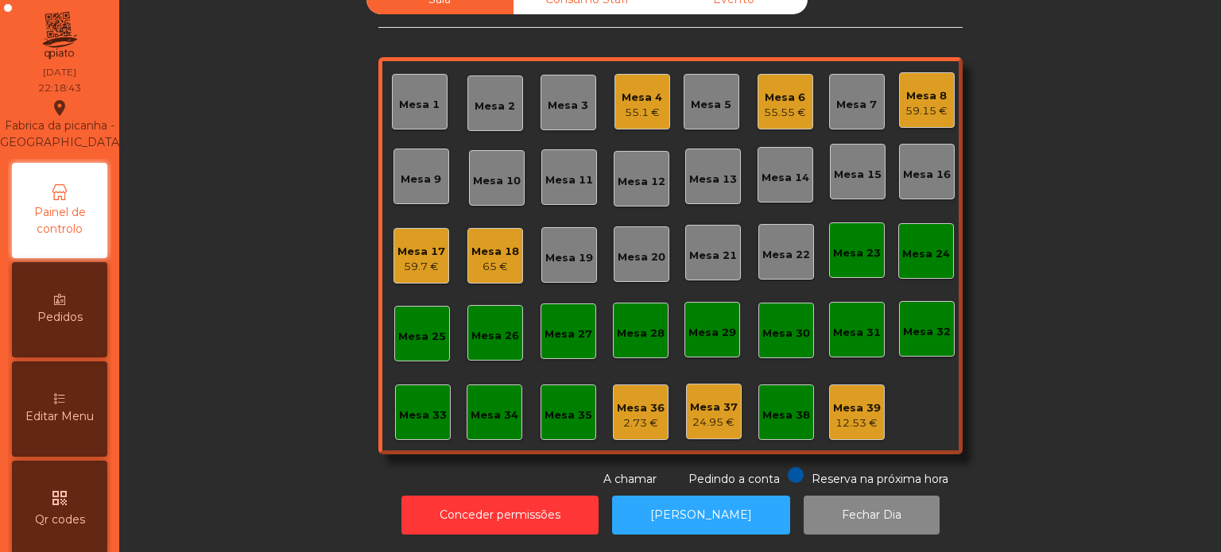
click at [785, 90] on div "Mesa 6" at bounding box center [785, 98] width 42 height 16
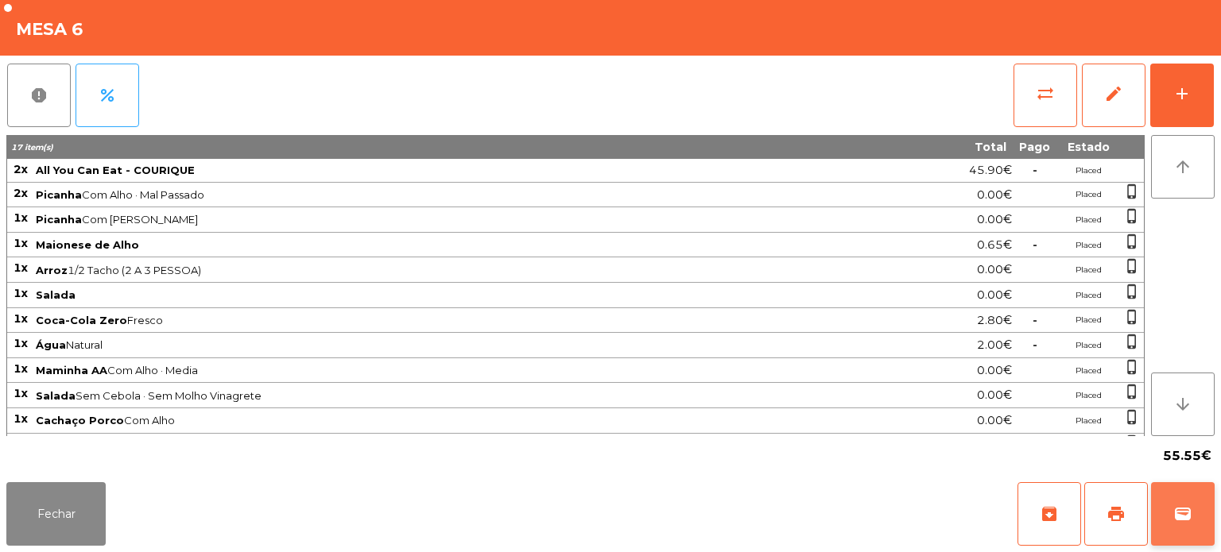
click at [1187, 502] on button "wallet" at bounding box center [1183, 514] width 64 height 64
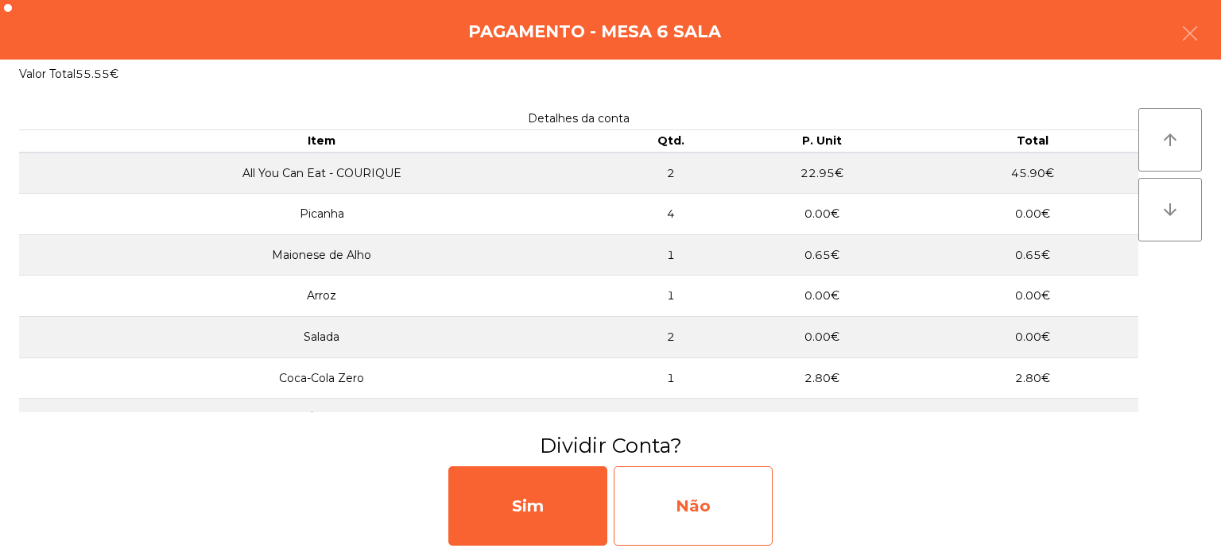
click at [717, 492] on div "Não" at bounding box center [692, 505] width 159 height 79
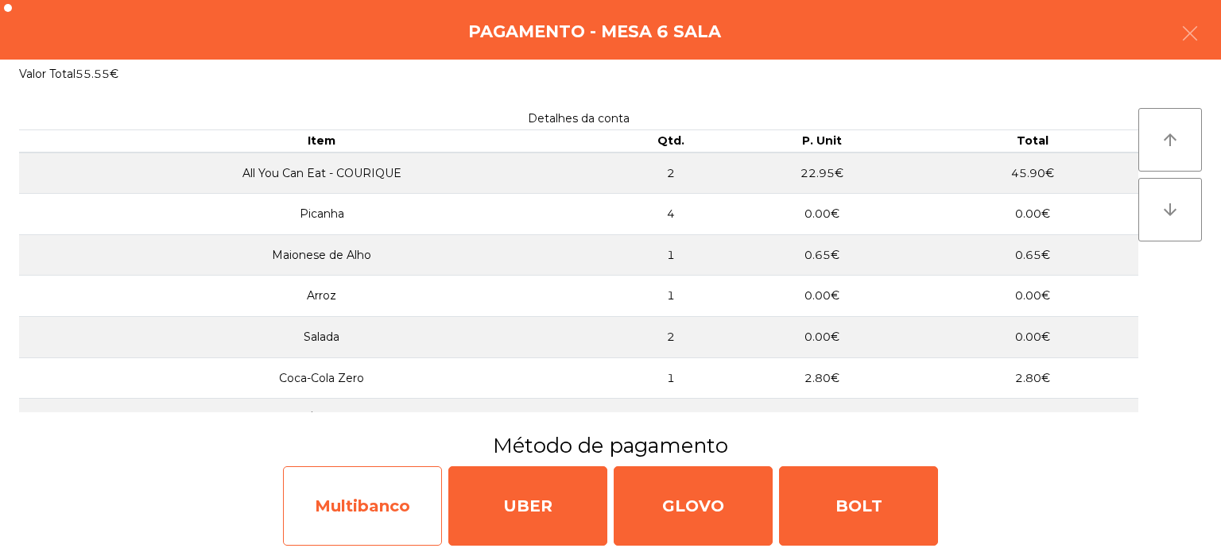
click at [373, 521] on div "Multibanco" at bounding box center [362, 505] width 159 height 79
select select "**"
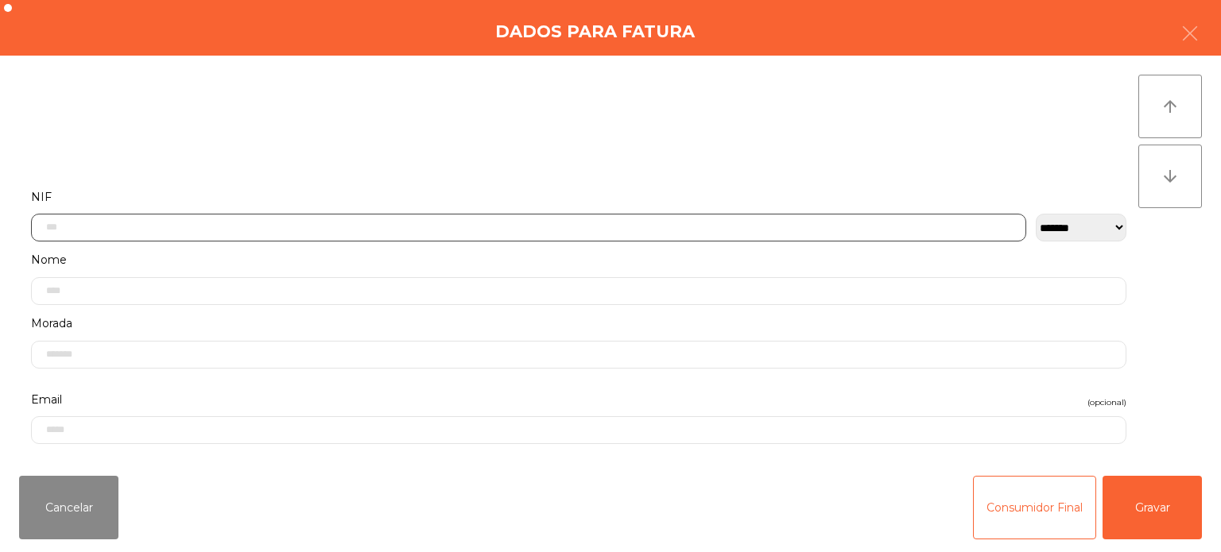
click at [494, 229] on input "text" at bounding box center [528, 228] width 995 height 28
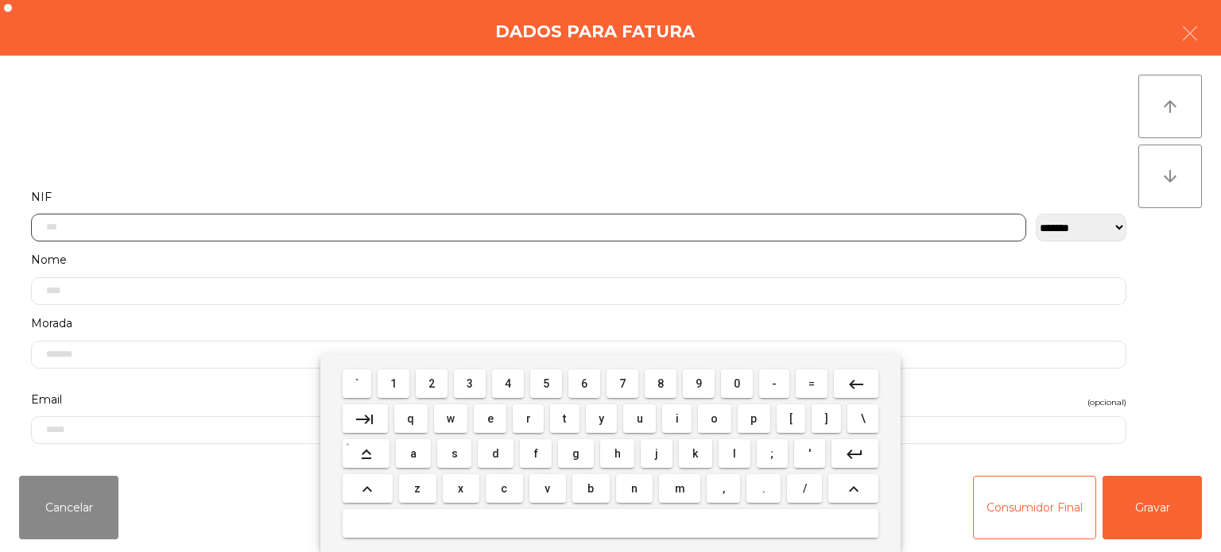
scroll to position [110, 0]
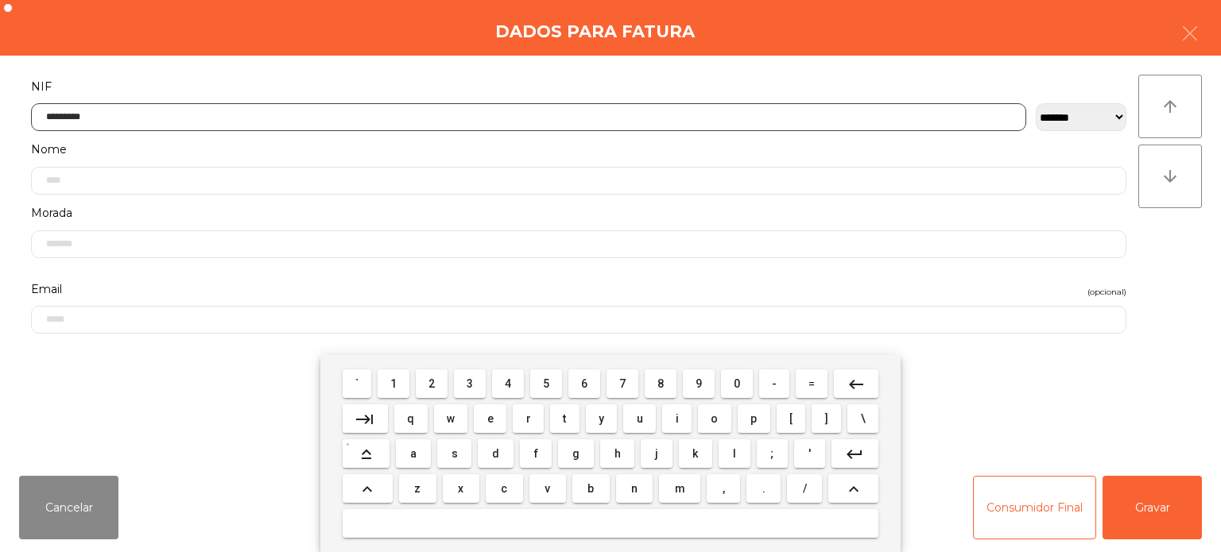
type input "*********"
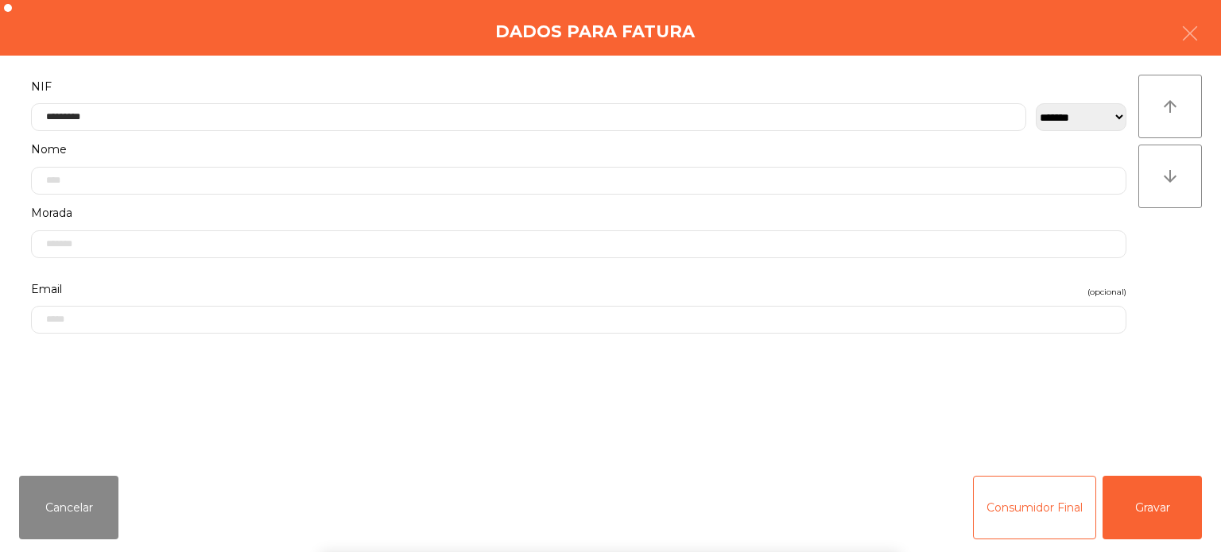
click at [1182, 324] on div "arrow_upward arrow_downward" at bounding box center [1170, 260] width 64 height 370
click at [1166, 487] on button "Gravar" at bounding box center [1151, 508] width 99 height 64
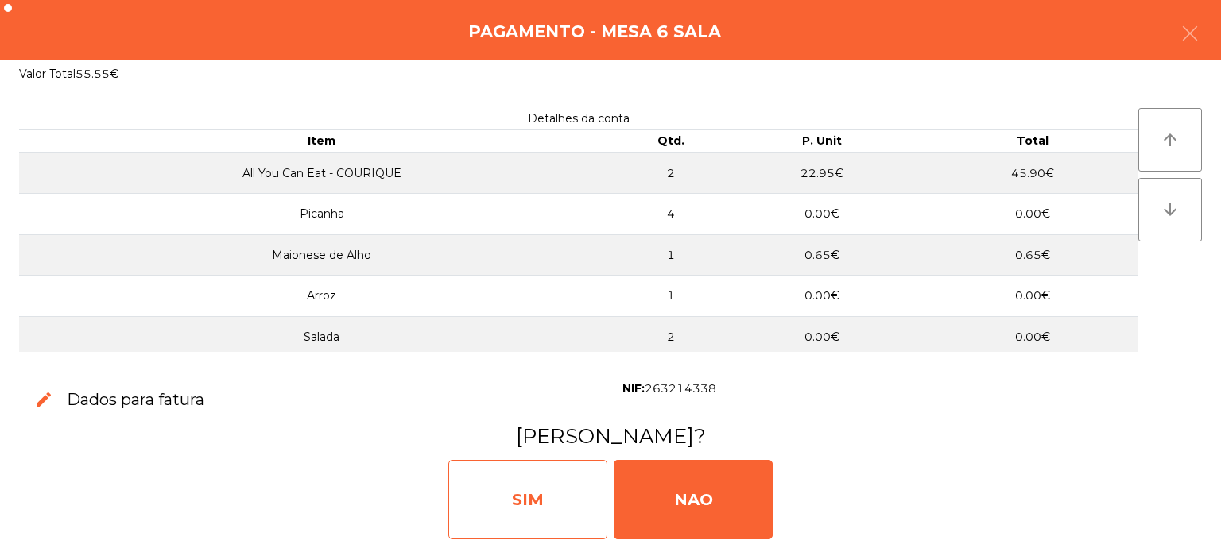
click at [543, 466] on div "SIM" at bounding box center [527, 499] width 159 height 79
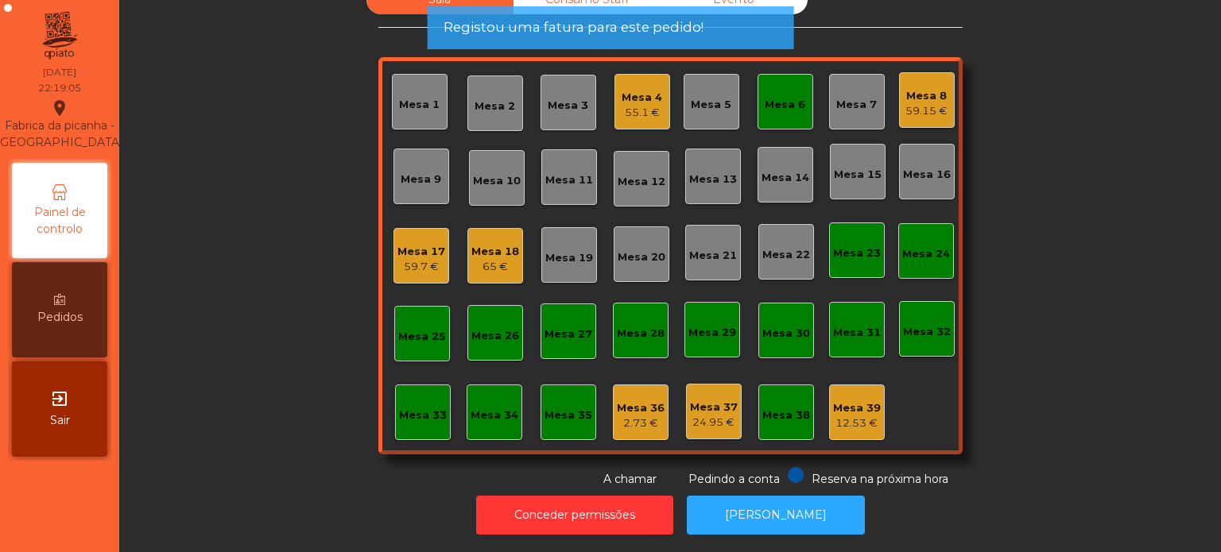
click at [757, 95] on div "Mesa 6" at bounding box center [785, 102] width 56 height 56
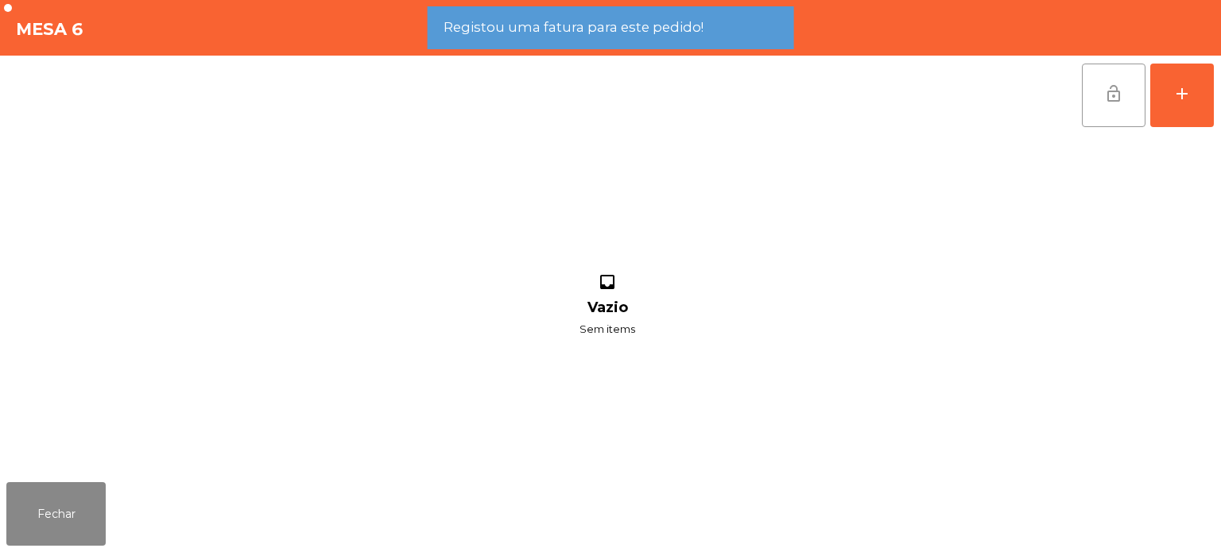
click at [1114, 95] on span "lock_open" at bounding box center [1113, 93] width 19 height 19
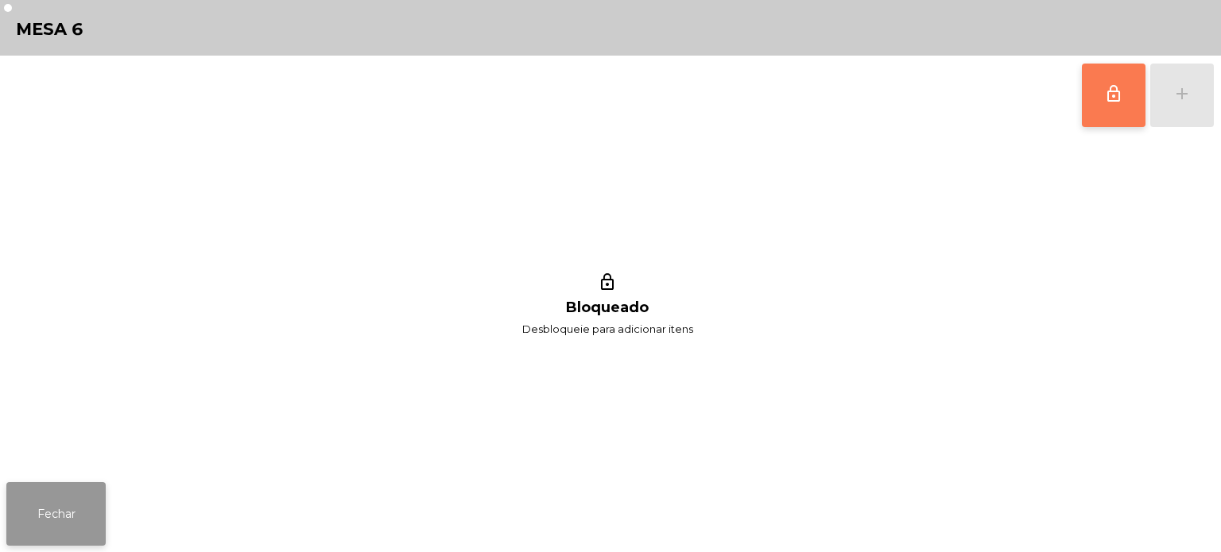
click at [71, 514] on button "Fechar" at bounding box center [55, 514] width 99 height 64
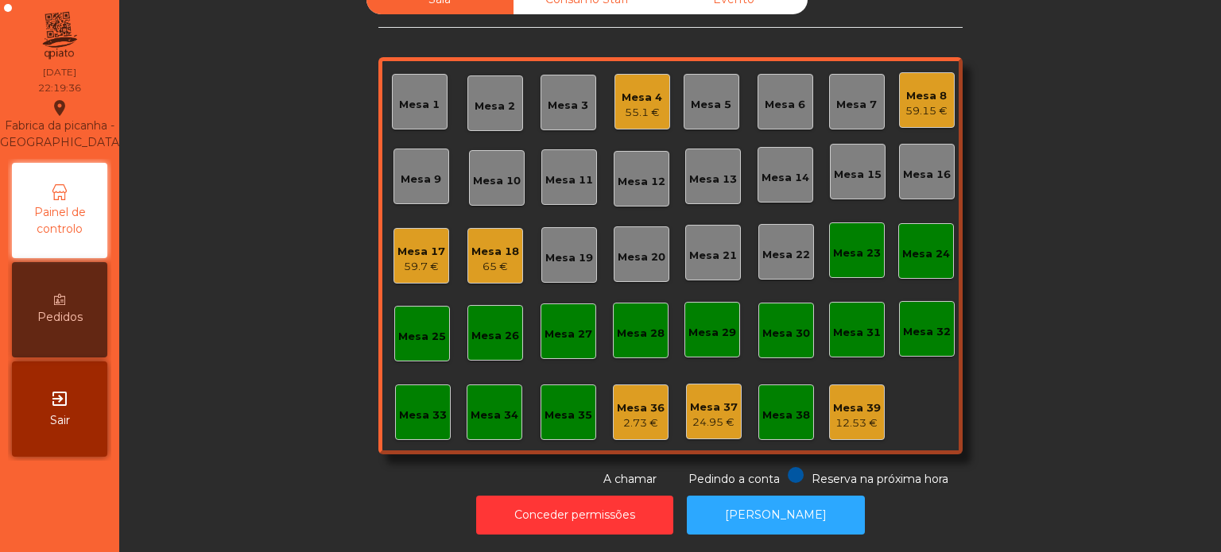
click at [280, 363] on div "Sala Consumo Staff Evento Mesa 1 Mesa 2 Mesa 3 Mesa 4 55.1 € [GEOGRAPHIC_DATA] …" at bounding box center [670, 236] width 1059 height 503
click at [633, 424] on div "Mesa 36 2.73 €" at bounding box center [641, 413] width 56 height 56
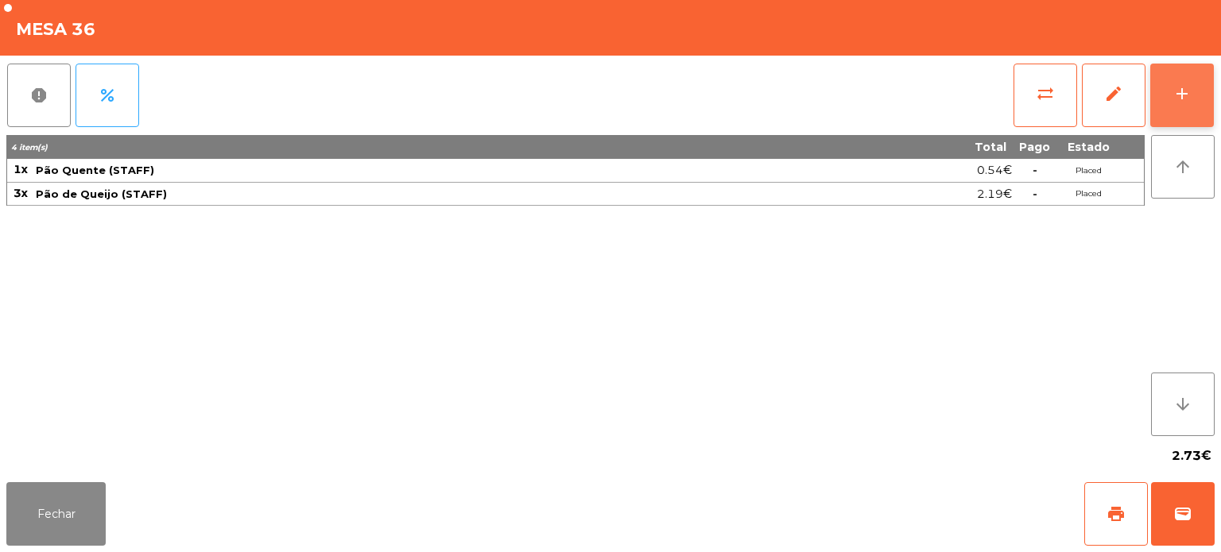
click at [1172, 97] on div "add" at bounding box center [1181, 93] width 19 height 19
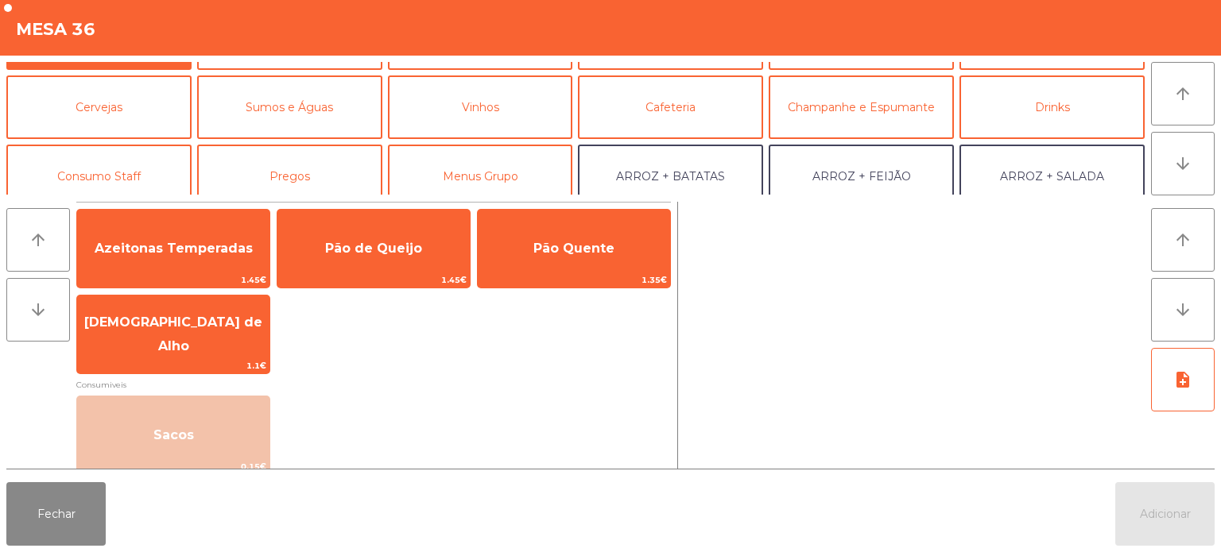
scroll to position [61, 0]
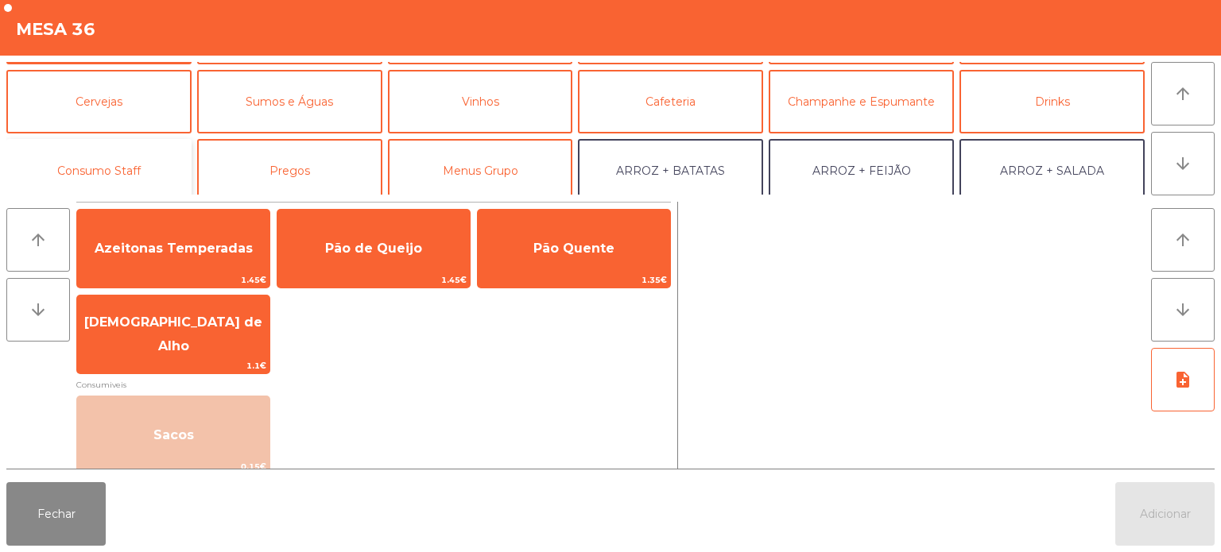
click at [165, 141] on button "Consumo Staff" at bounding box center [98, 171] width 185 height 64
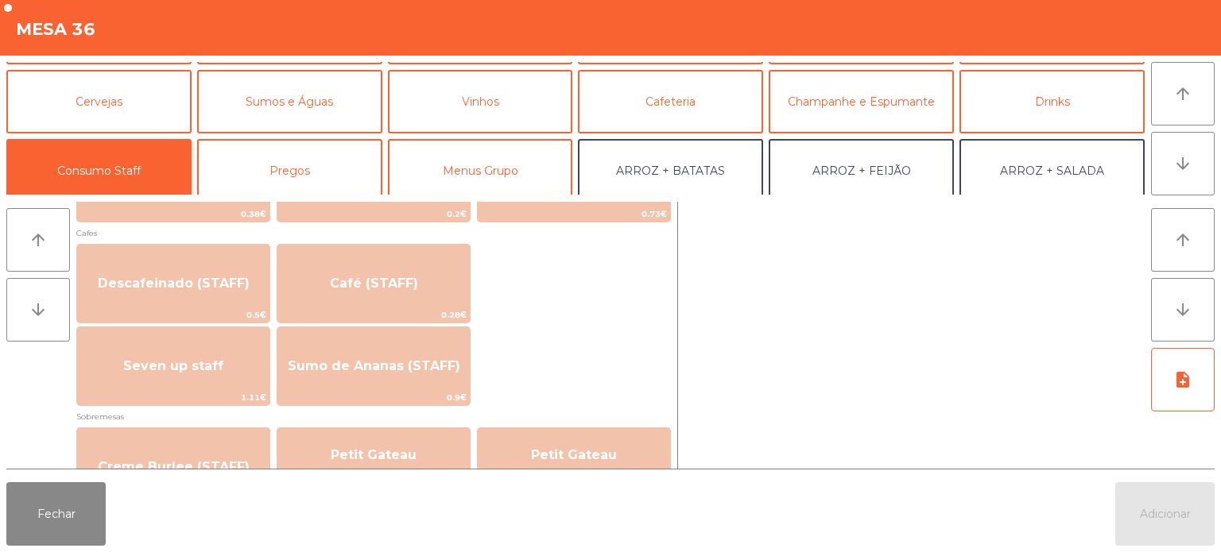
scroll to position [912, 0]
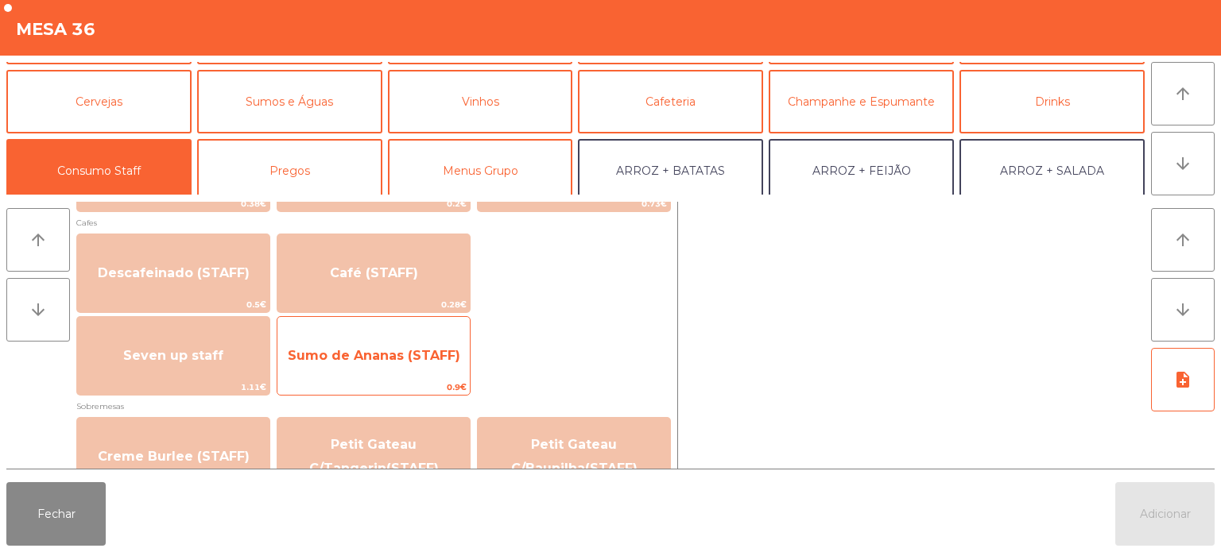
click at [377, 372] on span "Sumo de Ananas (STAFF)" at bounding box center [373, 356] width 192 height 43
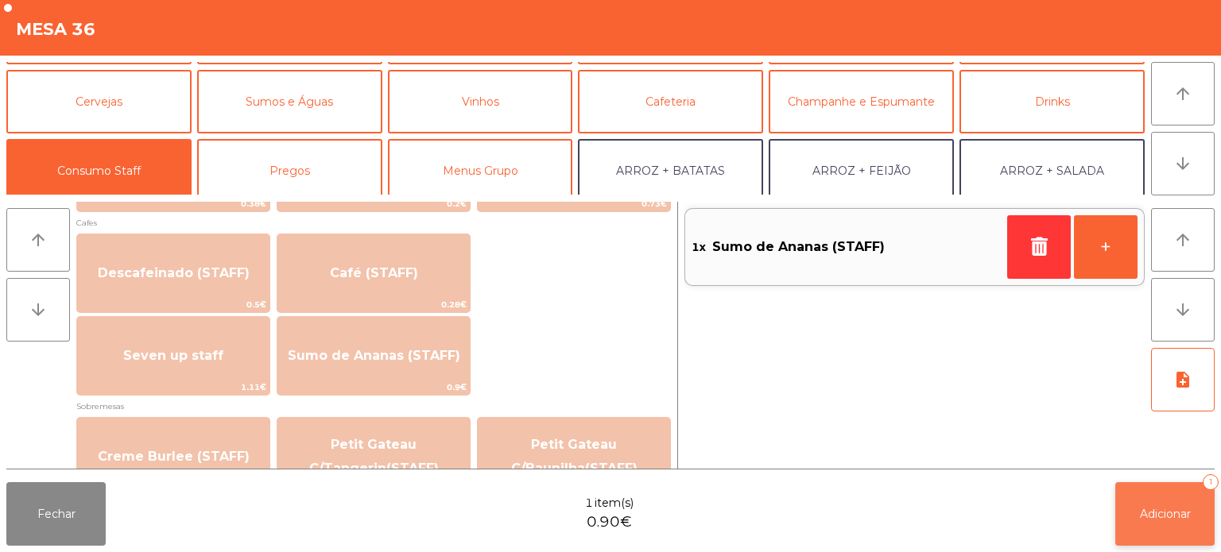
click at [1183, 524] on button "Adicionar 1" at bounding box center [1164, 514] width 99 height 64
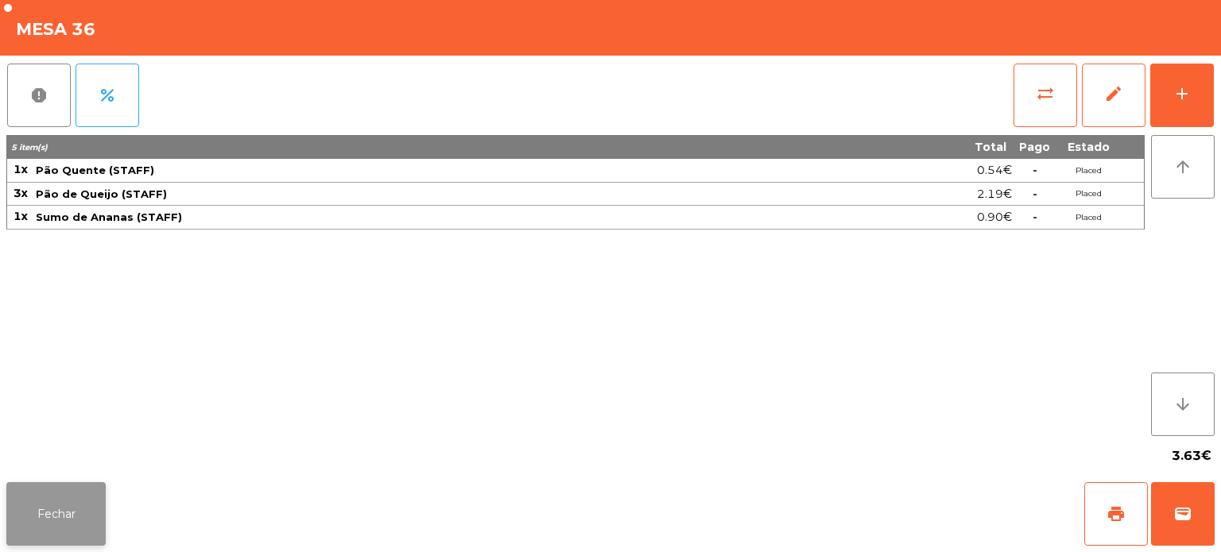
click at [68, 510] on button "Fechar" at bounding box center [55, 514] width 99 height 64
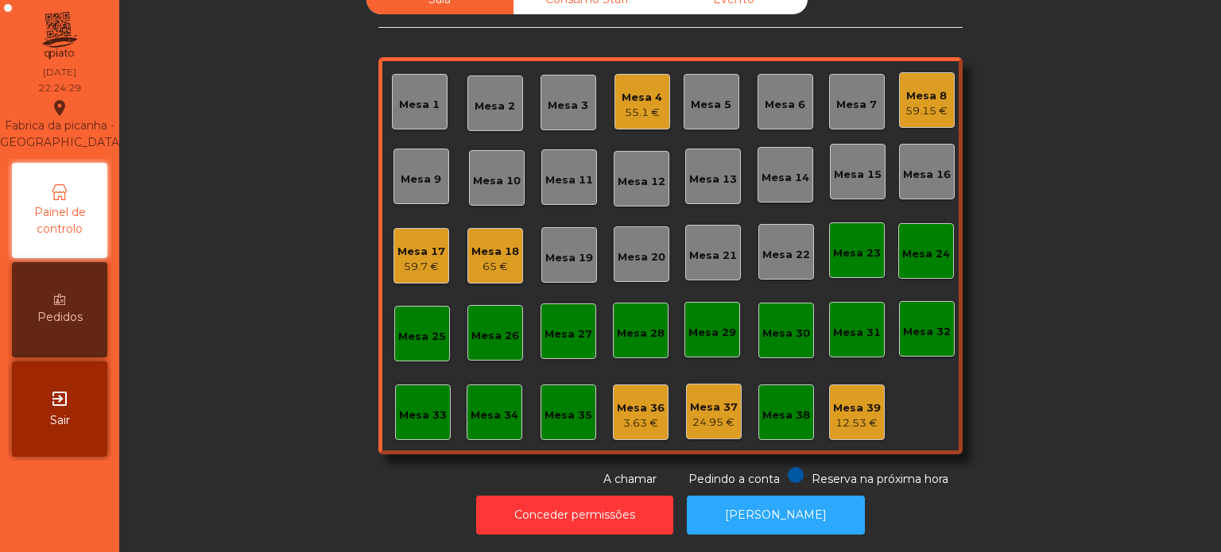
click at [292, 200] on div "Sala Consumo Staff Evento Mesa 1 Mesa 2 Mesa 3 Mesa 4 55.1 € [GEOGRAPHIC_DATA] …" at bounding box center [670, 236] width 1059 height 503
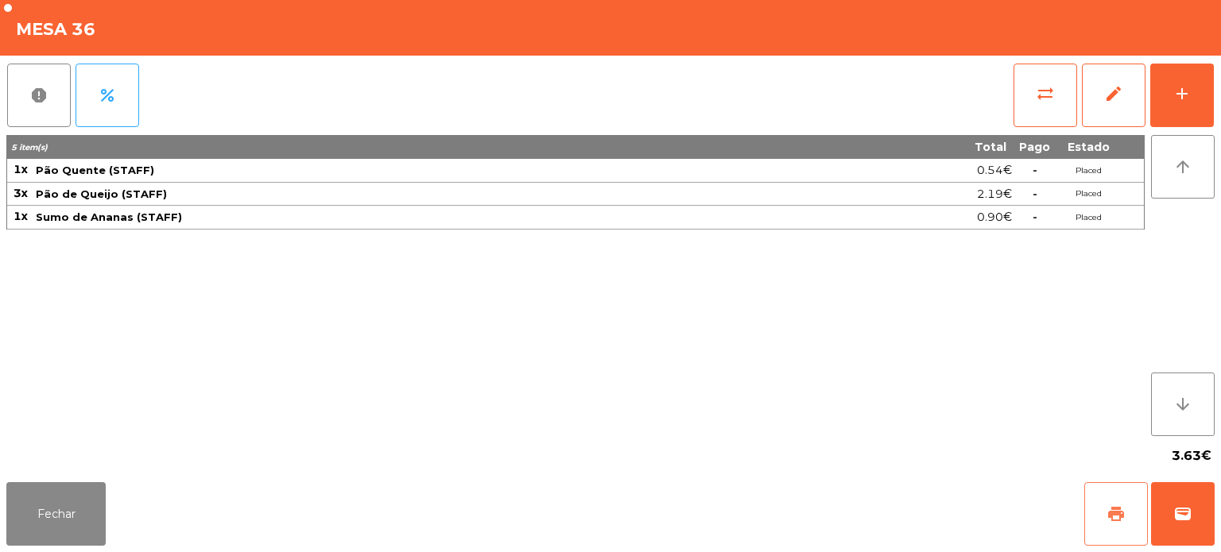
click at [1116, 498] on button "print" at bounding box center [1116, 514] width 64 height 64
click at [55, 513] on button "Fechar" at bounding box center [55, 514] width 99 height 64
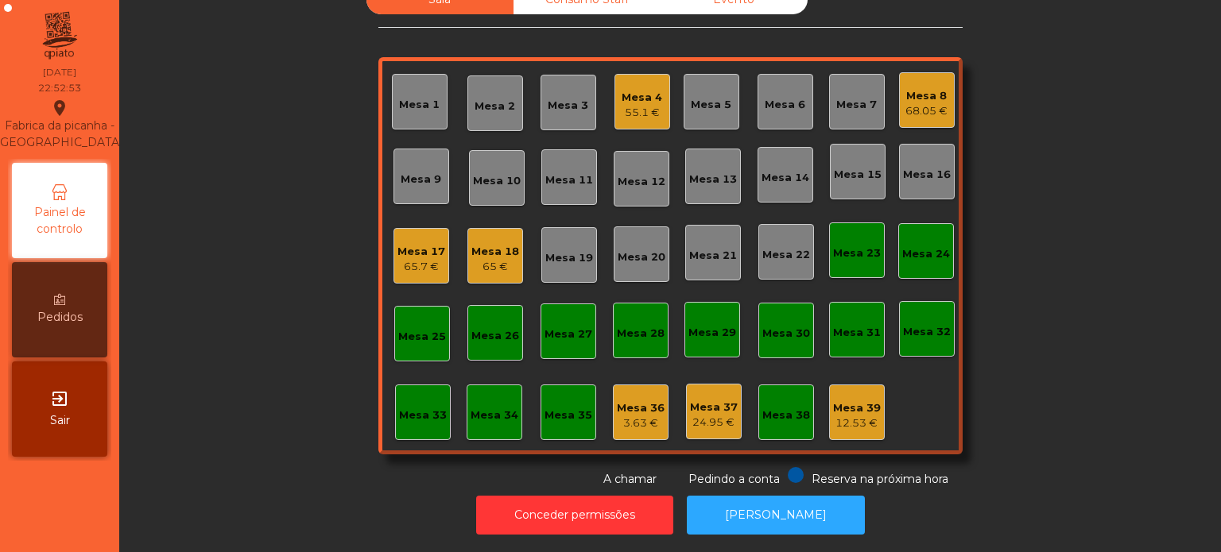
click at [251, 218] on div "Sala Consumo Staff Evento Mesa 1 Mesa 2 Mesa 3 Mesa 4 55.1 € Mesa 5 Mesa 6 Mesa…" at bounding box center [670, 236] width 1059 height 503
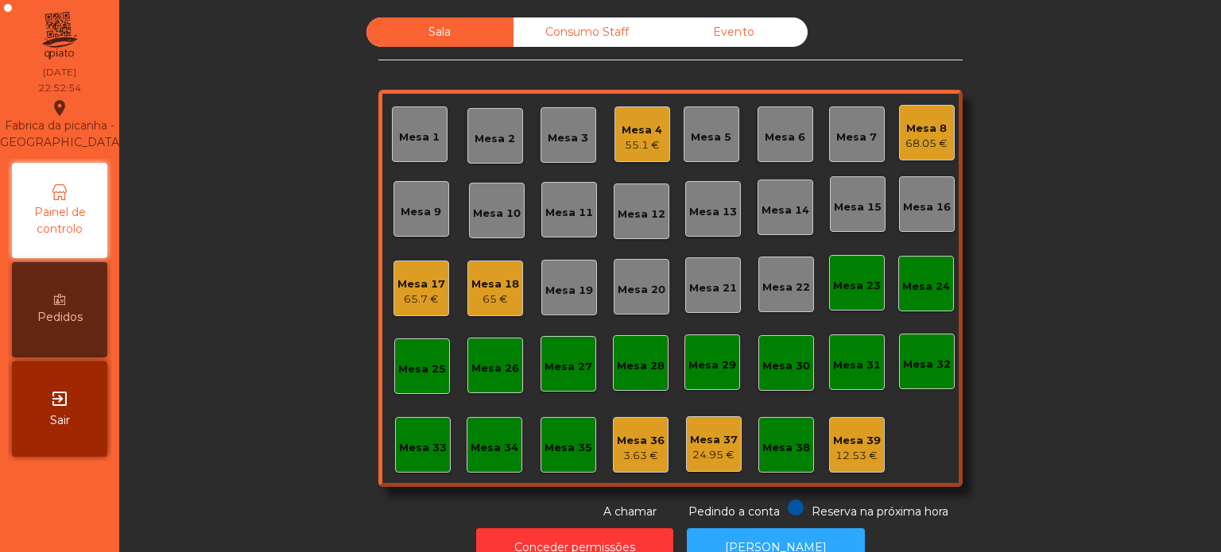
click at [571, 45] on div "Consumo Staff" at bounding box center [586, 31] width 147 height 29
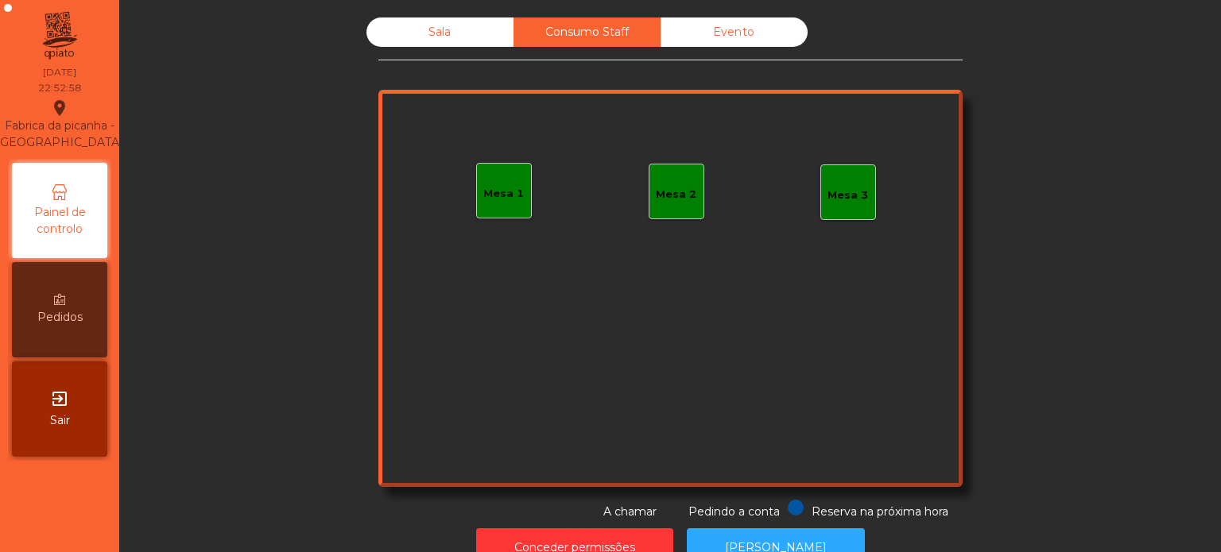
click at [492, 201] on div "Mesa 1" at bounding box center [504, 191] width 56 height 56
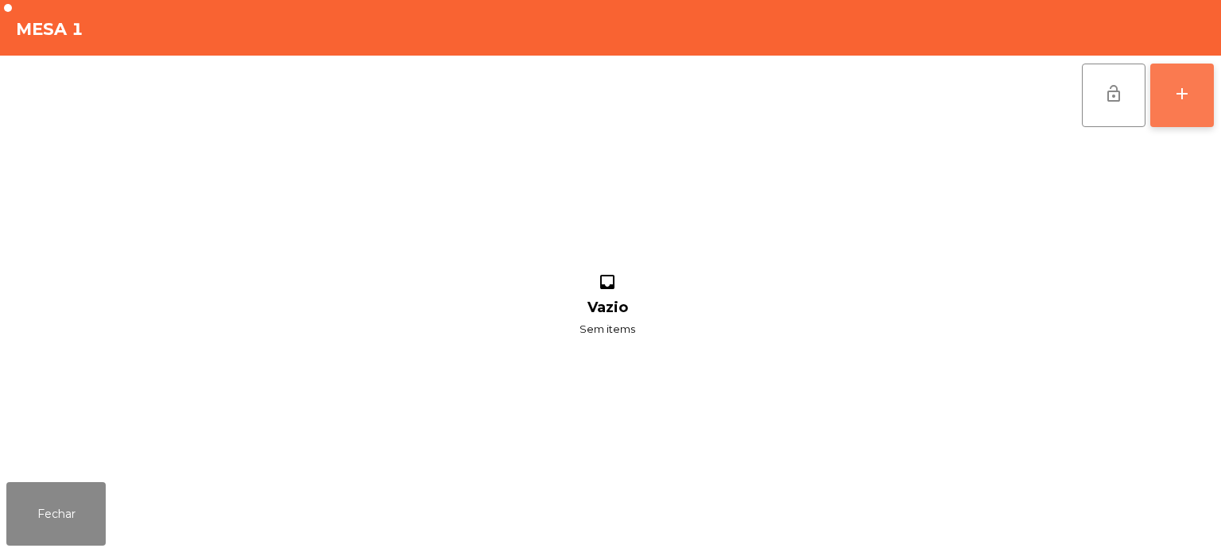
click at [1182, 102] on div "add" at bounding box center [1181, 93] width 19 height 19
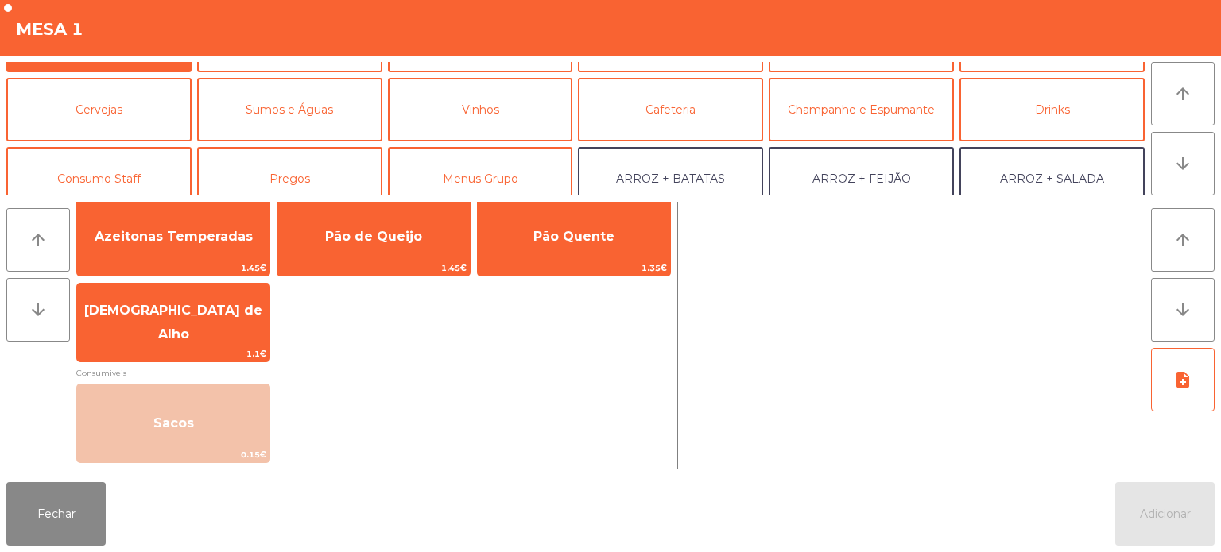
scroll to position [56, 0]
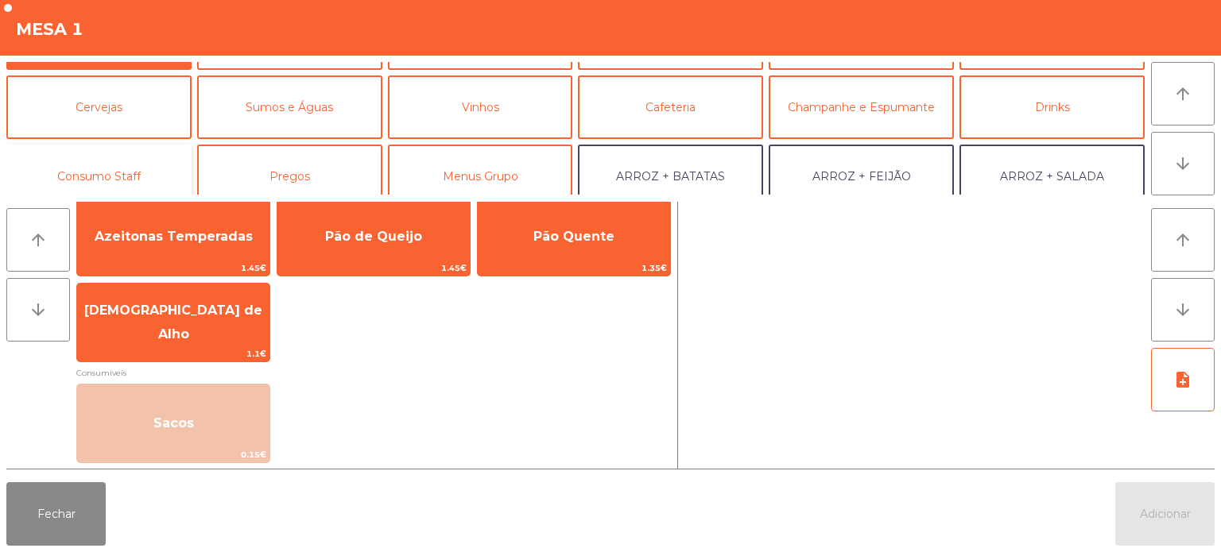
click at [103, 188] on button "Consumo Staff" at bounding box center [98, 177] width 185 height 64
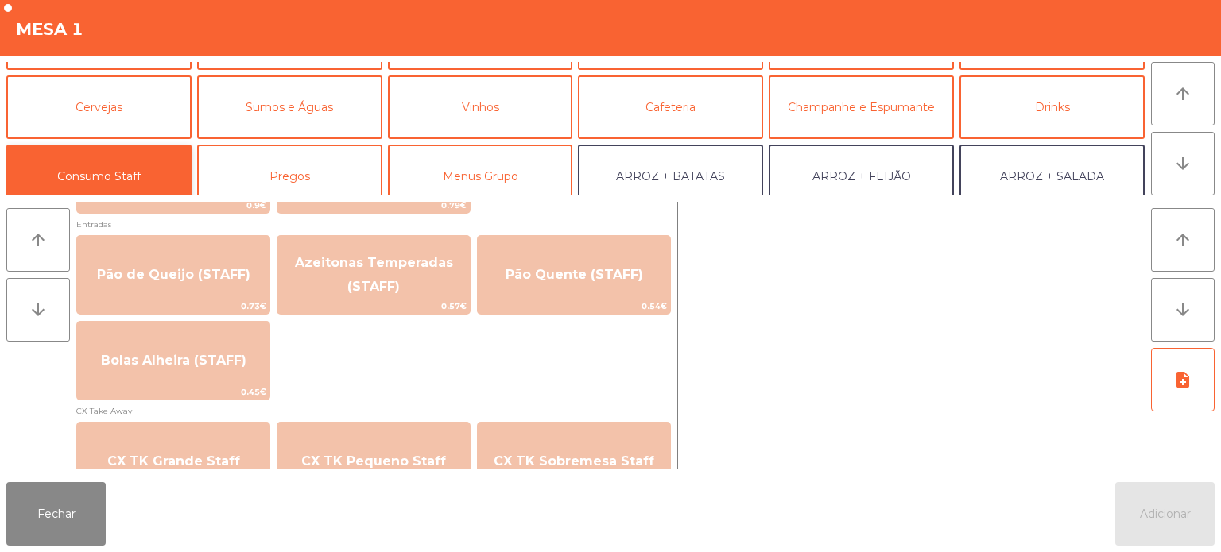
scroll to position [1286, 0]
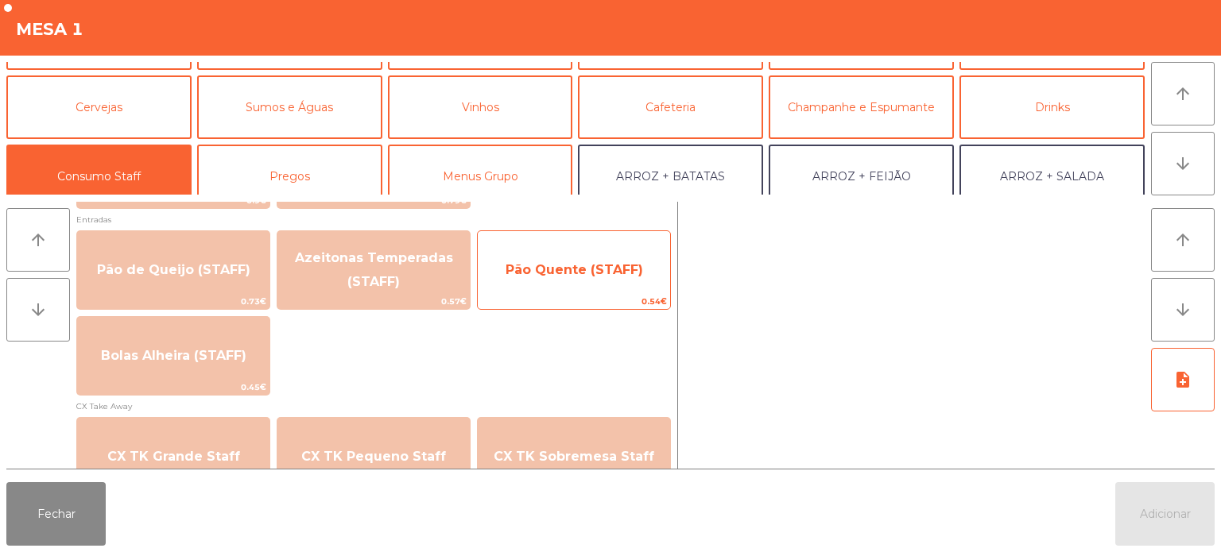
click at [588, 277] on span "Pão Quente (STAFF)" at bounding box center [574, 270] width 192 height 43
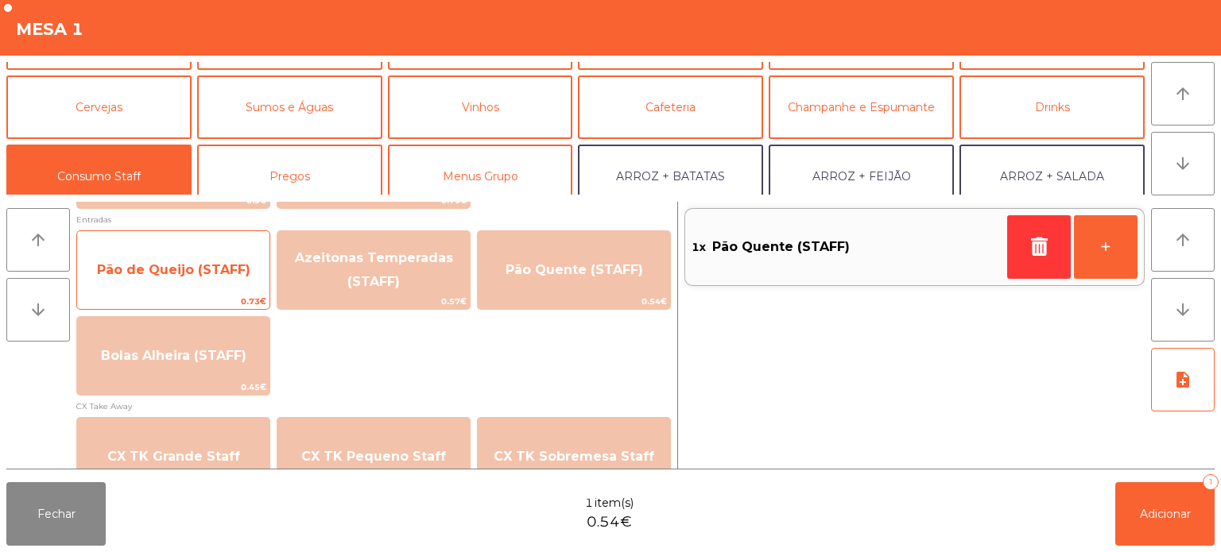
click at [216, 273] on span "Pão de Queijo (STAFF)" at bounding box center [173, 269] width 153 height 15
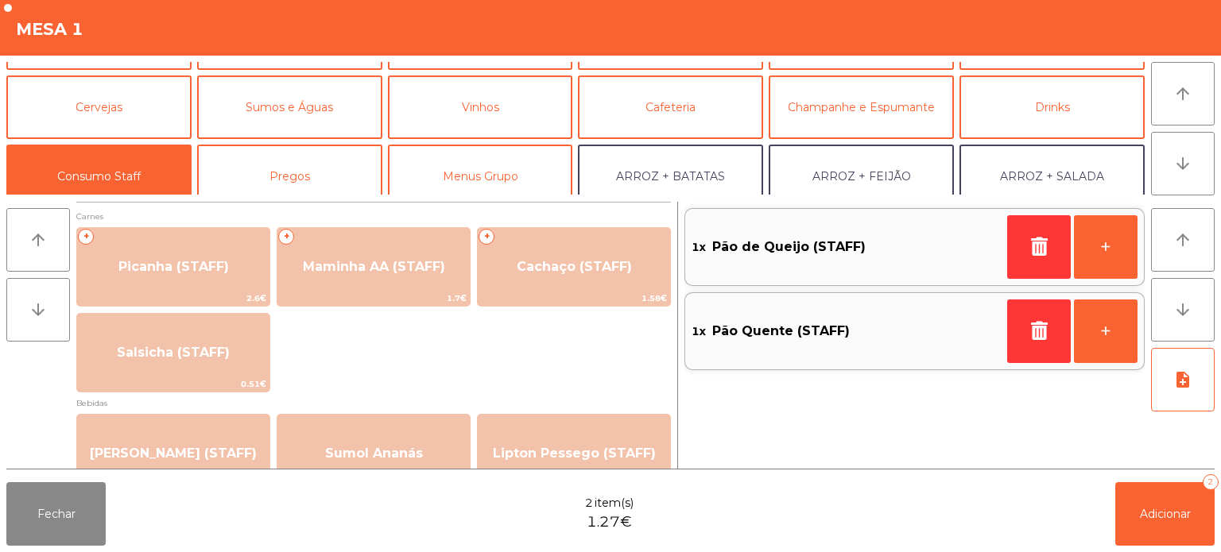
scroll to position [5, 0]
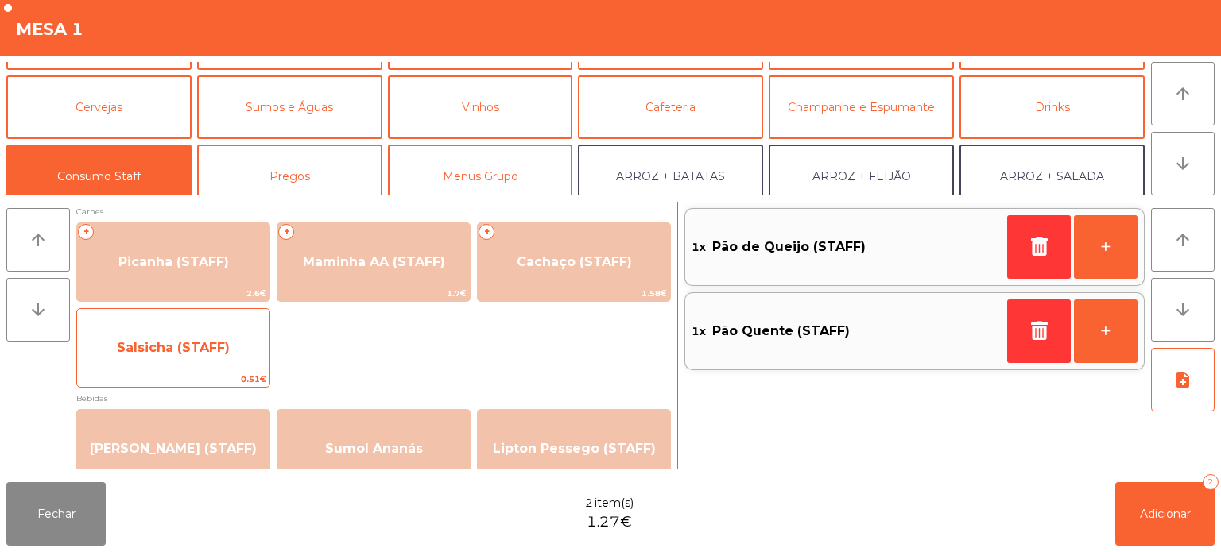
click at [184, 346] on span "Salsicha (STAFF)" at bounding box center [173, 347] width 113 height 15
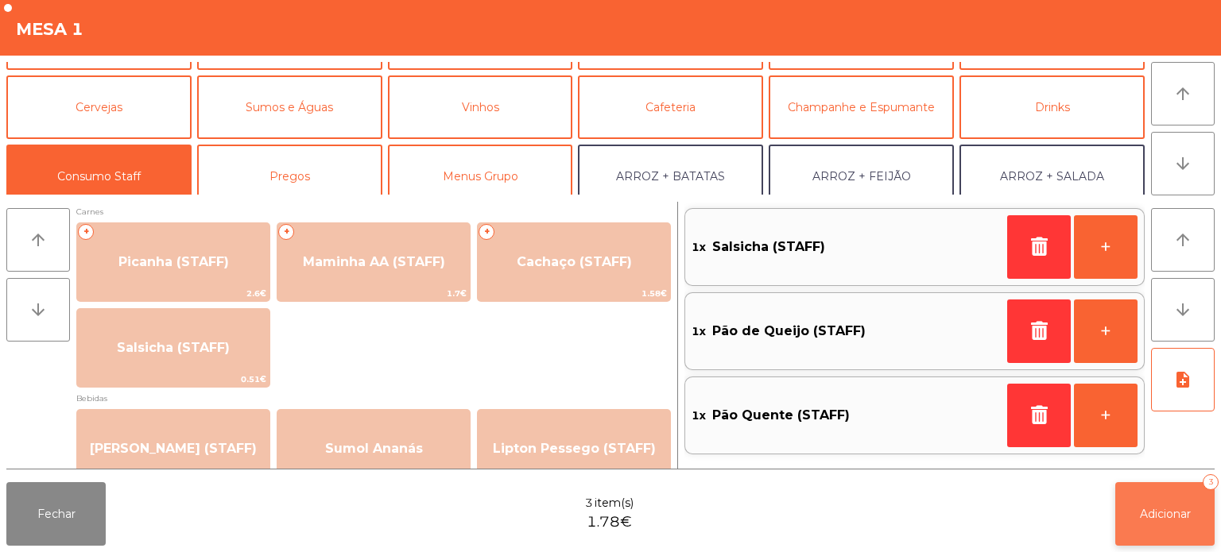
click at [1148, 532] on button "Adicionar 3" at bounding box center [1164, 514] width 99 height 64
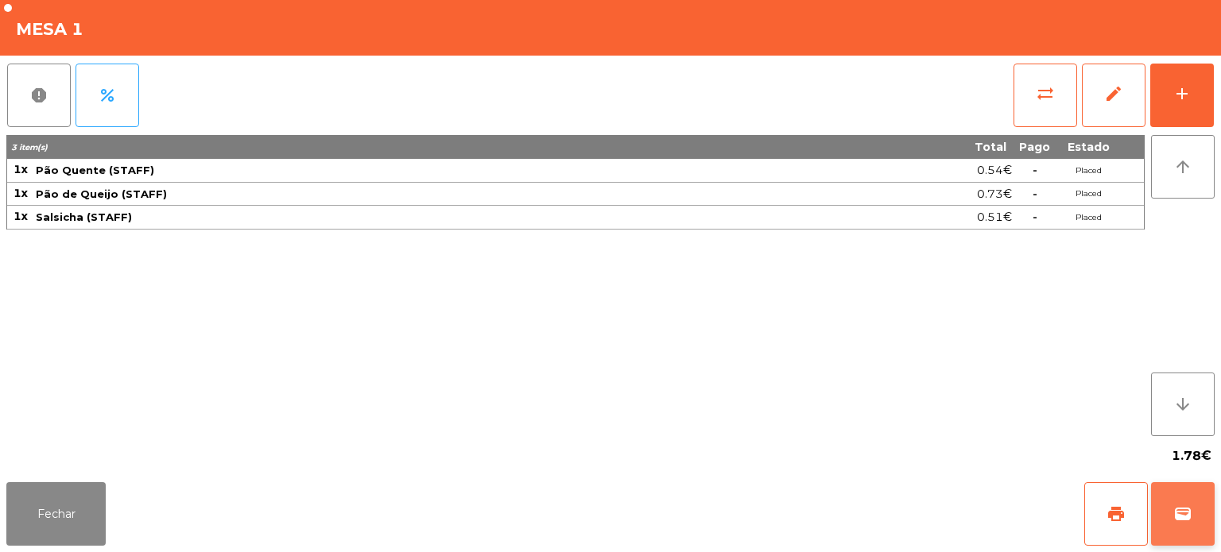
click at [1176, 518] on span "wallet" at bounding box center [1182, 514] width 19 height 19
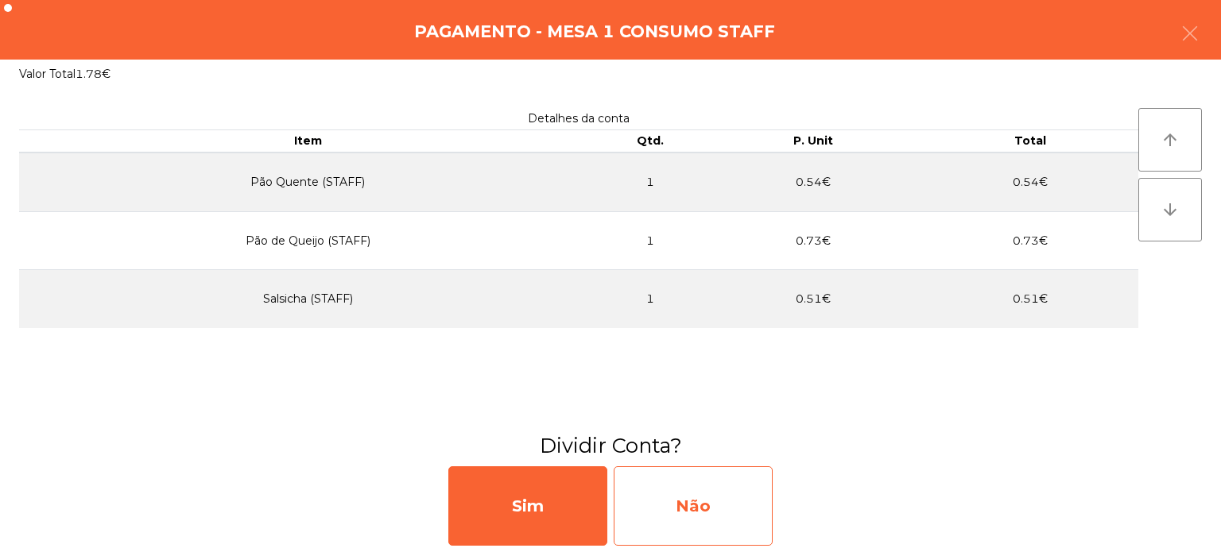
click at [703, 475] on div "Não" at bounding box center [692, 505] width 159 height 79
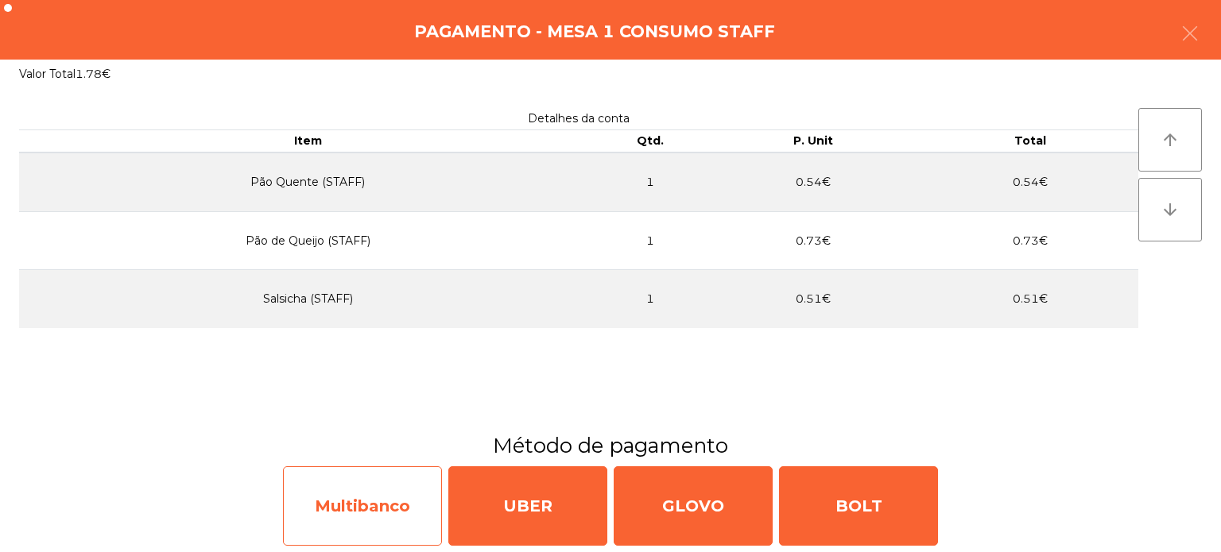
click at [397, 483] on div "Multibanco" at bounding box center [362, 505] width 159 height 79
select select "**"
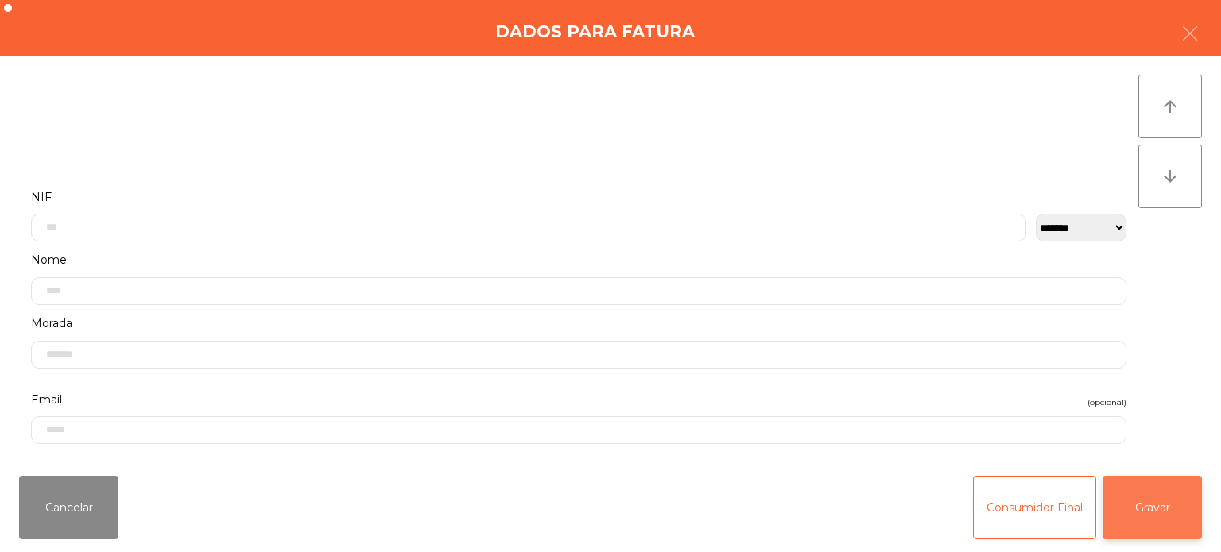
click at [1167, 518] on button "Gravar" at bounding box center [1151, 508] width 99 height 64
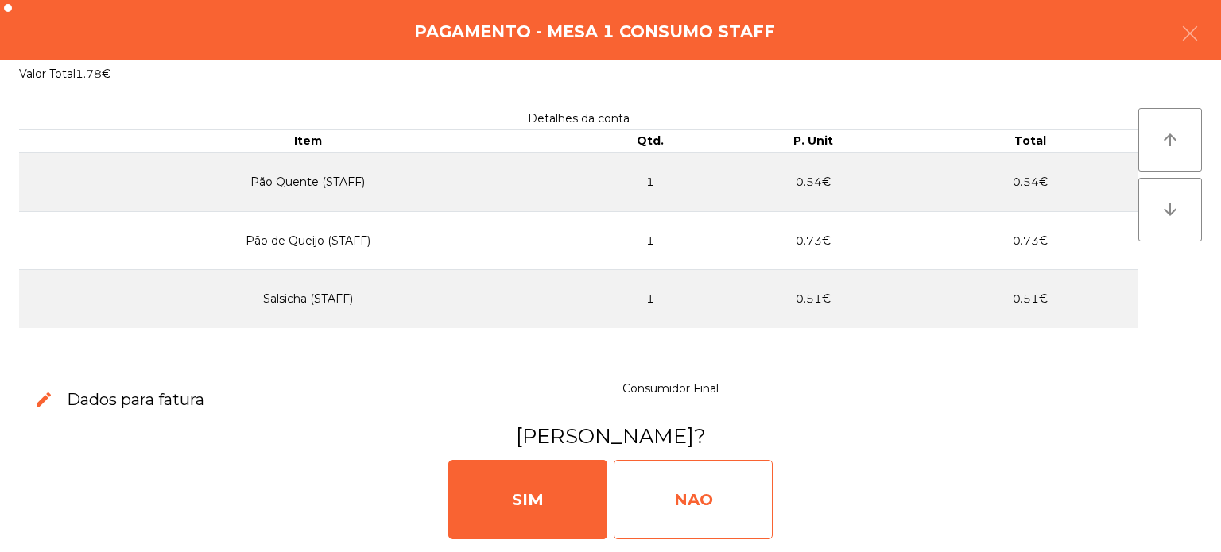
click at [732, 463] on div "NAO" at bounding box center [692, 499] width 159 height 79
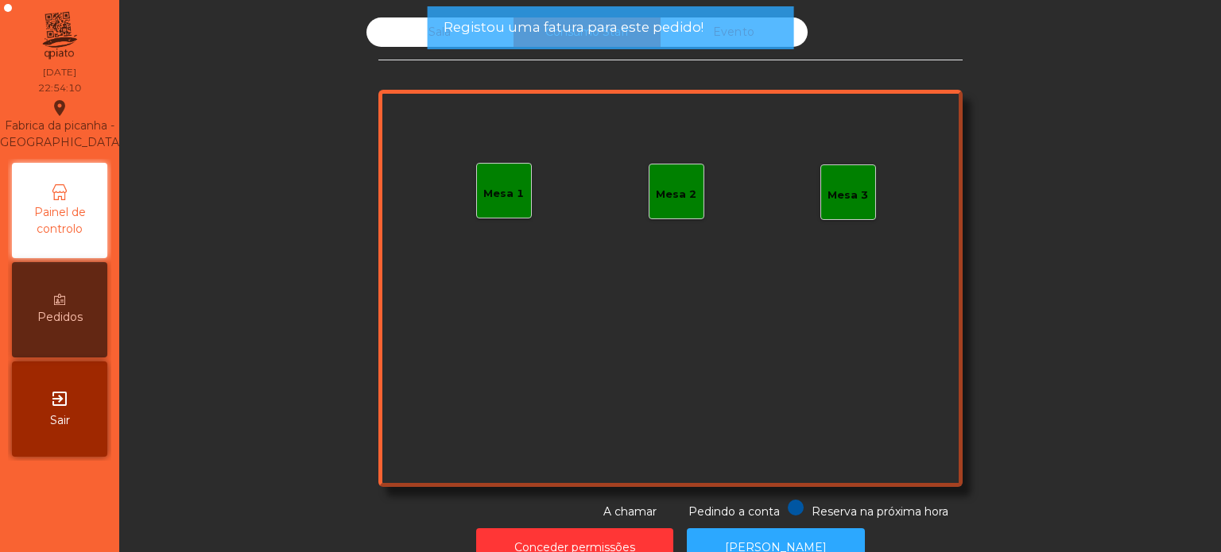
click at [578, 29] on span "Registou uma fatura para este pedido!" at bounding box center [573, 27] width 260 height 20
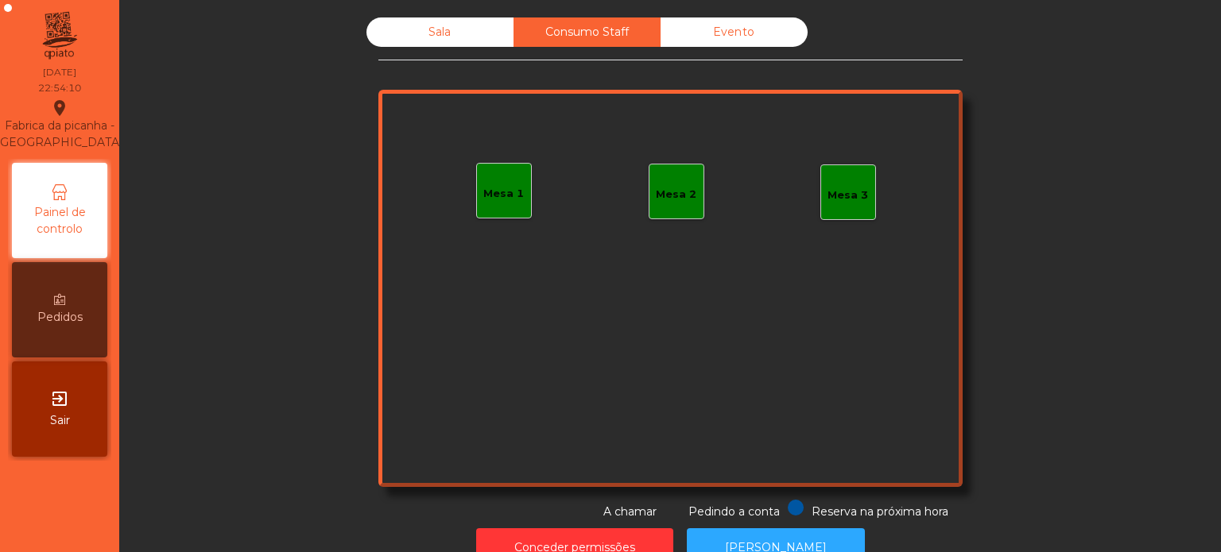
click at [451, 26] on span "Registou uma fatura para este pedido!" at bounding box center [573, 27] width 260 height 20
click at [428, 36] on div "Sala" at bounding box center [439, 31] width 147 height 29
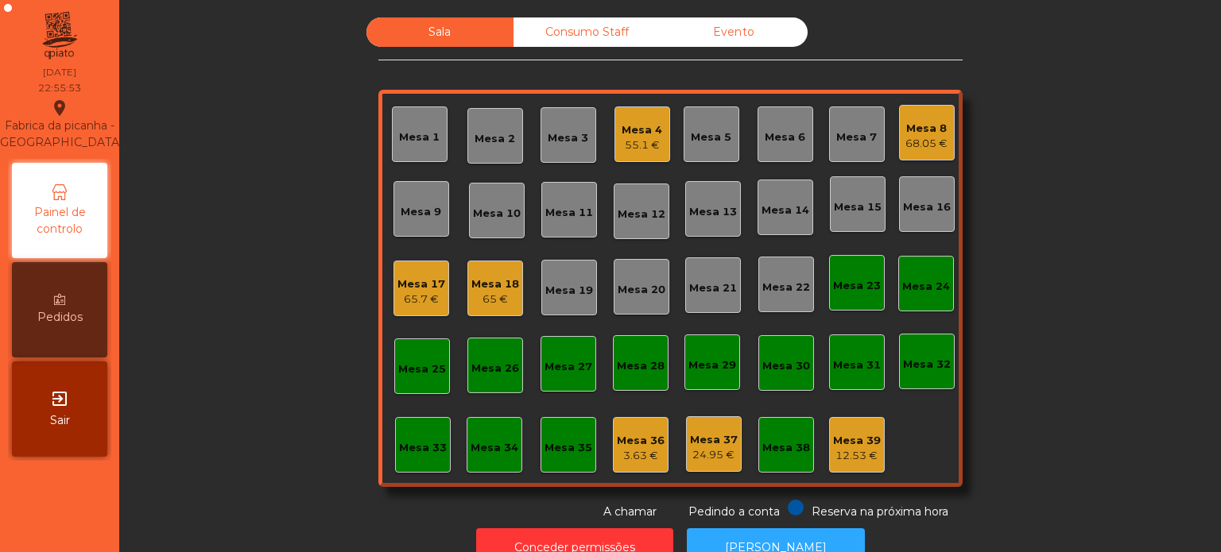
click at [623, 459] on div "3.63 €" at bounding box center [641, 456] width 48 height 16
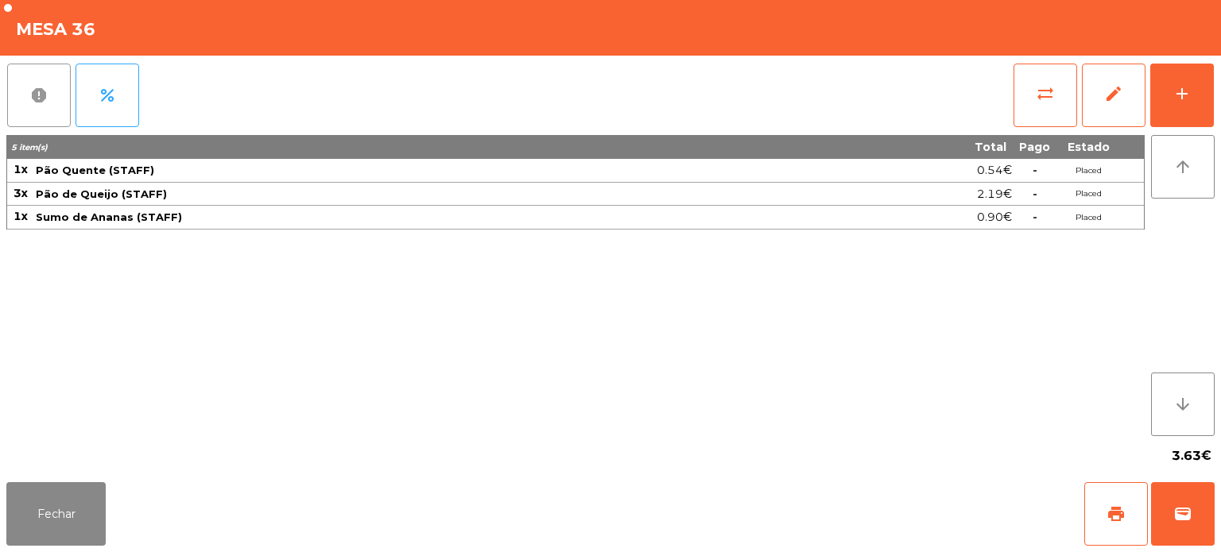
click at [40, 83] on button "report" at bounding box center [39, 96] width 64 height 64
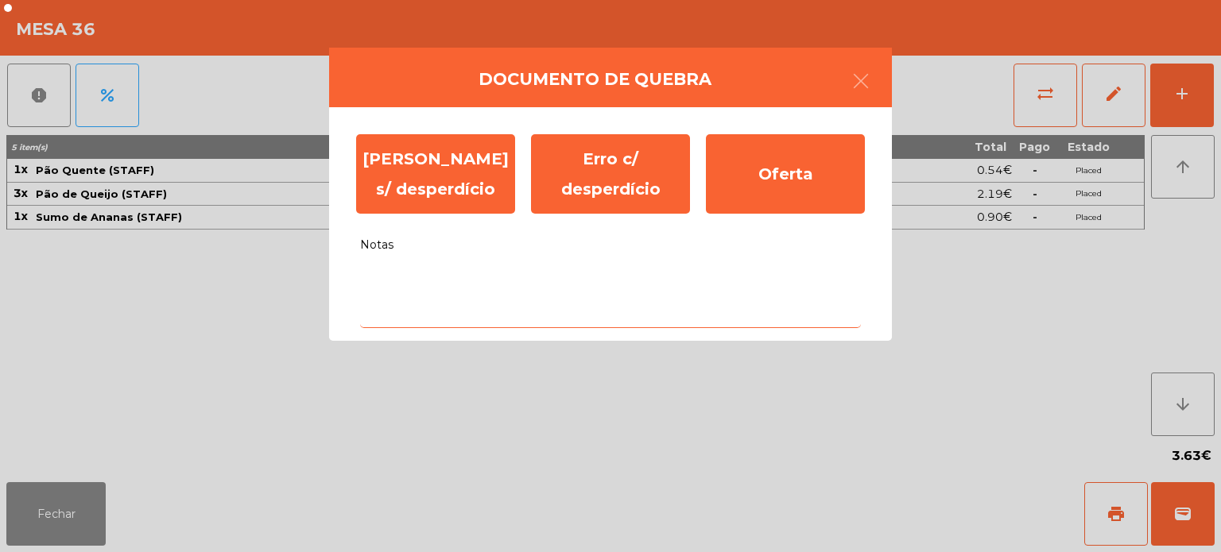
click at [633, 283] on textarea "Notas" at bounding box center [610, 295] width 501 height 66
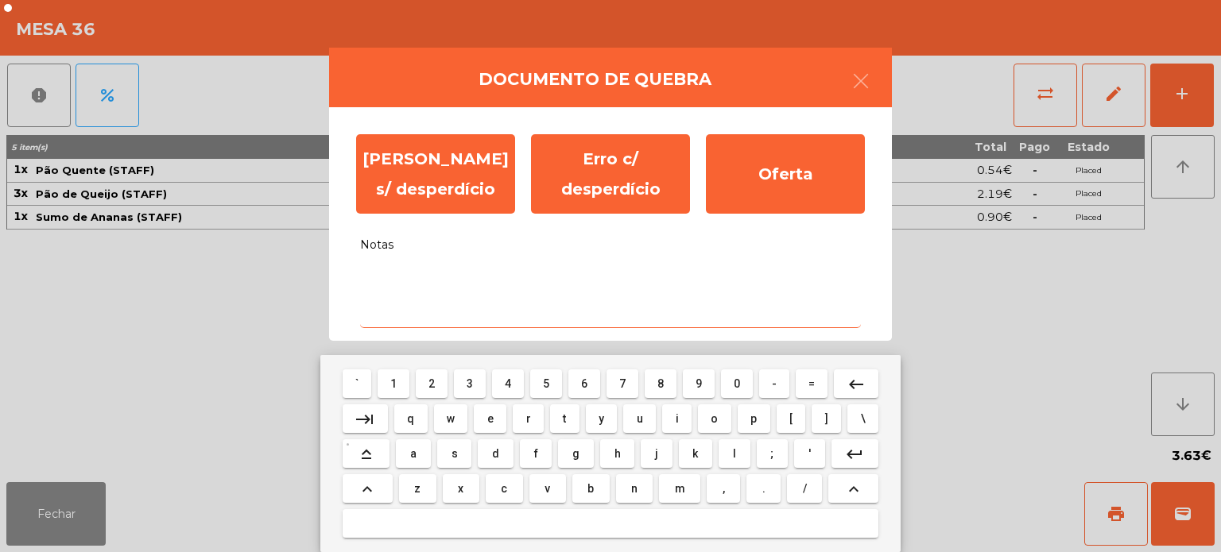
click at [713, 417] on span "o" at bounding box center [713, 418] width 7 height 13
click at [535, 454] on span "f" at bounding box center [536, 453] width 4 height 13
click at [451, 420] on span "w" at bounding box center [451, 418] width 8 height 13
click at [490, 419] on span "e" at bounding box center [490, 418] width 6 height 13
click at [515, 424] on button "r" at bounding box center [528, 418] width 31 height 29
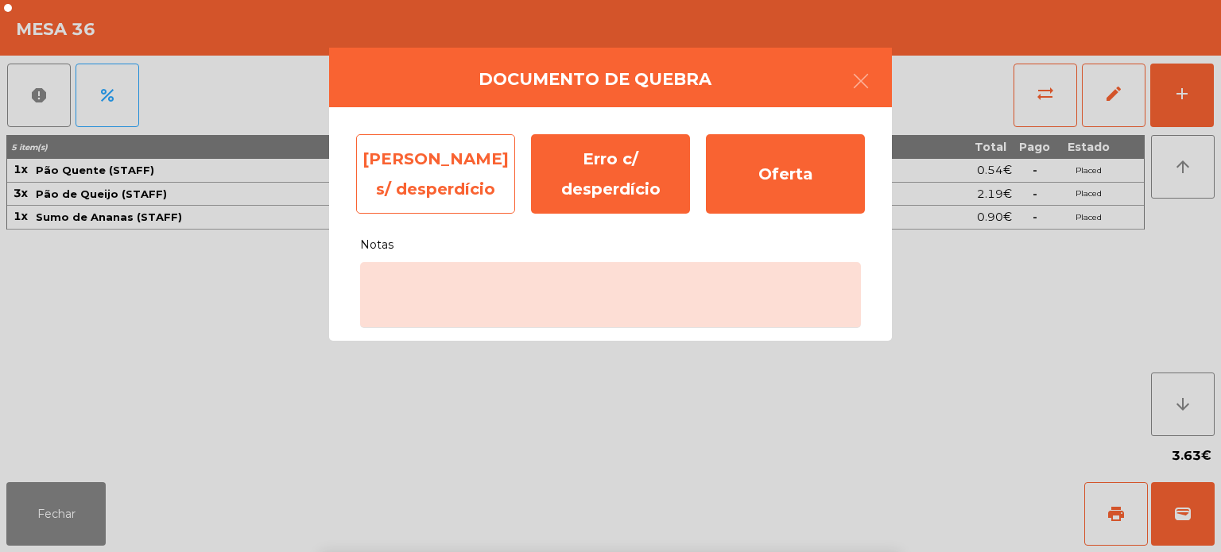
click at [442, 161] on div "[PERSON_NAME] s/ desperdício" at bounding box center [435, 173] width 159 height 79
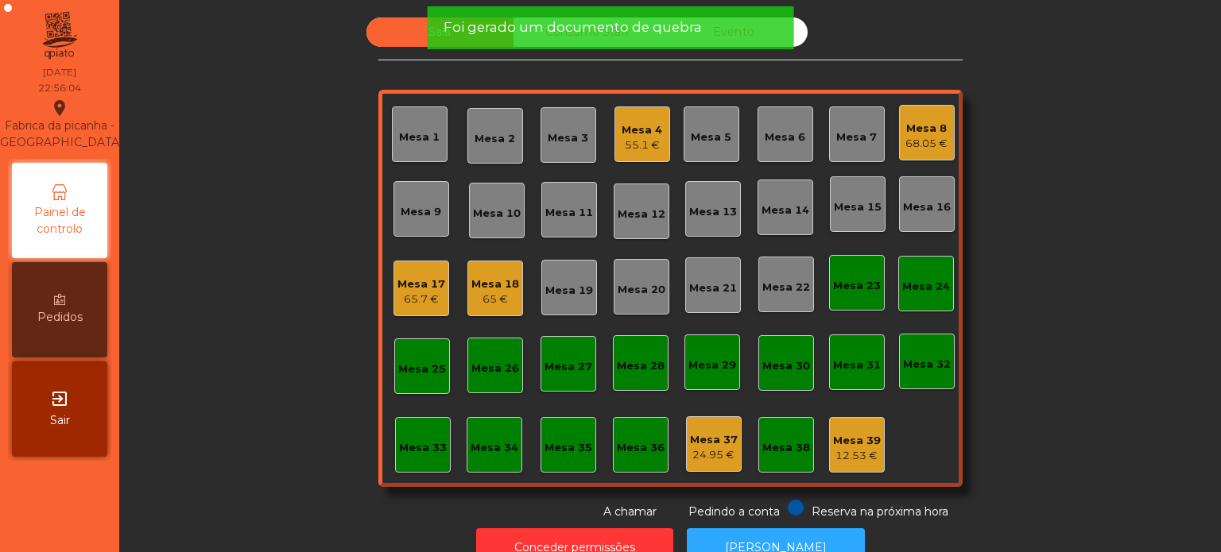
click at [706, 428] on div "Mesa 37 24.95 €" at bounding box center [714, 444] width 48 height 37
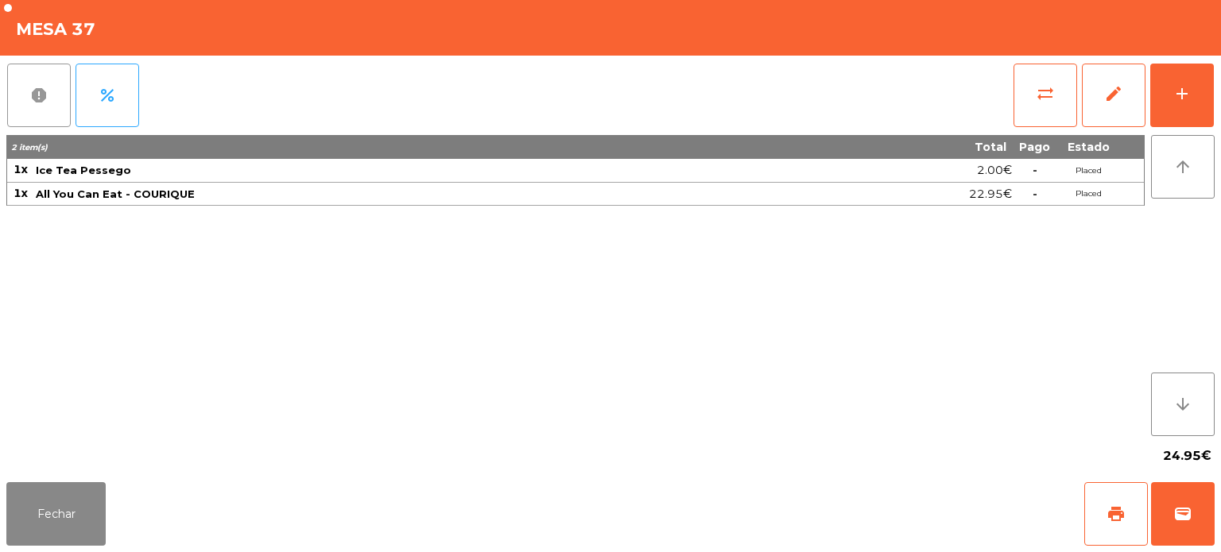
click at [61, 102] on button "report" at bounding box center [39, 96] width 64 height 64
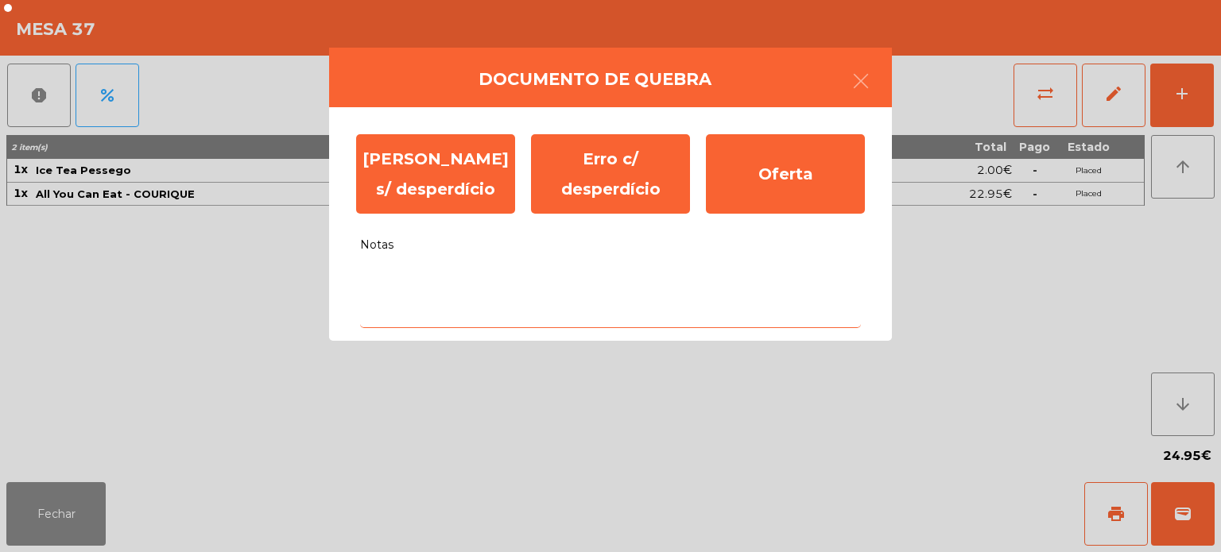
click at [579, 283] on textarea "Notas" at bounding box center [610, 295] width 501 height 66
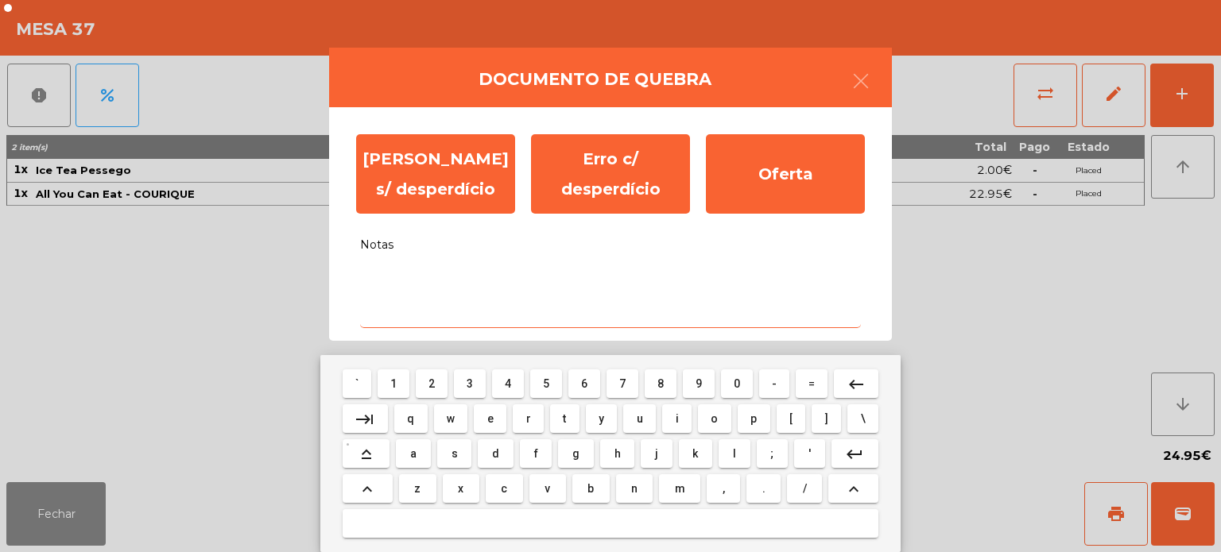
click at [455, 454] on span "s" at bounding box center [454, 453] width 6 height 13
click at [490, 414] on span "e" at bounding box center [490, 418] width 6 height 13
click at [675, 486] on span "m" at bounding box center [680, 488] width 10 height 13
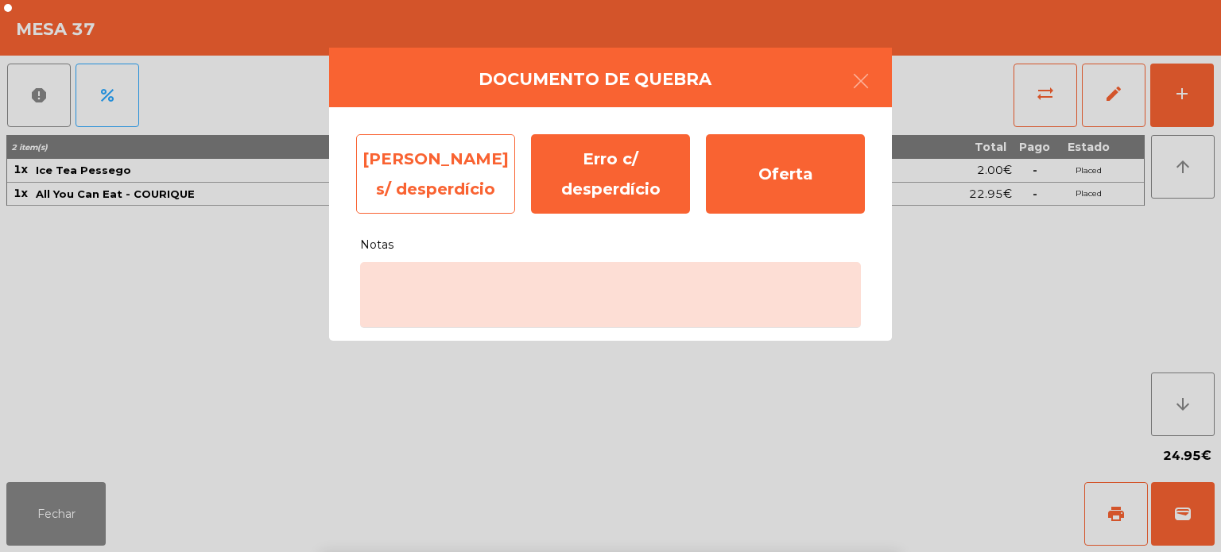
click at [451, 186] on div "[PERSON_NAME] s/ desperdício" at bounding box center [435, 173] width 159 height 79
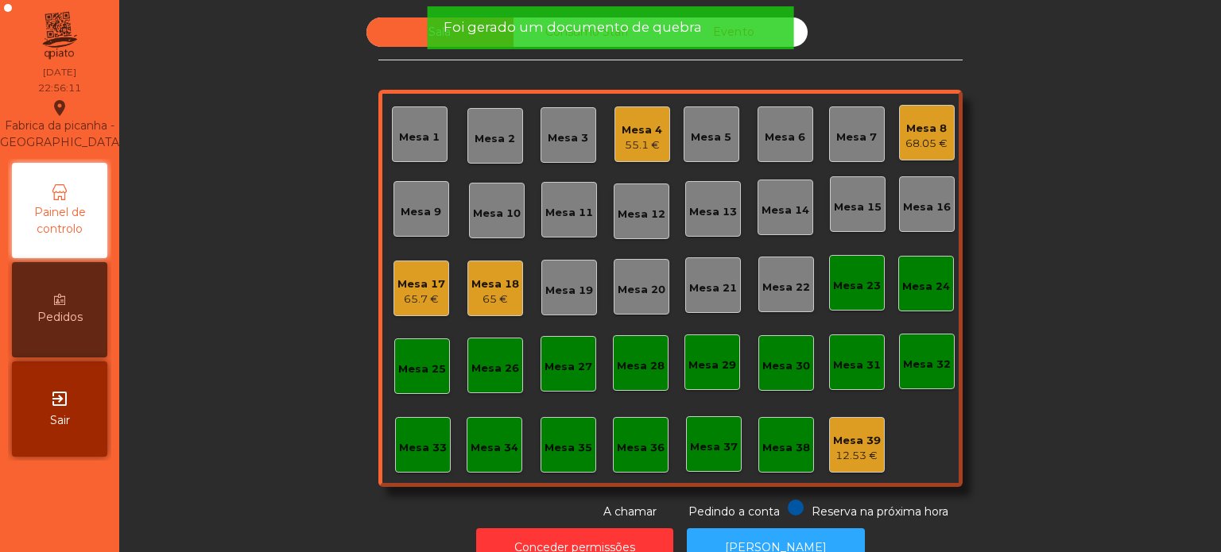
click at [846, 443] on div "Mesa 39" at bounding box center [857, 441] width 48 height 16
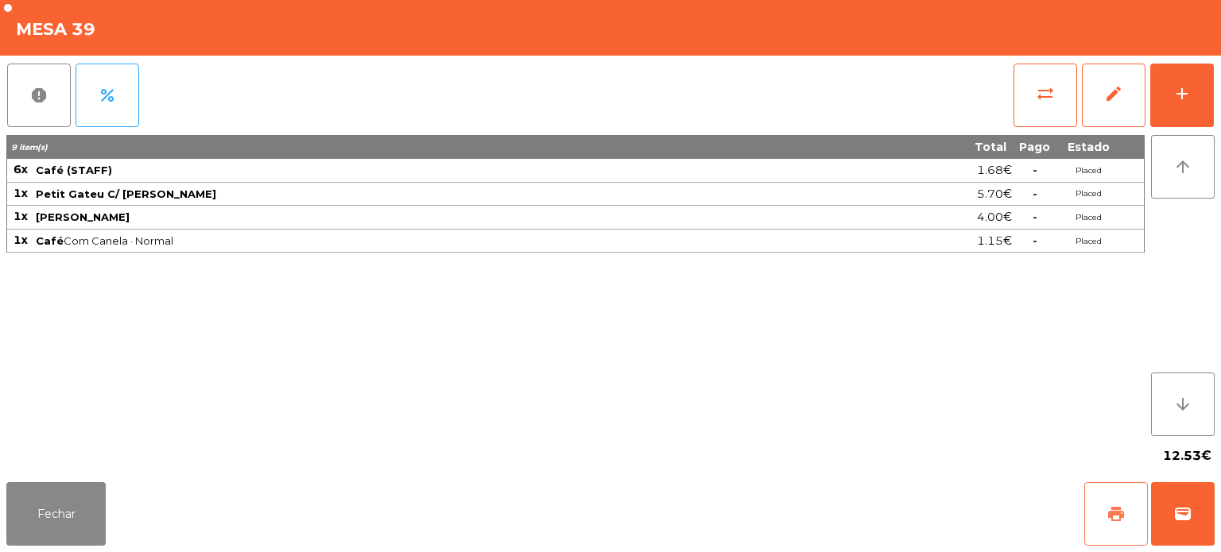
click at [1106, 504] on button "print" at bounding box center [1116, 514] width 64 height 64
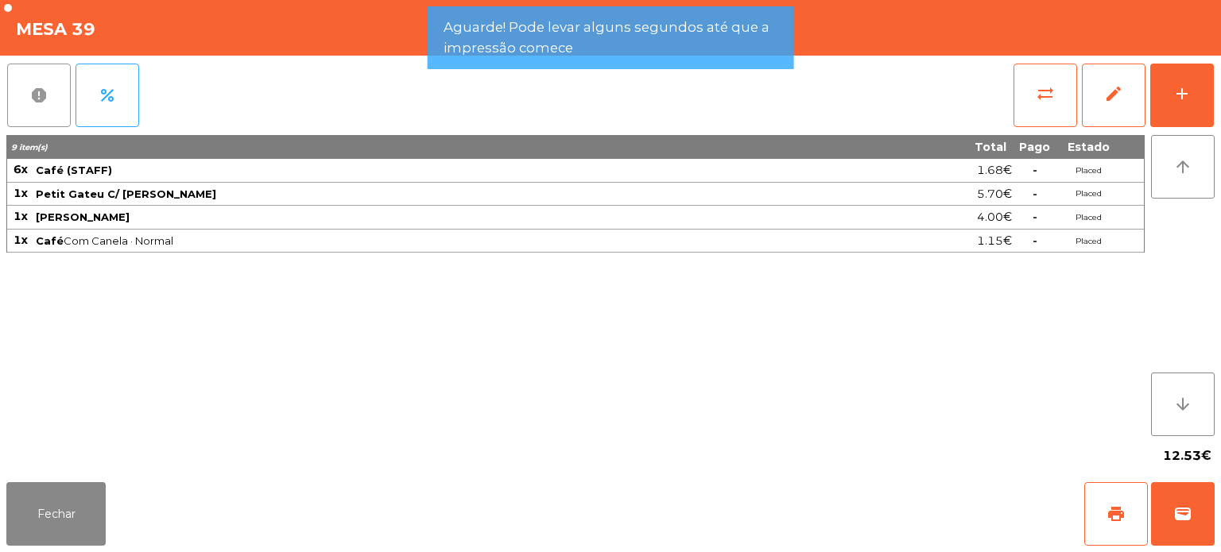
click at [33, 110] on button "report" at bounding box center [39, 96] width 64 height 64
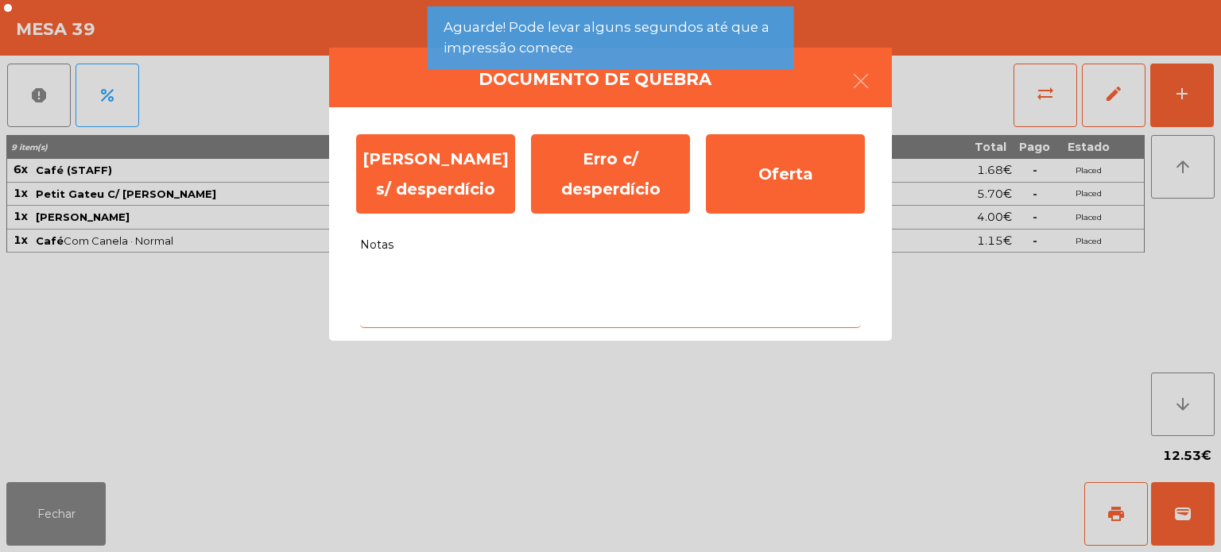
click at [463, 284] on textarea "Notas" at bounding box center [610, 295] width 501 height 66
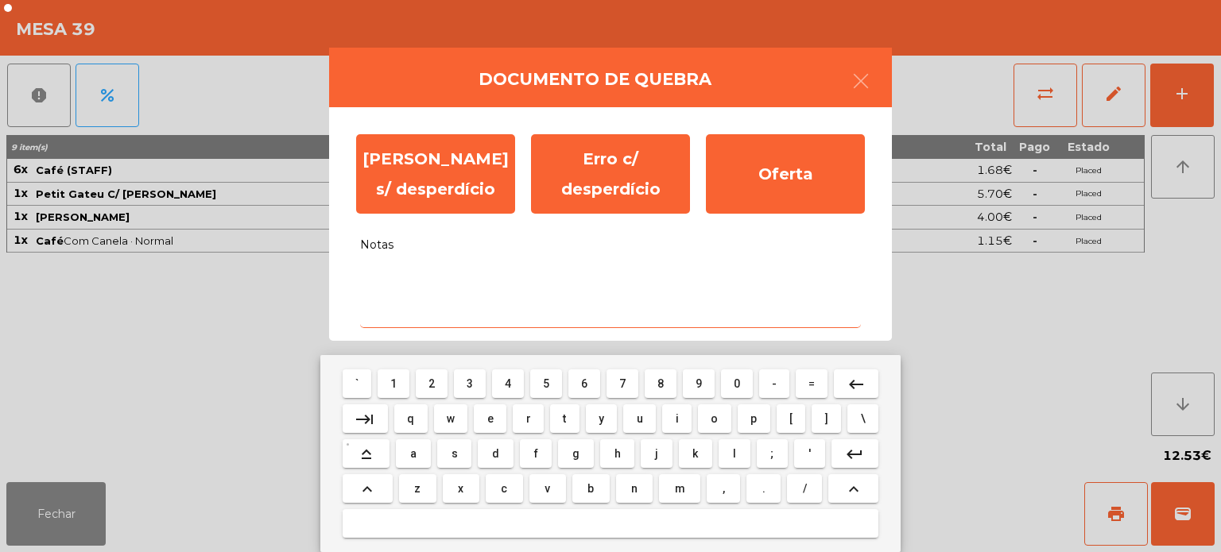
click at [737, 383] on span "0" at bounding box center [736, 383] width 6 height 13
click at [547, 454] on button "f" at bounding box center [536, 453] width 32 height 29
click at [490, 419] on span "e" at bounding box center [490, 418] width 6 height 13
click at [540, 413] on button "r" at bounding box center [528, 418] width 31 height 29
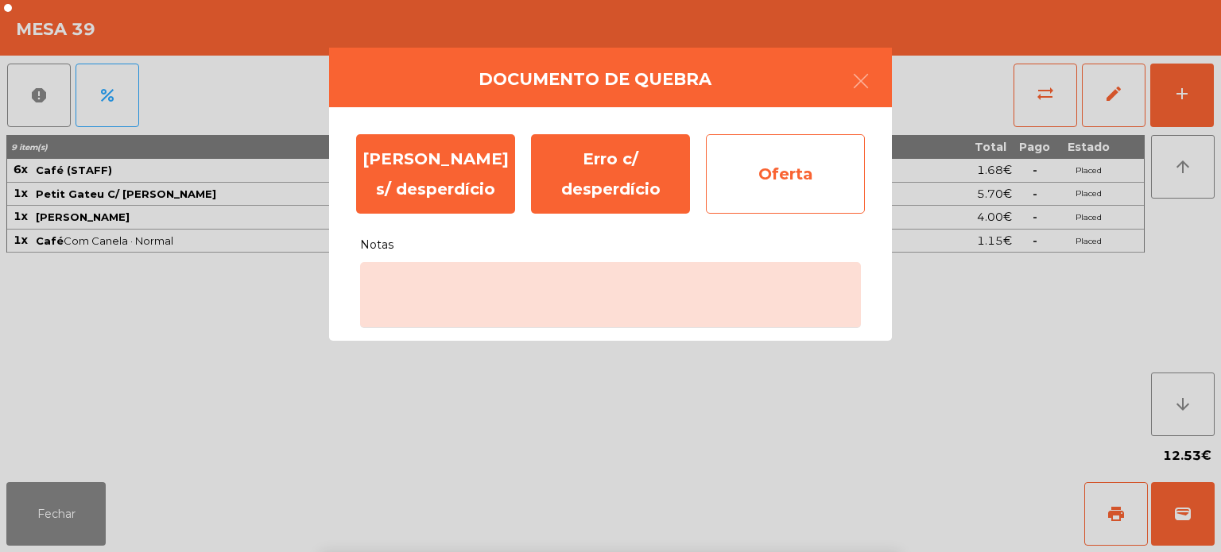
click at [797, 176] on div "Oferta" at bounding box center [785, 173] width 159 height 79
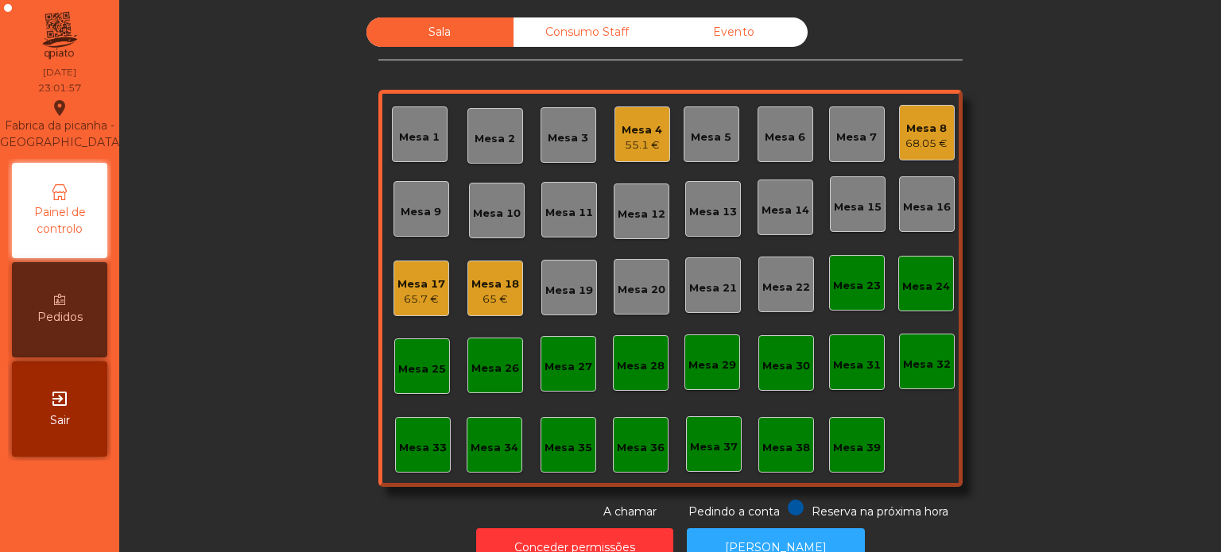
click at [400, 293] on div "65.7 €" at bounding box center [421, 300] width 48 height 16
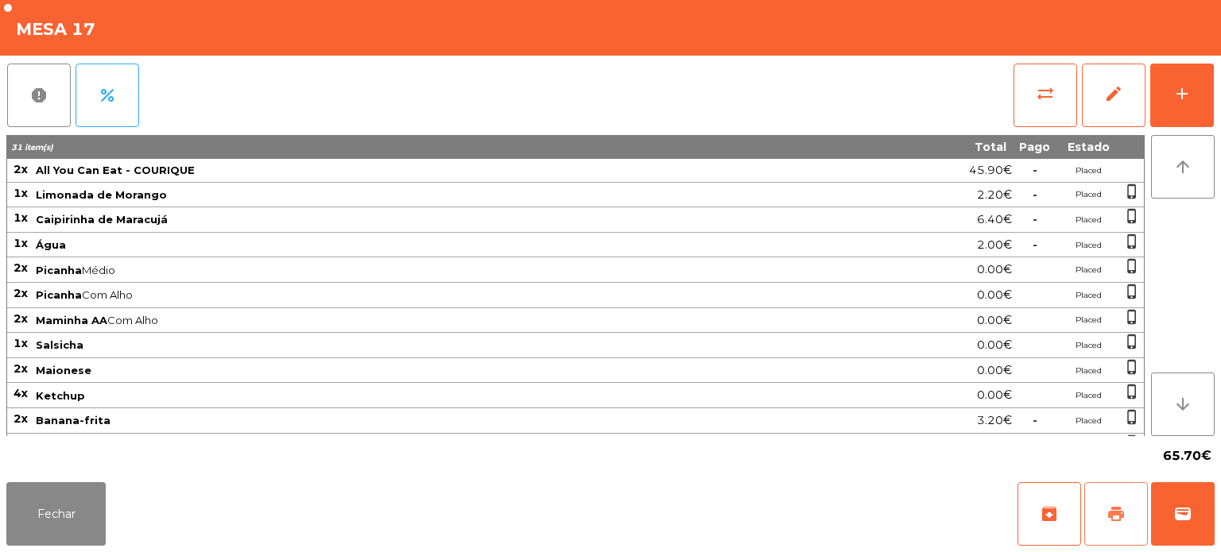
click at [1107, 497] on button "print" at bounding box center [1116, 514] width 64 height 64
click at [69, 516] on button "Fechar" at bounding box center [55, 514] width 99 height 64
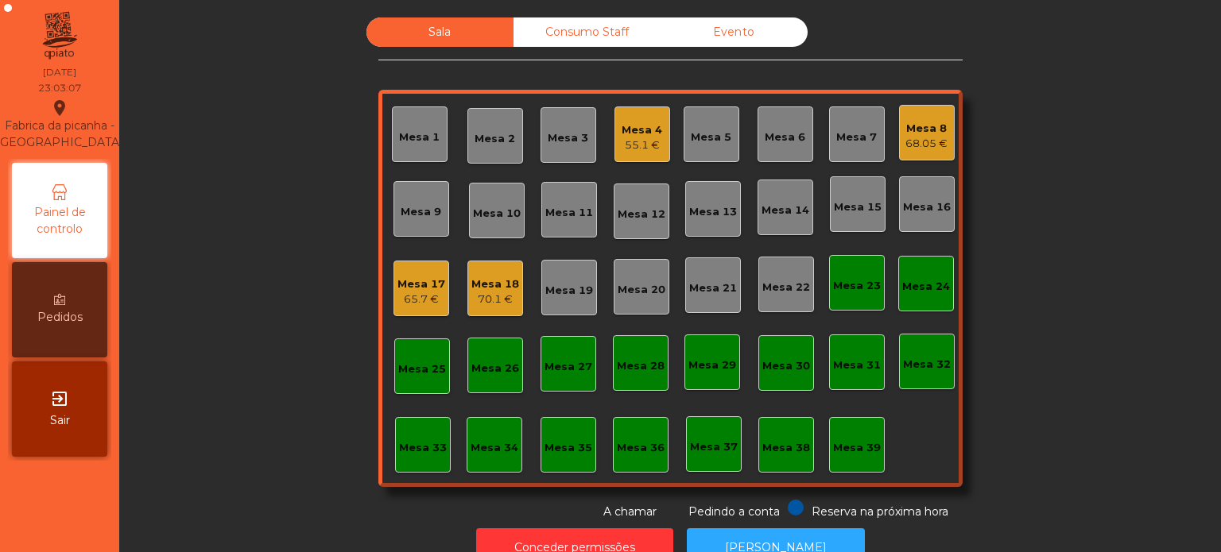
scroll to position [44, 0]
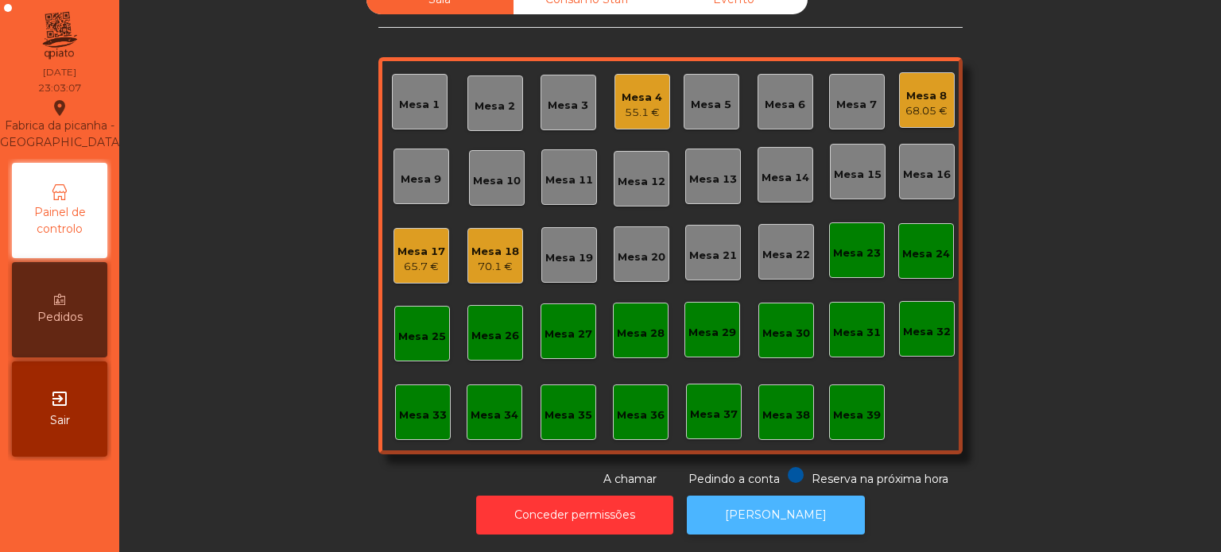
click at [790, 506] on button "[PERSON_NAME]" at bounding box center [776, 515] width 178 height 39
click at [782, 496] on button "[PERSON_NAME]" at bounding box center [776, 515] width 178 height 39
click at [428, 244] on div "Mesa 17" at bounding box center [421, 252] width 48 height 16
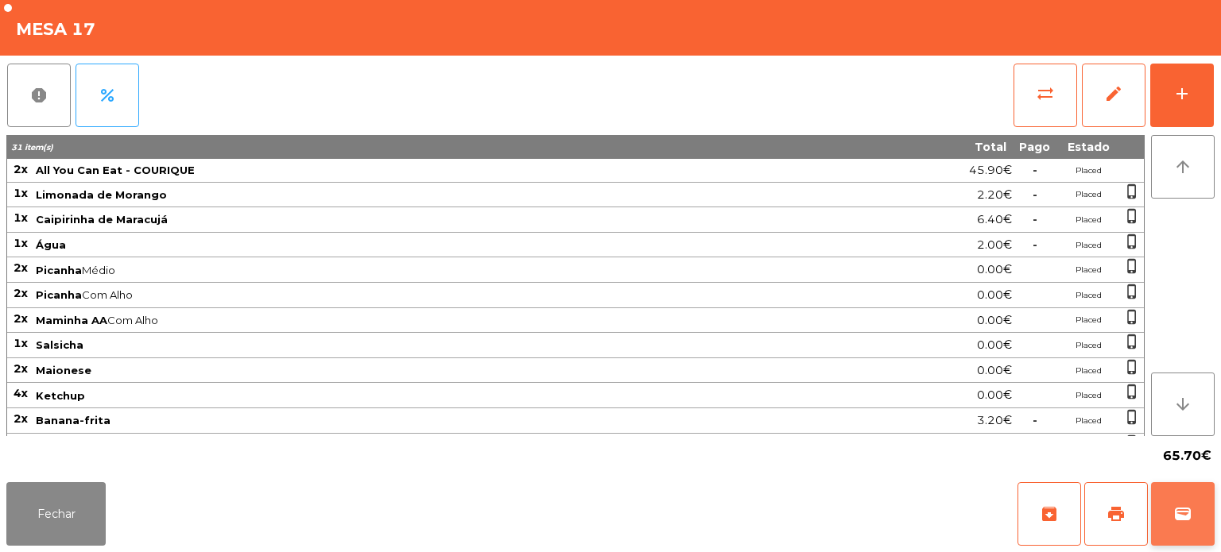
click at [1182, 512] on span "wallet" at bounding box center [1182, 514] width 19 height 19
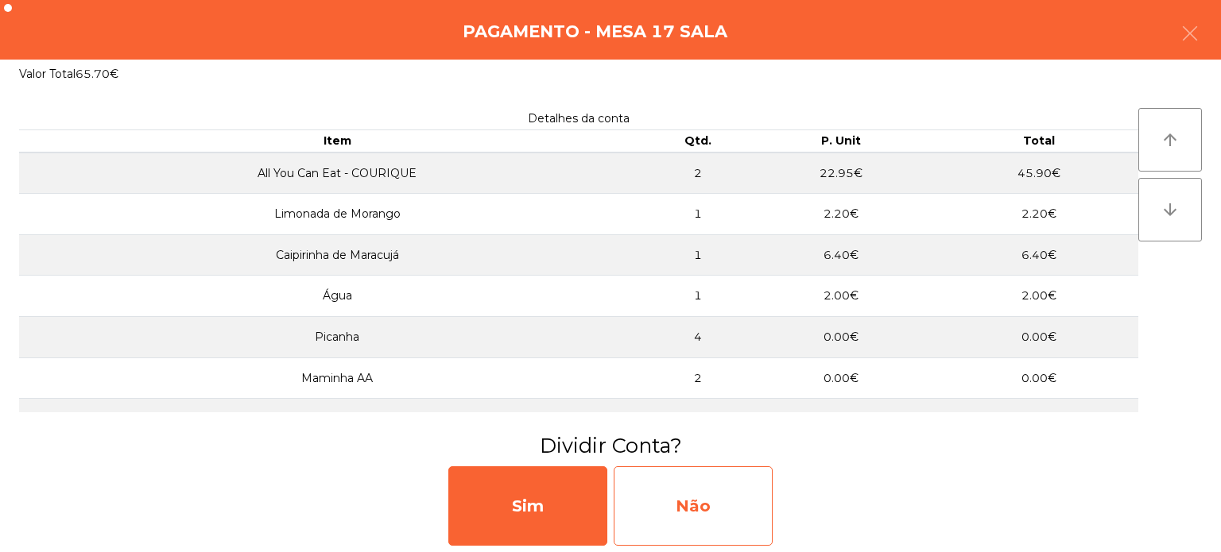
click at [692, 518] on div "Não" at bounding box center [692, 505] width 159 height 79
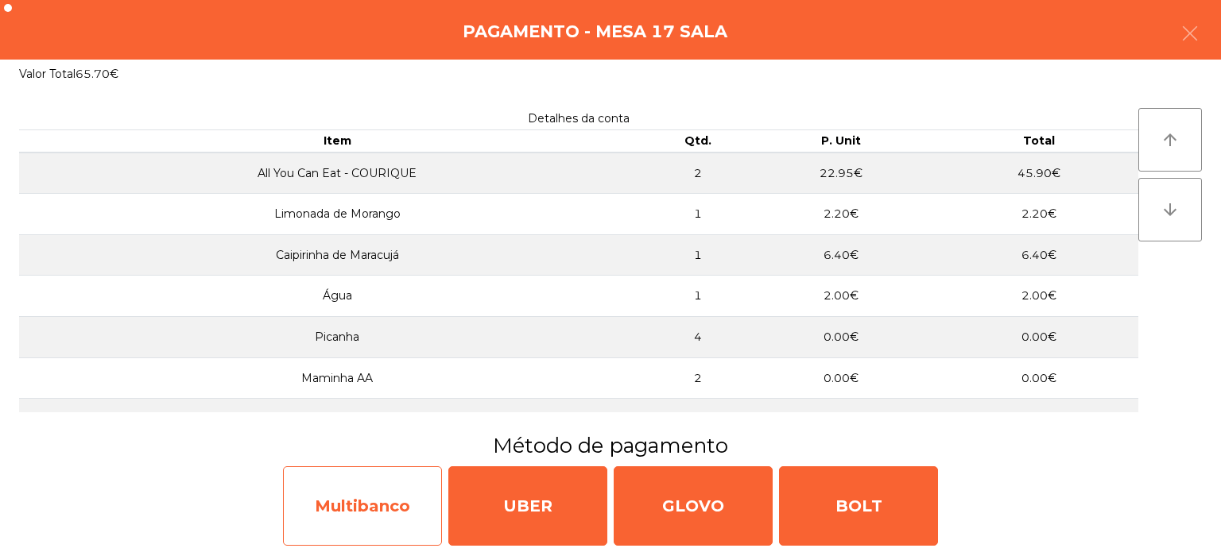
click at [348, 499] on div "Multibanco" at bounding box center [362, 505] width 159 height 79
select select "**"
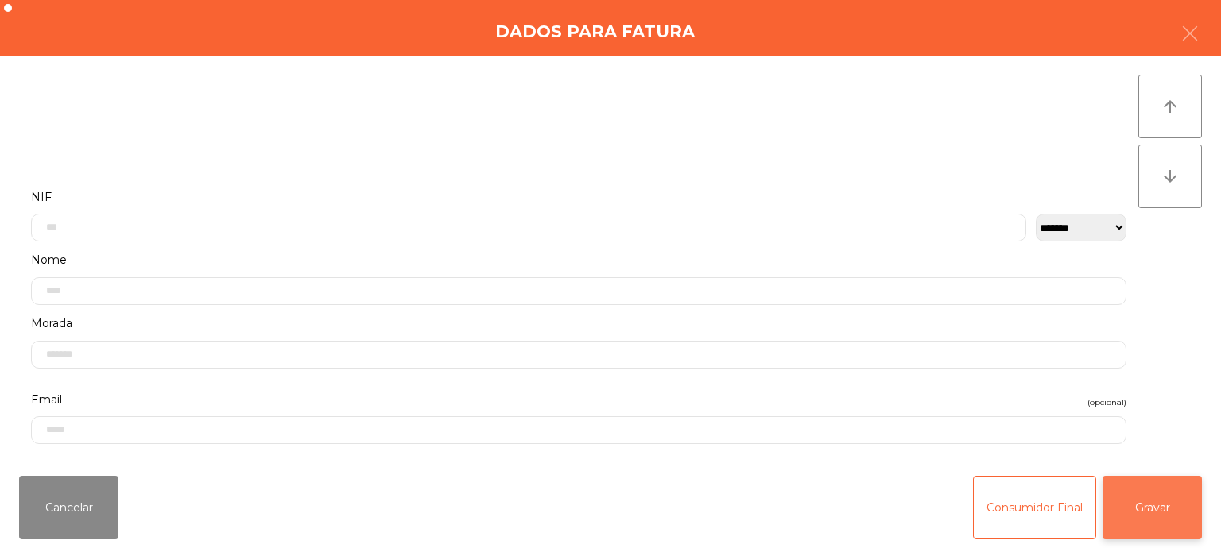
click at [1152, 496] on button "Gravar" at bounding box center [1151, 508] width 99 height 64
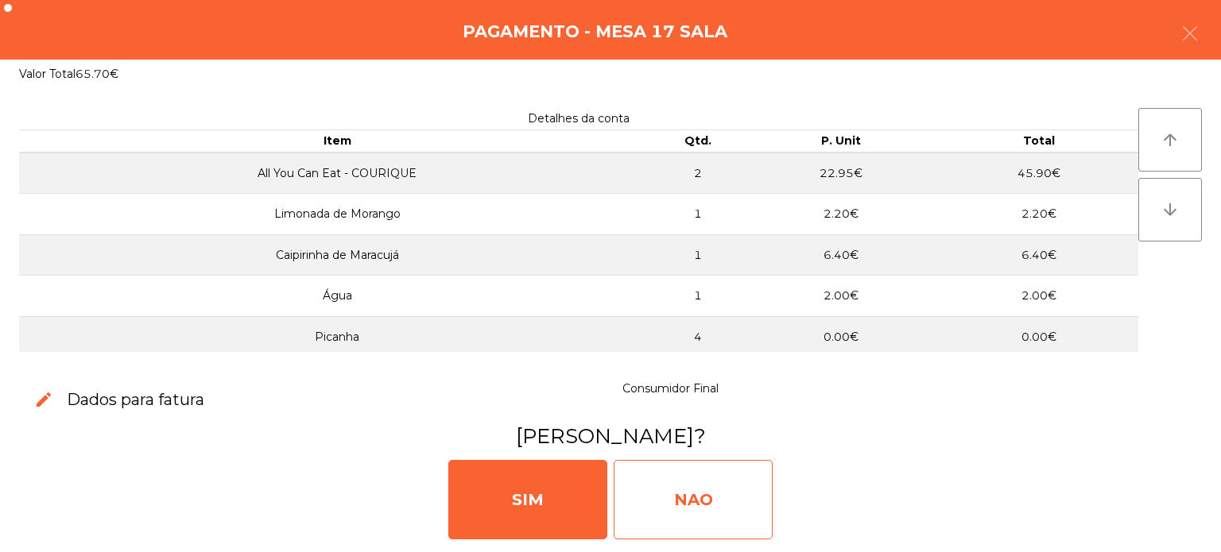
click at [703, 490] on div "NAO" at bounding box center [692, 499] width 159 height 79
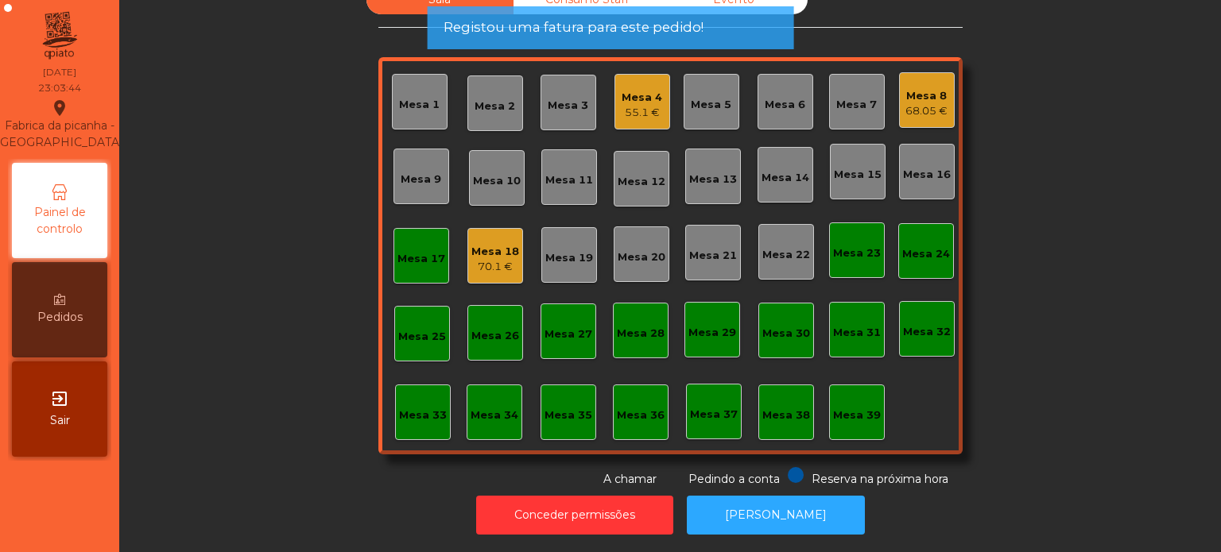
click at [405, 271] on div "Mesa 17" at bounding box center [421, 256] width 56 height 56
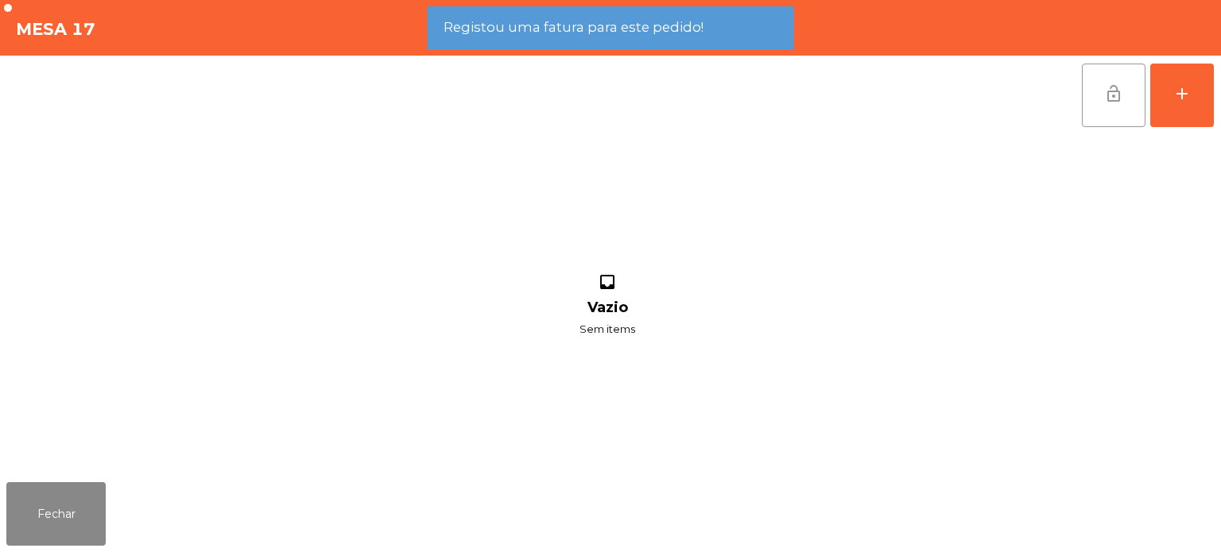
click at [1120, 76] on button "lock_open" at bounding box center [1114, 96] width 64 height 64
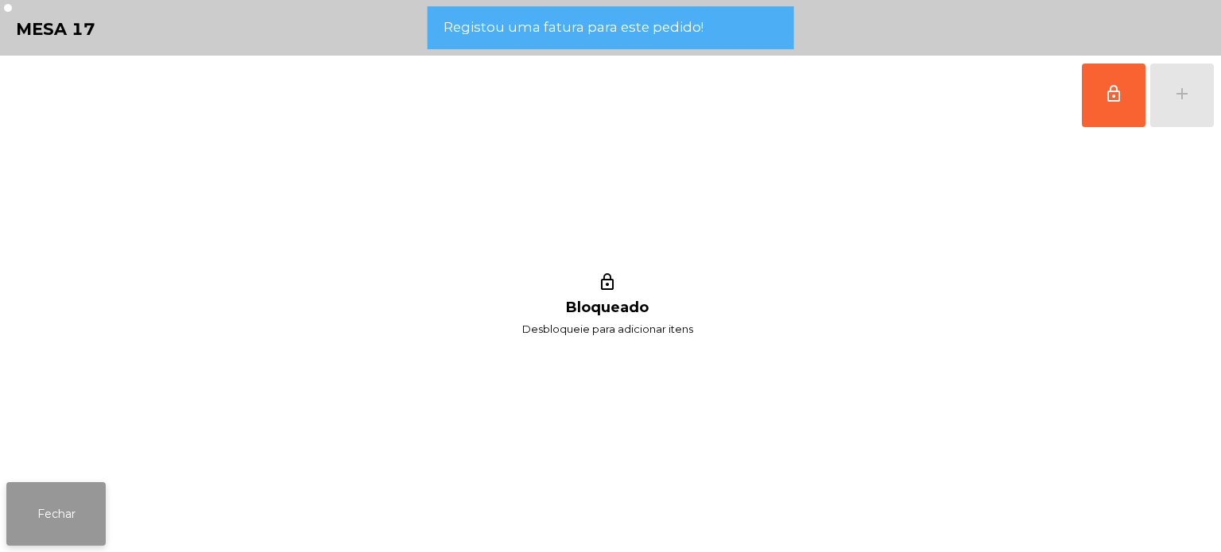
click at [45, 487] on button "Fechar" at bounding box center [55, 514] width 99 height 64
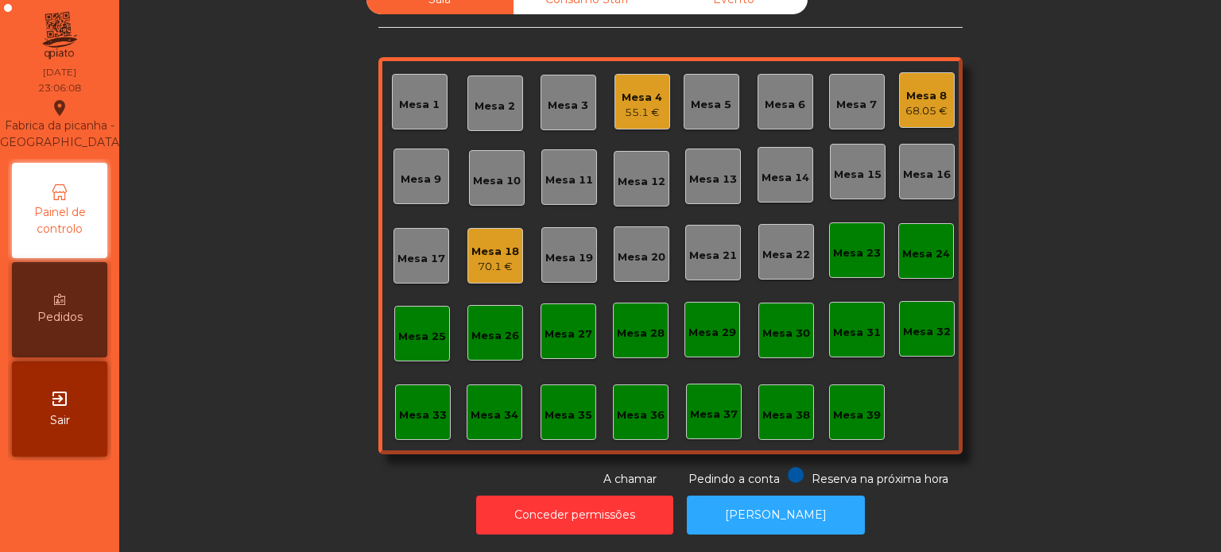
click at [627, 105] on div "55.1 €" at bounding box center [641, 113] width 41 height 16
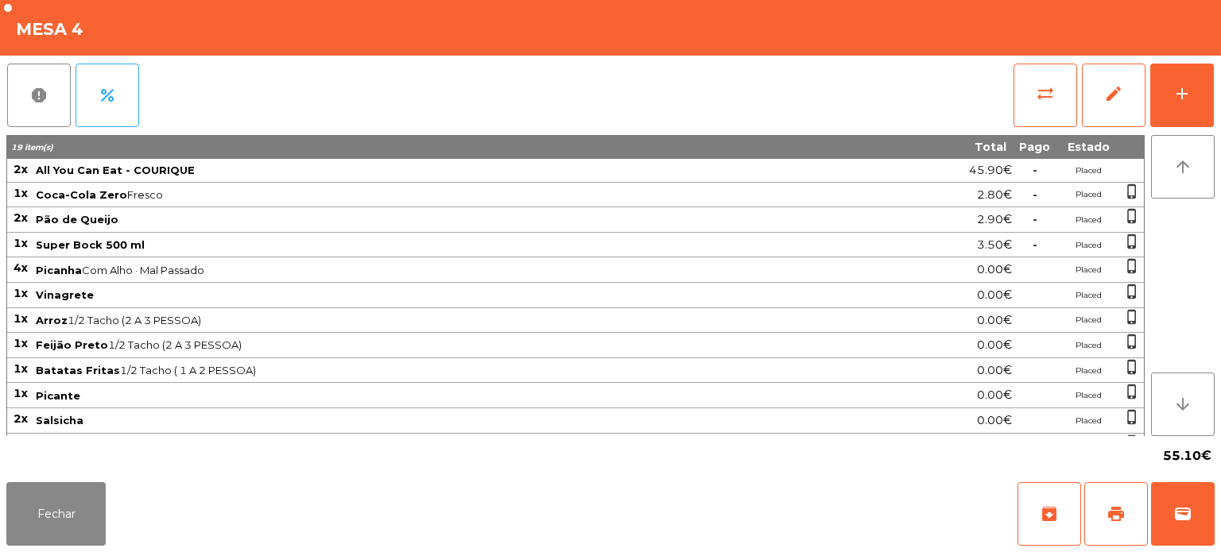
scroll to position [41, 0]
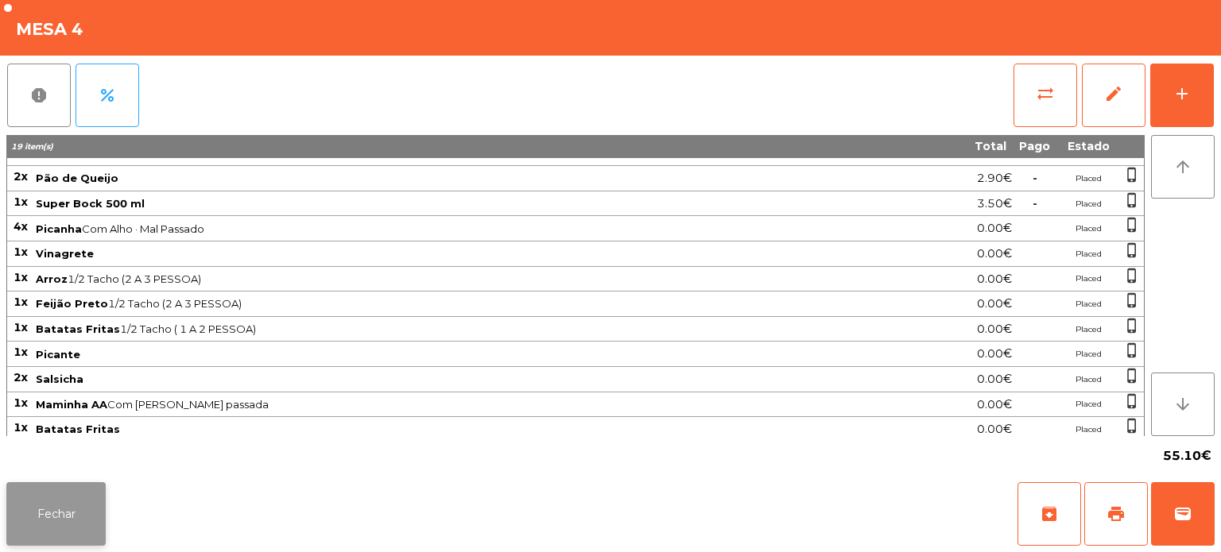
click at [69, 516] on button "Fechar" at bounding box center [55, 514] width 99 height 64
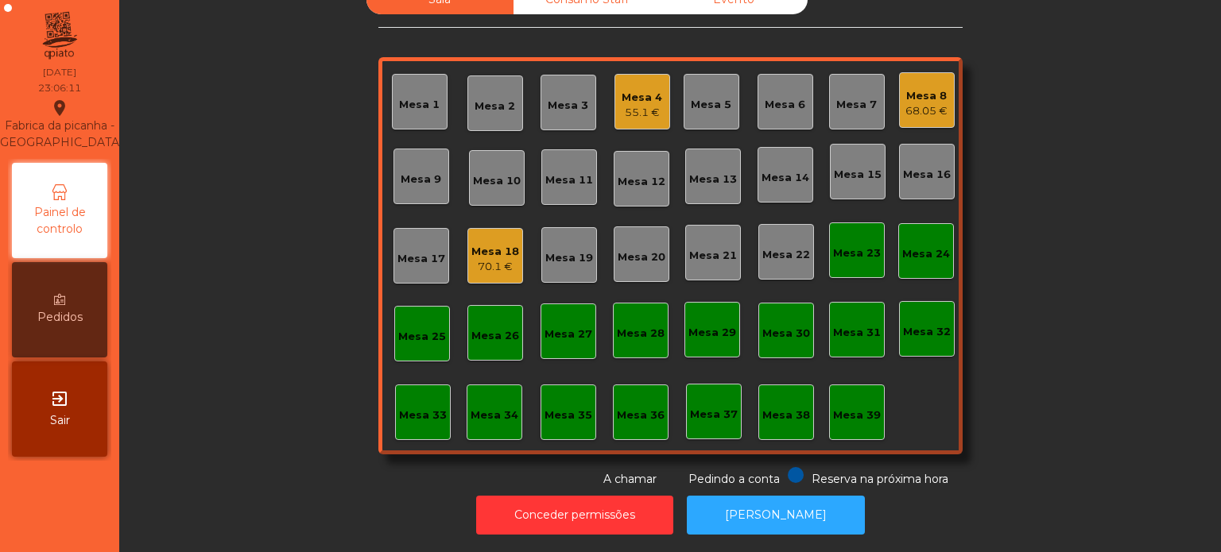
click at [941, 103] on div "68.05 €" at bounding box center [926, 111] width 42 height 16
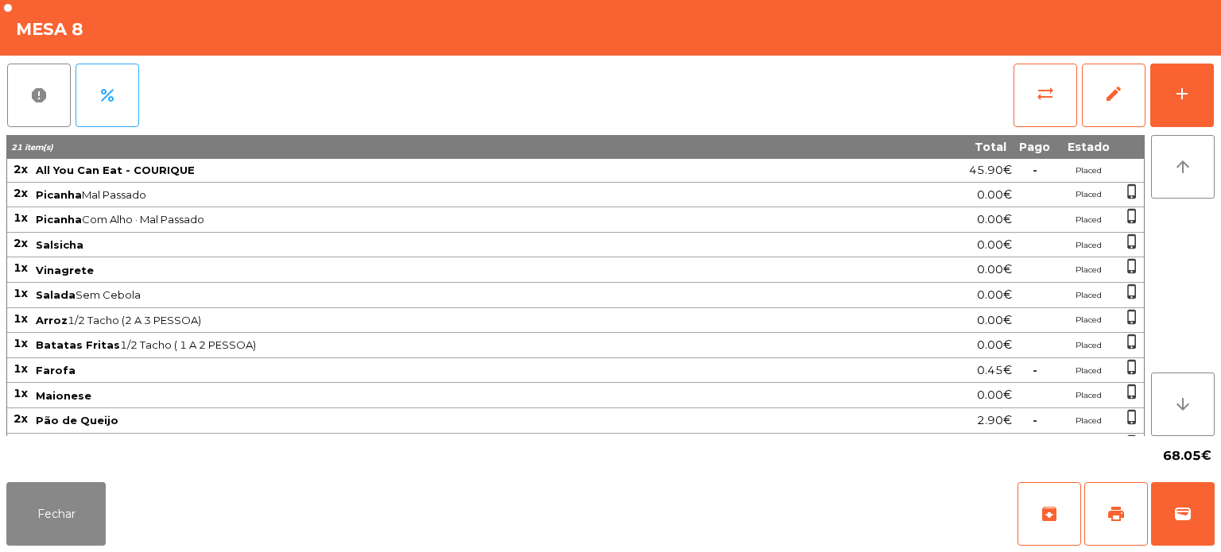
scroll to position [90, 0]
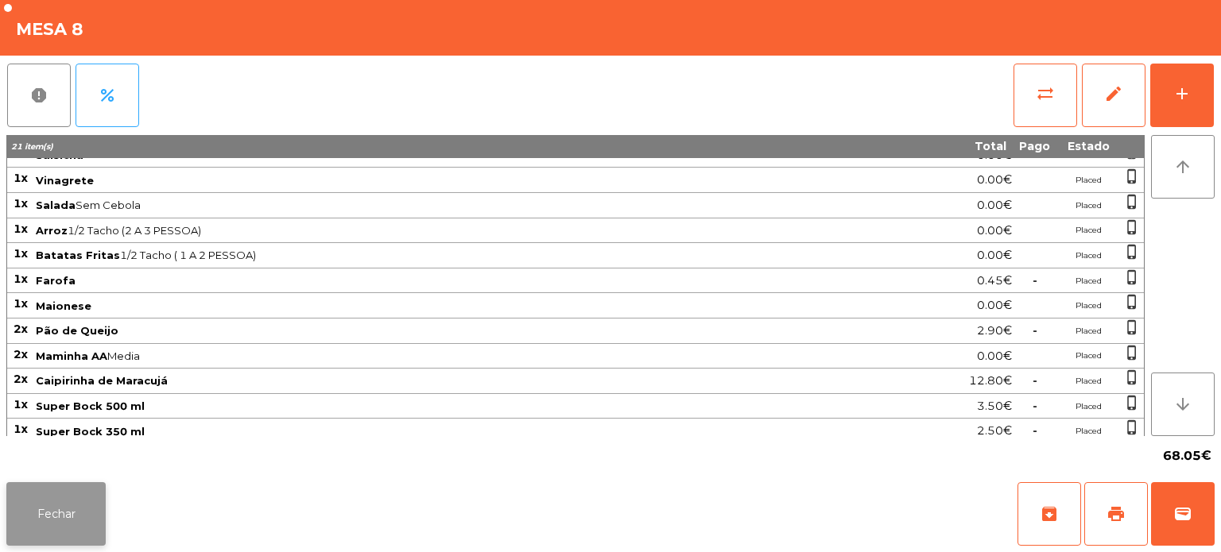
click at [65, 517] on button "Fechar" at bounding box center [55, 514] width 99 height 64
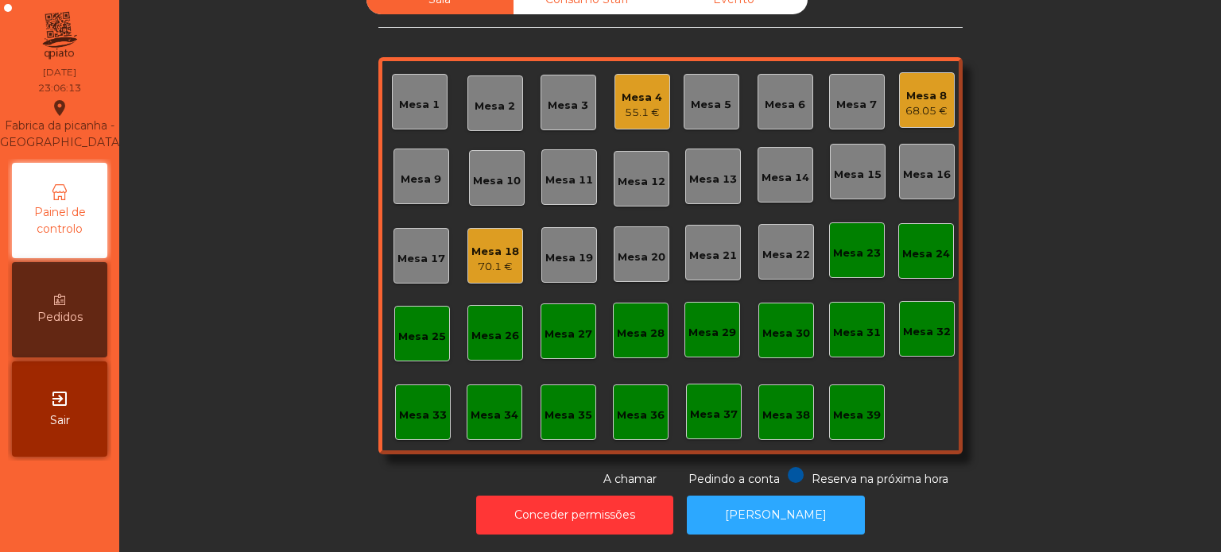
click at [496, 228] on div "Mesa 18 70.1 €" at bounding box center [495, 256] width 56 height 56
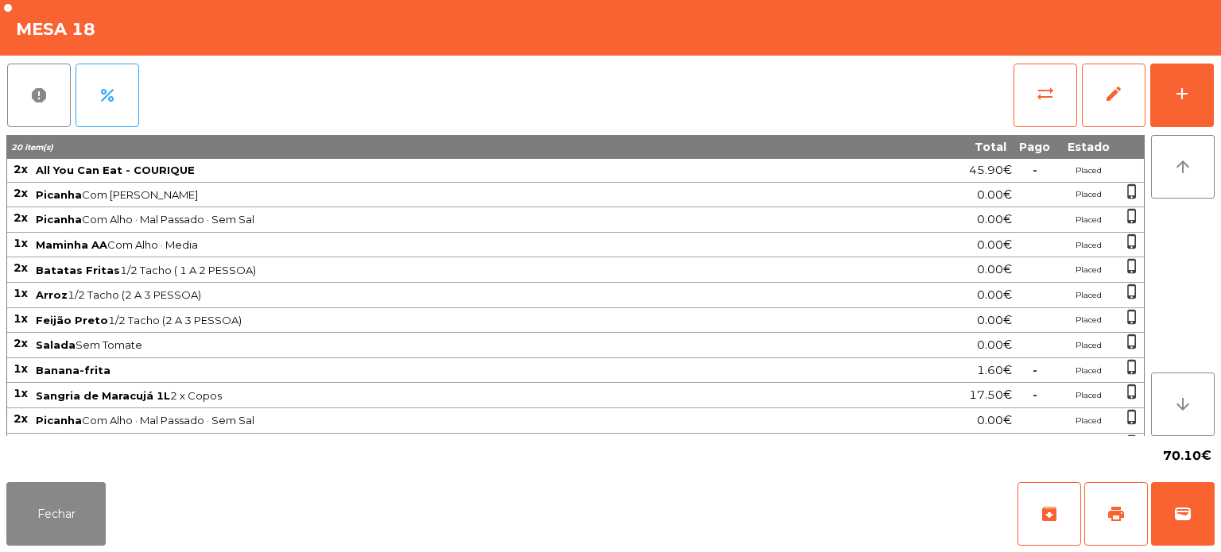
scroll to position [41, 0]
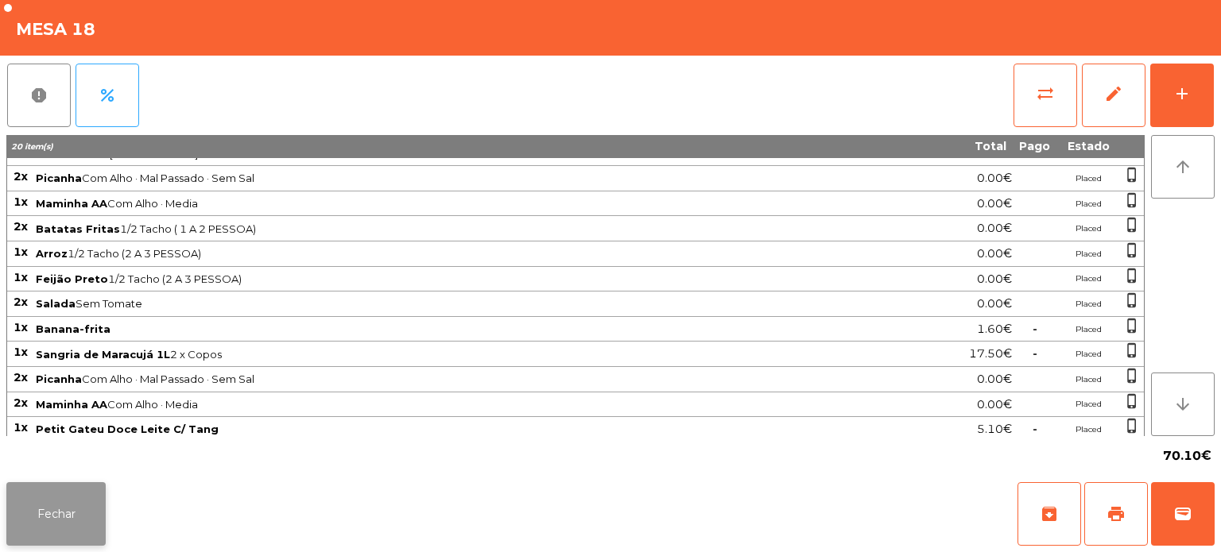
click at [73, 494] on button "Fechar" at bounding box center [55, 514] width 99 height 64
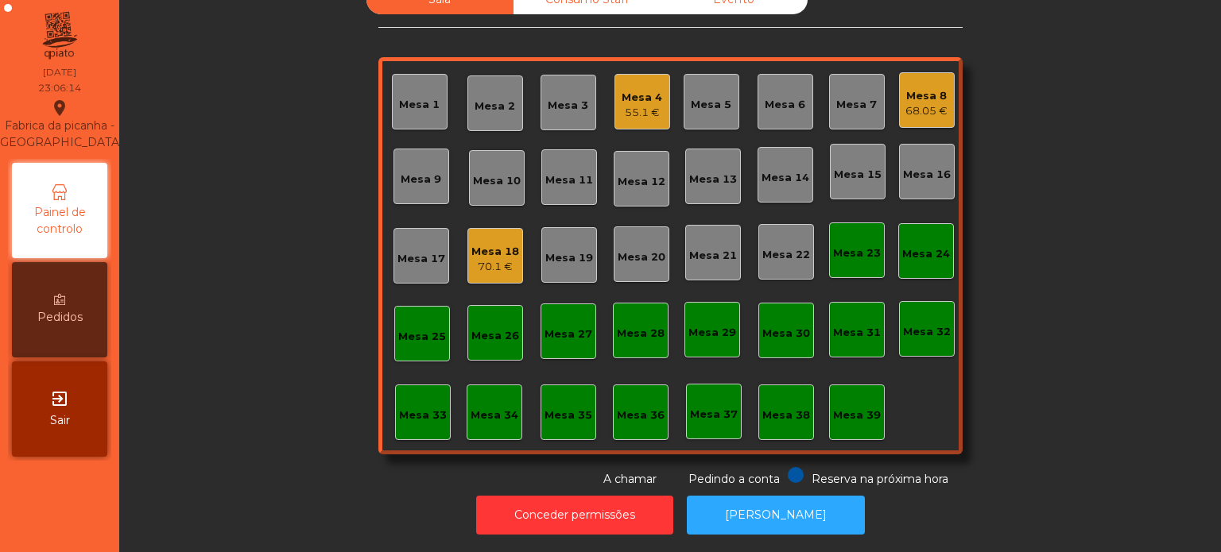
click at [245, 309] on div "Sala Consumo Staff Evento Mesa 1 [GEOGRAPHIC_DATA] 3 Mesa 4 55.1 € Mesa 5 Mesa …" at bounding box center [670, 236] width 1059 height 503
click at [933, 105] on div "68.05 €" at bounding box center [926, 111] width 42 height 16
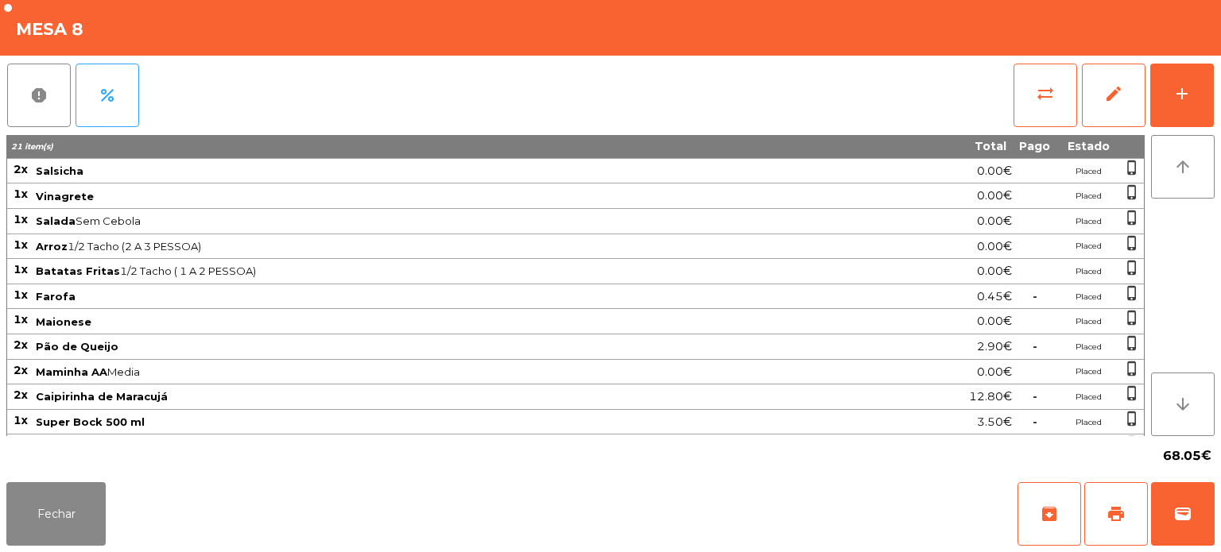
scroll to position [90, 0]
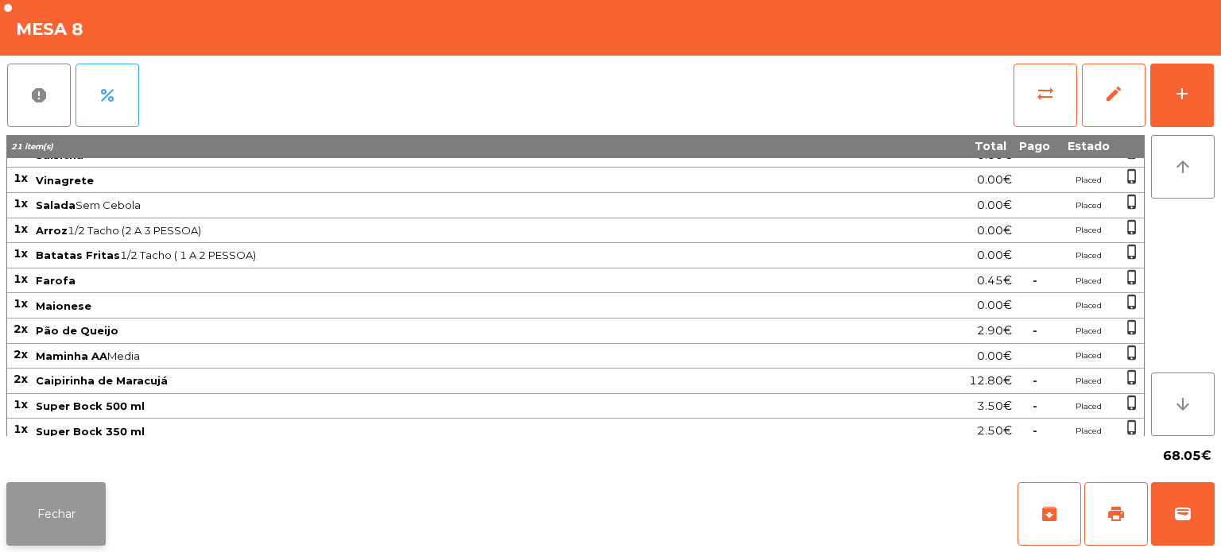
click at [92, 513] on button "Fechar" at bounding box center [55, 514] width 99 height 64
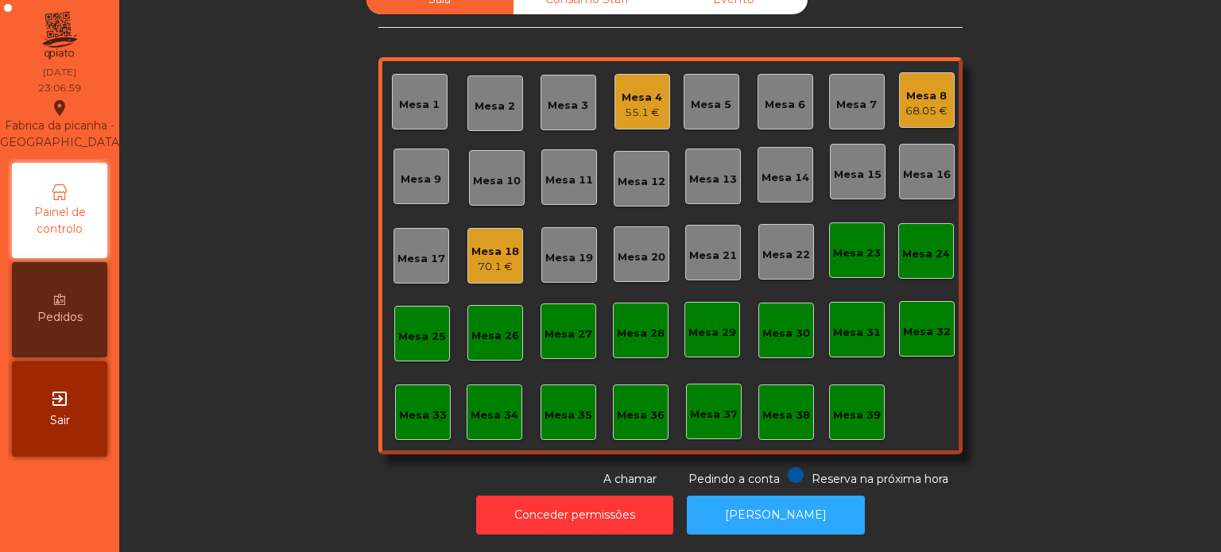
click at [652, 90] on div "Mesa 4" at bounding box center [641, 98] width 41 height 16
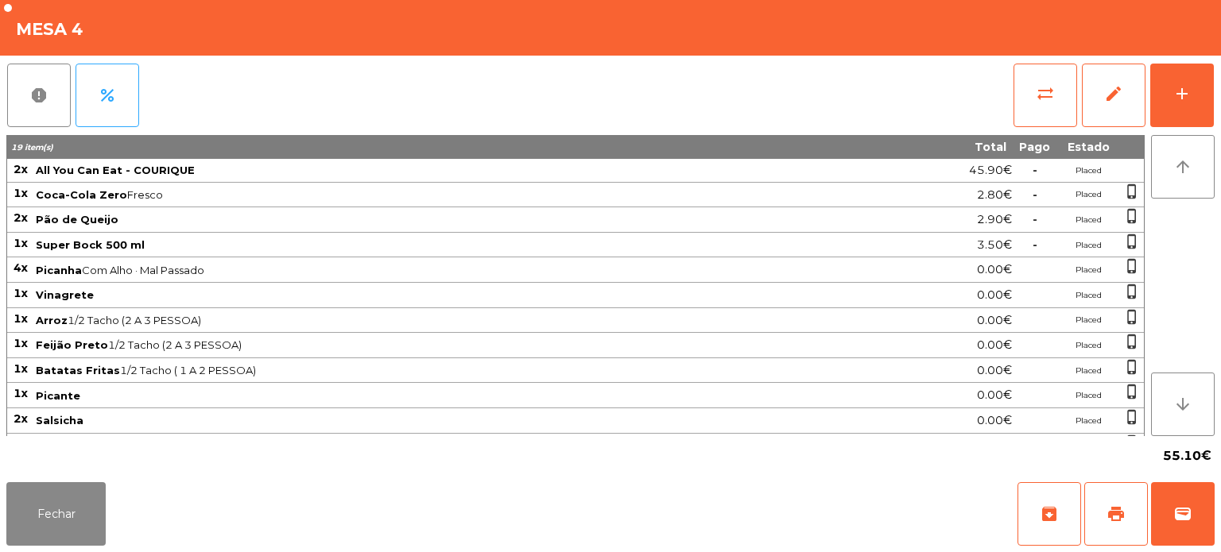
scroll to position [41, 0]
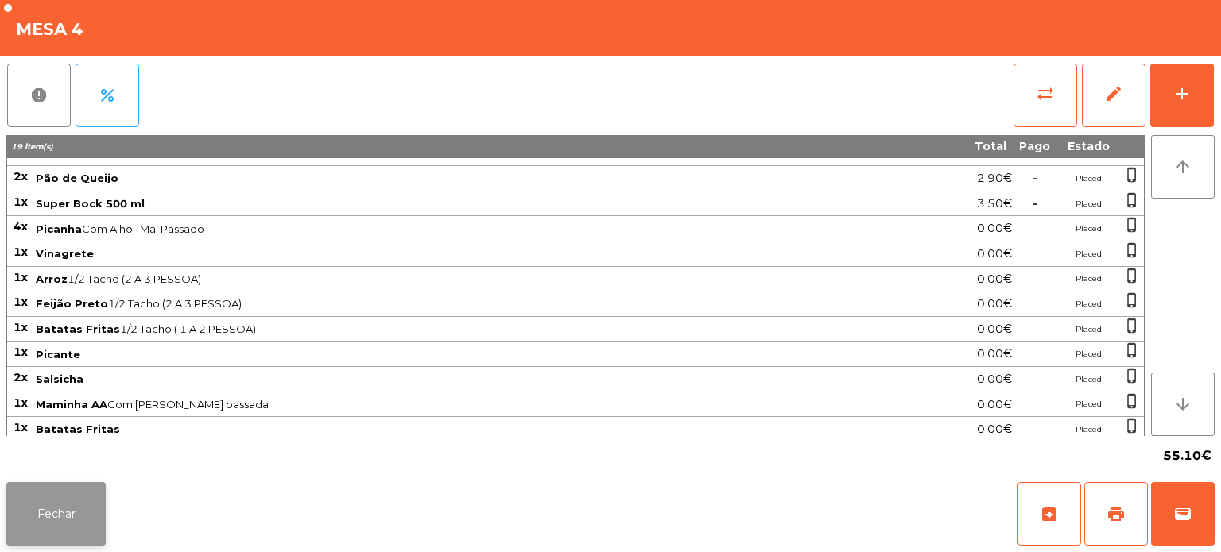
click at [90, 526] on button "Fechar" at bounding box center [55, 514] width 99 height 64
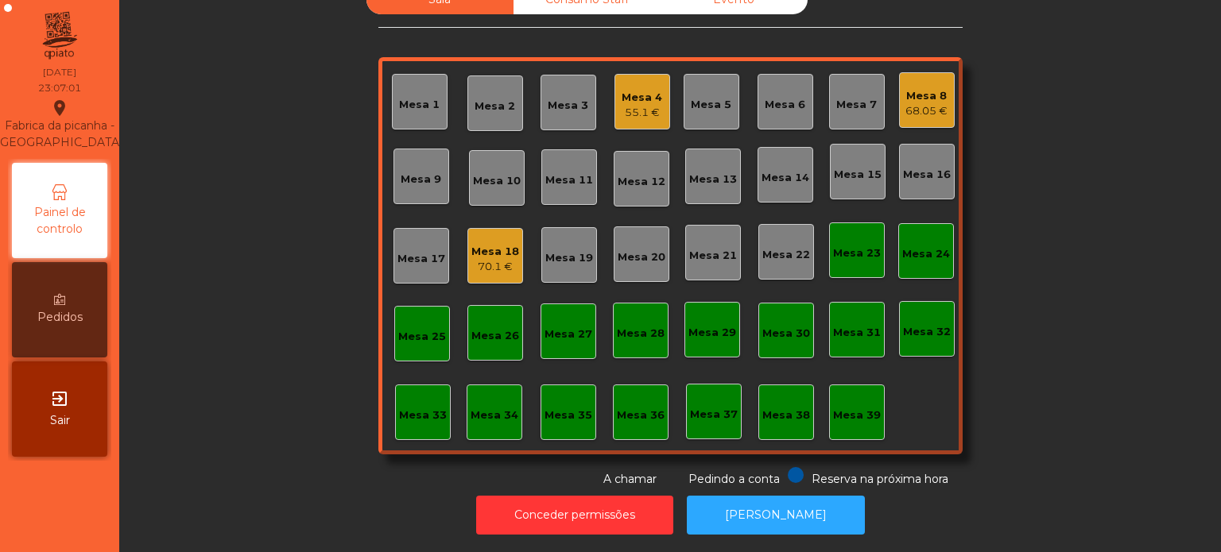
click at [492, 259] on div "70.1 €" at bounding box center [495, 267] width 48 height 16
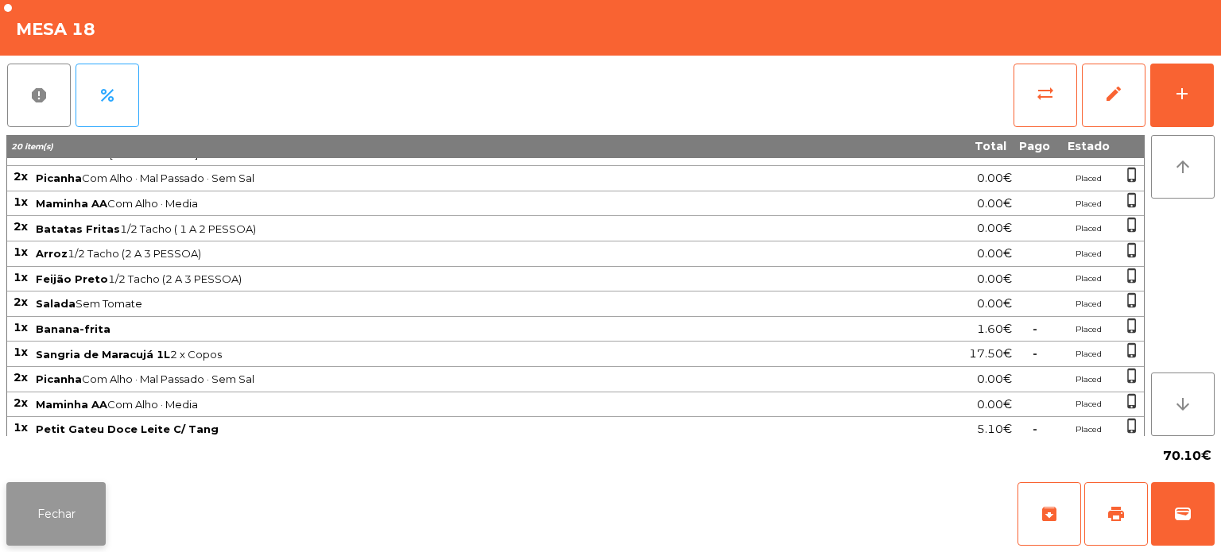
click at [55, 540] on button "Fechar" at bounding box center [55, 514] width 99 height 64
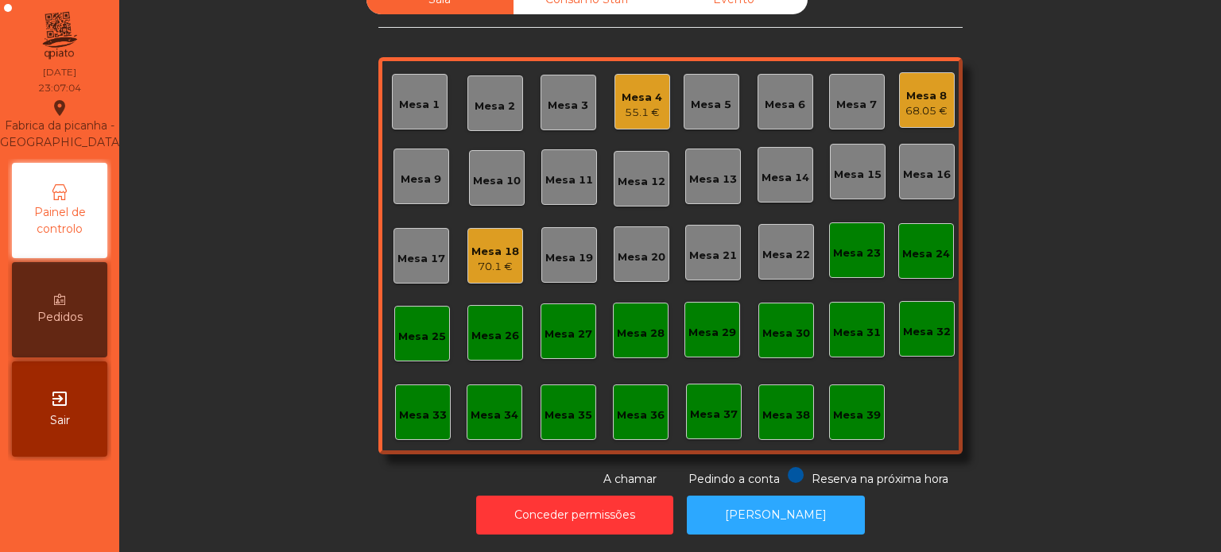
scroll to position [0, 0]
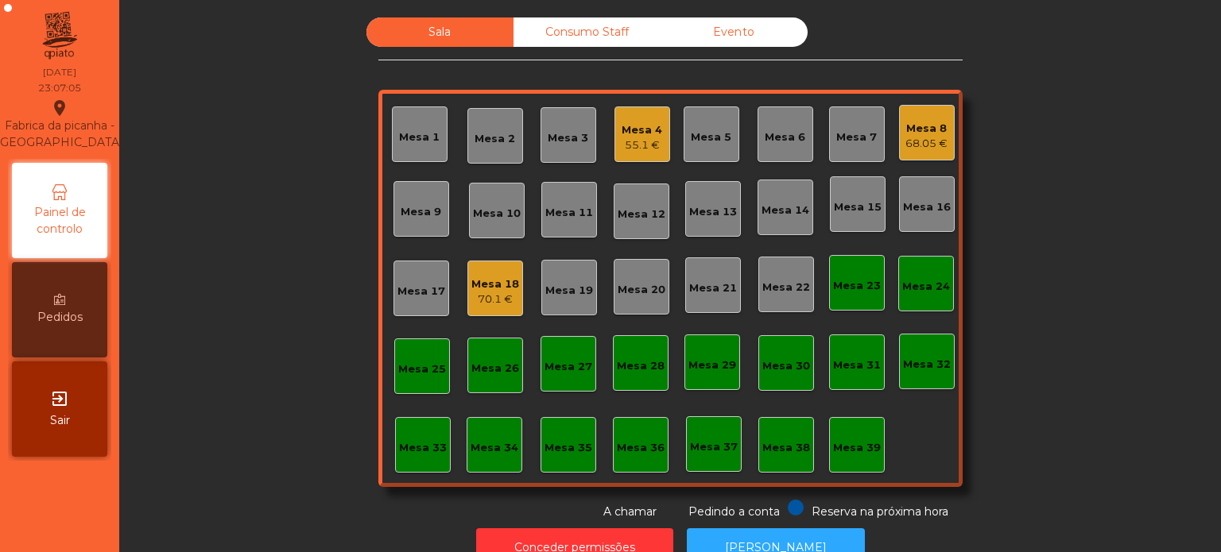
click at [637, 27] on div "Consumo Staff" at bounding box center [586, 31] width 147 height 29
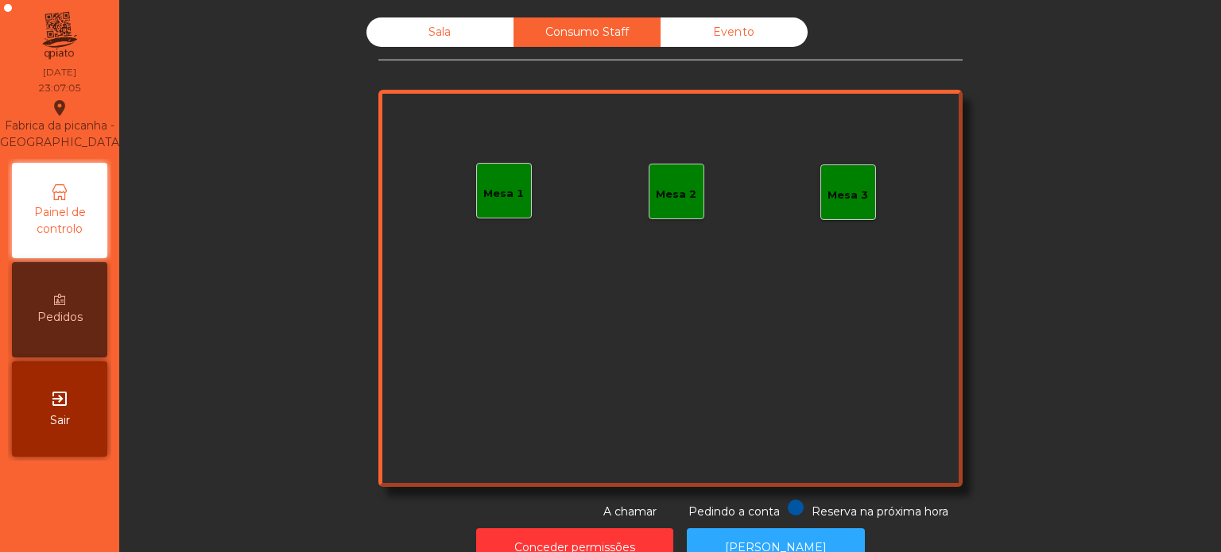
click at [537, 220] on div "Mesa 1 Mesa 2 Mesa 3" at bounding box center [670, 288] width 584 height 397
click at [511, 209] on div "Mesa 1" at bounding box center [504, 191] width 56 height 56
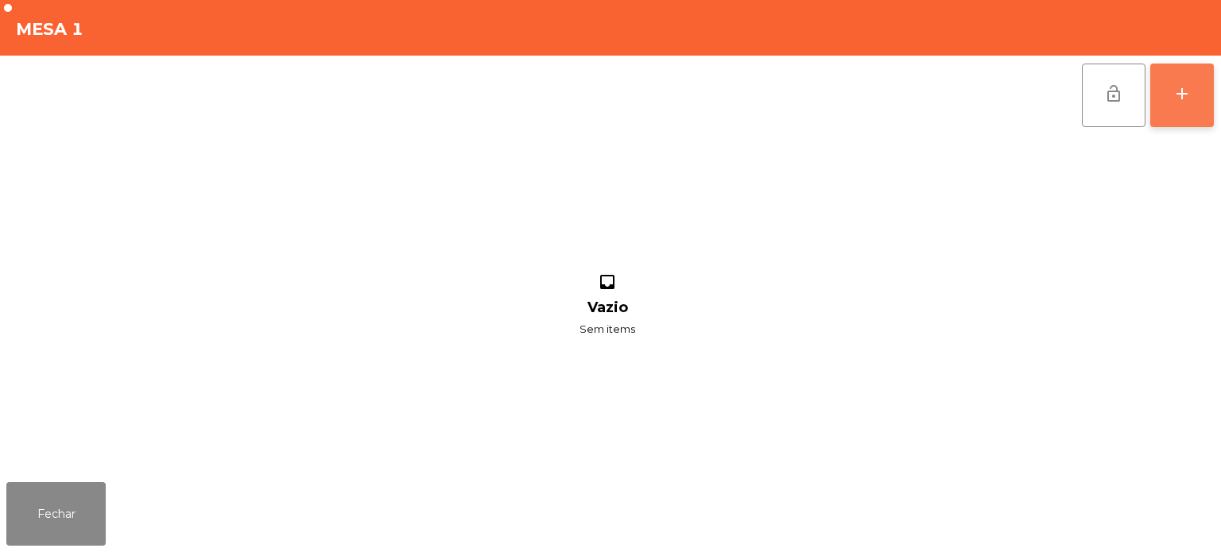
click at [1204, 72] on button "add" at bounding box center [1182, 96] width 64 height 64
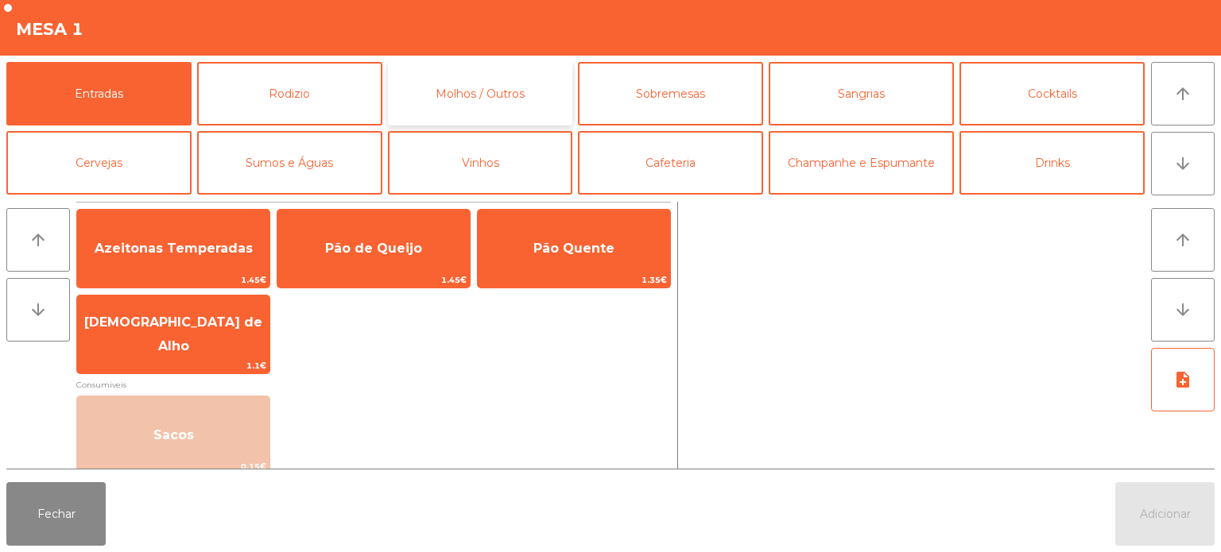
click at [493, 71] on button "Molhos / Outros" at bounding box center [480, 94] width 185 height 64
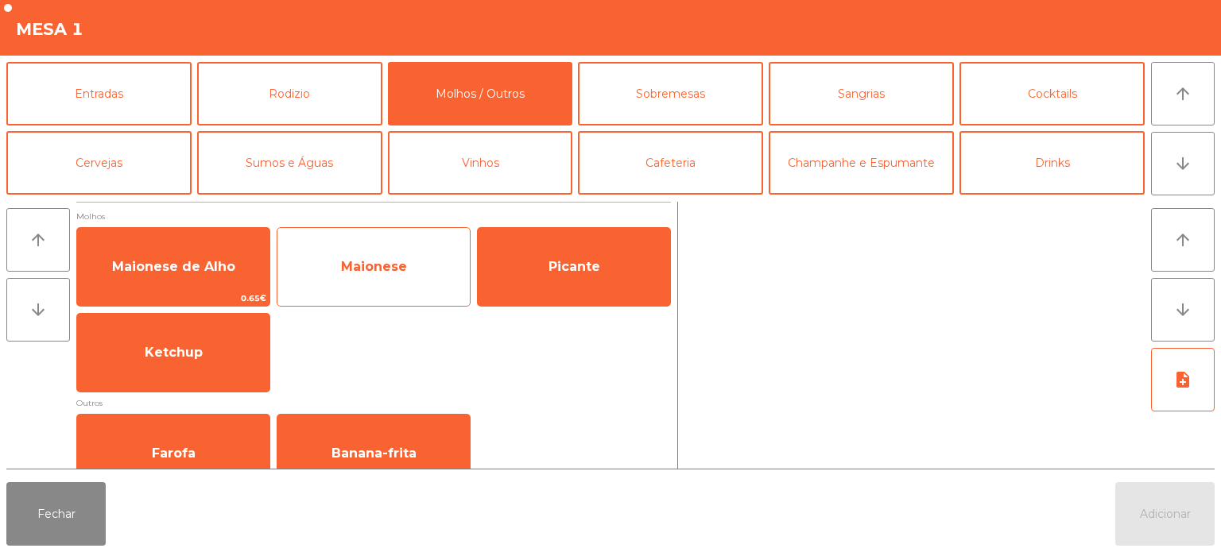
click at [362, 273] on span "Maionese" at bounding box center [374, 266] width 66 height 15
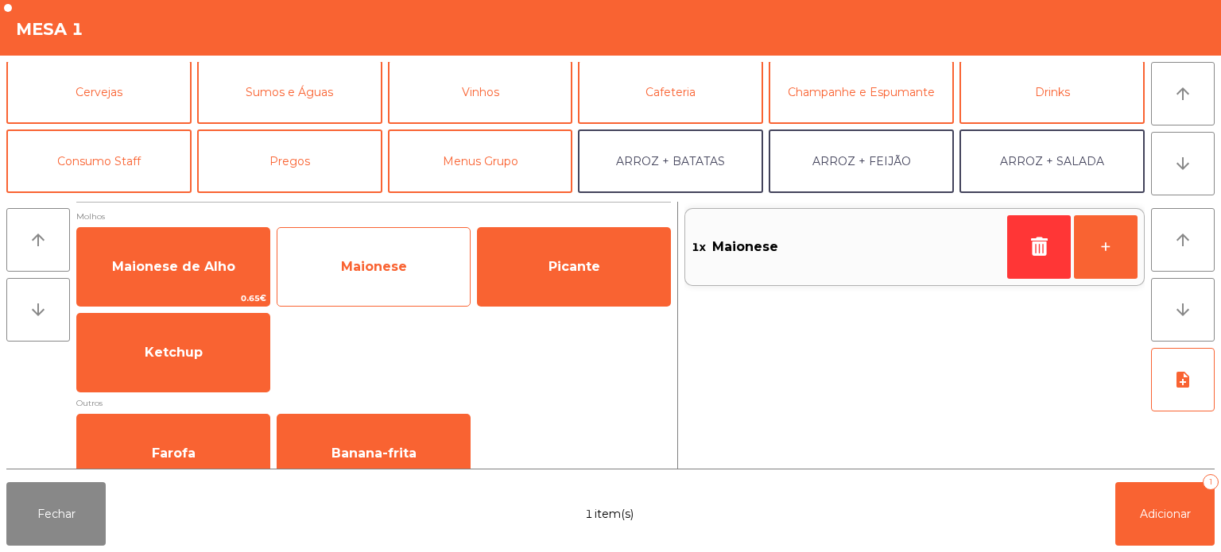
scroll to position [70, 0]
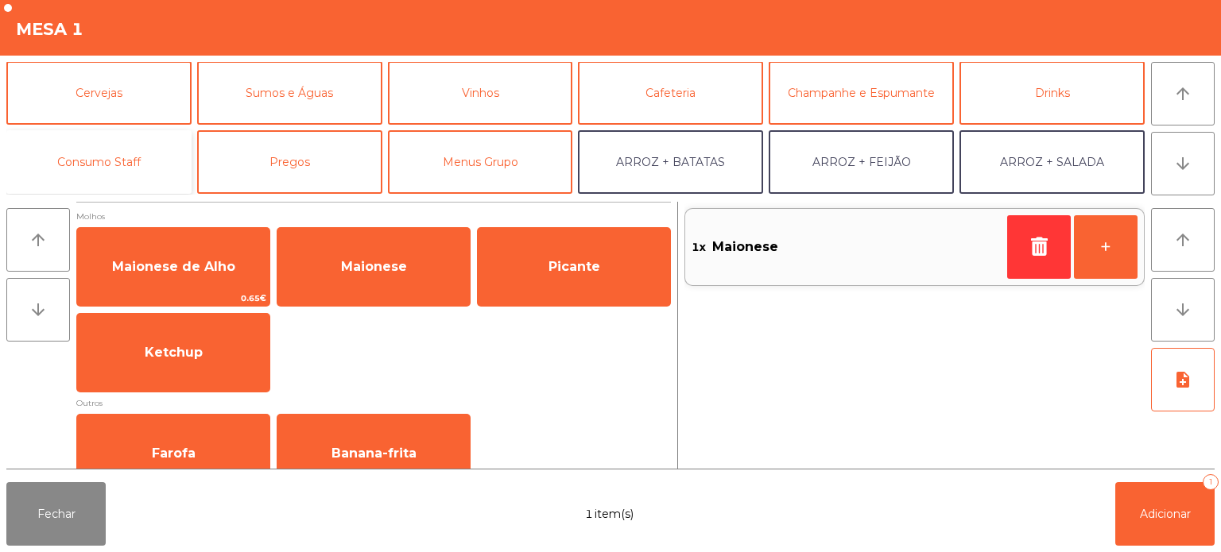
click at [134, 176] on button "Consumo Staff" at bounding box center [98, 162] width 185 height 64
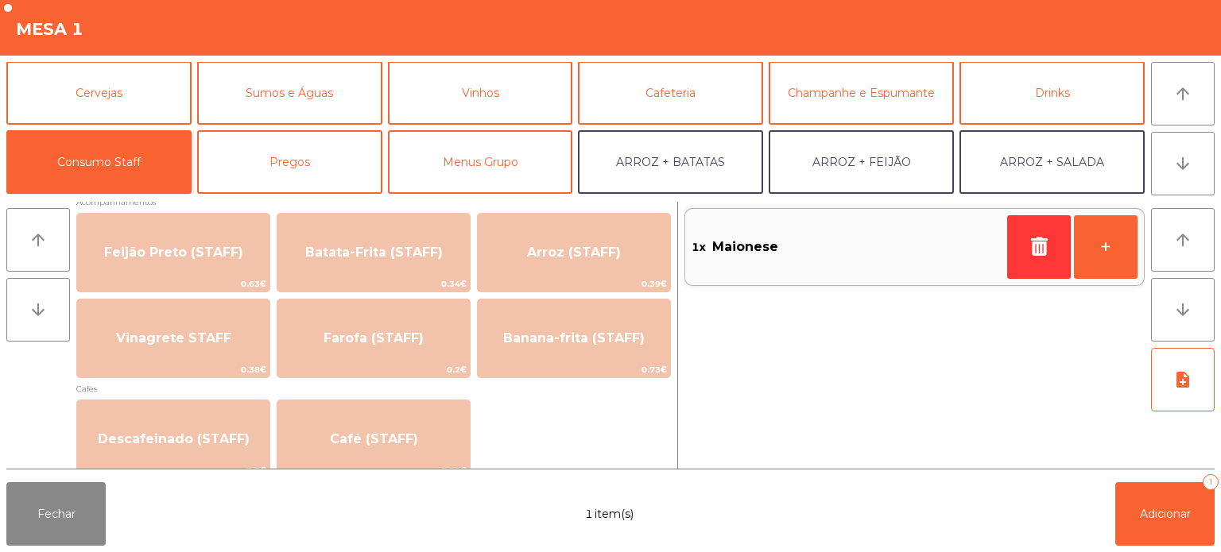
scroll to position [744, 0]
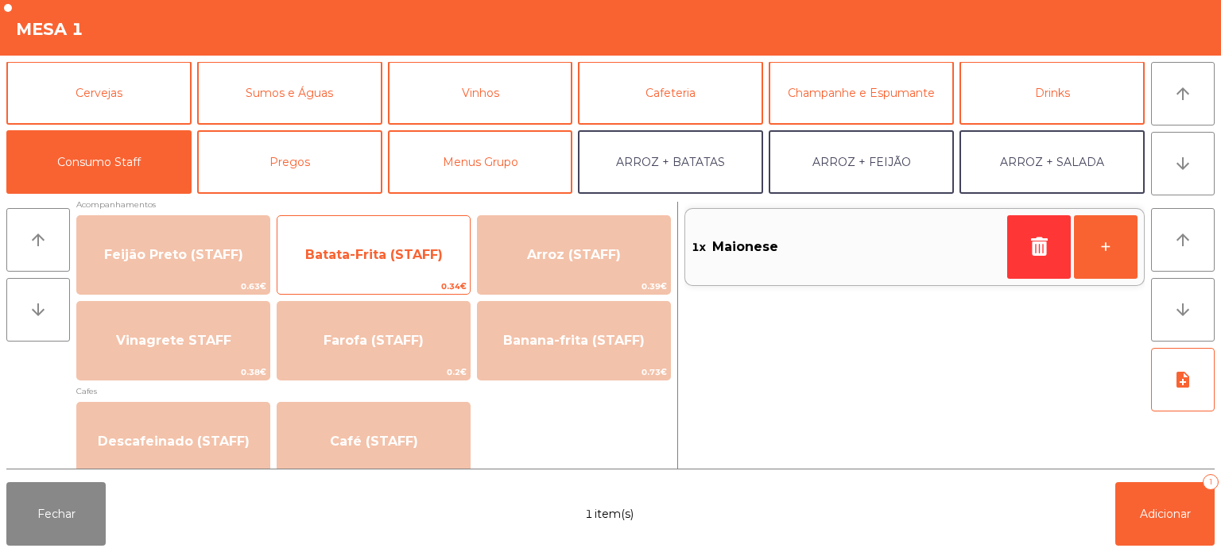
click at [346, 250] on span "Batata-Frita (STAFF)" at bounding box center [373, 254] width 137 height 15
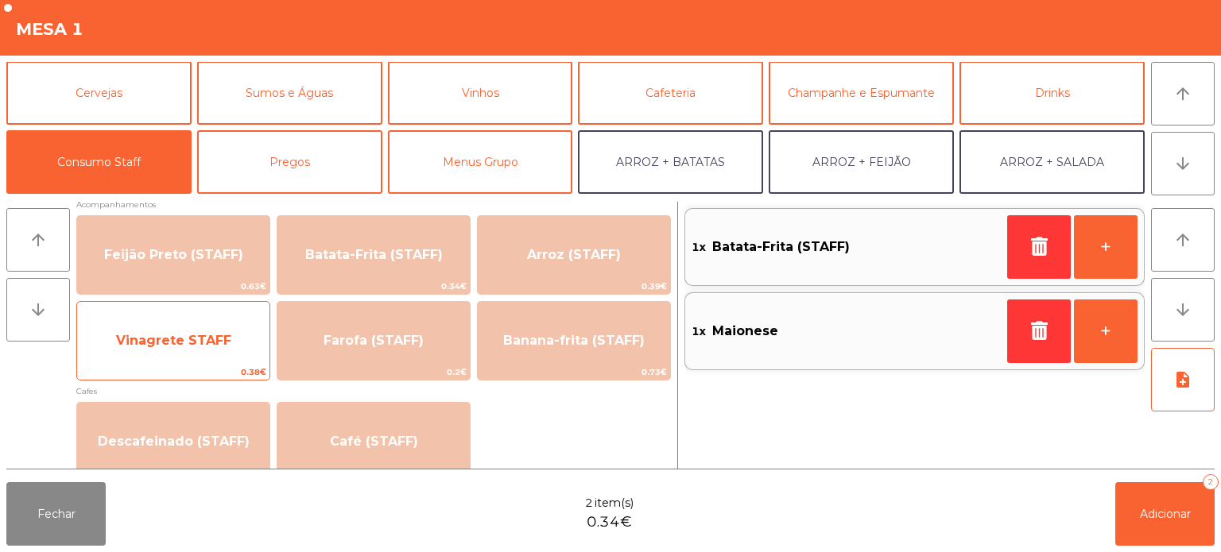
click at [120, 341] on span "Vinagrete STAFF" at bounding box center [173, 340] width 115 height 15
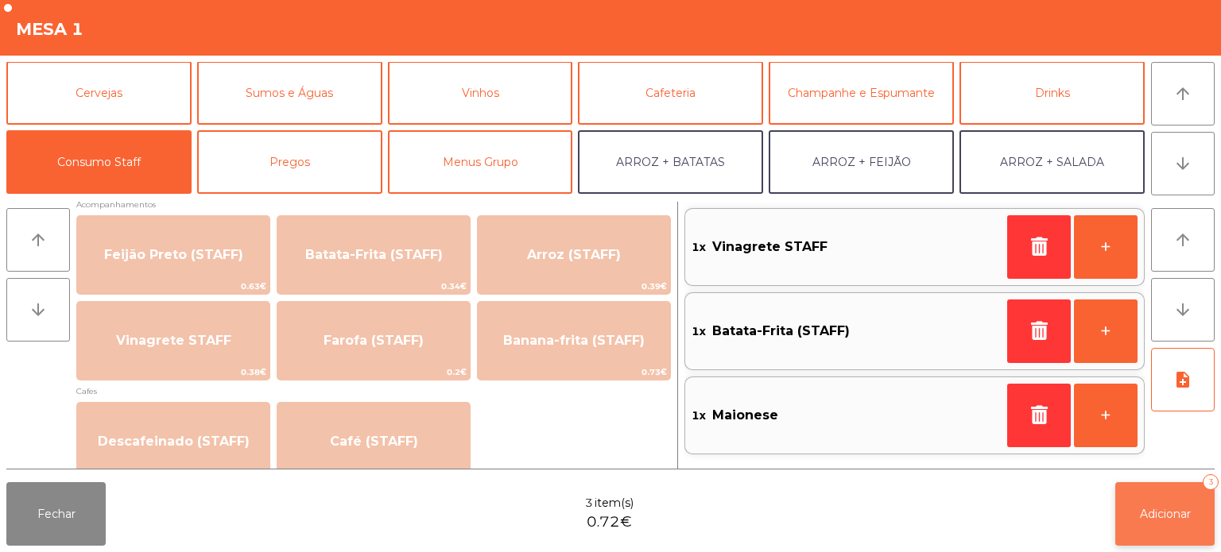
click at [1122, 528] on button "Adicionar 3" at bounding box center [1164, 514] width 99 height 64
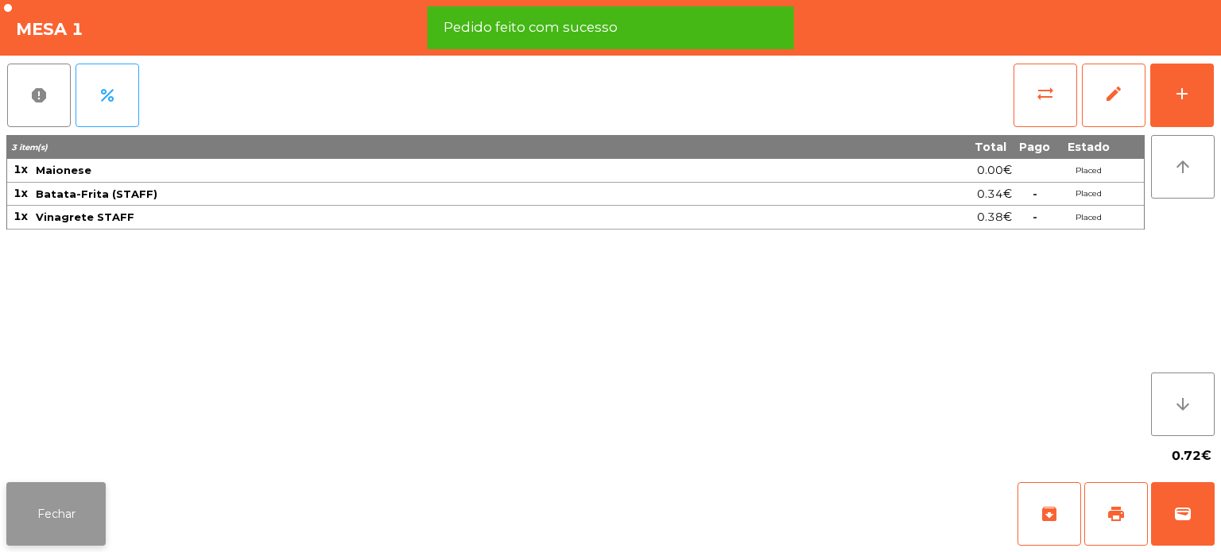
click at [48, 517] on button "Fechar" at bounding box center [55, 514] width 99 height 64
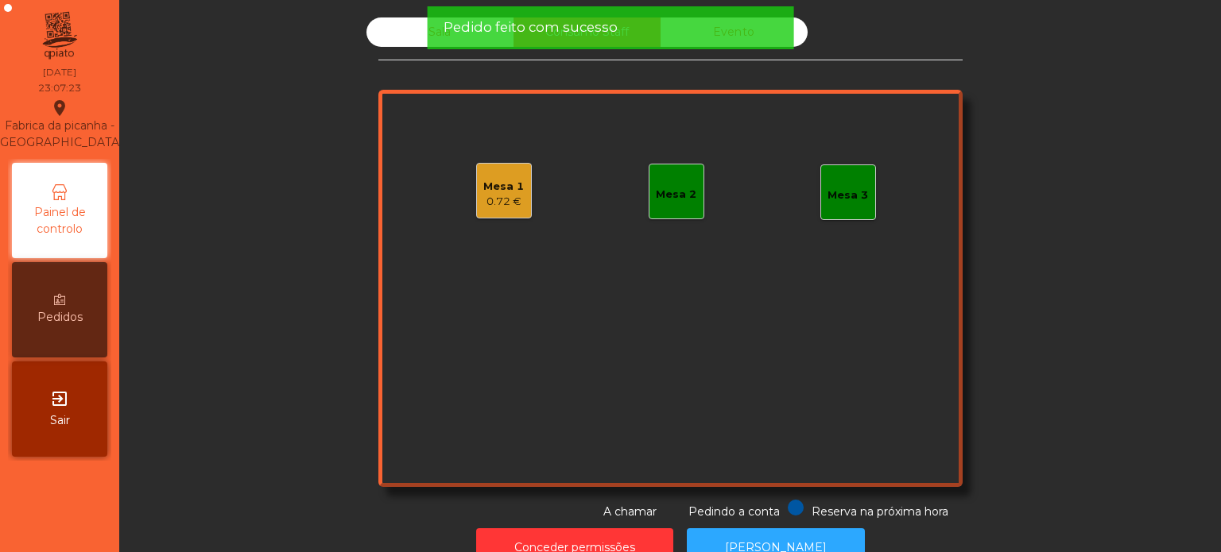
click at [401, 34] on div "Sala" at bounding box center [439, 31] width 147 height 29
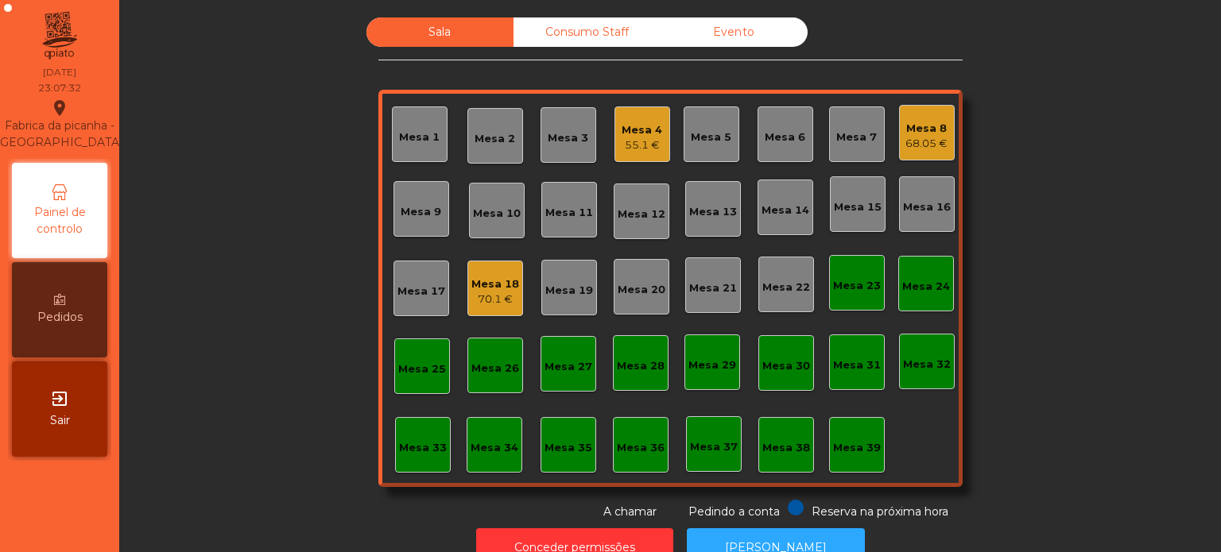
click at [494, 292] on div "70.1 €" at bounding box center [495, 300] width 48 height 16
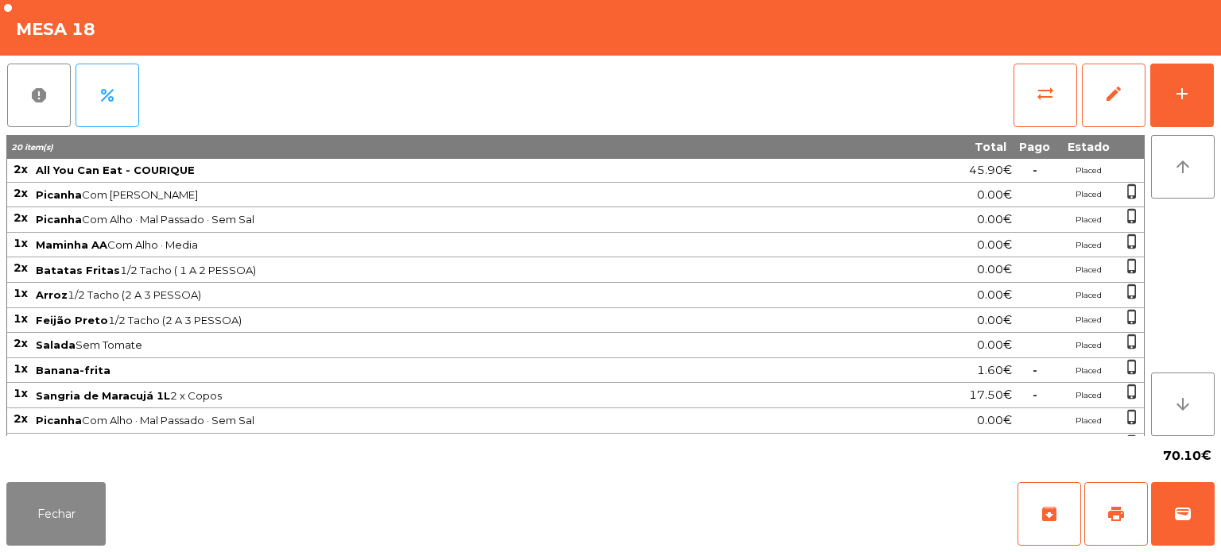
scroll to position [41, 0]
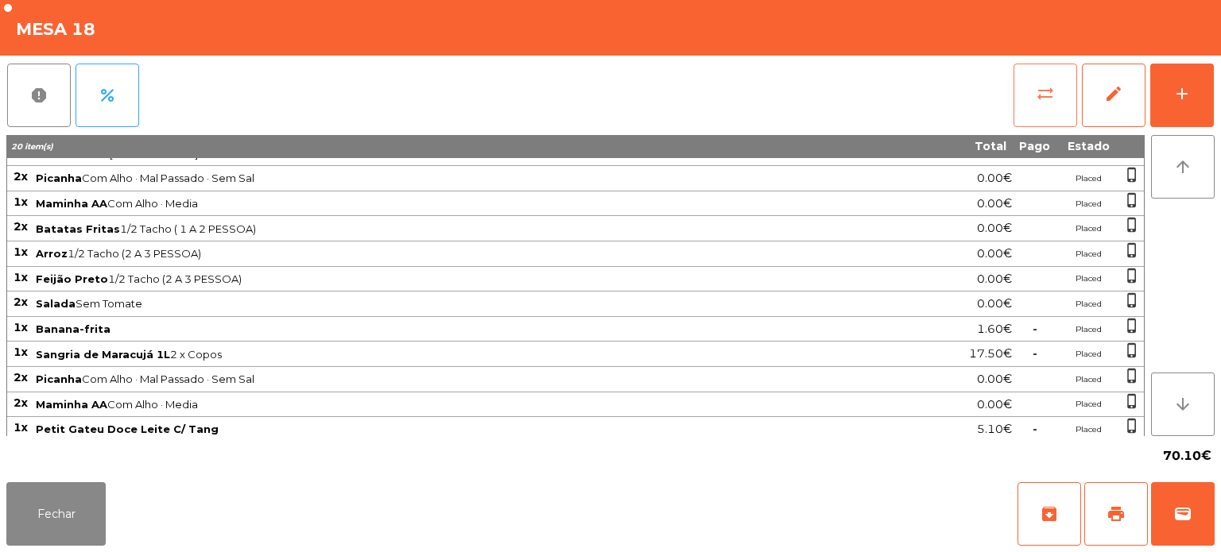
click at [1030, 99] on button "sync_alt" at bounding box center [1045, 96] width 64 height 64
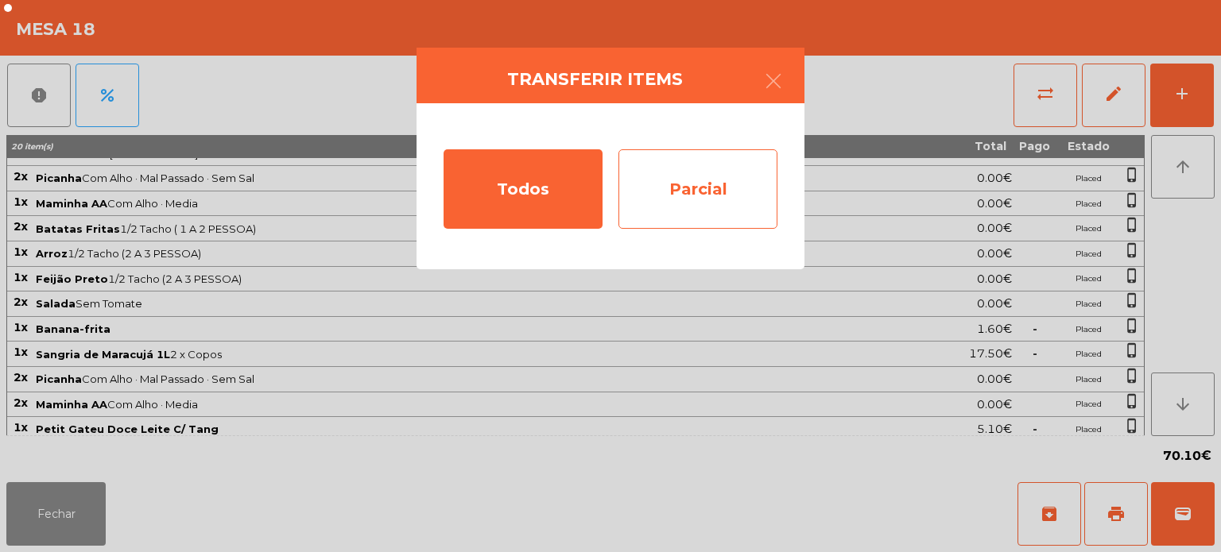
click at [749, 175] on div "Parcial" at bounding box center [697, 188] width 159 height 79
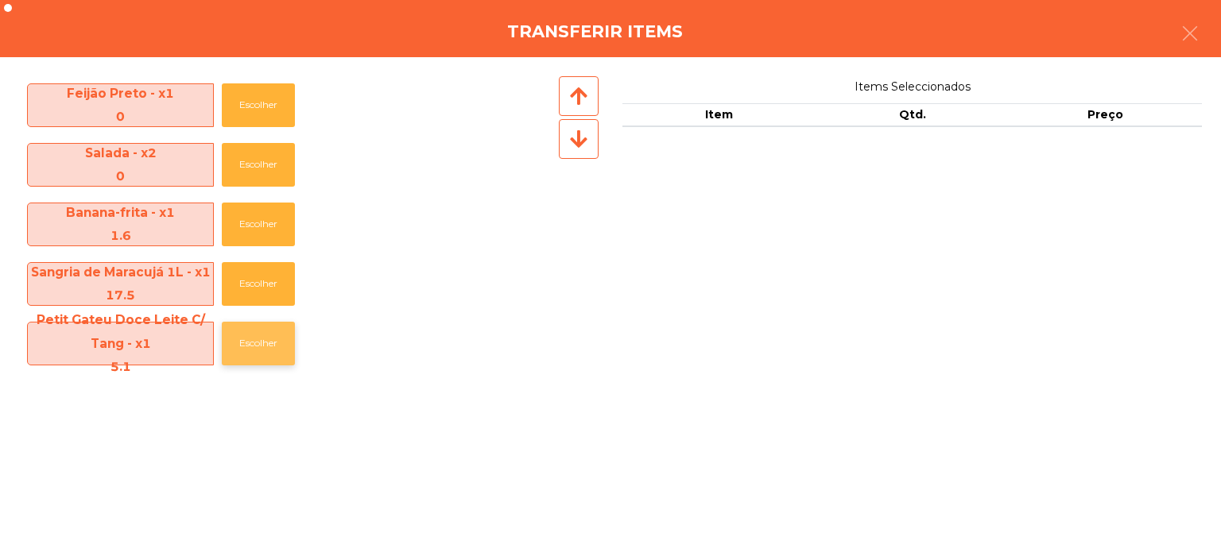
click at [251, 340] on button "Escolher" at bounding box center [258, 344] width 73 height 44
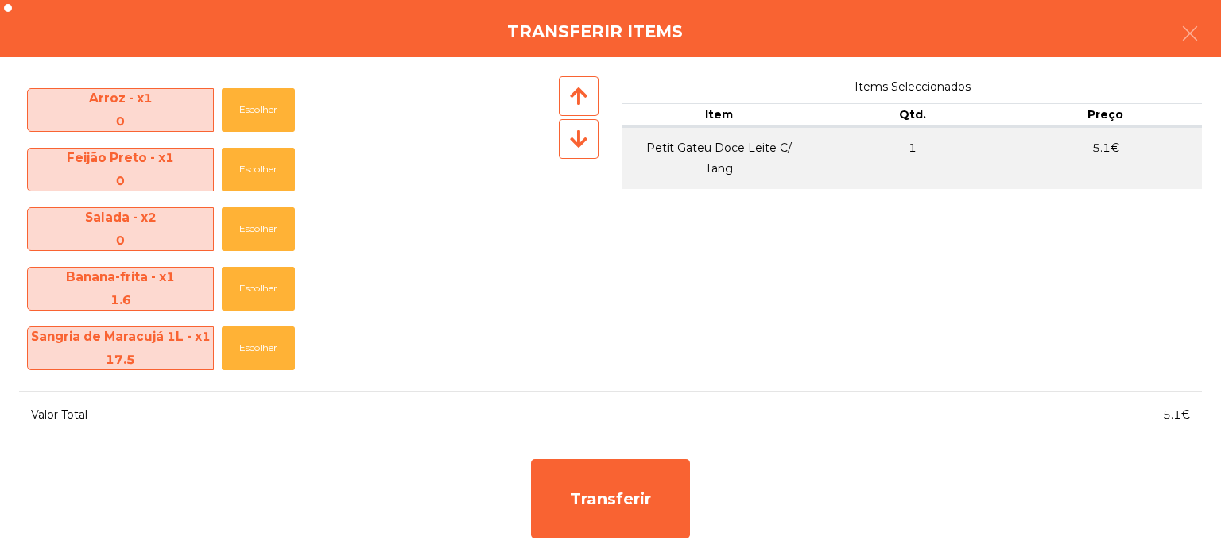
scroll to position [234, 0]
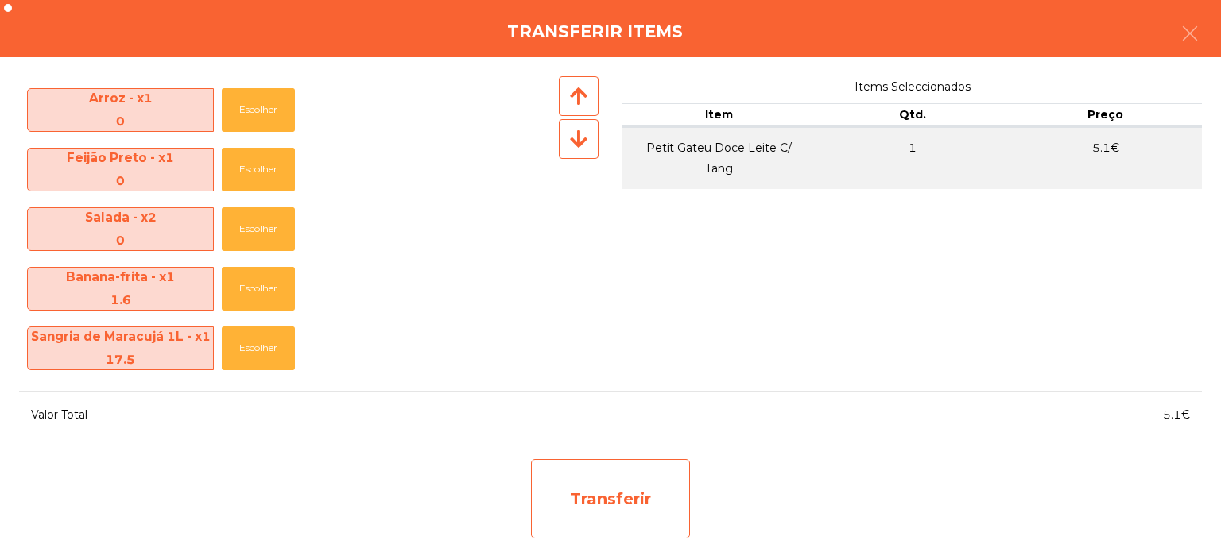
click at [588, 464] on div "Transferir" at bounding box center [610, 498] width 159 height 79
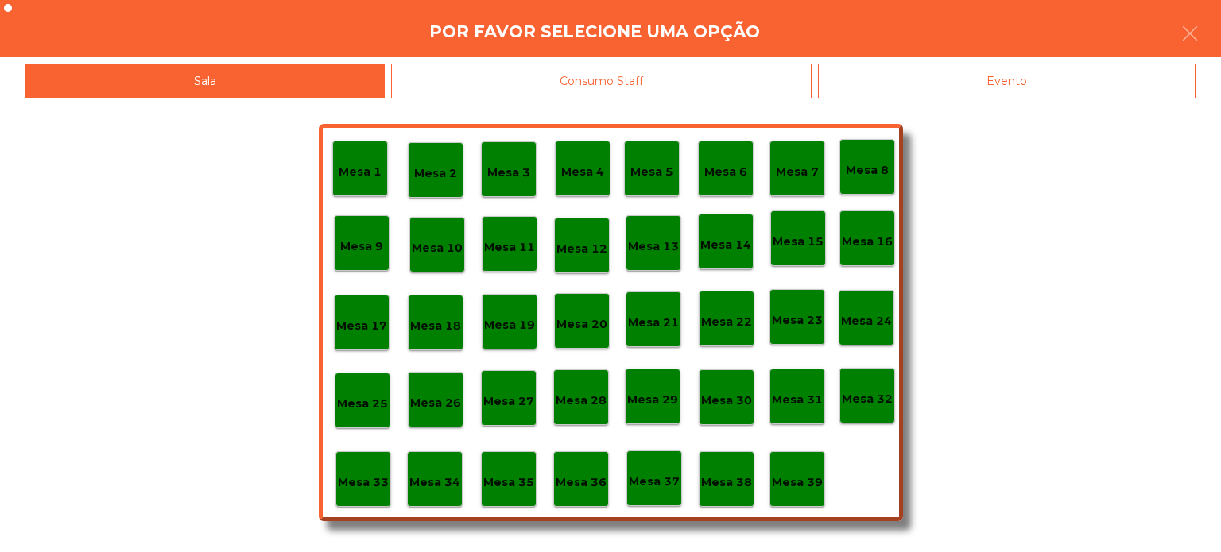
click at [655, 483] on p "Mesa 37" at bounding box center [654, 482] width 51 height 18
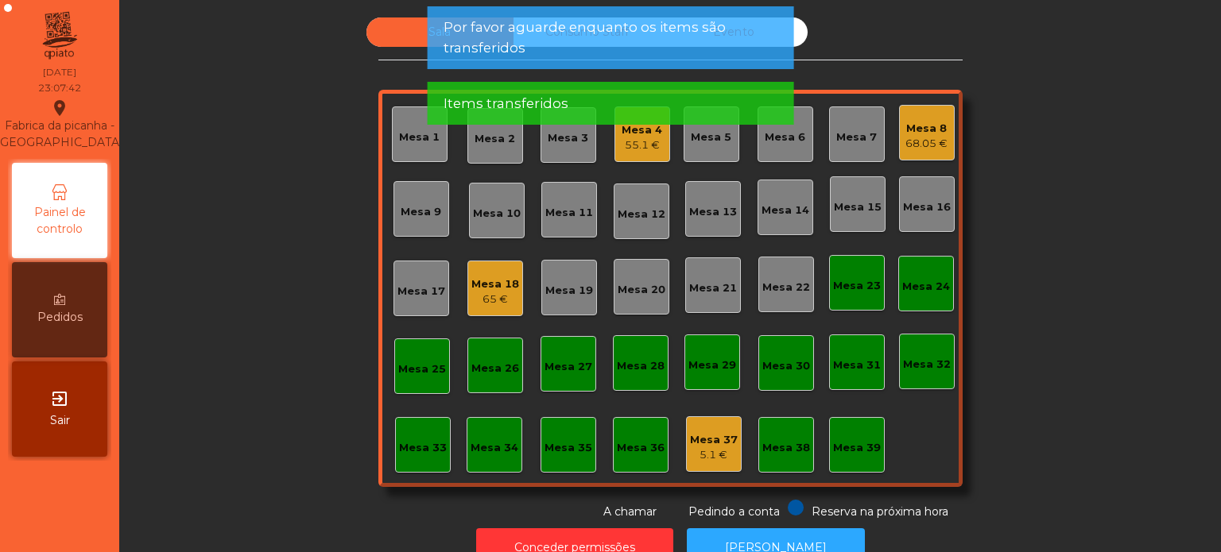
click at [487, 283] on div "Mesa 18" at bounding box center [495, 285] width 48 height 16
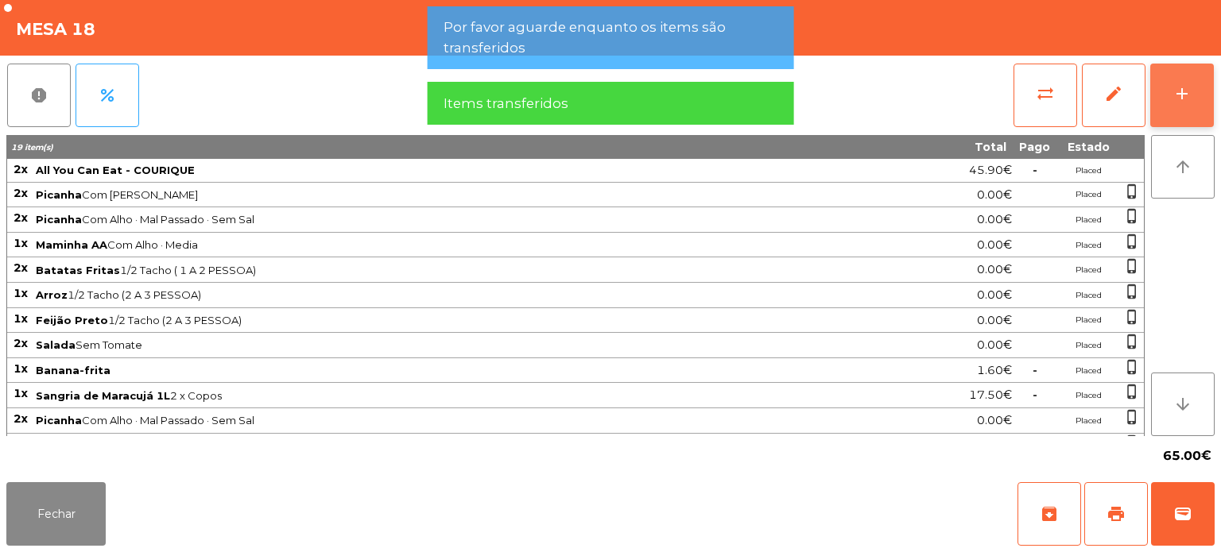
click at [1202, 87] on button "add" at bounding box center [1182, 96] width 64 height 64
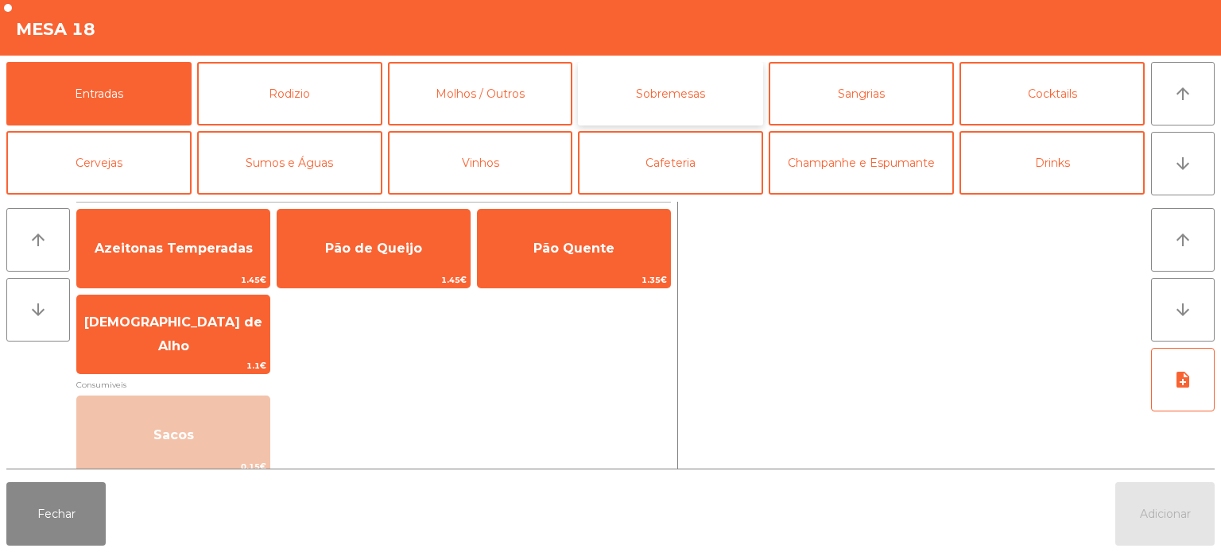
click at [672, 86] on button "Sobremesas" at bounding box center [670, 94] width 185 height 64
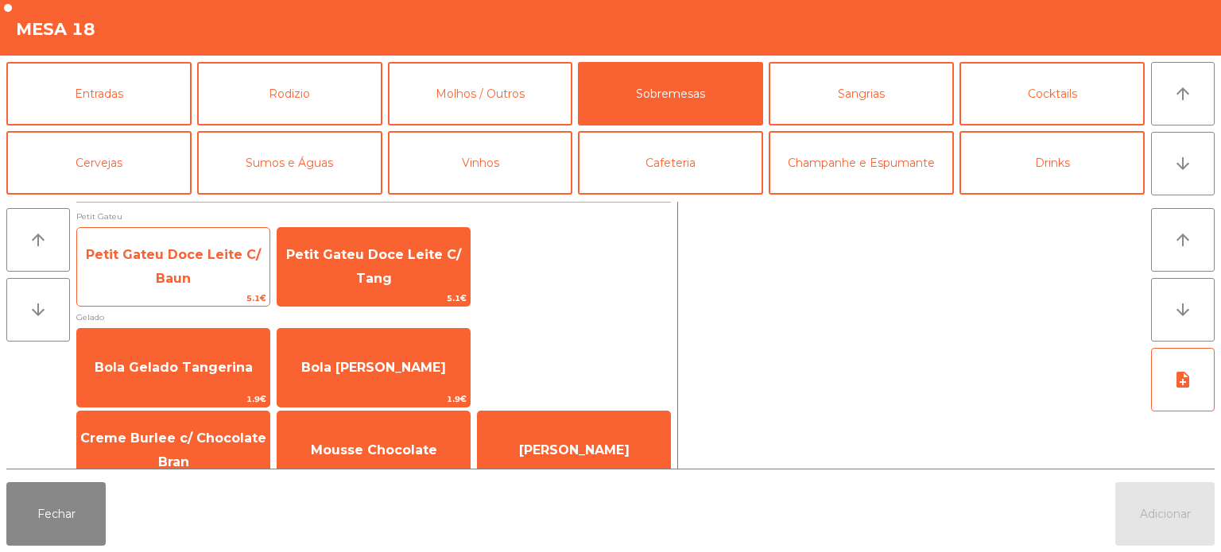
click at [184, 262] on span "Petit Gateu Doce Leite C/ Baun" at bounding box center [173, 268] width 192 height 68
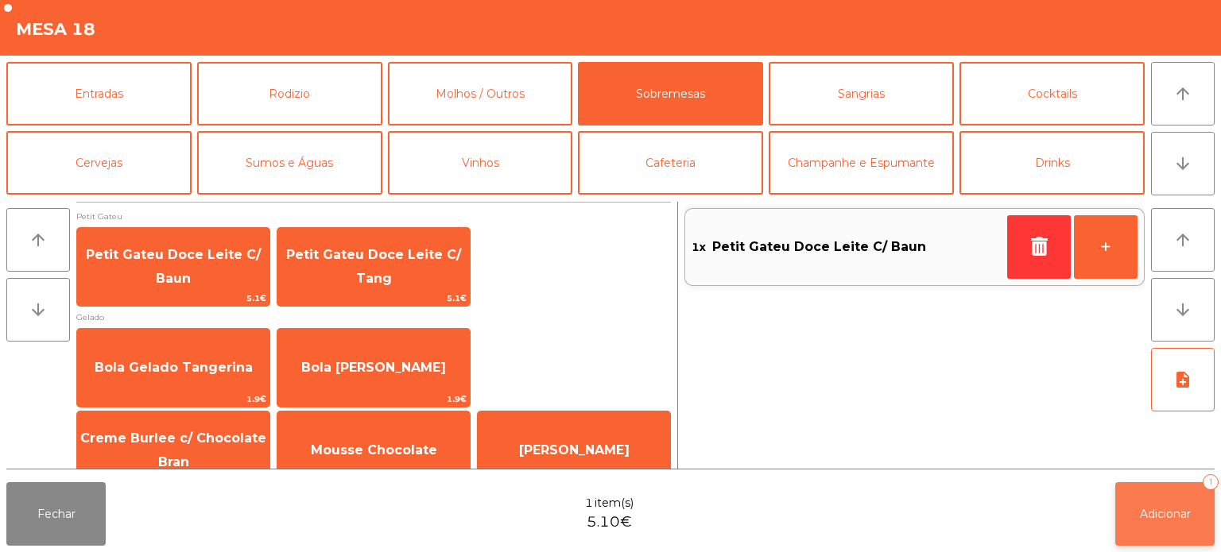
click at [1141, 504] on button "Adicionar 1" at bounding box center [1164, 514] width 99 height 64
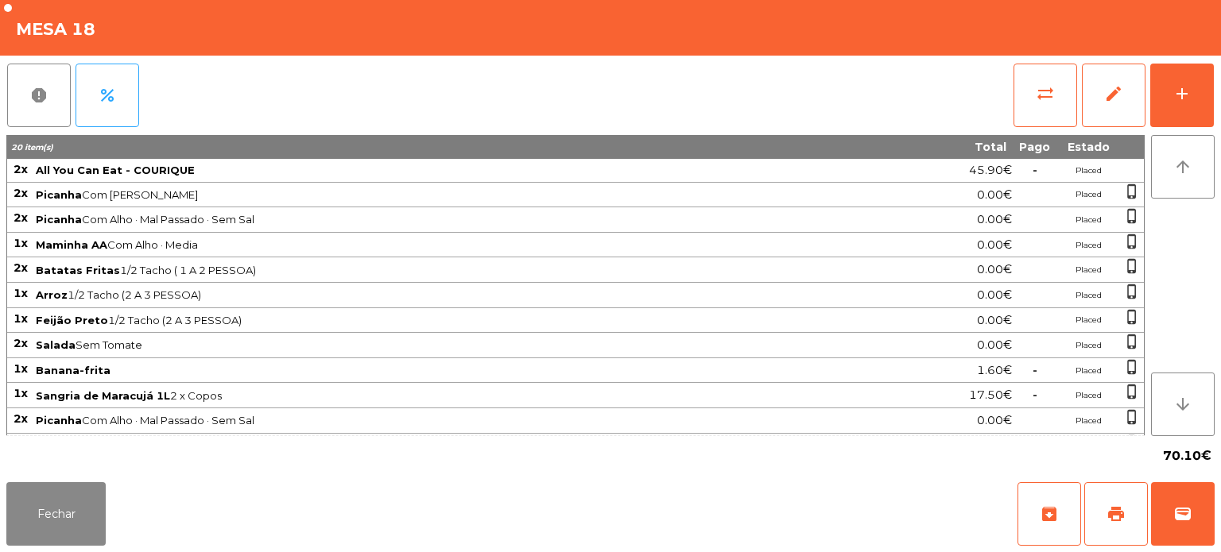
click at [124, 500] on div "Fechar archive print wallet" at bounding box center [610, 514] width 1221 height 76
click at [105, 497] on button "Fechar" at bounding box center [55, 514] width 99 height 64
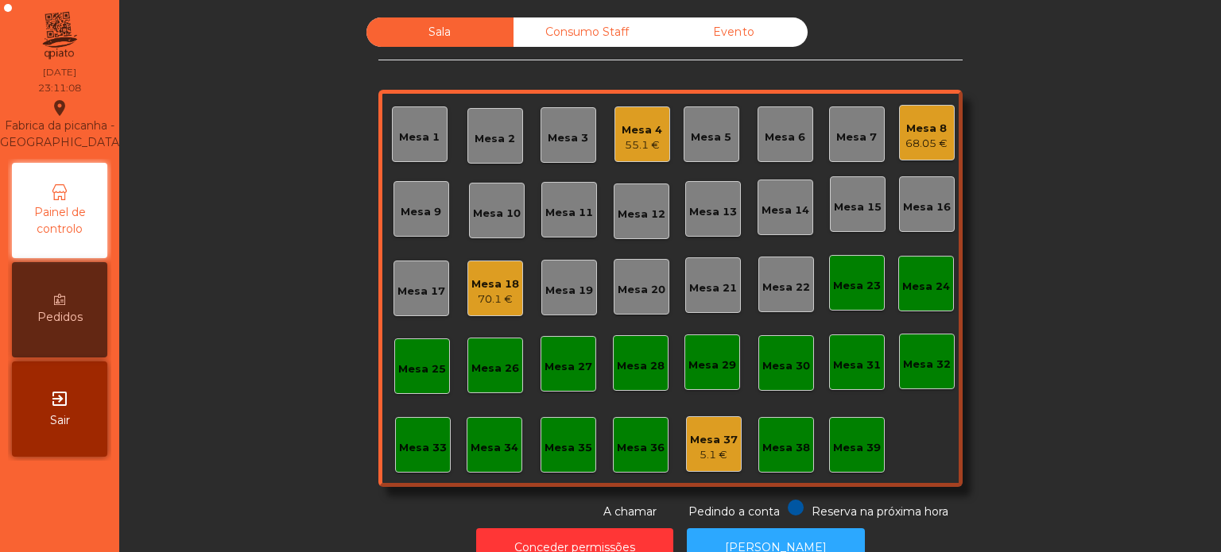
click at [644, 129] on div "Mesa 4" at bounding box center [641, 130] width 41 height 16
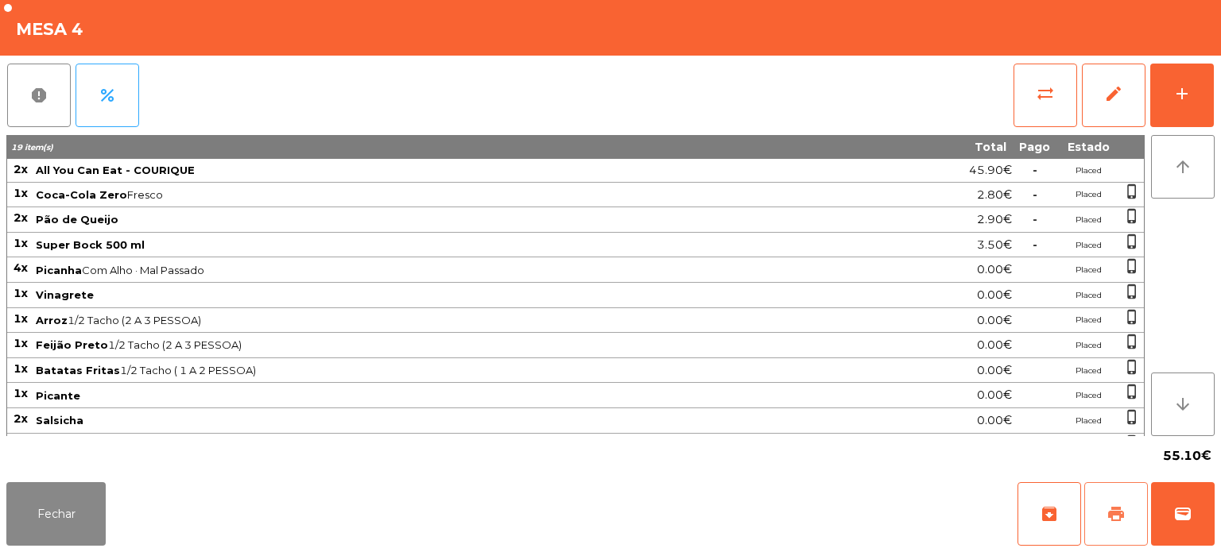
click at [1121, 524] on button "print" at bounding box center [1116, 514] width 64 height 64
click at [71, 537] on button "Fechar" at bounding box center [55, 514] width 99 height 64
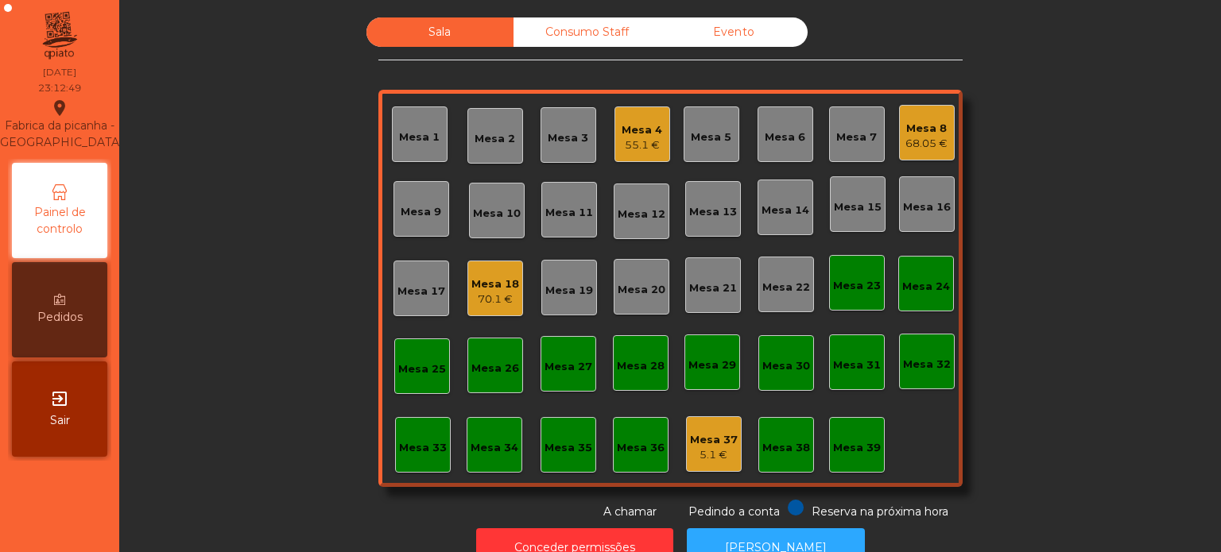
click at [660, 125] on div "Mesa 4 55.1 €" at bounding box center [642, 134] width 56 height 56
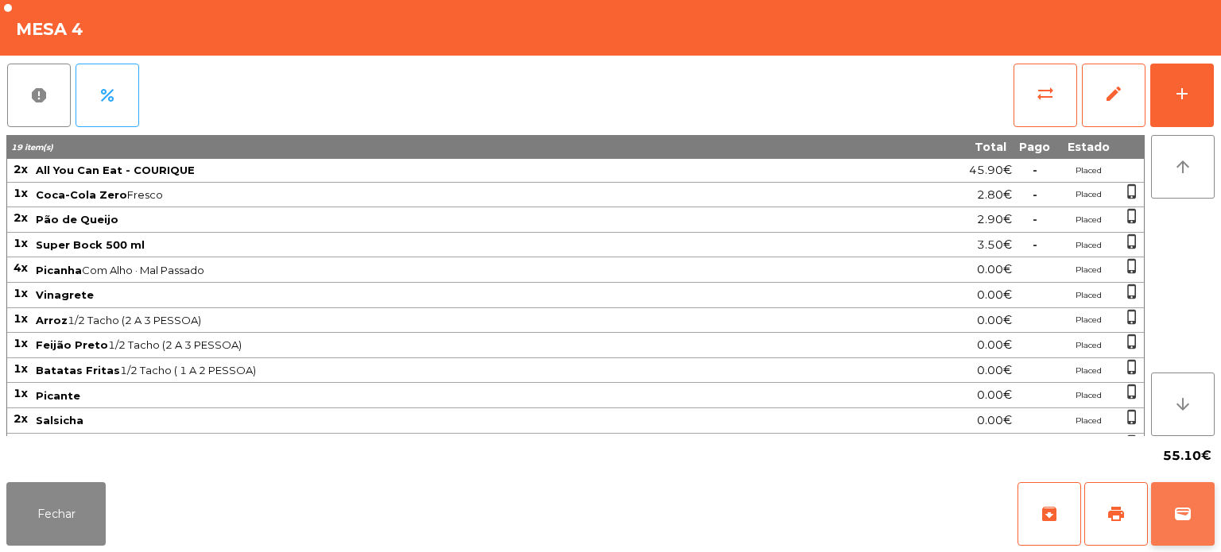
click at [1182, 523] on span "wallet" at bounding box center [1182, 514] width 19 height 19
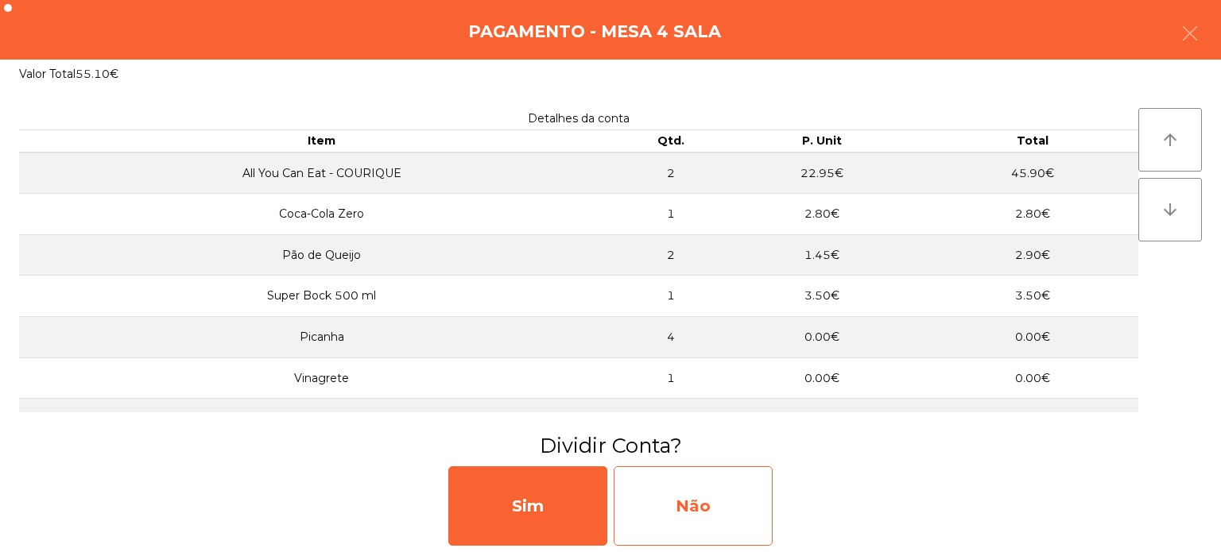
click at [737, 488] on div "Não" at bounding box center [692, 505] width 159 height 79
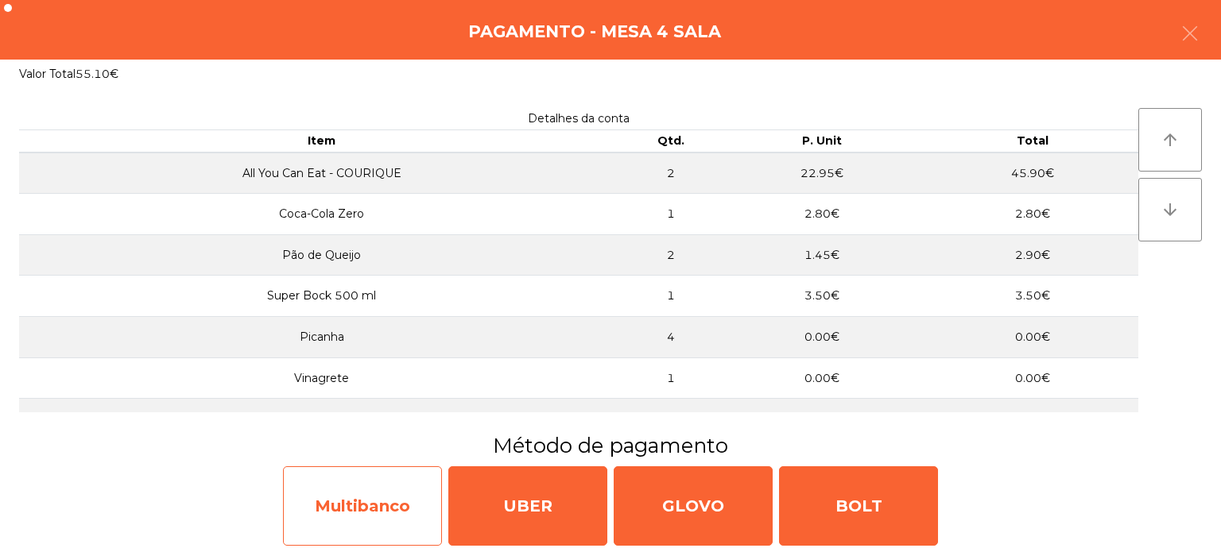
click at [374, 477] on div "Multibanco" at bounding box center [362, 505] width 159 height 79
select select "**"
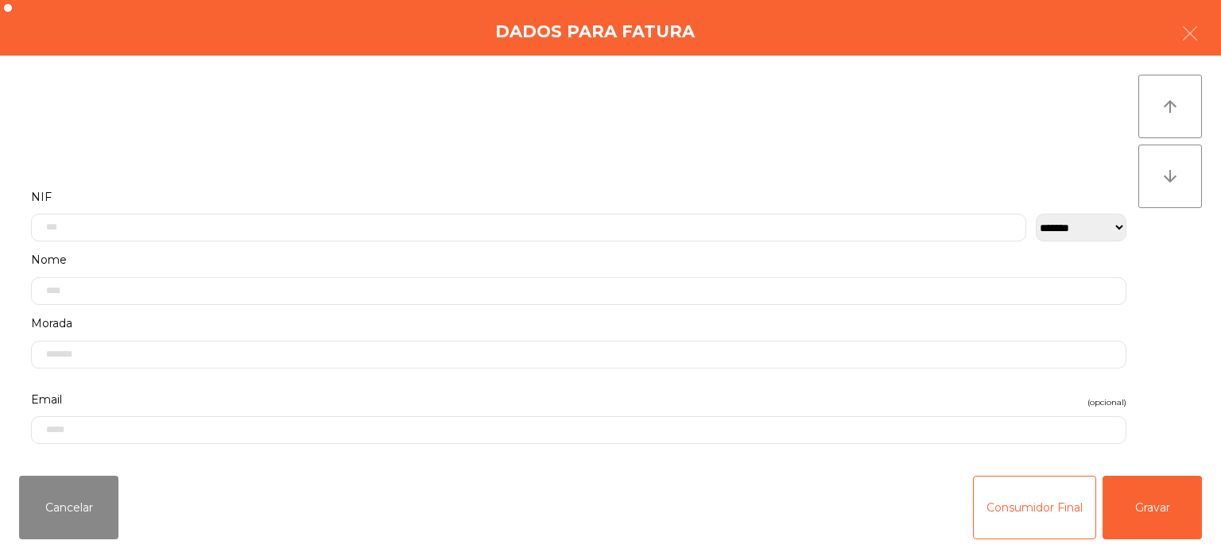
click at [528, 200] on label "NIF" at bounding box center [578, 197] width 1095 height 21
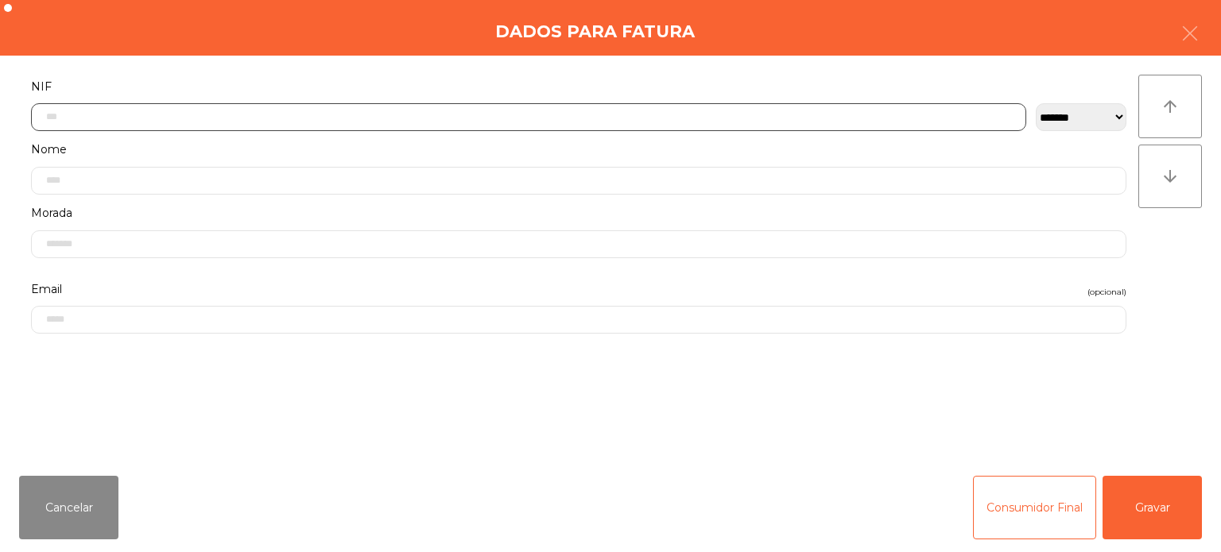
click at [189, 121] on input "text" at bounding box center [528, 117] width 995 height 28
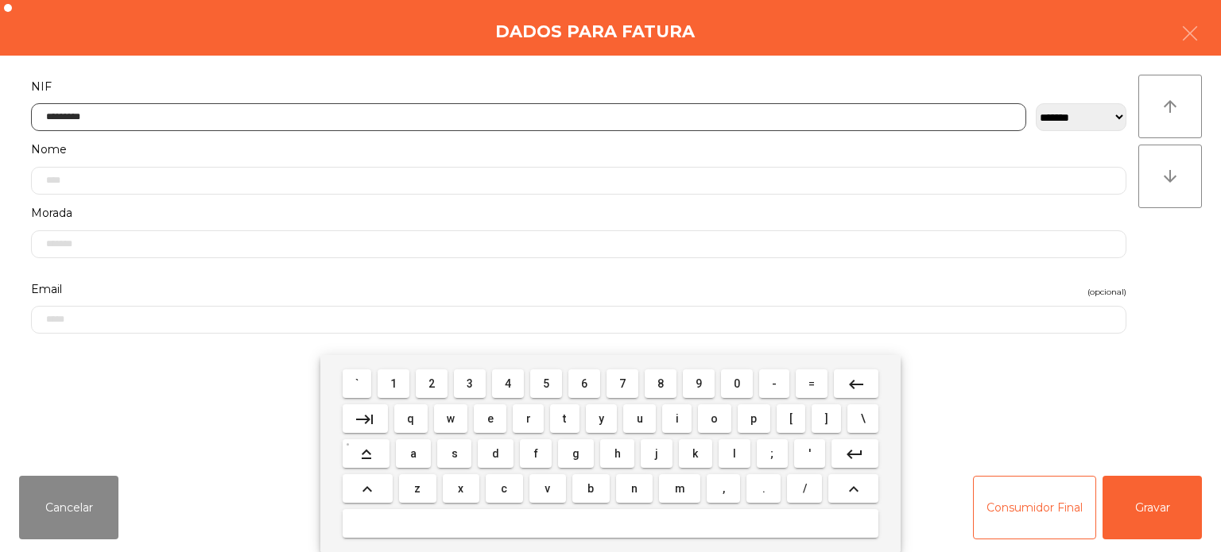
type input "*********"
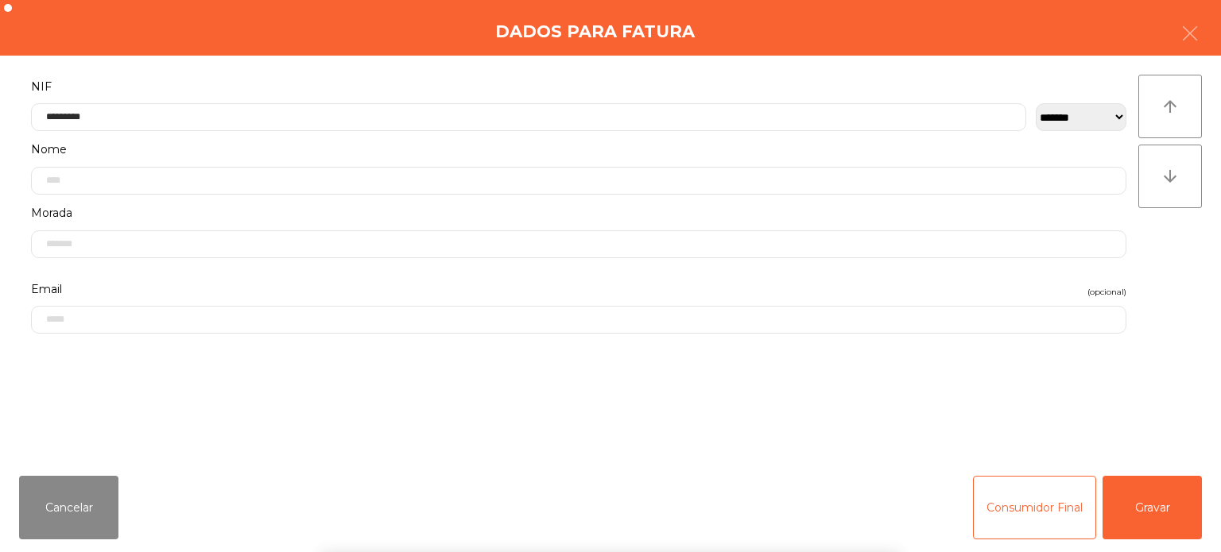
click at [1189, 230] on div "**********" at bounding box center [610, 260] width 1221 height 408
click at [1150, 524] on button "Gravar" at bounding box center [1151, 508] width 99 height 64
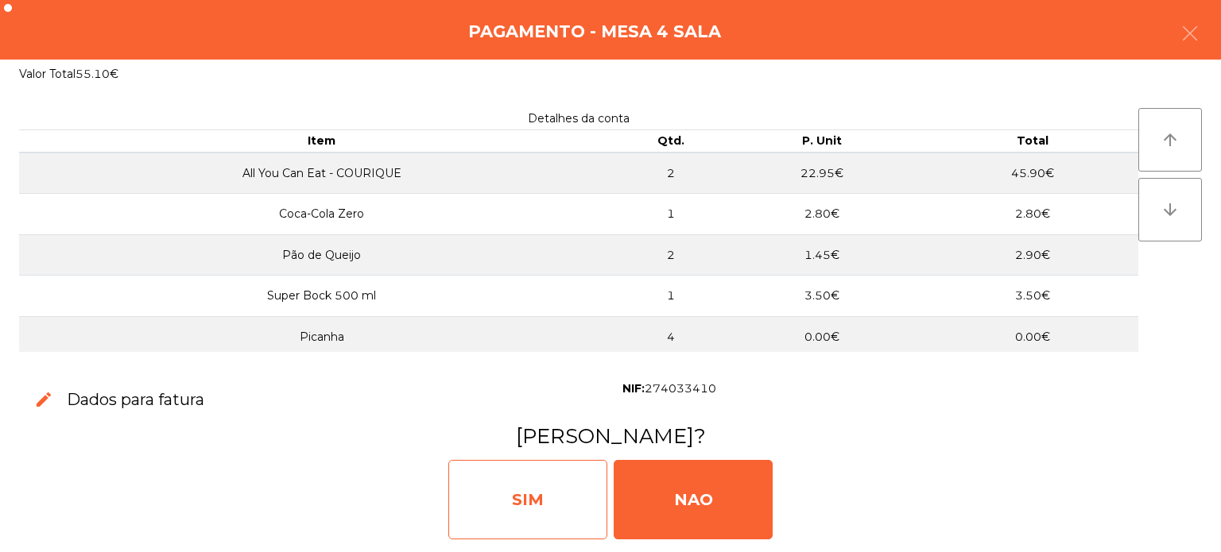
click at [509, 501] on div "SIM" at bounding box center [527, 499] width 159 height 79
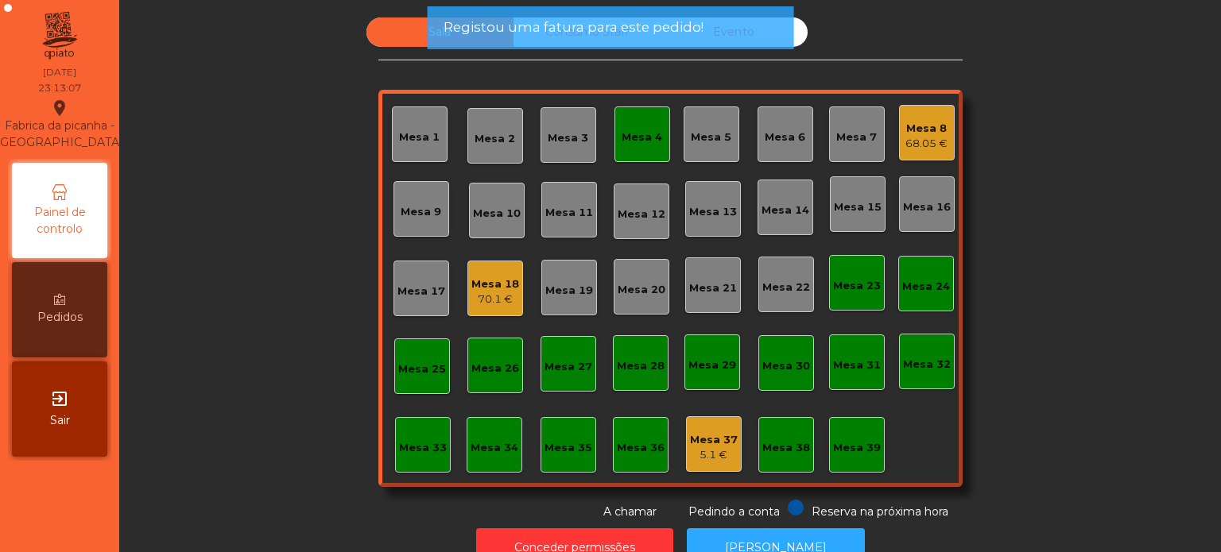
click at [637, 108] on div "Mesa 4" at bounding box center [642, 134] width 56 height 56
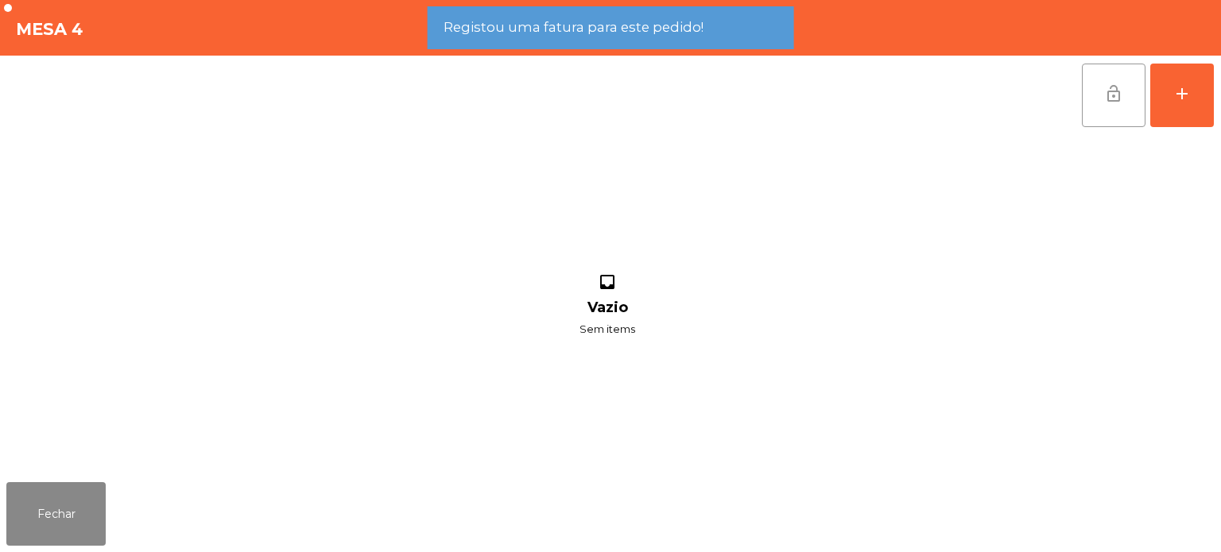
click at [1135, 102] on button "lock_open" at bounding box center [1114, 96] width 64 height 64
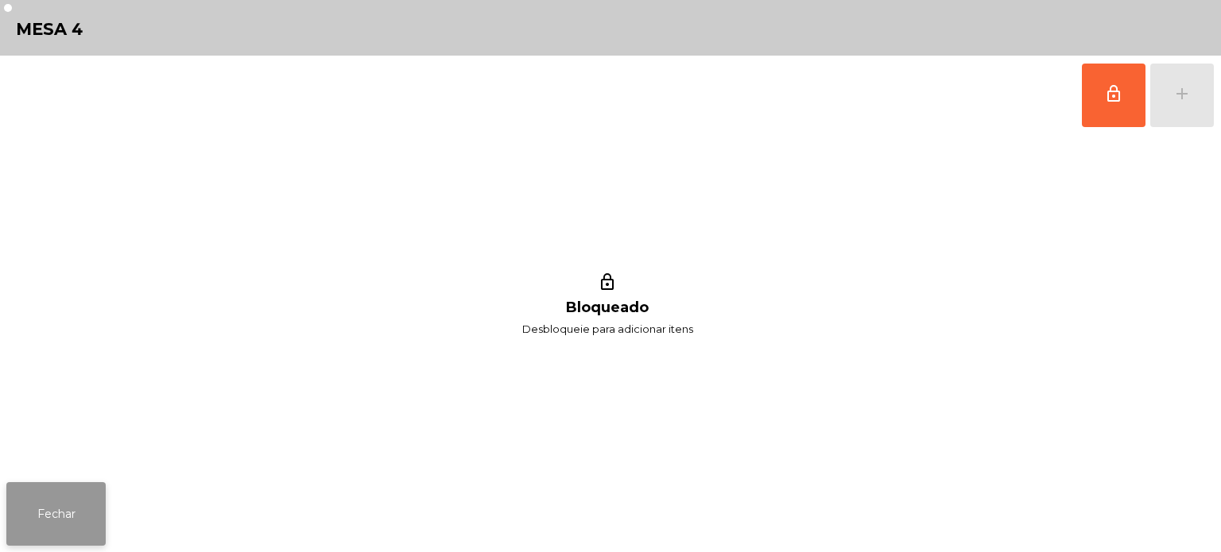
click at [69, 497] on button "Fechar" at bounding box center [55, 514] width 99 height 64
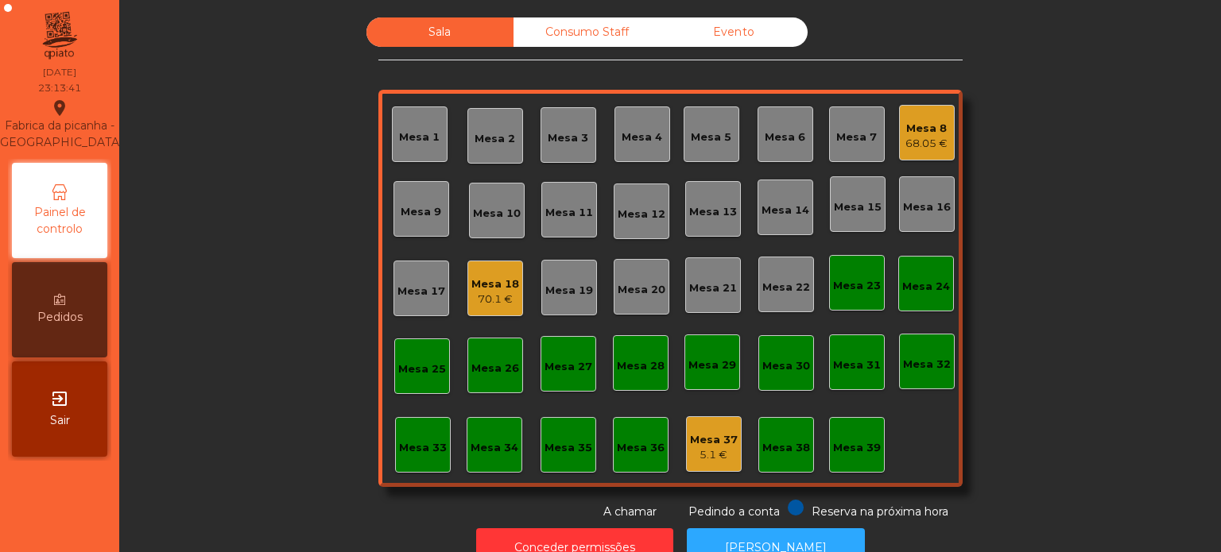
click at [706, 427] on div "Mesa 37 5.1 €" at bounding box center [714, 444] width 48 height 37
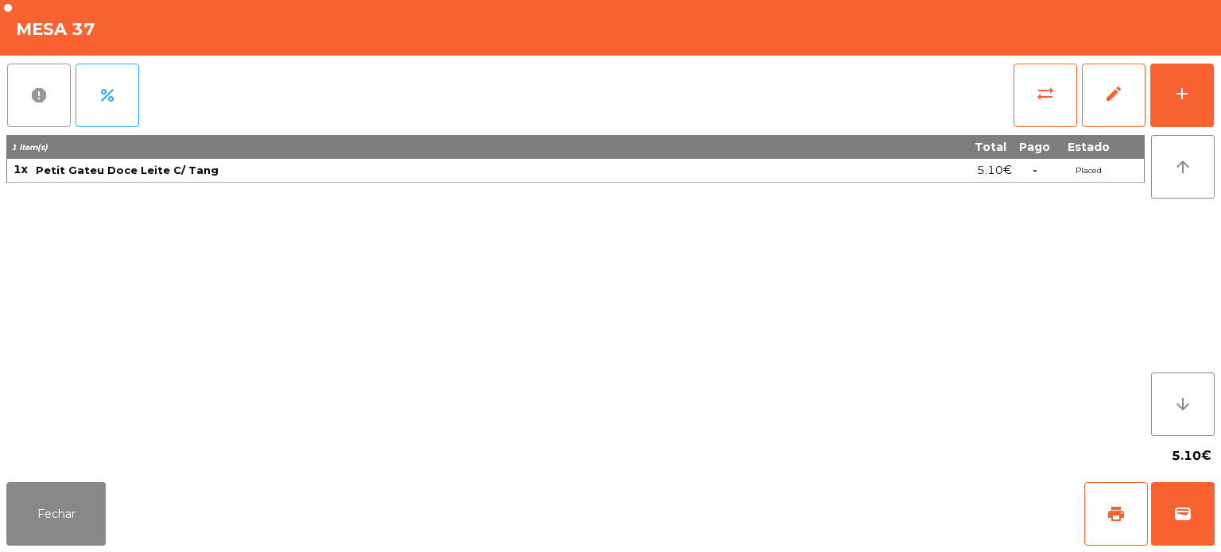
click at [42, 92] on span "report" at bounding box center [38, 95] width 19 height 19
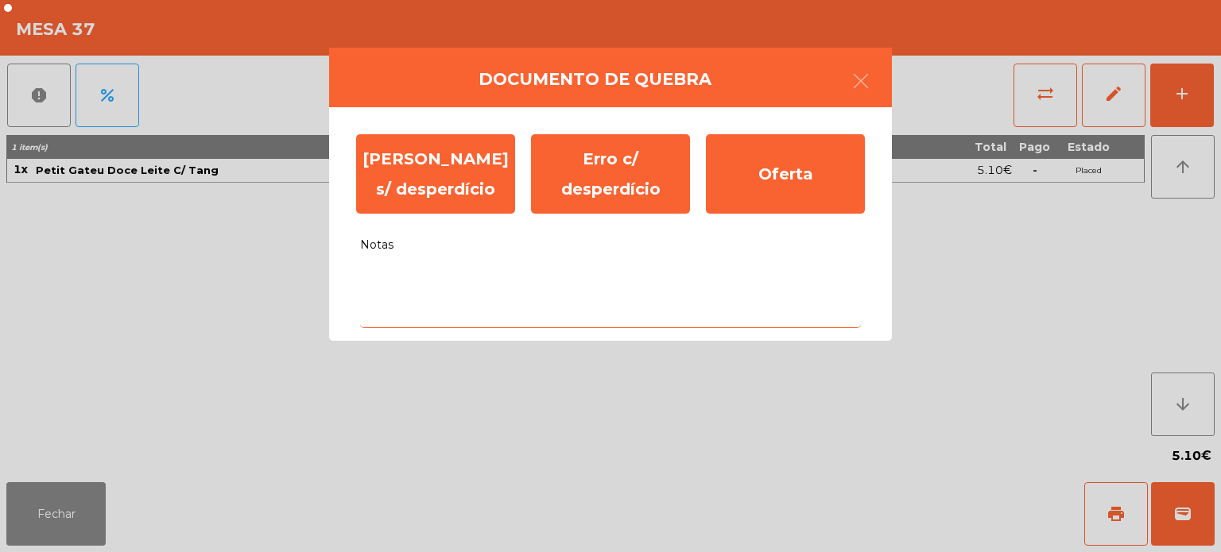
click at [604, 281] on textarea "Notas" at bounding box center [610, 295] width 501 height 66
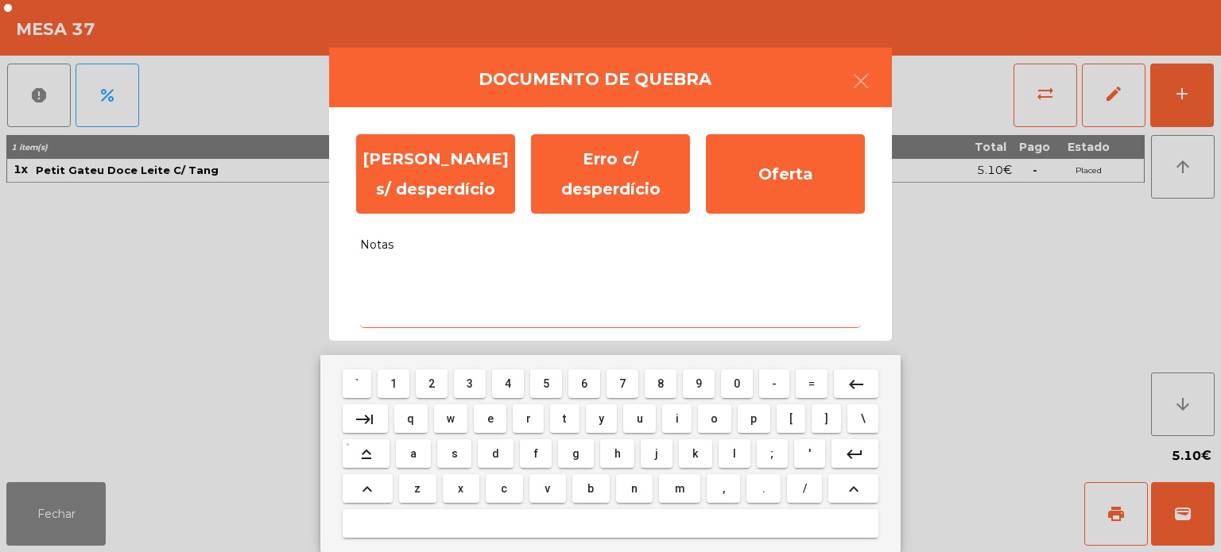
click at [413, 454] on span "a" at bounding box center [413, 453] width 6 height 13
click at [855, 381] on mat-icon "keyboard_backspace" at bounding box center [855, 384] width 19 height 19
click at [455, 449] on span "s" at bounding box center [454, 453] width 6 height 13
click at [500, 410] on button "e" at bounding box center [490, 418] width 33 height 29
click at [696, 493] on button "m" at bounding box center [679, 488] width 41 height 29
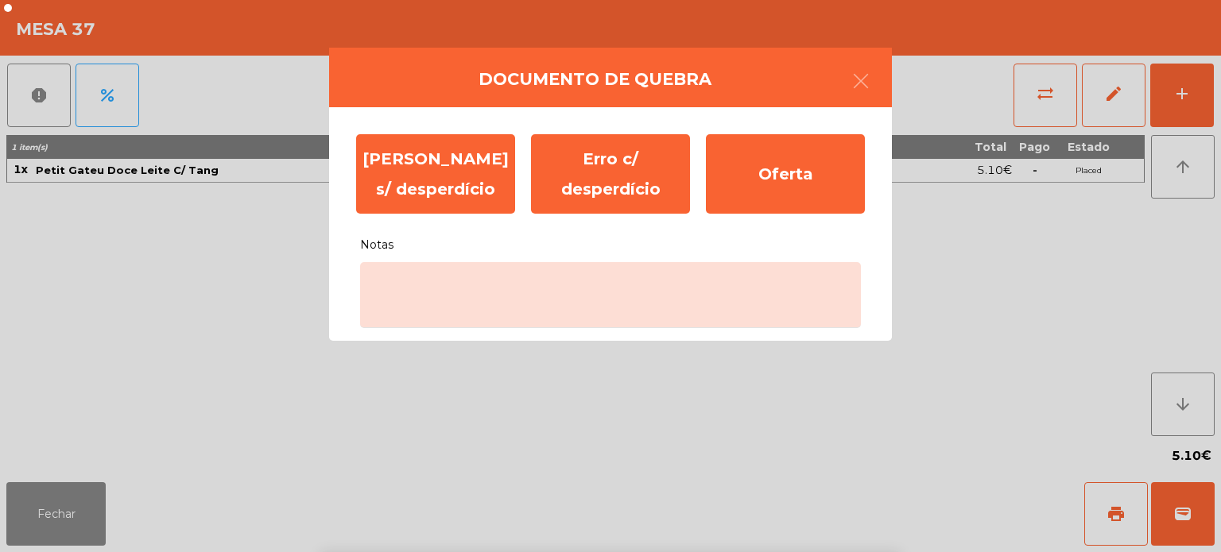
click at [128, 428] on div "` 1 2 3 4 5 6 7 8 9 0 - = keyboard_backspace keyboard_tab q w e r t y u i o p […" at bounding box center [610, 453] width 1221 height 197
click at [72, 521] on ngb-modal-window "Documento de [PERSON_NAME] s/ desperdício Erro c/ desperdício Oferta Notas" at bounding box center [610, 276] width 1221 height 552
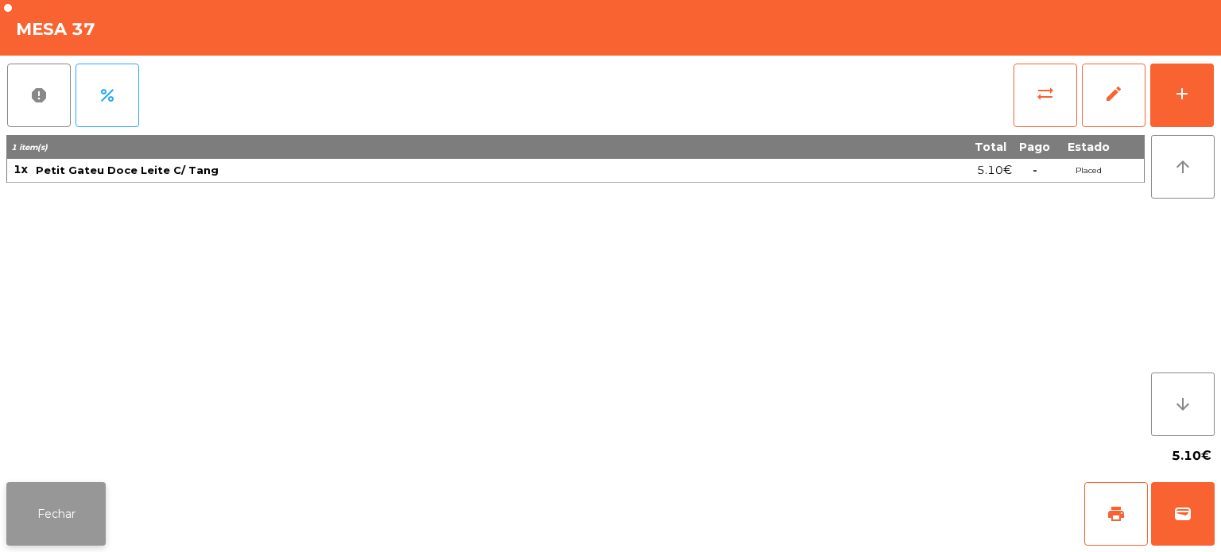
click at [75, 544] on button "Fechar" at bounding box center [55, 514] width 99 height 64
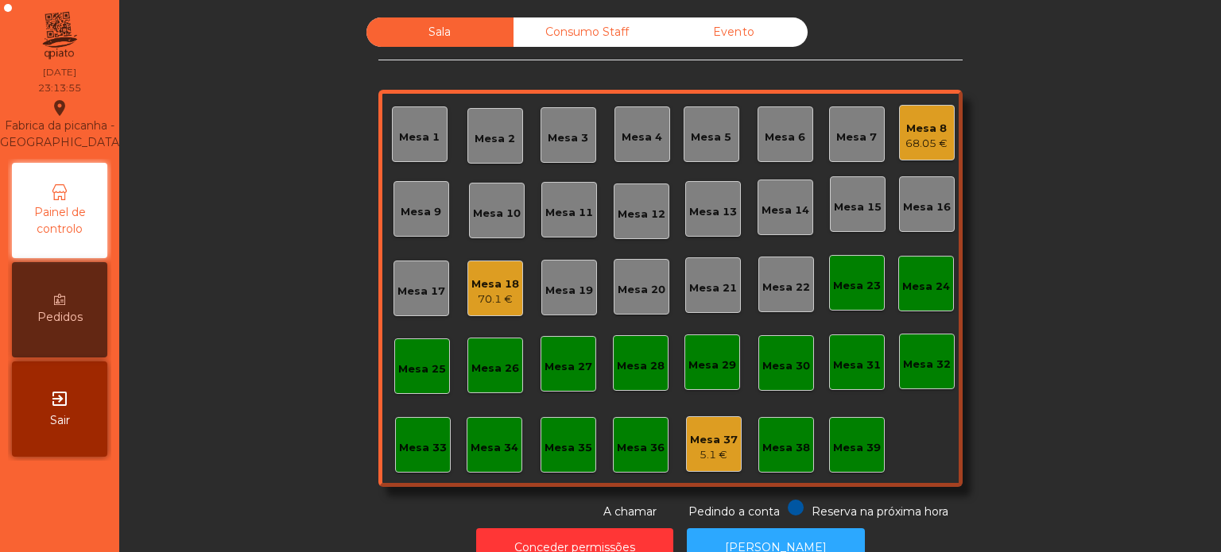
click at [730, 430] on div "Mesa 37 5.1 €" at bounding box center [714, 444] width 56 height 56
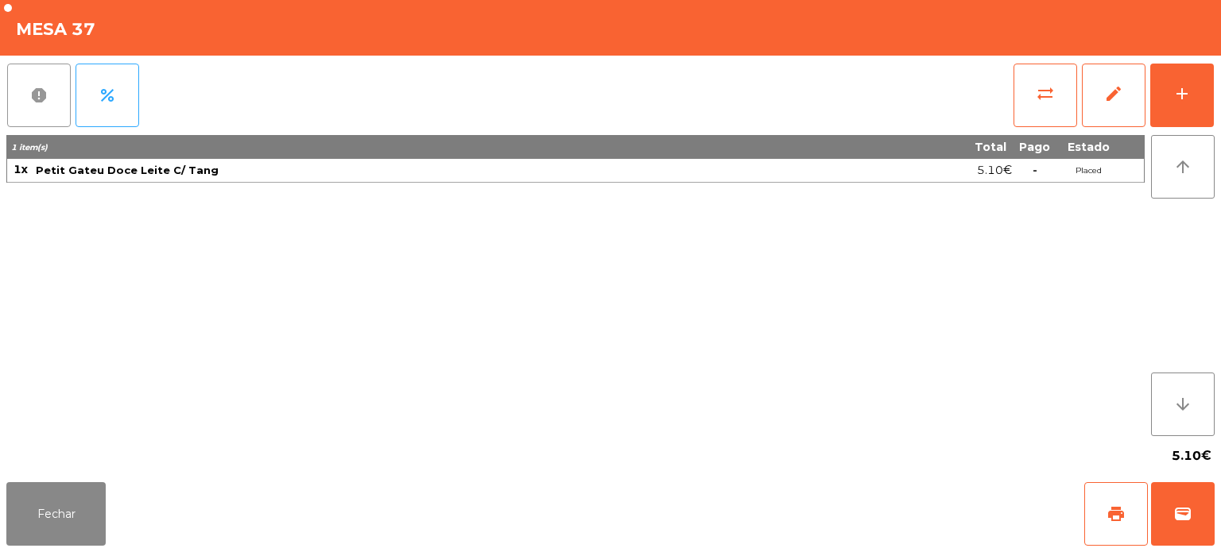
click at [43, 94] on span "report" at bounding box center [38, 95] width 19 height 19
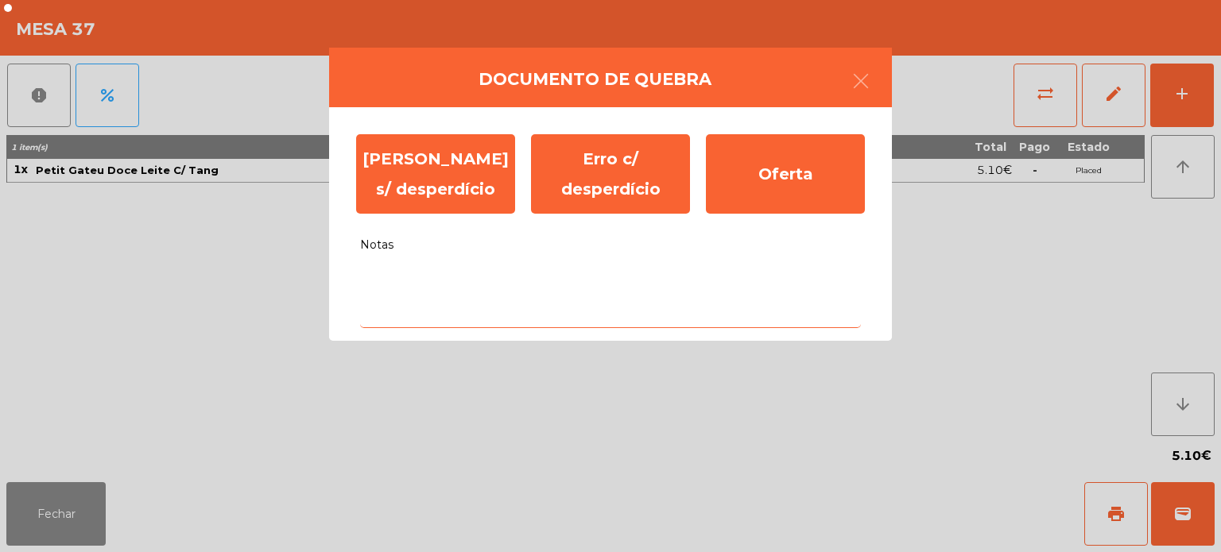
click at [606, 284] on textarea "Notas" at bounding box center [610, 295] width 501 height 66
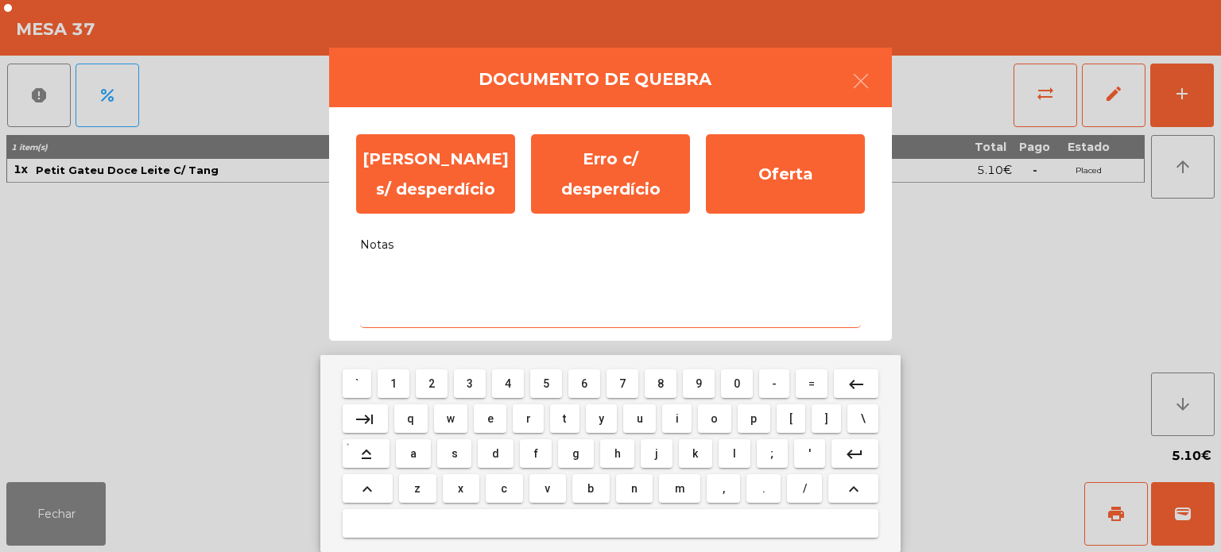
click at [455, 454] on span "s" at bounding box center [454, 453] width 6 height 13
click at [513, 405] on button "r" at bounding box center [528, 418] width 31 height 29
click at [670, 491] on button "m" at bounding box center [679, 488] width 41 height 29
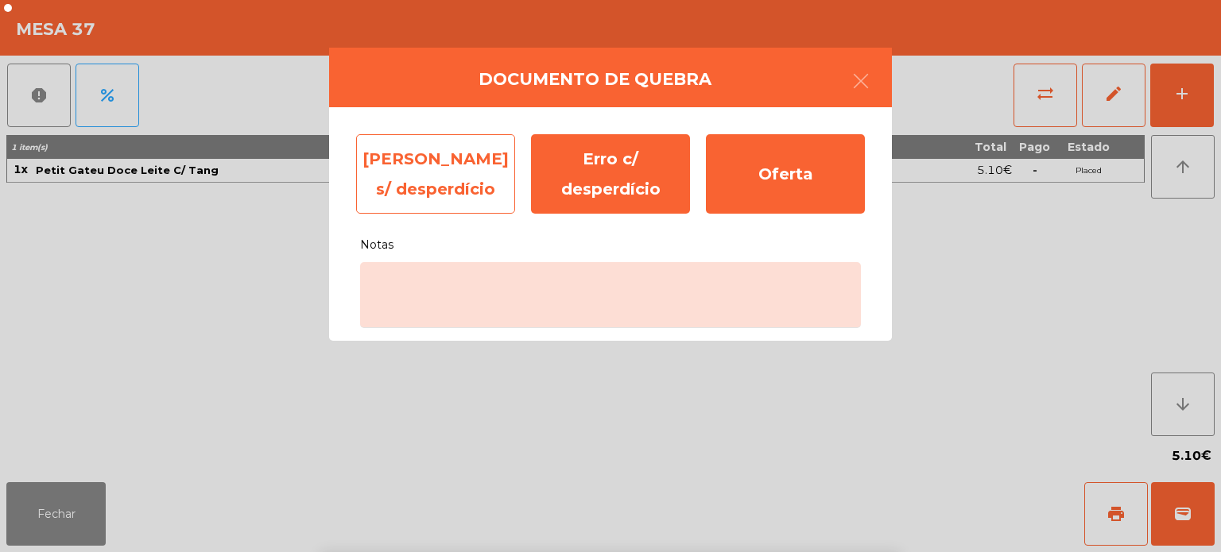
click at [408, 156] on div "[PERSON_NAME] s/ desperdício" at bounding box center [435, 173] width 159 height 79
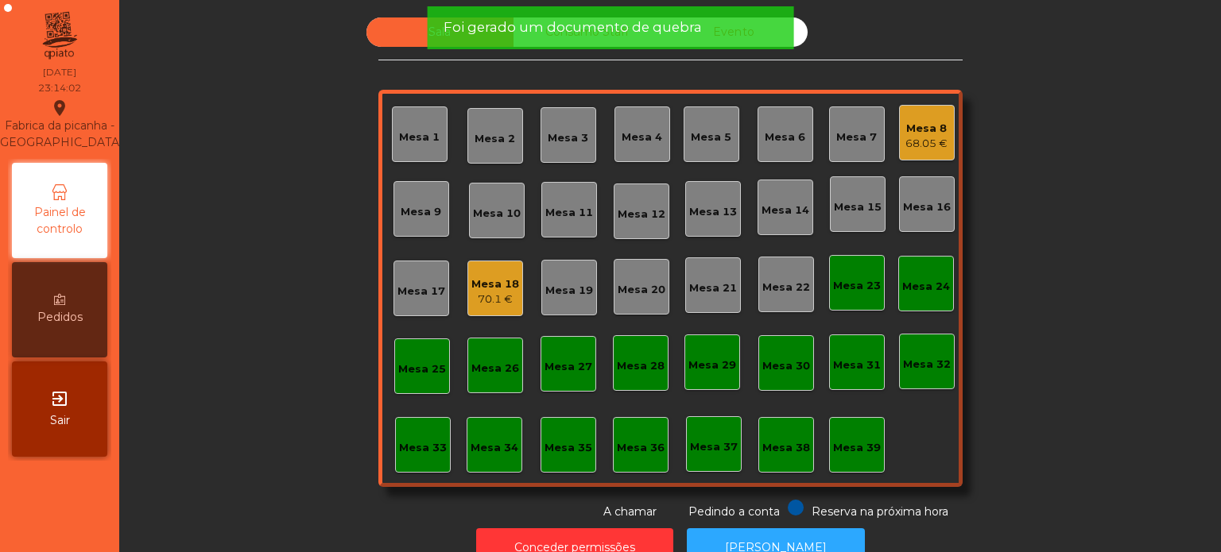
click at [312, 327] on div "Sala Consumo Staff Evento Mesa 1 [GEOGRAPHIC_DATA] 3 Mesa 4 Mesa 5 Mesa 6 Mesa …" at bounding box center [670, 268] width 1059 height 503
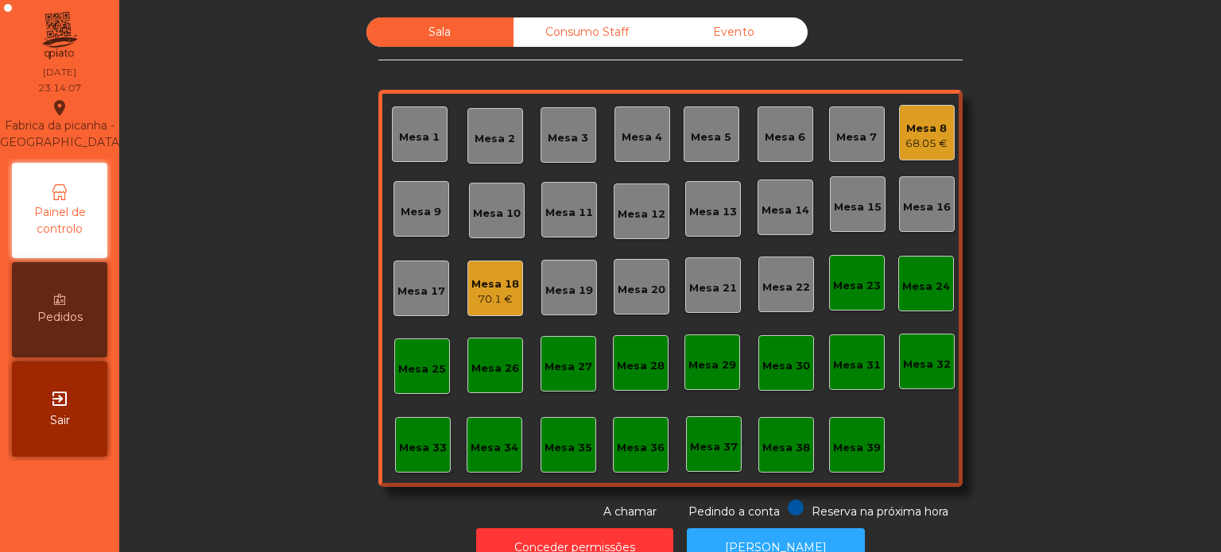
click at [559, 60] on div "Sala Consumo Staff Evento Mesa 1 [GEOGRAPHIC_DATA] 3 Mesa 4 Mesa 5 Mesa 6 Mesa …" at bounding box center [670, 268] width 584 height 503
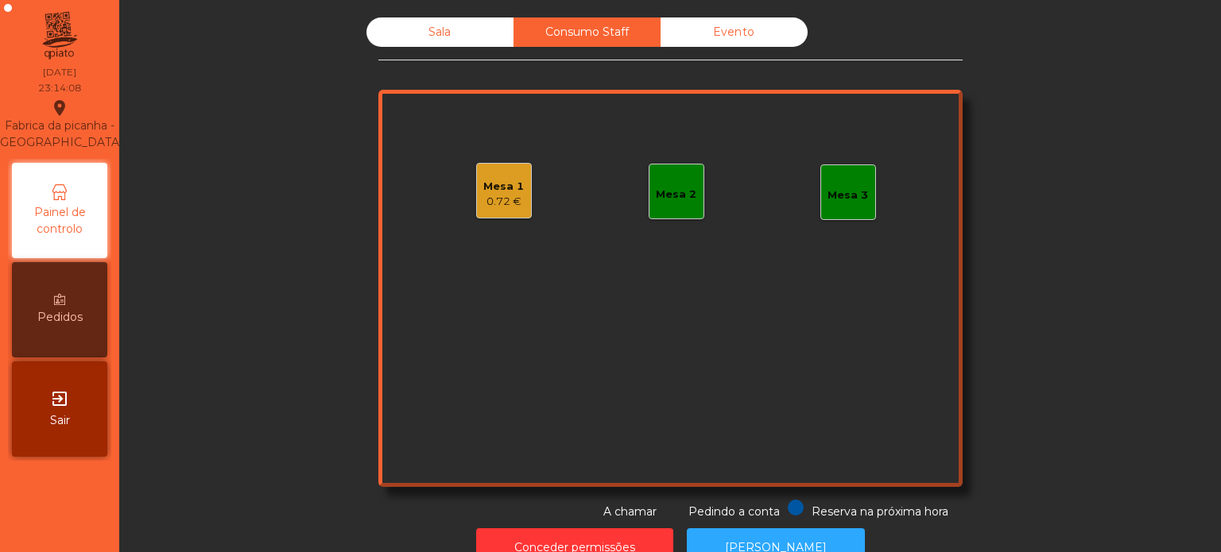
click at [428, 17] on div "Sala" at bounding box center [439, 31] width 147 height 29
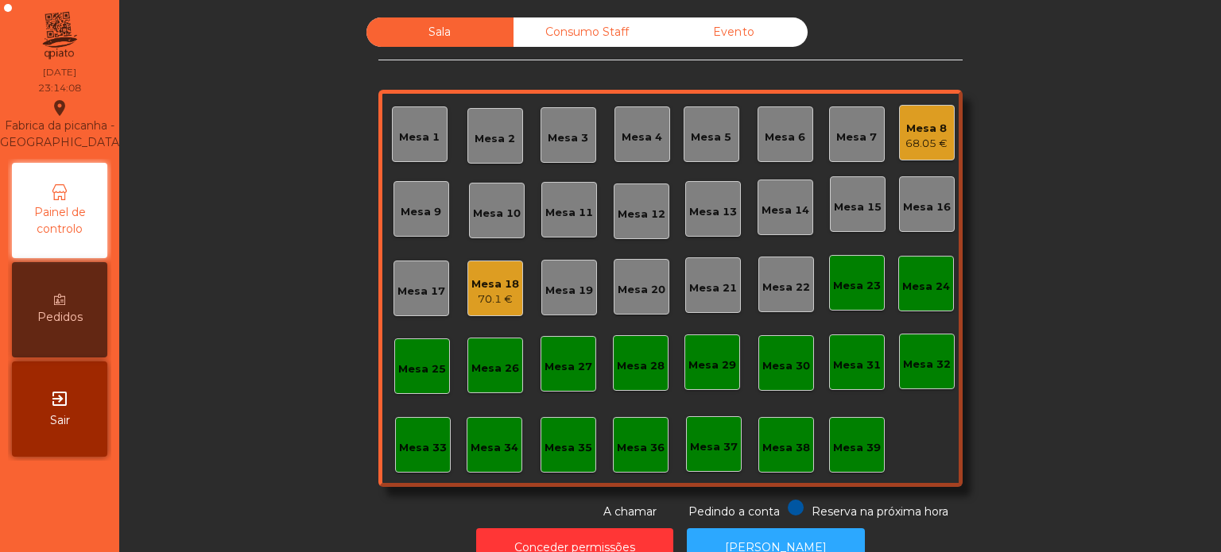
click at [424, 35] on div "Sala" at bounding box center [439, 31] width 147 height 29
click at [562, 27] on div "Consumo Staff" at bounding box center [586, 31] width 147 height 29
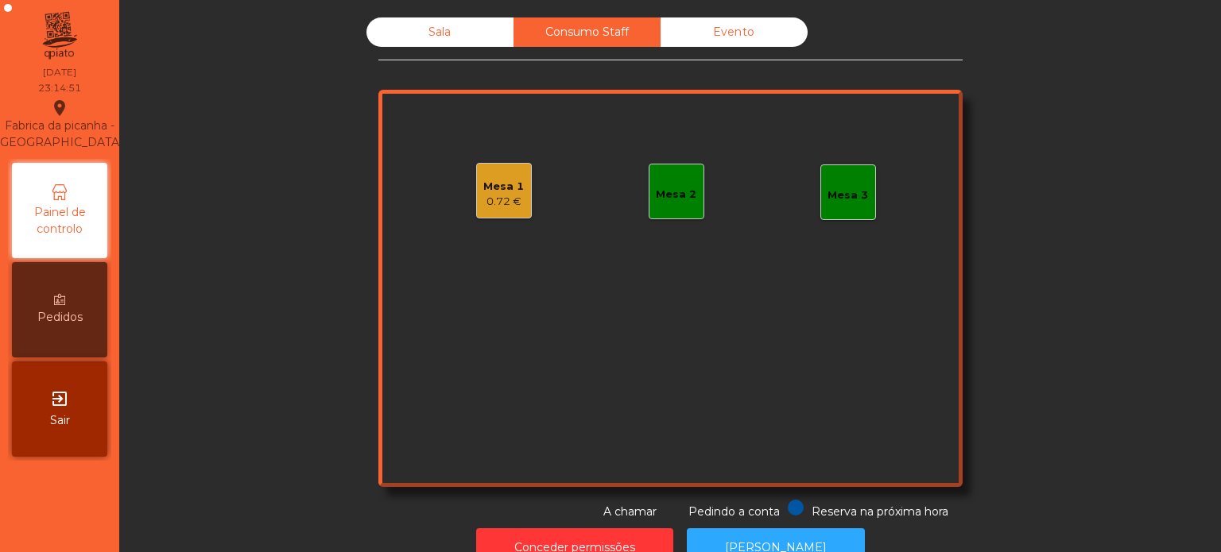
scroll to position [44, 0]
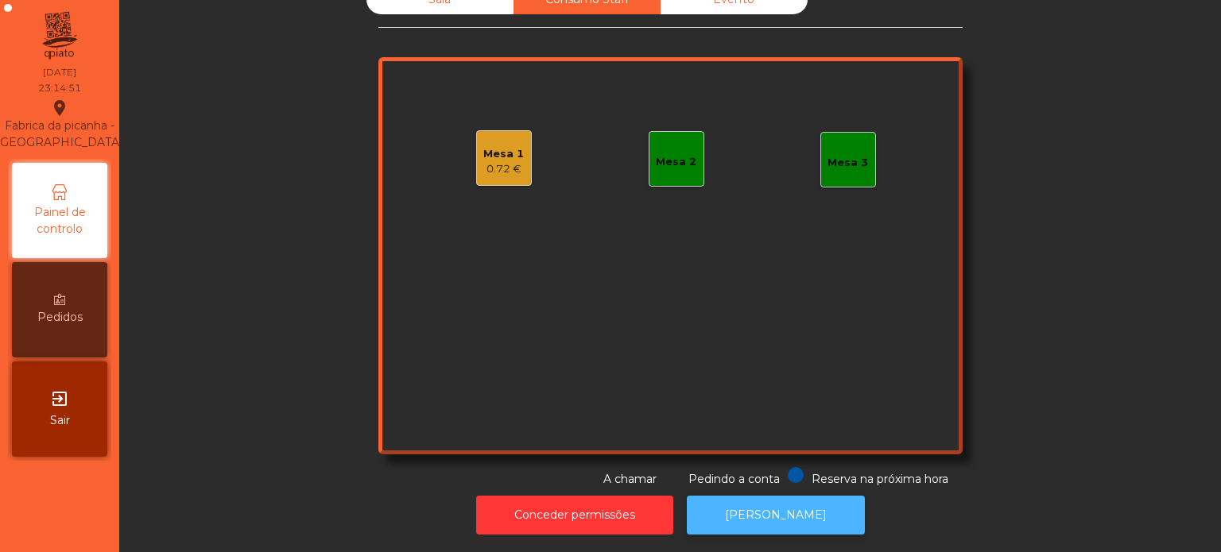
click at [749, 510] on button "[PERSON_NAME]" at bounding box center [776, 515] width 178 height 39
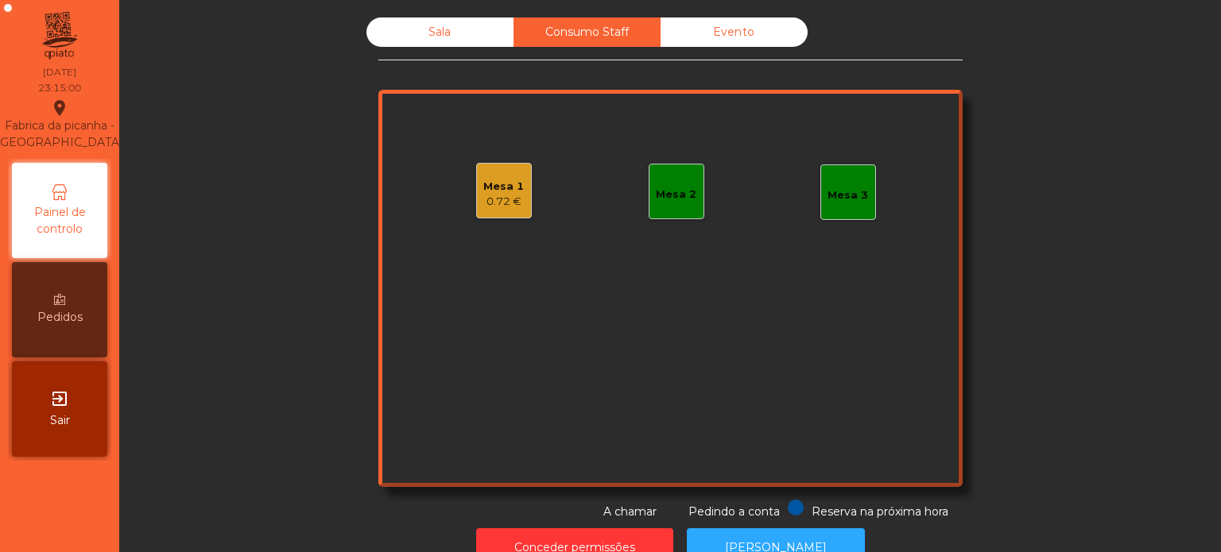
click at [453, 36] on div "Sala" at bounding box center [439, 31] width 147 height 29
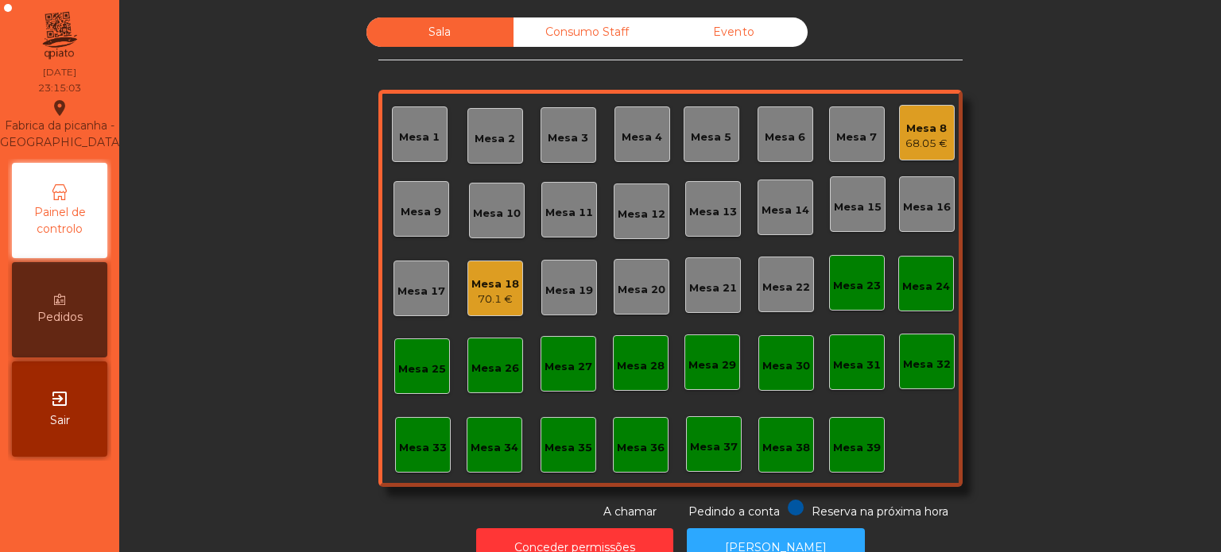
click at [572, 67] on div "Sala Consumo Staff Evento Mesa 1 [GEOGRAPHIC_DATA] 3 Mesa 4 Mesa 5 Mesa 6 Mesa …" at bounding box center [670, 268] width 584 height 503
click at [572, 33] on div "Consumo Staff" at bounding box center [586, 31] width 147 height 29
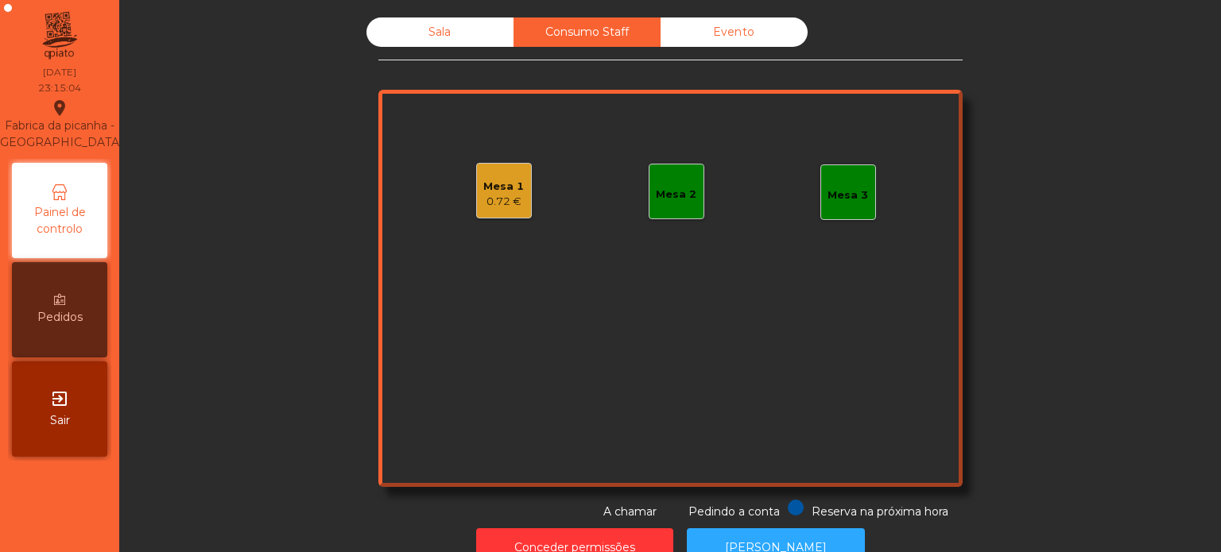
click at [510, 181] on div "Mesa 1" at bounding box center [503, 187] width 41 height 16
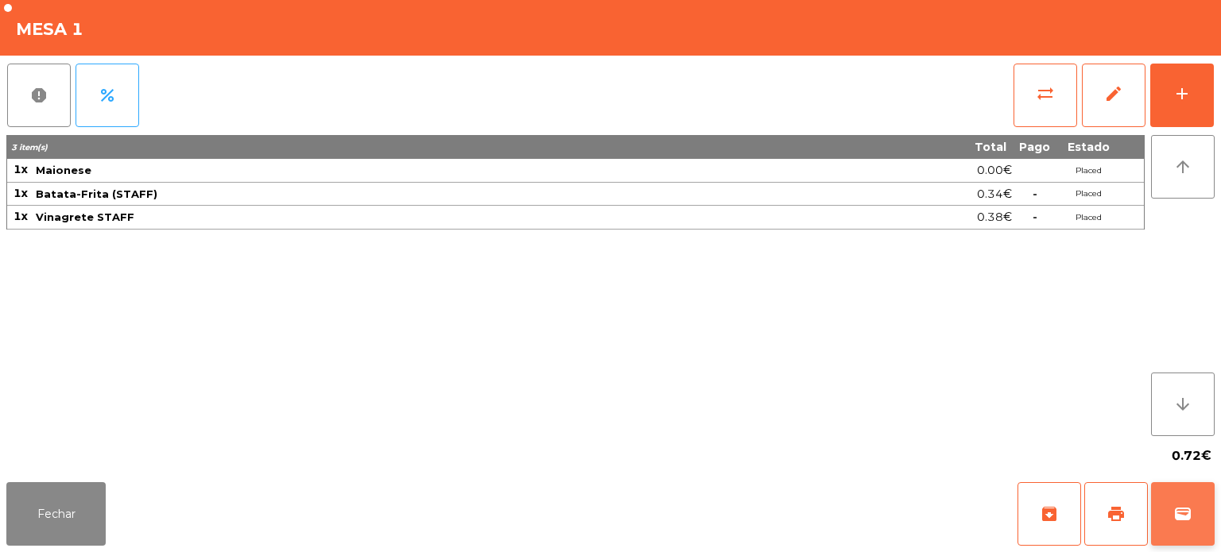
click at [1183, 521] on span "wallet" at bounding box center [1182, 514] width 19 height 19
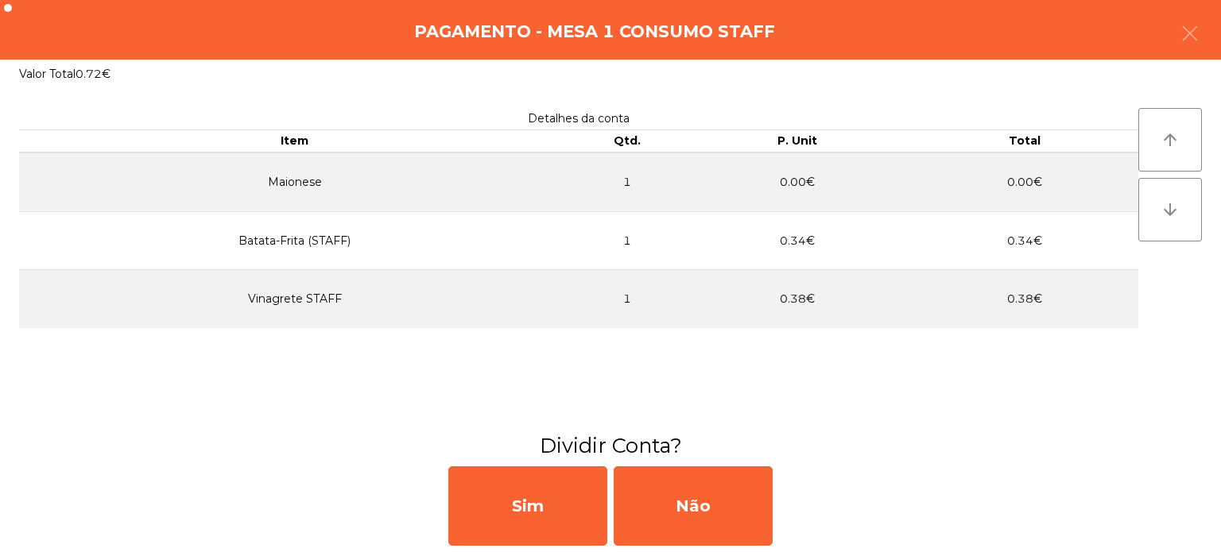
click at [648, 546] on div "Sim Não" at bounding box center [610, 506] width 1221 height 92
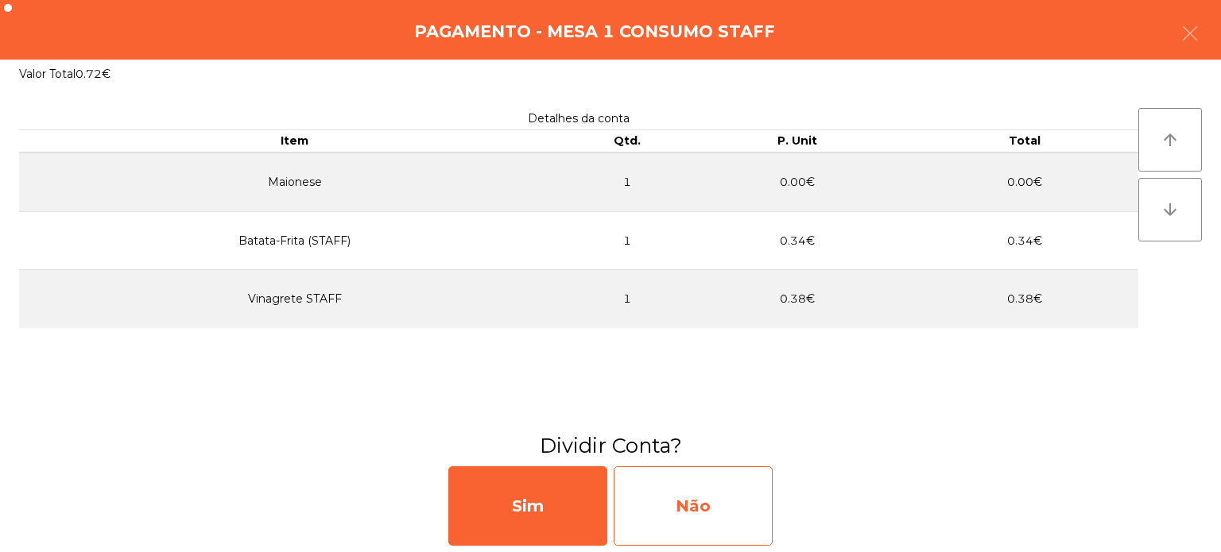
click at [702, 521] on div "Não" at bounding box center [692, 505] width 159 height 79
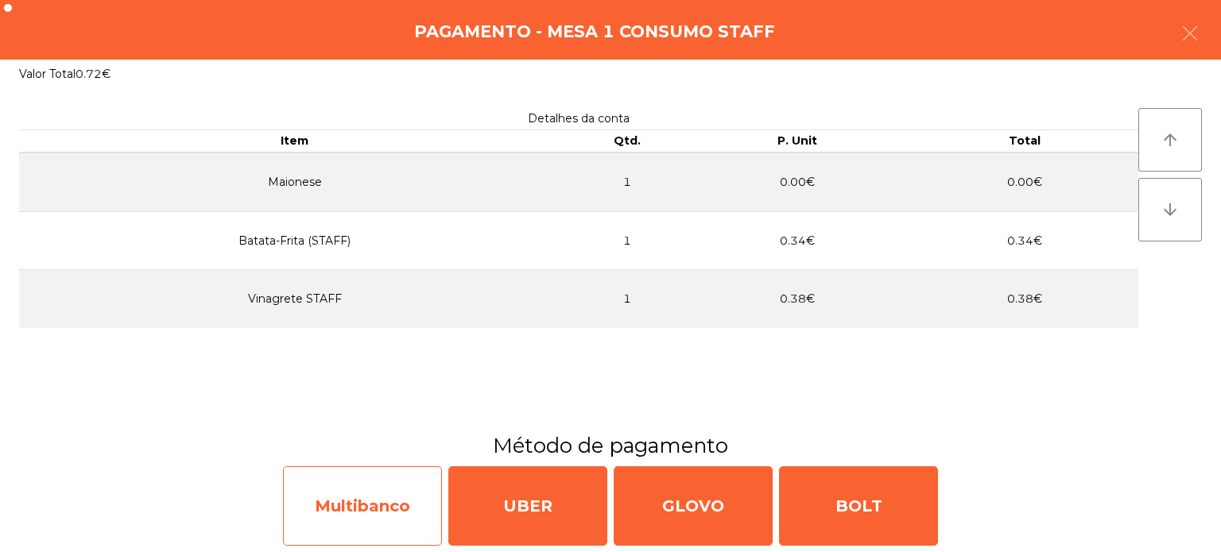
click at [343, 488] on div "Multibanco" at bounding box center [362, 505] width 159 height 79
select select "**"
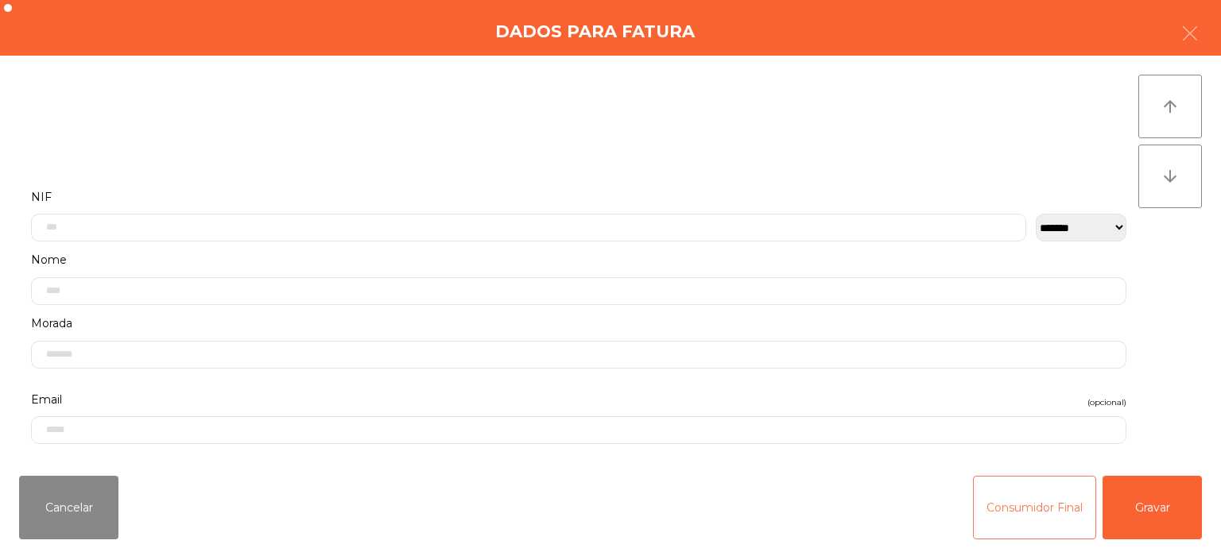
click at [1023, 523] on button "Consumidor Final" at bounding box center [1034, 508] width 123 height 64
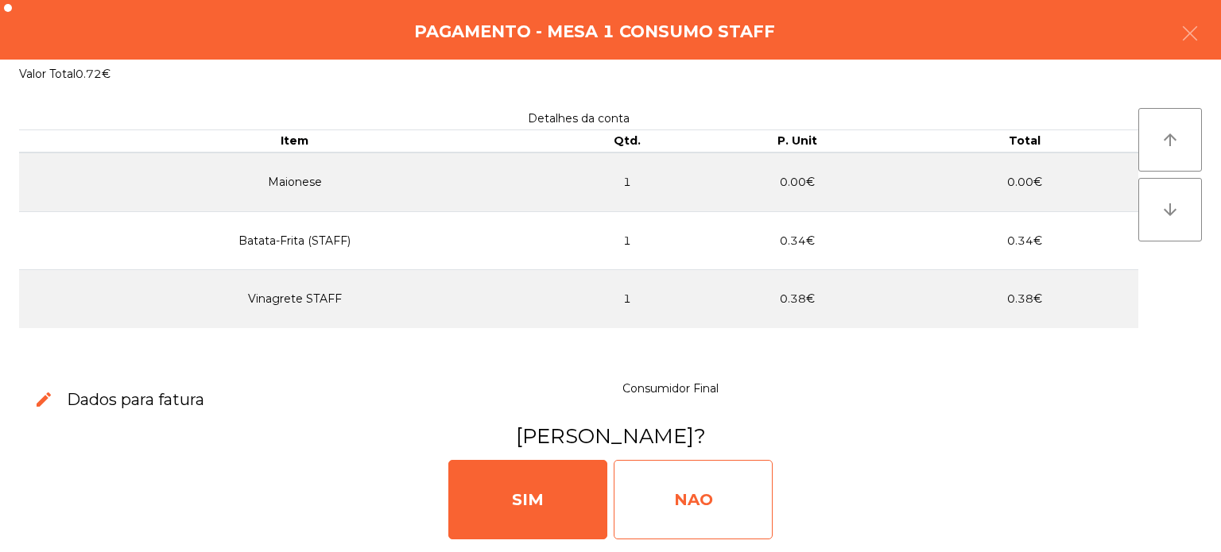
click at [652, 512] on div "NAO" at bounding box center [692, 499] width 159 height 79
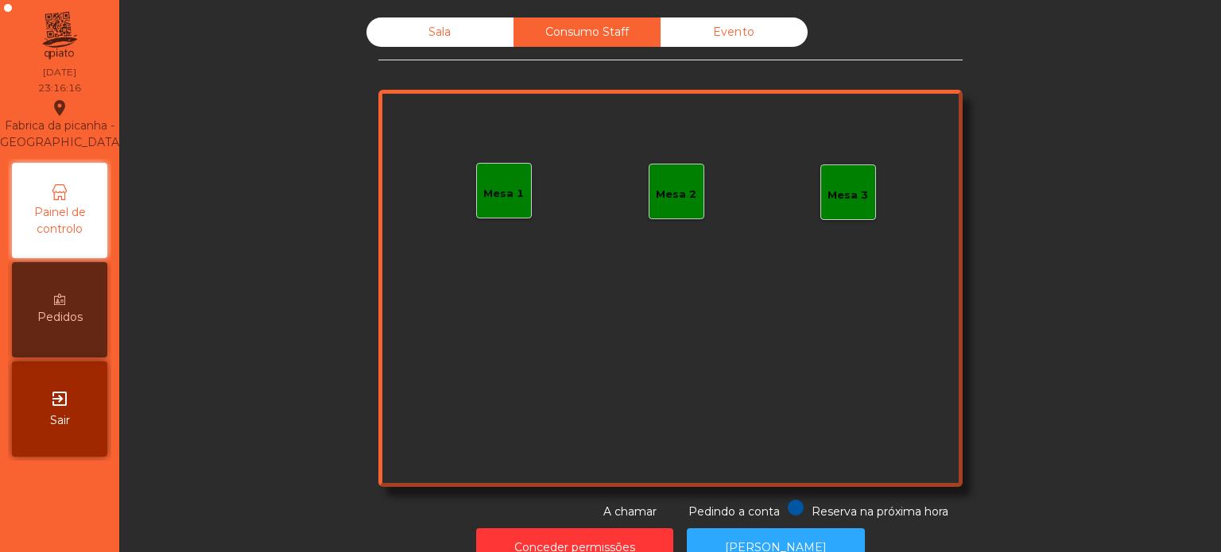
click at [416, 45] on div "Sala" at bounding box center [439, 31] width 147 height 29
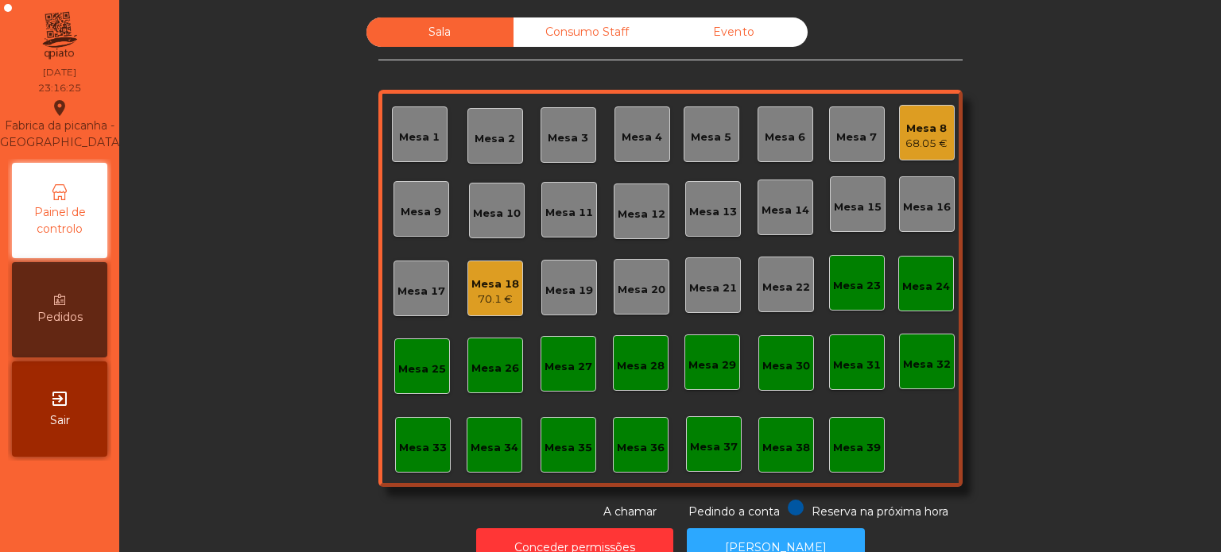
scroll to position [44, 0]
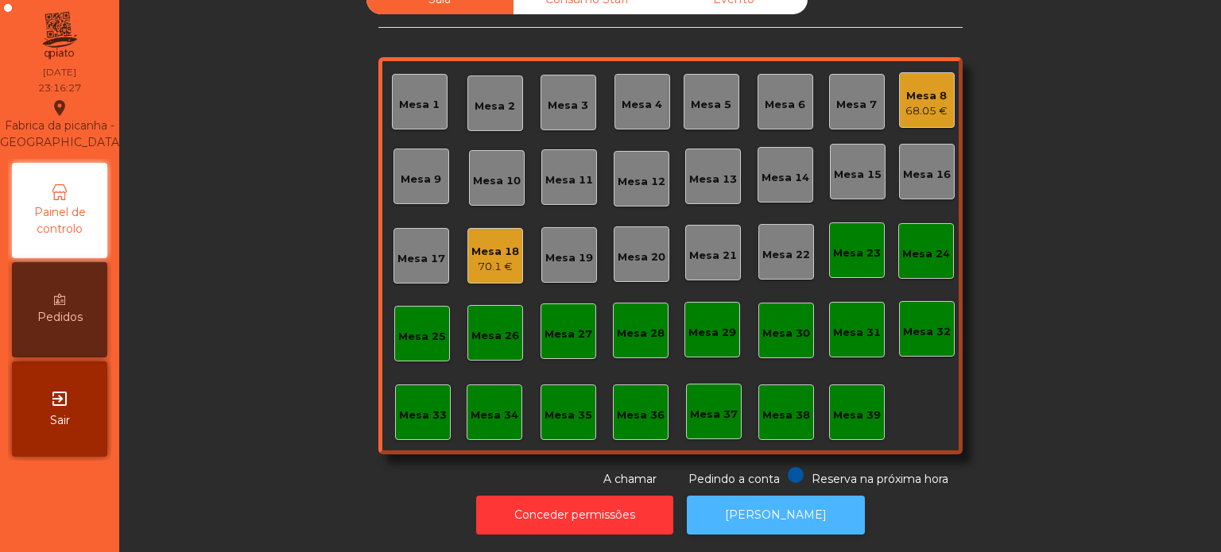
click at [792, 517] on button "[PERSON_NAME]" at bounding box center [776, 515] width 178 height 39
click at [905, 103] on div "68.05 €" at bounding box center [926, 111] width 42 height 16
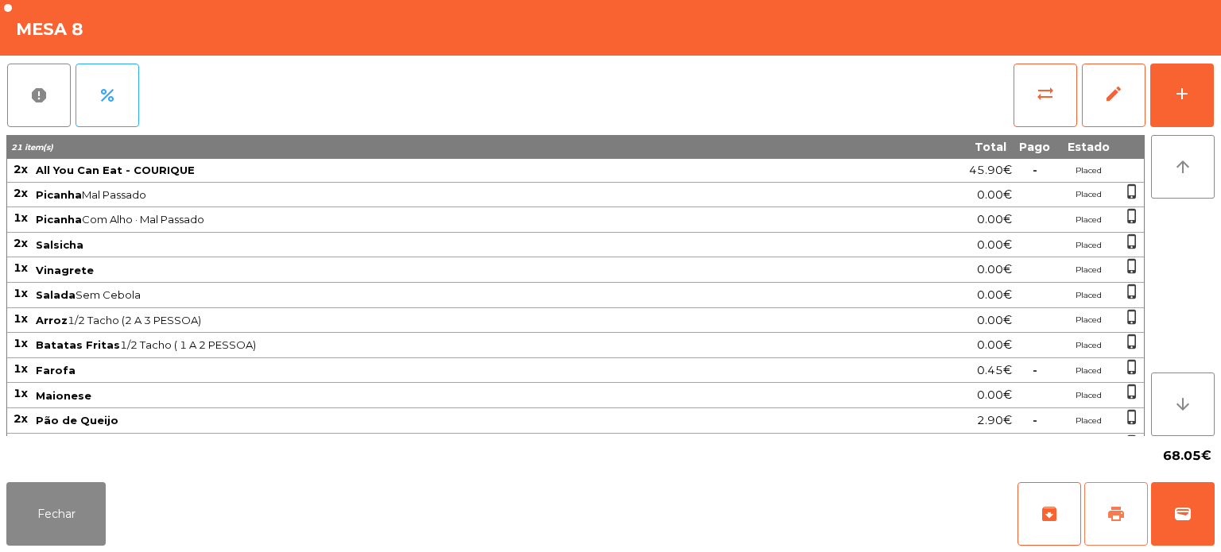
click at [1128, 501] on button "print" at bounding box center [1116, 514] width 64 height 64
click at [1182, 502] on button "wallet" at bounding box center [1183, 514] width 64 height 64
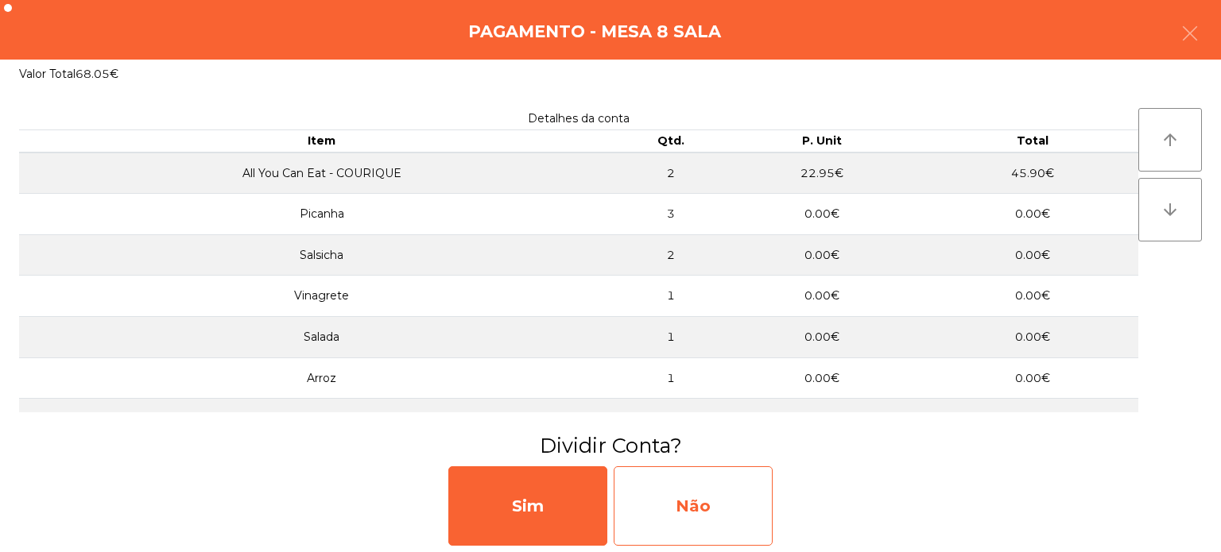
click at [710, 478] on div "Não" at bounding box center [692, 505] width 159 height 79
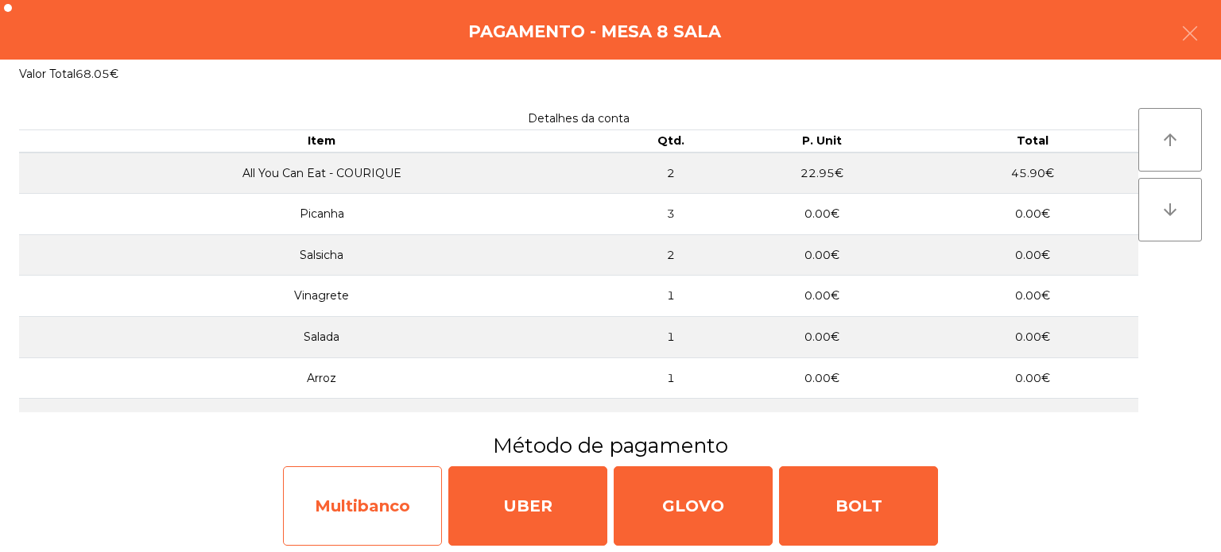
click at [315, 507] on div "Multibanco" at bounding box center [362, 505] width 159 height 79
select select "**"
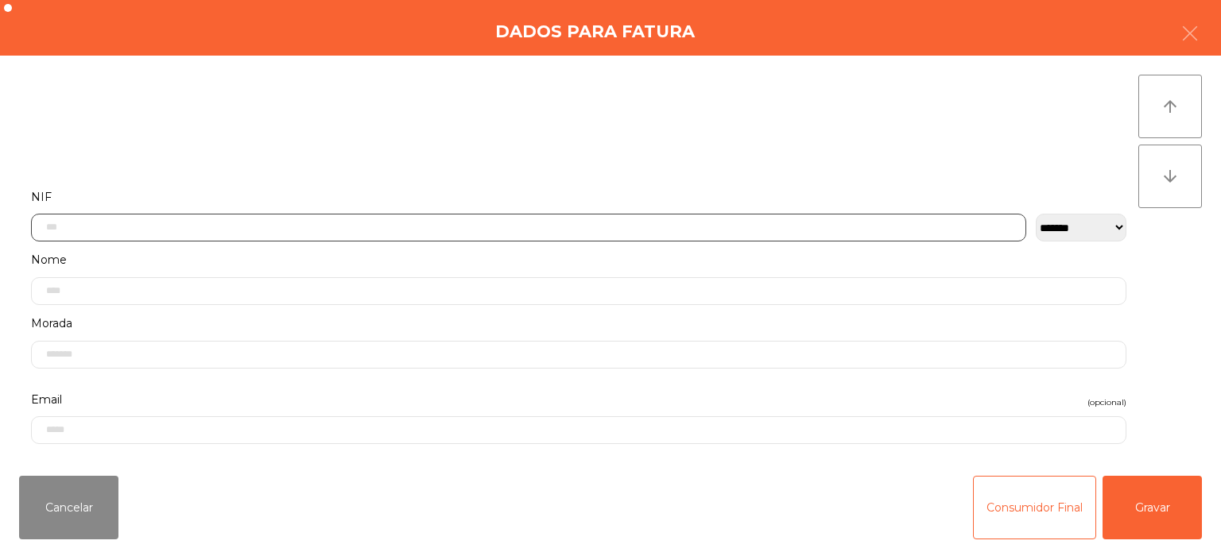
click at [545, 223] on input "text" at bounding box center [528, 228] width 995 height 28
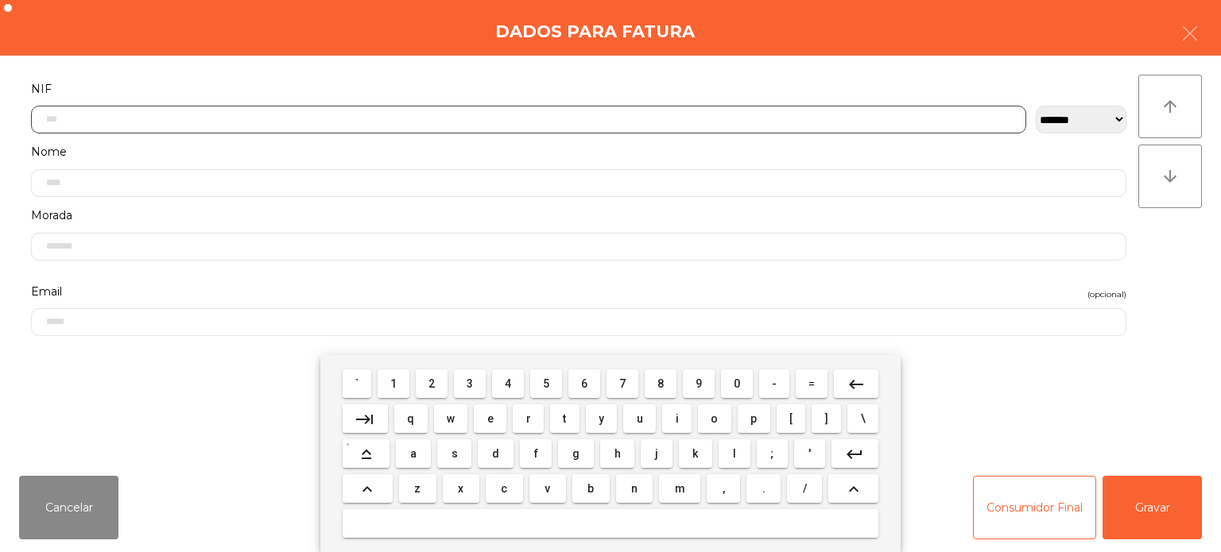
scroll to position [110, 0]
type input "*********"
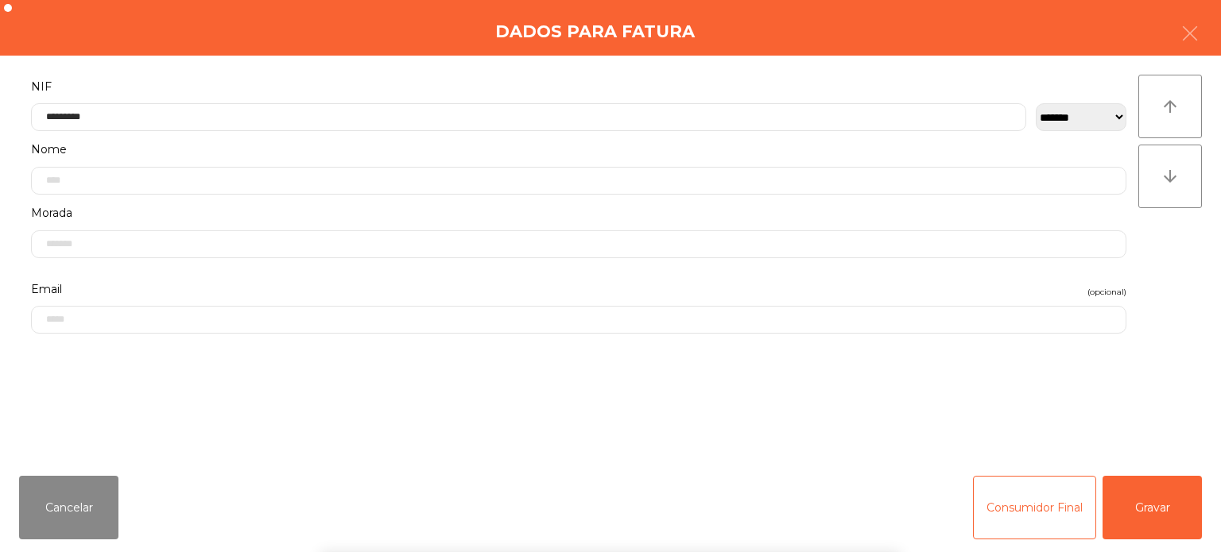
click at [1155, 311] on div "arrow_upward arrow_downward" at bounding box center [1170, 260] width 64 height 370
click at [1159, 504] on button "Gravar" at bounding box center [1151, 508] width 99 height 64
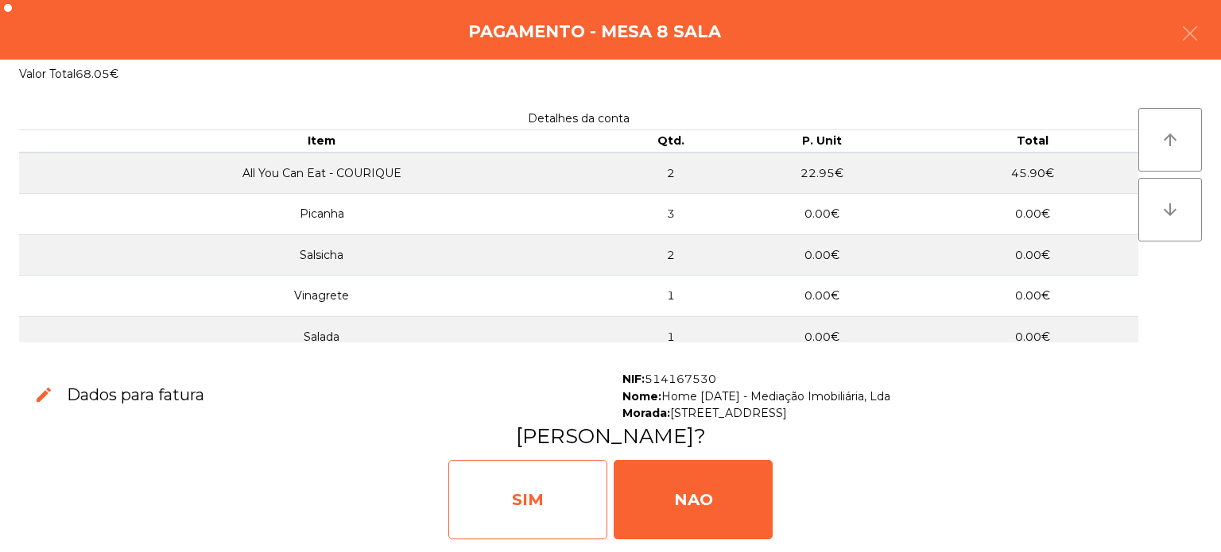
click at [518, 501] on div "SIM" at bounding box center [527, 499] width 159 height 79
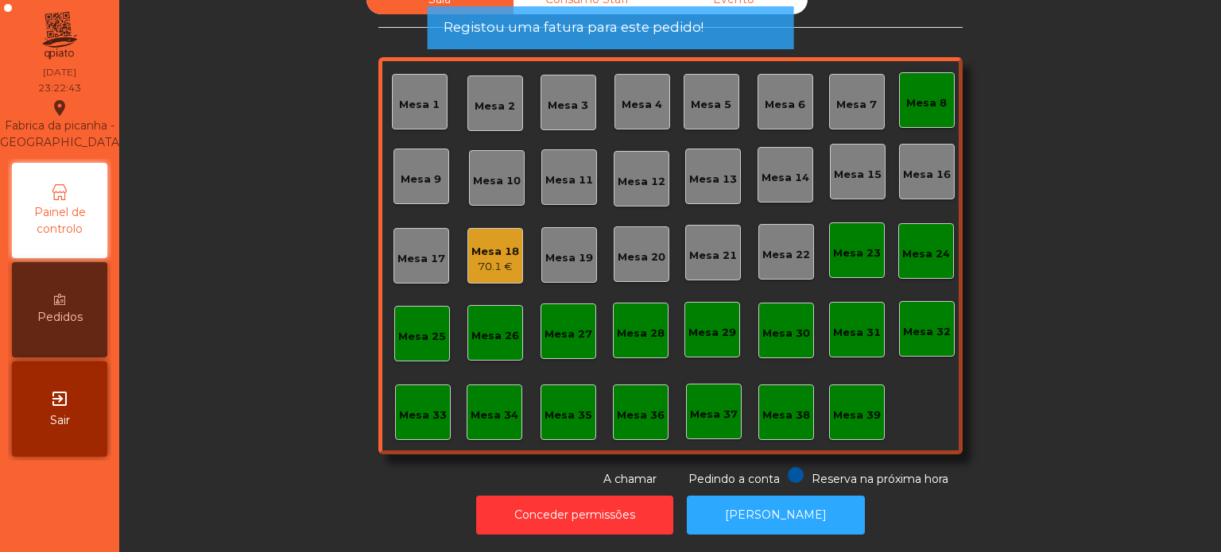
click at [913, 72] on div "Mesa 8" at bounding box center [927, 100] width 56 height 56
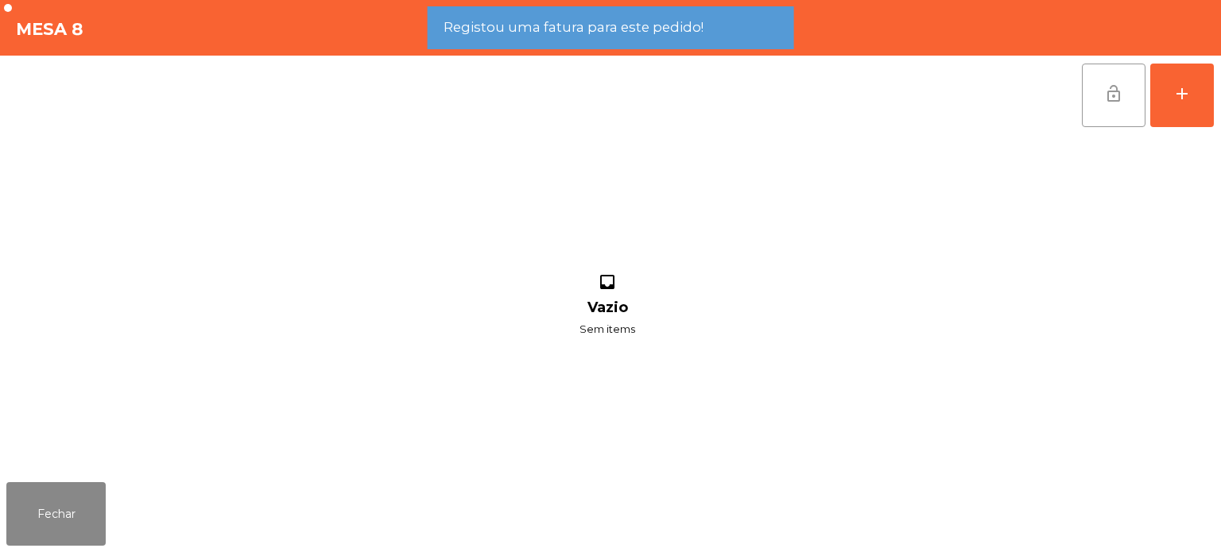
click at [1120, 84] on span "lock_open" at bounding box center [1113, 93] width 19 height 19
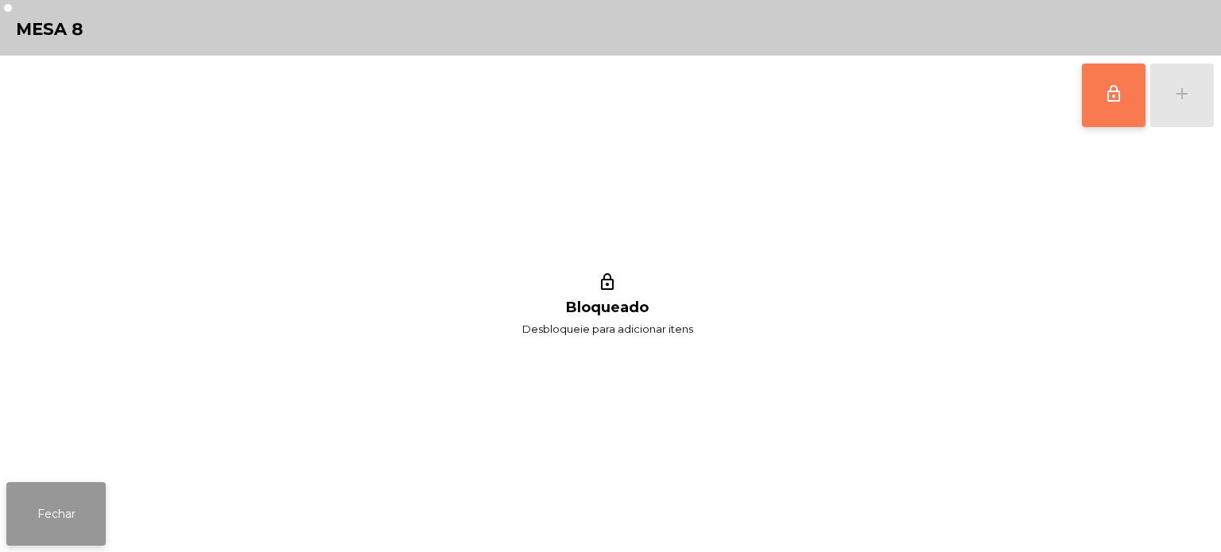
click at [67, 526] on button "Fechar" at bounding box center [55, 514] width 99 height 64
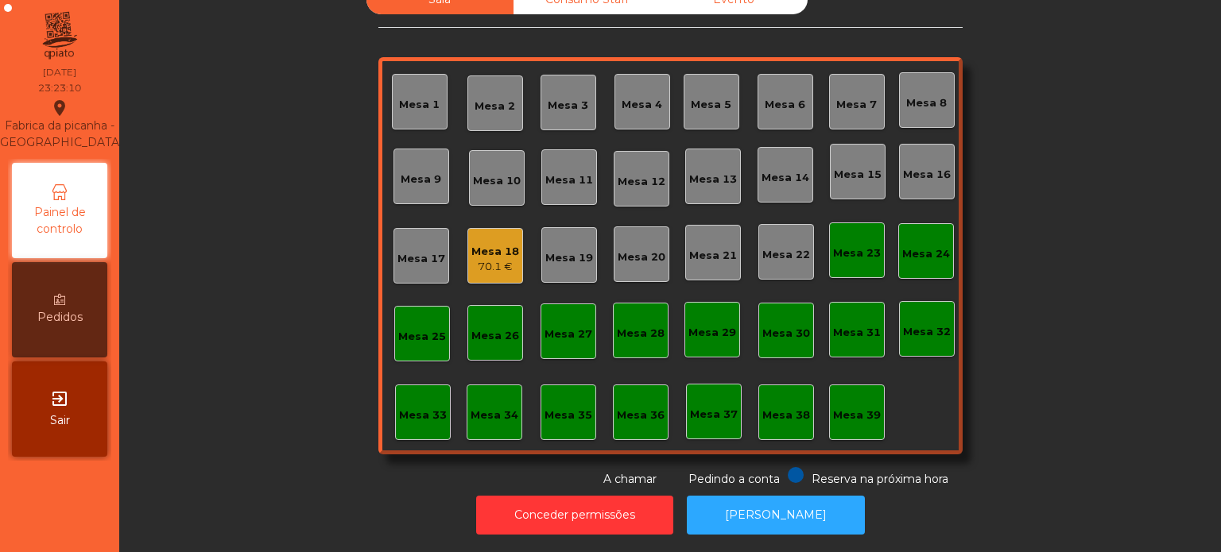
click at [469, 190] on div "Mesa 10" at bounding box center [497, 178] width 56 height 56
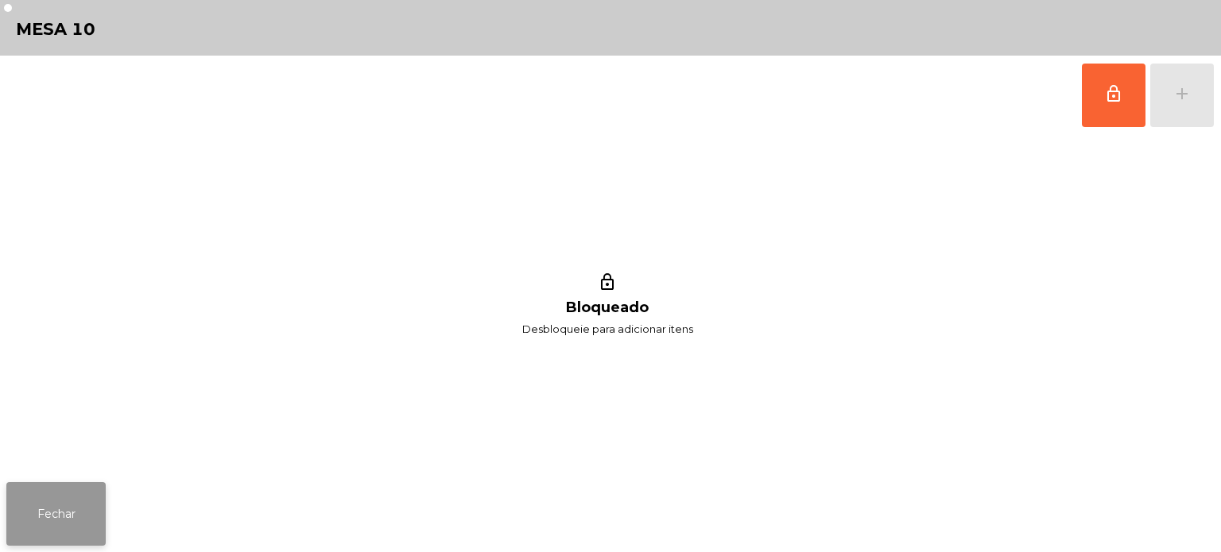
click at [66, 497] on button "Fechar" at bounding box center [55, 514] width 99 height 64
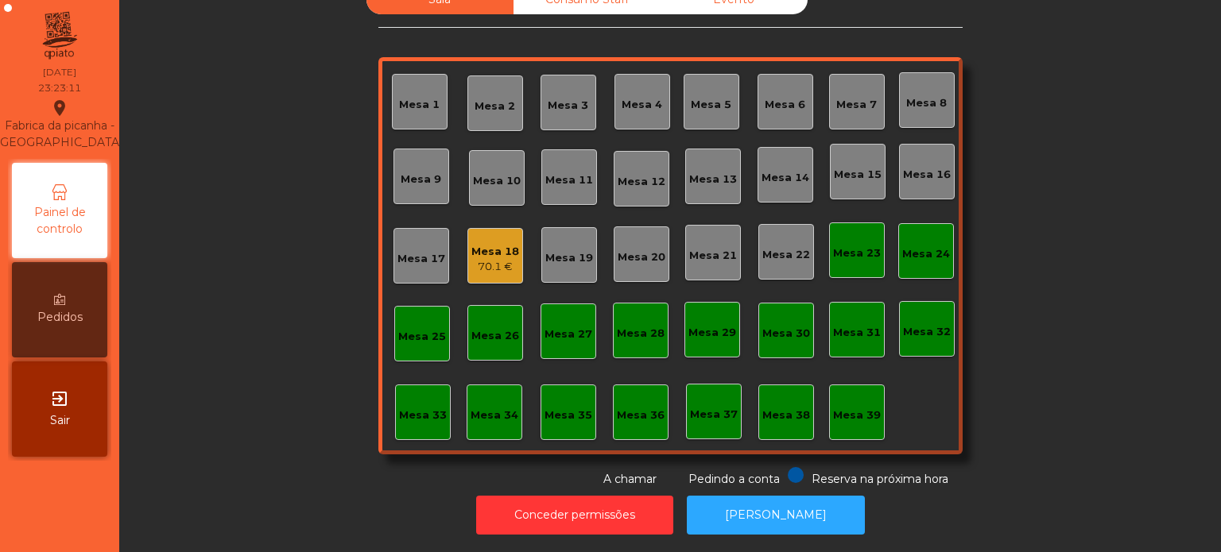
click at [495, 246] on div "Mesa 18" at bounding box center [495, 252] width 48 height 16
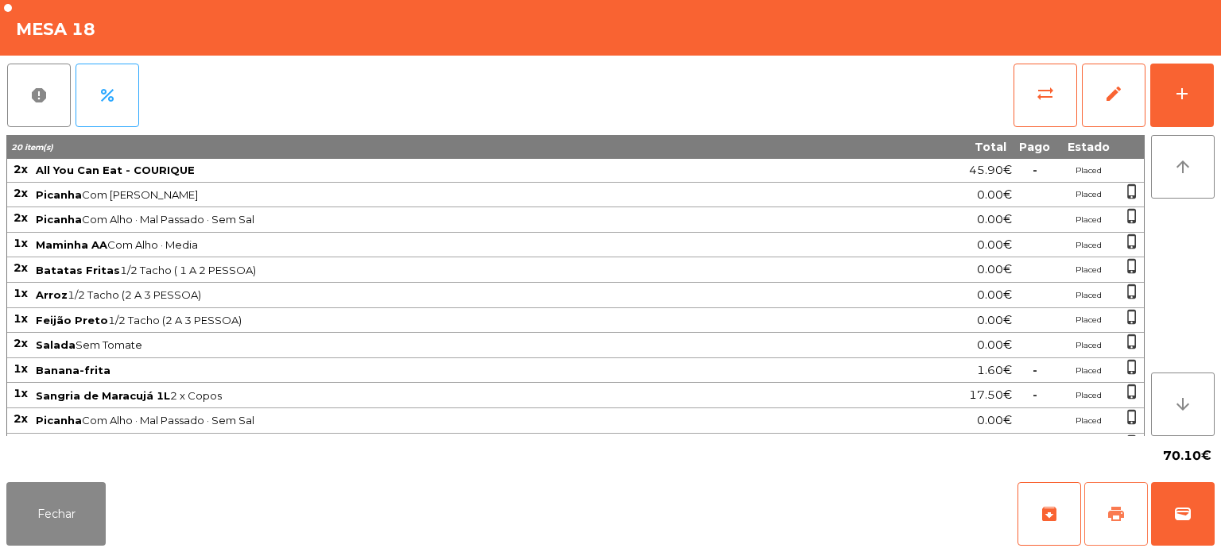
click at [1116, 536] on button "print" at bounding box center [1116, 514] width 64 height 64
click at [91, 490] on button "Fechar" at bounding box center [55, 514] width 99 height 64
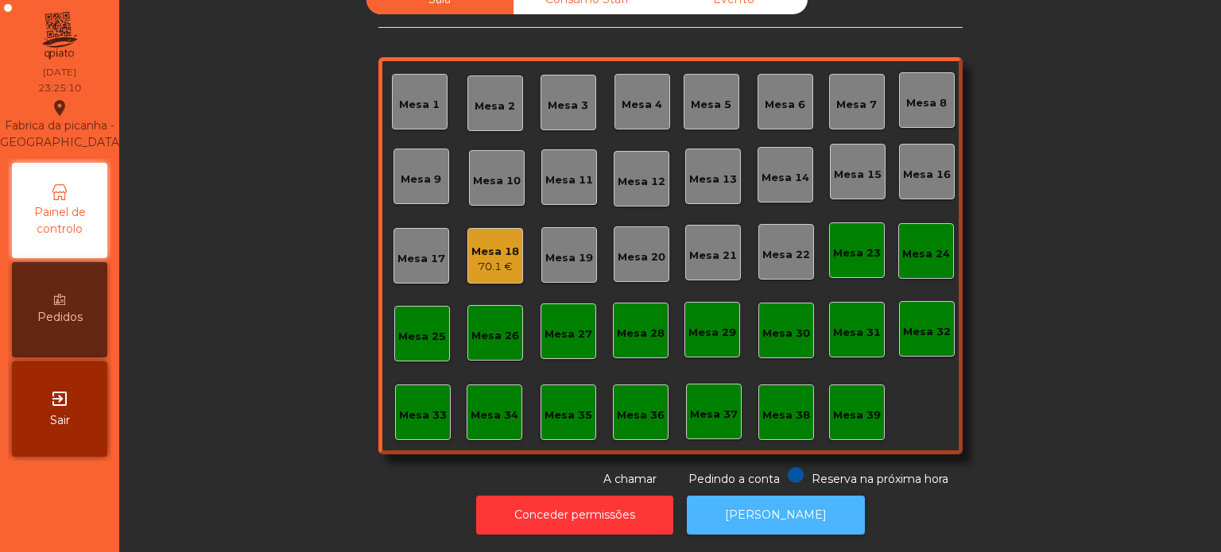
click at [776, 516] on button "[PERSON_NAME]" at bounding box center [776, 515] width 178 height 39
click at [471, 259] on div "70.1 €" at bounding box center [495, 267] width 48 height 16
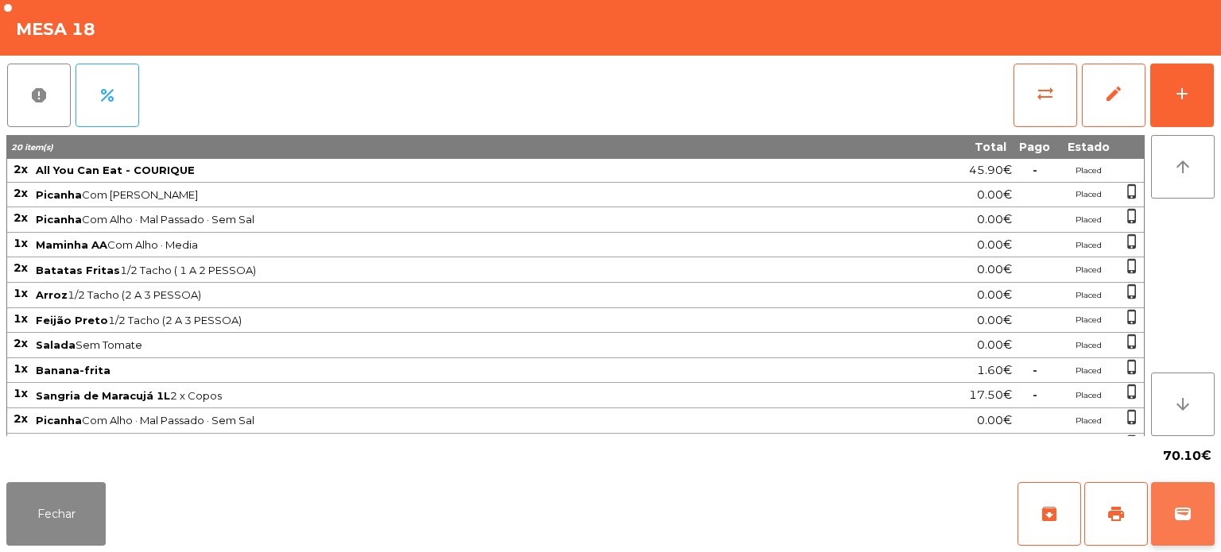
click at [1195, 519] on button "wallet" at bounding box center [1183, 514] width 64 height 64
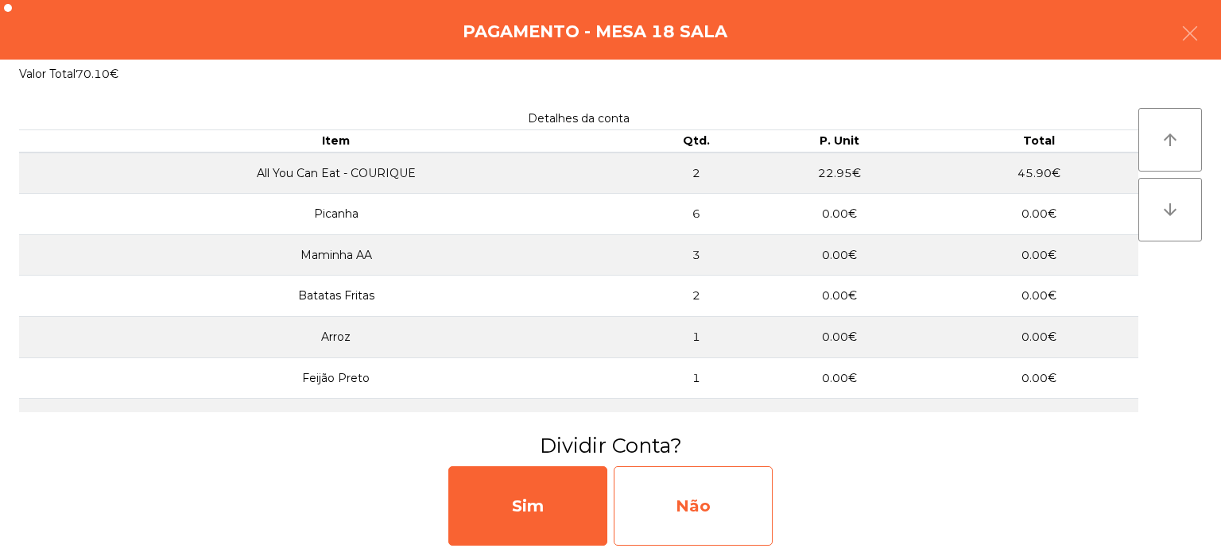
click at [708, 512] on div "Não" at bounding box center [692, 505] width 159 height 79
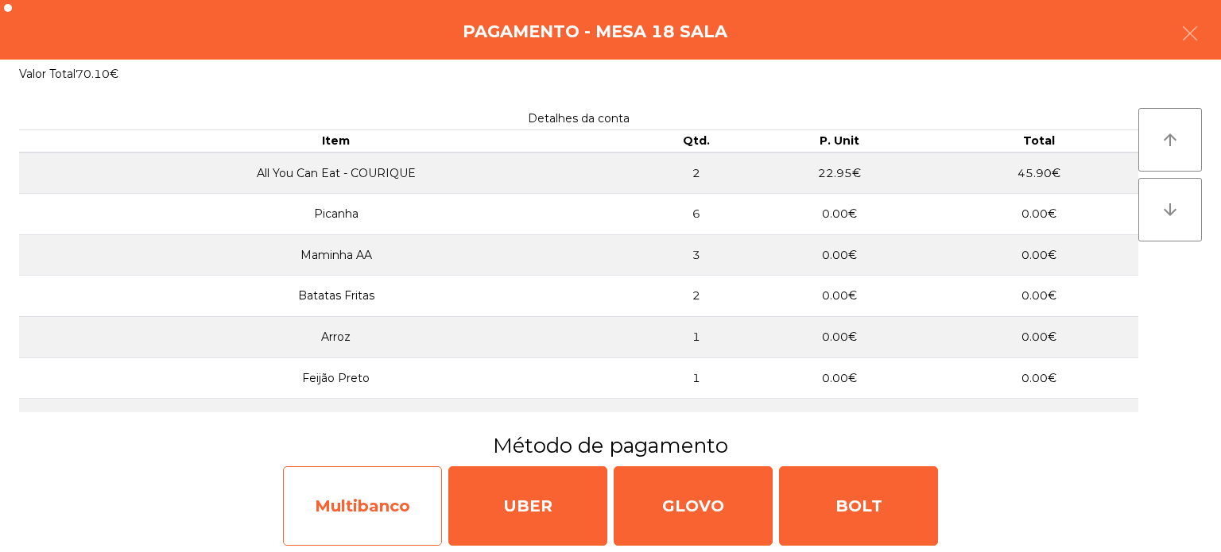
click at [379, 486] on div "Multibanco" at bounding box center [362, 505] width 159 height 79
select select "**"
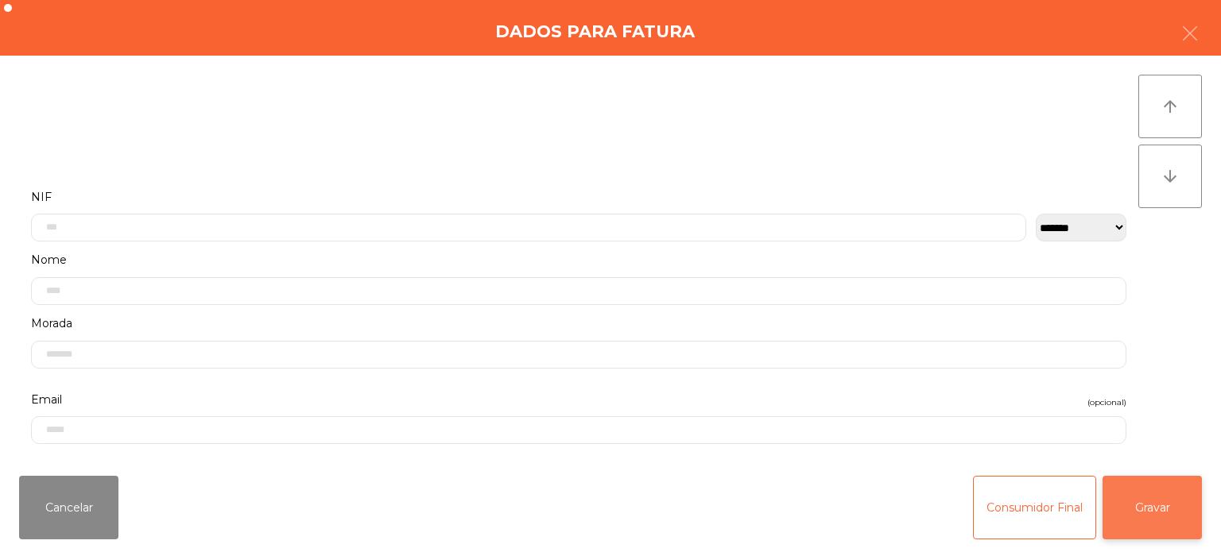
click at [1156, 521] on button "Gravar" at bounding box center [1151, 508] width 99 height 64
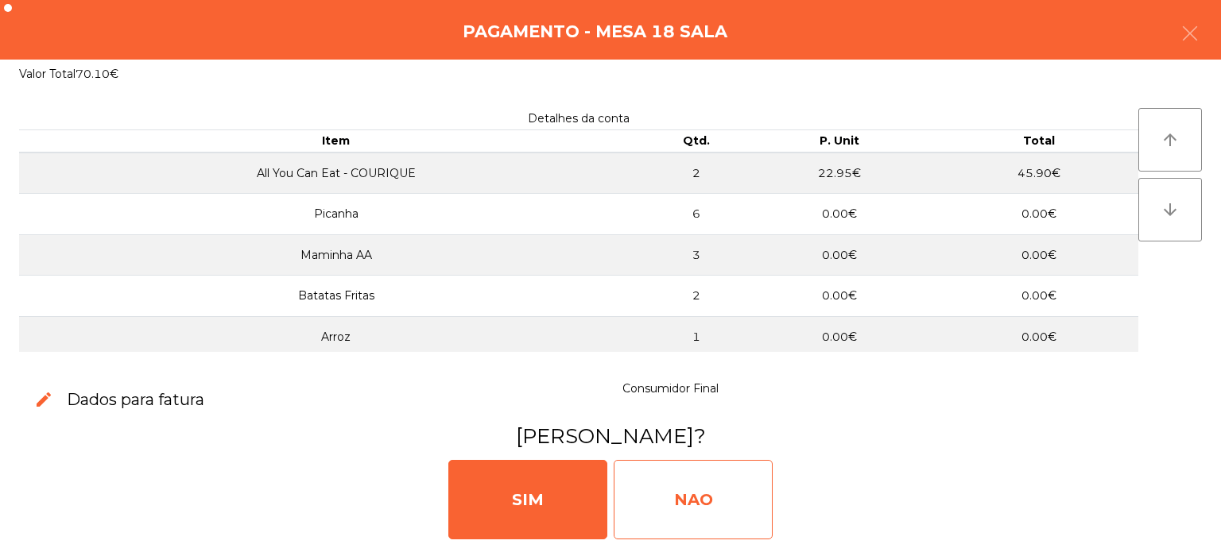
click at [705, 528] on div "NAO" at bounding box center [692, 499] width 159 height 79
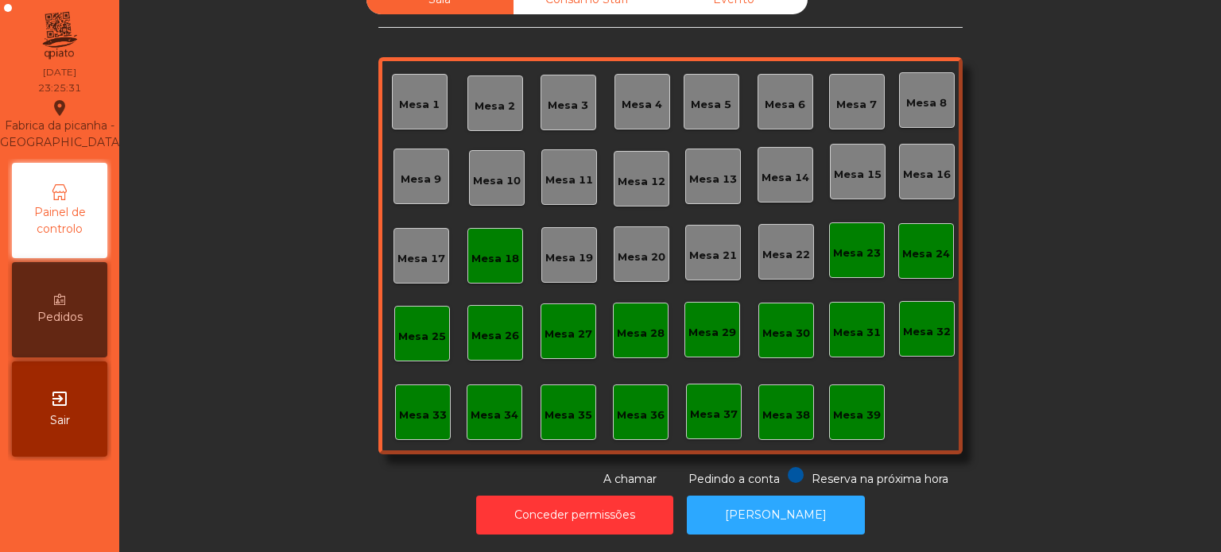
click at [493, 251] on div "Mesa 18" at bounding box center [495, 259] width 48 height 16
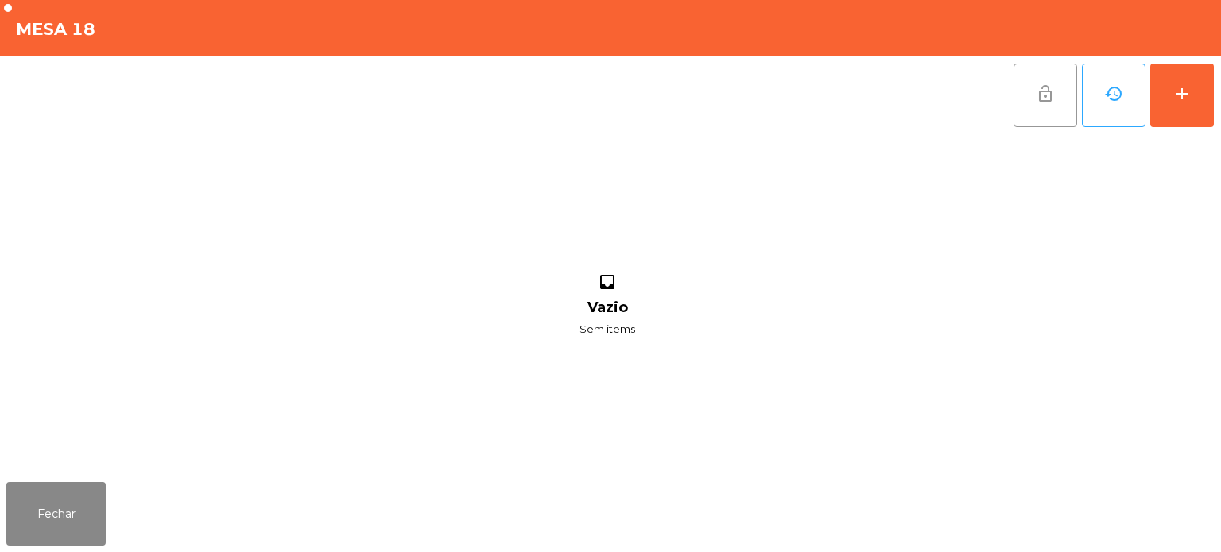
click at [1056, 95] on button "lock_open" at bounding box center [1045, 96] width 64 height 64
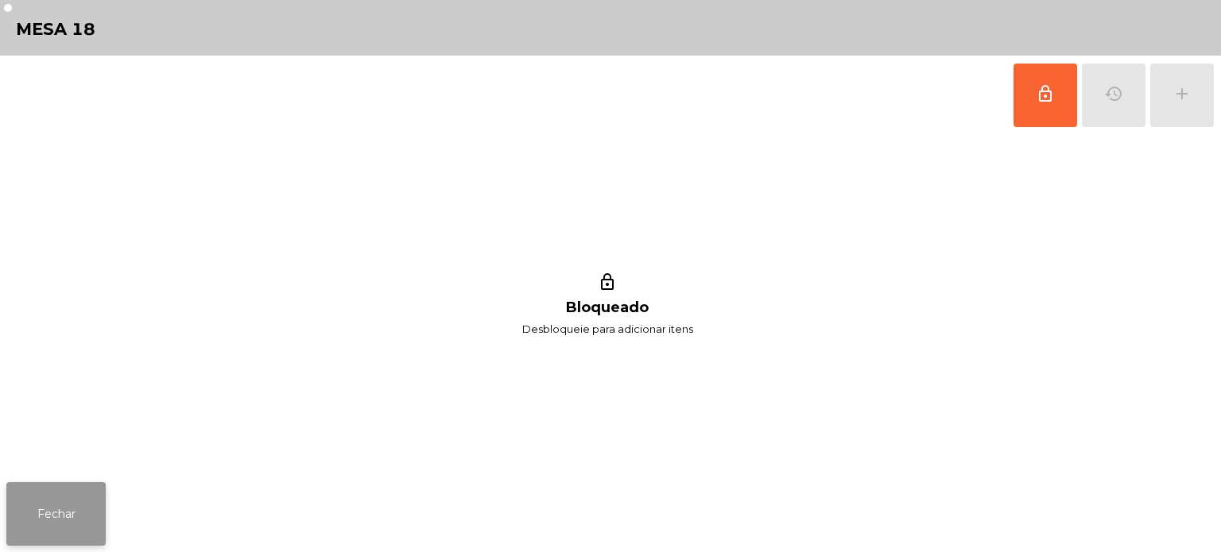
click at [95, 488] on button "Fechar" at bounding box center [55, 514] width 99 height 64
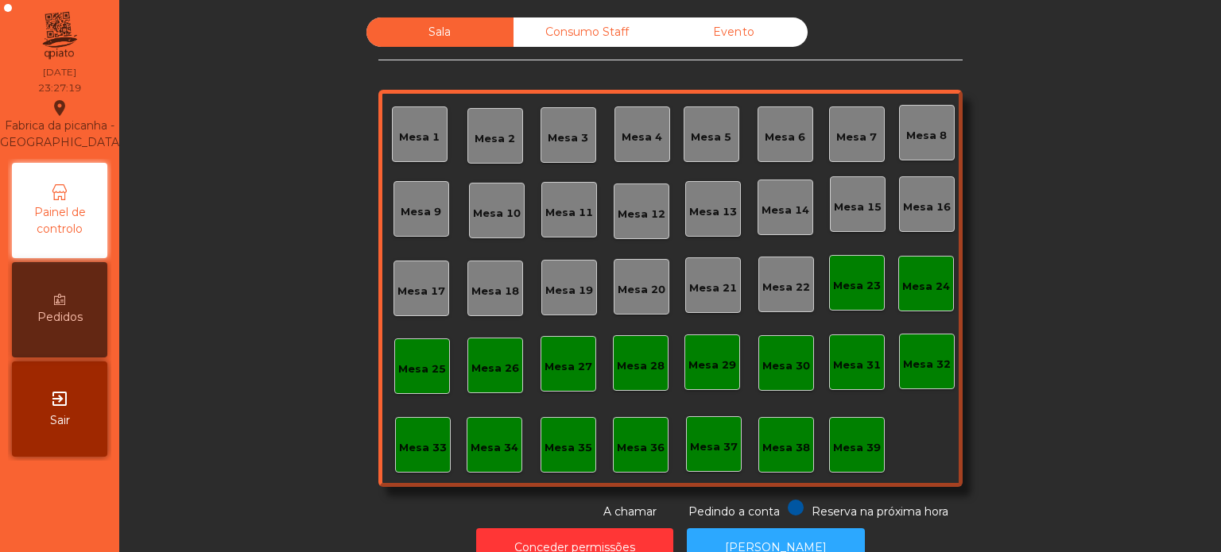
scroll to position [44, 0]
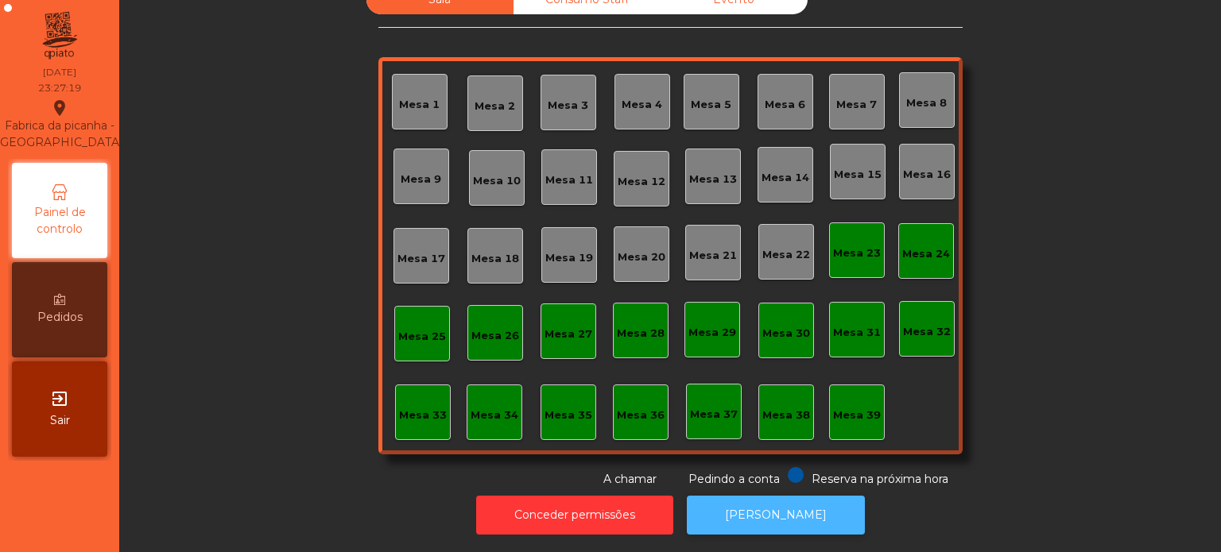
click at [791, 496] on button "[PERSON_NAME]" at bounding box center [776, 515] width 178 height 39
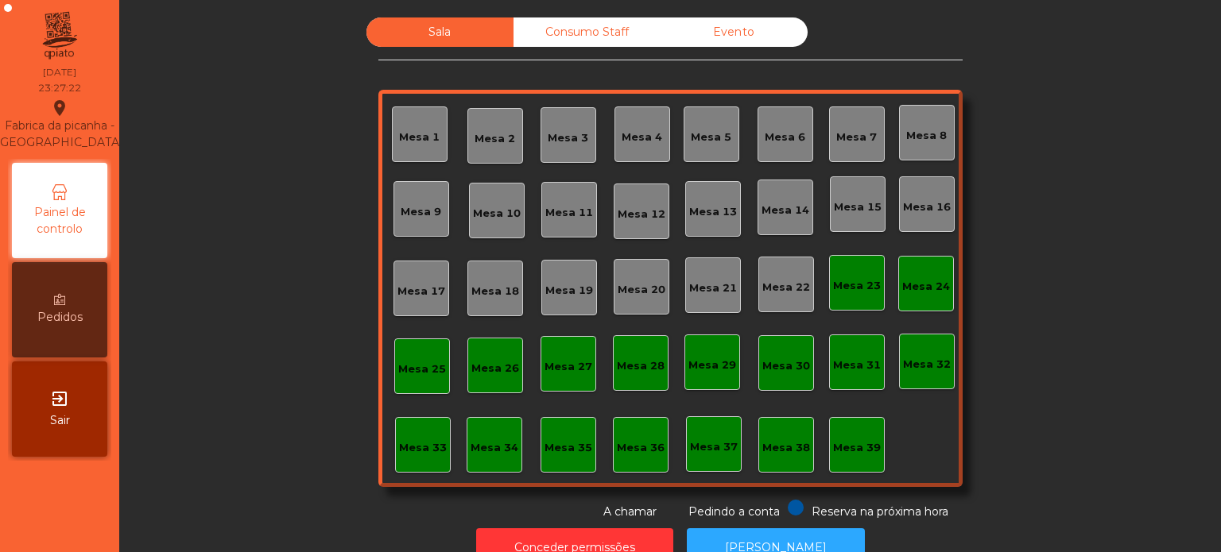
click at [598, 36] on div "Consumo Staff" at bounding box center [586, 31] width 147 height 29
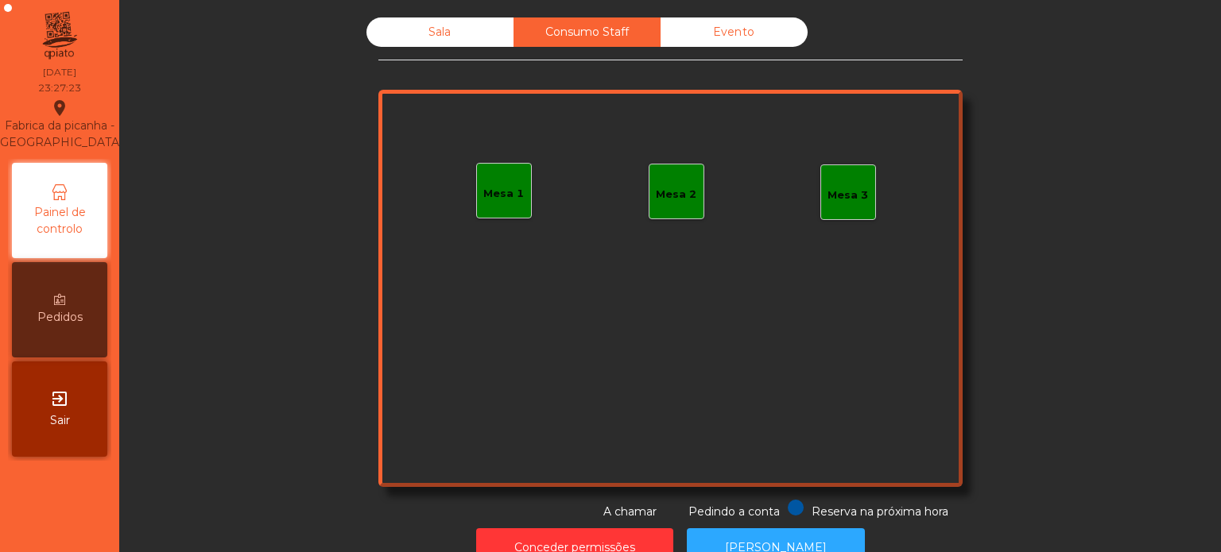
click at [736, 34] on div "Evento" at bounding box center [733, 31] width 147 height 29
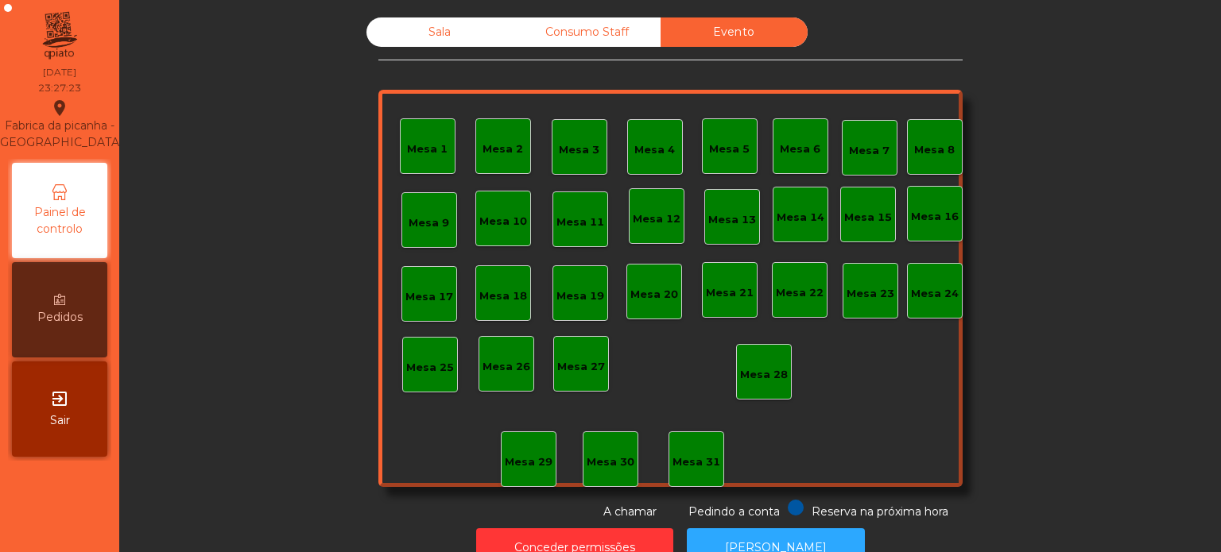
click at [424, 29] on div "Sala" at bounding box center [439, 31] width 147 height 29
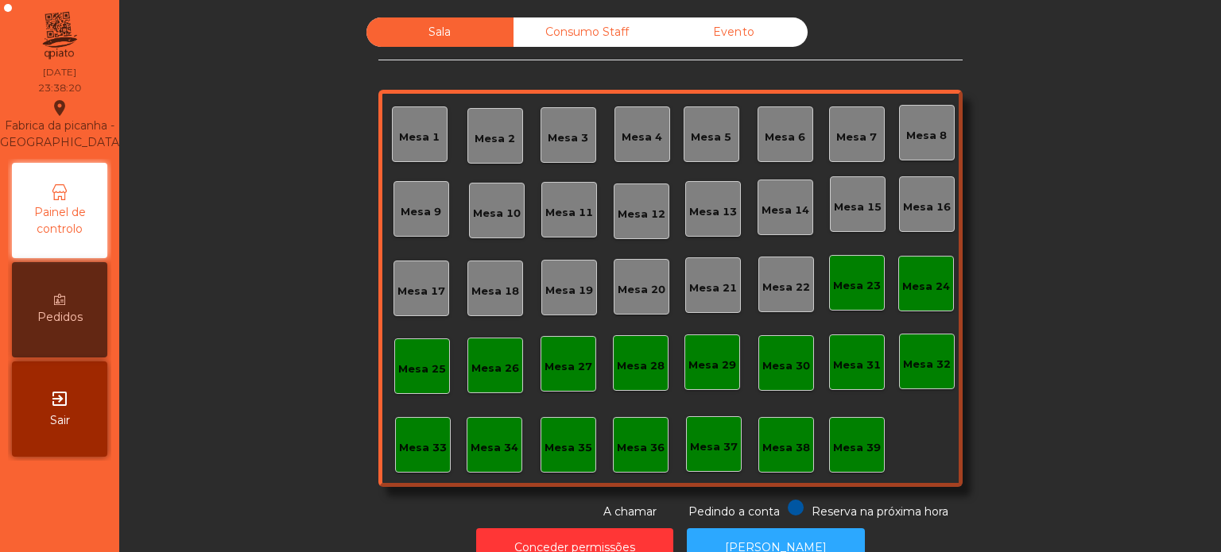
scroll to position [44, 0]
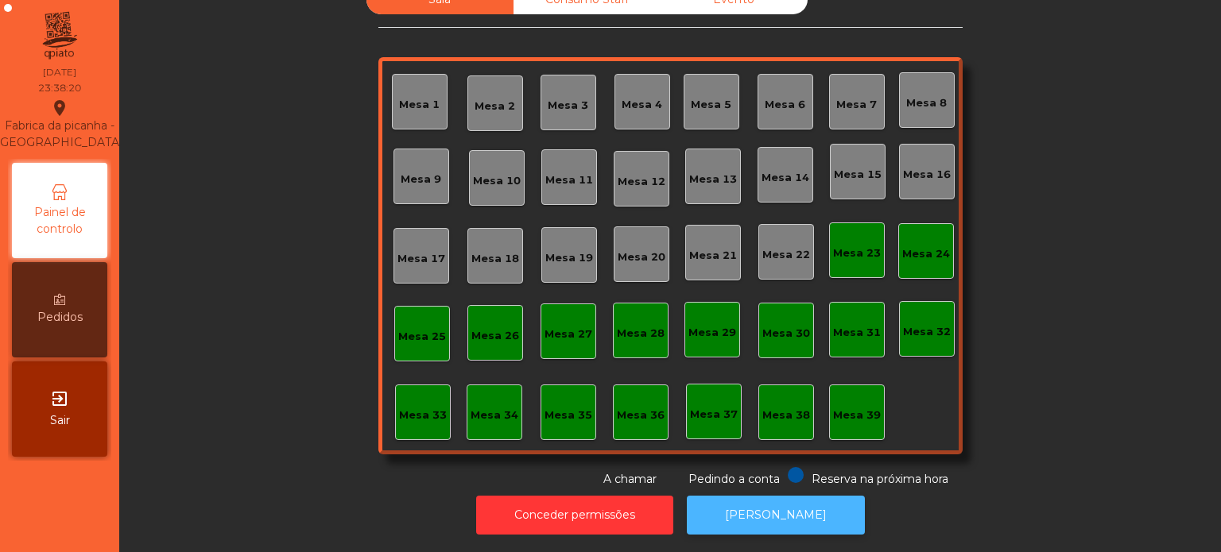
click at [813, 496] on button "[PERSON_NAME]" at bounding box center [776, 515] width 178 height 39
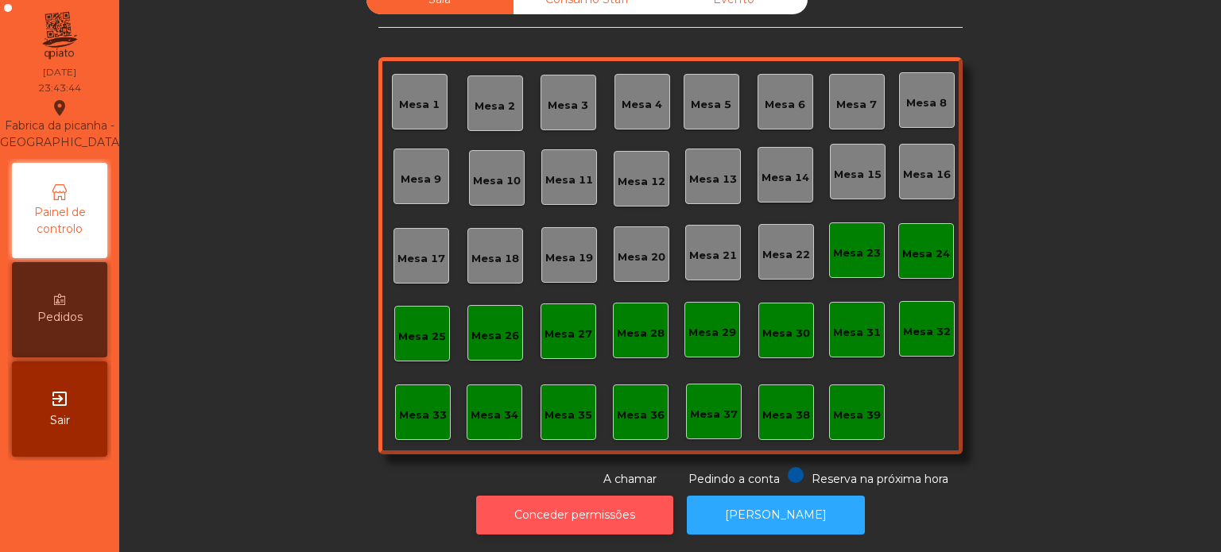
click at [613, 496] on button "Conceder permissões" at bounding box center [574, 515] width 197 height 39
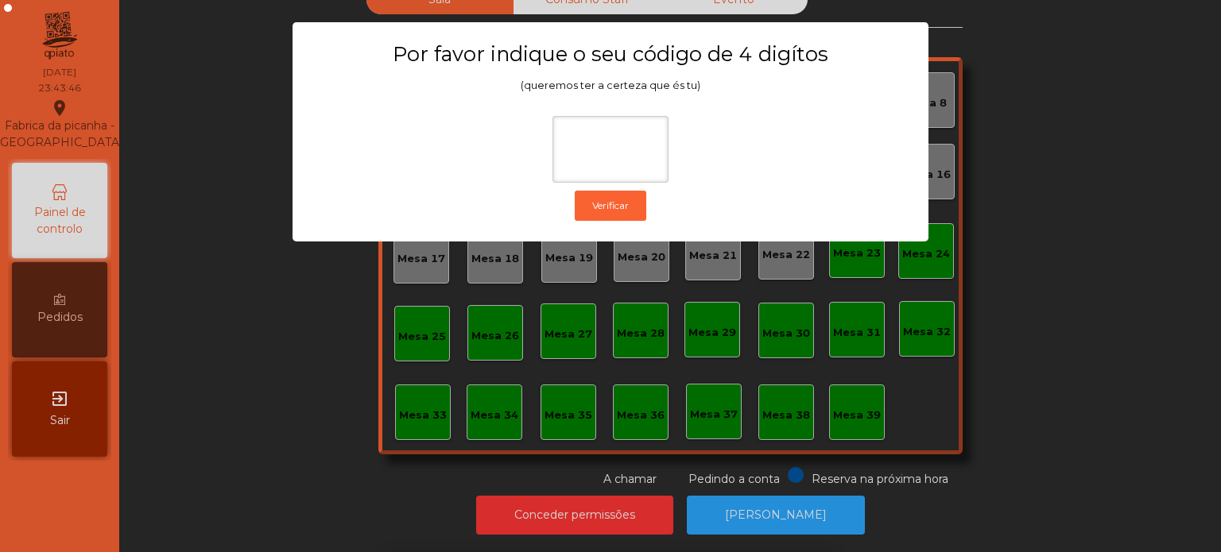
click at [266, 376] on ngb-modal-window "Por favor indique o seu código de 4 digítos (queremos ter a certeza que és tu) …" at bounding box center [609, 276] width 1159 height 552
